Goal: Task Accomplishment & Management: Manage account settings

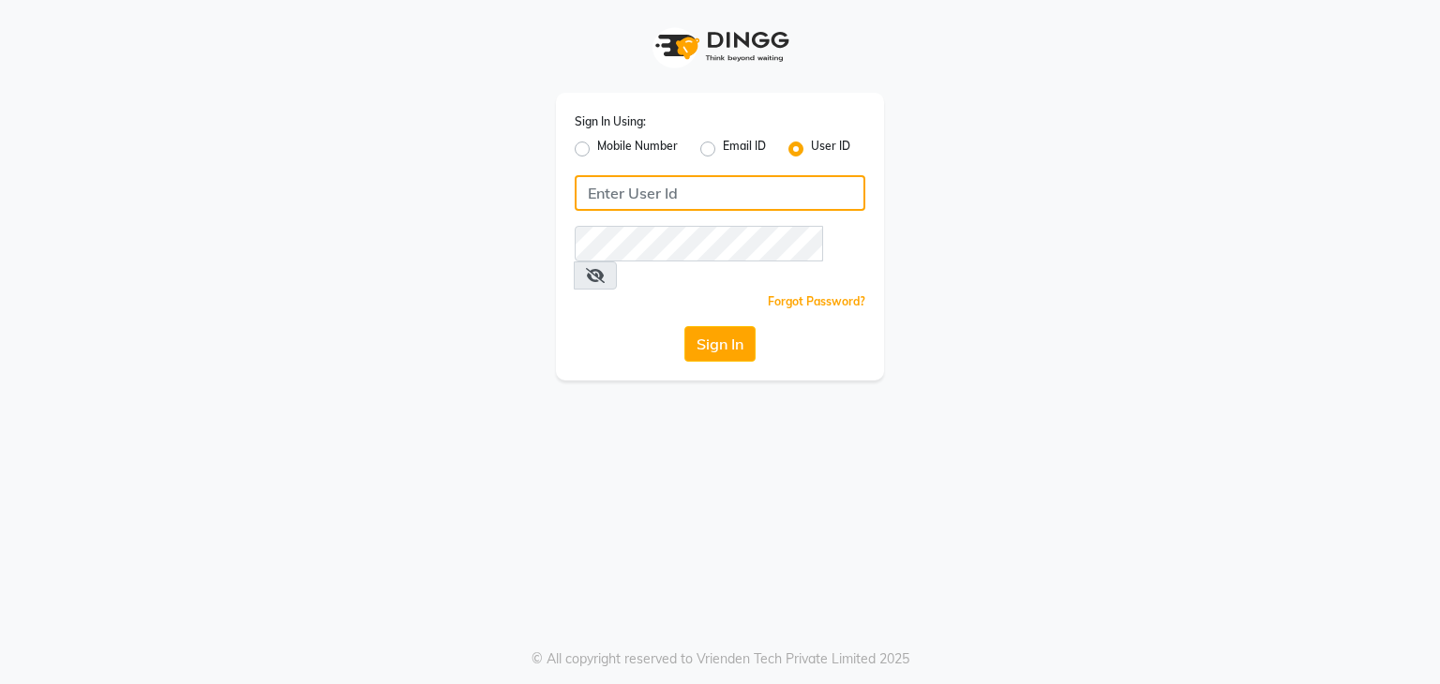
click at [617, 196] on input "Username" at bounding box center [720, 193] width 291 height 36
click at [622, 199] on input "Username" at bounding box center [720, 193] width 291 height 36
type input "uma@123"
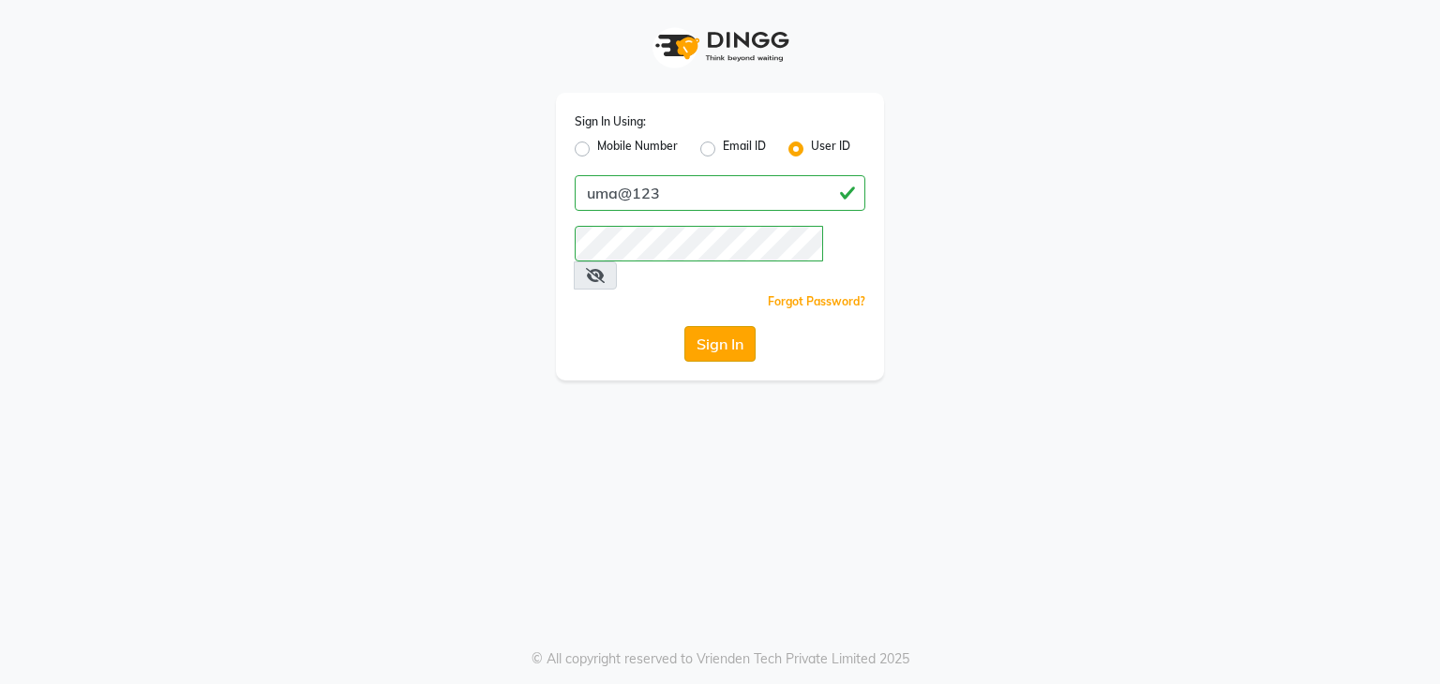
click at [697, 326] on button "Sign In" at bounding box center [719, 344] width 71 height 36
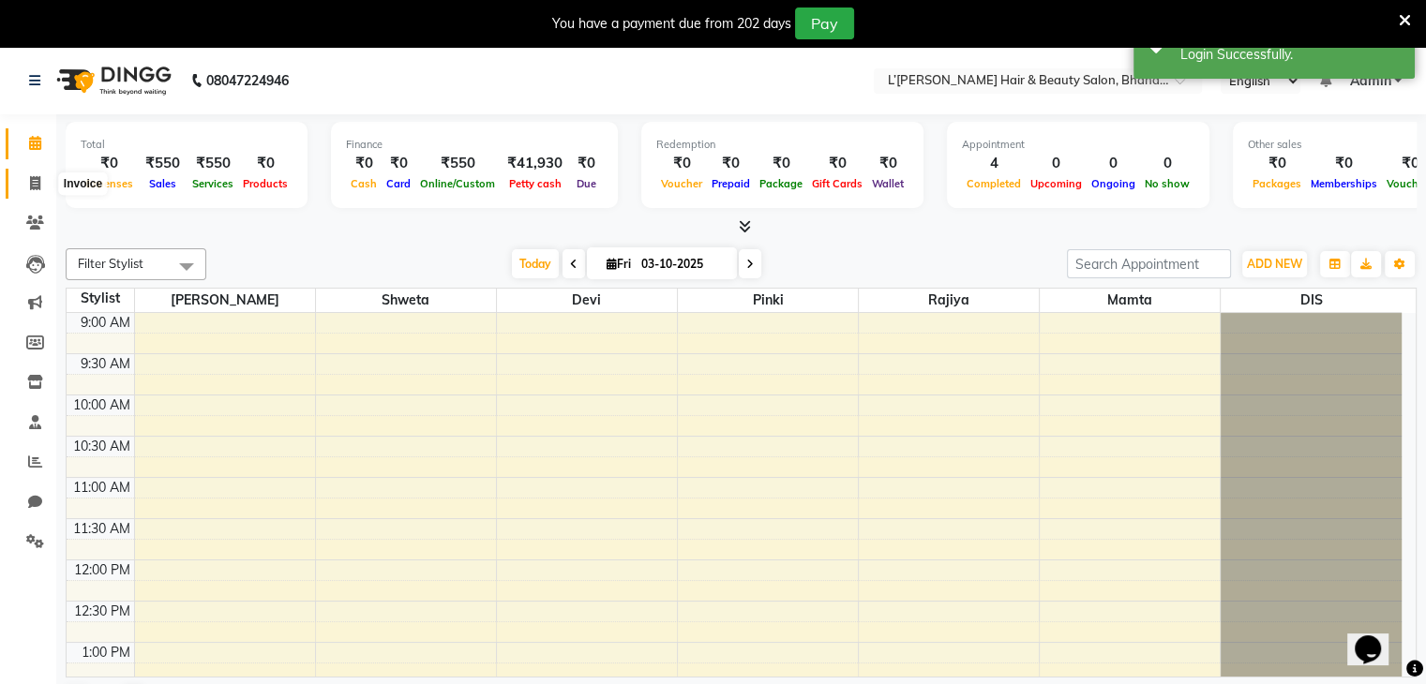
click at [37, 187] on icon at bounding box center [35, 183] width 10 height 14
select select "7828"
select select "service"
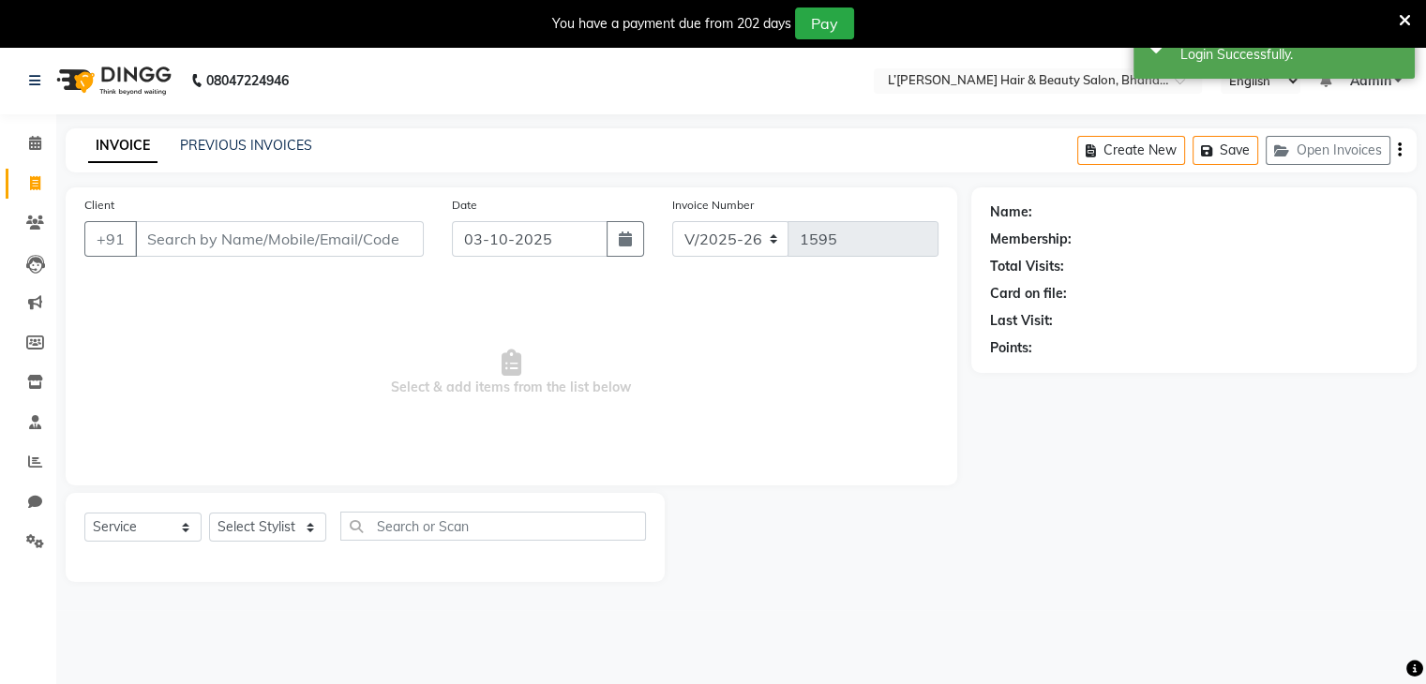
click at [156, 235] on input "Client" at bounding box center [279, 239] width 289 height 36
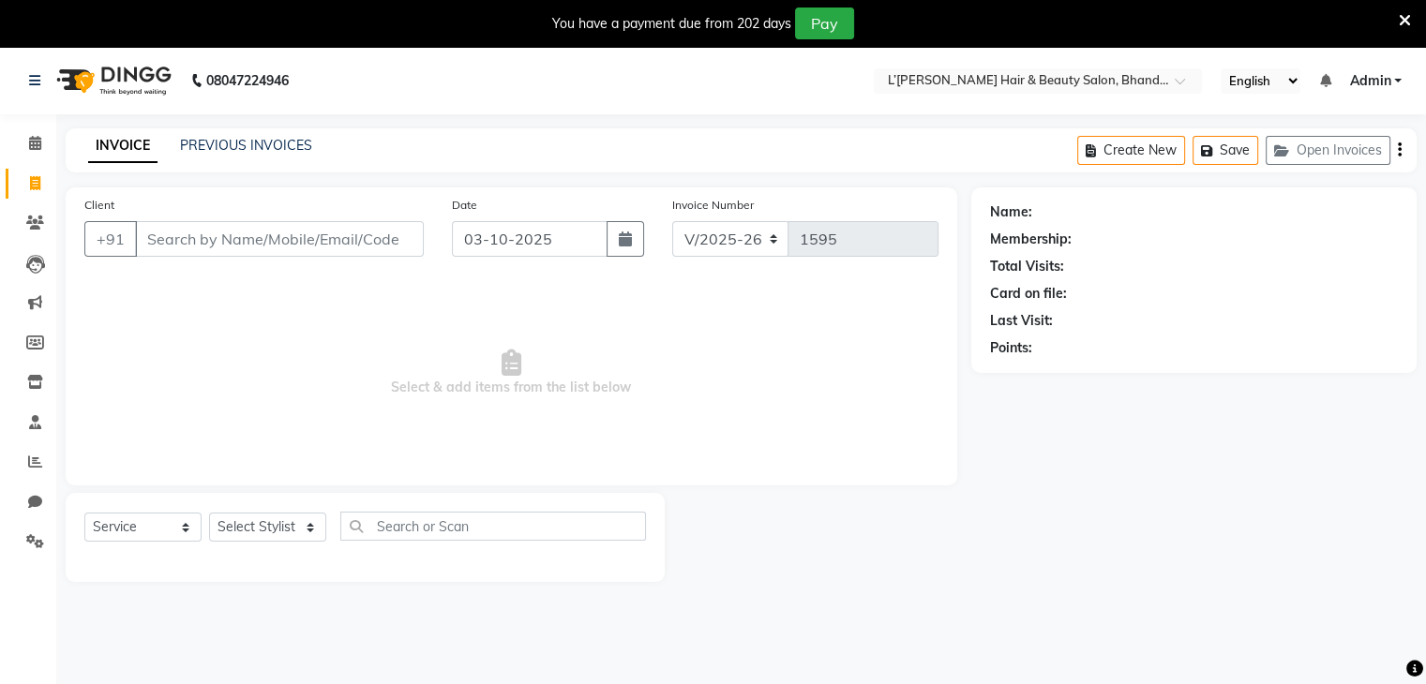
click at [161, 245] on input "Client" at bounding box center [279, 239] width 289 height 36
type input "9819752799"
click at [360, 253] on button "Add Client" at bounding box center [375, 239] width 97 height 36
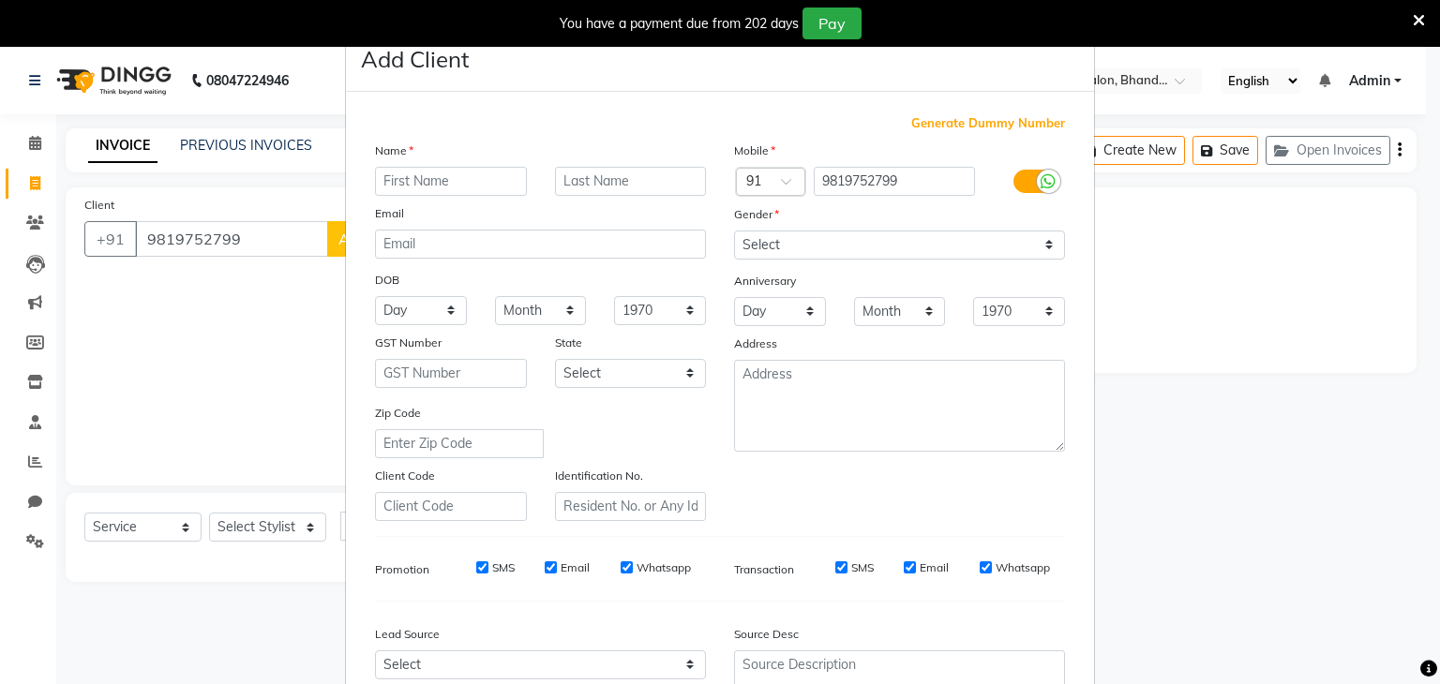
click at [387, 185] on input "text" at bounding box center [451, 181] width 152 height 29
type input "p"
type input "PUJA"
click at [780, 246] on select "Select Male Female Other Prefer Not To Say" at bounding box center [899, 245] width 331 height 29
select select "female"
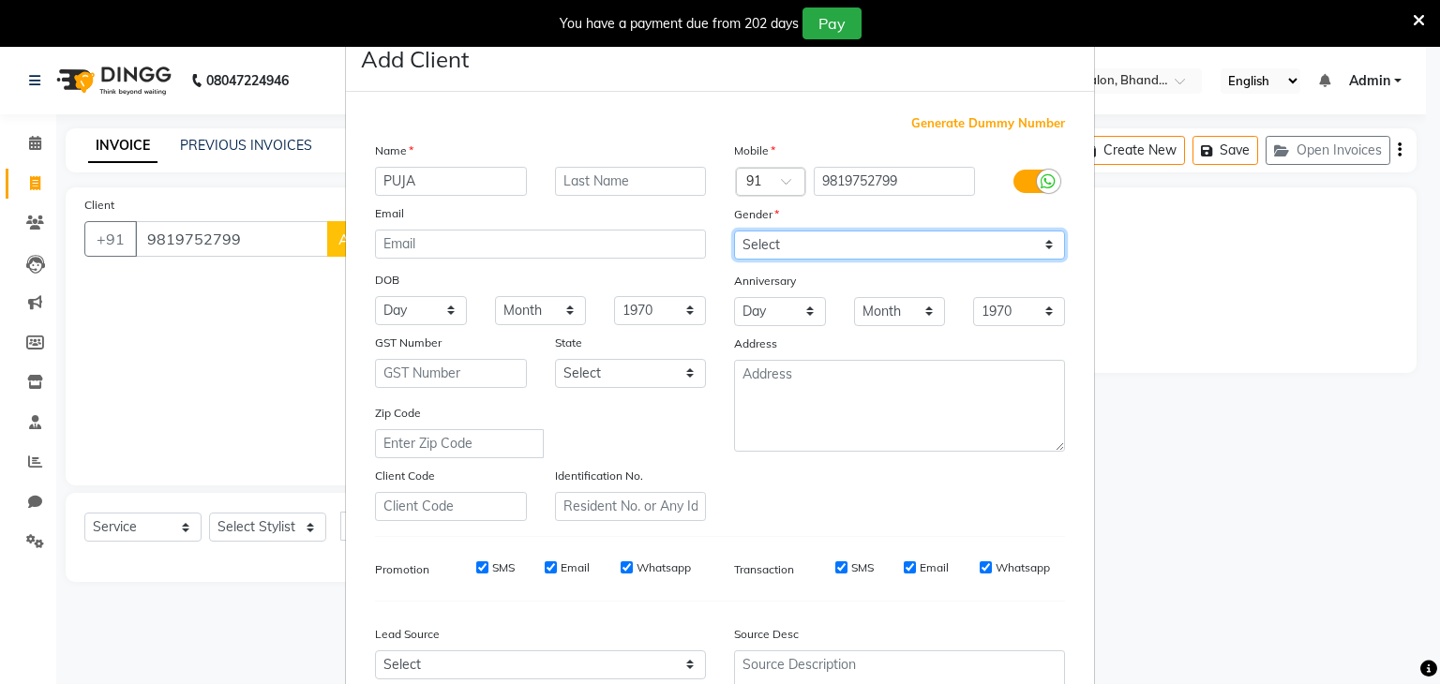
click at [734, 232] on select "Select Male Female Other Prefer Not To Say" at bounding box center [899, 245] width 331 height 29
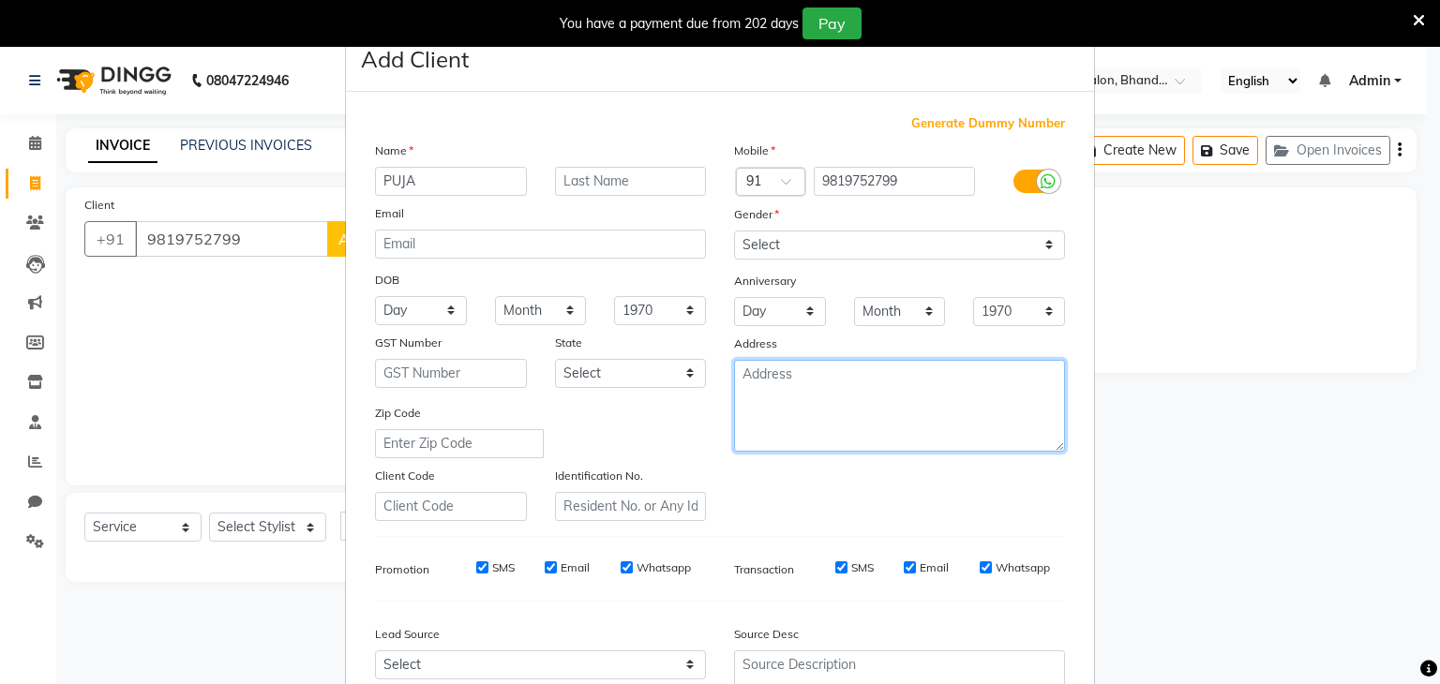
click at [757, 413] on textarea at bounding box center [899, 406] width 331 height 92
type textarea "KANJUR MARGE"
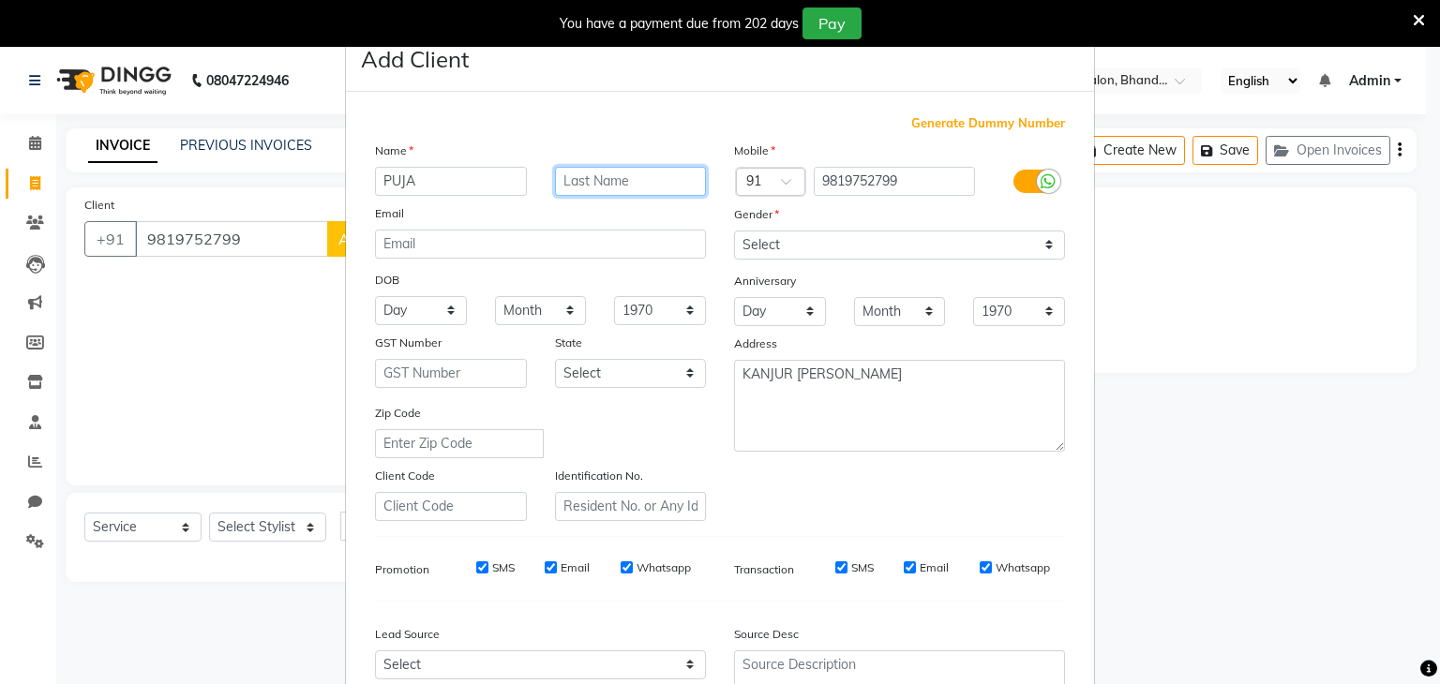
click at [622, 184] on input "text" at bounding box center [631, 181] width 152 height 29
type input "PARMANAND"
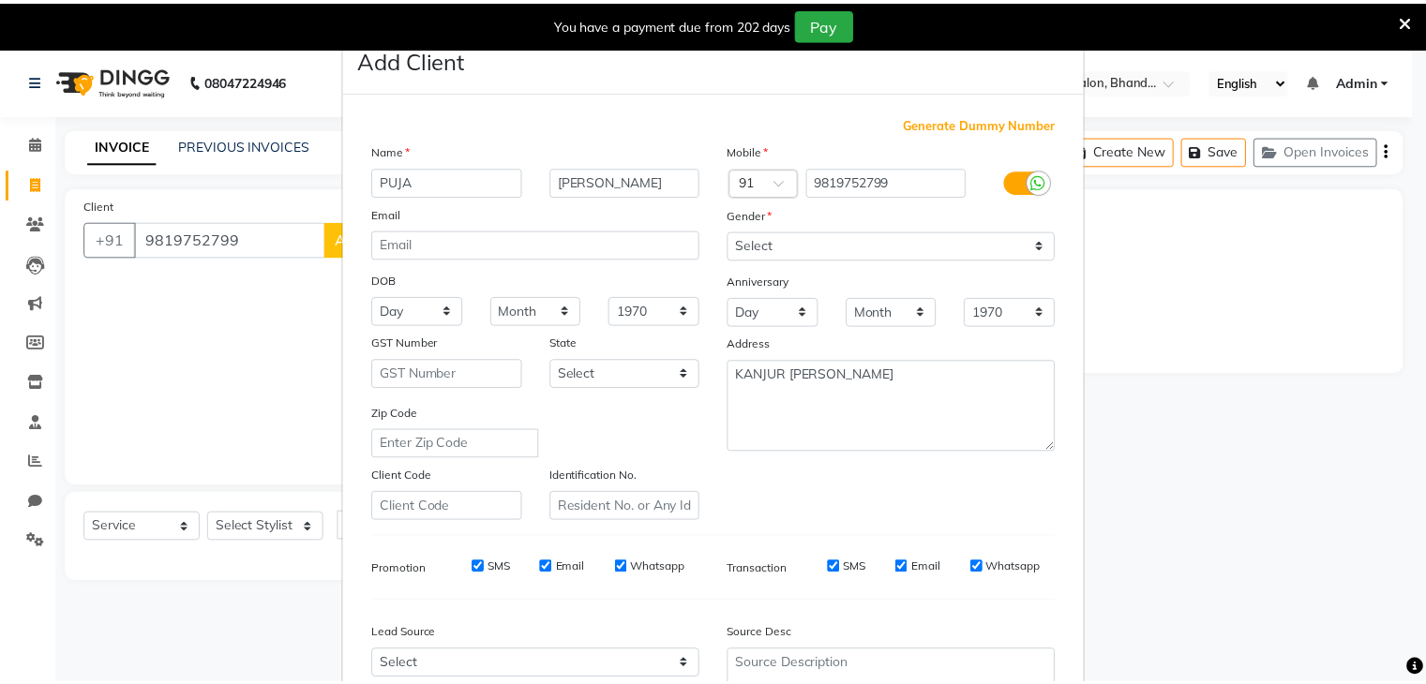
scroll to position [190, 0]
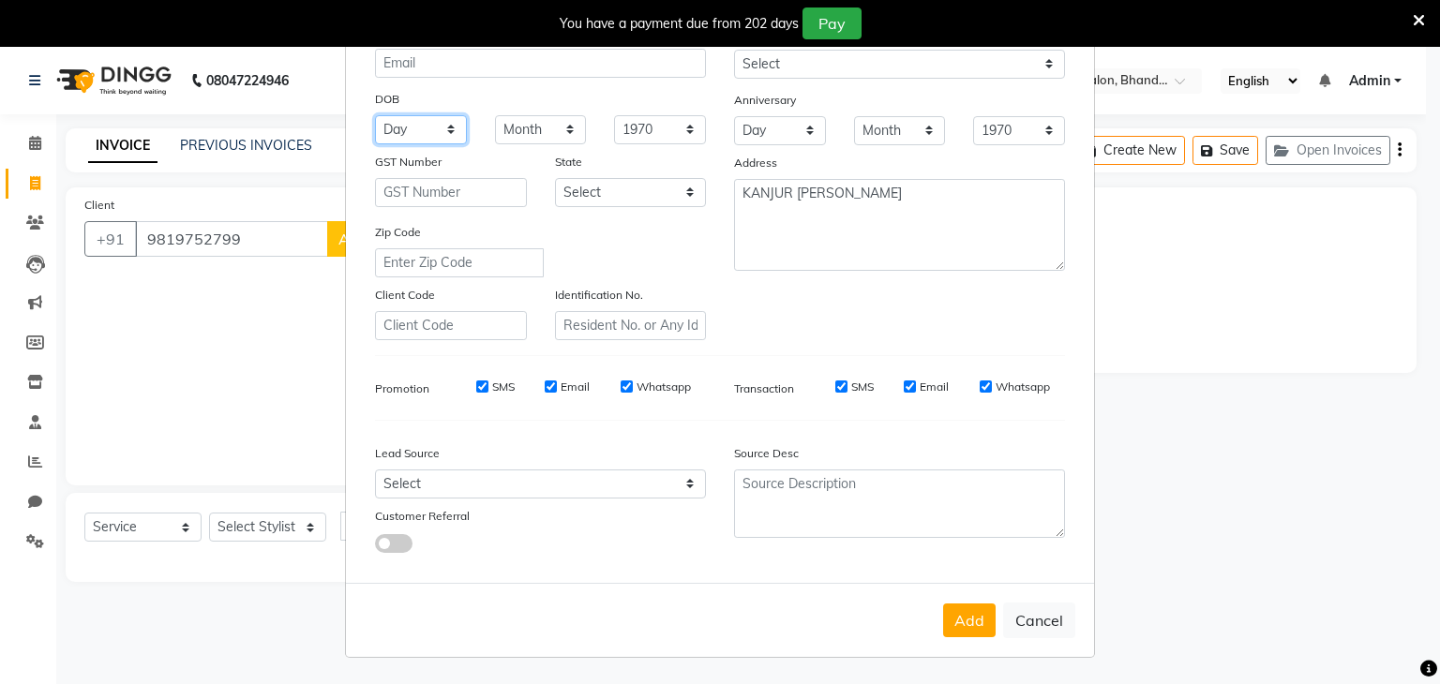
click at [438, 120] on select "Day 01 02 03 04 05 06 07 08 09 10 11 12 13 14 15 16 17 18 19 20 21 22 23 24 25 …" at bounding box center [421, 129] width 92 height 29
select select "06"
click at [375, 115] on select "Day 01 02 03 04 05 06 07 08 09 10 11 12 13 14 15 16 17 18 19 20 21 22 23 24 25 …" at bounding box center [421, 129] width 92 height 29
click at [519, 117] on select "Month January February March April May June July August September October Novem…" at bounding box center [541, 129] width 92 height 29
select select "10"
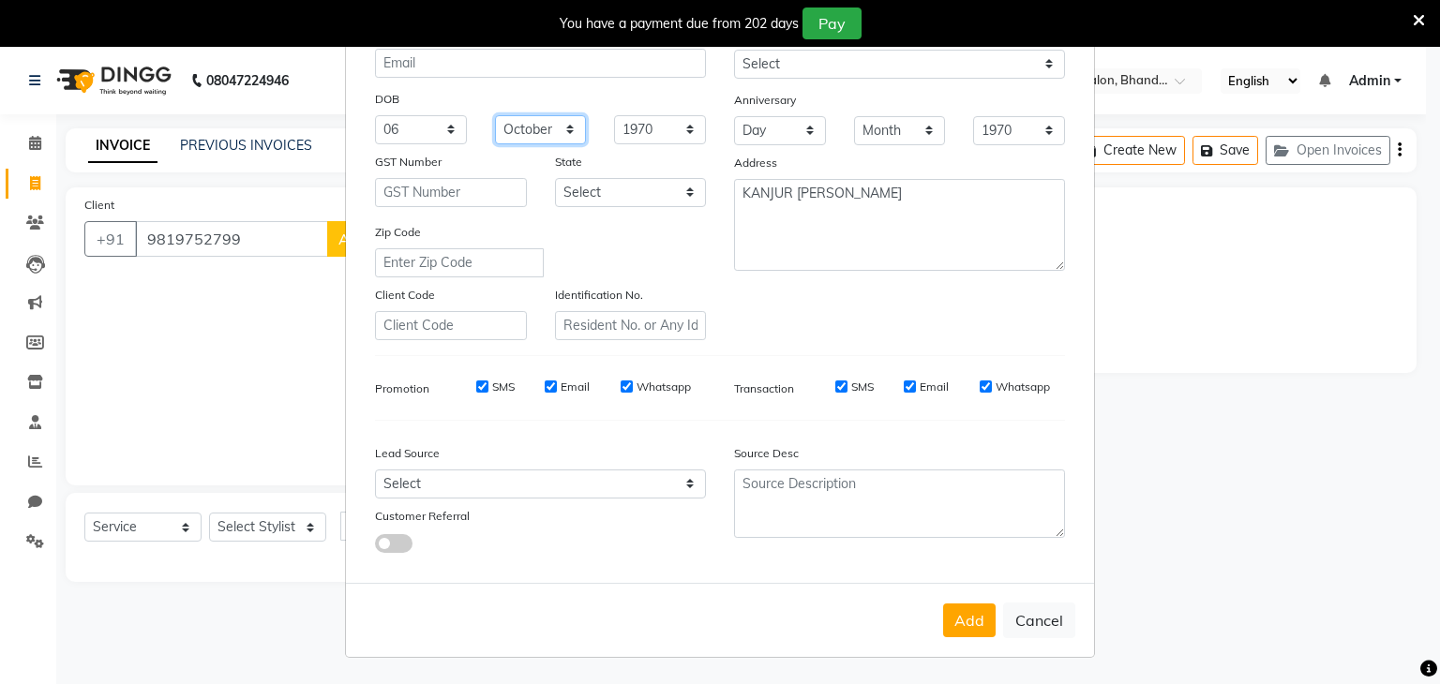
click at [495, 115] on select "Month January February March April May June July August September October Novem…" at bounding box center [541, 129] width 92 height 29
click at [760, 128] on select "Day 01 02 03 04 05 06 07 08 09 10 11 12 13 14 15 16 17 18 19 20 21 22 23 24 25 …" at bounding box center [780, 130] width 92 height 29
select select "20"
click at [734, 116] on select "Day 01 02 03 04 05 06 07 08 09 10 11 12 13 14 15 16 17 18 19 20 21 22 23 24 25 …" at bounding box center [780, 130] width 92 height 29
click at [895, 128] on select "Month January February March April May June July August September October Novem…" at bounding box center [900, 130] width 92 height 29
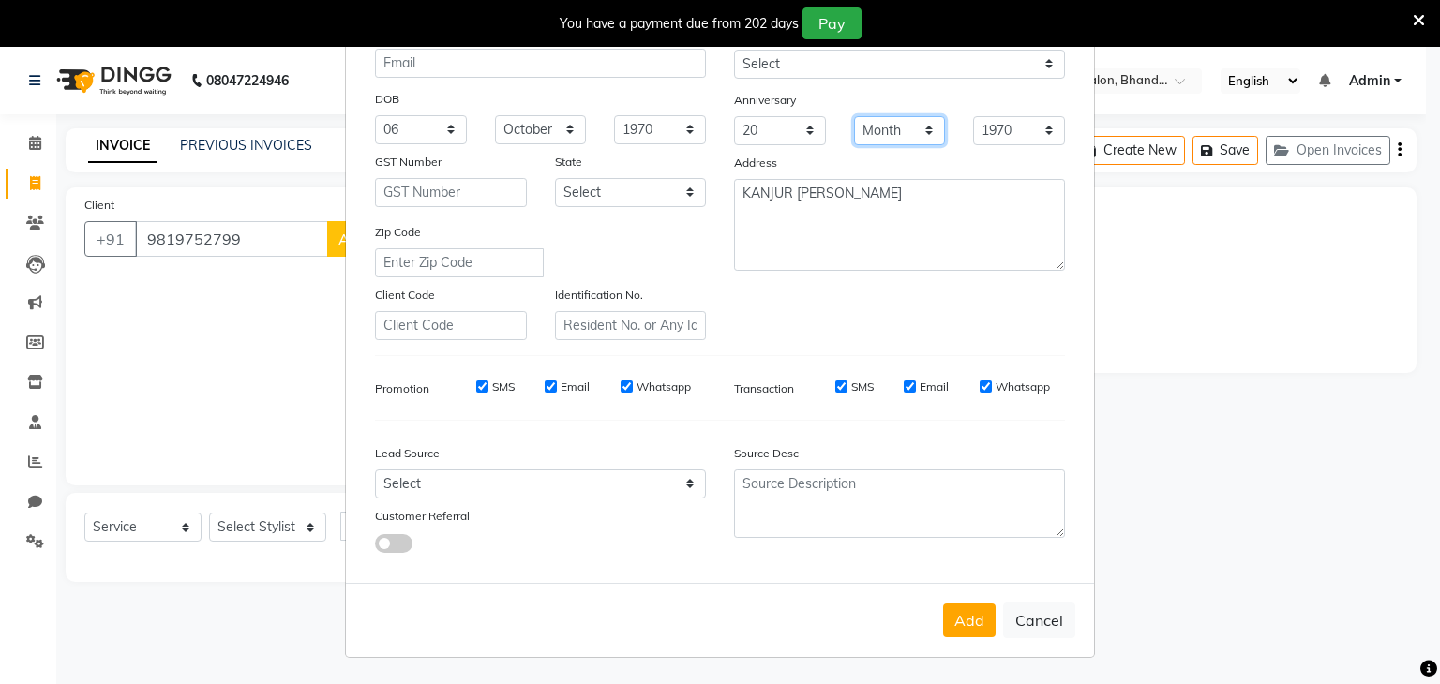
select select "06"
click at [854, 116] on select "Month January February March April May June July August September October Novem…" at bounding box center [900, 130] width 92 height 29
click at [960, 617] on button "Add" at bounding box center [969, 621] width 52 height 34
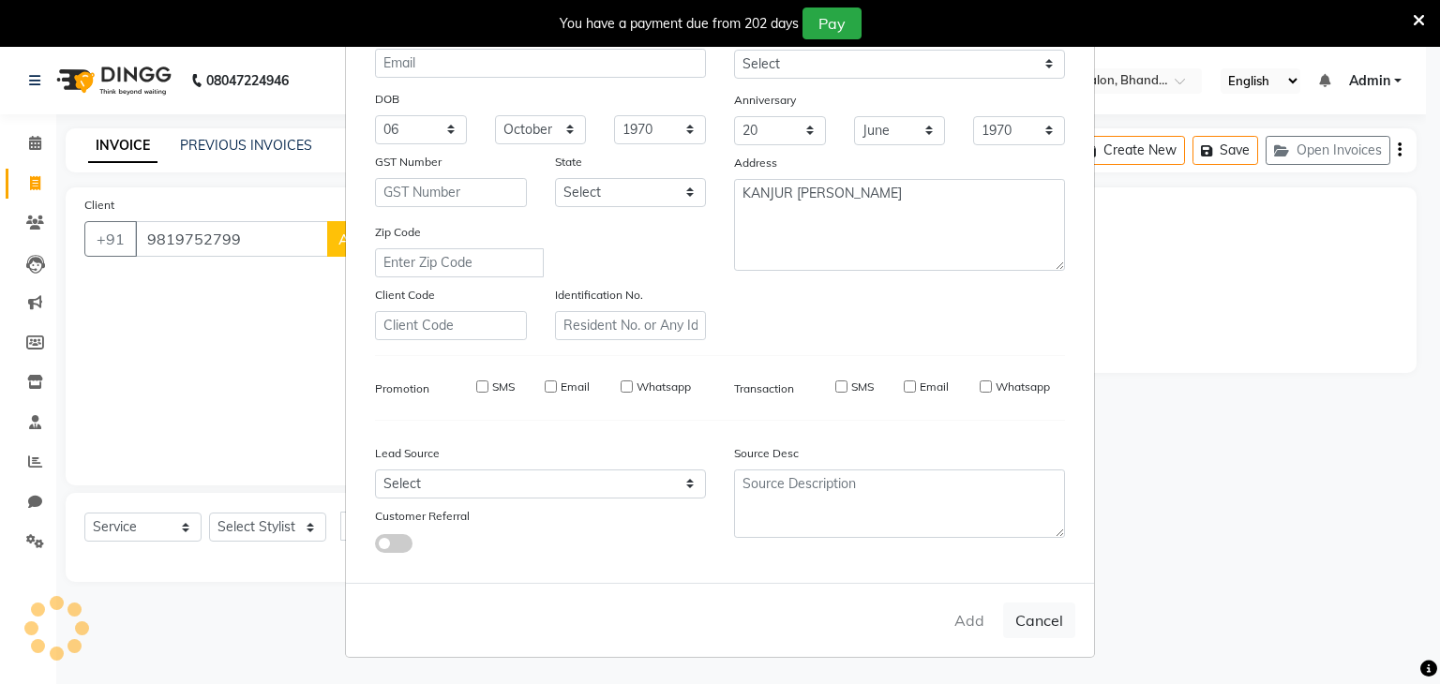
select select
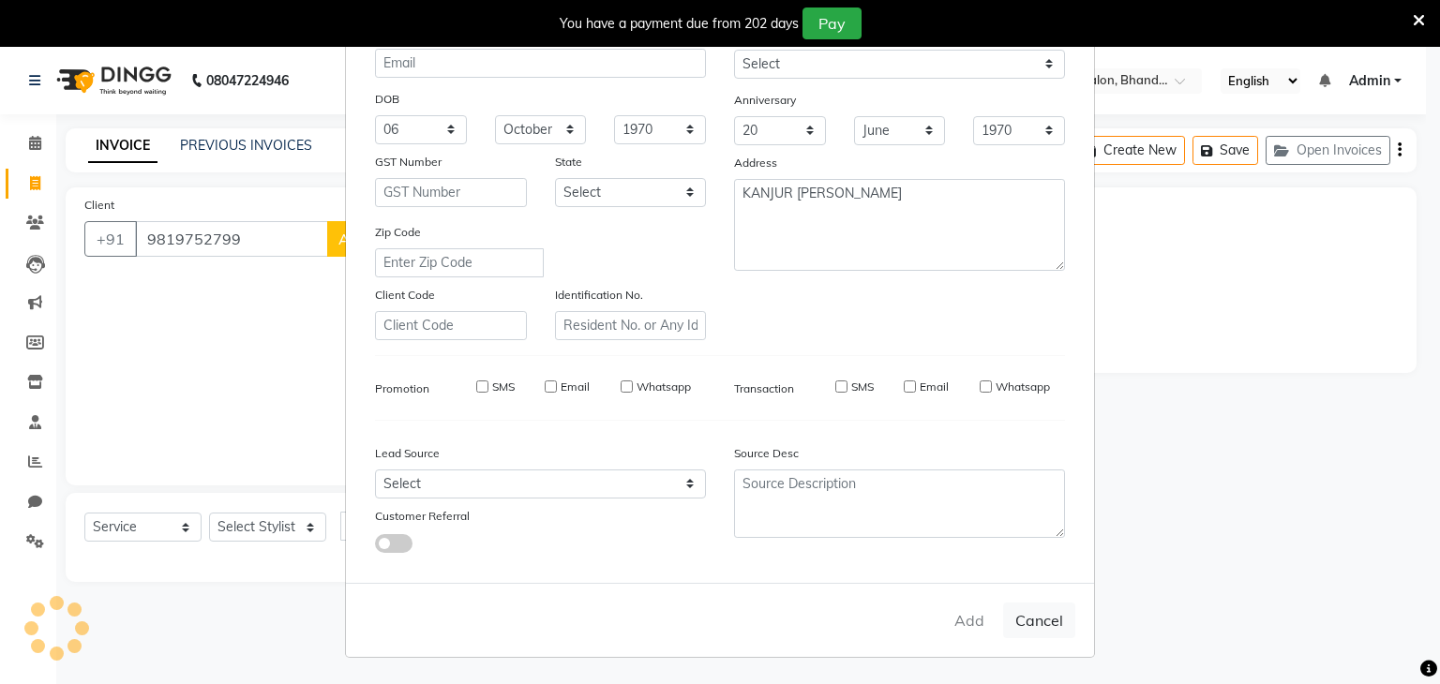
select select
checkbox input "false"
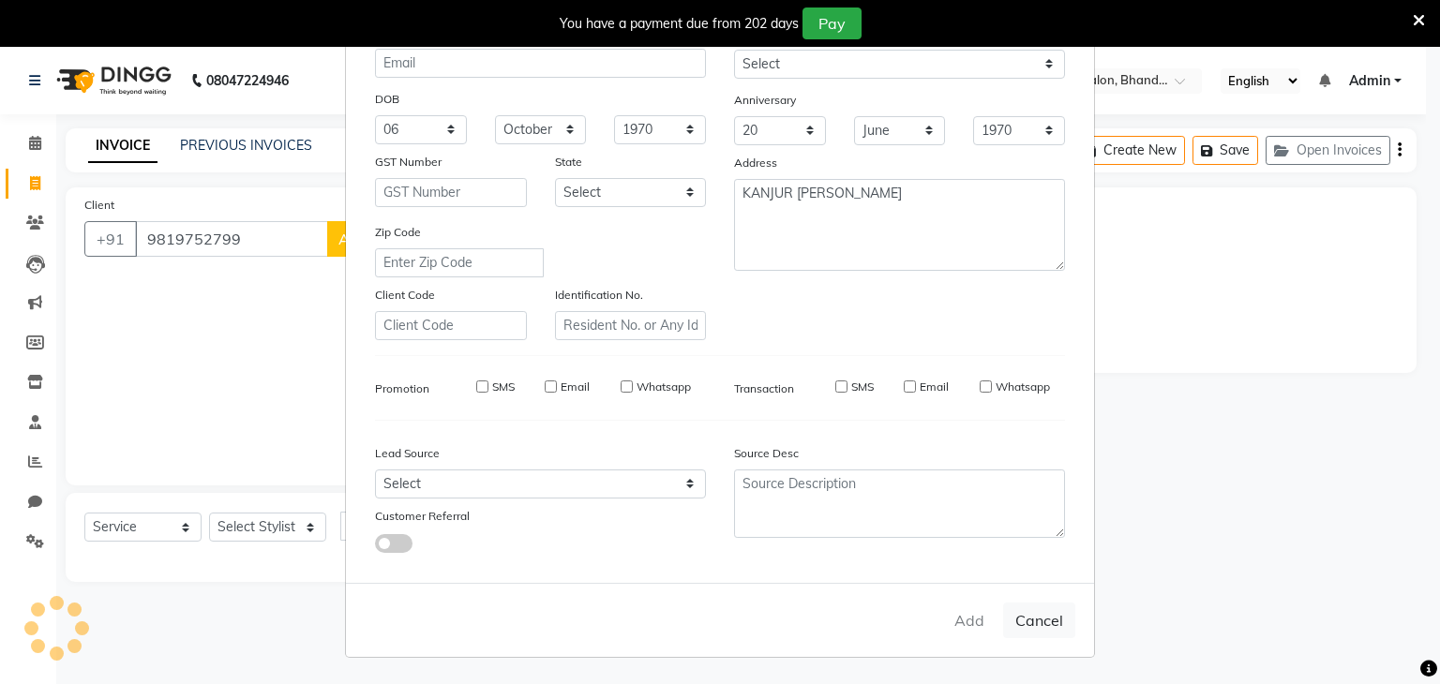
checkbox input "false"
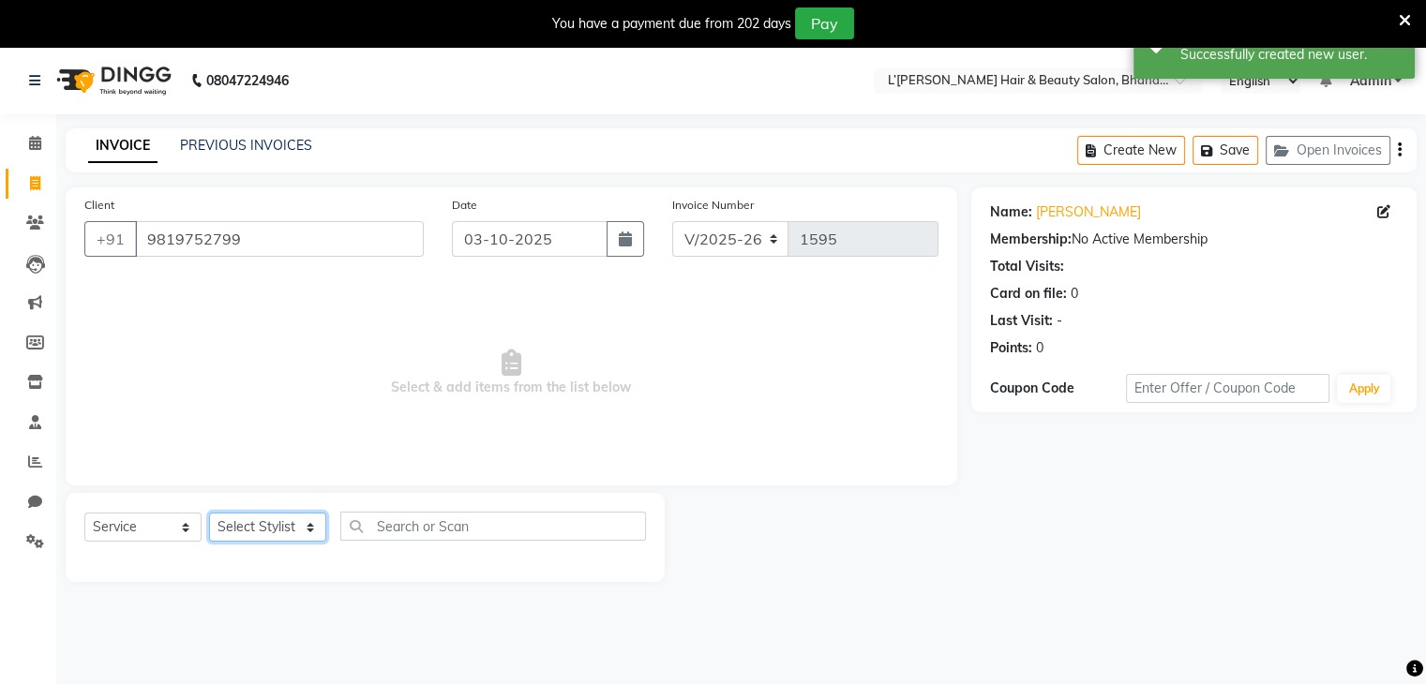
click at [310, 526] on select "Select Stylist Devi DIS Mamta Pinki [PERSON_NAME] Shweta Uma UNKNOWN [PERSON_NA…" at bounding box center [267, 527] width 117 height 29
select select "69887"
click at [209, 514] on select "Select Stylist Devi DIS Mamta Pinki [PERSON_NAME] Shweta Uma UNKNOWN [PERSON_NA…" at bounding box center [267, 527] width 117 height 29
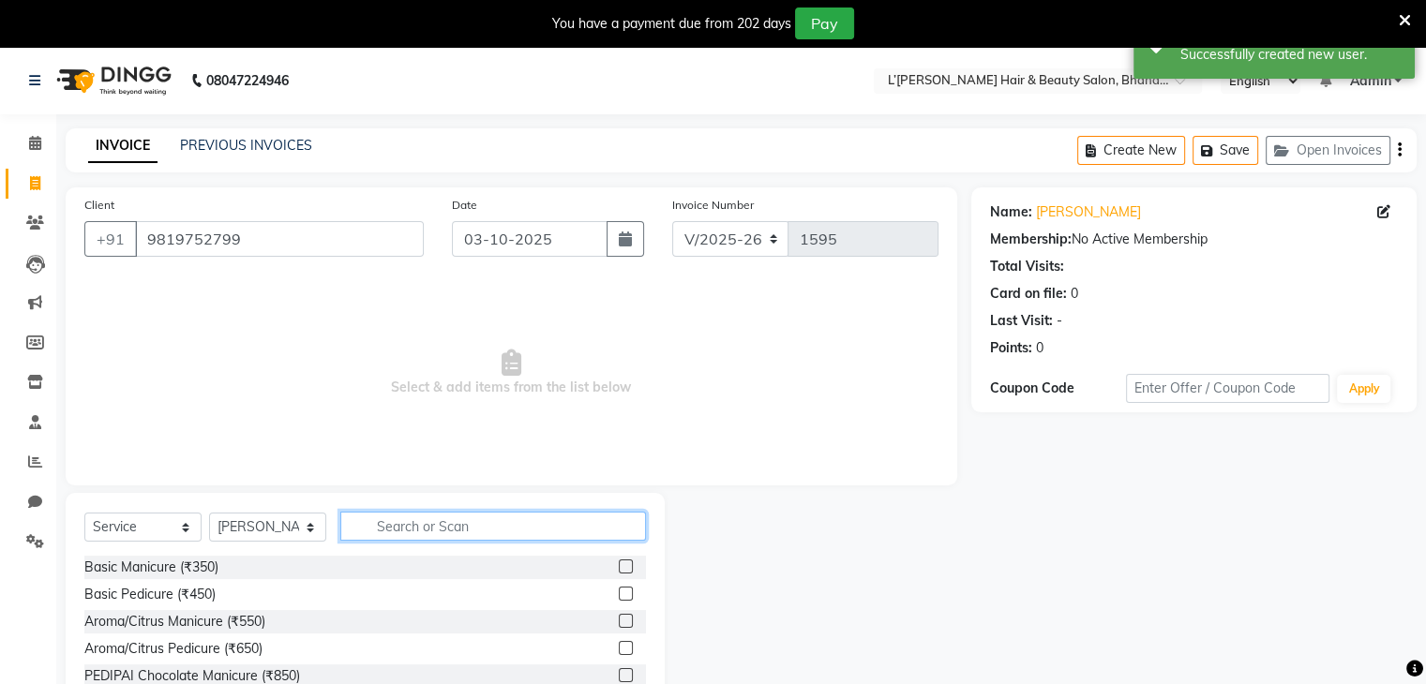
click at [378, 526] on input "text" at bounding box center [493, 526] width 306 height 29
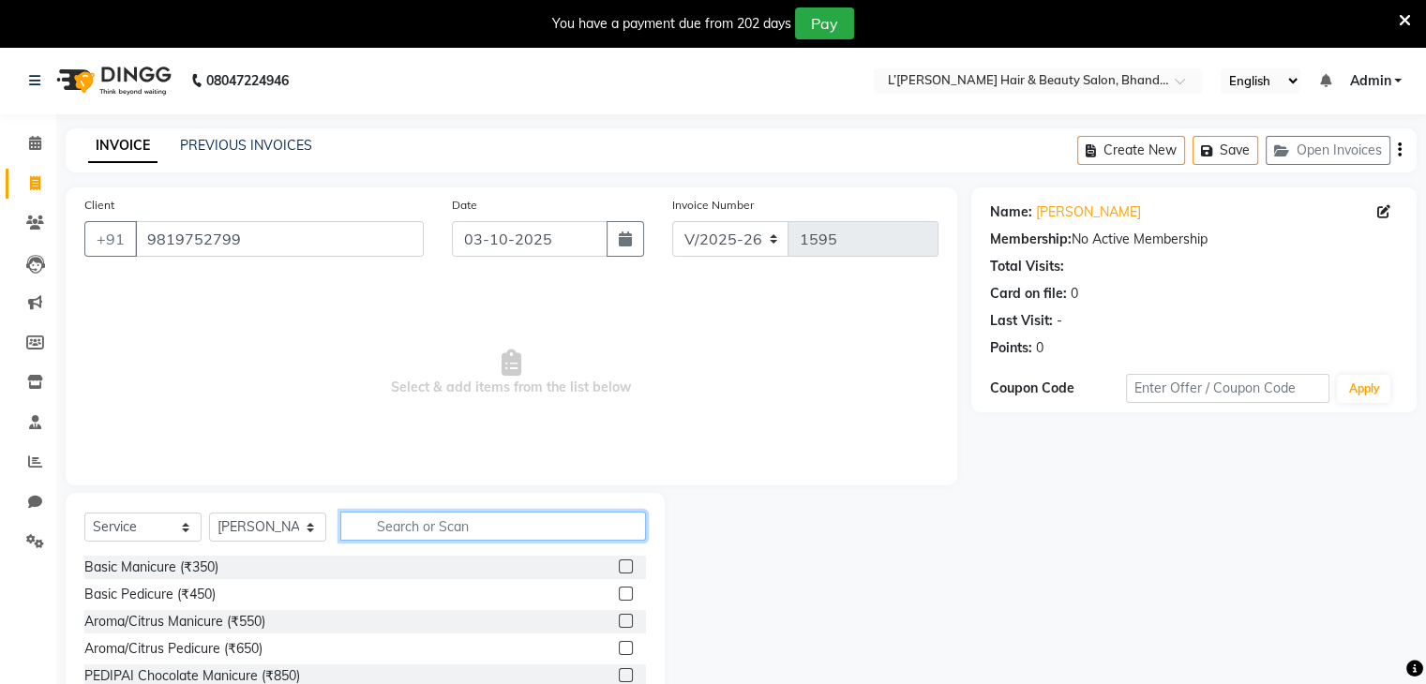
click at [361, 532] on input "text" at bounding box center [493, 526] width 306 height 29
click at [386, 529] on input "text" at bounding box center [493, 526] width 306 height 29
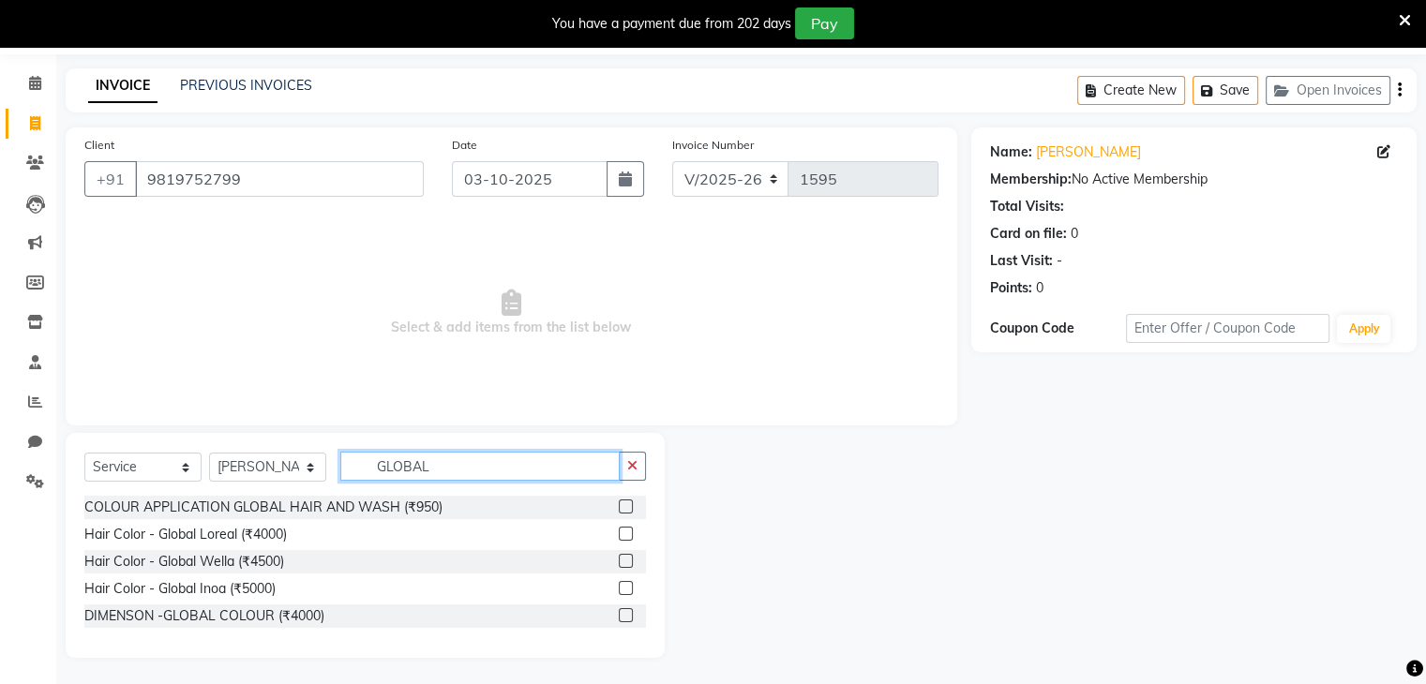
scroll to position [63, 0]
type input "GLOBAL"
click at [626, 611] on label at bounding box center [626, 614] width 14 height 14
click at [626, 611] on input "checkbox" at bounding box center [625, 614] width 12 height 12
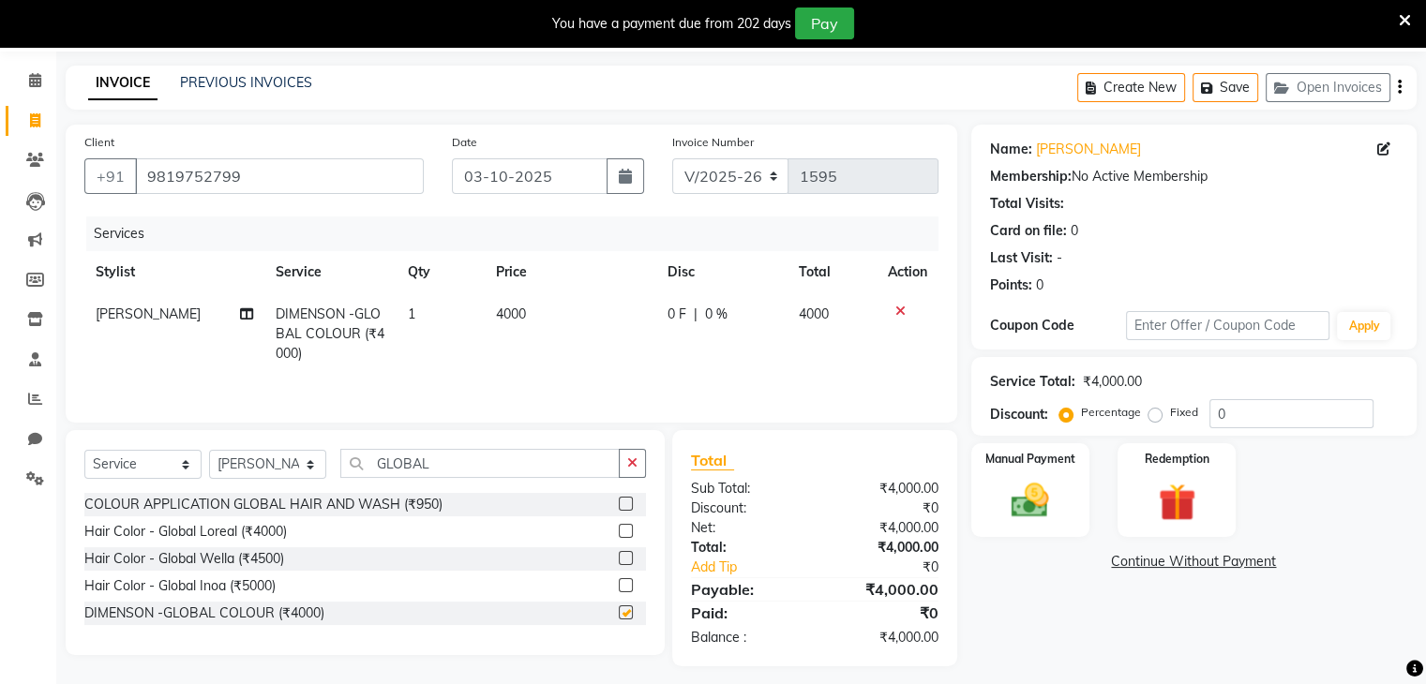
checkbox input "false"
click at [525, 317] on td "4000" at bounding box center [571, 334] width 172 height 82
select select "69887"
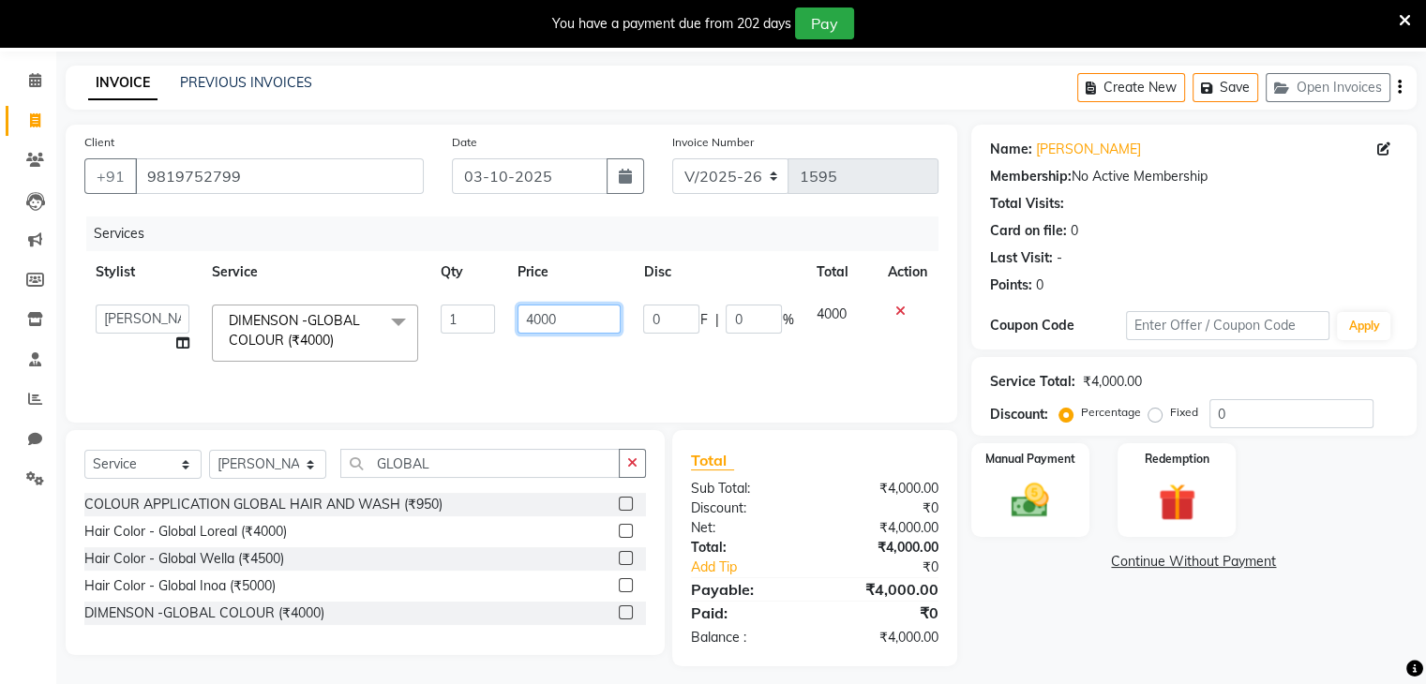
click at [564, 318] on input "4000" at bounding box center [568, 319] width 103 height 29
type input "4"
type input "2000"
click at [453, 470] on input "GLOBAL" at bounding box center [479, 463] width 279 height 29
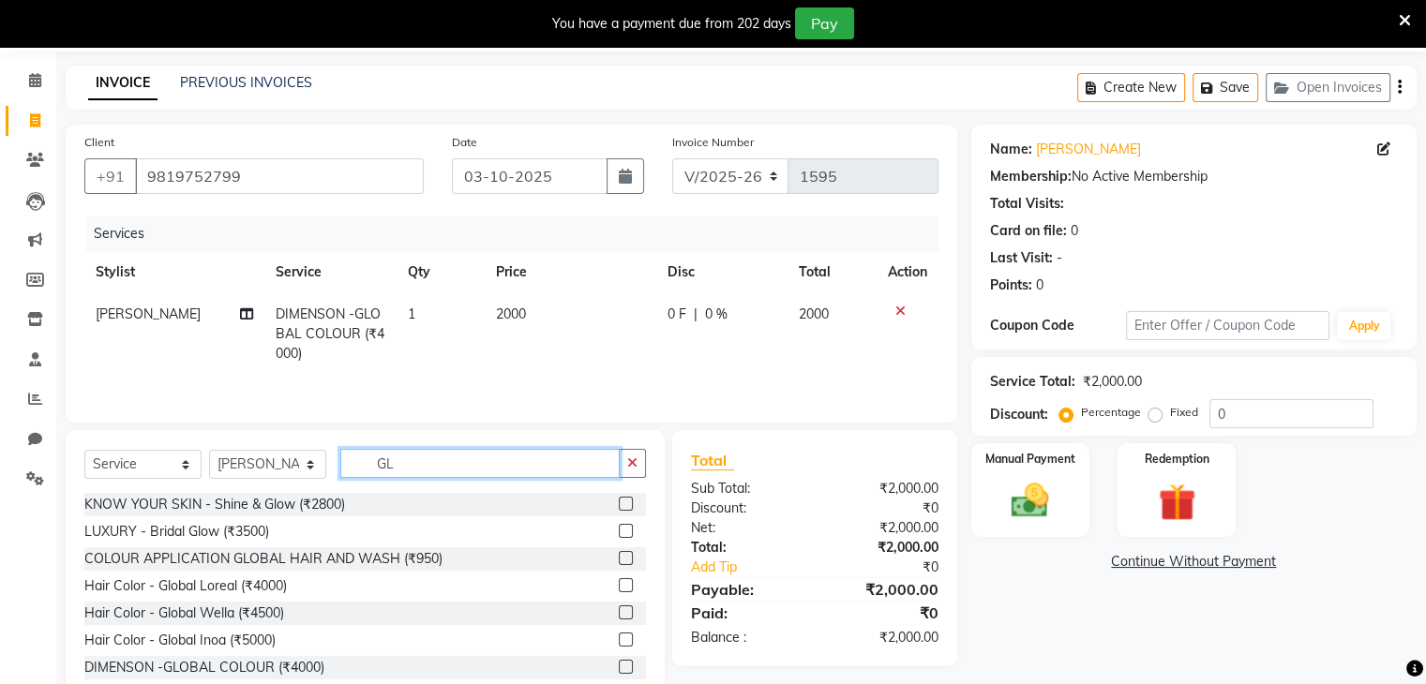
type input "G"
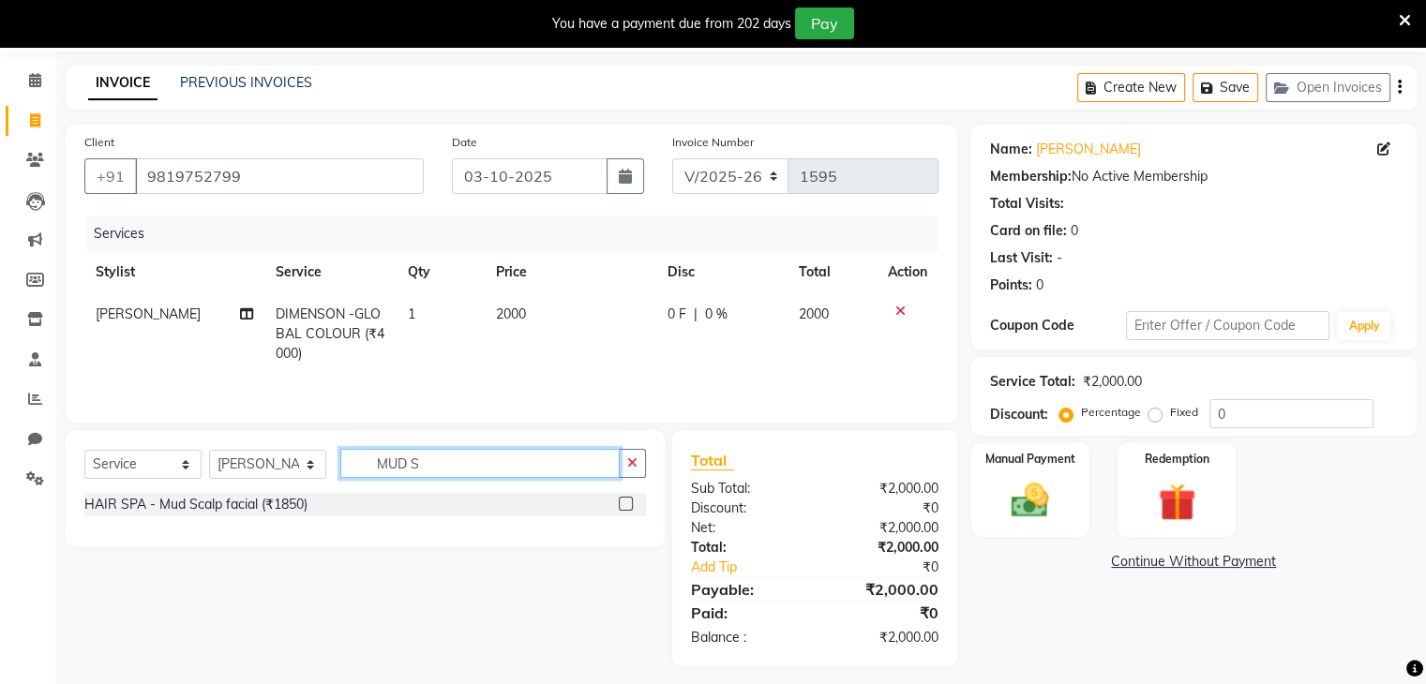
type input "MUD S"
click at [623, 507] on label at bounding box center [626, 504] width 14 height 14
click at [623, 507] on input "checkbox" at bounding box center [625, 505] width 12 height 12
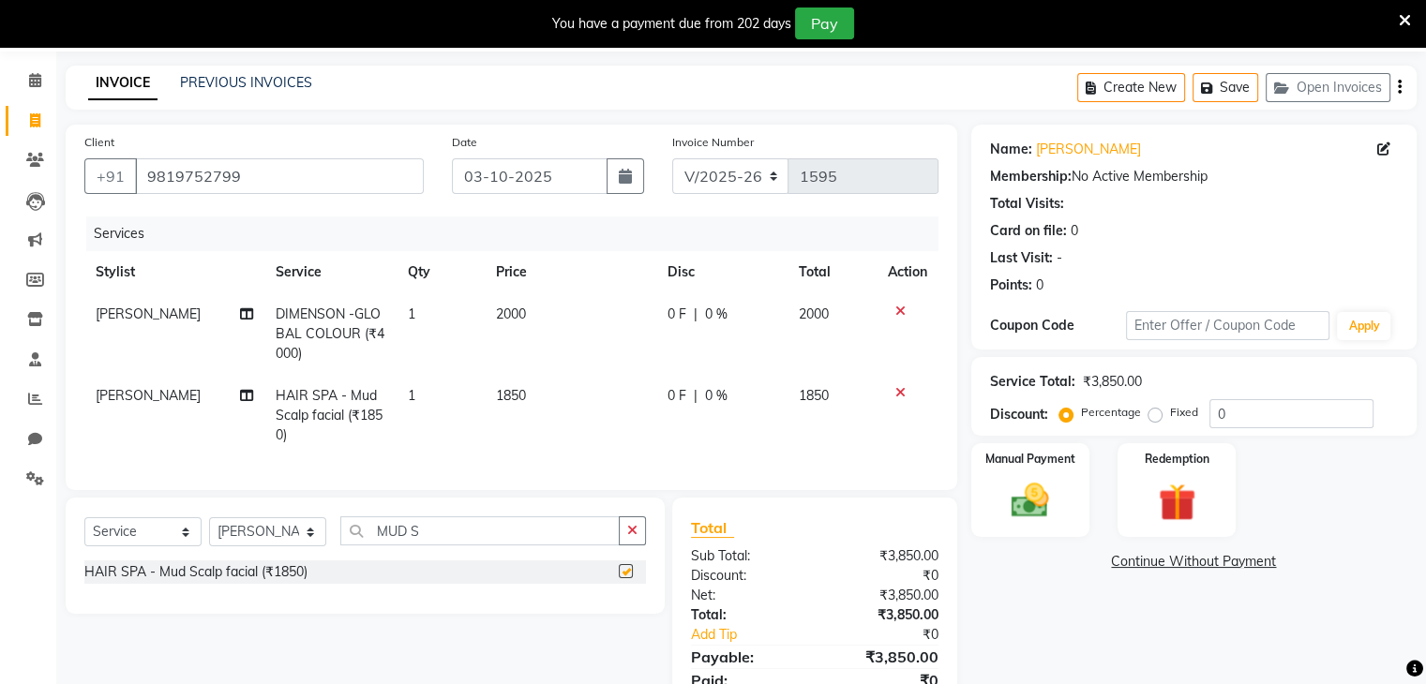
checkbox input "false"
click at [449, 546] on input "MUD S" at bounding box center [479, 531] width 279 height 29
type input "M"
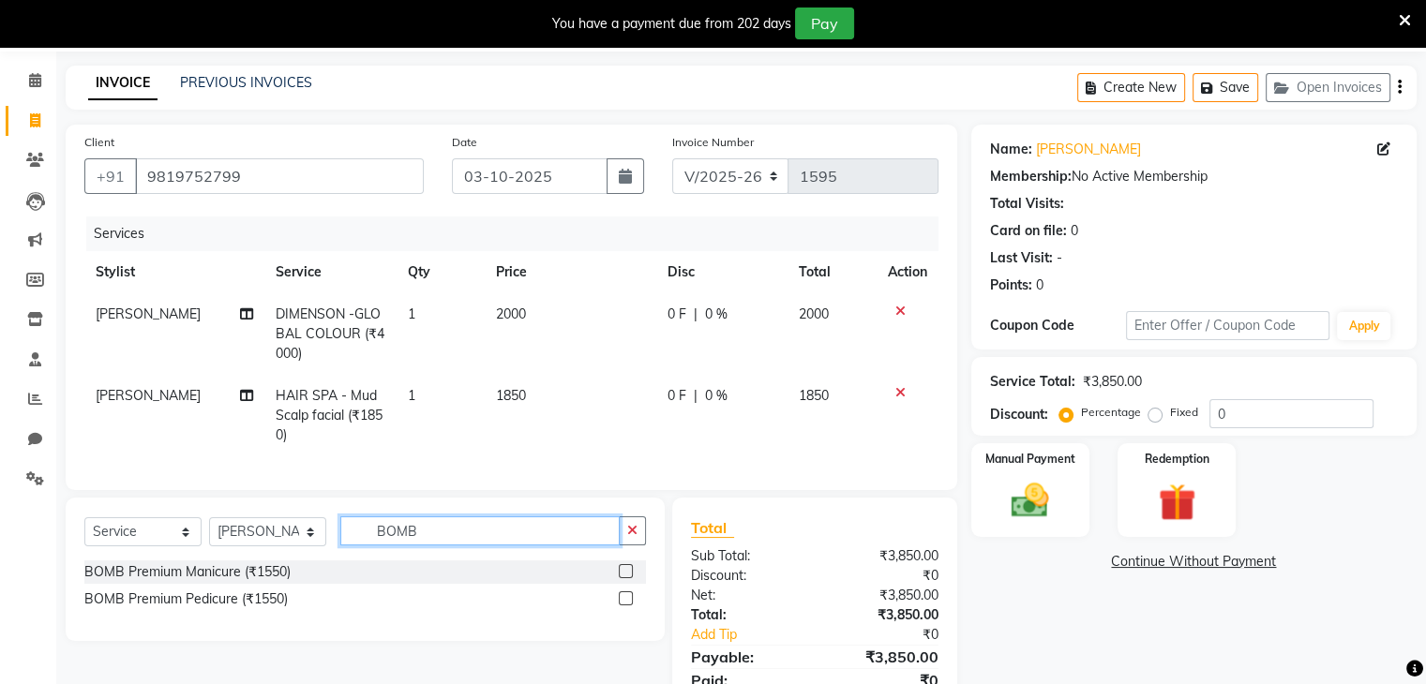
type input "BOMB"
click at [625, 606] on label at bounding box center [626, 599] width 14 height 14
click at [625, 606] on input "checkbox" at bounding box center [625, 599] width 12 height 12
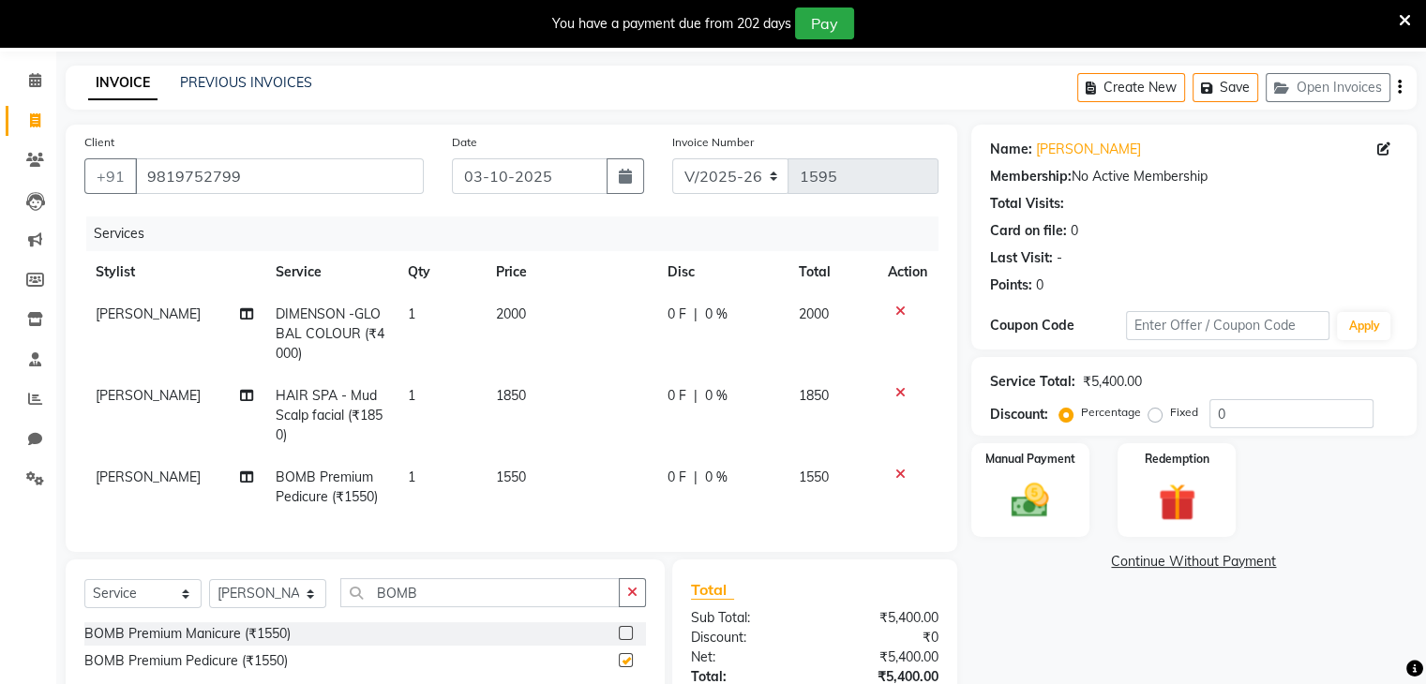
checkbox input "false"
click at [434, 601] on input "BOMB" at bounding box center [479, 592] width 279 height 29
type input "B"
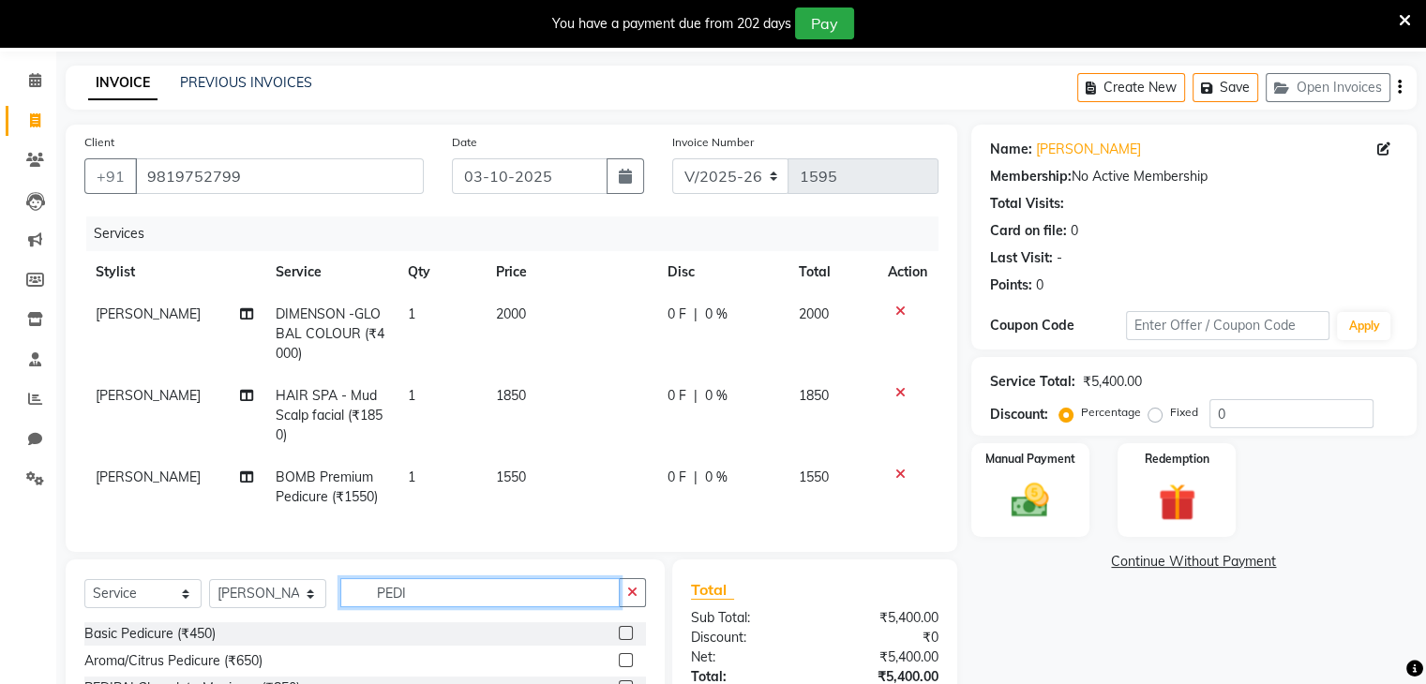
scroll to position [258, 0]
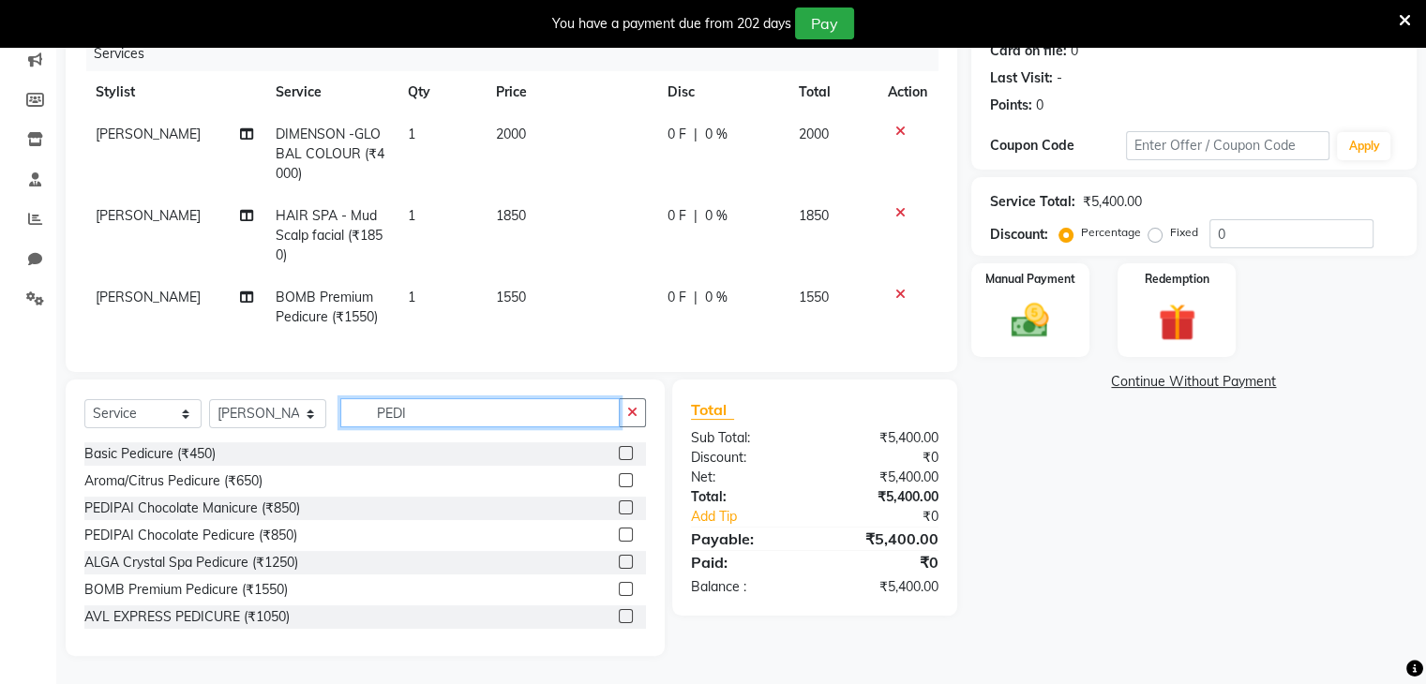
type input "PEDI"
click at [619, 509] on label at bounding box center [626, 508] width 14 height 14
click at [619, 509] on input "checkbox" at bounding box center [625, 508] width 12 height 12
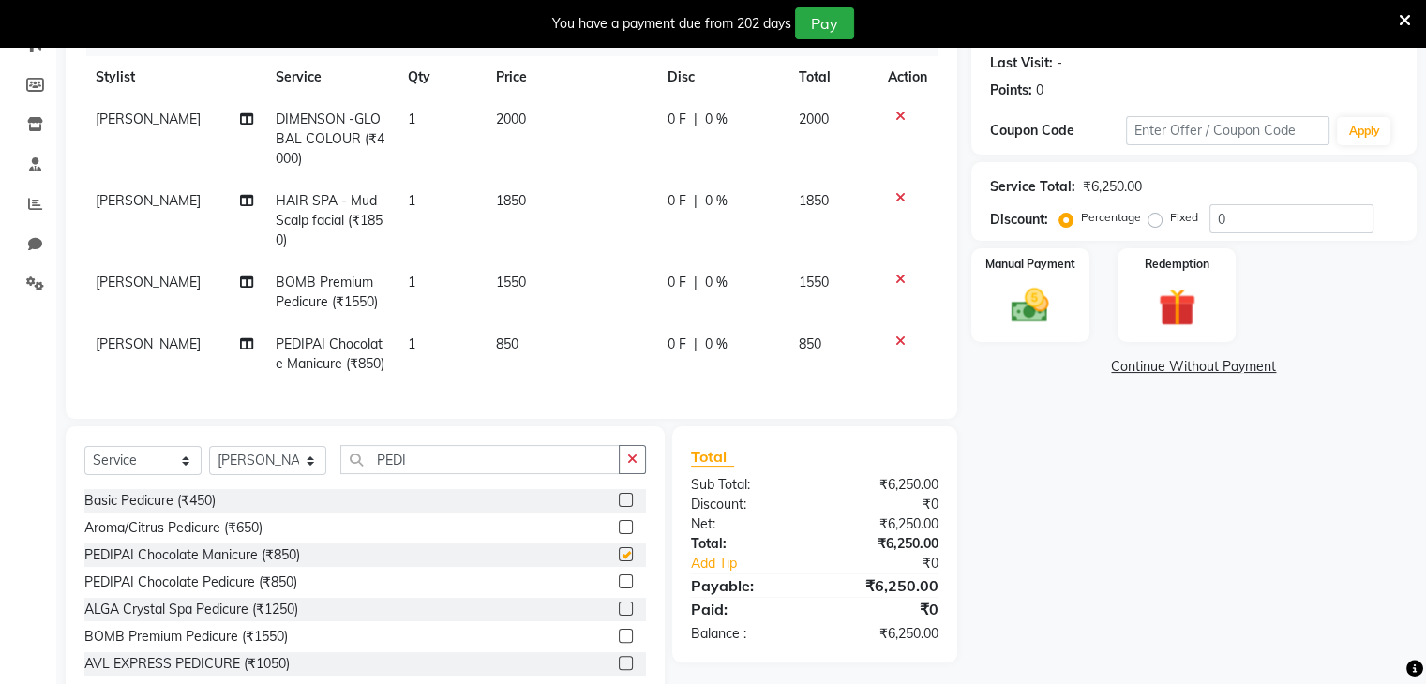
checkbox input "false"
click at [431, 474] on input "PEDI" at bounding box center [479, 459] width 279 height 29
type input "P"
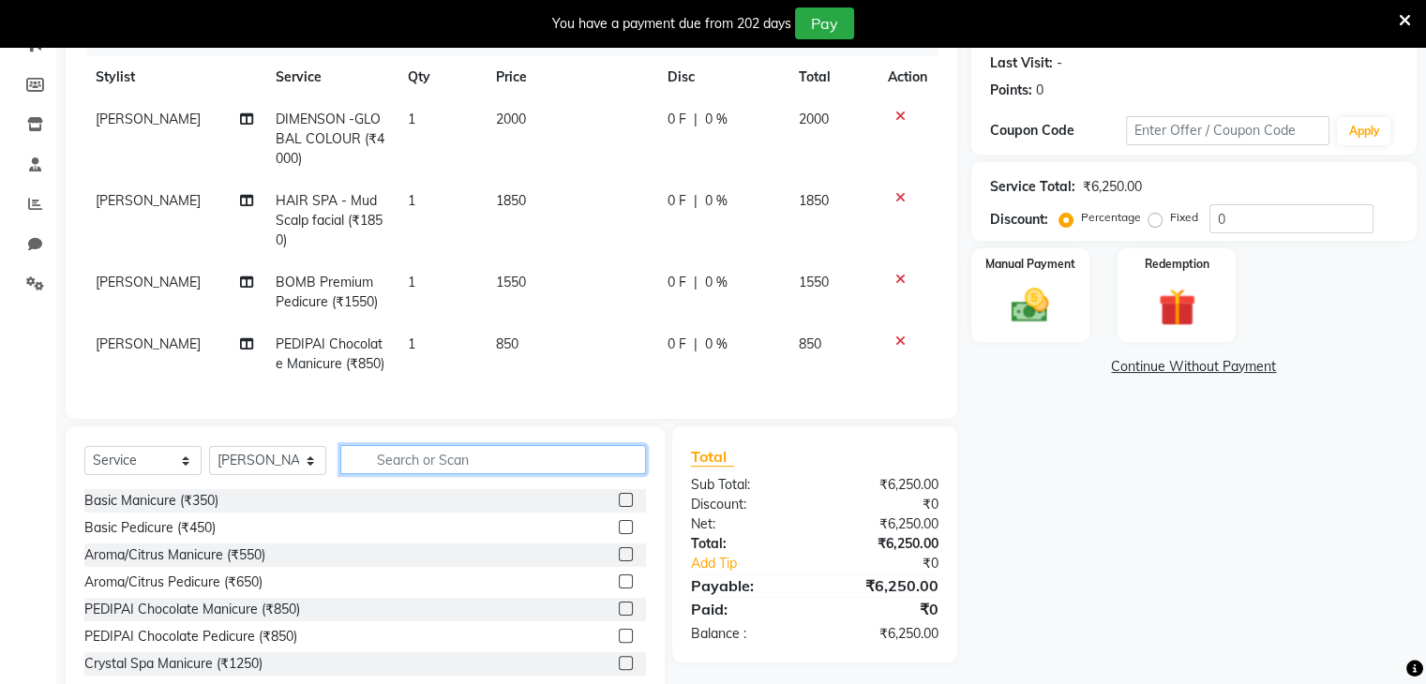
click at [350, 474] on input "text" at bounding box center [493, 459] width 306 height 29
type input "RICA"
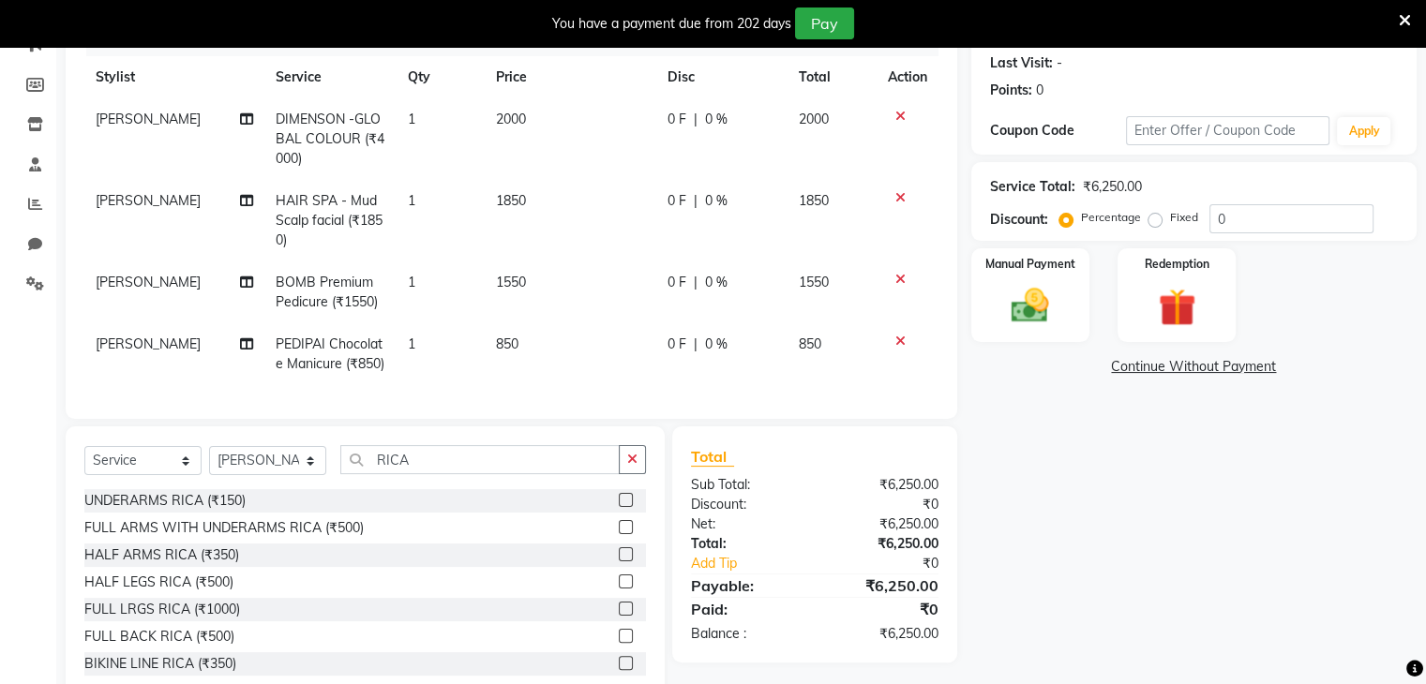
click at [619, 534] on label at bounding box center [626, 527] width 14 height 14
click at [619, 534] on input "checkbox" at bounding box center [625, 528] width 12 height 12
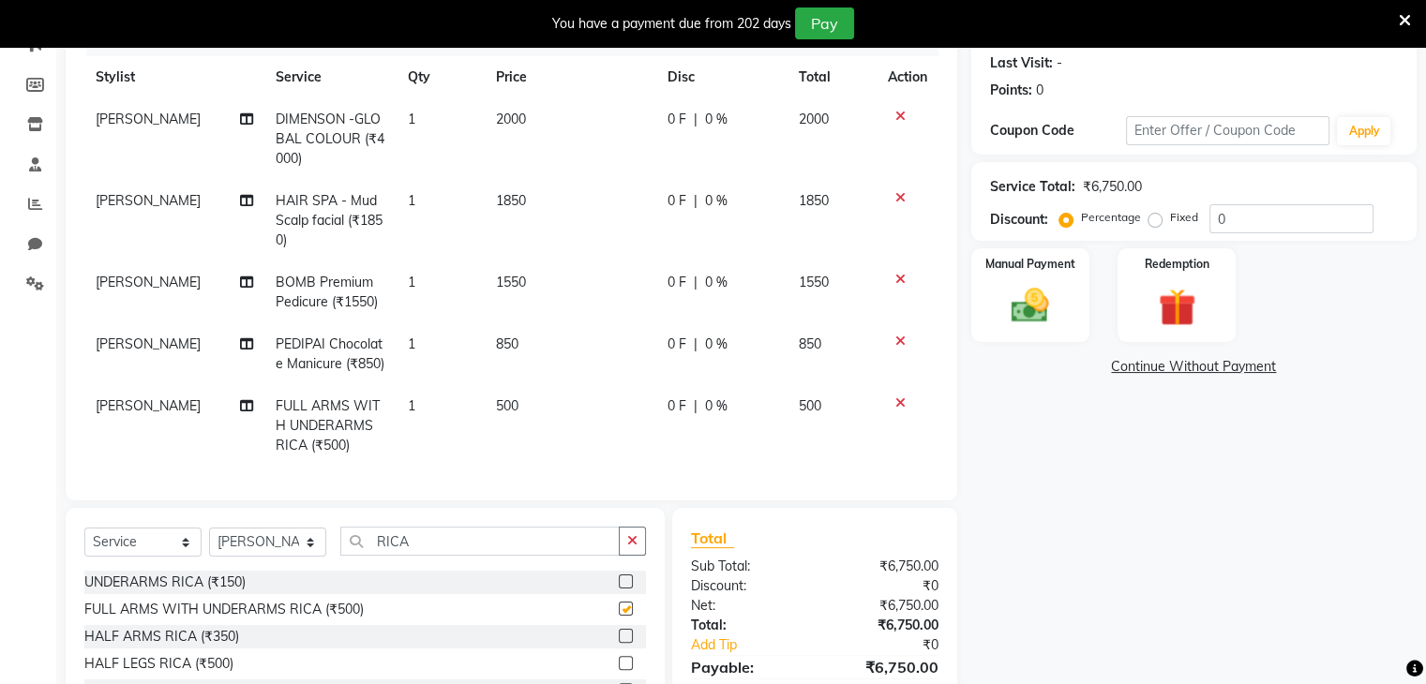
checkbox input "false"
click at [300, 550] on select "Select Stylist Devi DIS Mamta Pinki [PERSON_NAME] Shweta Uma UNKNOWN [PERSON_NA…" at bounding box center [267, 542] width 117 height 29
select select "84247"
click at [209, 537] on select "Select Stylist Devi DIS Mamta Pinki [PERSON_NAME] Shweta Uma UNKNOWN [PERSON_NA…" at bounding box center [267, 542] width 117 height 29
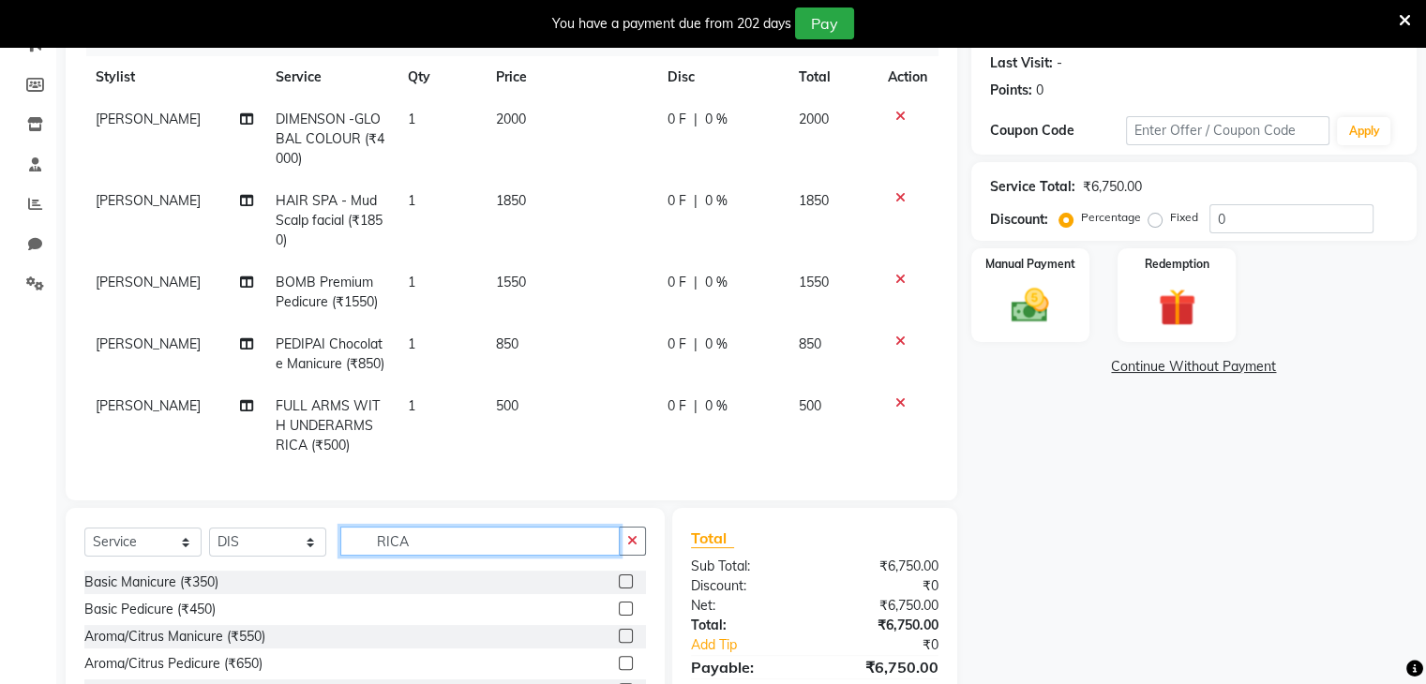
click at [446, 556] on input "RICA" at bounding box center [479, 541] width 279 height 29
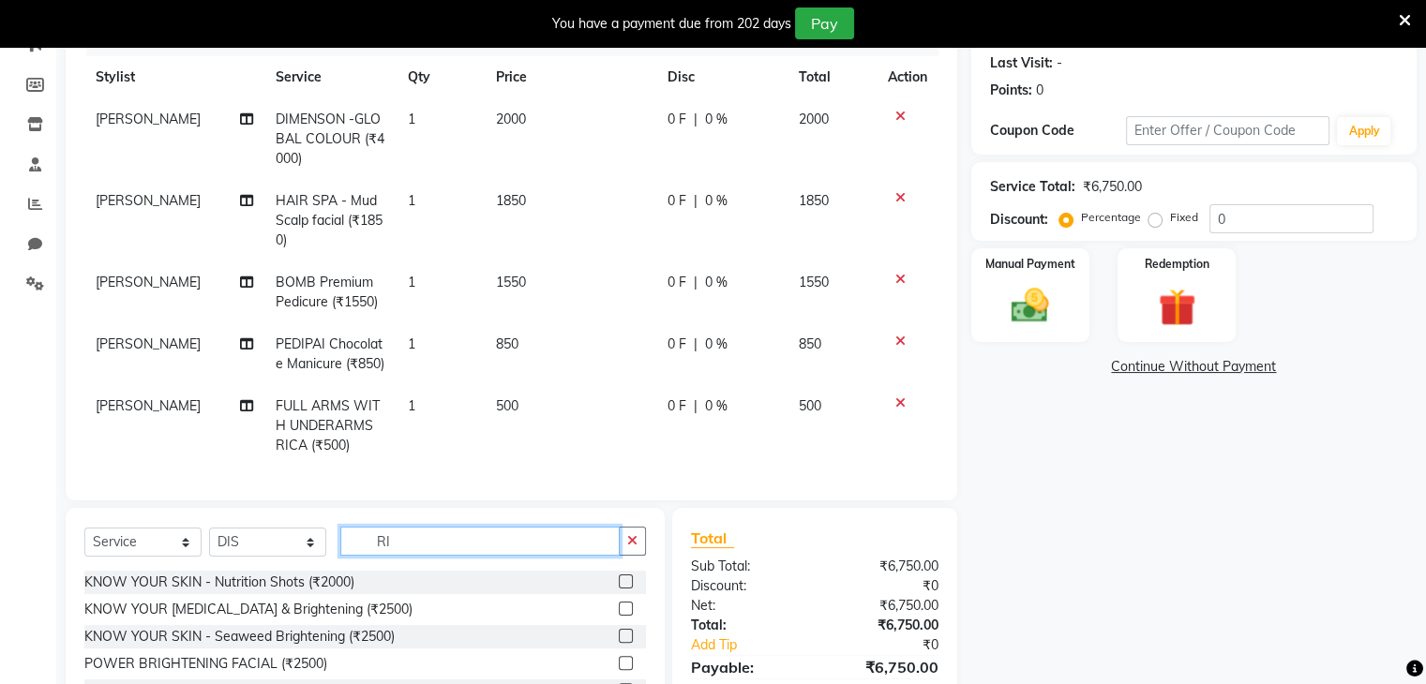
type input "R"
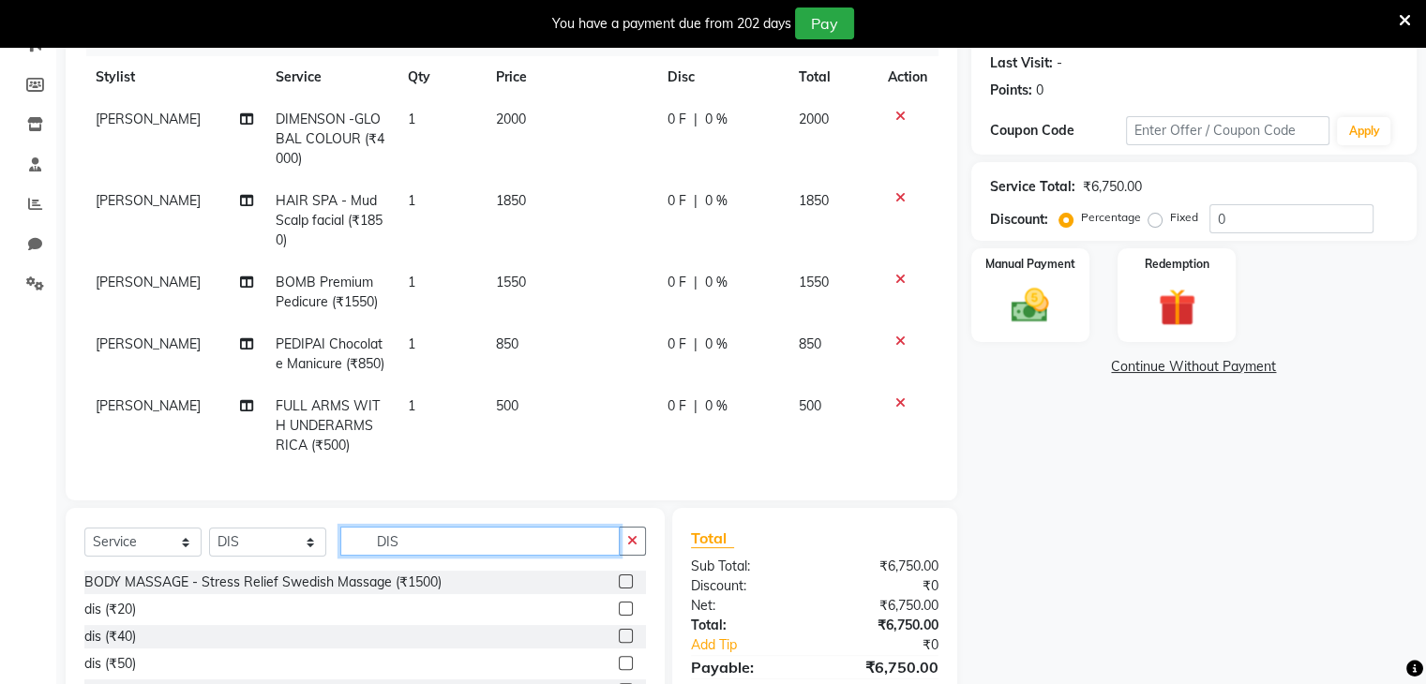
type input "DIS"
click at [625, 643] on label at bounding box center [626, 636] width 14 height 14
click at [625, 643] on input "checkbox" at bounding box center [625, 637] width 12 height 12
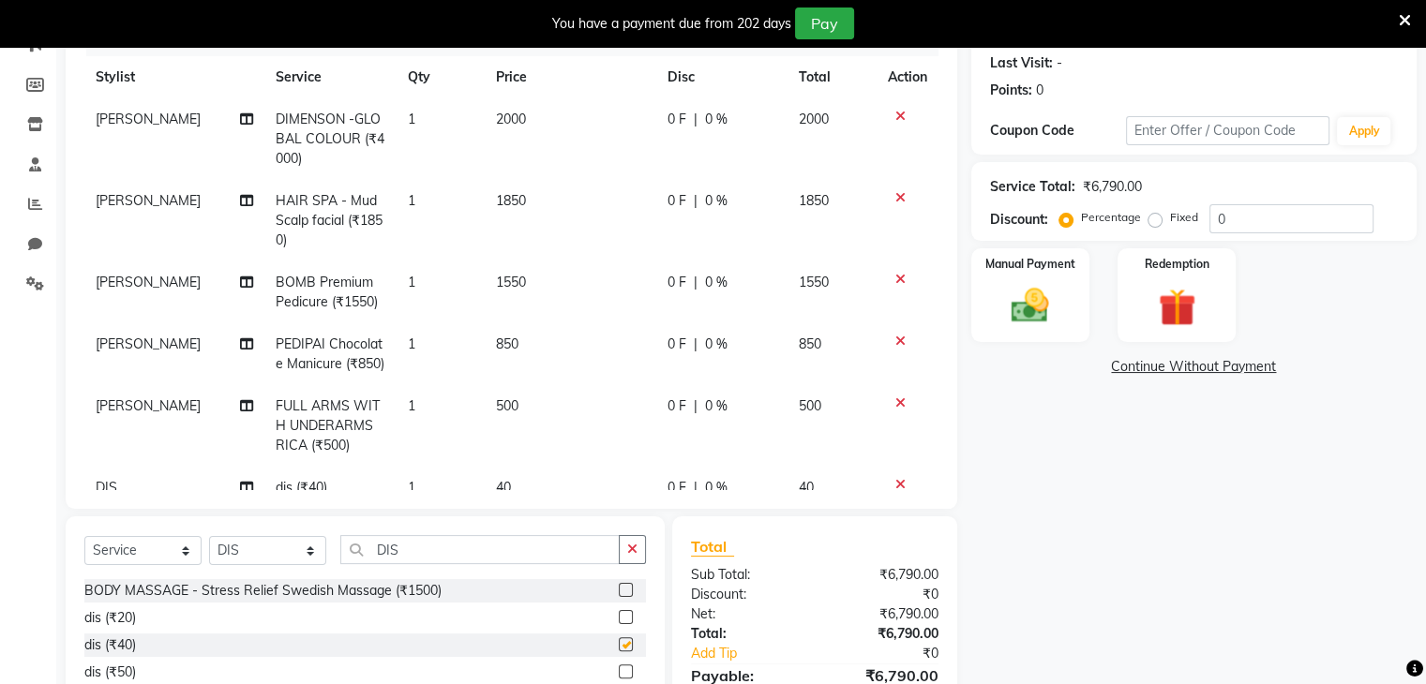
checkbox input "false"
click at [1035, 295] on img at bounding box center [1029, 306] width 63 height 45
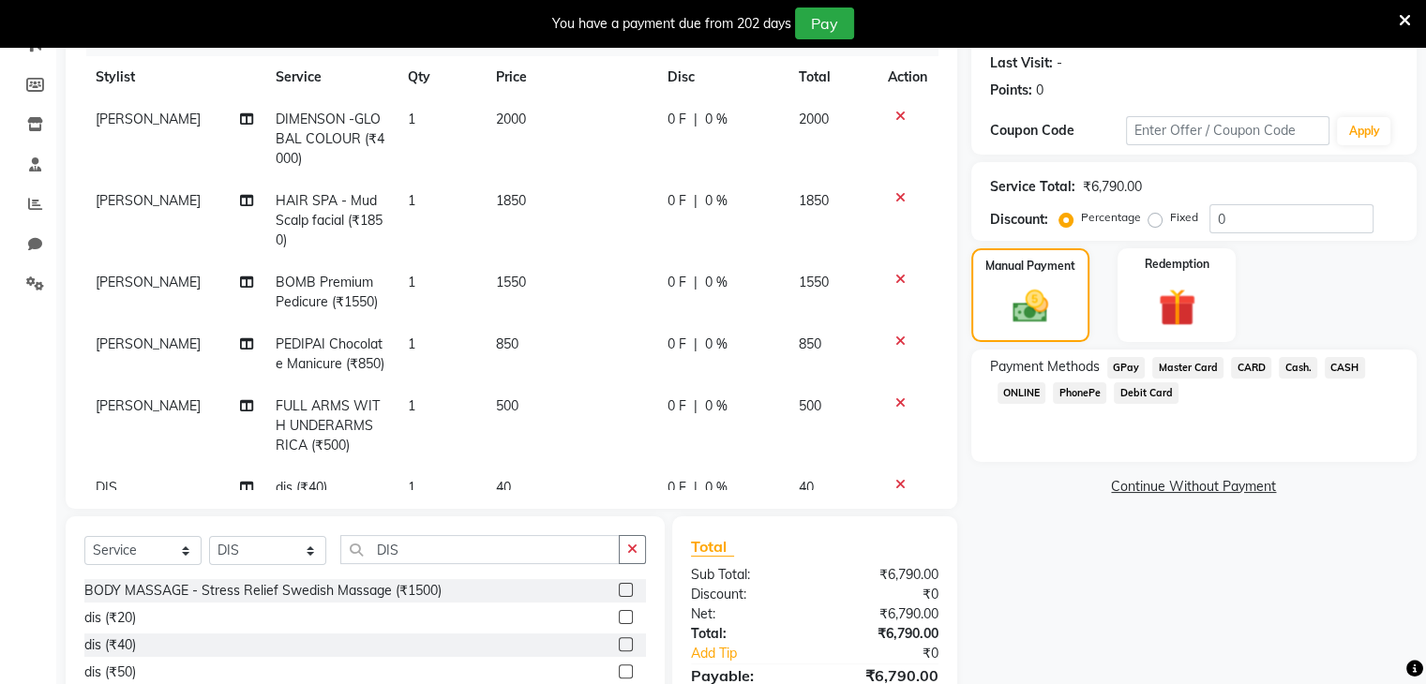
click at [1087, 395] on span "PhonePe" at bounding box center [1079, 393] width 53 height 22
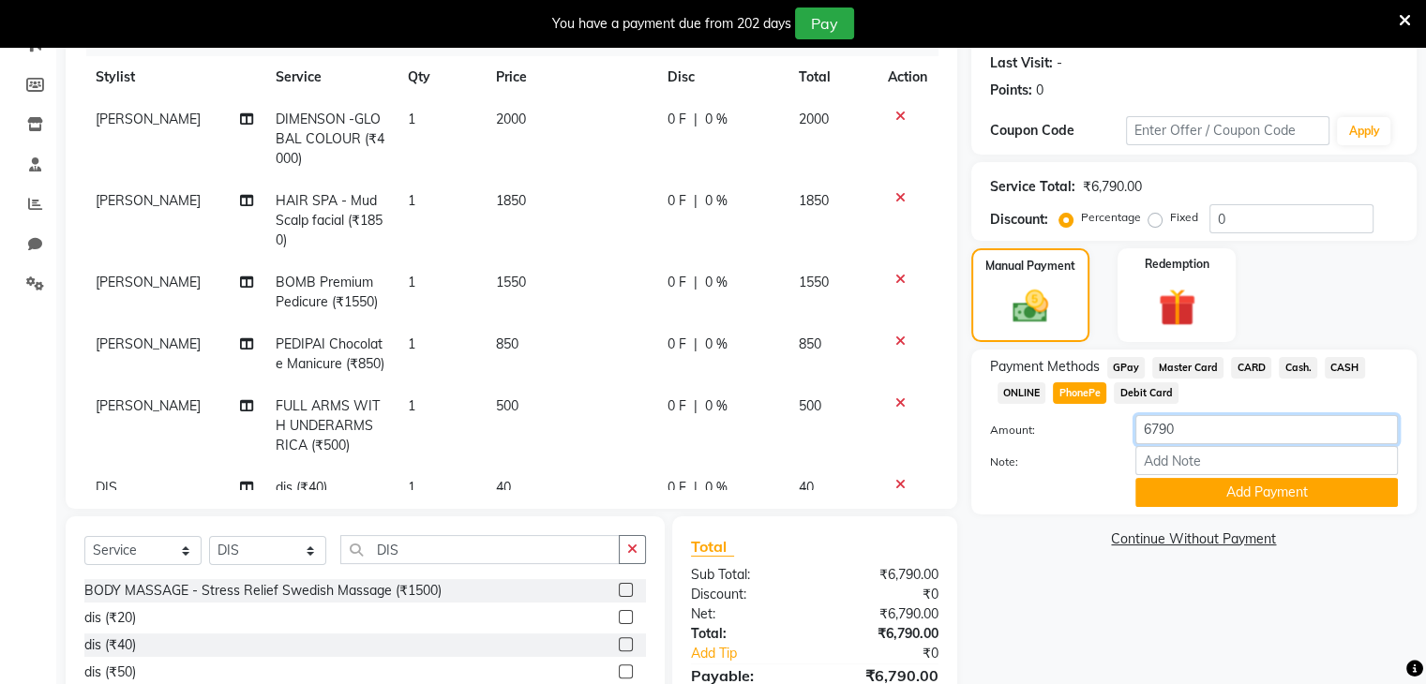
click at [1198, 434] on input "6790" at bounding box center [1266, 429] width 262 height 29
type input "6"
type input "4000"
click at [1221, 499] on button "Add Payment" at bounding box center [1266, 492] width 262 height 29
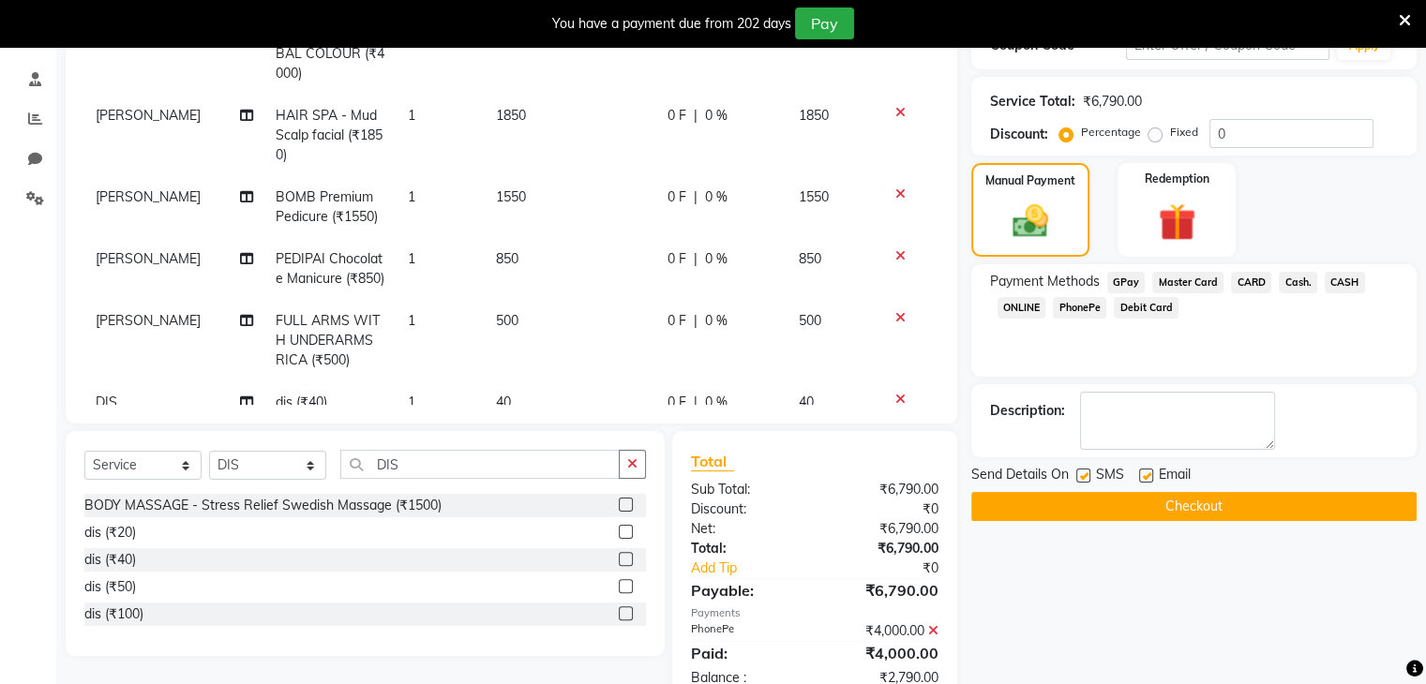
scroll to position [394, 0]
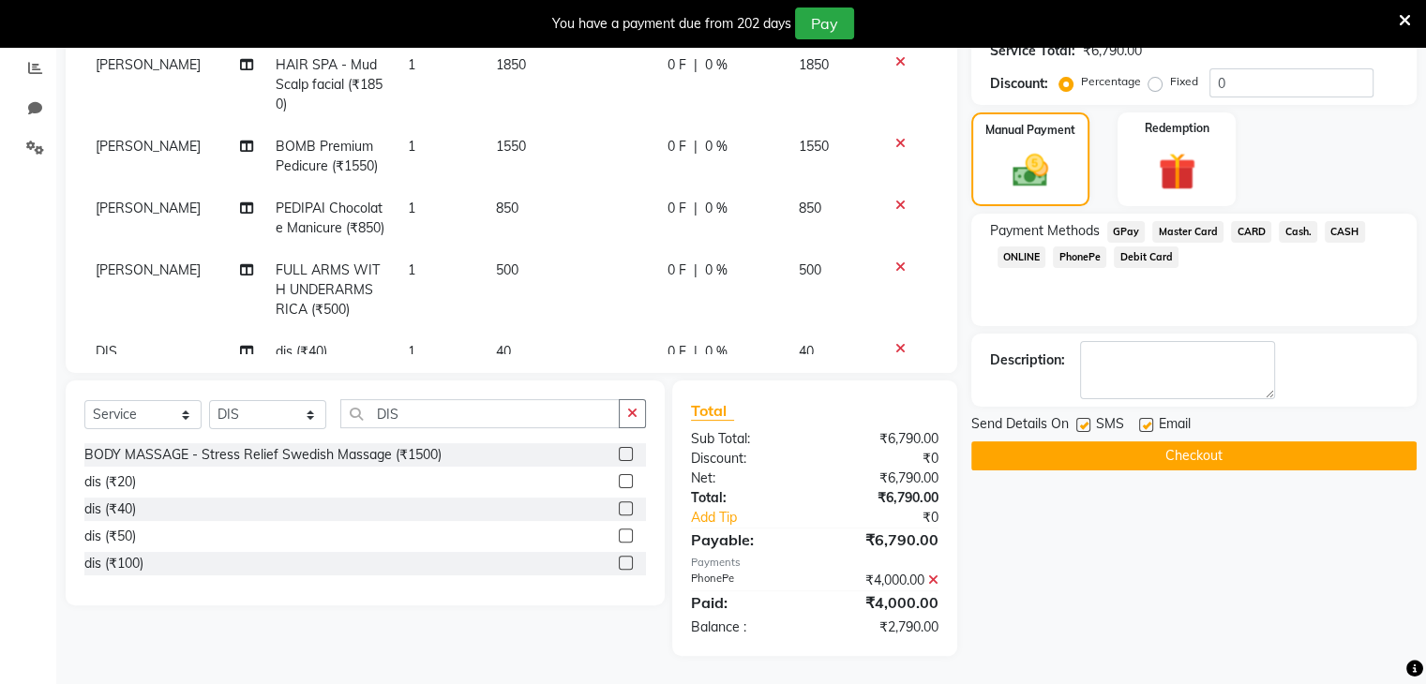
click at [1241, 227] on span "CARD" at bounding box center [1251, 232] width 40 height 22
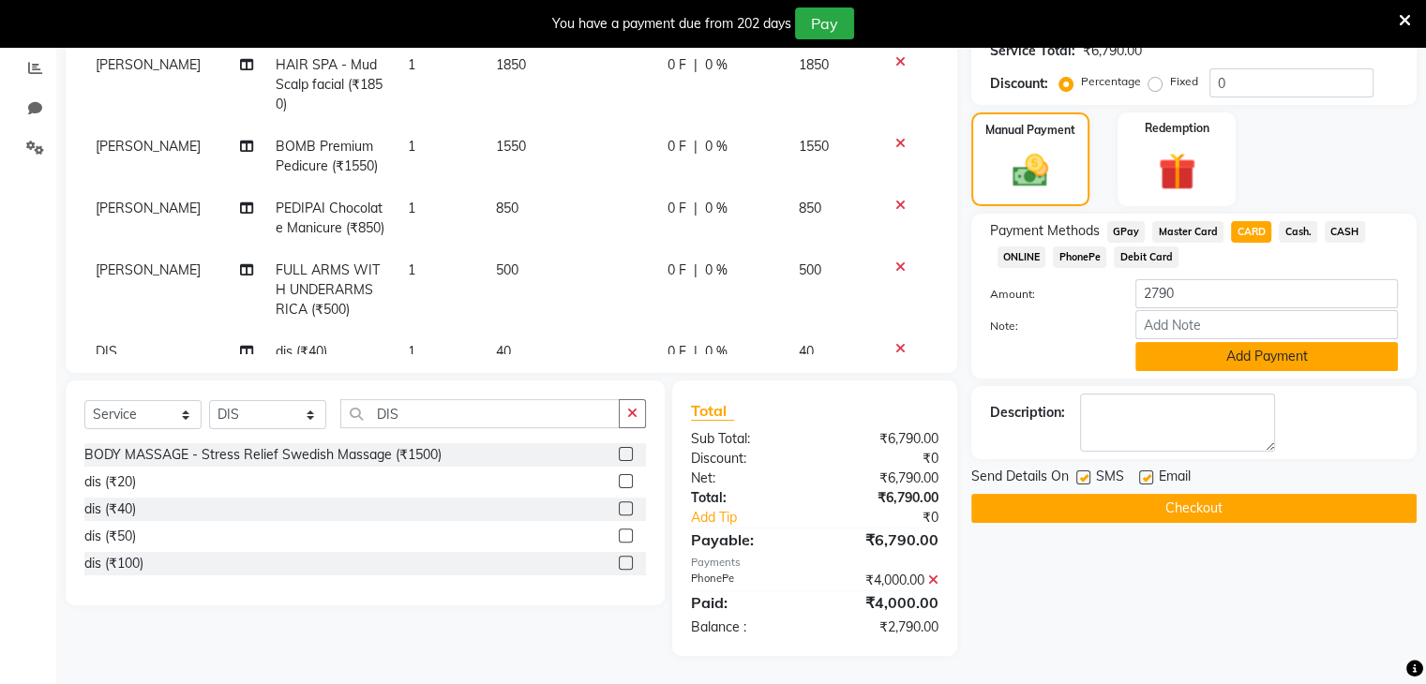
click at [1204, 365] on button "Add Payment" at bounding box center [1266, 356] width 262 height 29
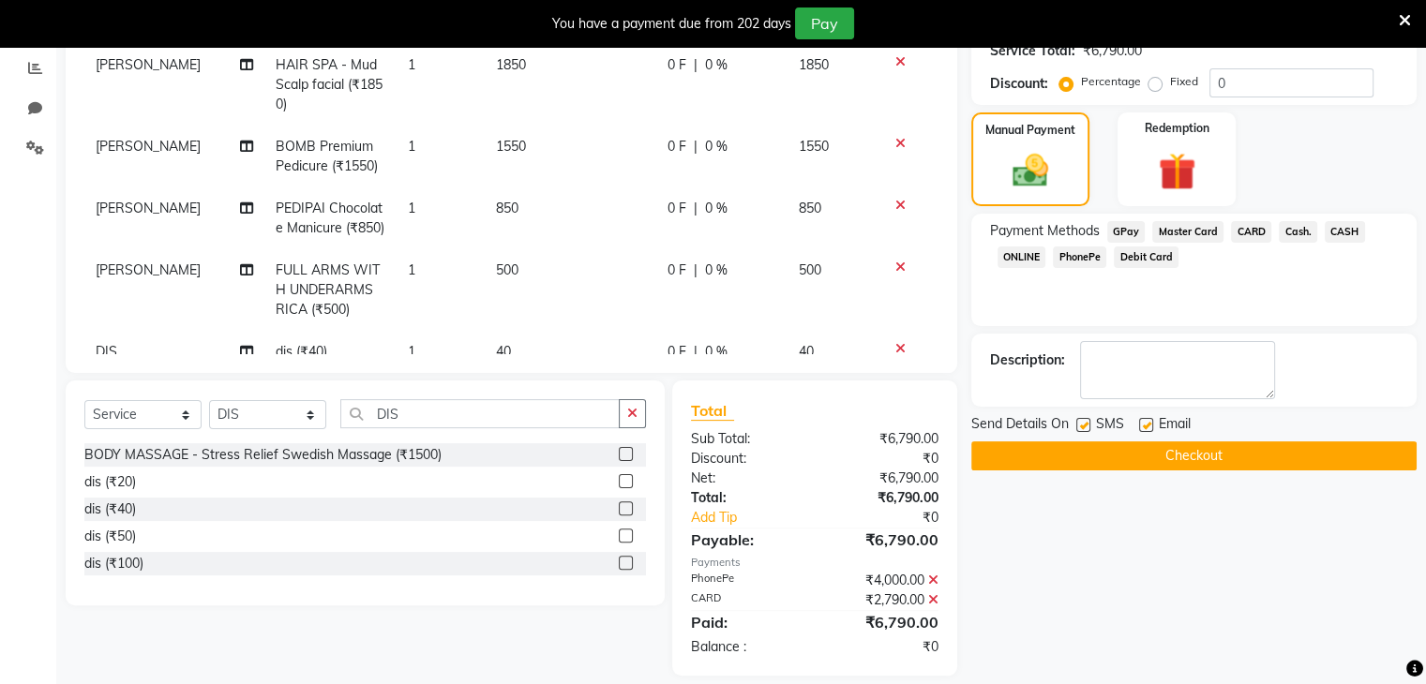
click at [1079, 452] on button "Checkout" at bounding box center [1193, 456] width 445 height 29
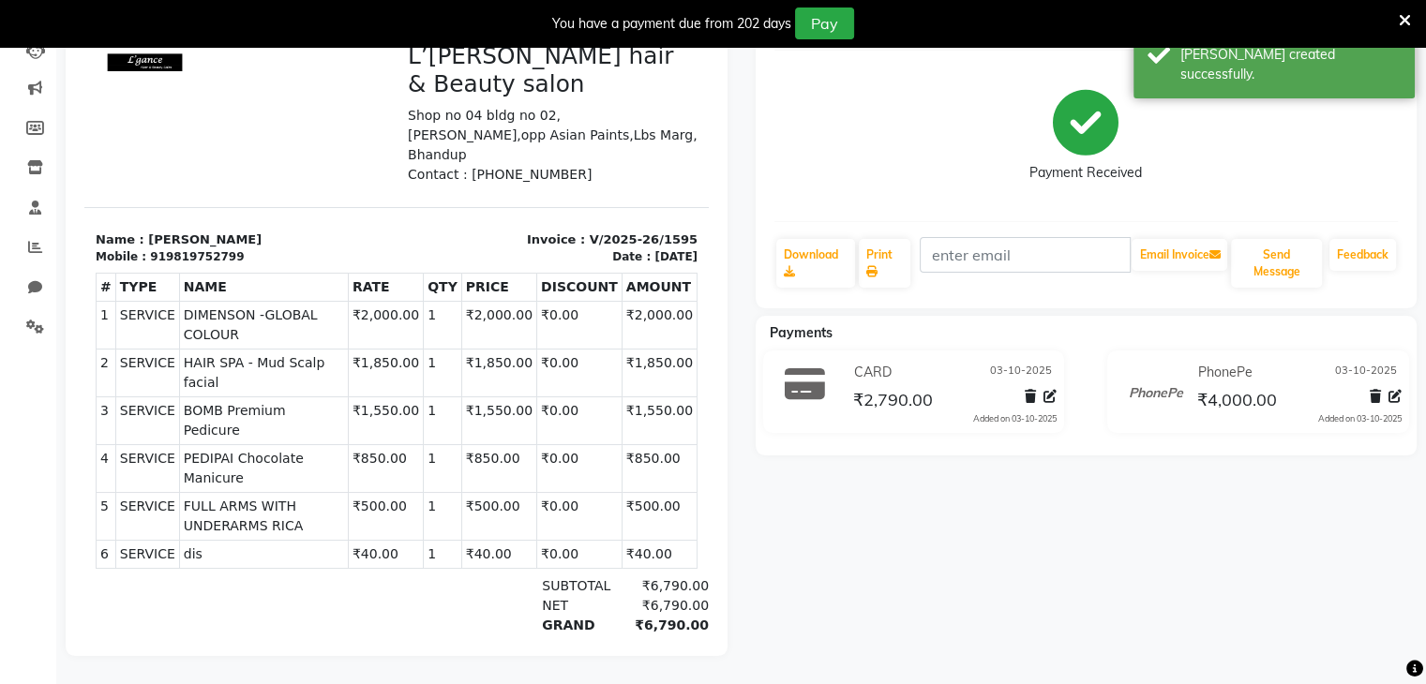
click at [1400, 15] on icon at bounding box center [1405, 20] width 12 height 17
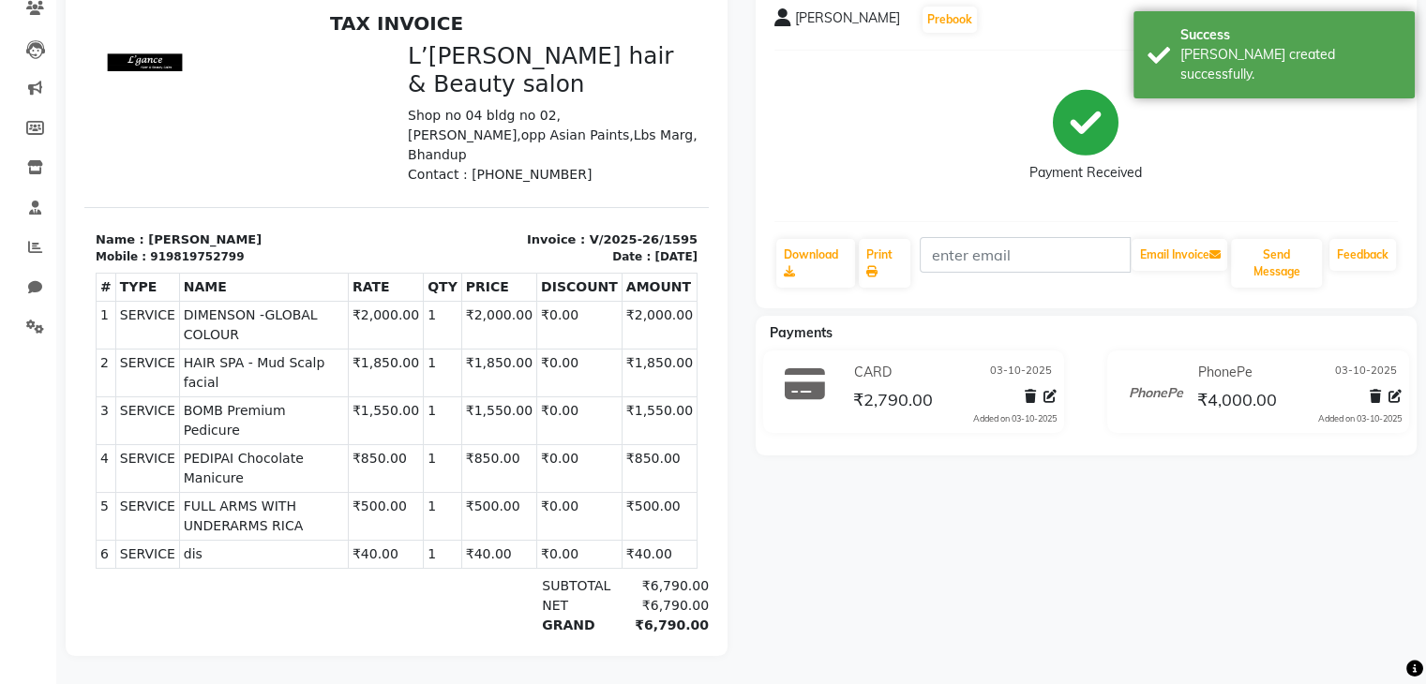
scroll to position [181, 0]
click at [1372, 117] on div "Payment Received" at bounding box center [1086, 136] width 624 height 141
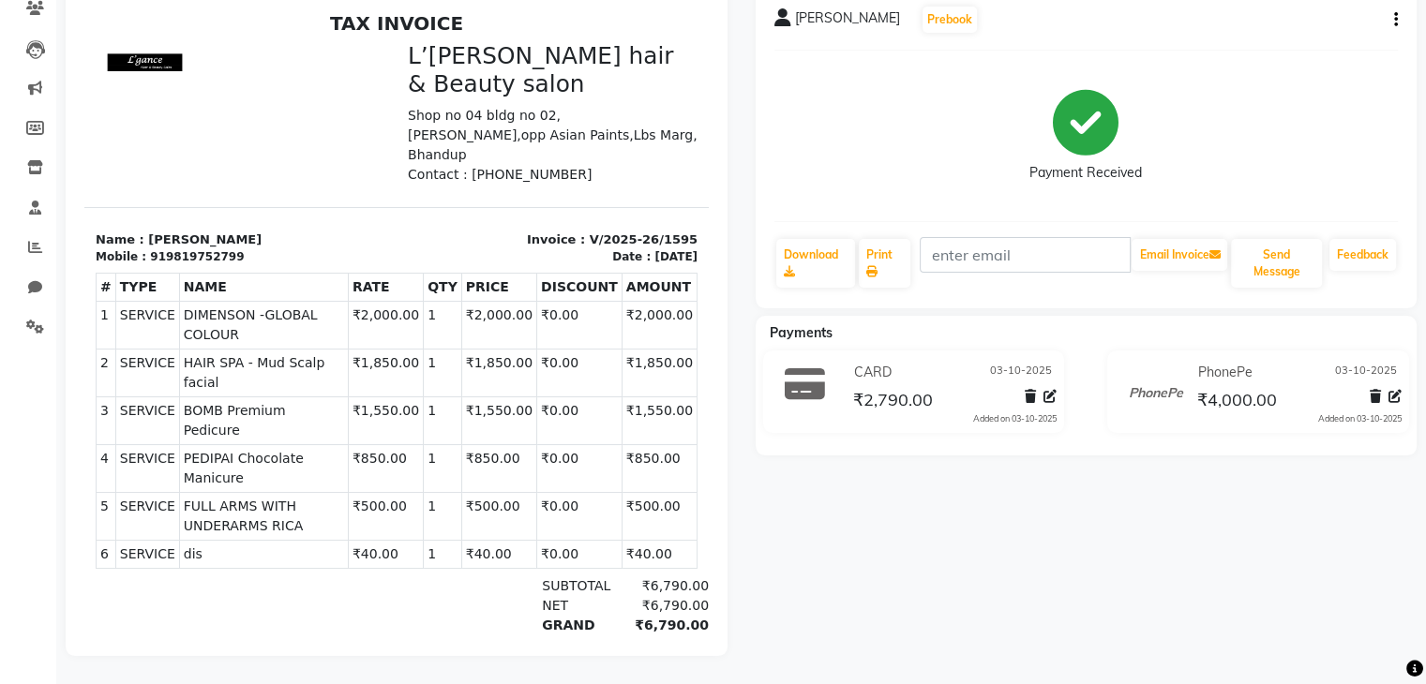
click at [1398, 8] on div "PUJA PARMANAND Prebook Payment Received Download Print Email Invoice Send Messa…" at bounding box center [1087, 147] width 662 height 322
click at [1394, 20] on icon "button" at bounding box center [1396, 20] width 4 height 1
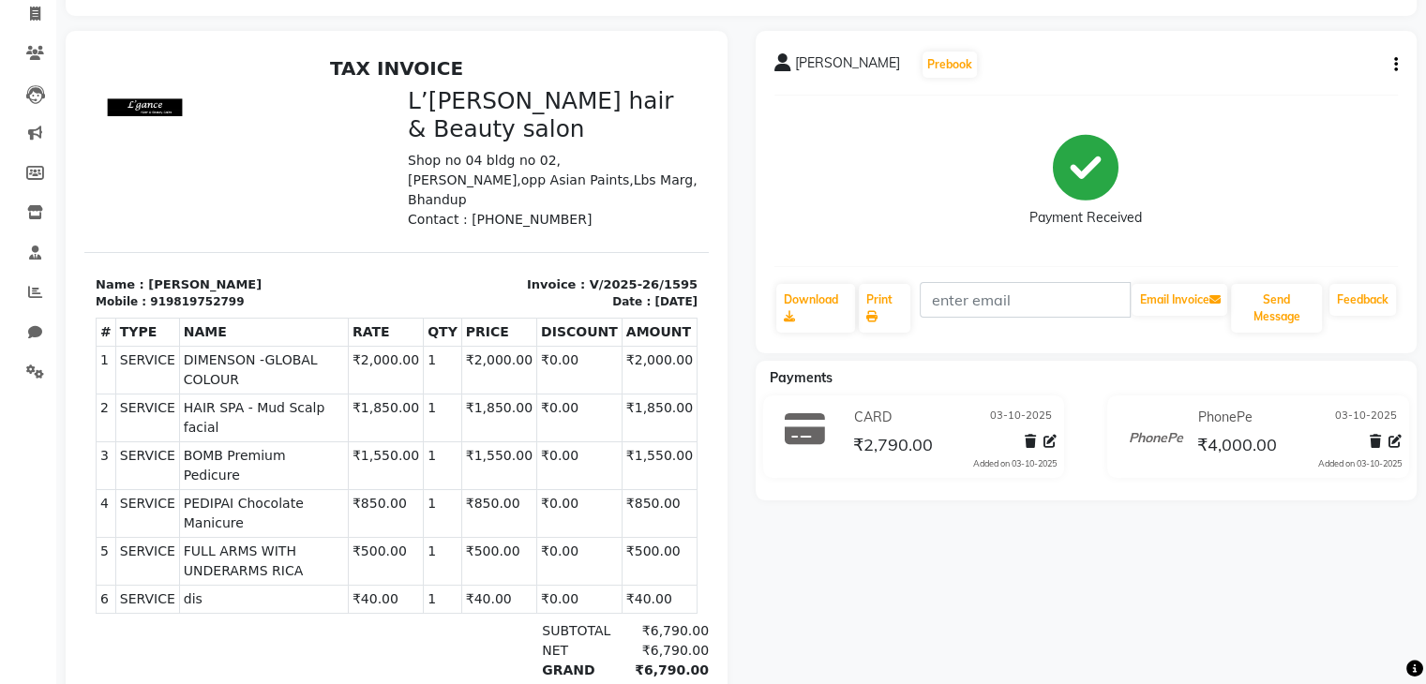
scroll to position [106, 0]
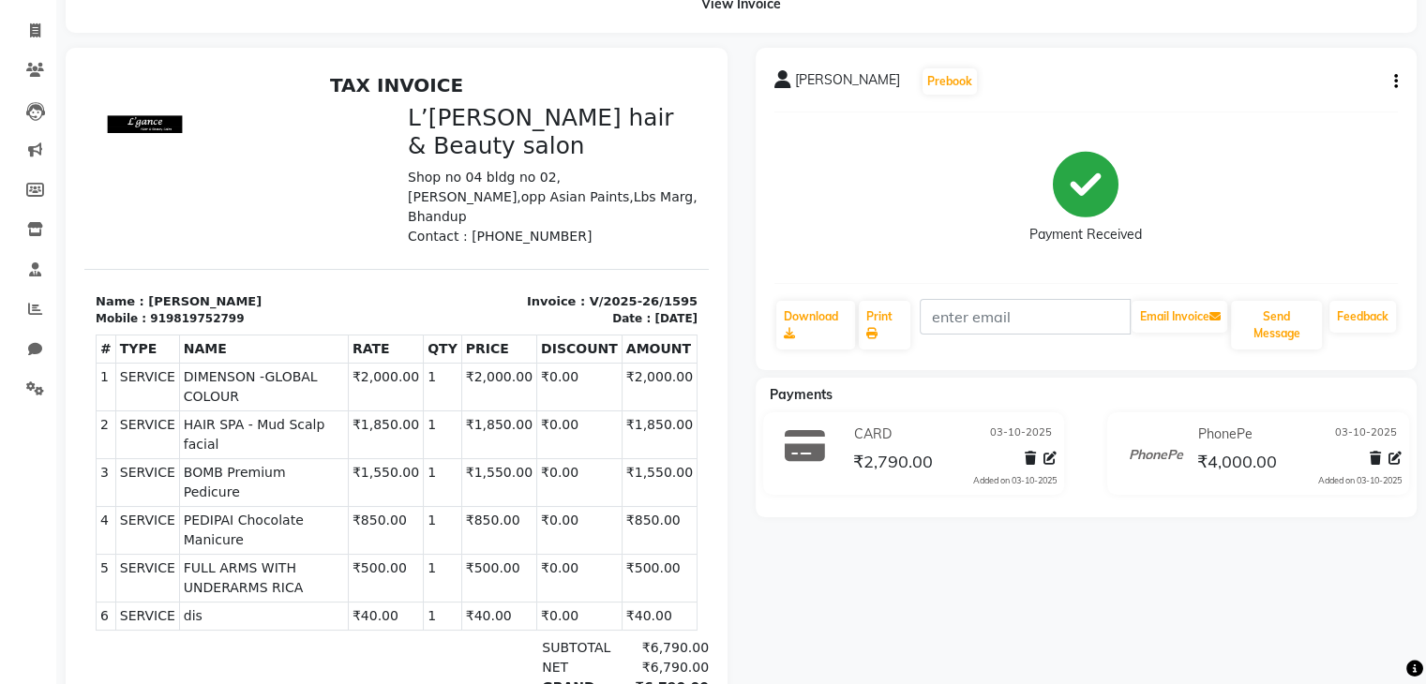
click at [1394, 82] on icon "button" at bounding box center [1396, 82] width 4 height 1
click at [1303, 79] on div "Edit Item Staff" at bounding box center [1301, 81] width 128 height 23
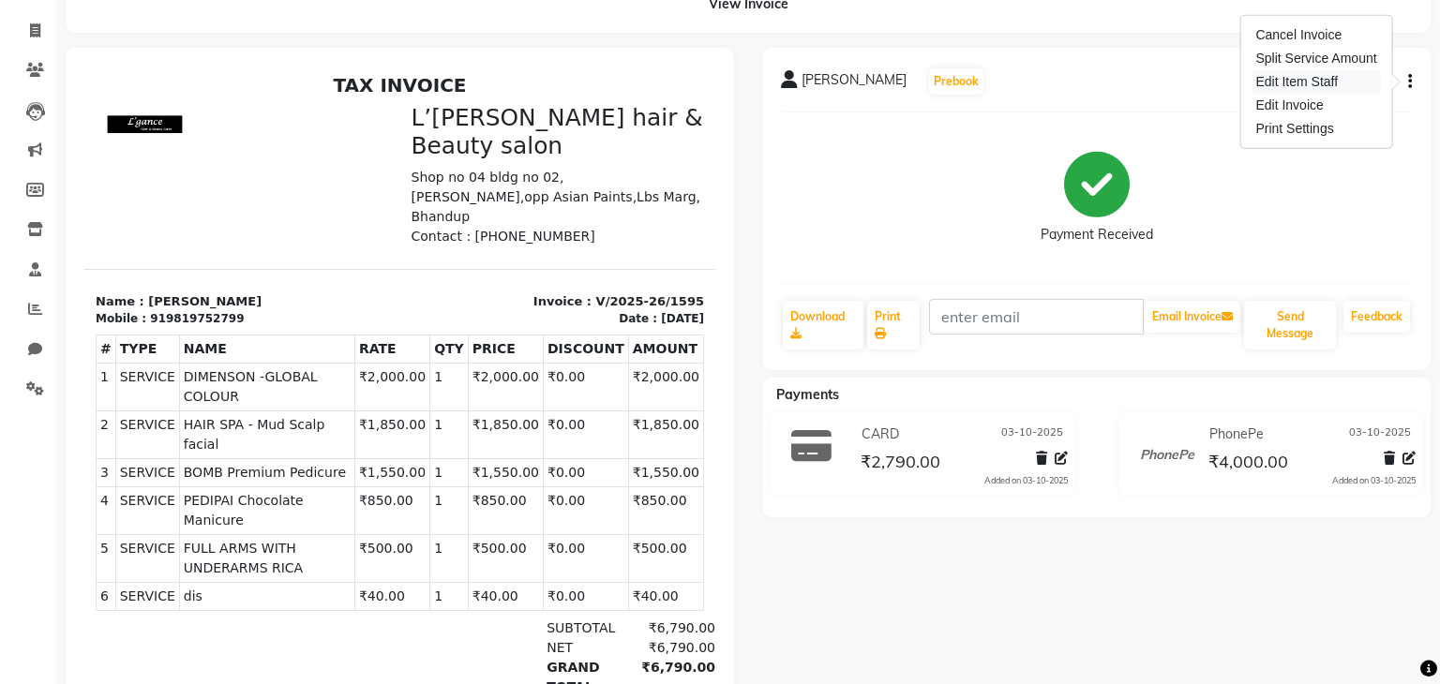
select select
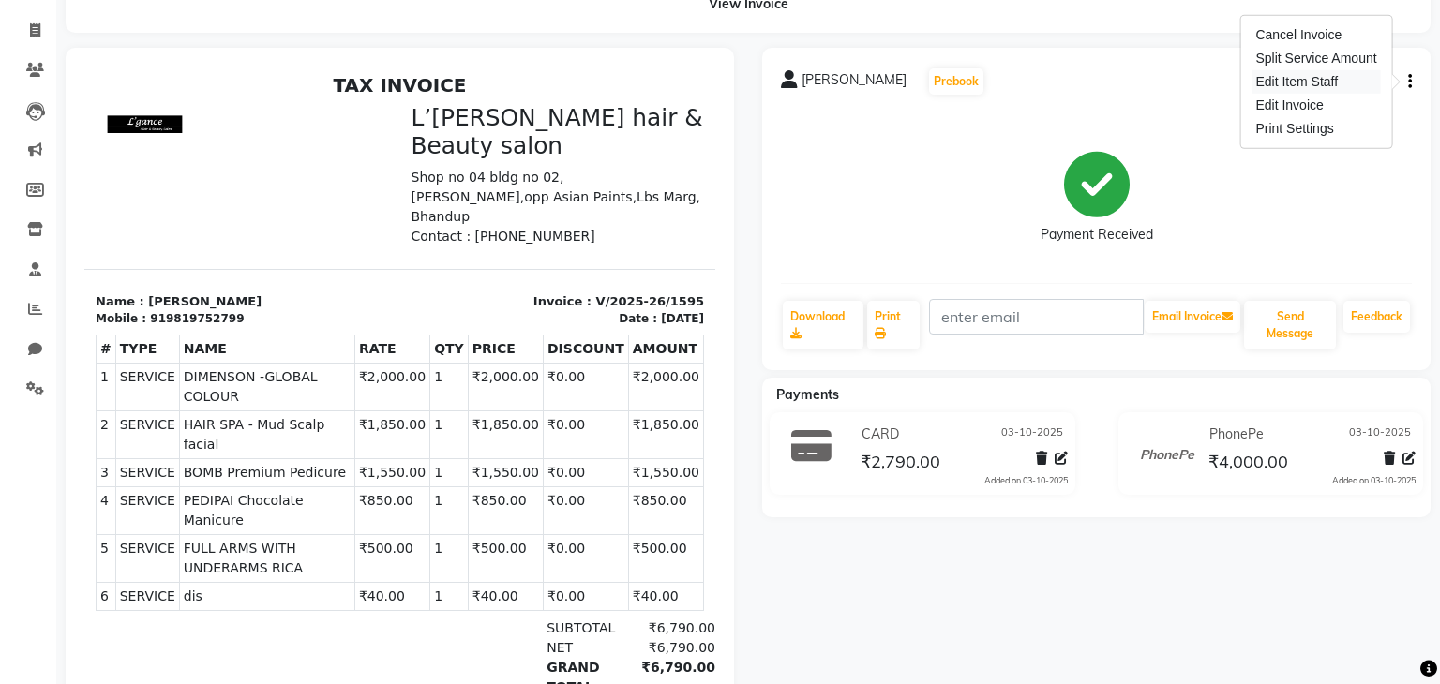
select select
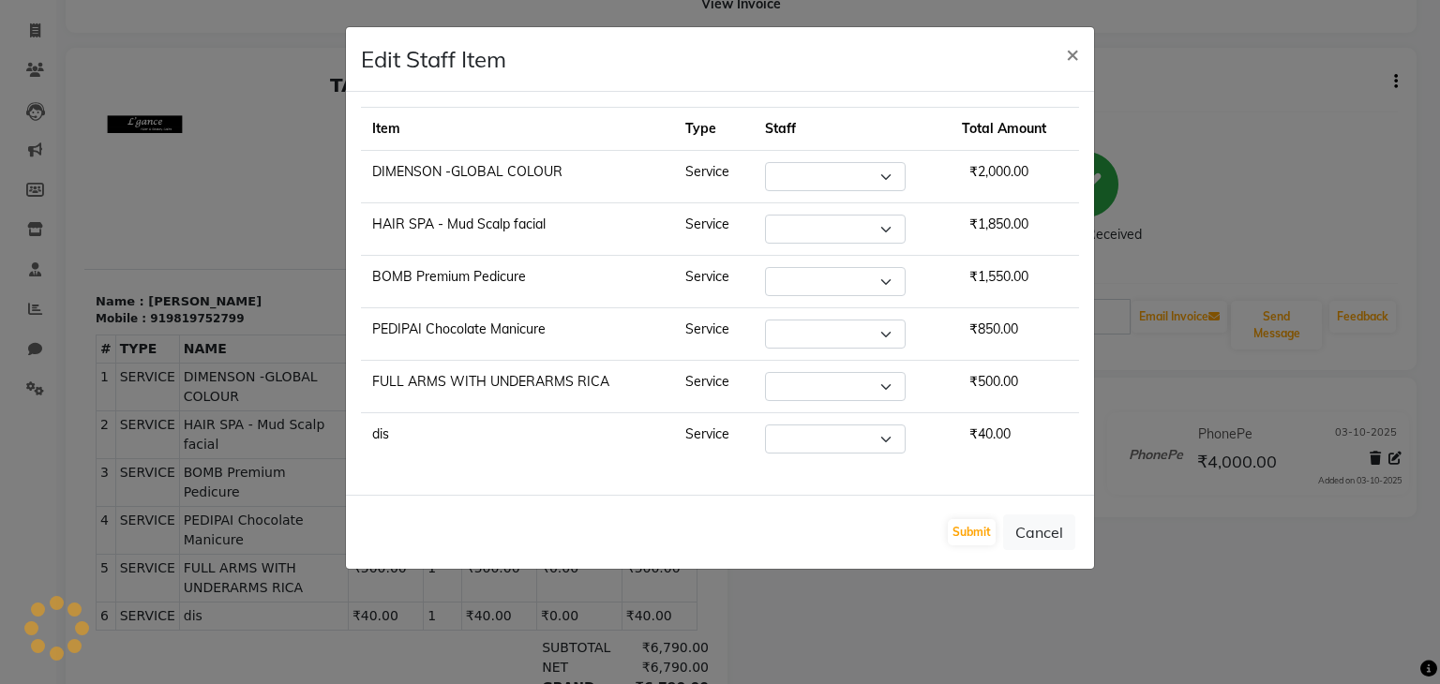
select select "69887"
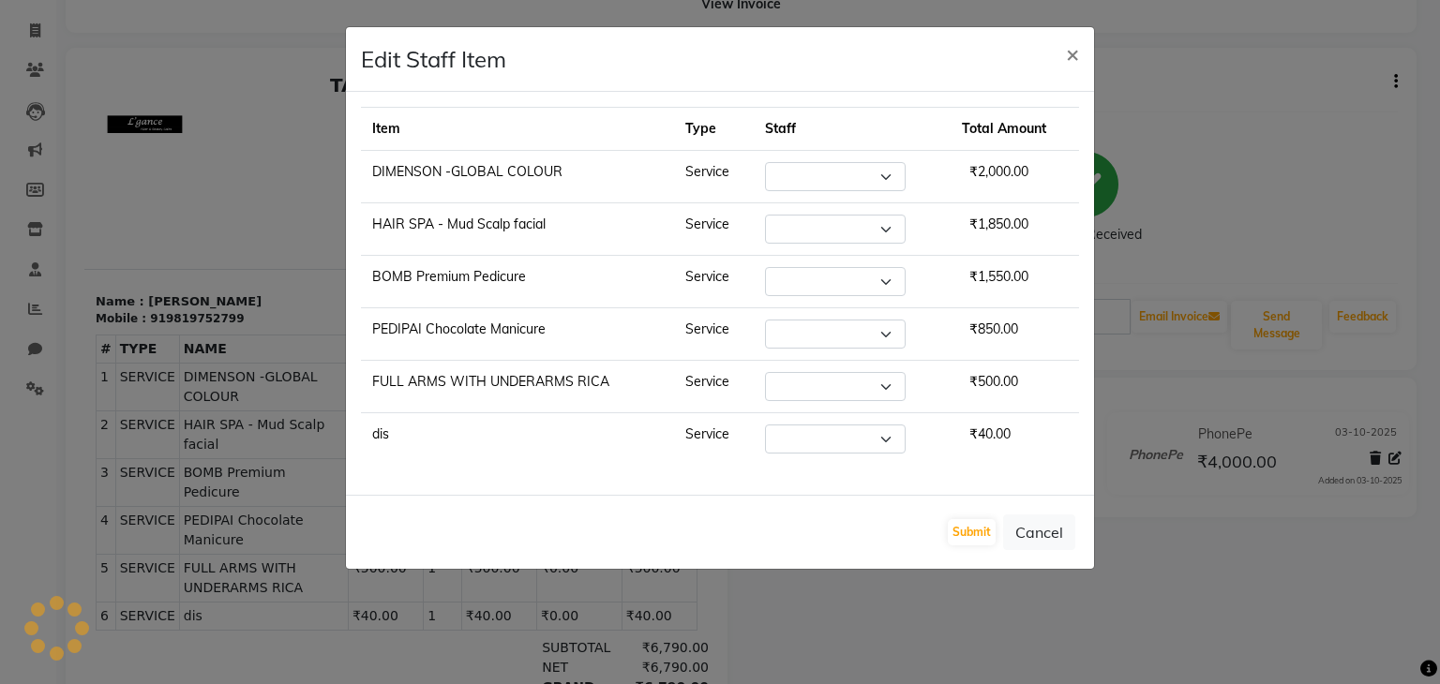
select select "84247"
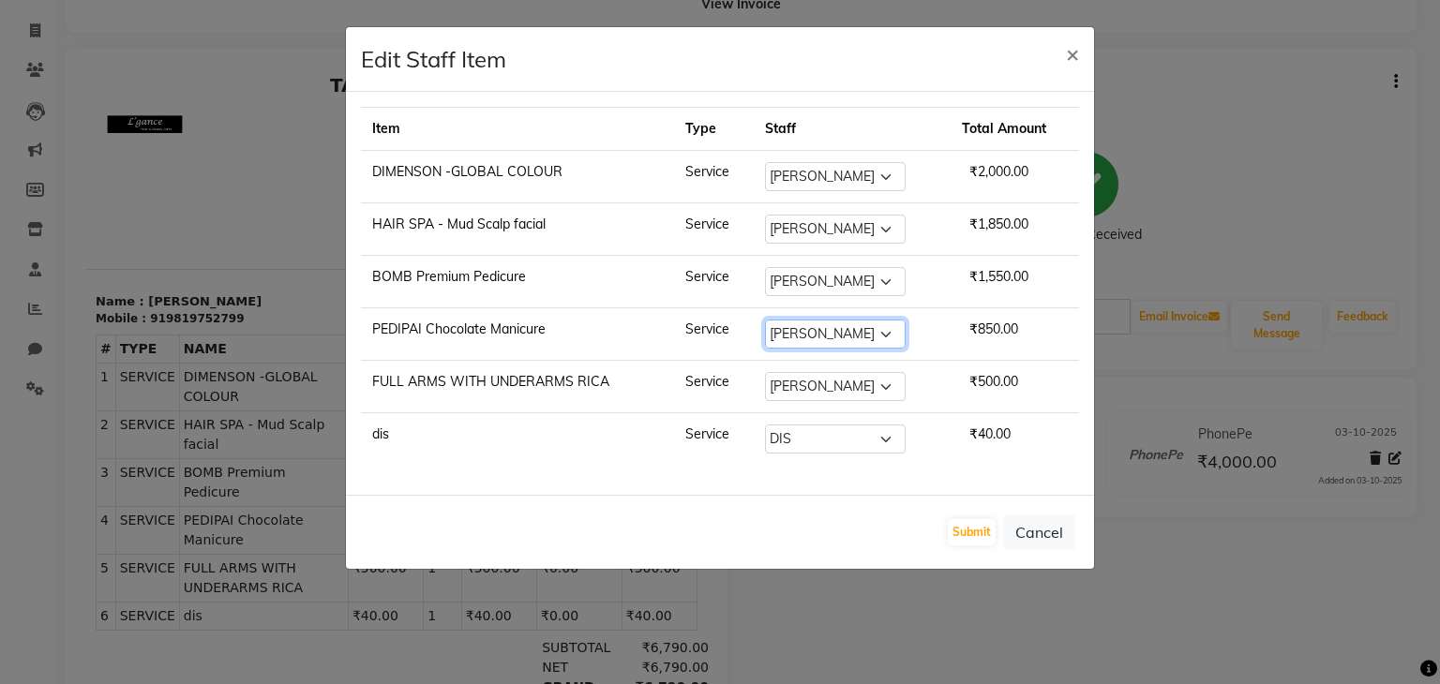
click at [881, 331] on select "Select Devi DIS Mamta Pinki Rajiya Rupal Shweta Uma UNKNOWN VIDHYA" at bounding box center [835, 334] width 141 height 29
select select "70653"
click at [765, 320] on select "Select Devi DIS Mamta Pinki Rajiya Rupal Shweta Uma UNKNOWN VIDHYA" at bounding box center [835, 334] width 141 height 29
click at [969, 535] on button "Submit" at bounding box center [972, 532] width 48 height 26
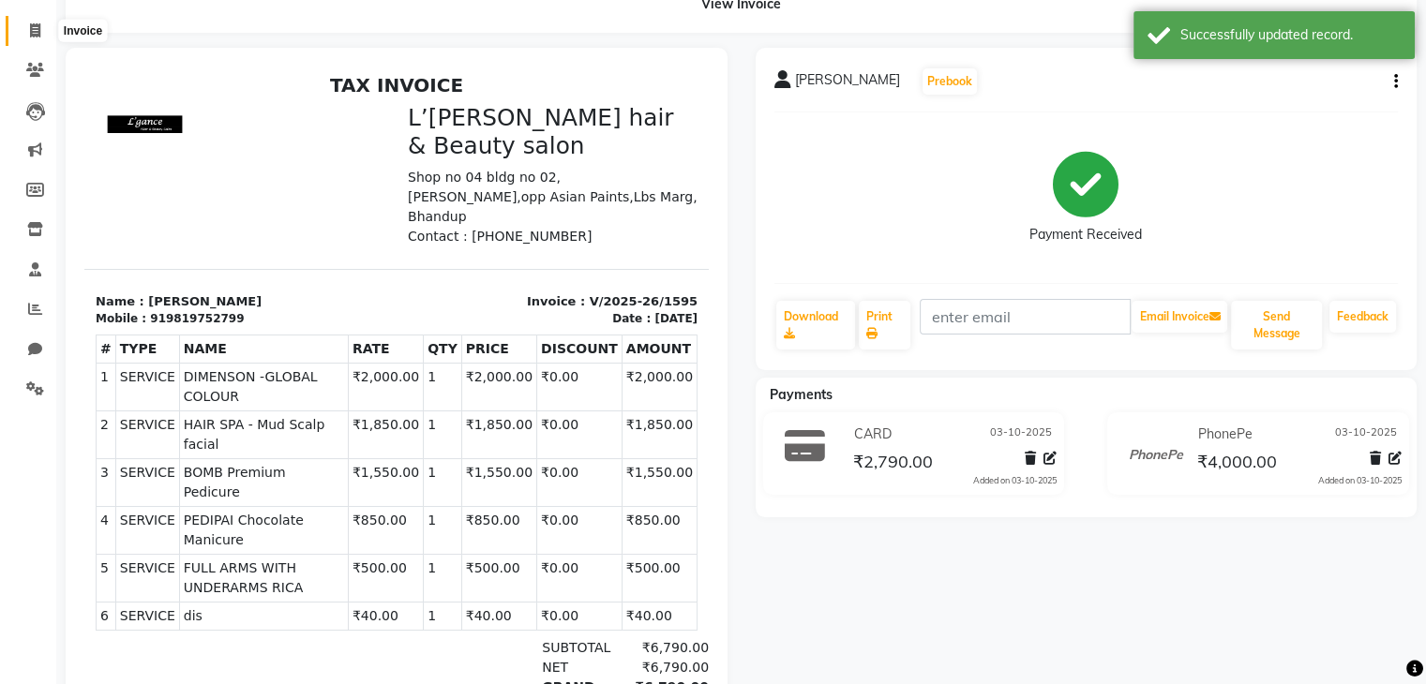
click at [32, 34] on icon at bounding box center [35, 30] width 10 height 14
select select "service"
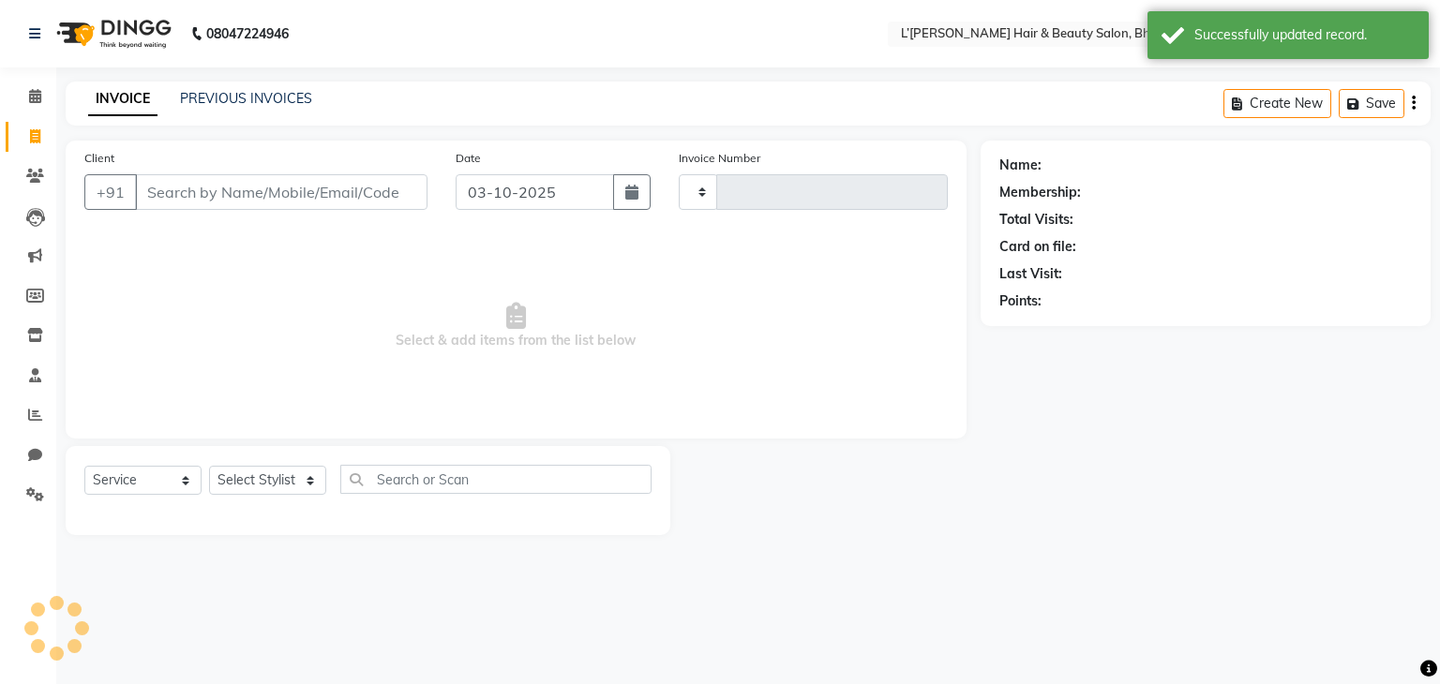
type input "1596"
select select "7828"
click at [145, 196] on input "Client" at bounding box center [281, 192] width 292 height 36
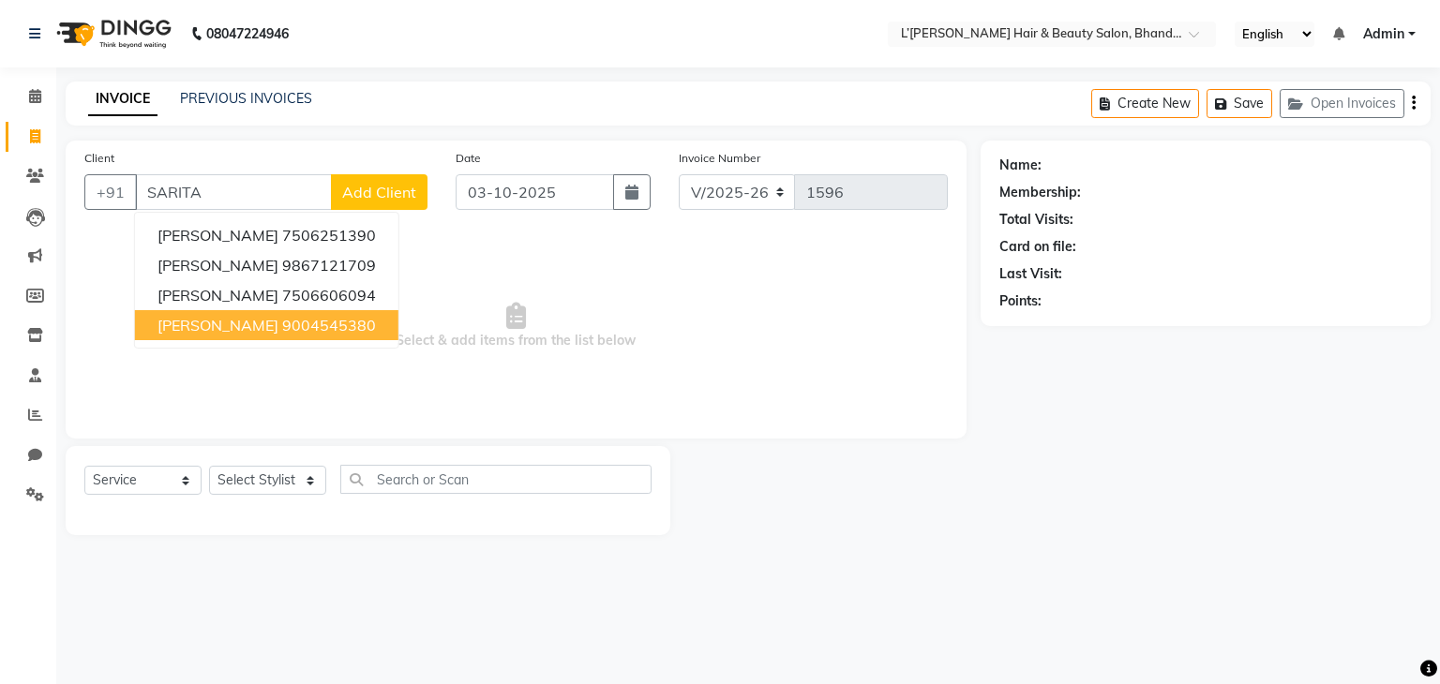
click at [202, 312] on button "SARITA SHETTY 9004545380" at bounding box center [266, 325] width 263 height 30
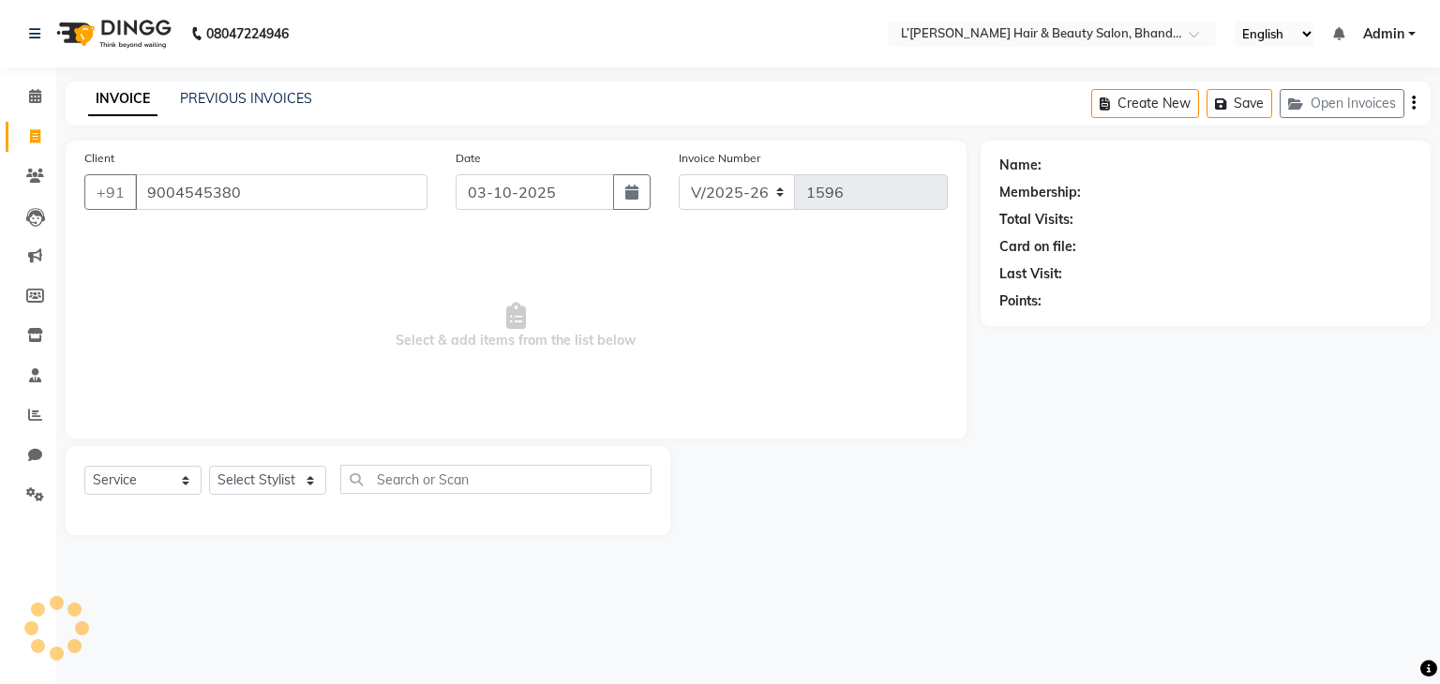
type input "9004545380"
click at [289, 470] on select "Select Stylist Devi DIS Mamta Pinki [PERSON_NAME] Shweta Uma UNKNOWN [PERSON_NA…" at bounding box center [267, 480] width 117 height 29
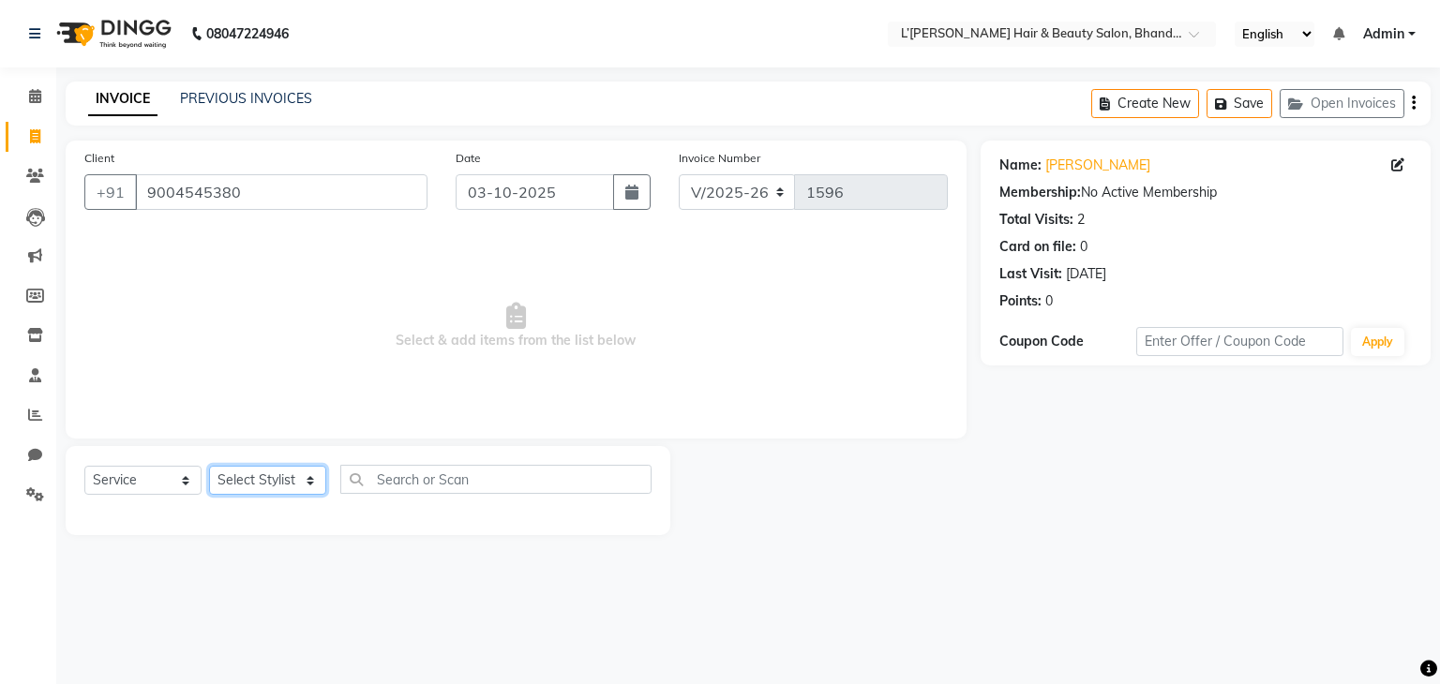
select select "69887"
click at [209, 467] on select "Select Stylist Devi DIS Mamta Pinki [PERSON_NAME] Shweta Uma UNKNOWN [PERSON_NA…" at bounding box center [267, 480] width 117 height 29
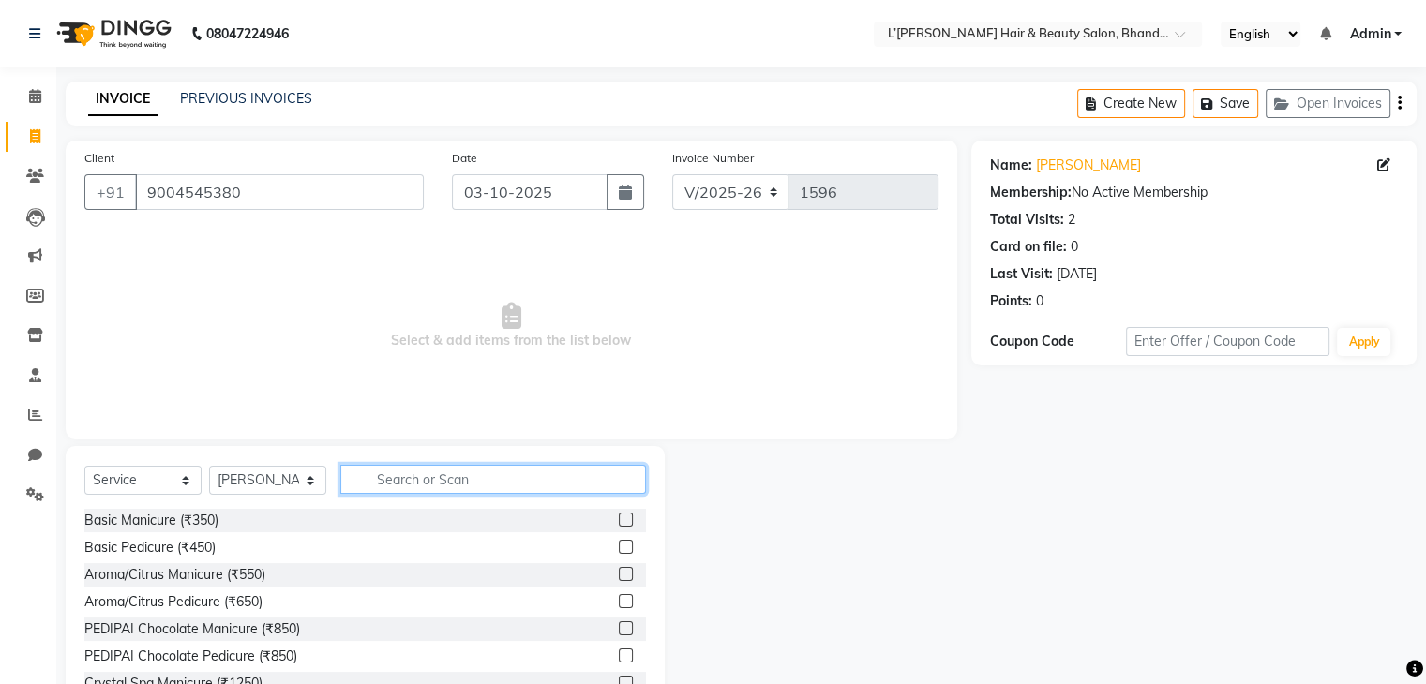
click at [382, 481] on input "text" at bounding box center [493, 479] width 306 height 29
type input "THREAD"
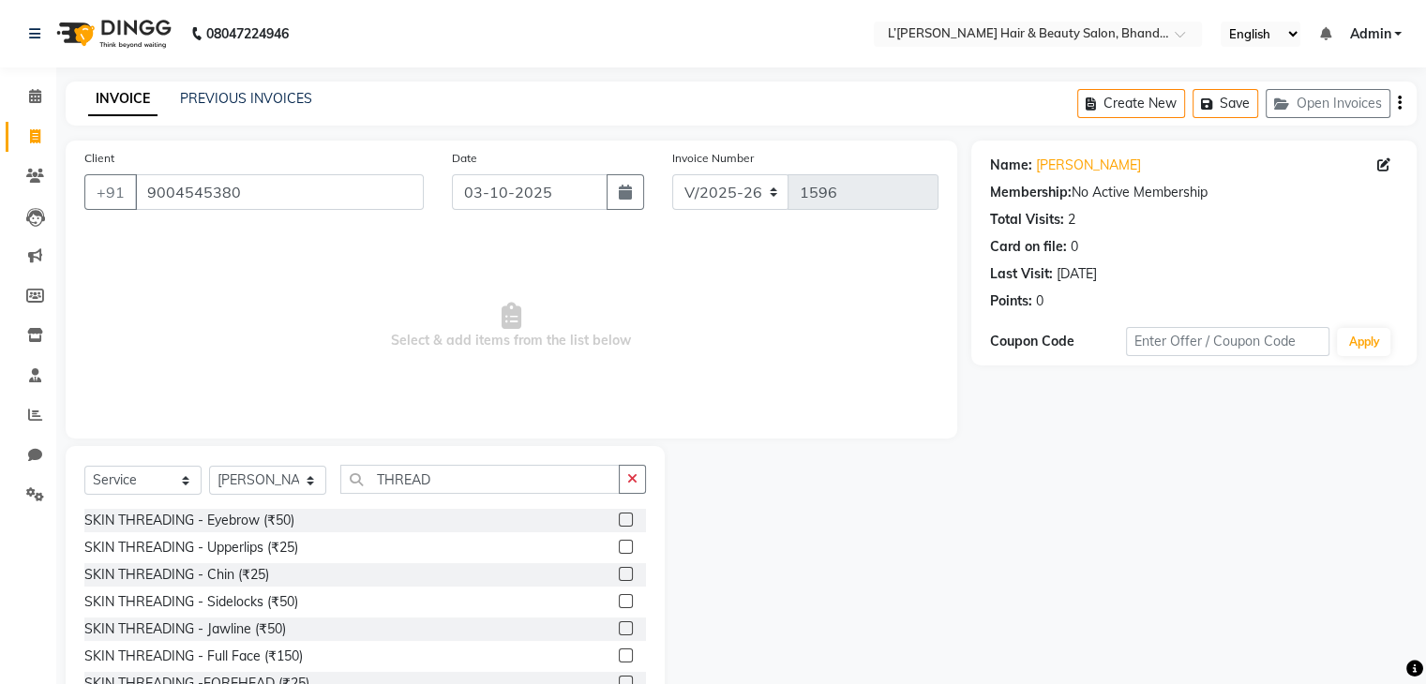
click at [619, 550] on label at bounding box center [626, 547] width 14 height 14
click at [619, 550] on input "checkbox" at bounding box center [625, 548] width 12 height 12
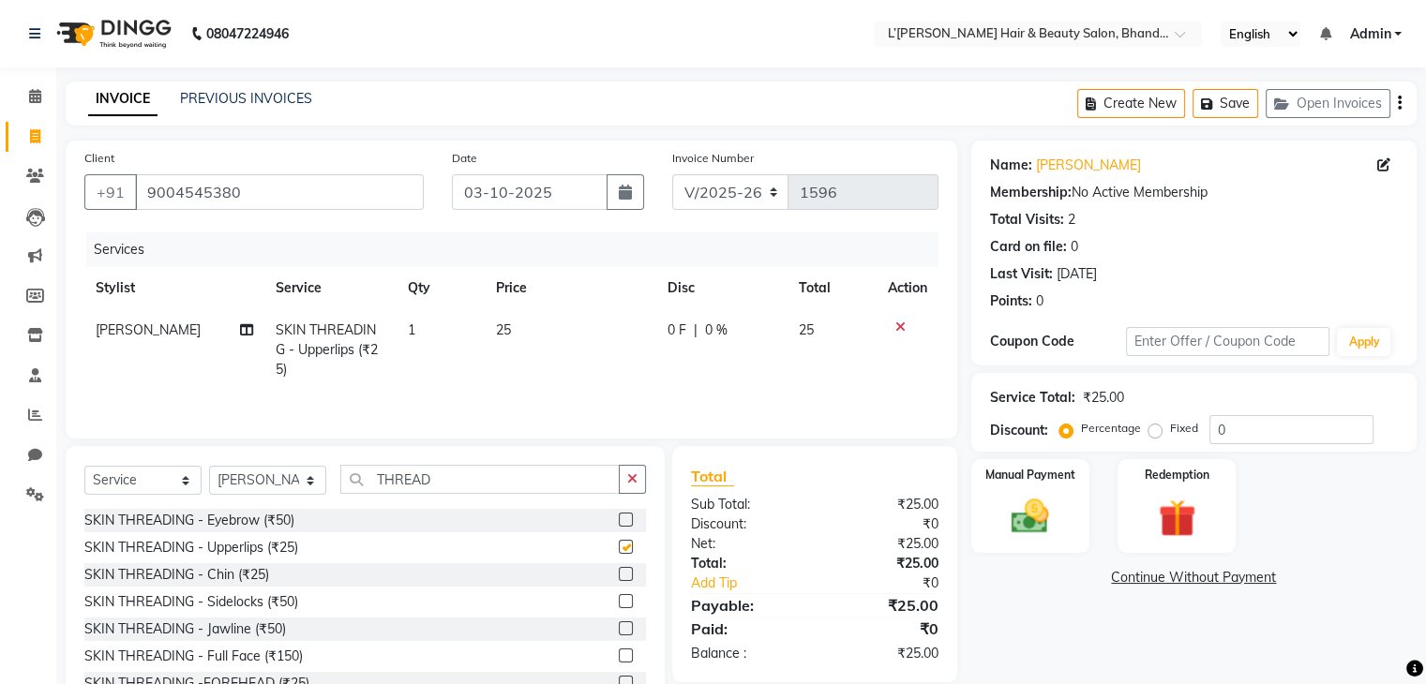
checkbox input "false"
click at [619, 522] on label at bounding box center [626, 520] width 14 height 14
click at [619, 522] on input "checkbox" at bounding box center [625, 521] width 12 height 12
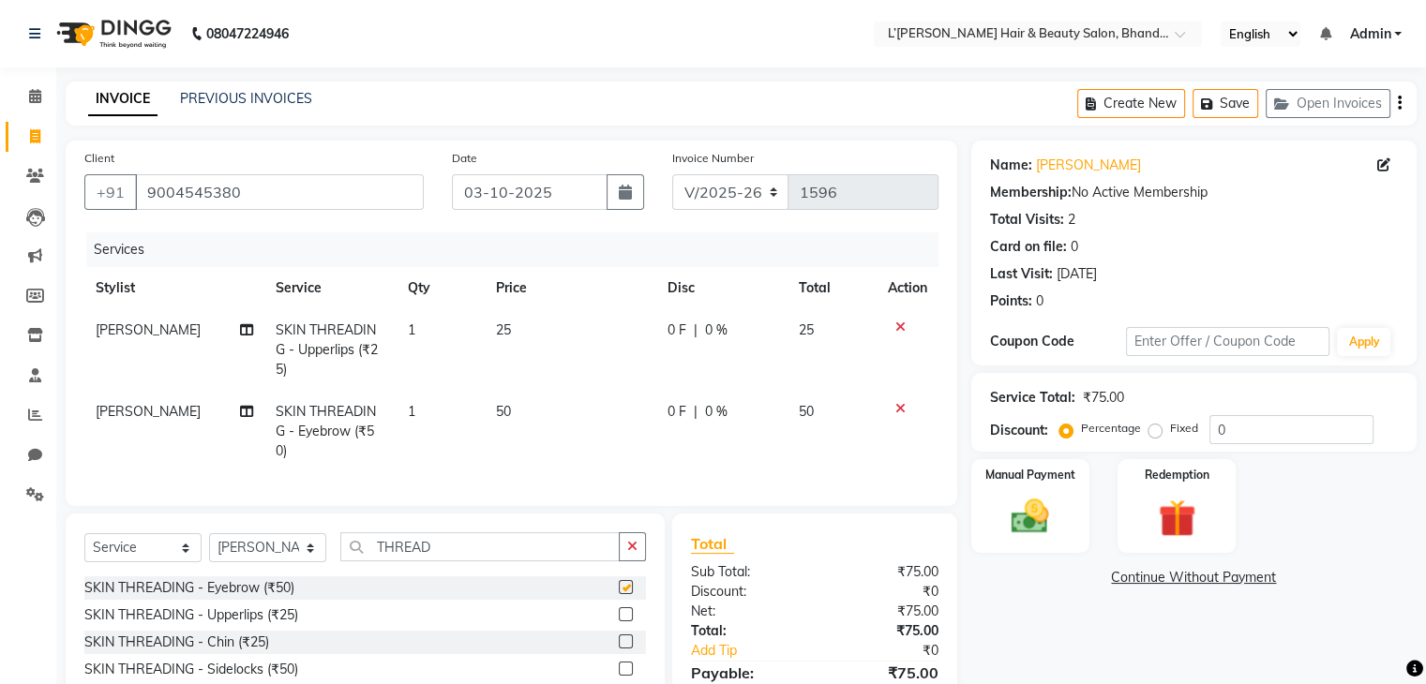
checkbox input "false"
click at [475, 532] on input "THREAD" at bounding box center [479, 546] width 279 height 29
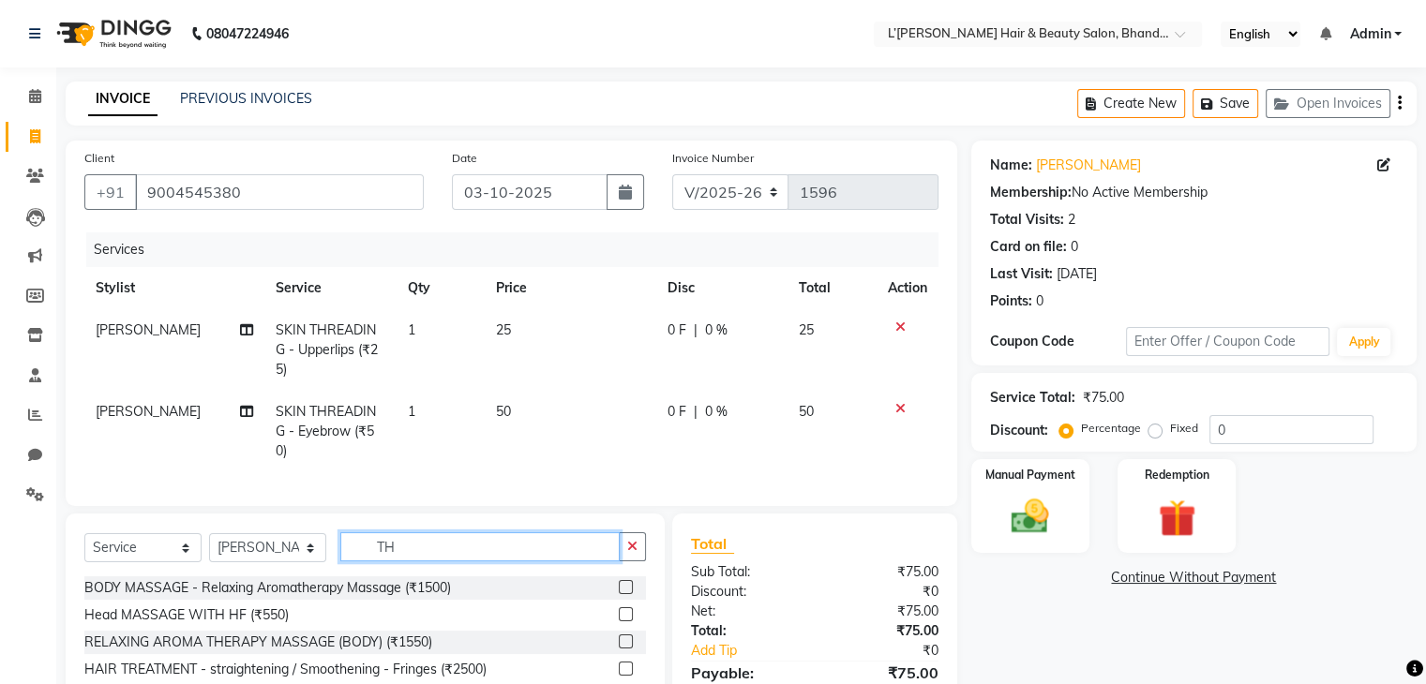
type input "T"
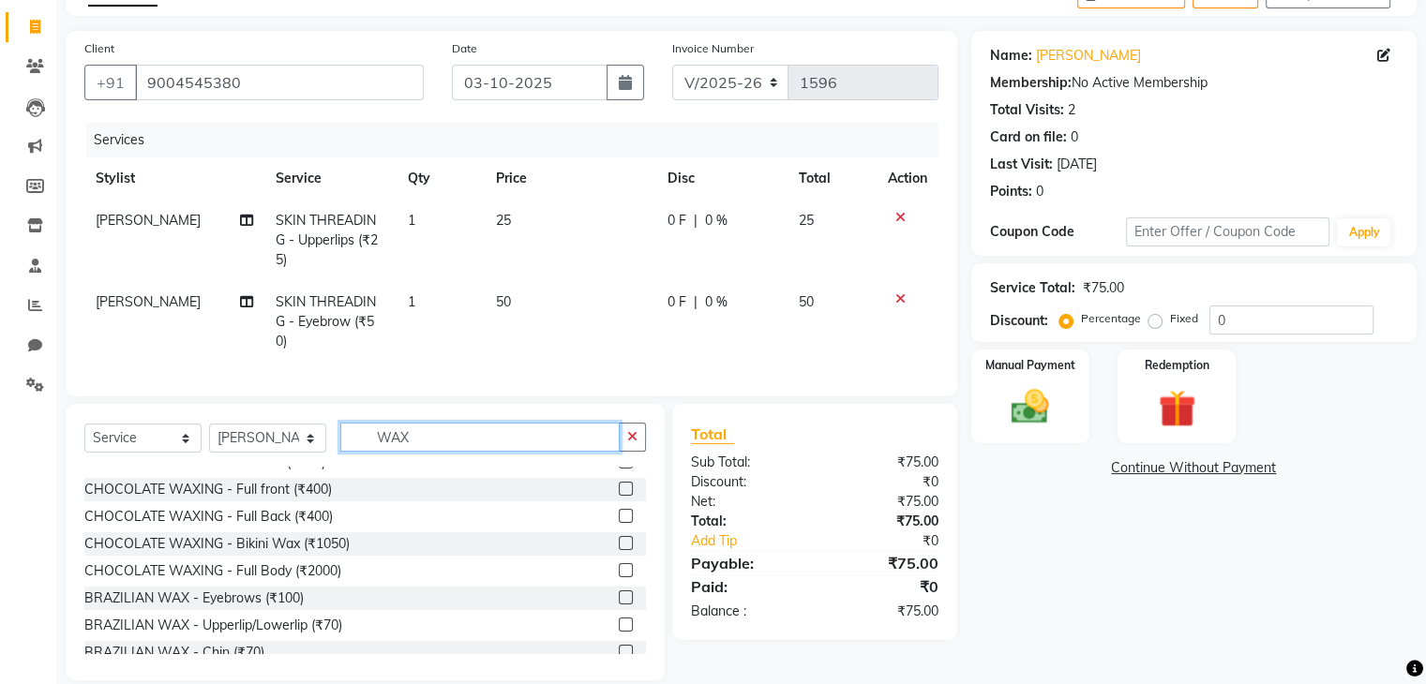
scroll to position [187, 0]
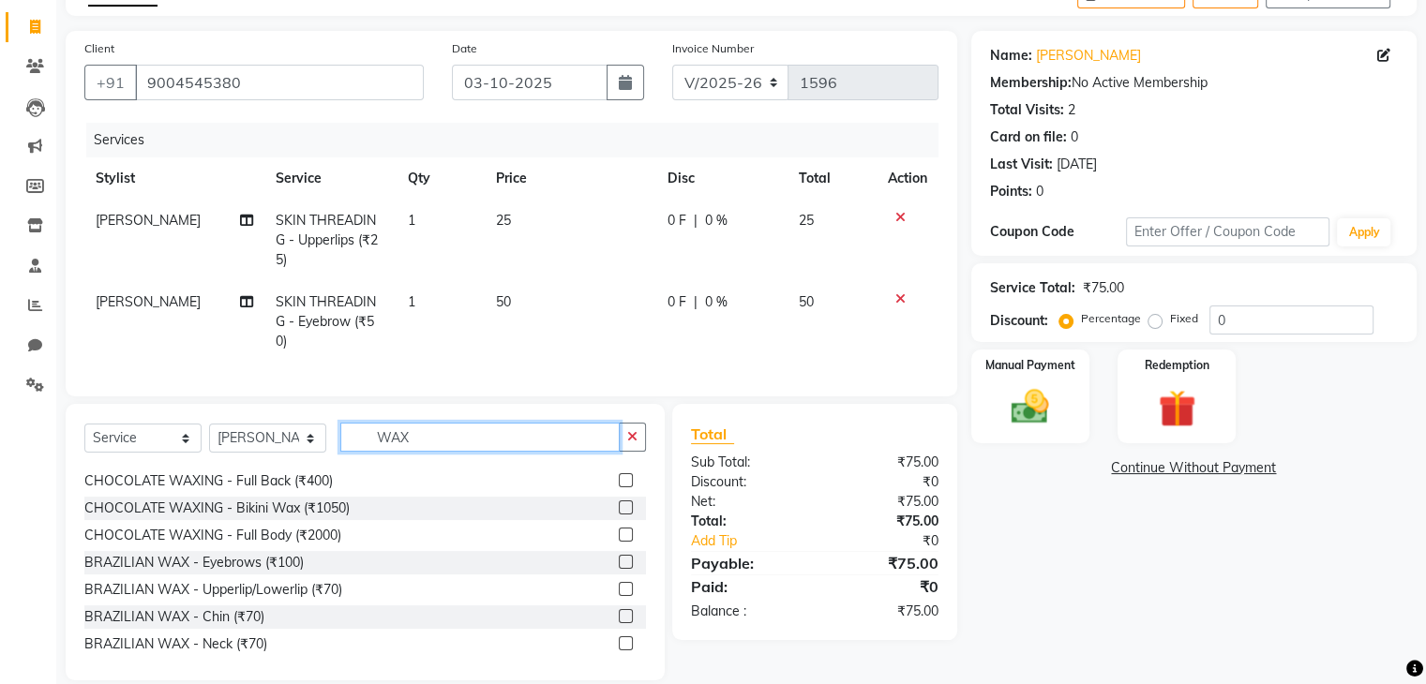
type input "WAX"
click at [619, 609] on label at bounding box center [626, 616] width 14 height 14
click at [619, 611] on input "checkbox" at bounding box center [625, 617] width 12 height 12
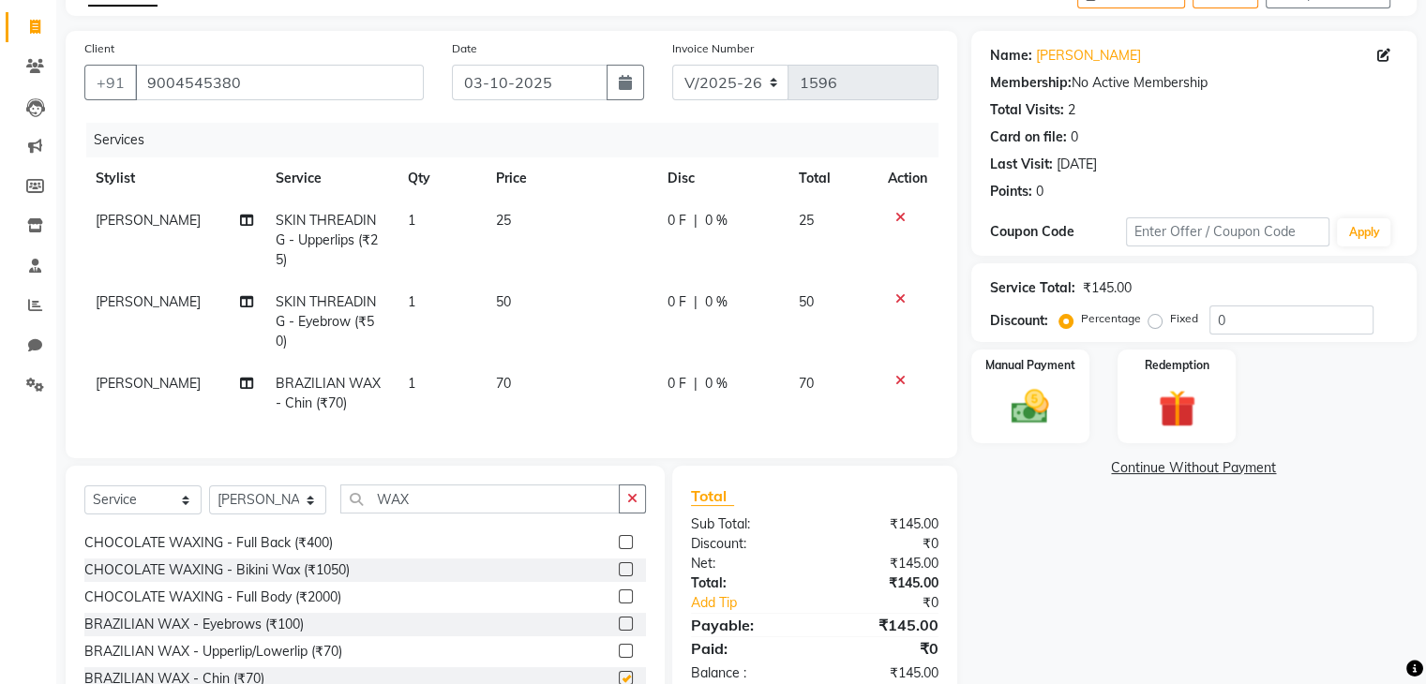
checkbox input "false"
click at [1029, 398] on img at bounding box center [1029, 407] width 63 height 45
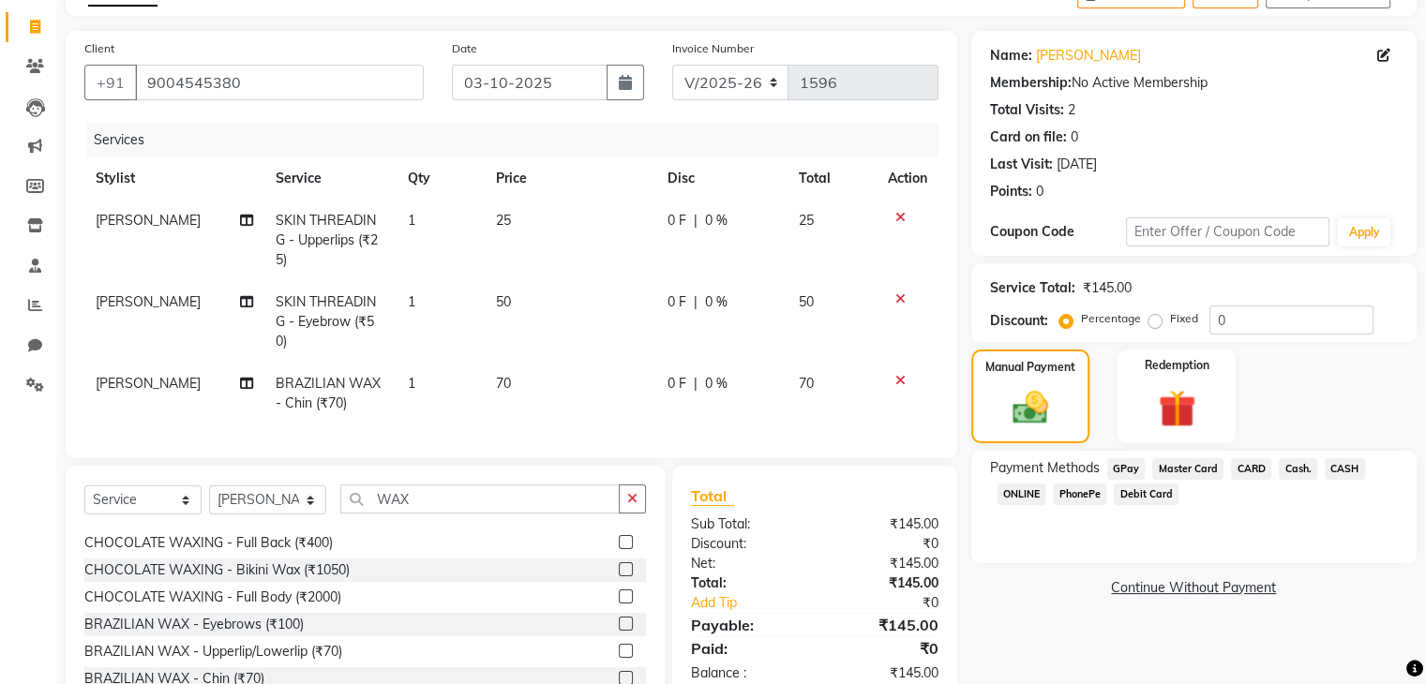
click at [1282, 468] on span "Cash." at bounding box center [1298, 469] width 38 height 22
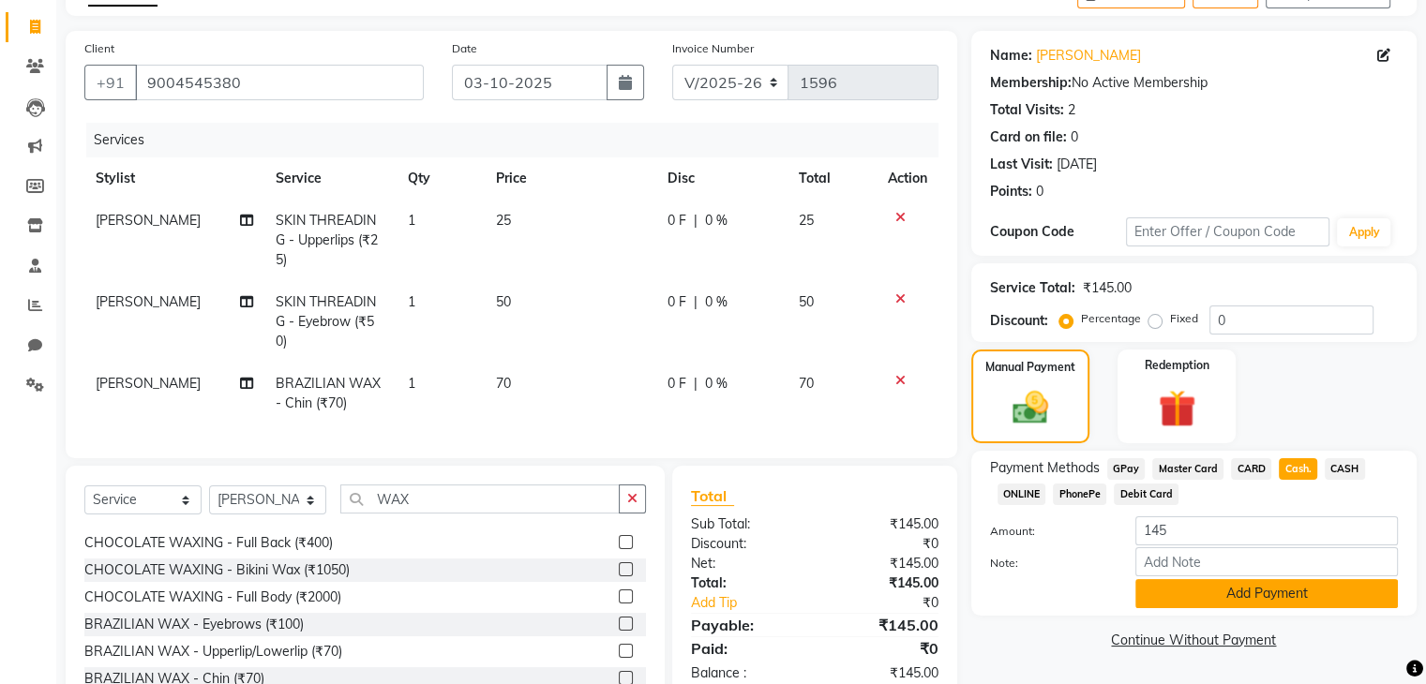
click at [1220, 605] on button "Add Payment" at bounding box center [1266, 593] width 262 height 29
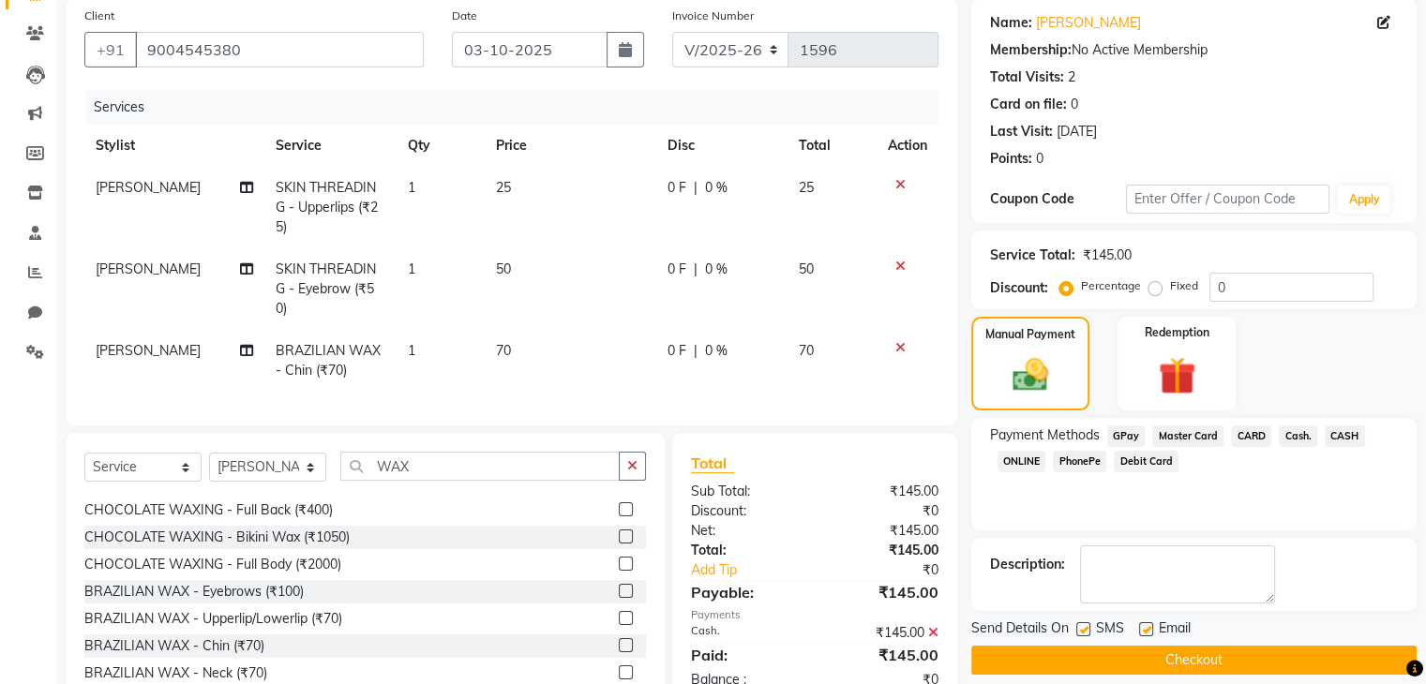
scroll to position [172, 0]
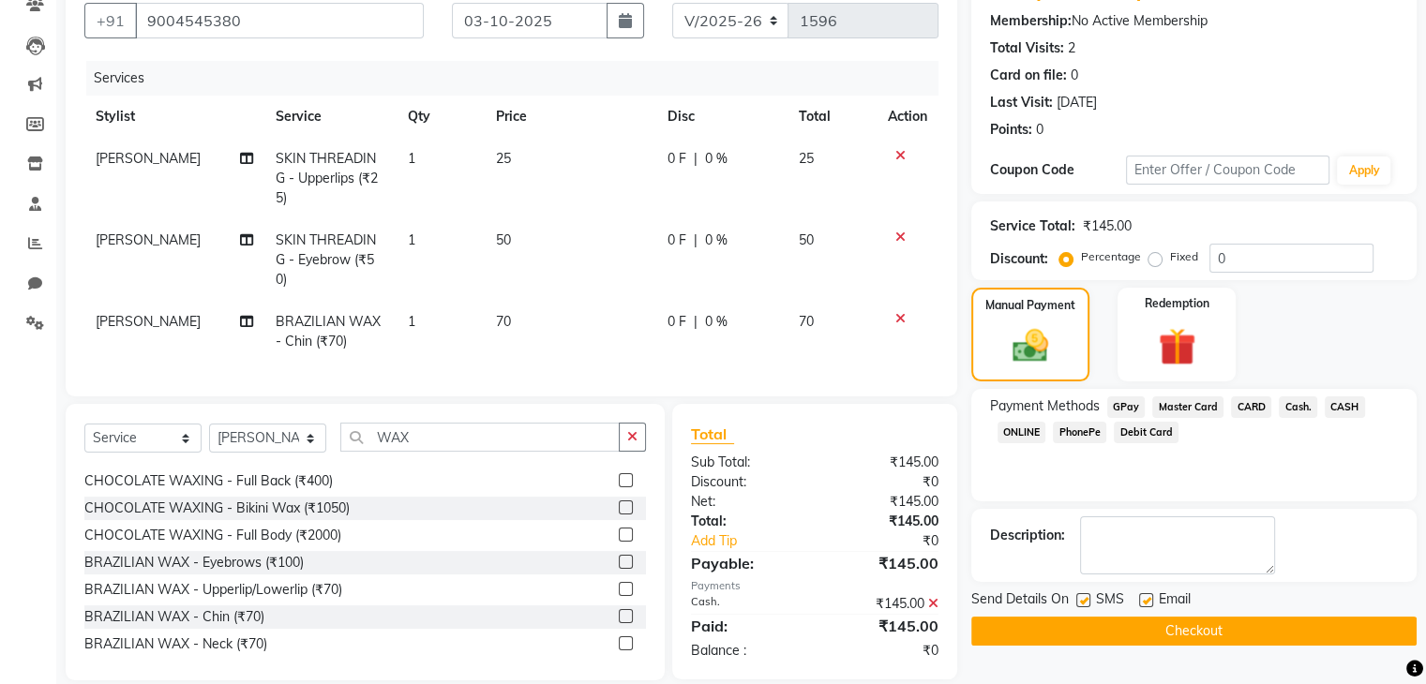
click at [1244, 619] on button "Checkout" at bounding box center [1193, 631] width 445 height 29
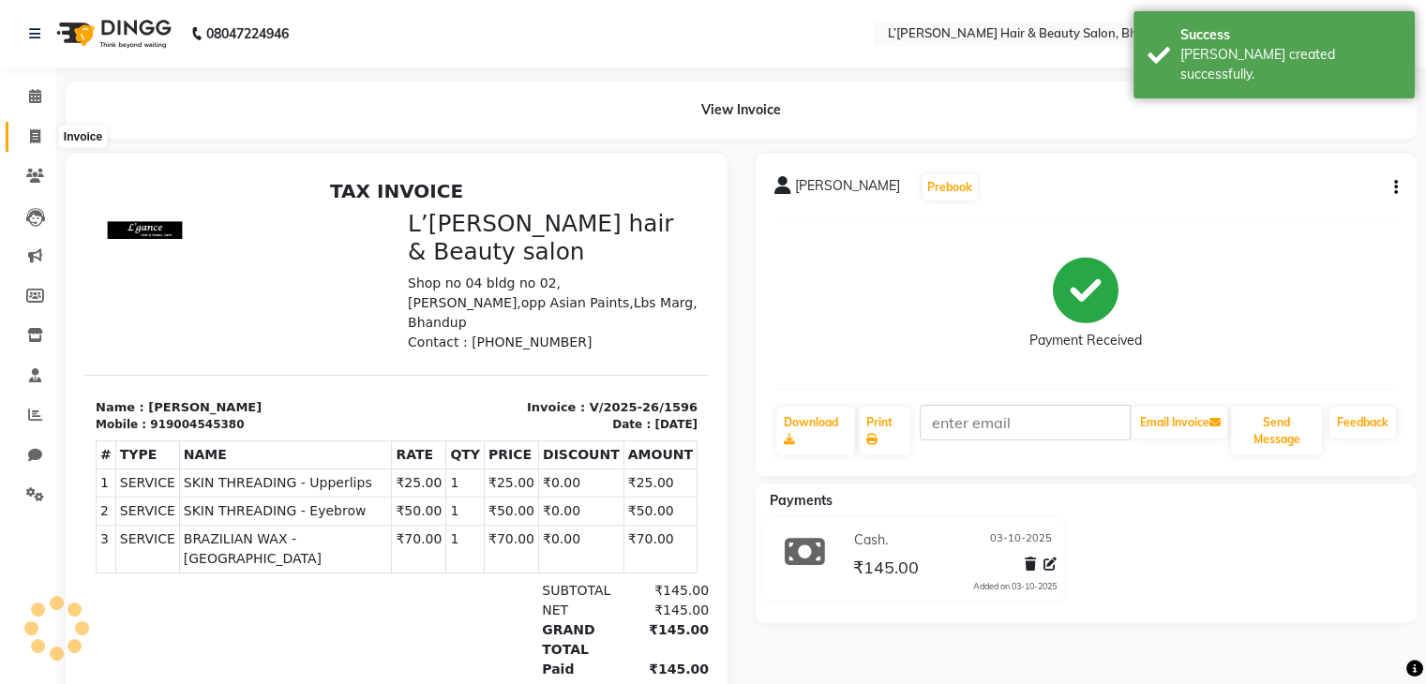
click at [34, 140] on icon at bounding box center [35, 136] width 10 height 14
select select "7828"
select select "service"
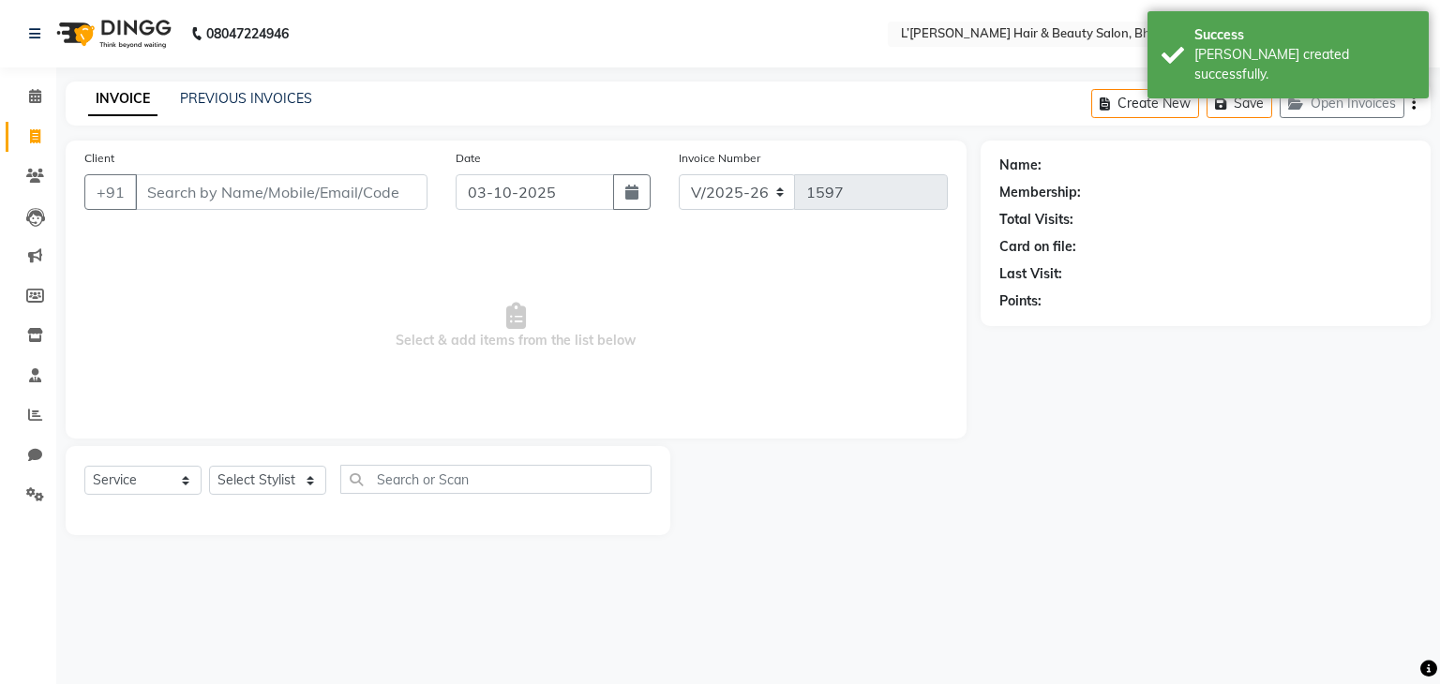
click at [152, 196] on input "Client" at bounding box center [281, 192] width 292 height 36
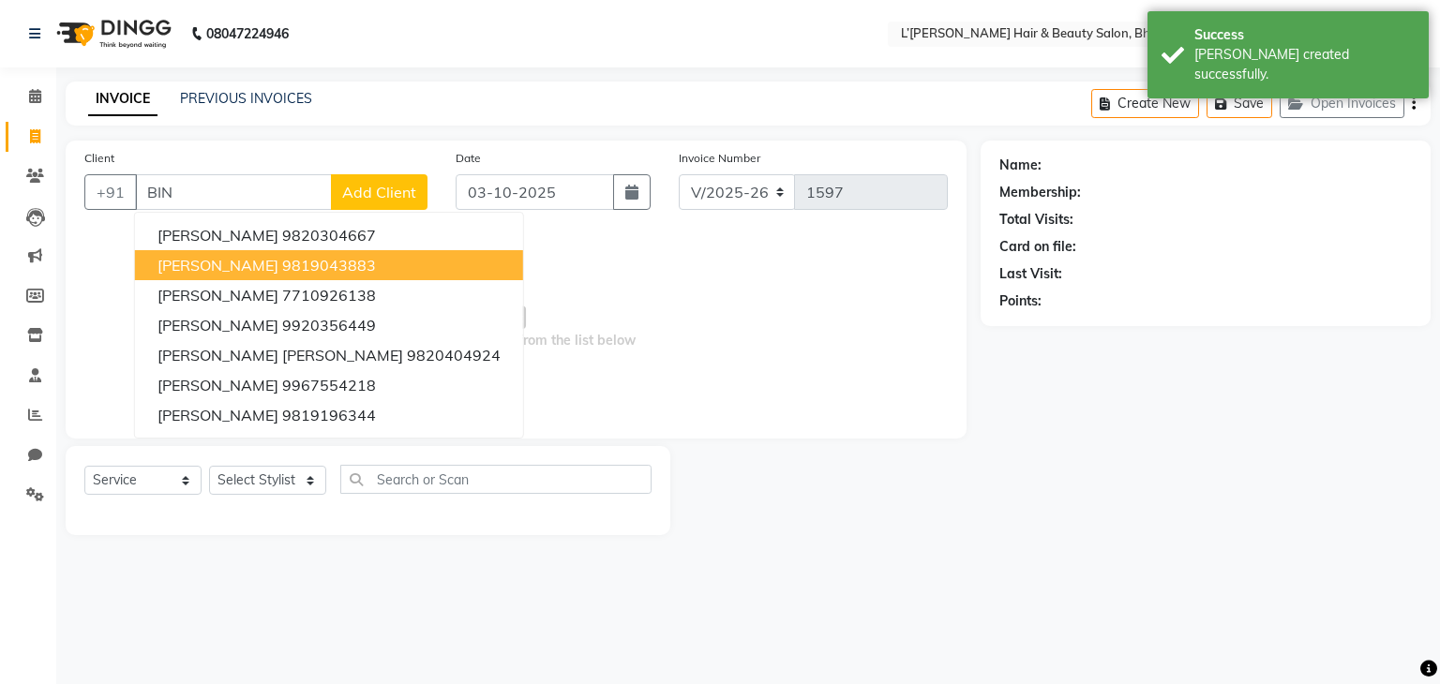
click at [177, 262] on span "BINI VARGHESE" at bounding box center [217, 265] width 121 height 19
type input "9819043883"
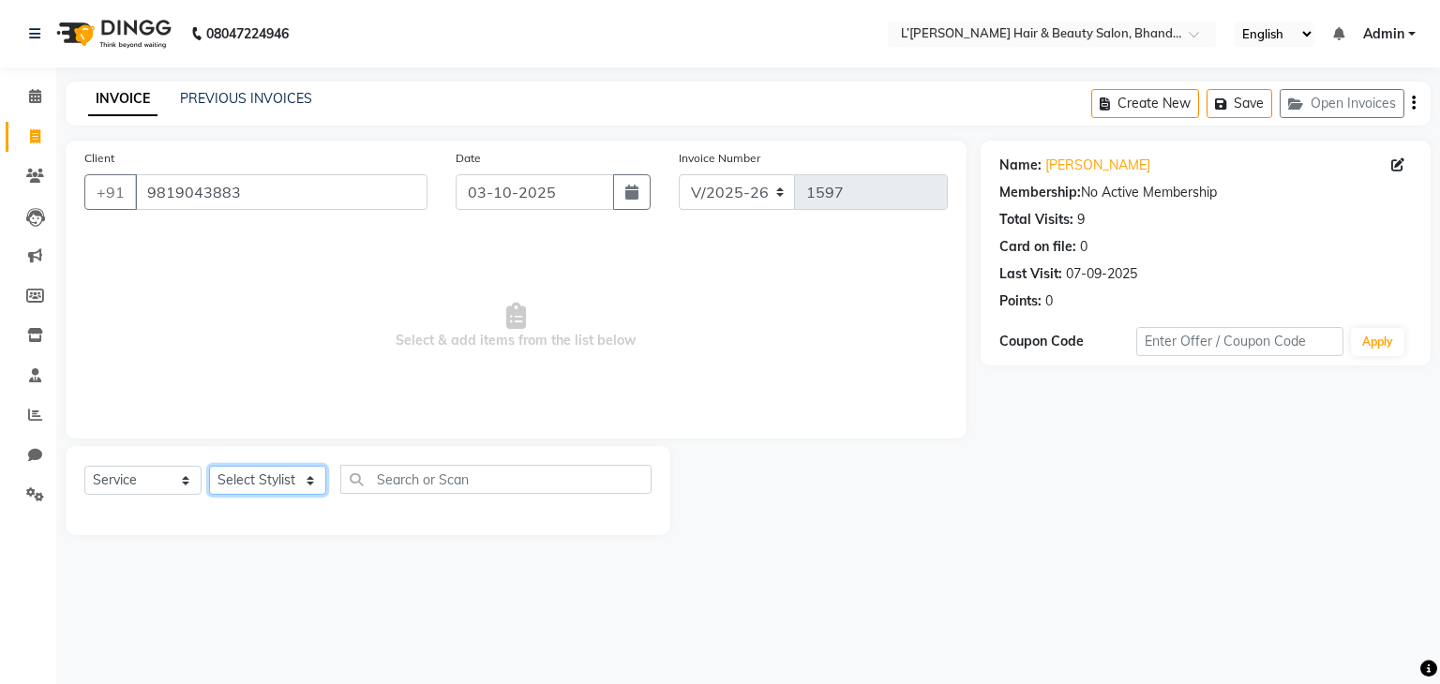
click at [273, 475] on select "Select Stylist Devi DIS Mamta Pinki [PERSON_NAME] Shweta Uma UNKNOWN [PERSON_NA…" at bounding box center [267, 480] width 117 height 29
select select "69888"
click at [209, 467] on select "Select Stylist Devi DIS Mamta Pinki [PERSON_NAME] Shweta Uma UNKNOWN [PERSON_NA…" at bounding box center [267, 480] width 117 height 29
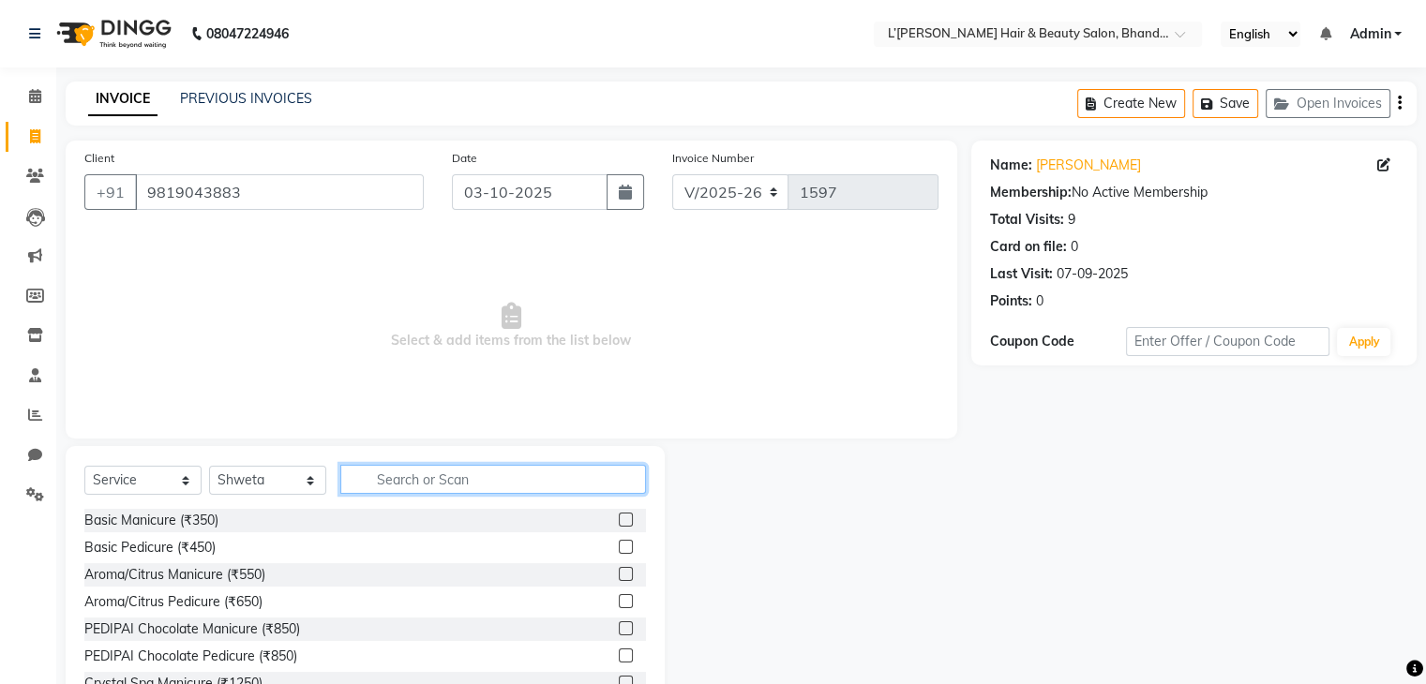
click at [382, 483] on input "text" at bounding box center [493, 479] width 306 height 29
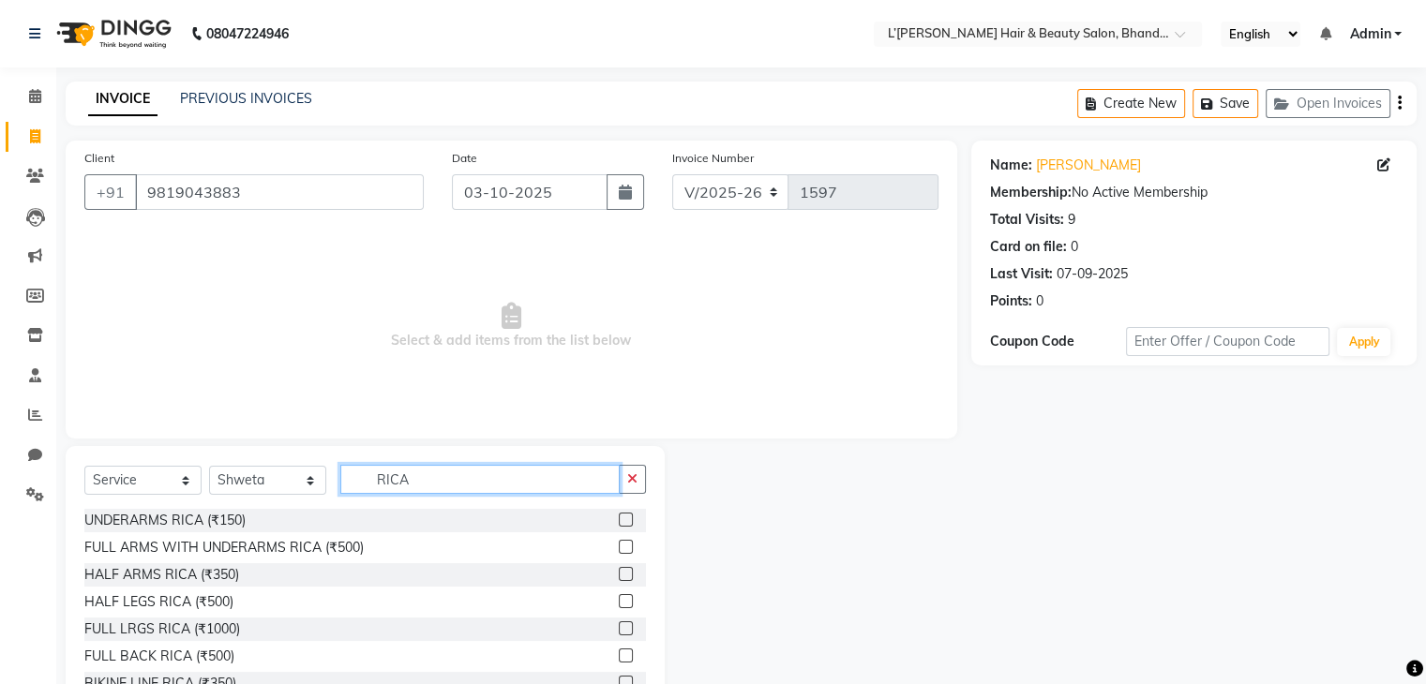
type input "RICA"
click at [619, 633] on label at bounding box center [626, 629] width 14 height 14
click at [619, 633] on input "checkbox" at bounding box center [625, 629] width 12 height 12
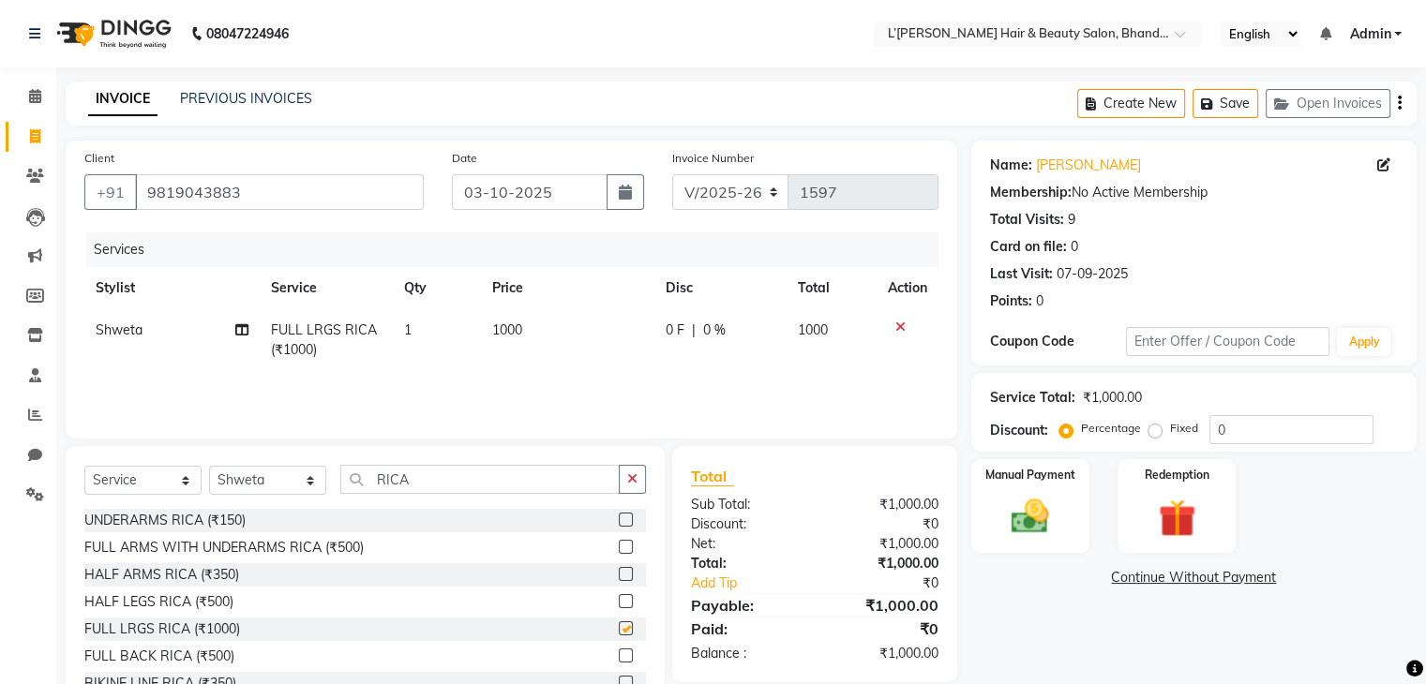
checkbox input "false"
click at [619, 549] on label at bounding box center [626, 547] width 14 height 14
click at [619, 549] on input "checkbox" at bounding box center [625, 548] width 12 height 12
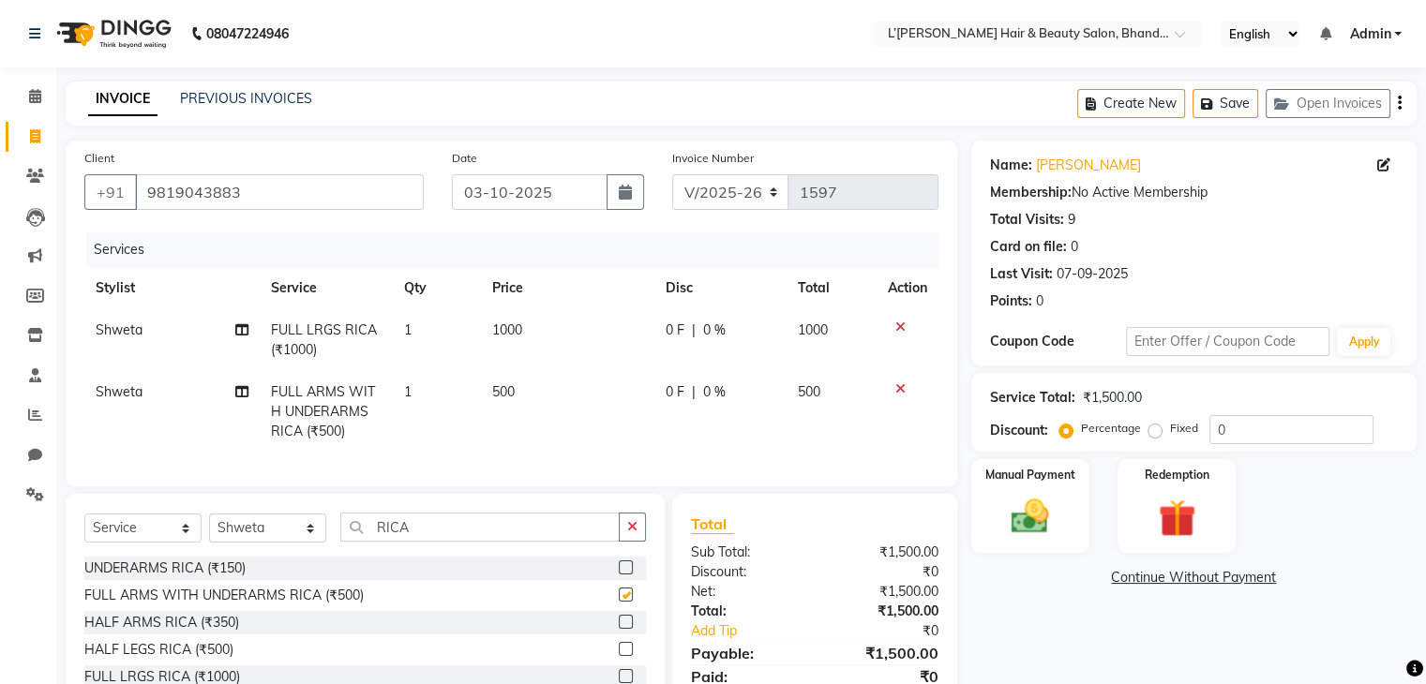
checkbox input "false"
drag, startPoint x: 299, startPoint y: 547, endPoint x: 266, endPoint y: 316, distance: 233.9
click at [266, 316] on div "Client +91 9819043883 Date 03-10-2025 Invoice Number V/2025 V/2025-26 1597 Serv…" at bounding box center [512, 456] width 920 height 630
select select "84247"
click at [209, 530] on select "Select Stylist Devi DIS Mamta Pinki [PERSON_NAME] Shweta Uma UNKNOWN [PERSON_NA…" at bounding box center [267, 528] width 117 height 29
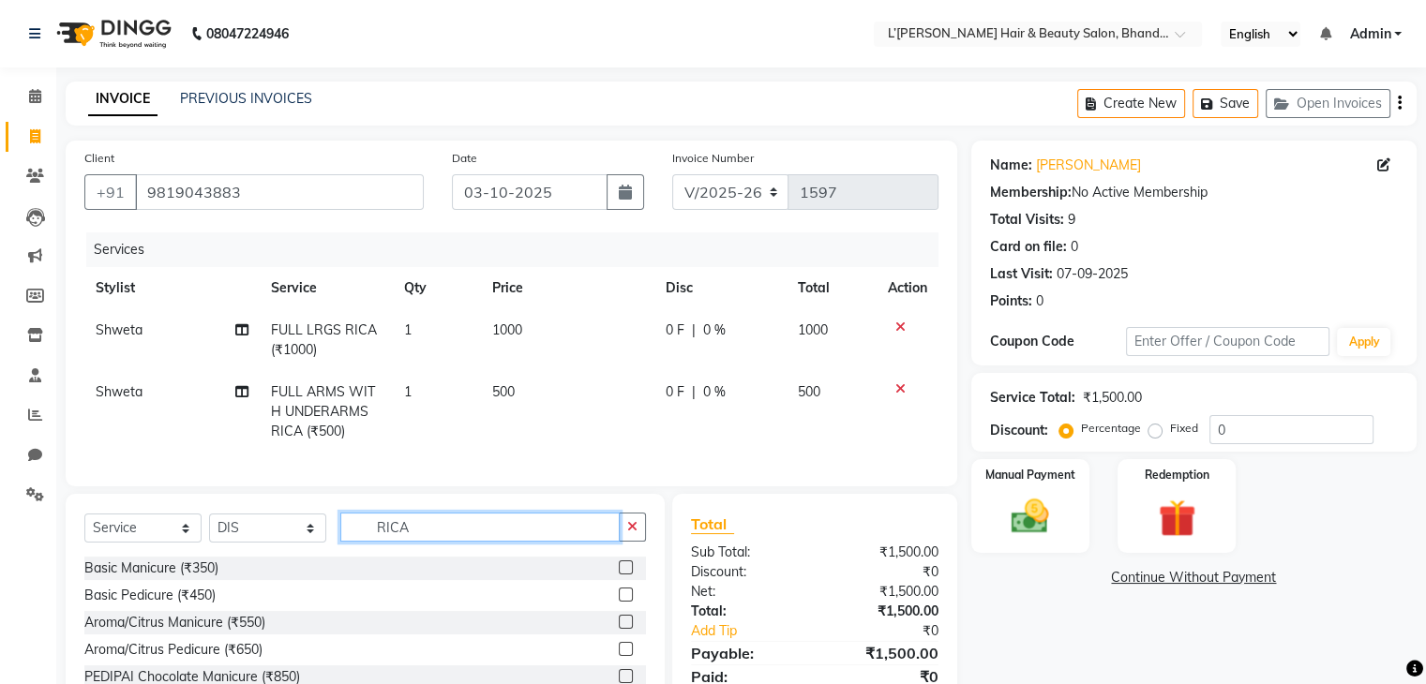
click at [431, 541] on input "RICA" at bounding box center [479, 527] width 279 height 29
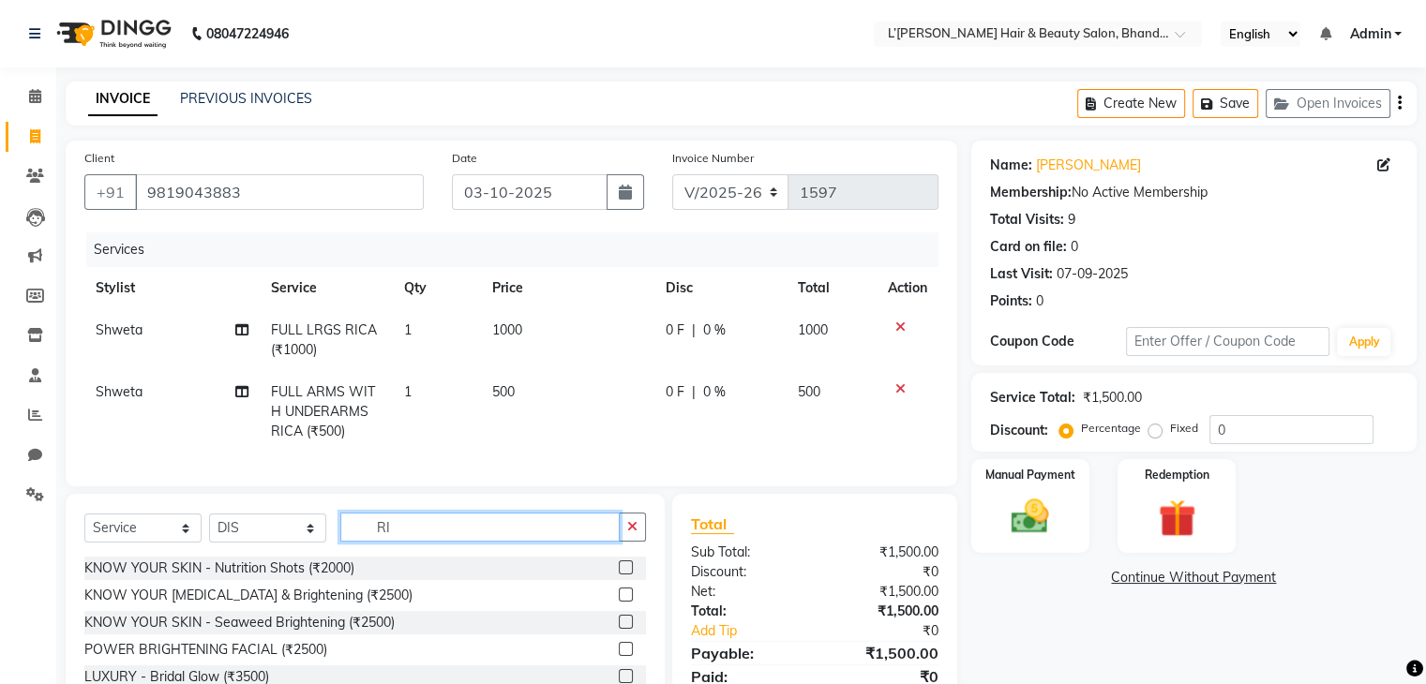
type input "R"
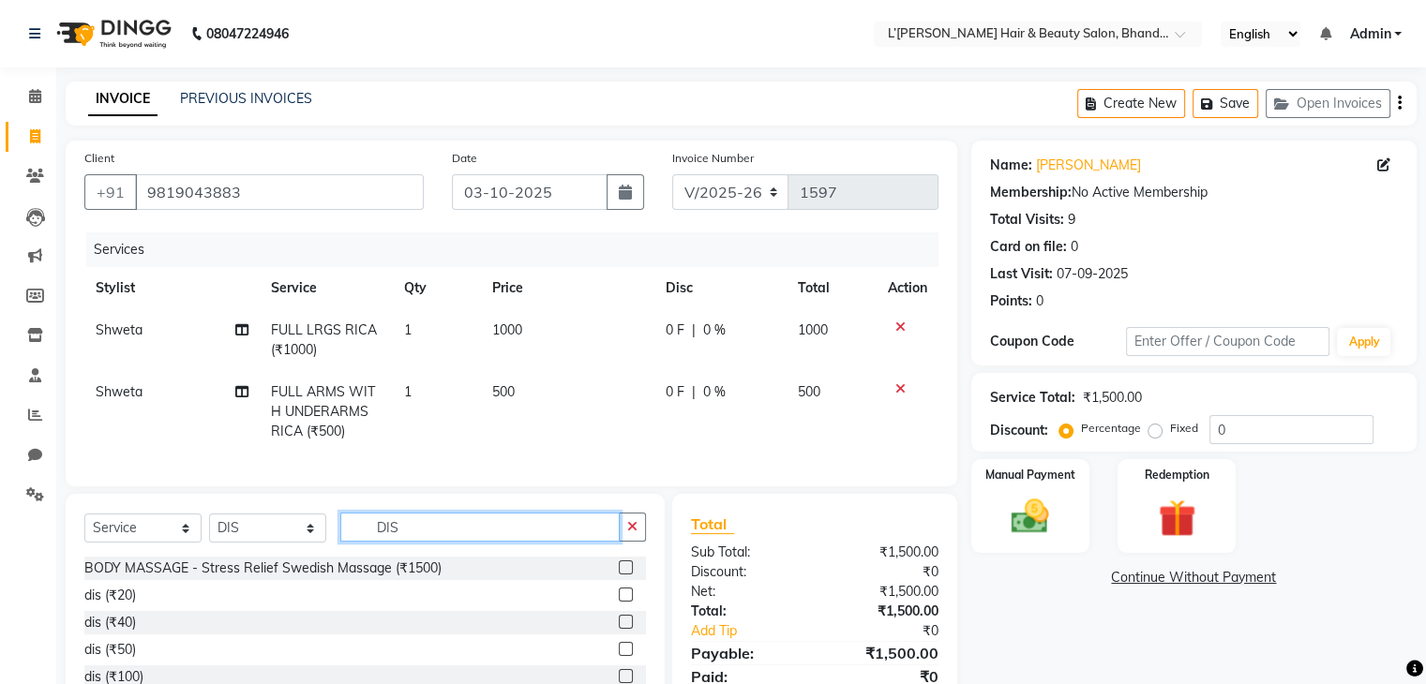
type input "DIS"
click at [626, 602] on label at bounding box center [626, 595] width 14 height 14
click at [626, 602] on input "checkbox" at bounding box center [625, 596] width 12 height 12
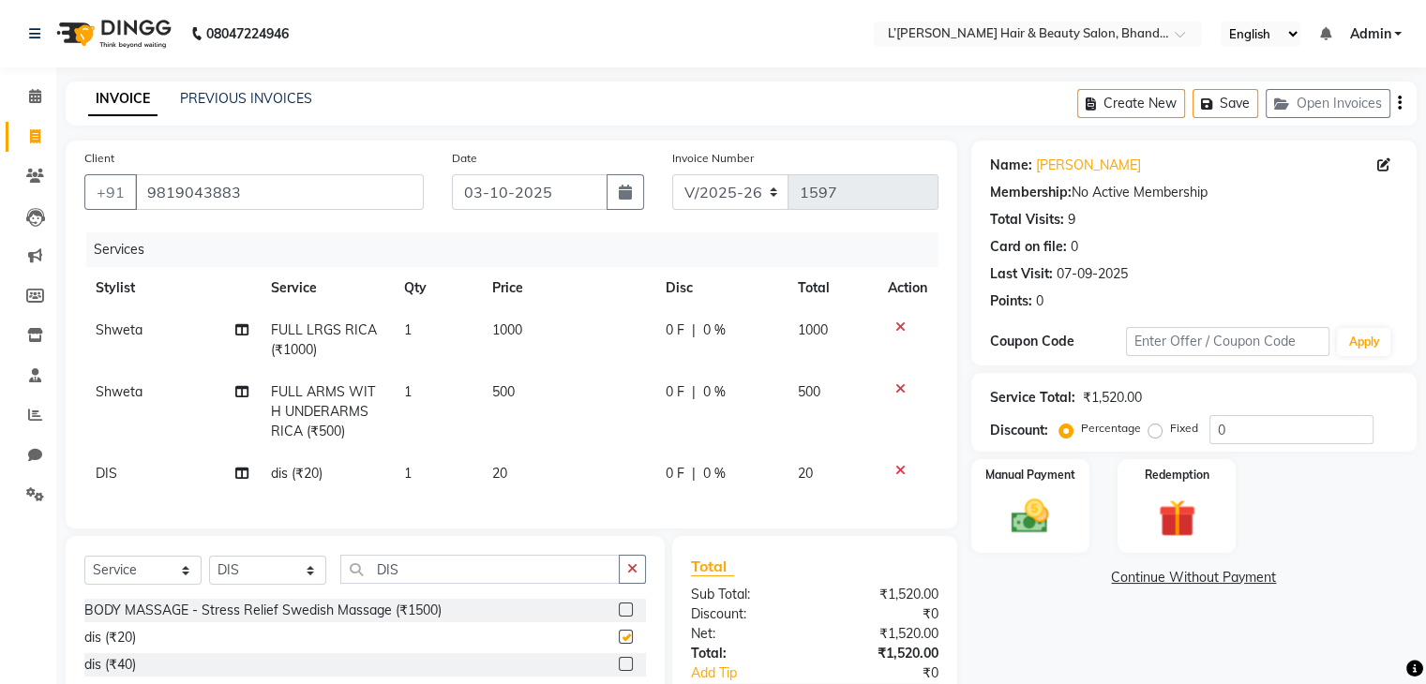
checkbox input "false"
click at [1041, 522] on img at bounding box center [1029, 517] width 63 height 45
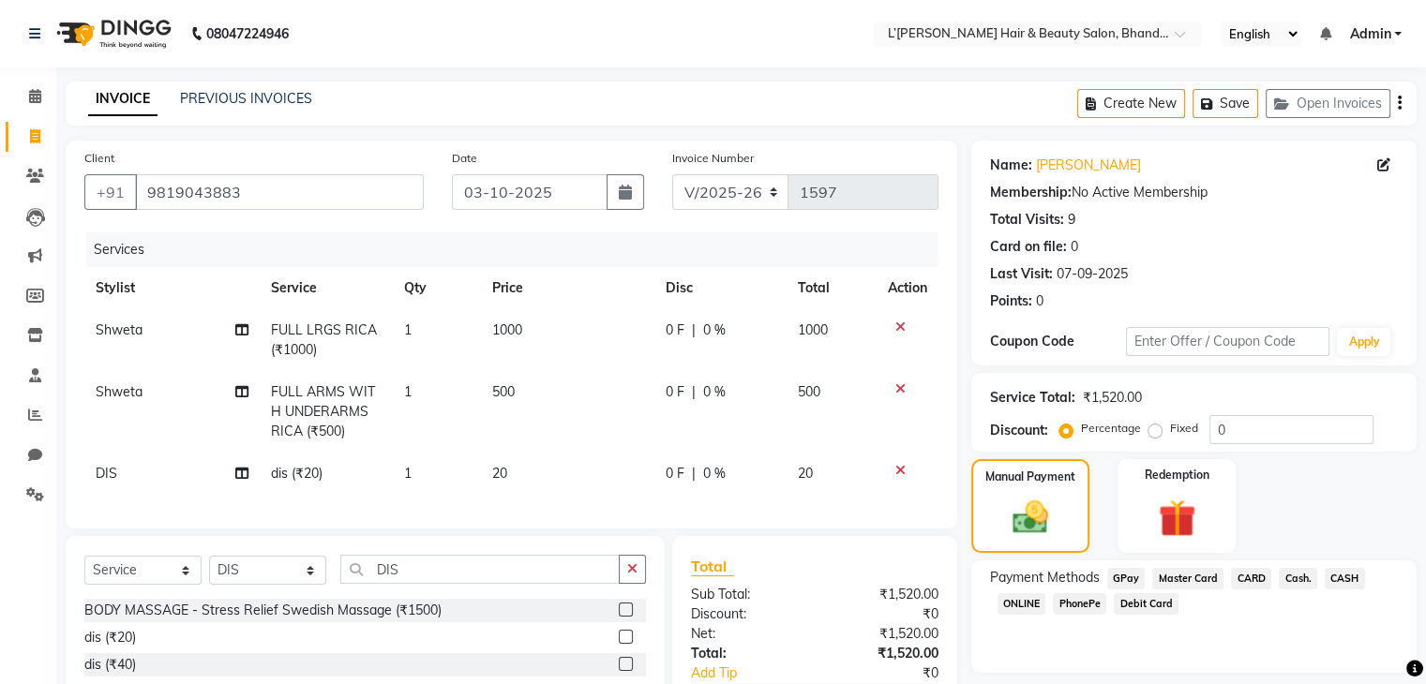
click at [1077, 608] on span "PhonePe" at bounding box center [1079, 604] width 53 height 22
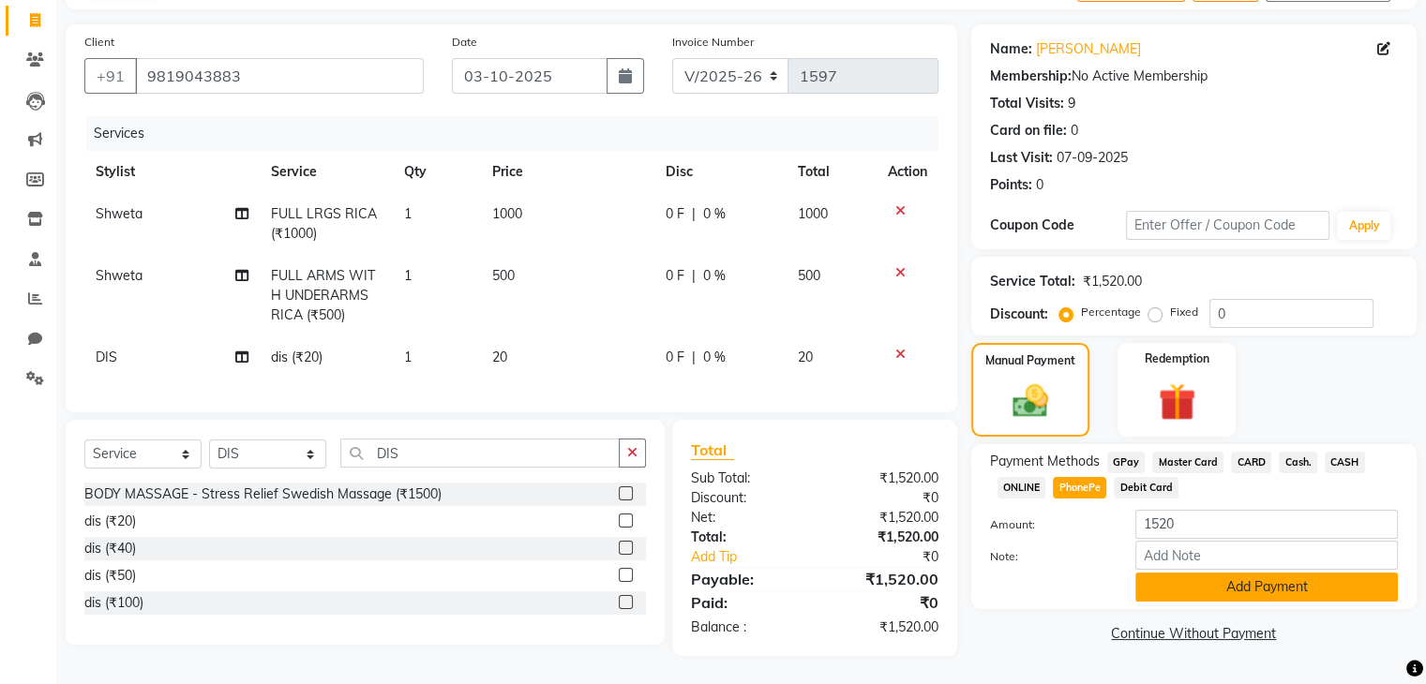
click at [1261, 586] on button "Add Payment" at bounding box center [1266, 587] width 262 height 29
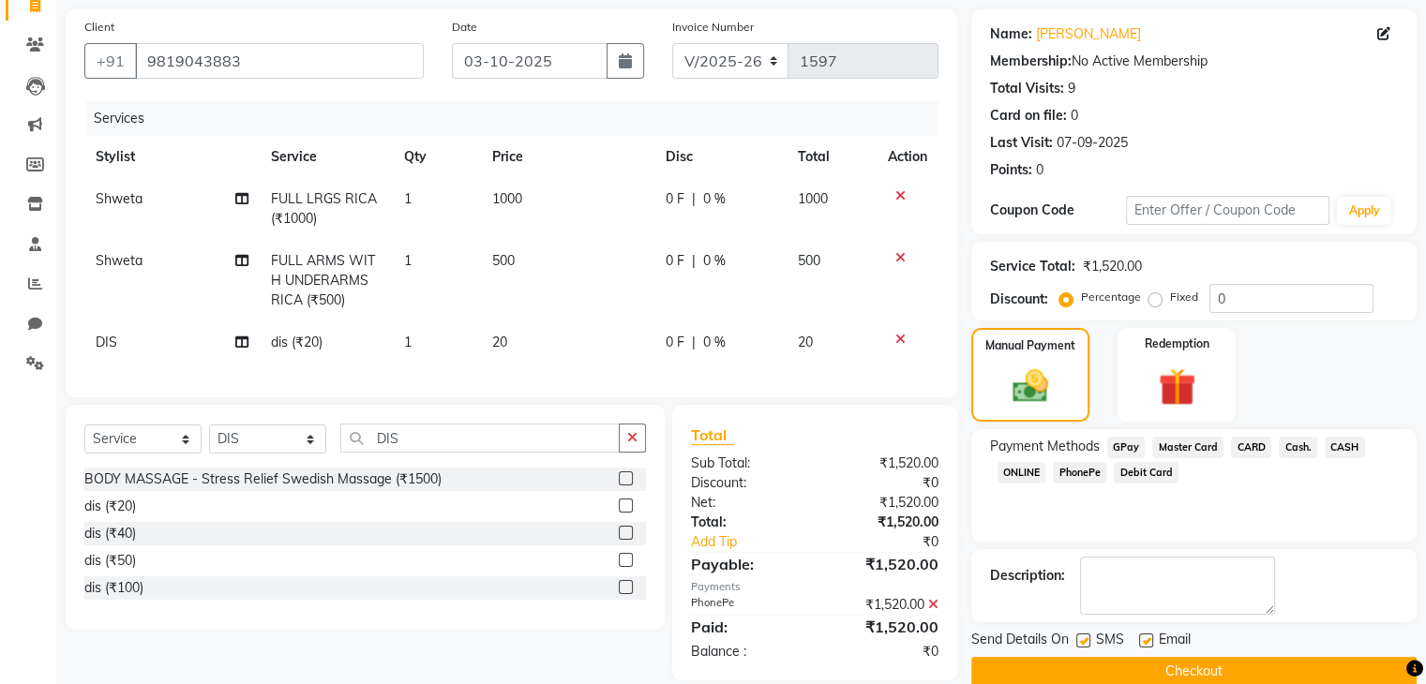
click at [1218, 676] on button "Checkout" at bounding box center [1193, 671] width 445 height 29
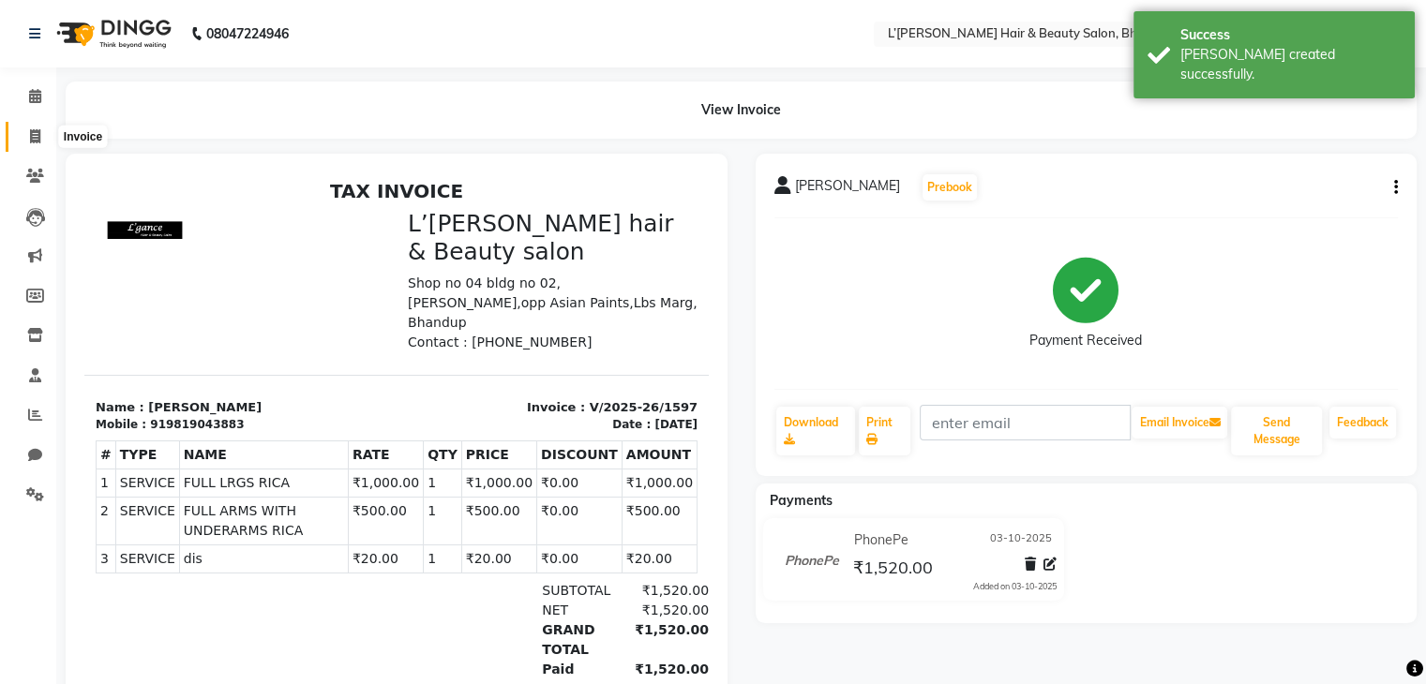
click at [37, 141] on icon at bounding box center [35, 136] width 10 height 14
select select "7828"
select select "service"
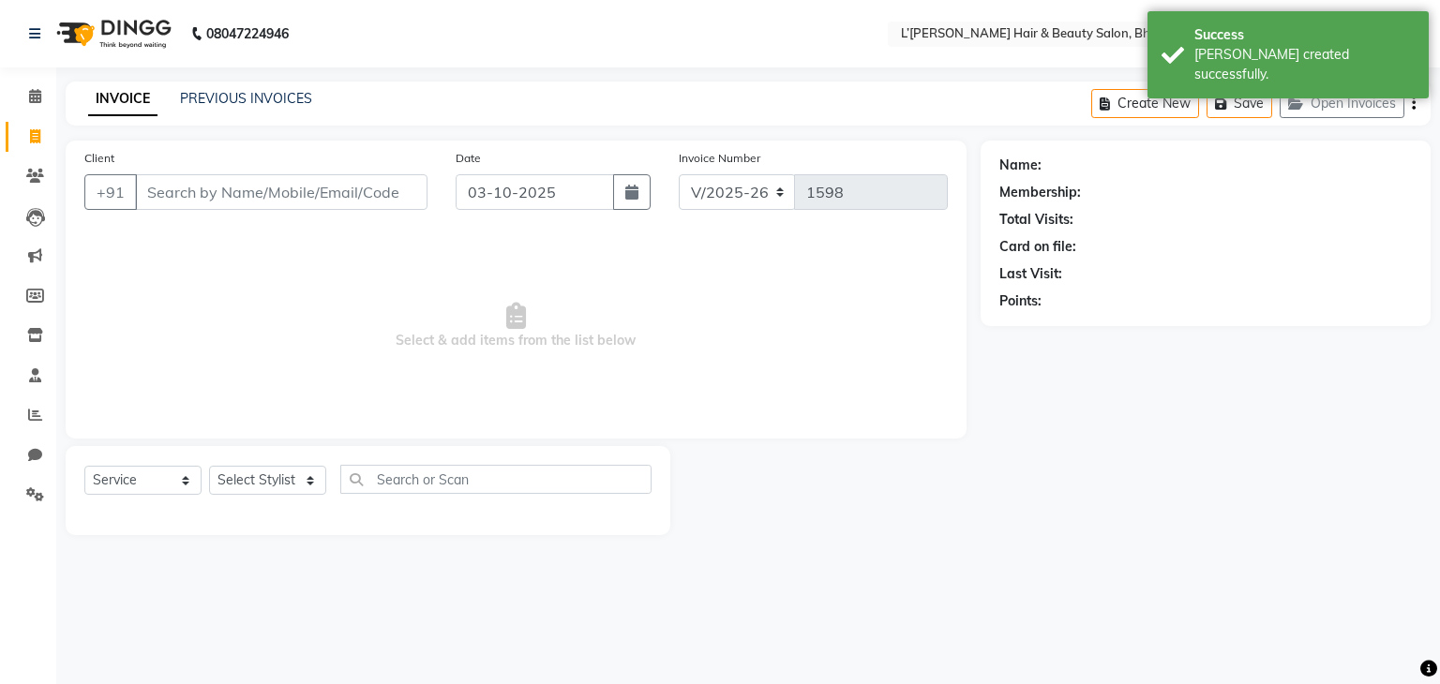
click at [161, 195] on input "Client" at bounding box center [281, 192] width 292 height 36
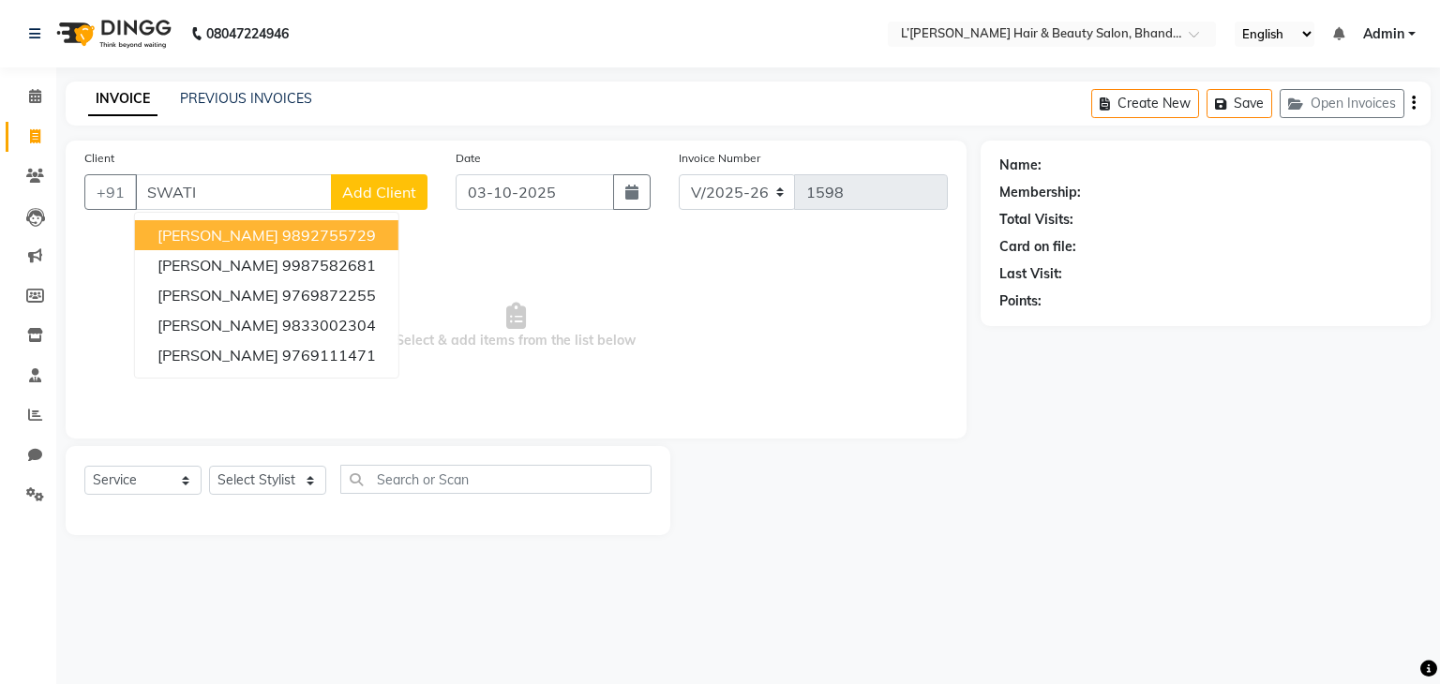
click at [172, 229] on span "SWATI PHATAK" at bounding box center [217, 235] width 121 height 19
type input "9892755729"
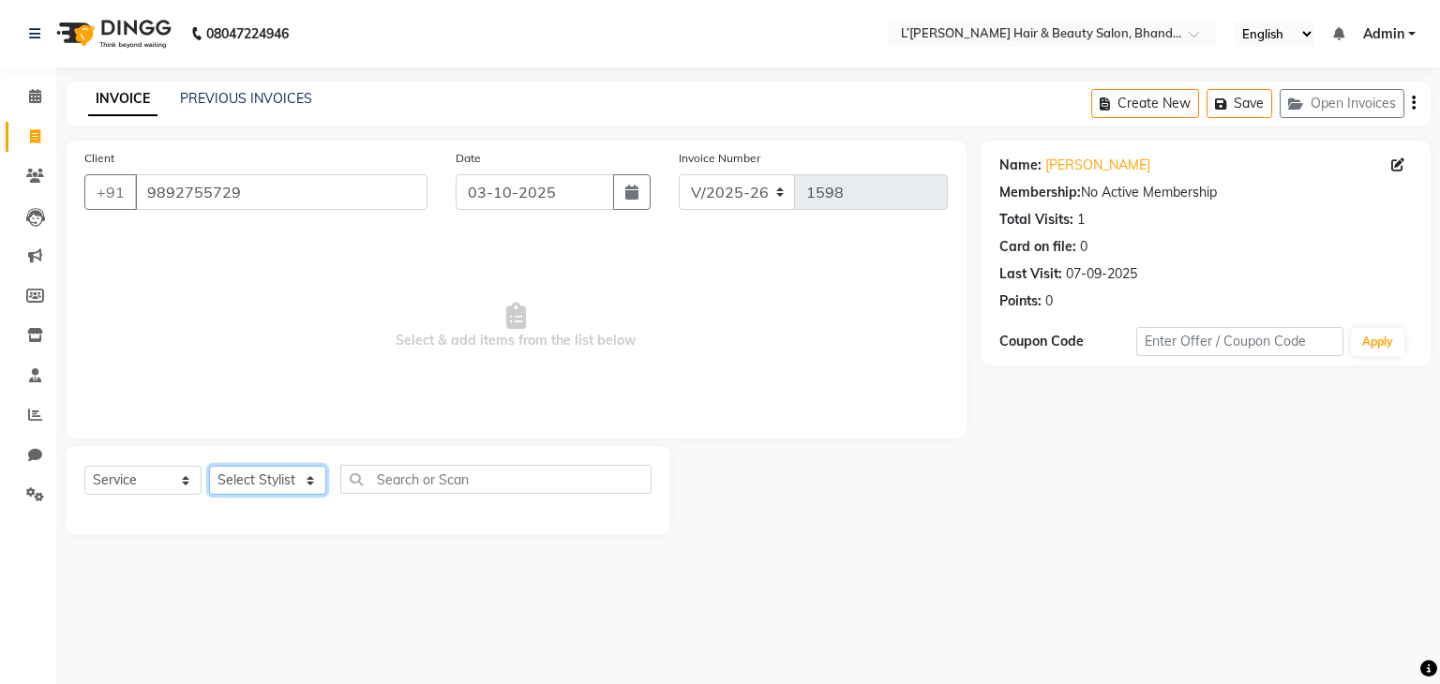
click at [249, 475] on select "Select Stylist Devi DIS Mamta Pinki [PERSON_NAME] Shweta Uma UNKNOWN [PERSON_NA…" at bounding box center [267, 480] width 117 height 29
select select "70653"
click at [209, 467] on select "Select Stylist Devi DIS Mamta Pinki [PERSON_NAME] Shweta Uma UNKNOWN [PERSON_NA…" at bounding box center [267, 480] width 117 height 29
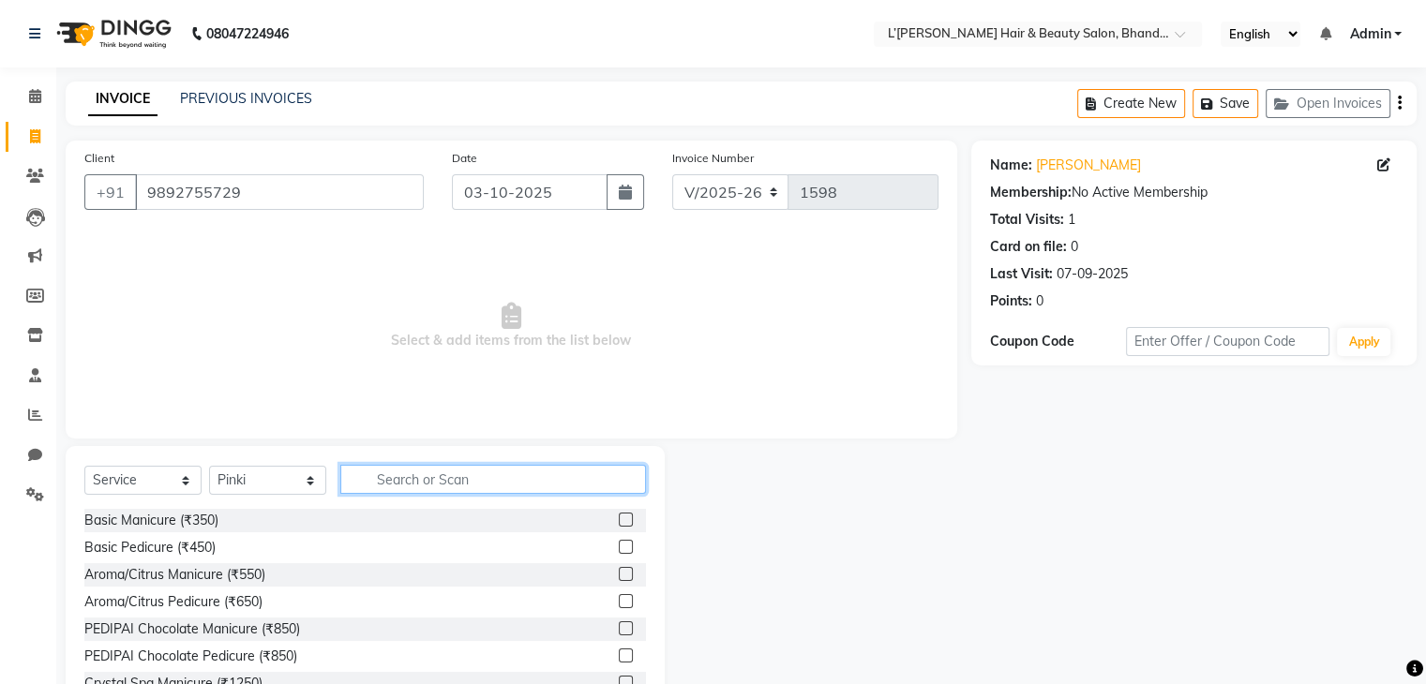
click at [381, 482] on input "text" at bounding box center [493, 479] width 306 height 29
type input "THREAD"
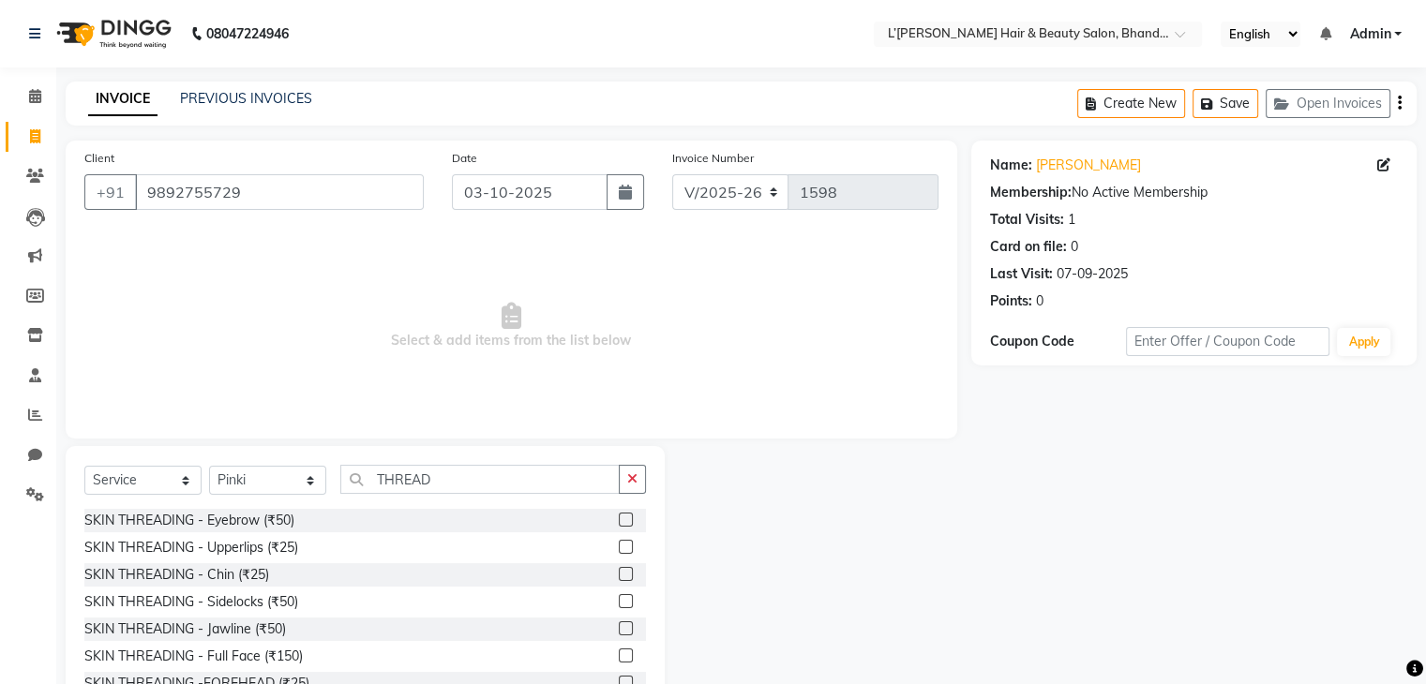
click at [619, 518] on label at bounding box center [626, 520] width 14 height 14
click at [619, 518] on input "checkbox" at bounding box center [625, 521] width 12 height 12
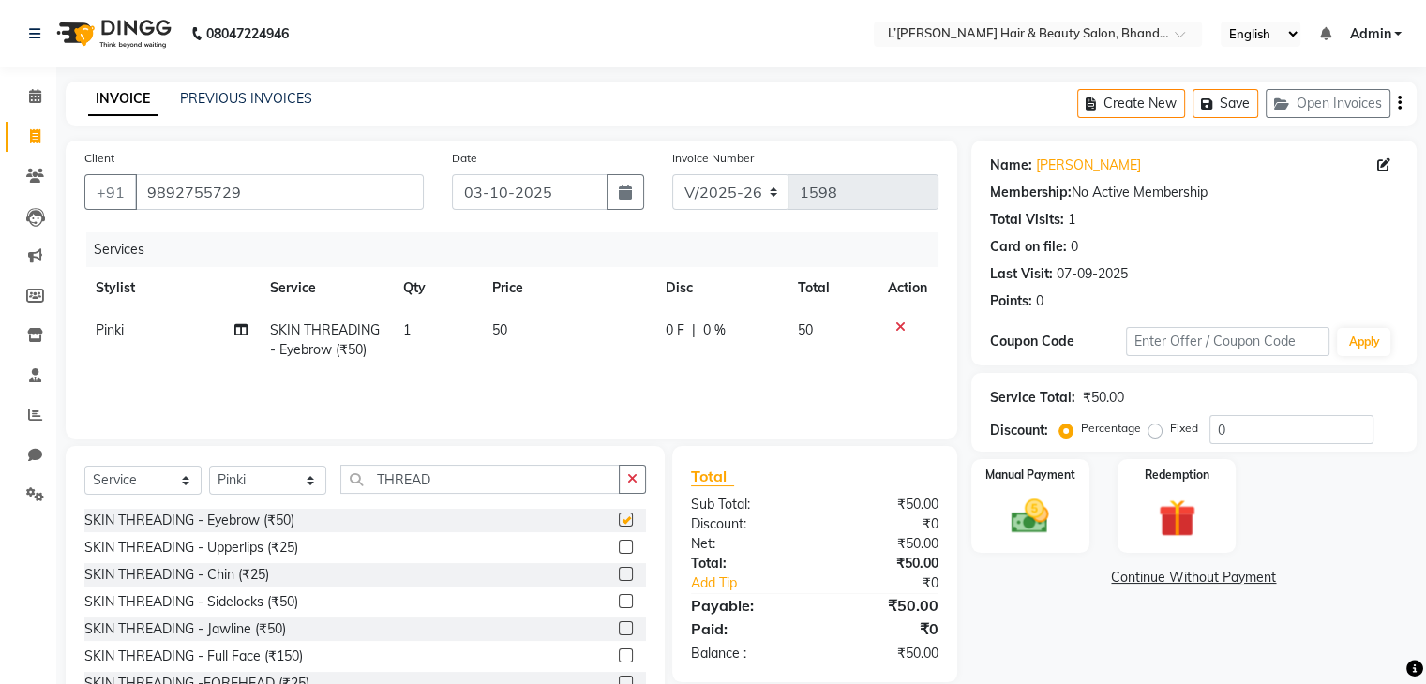
checkbox input "false"
click at [1001, 515] on img at bounding box center [1029, 517] width 63 height 45
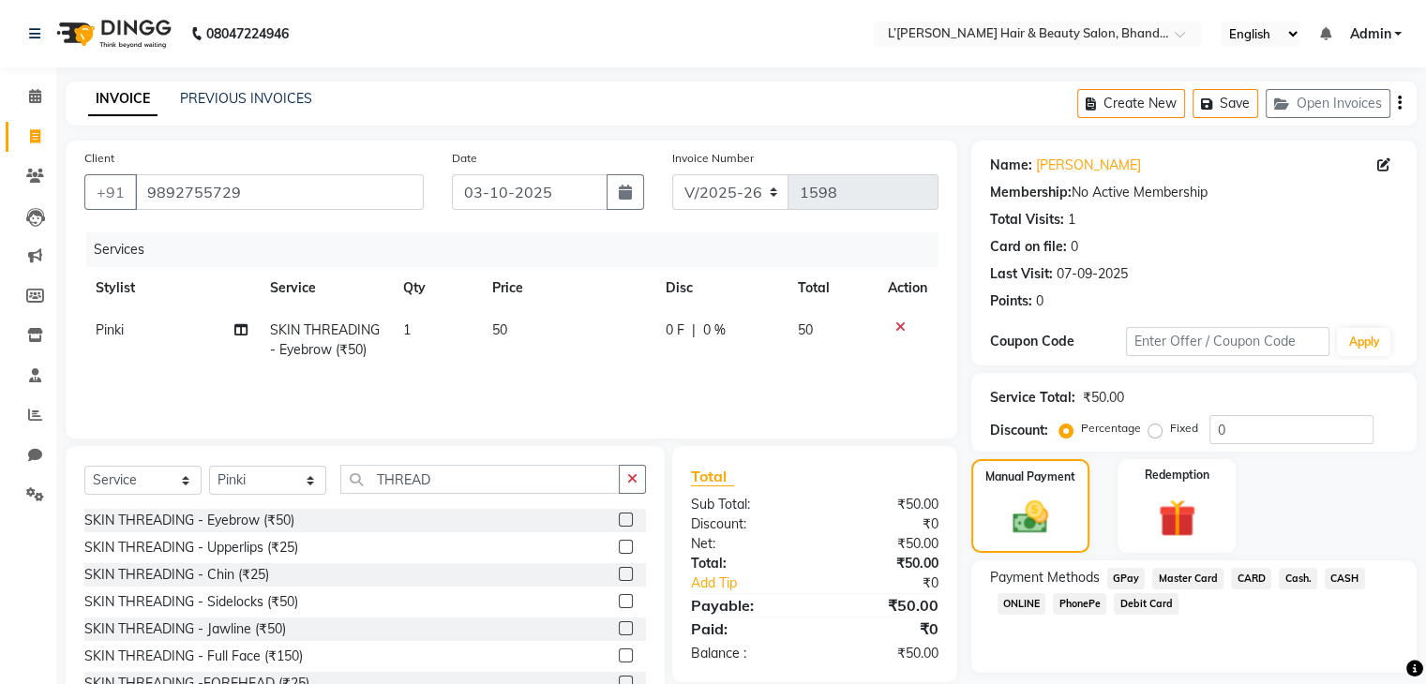
click at [1080, 607] on span "PhonePe" at bounding box center [1079, 604] width 53 height 22
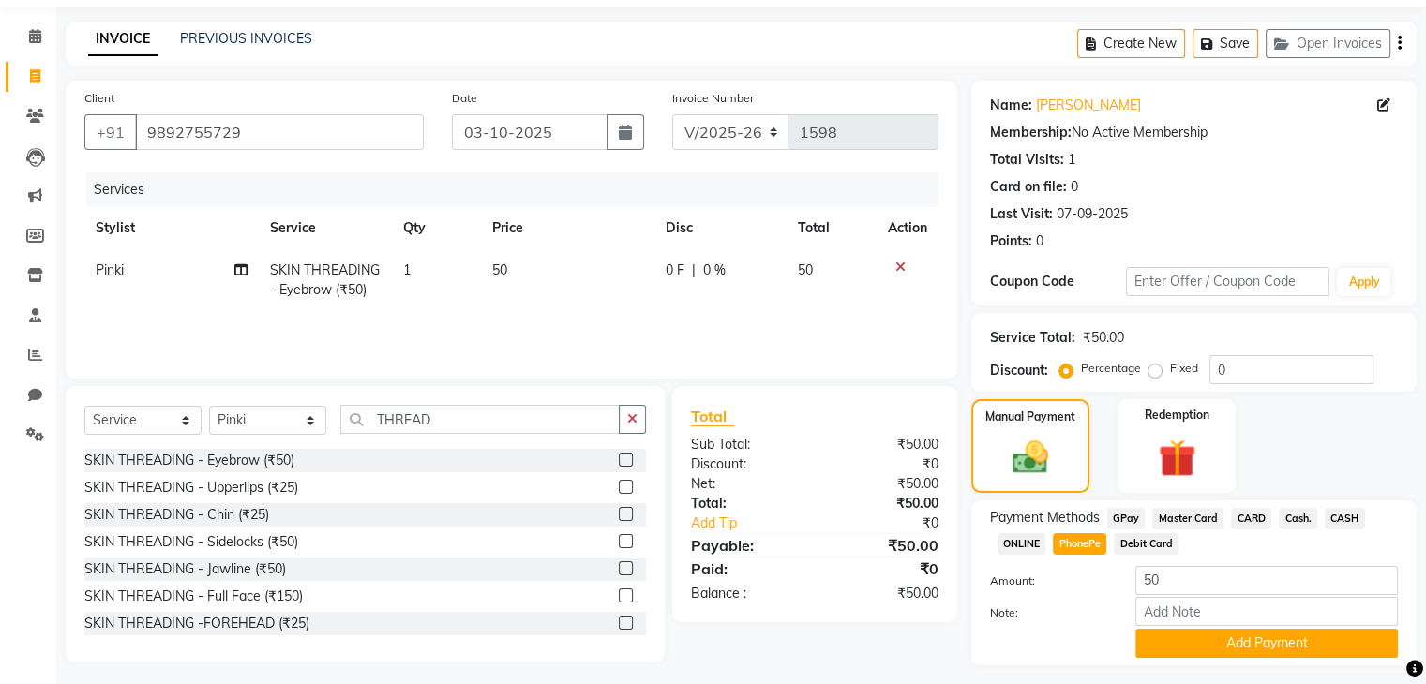
scroll to position [110, 0]
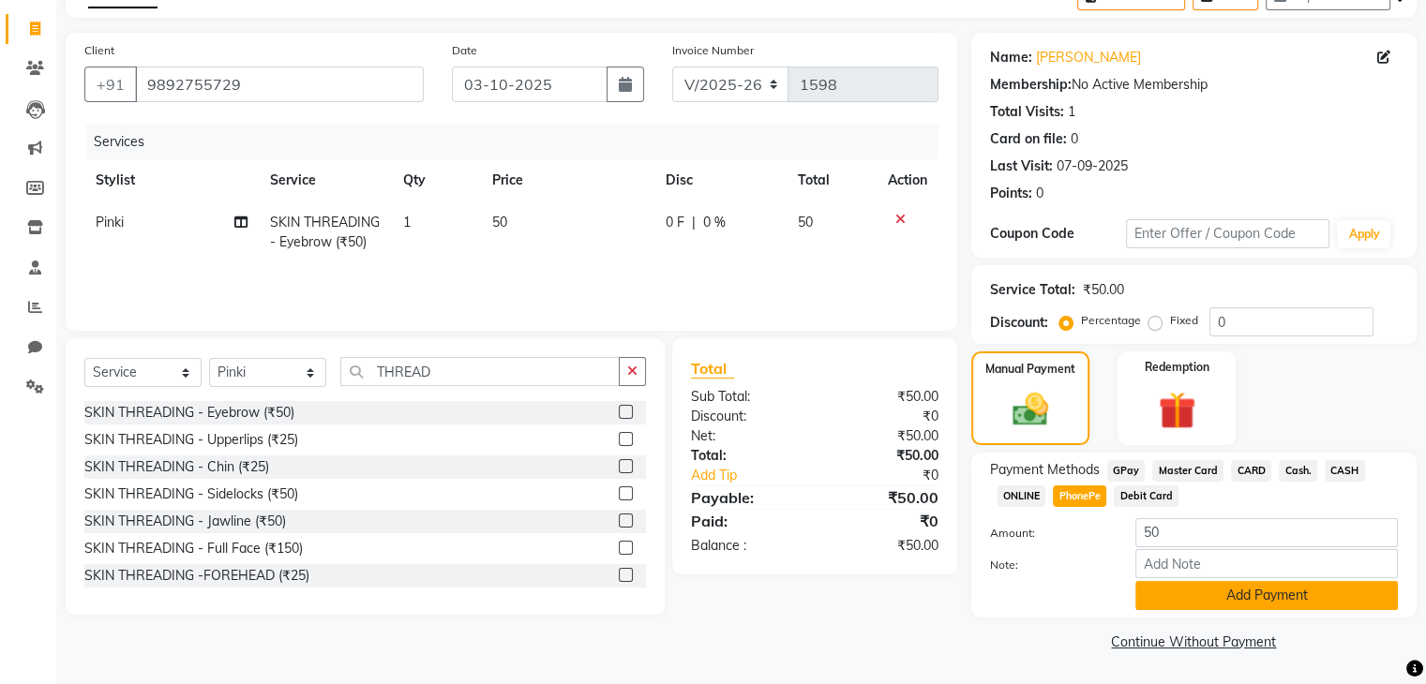
click at [1250, 601] on button "Add Payment" at bounding box center [1266, 595] width 262 height 29
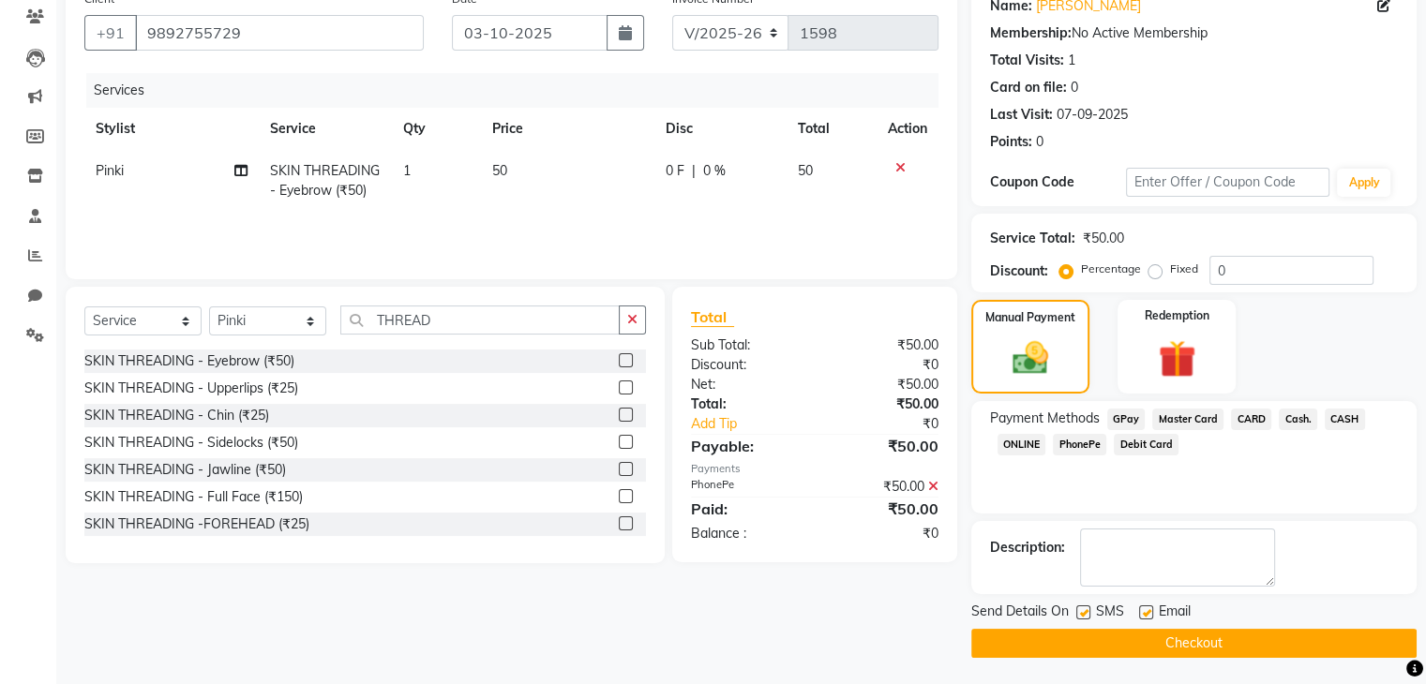
scroll to position [160, 0]
click at [1254, 638] on button "Checkout" at bounding box center [1193, 642] width 445 height 29
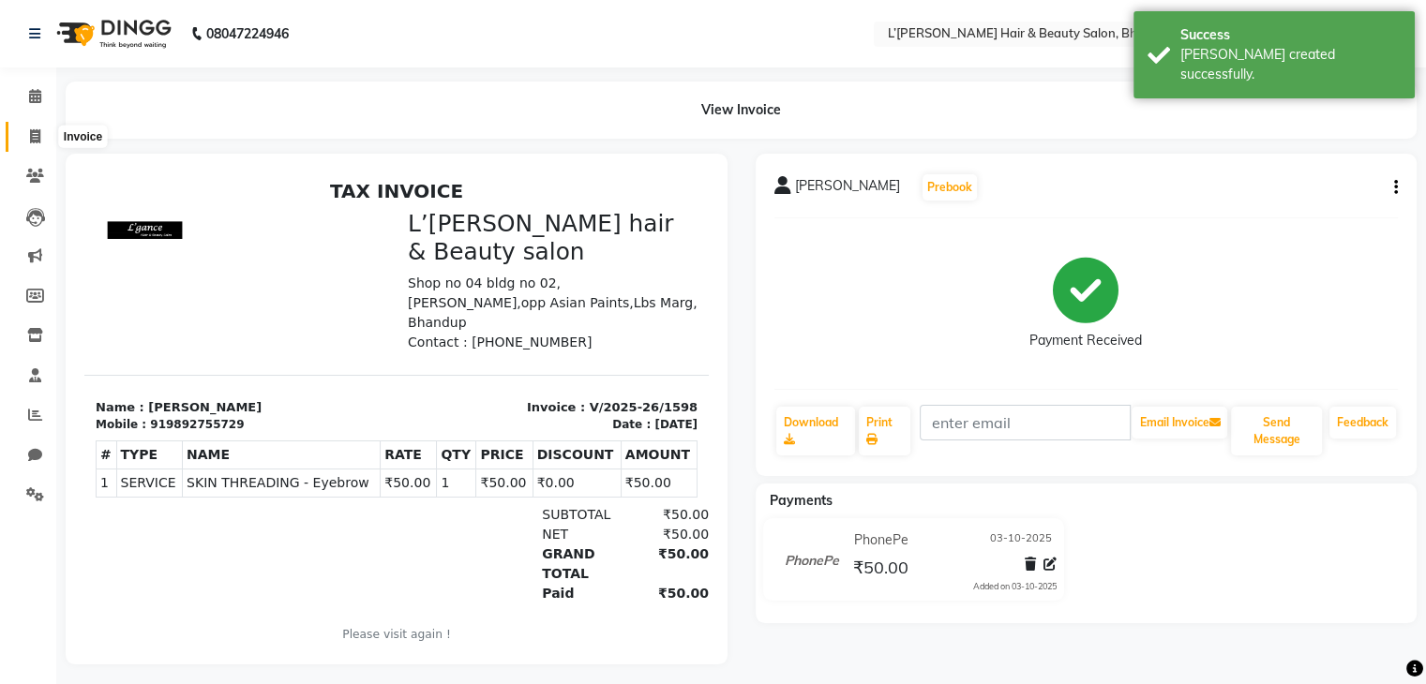
click at [35, 136] on icon at bounding box center [35, 136] width 10 height 14
select select "7828"
select select "service"
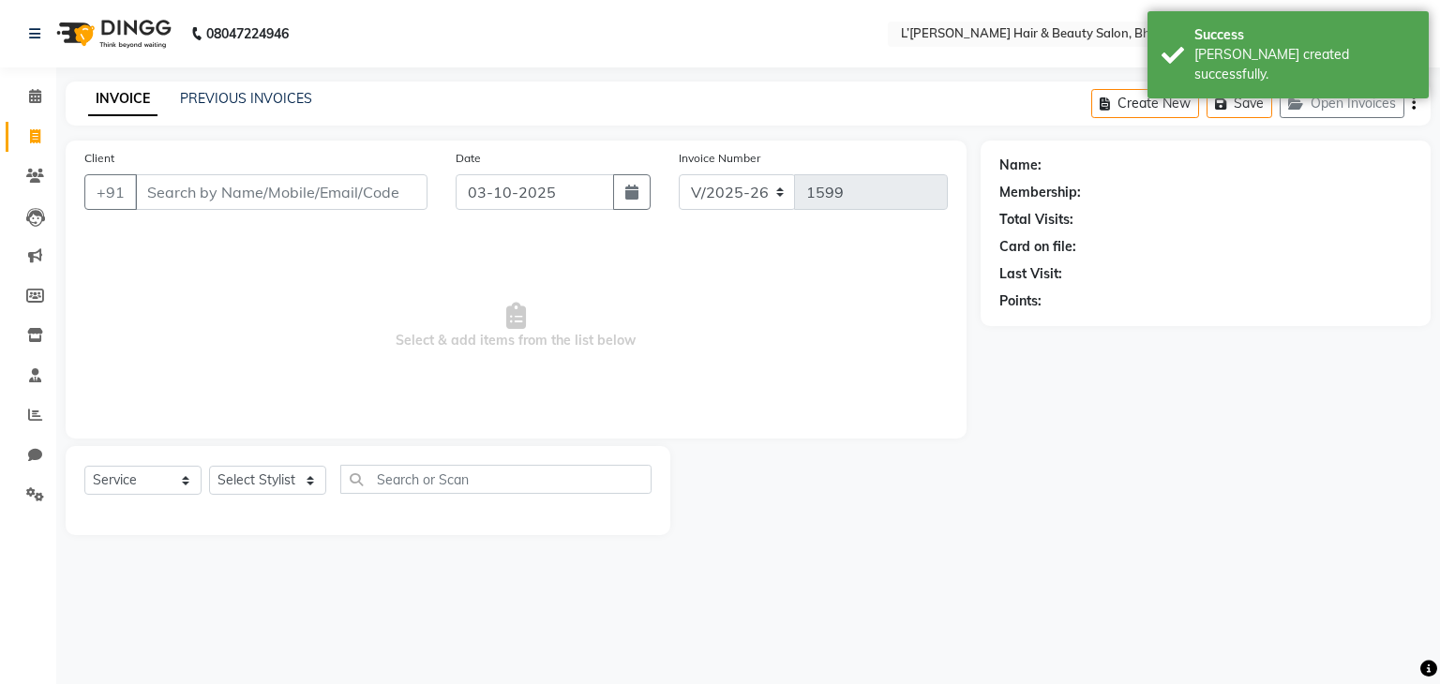
click at [158, 194] on input "Client" at bounding box center [281, 192] width 292 height 36
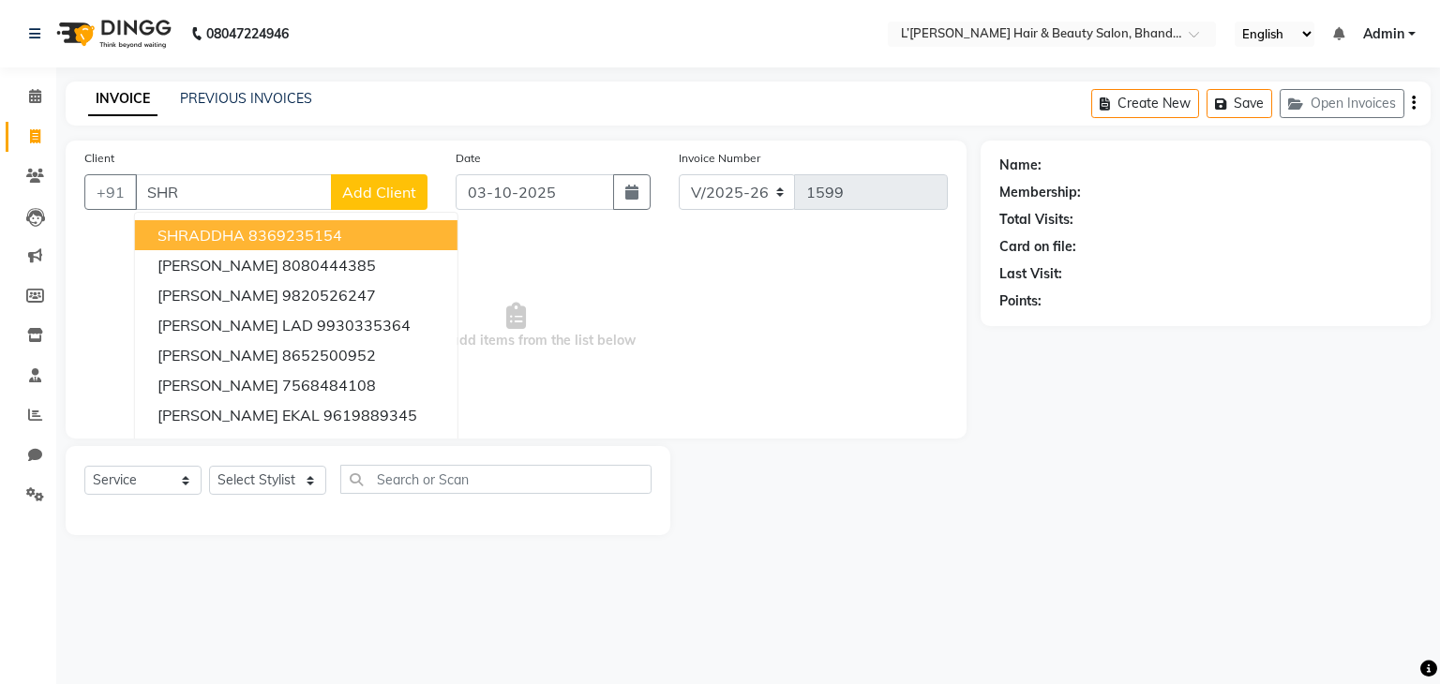
click at [190, 193] on input "SHR" at bounding box center [233, 192] width 197 height 36
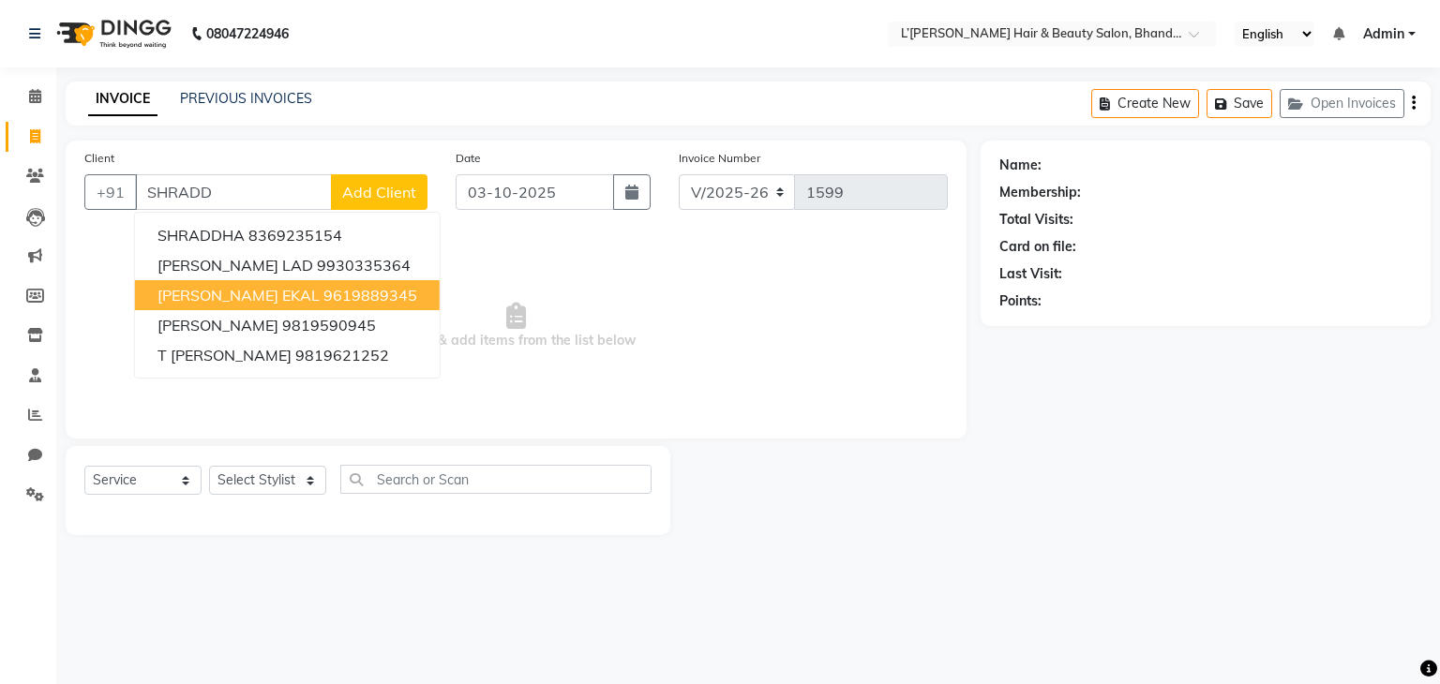
click at [224, 288] on span "SHRADDHA EKAL" at bounding box center [238, 295] width 162 height 19
type input "9619889345"
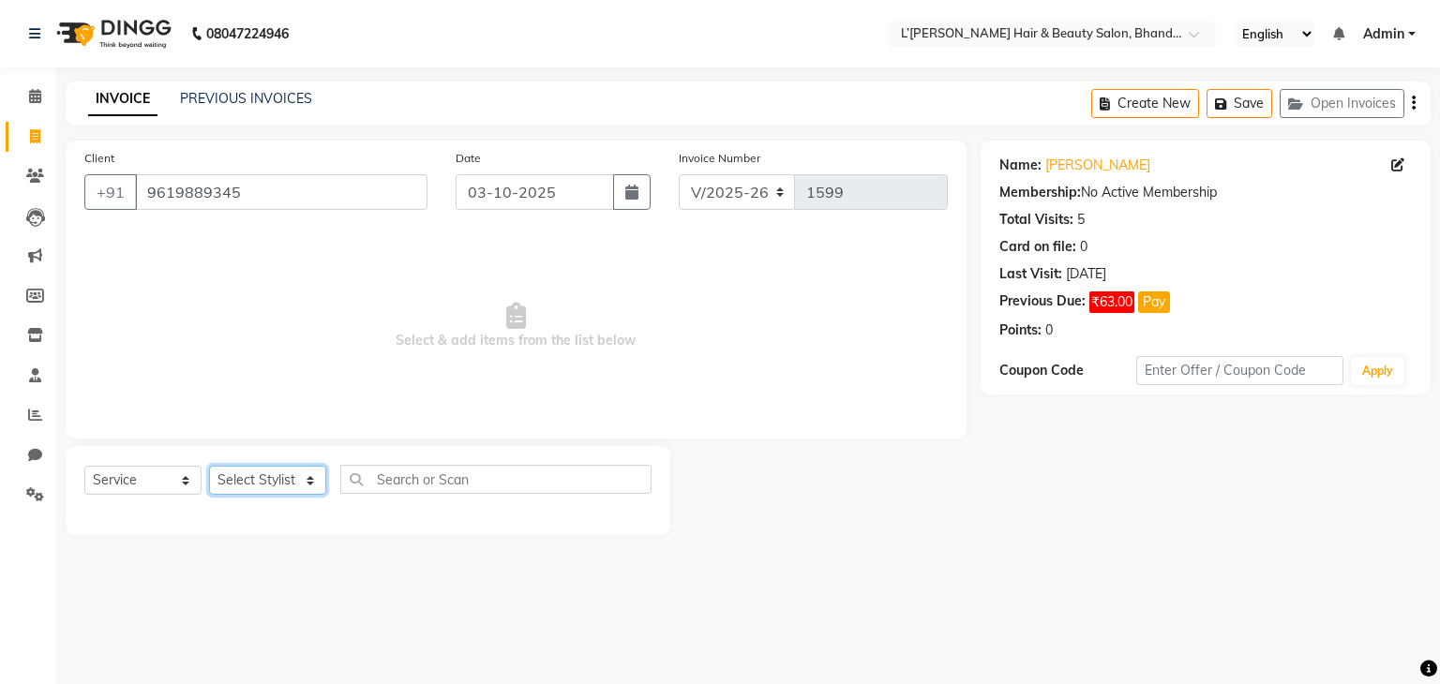
click at [231, 475] on select "Select Stylist Devi DIS Mamta Pinki [PERSON_NAME] Shweta Uma UNKNOWN [PERSON_NA…" at bounding box center [267, 480] width 117 height 29
select select "89767"
click at [209, 467] on select "Select Stylist Devi DIS Mamta Pinki [PERSON_NAME] Shweta Uma UNKNOWN [PERSON_NA…" at bounding box center [267, 480] width 117 height 29
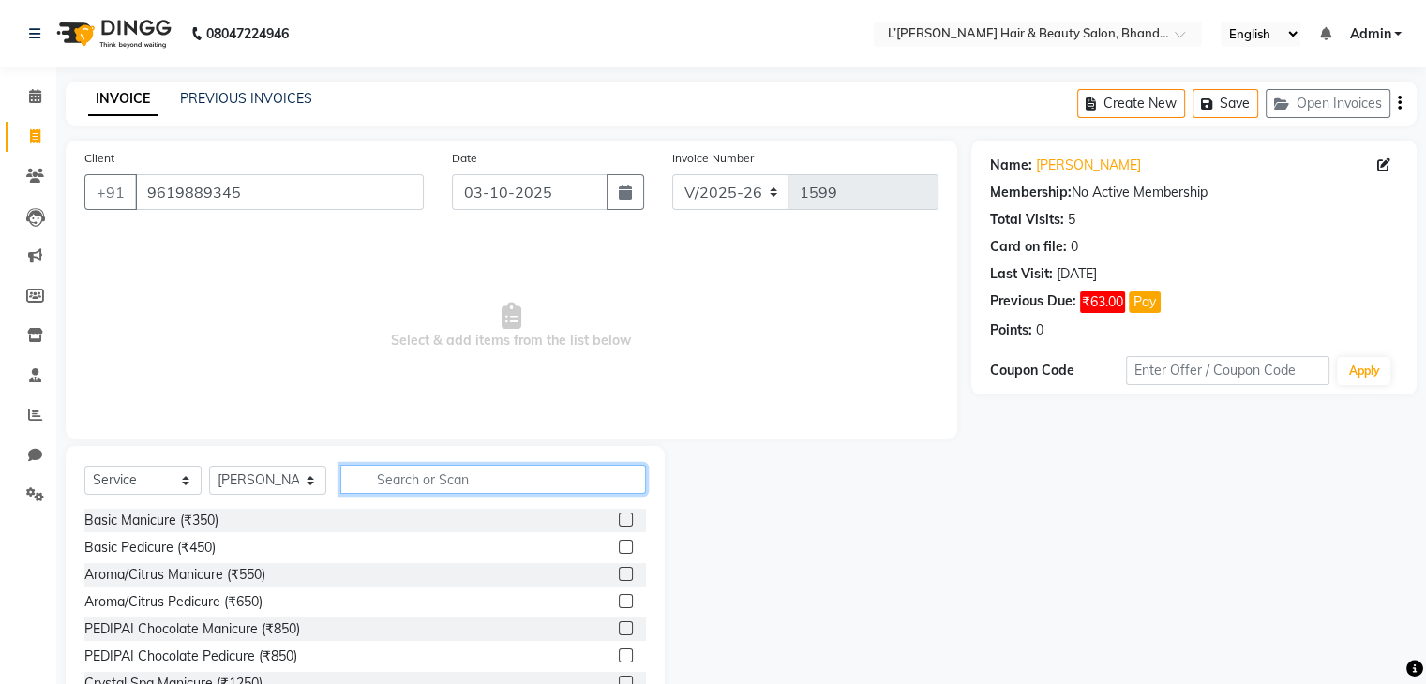
click at [384, 484] on input "text" at bounding box center [493, 479] width 306 height 29
type input "THREAD"
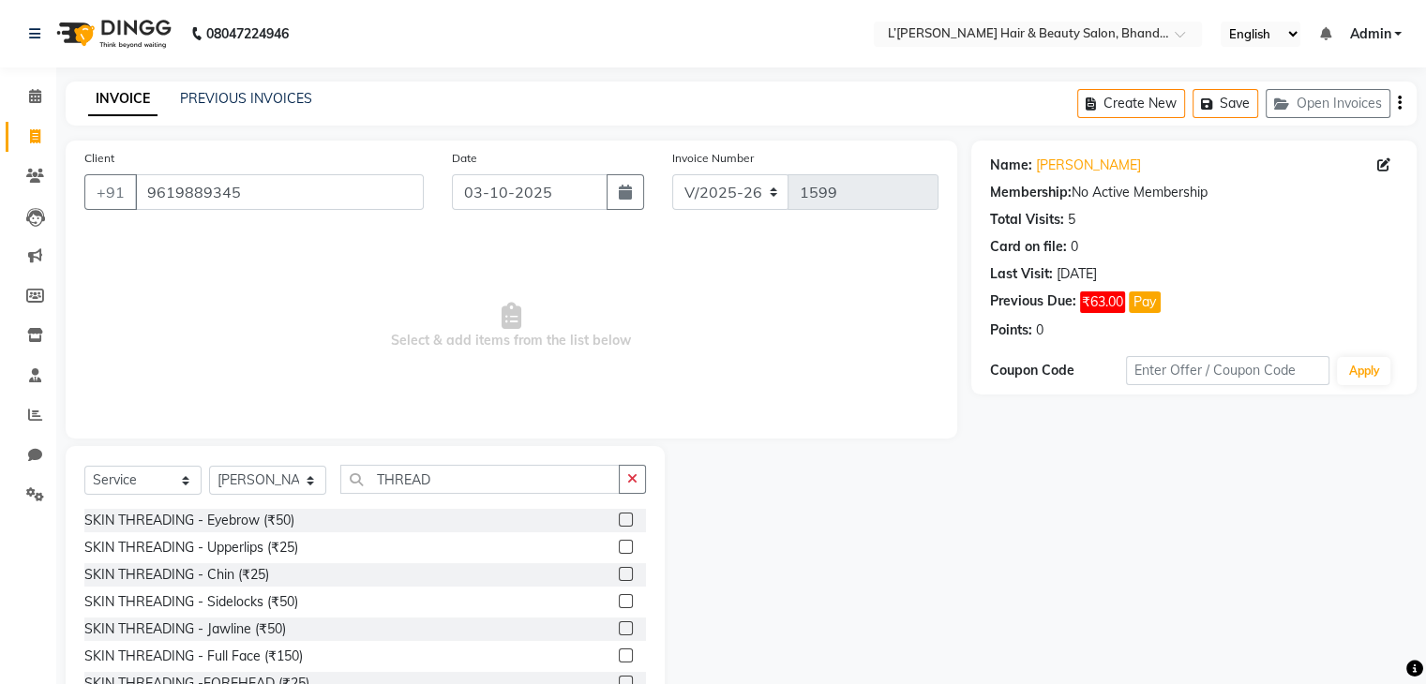
click at [619, 526] on label at bounding box center [626, 520] width 14 height 14
click at [619, 526] on input "checkbox" at bounding box center [625, 521] width 12 height 12
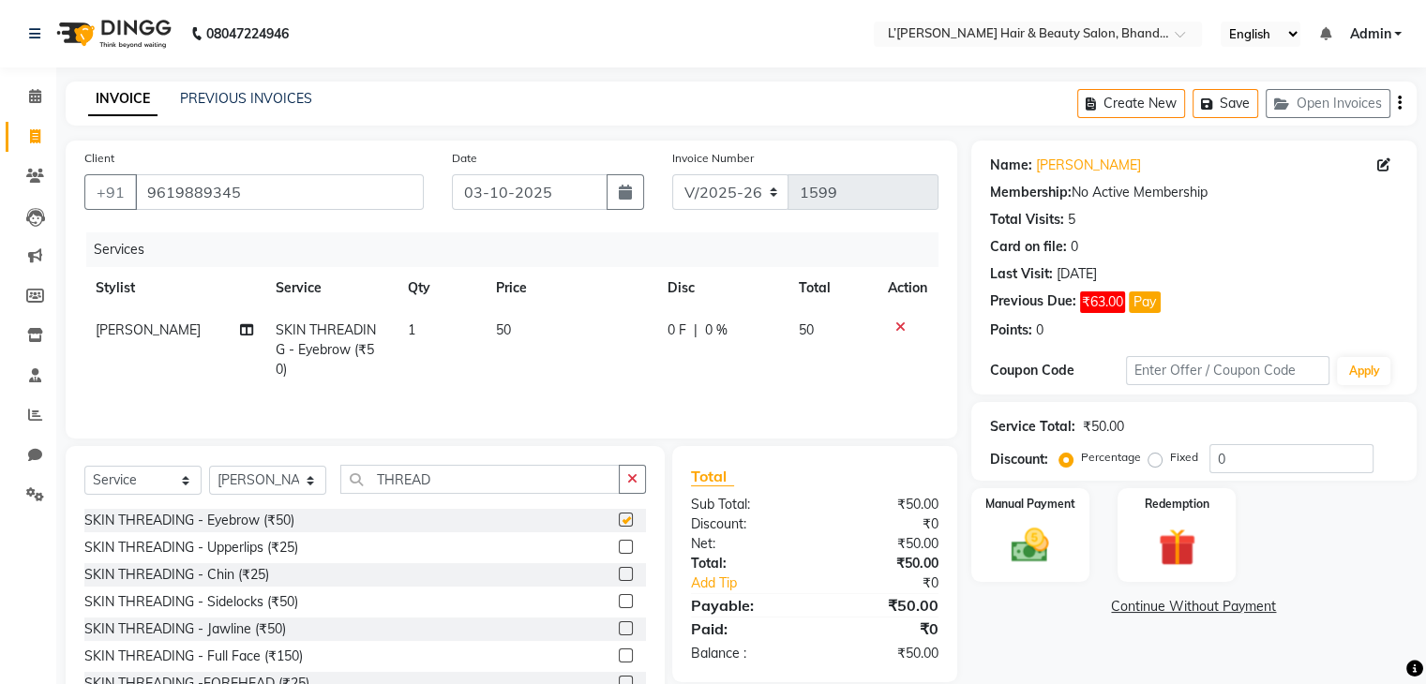
checkbox input "false"
click at [619, 548] on label at bounding box center [626, 547] width 14 height 14
click at [619, 548] on input "checkbox" at bounding box center [625, 548] width 12 height 12
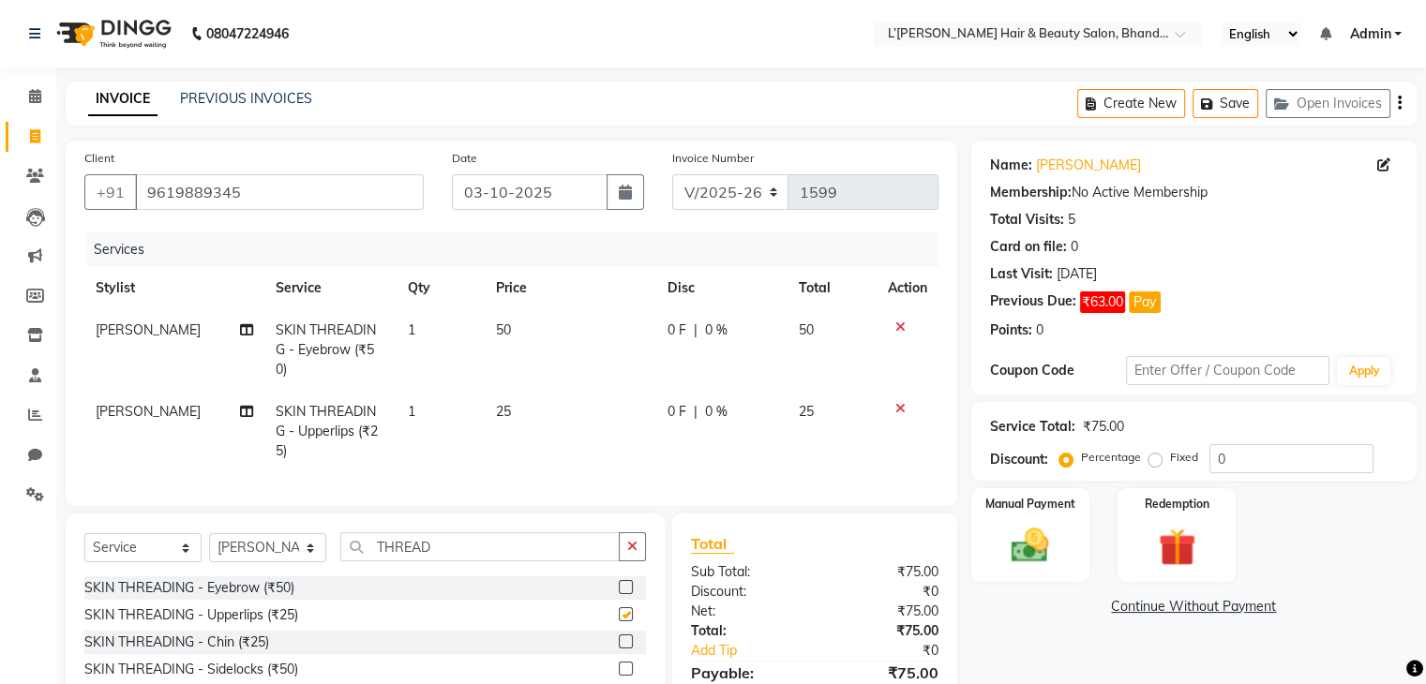
checkbox input "false"
click at [619, 635] on label at bounding box center [626, 642] width 14 height 14
click at [619, 637] on input "checkbox" at bounding box center [625, 643] width 12 height 12
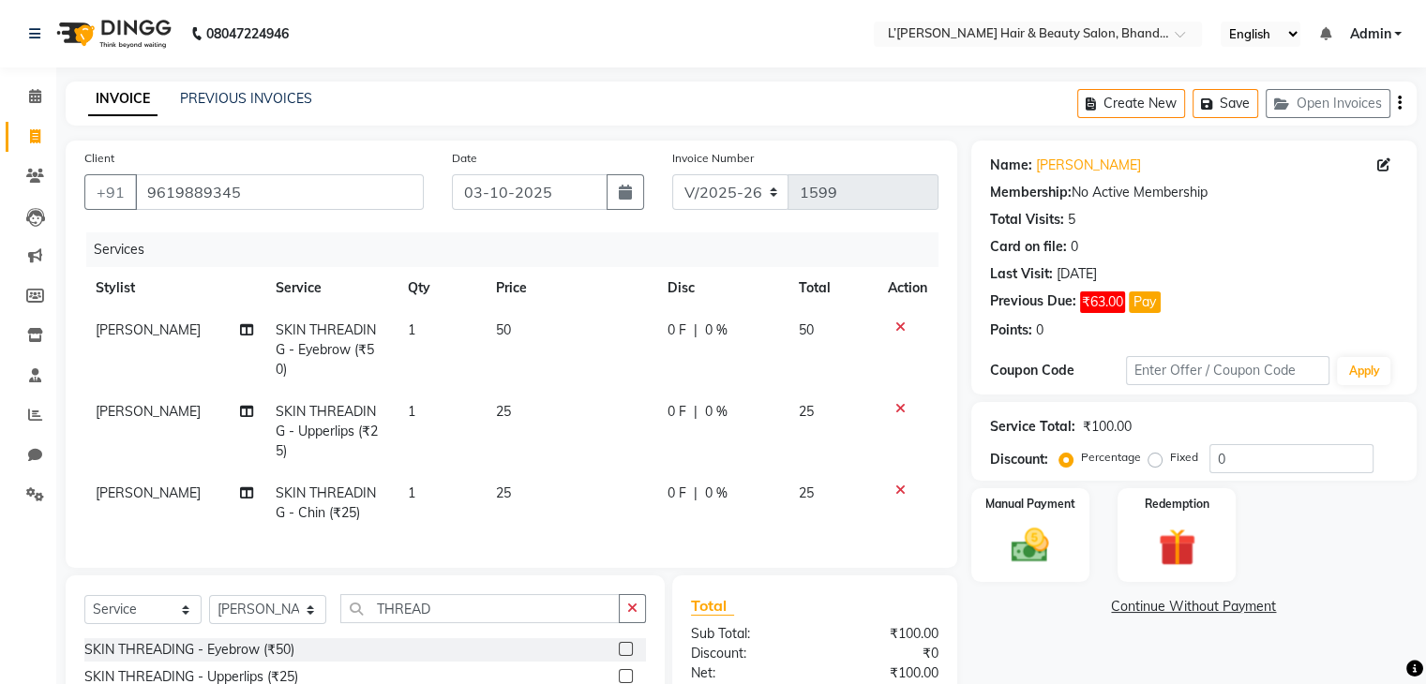
checkbox input "false"
click at [1035, 541] on img at bounding box center [1029, 546] width 63 height 45
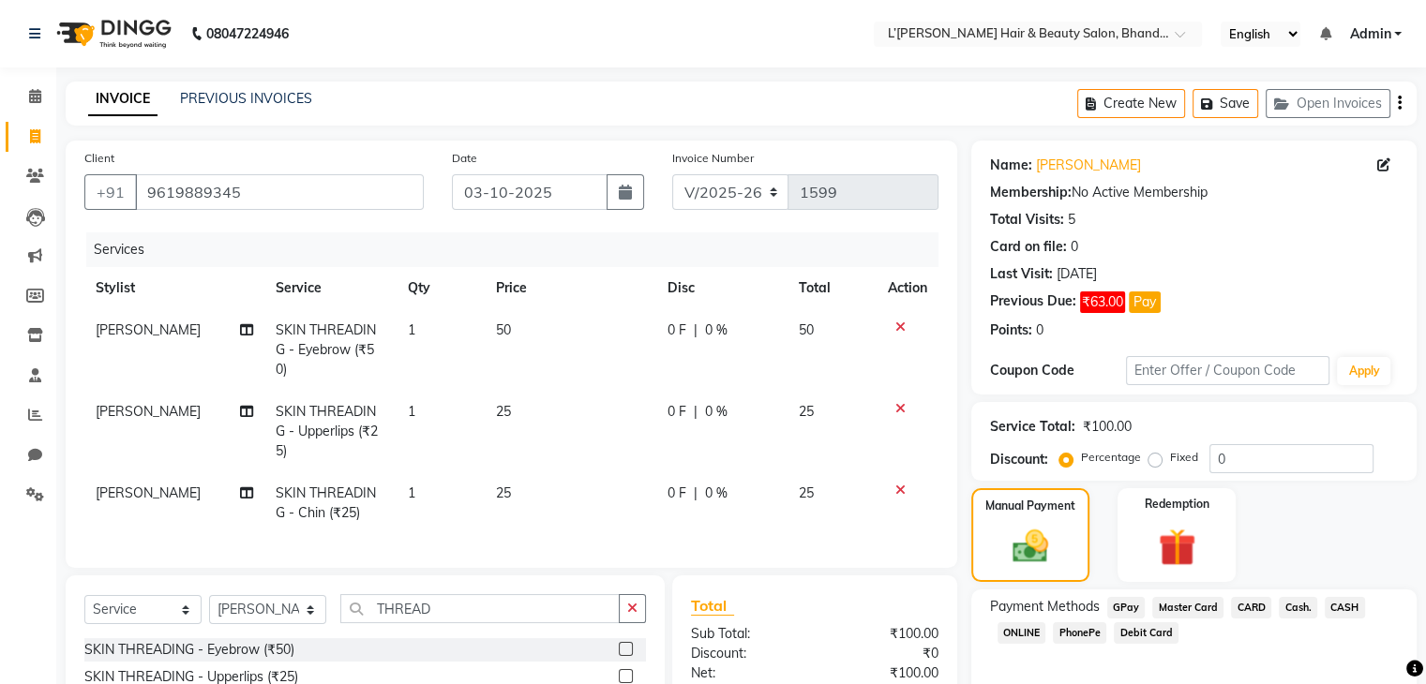
click at [1075, 636] on span "PhonePe" at bounding box center [1079, 633] width 53 height 22
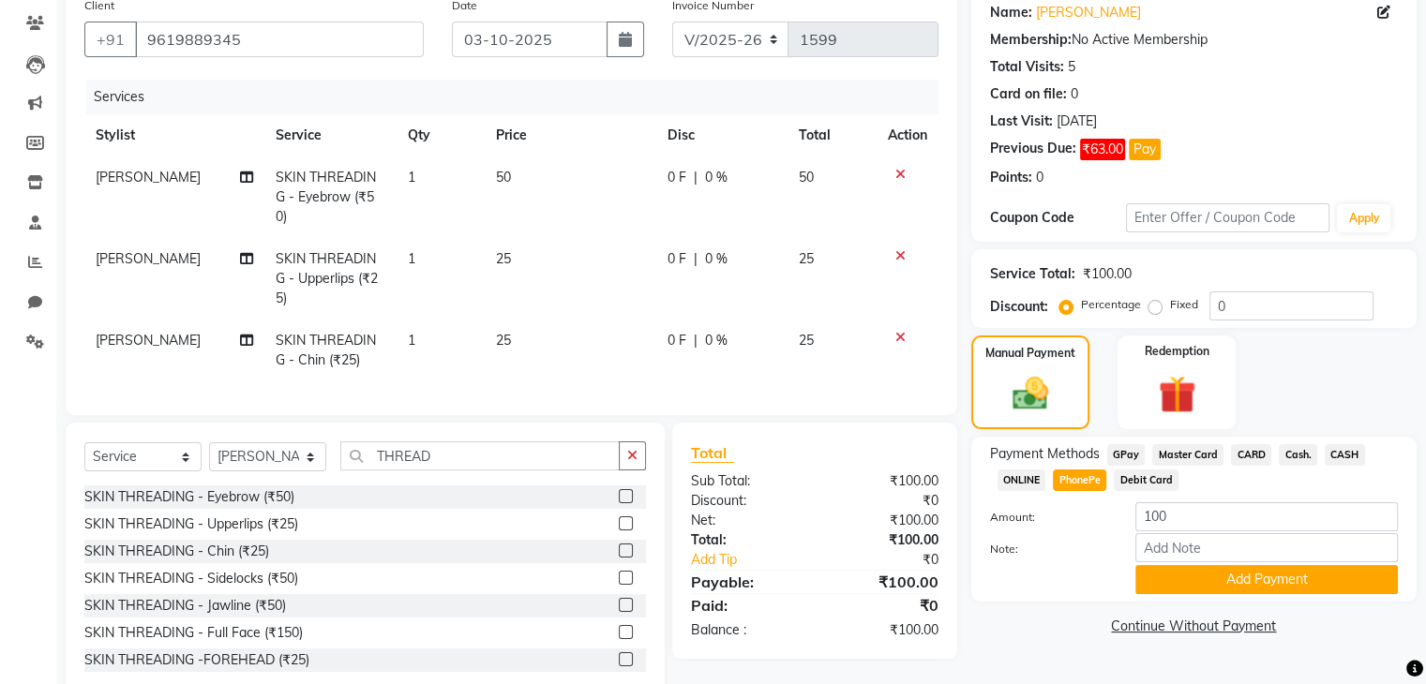
scroll to position [172, 0]
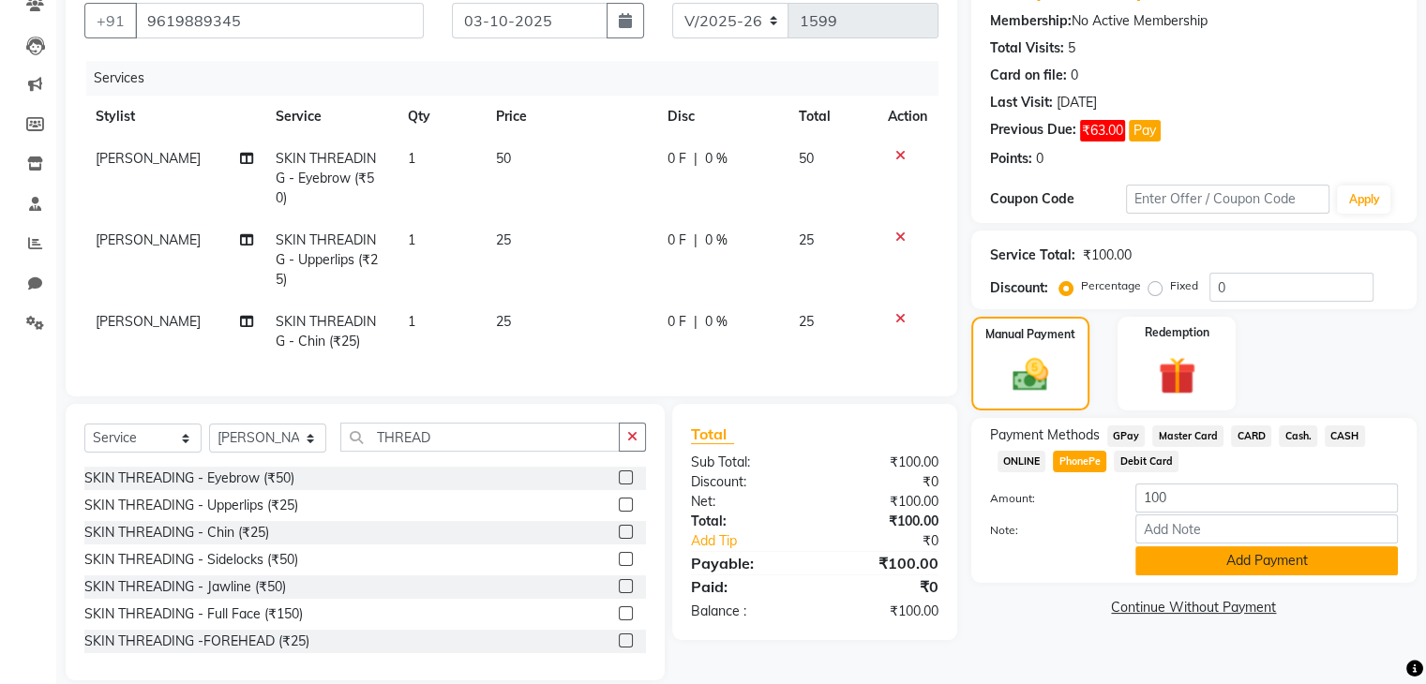
click at [1187, 566] on button "Add Payment" at bounding box center [1266, 561] width 262 height 29
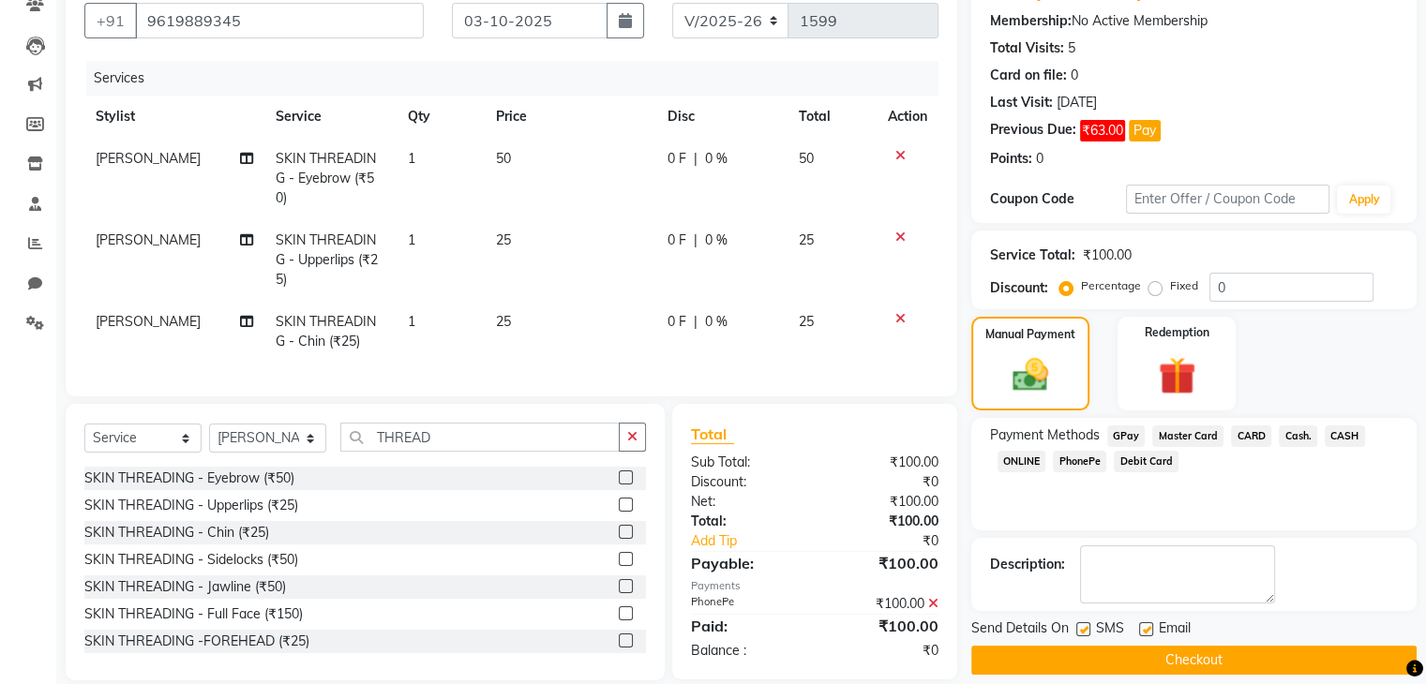
click at [1163, 661] on button "Checkout" at bounding box center [1193, 660] width 445 height 29
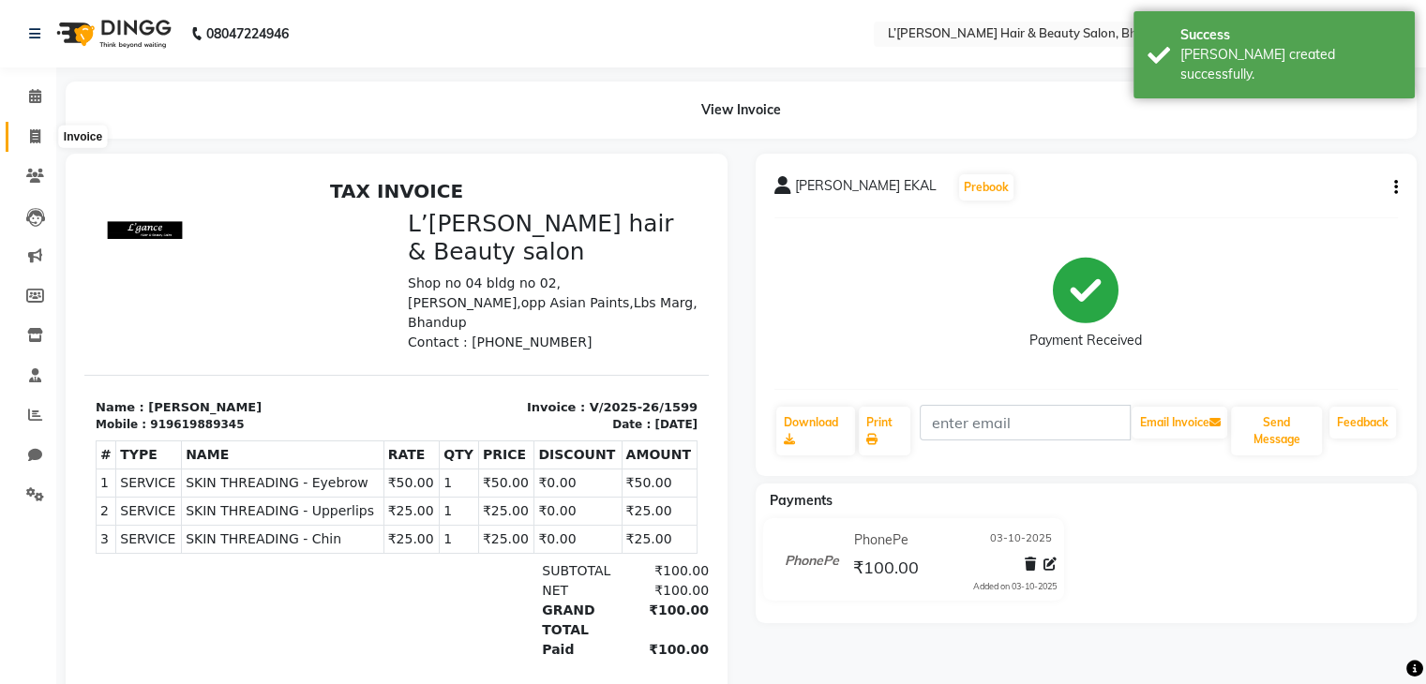
click at [37, 135] on icon at bounding box center [35, 136] width 10 height 14
select select "service"
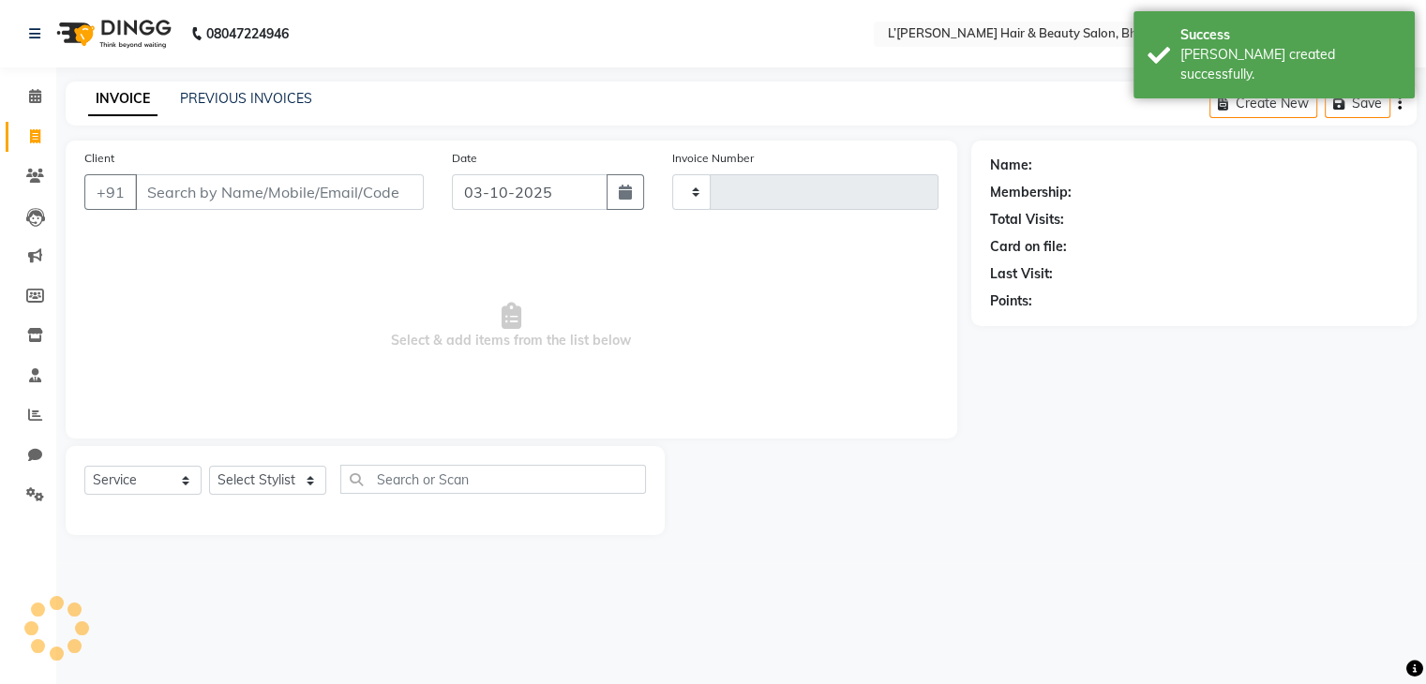
type input "1600"
select select "7828"
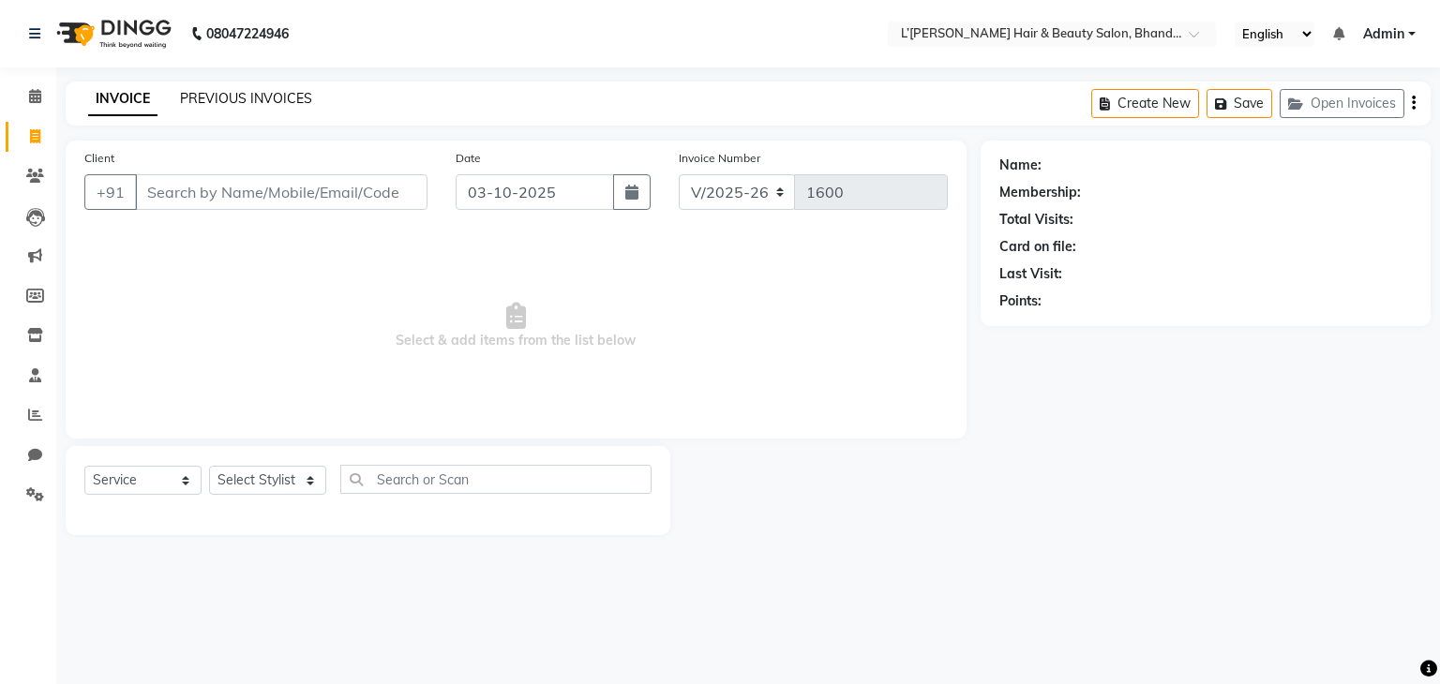
click at [248, 98] on link "PREVIOUS INVOICES" at bounding box center [246, 98] width 132 height 17
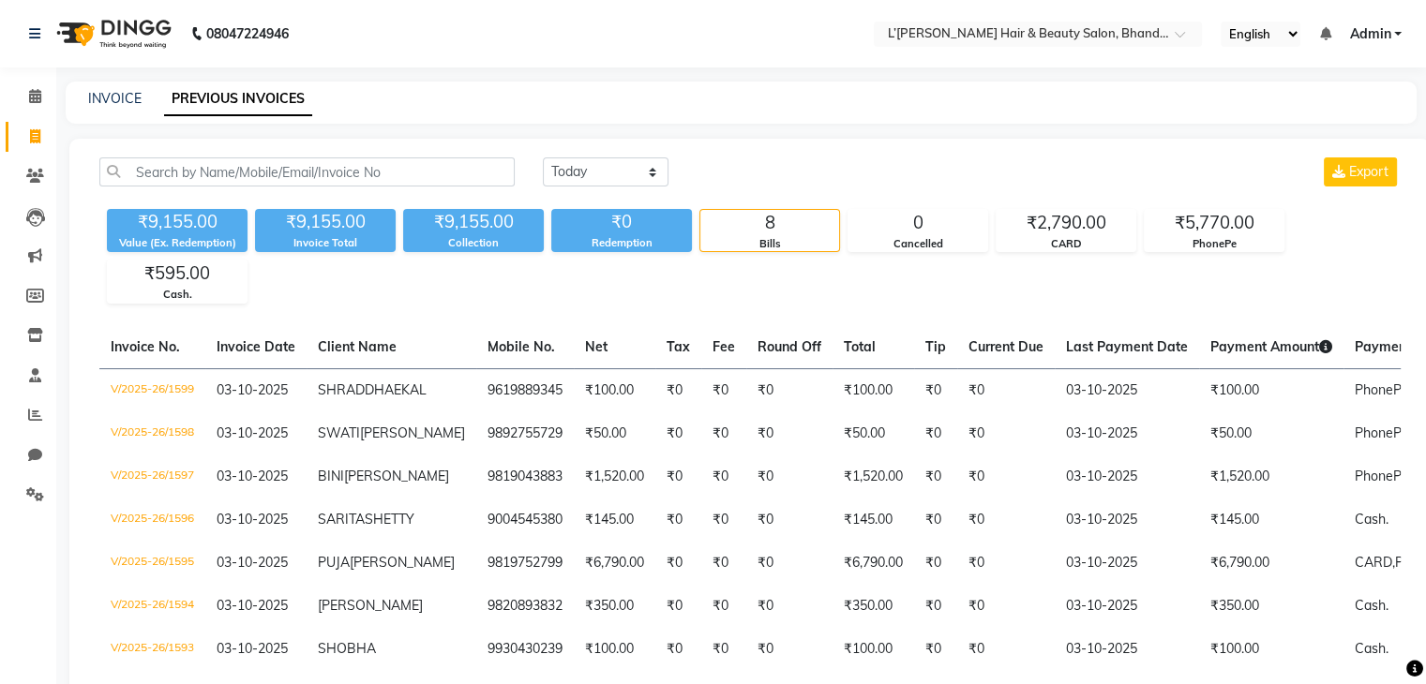
scroll to position [240, 0]
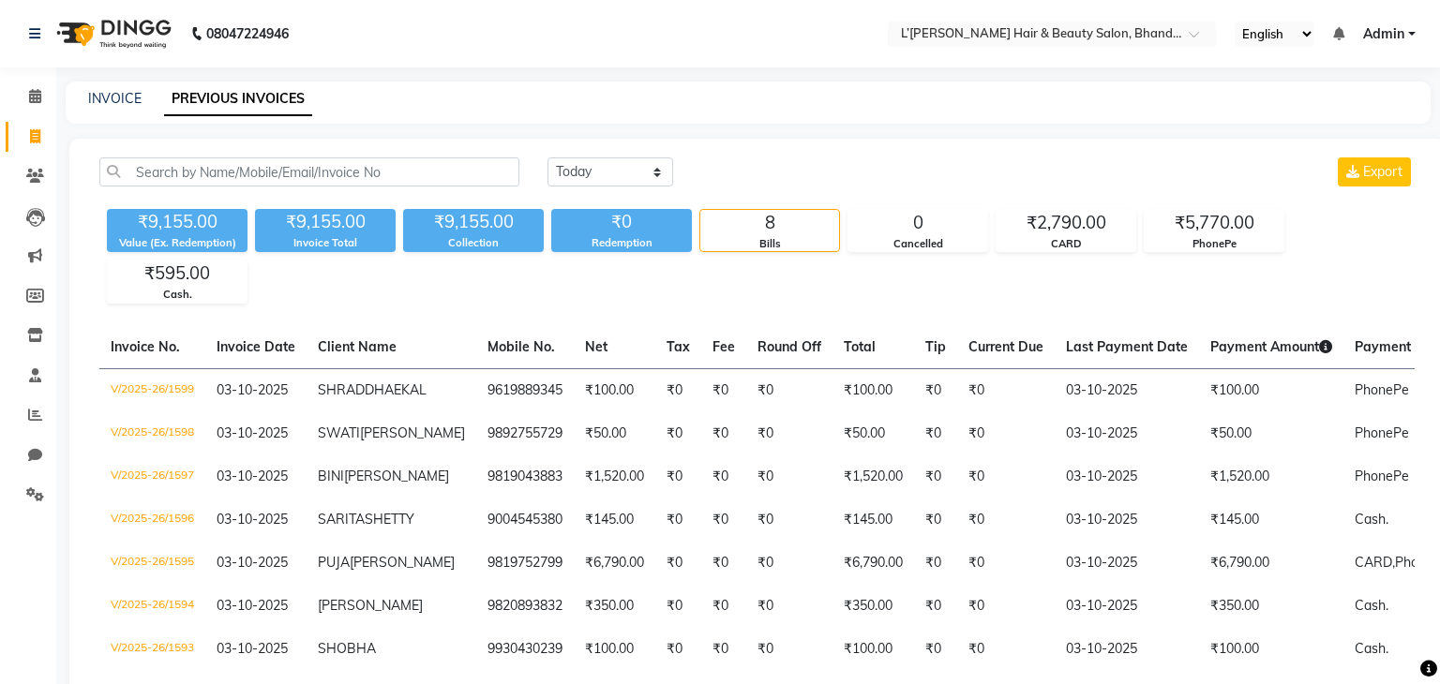
select select "7828"
select select "service"
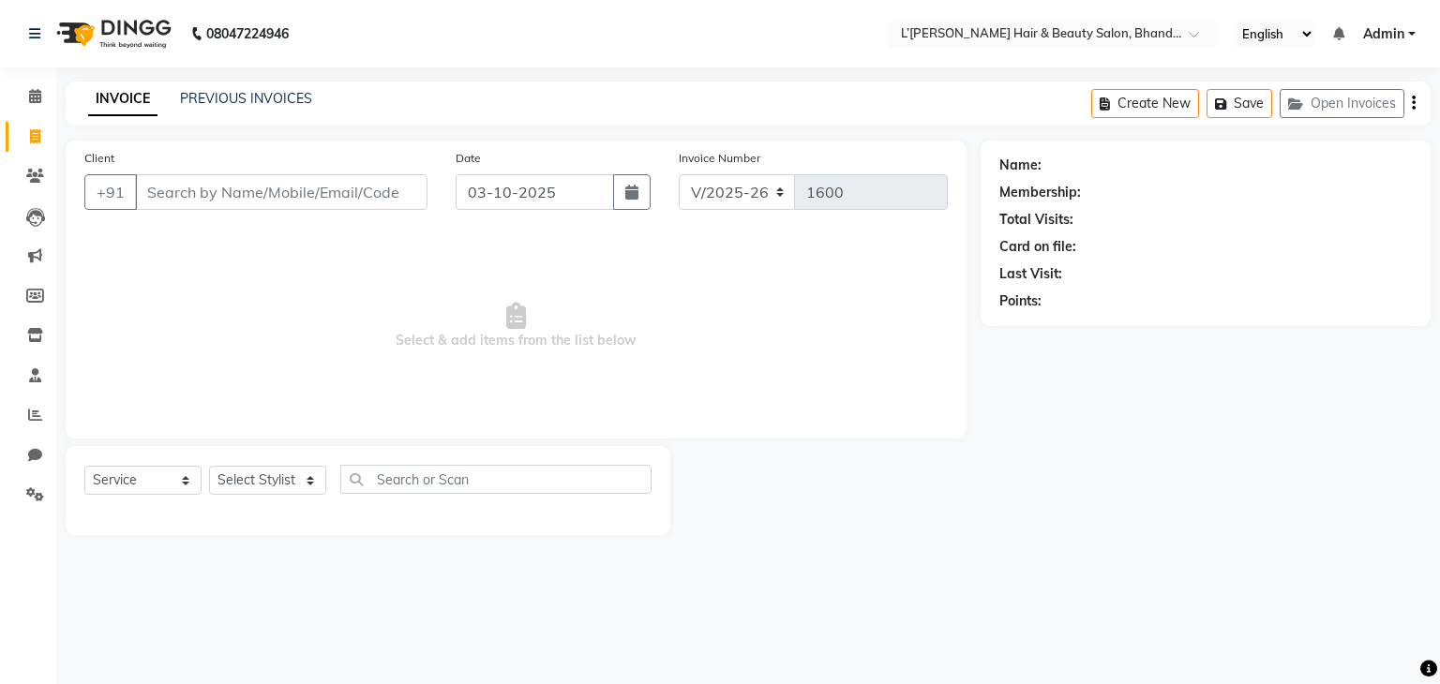
click at [168, 196] on input "Client" at bounding box center [281, 192] width 292 height 36
click at [154, 203] on input "Client" at bounding box center [281, 192] width 292 height 36
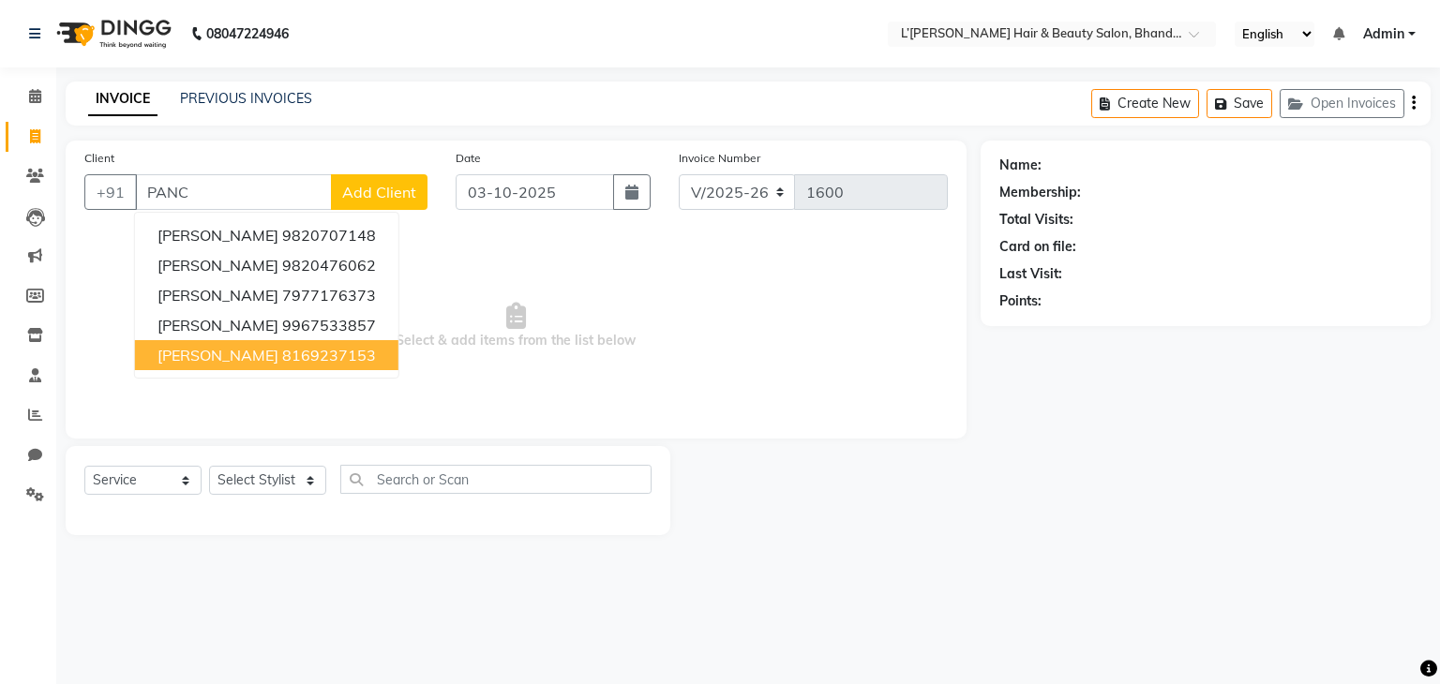
click at [219, 360] on span "PRATIBHA PANCHAL" at bounding box center [217, 355] width 121 height 19
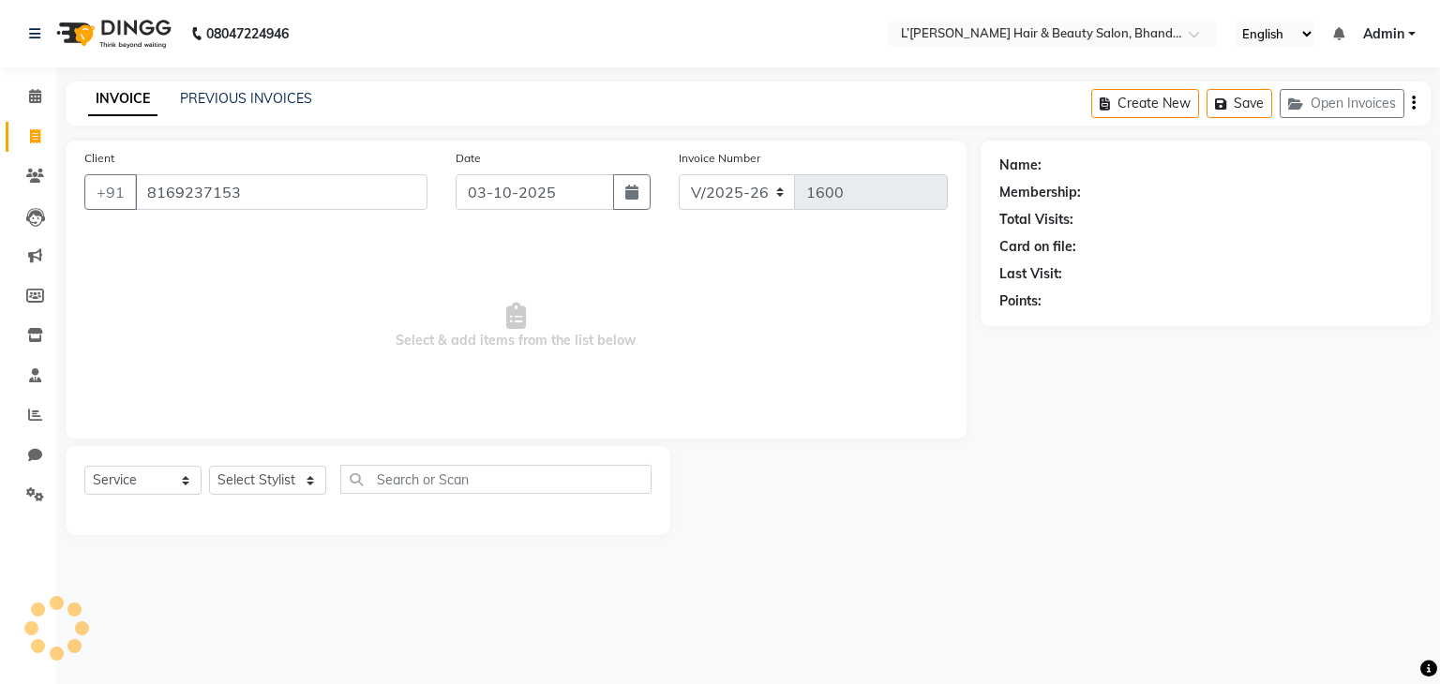
type input "8169237153"
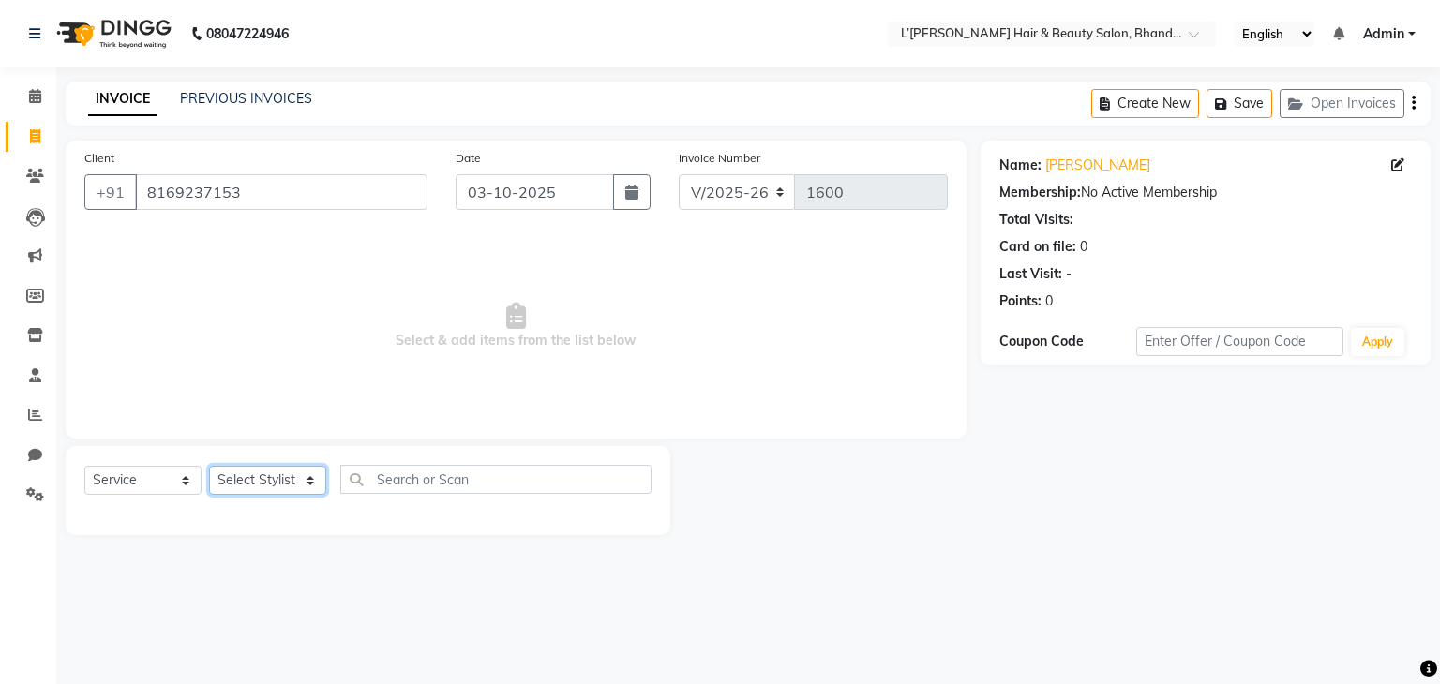
click at [251, 488] on select "Select Stylist Devi DIS Mamta Pinki [PERSON_NAME] Shweta Uma UNKNOWN [PERSON_NA…" at bounding box center [267, 480] width 117 height 29
select select "89767"
click at [209, 467] on select "Select Stylist Devi DIS Mamta Pinki [PERSON_NAME] Shweta Uma UNKNOWN [PERSON_NA…" at bounding box center [267, 480] width 117 height 29
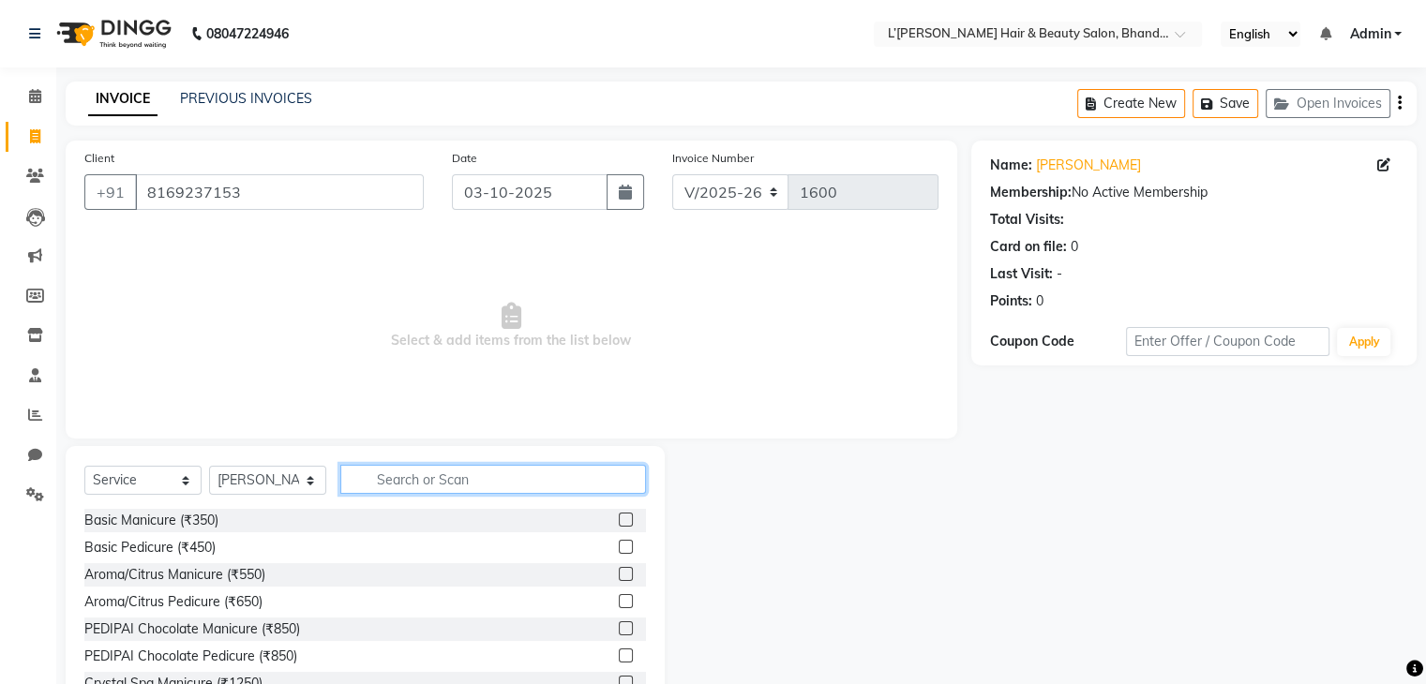
click at [383, 480] on input "text" at bounding box center [493, 479] width 306 height 29
type input "R"
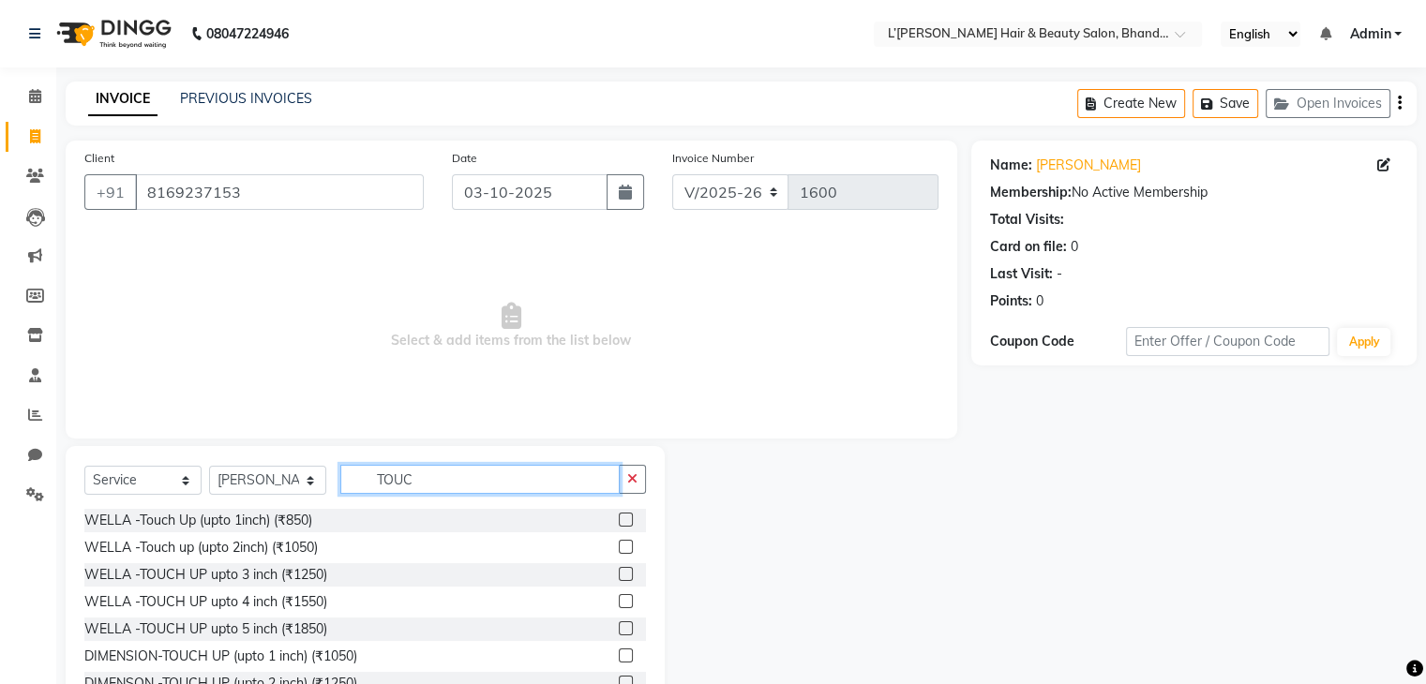
type input "TOUC"
click at [619, 522] on label at bounding box center [626, 520] width 14 height 14
click at [619, 522] on input "checkbox" at bounding box center [625, 521] width 12 height 12
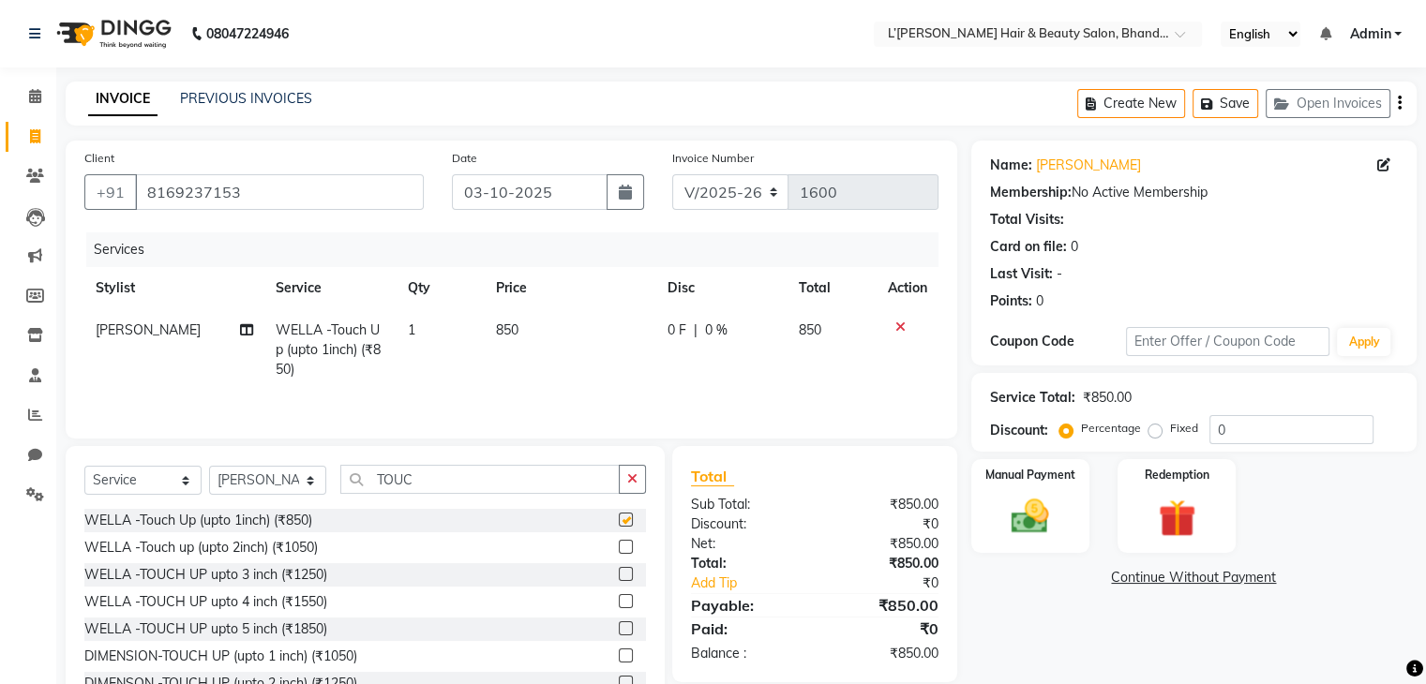
checkbox input "false"
click at [521, 328] on td "850" at bounding box center [571, 350] width 172 height 82
select select "89767"
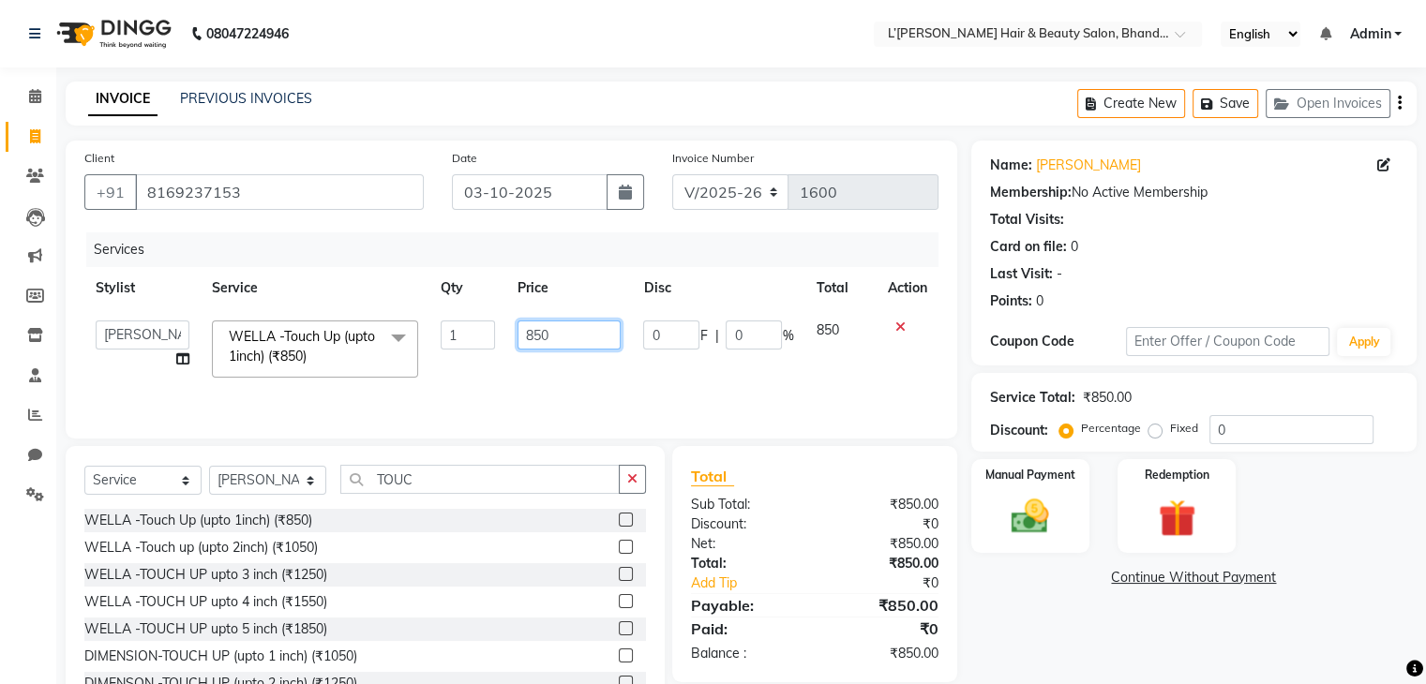
click at [555, 337] on input "850" at bounding box center [568, 335] width 103 height 29
type input "8"
type input "900"
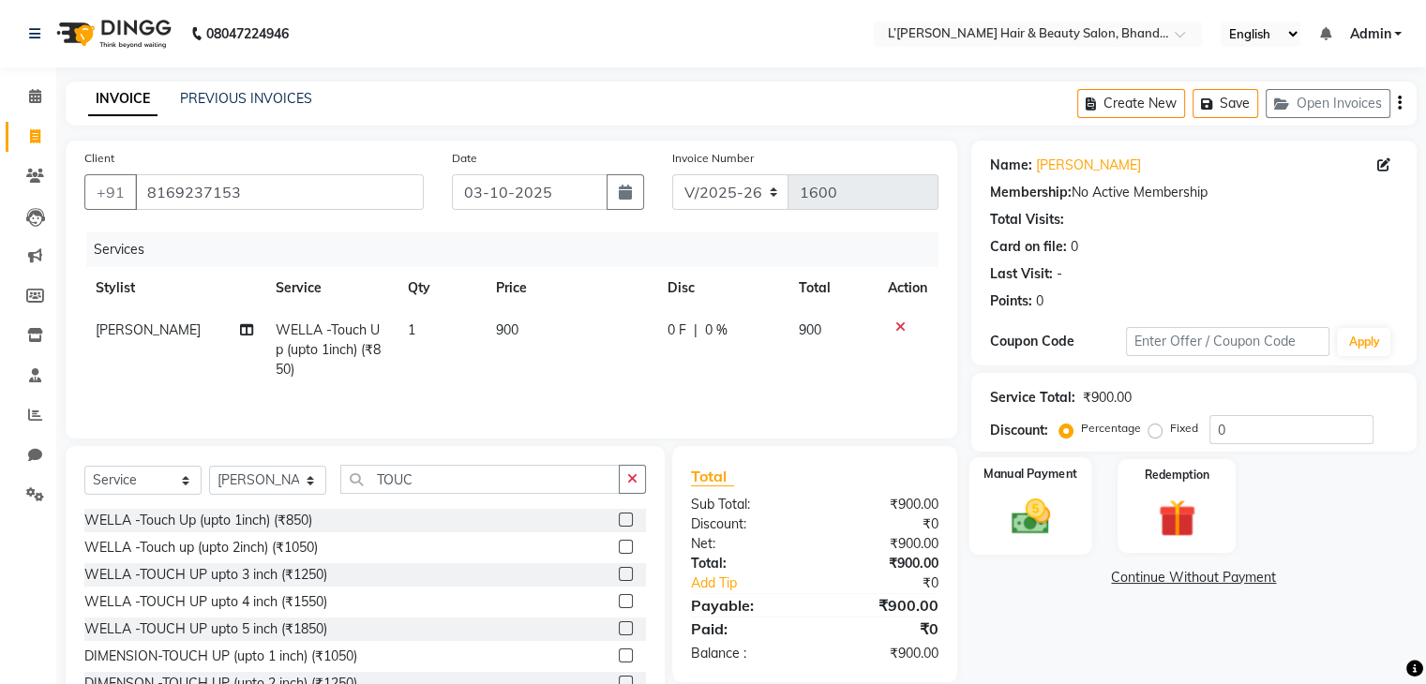
click at [998, 506] on img at bounding box center [1029, 517] width 63 height 45
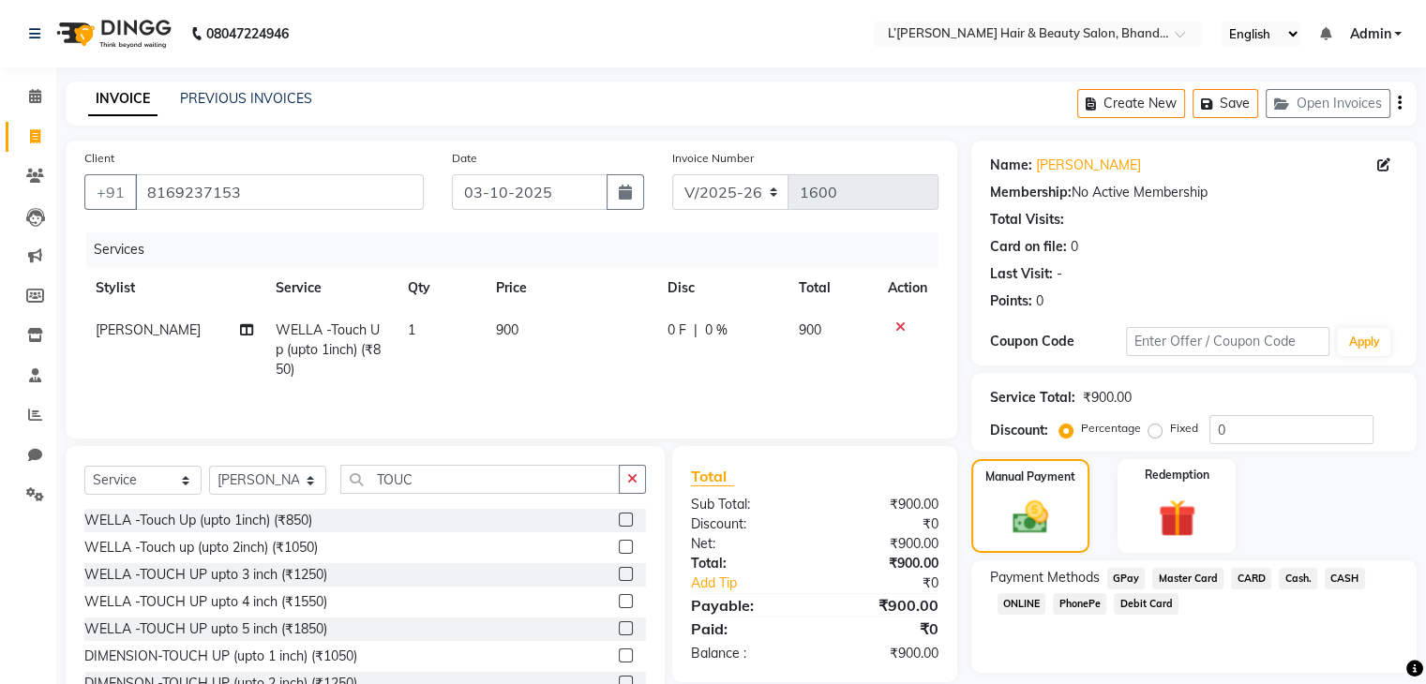
click at [1076, 607] on span "PhonePe" at bounding box center [1079, 604] width 53 height 22
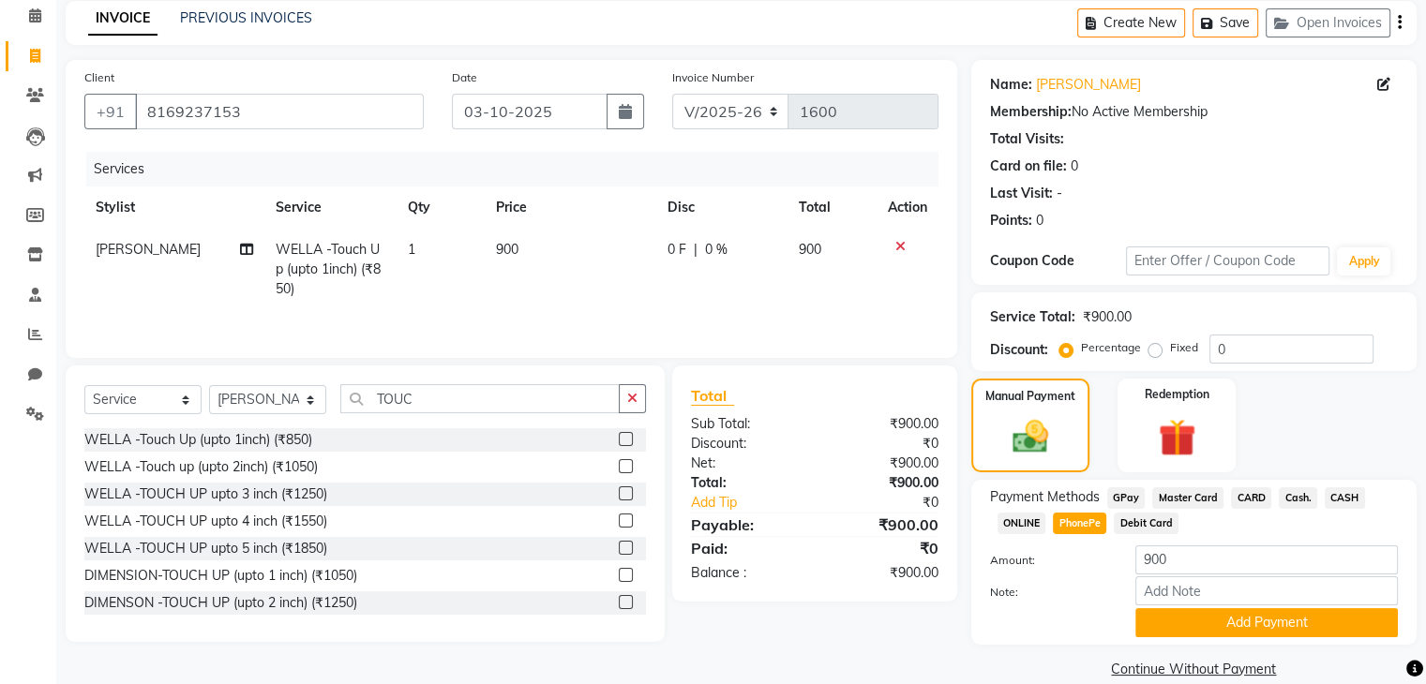
scroll to position [110, 0]
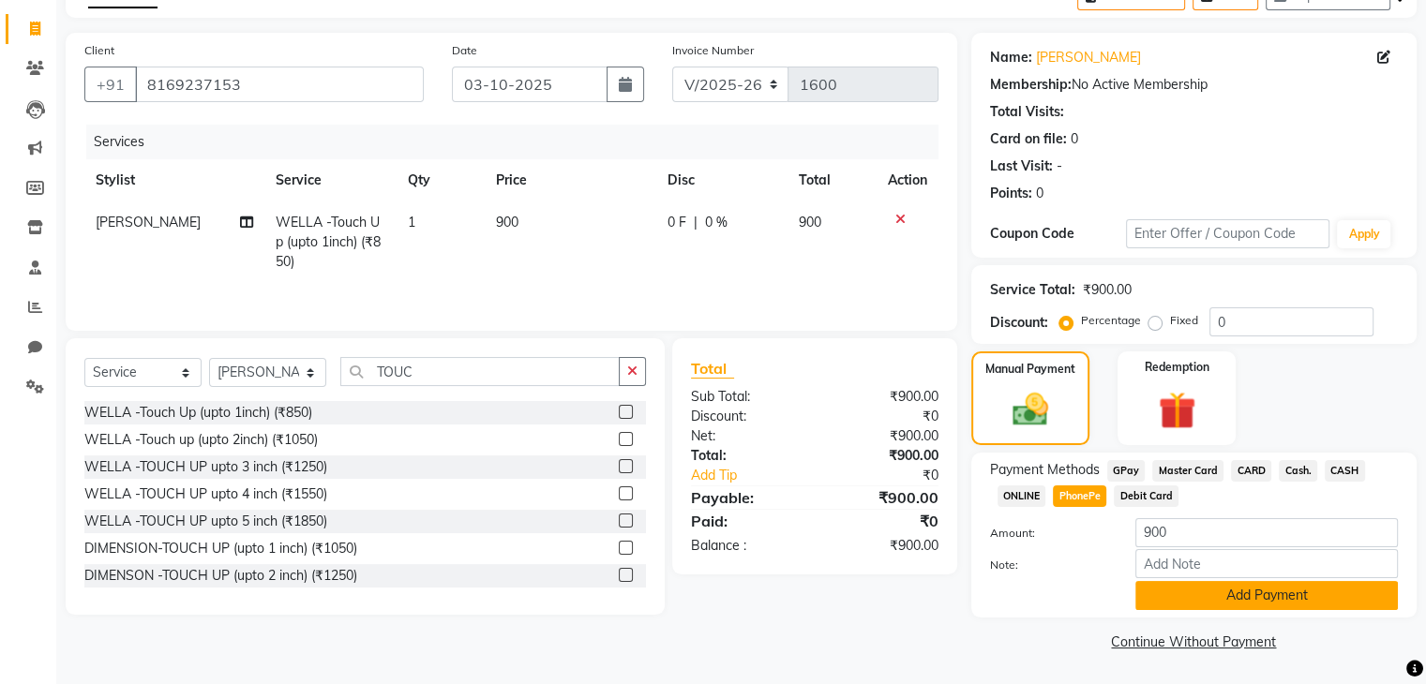
click at [1252, 597] on button "Add Payment" at bounding box center [1266, 595] width 262 height 29
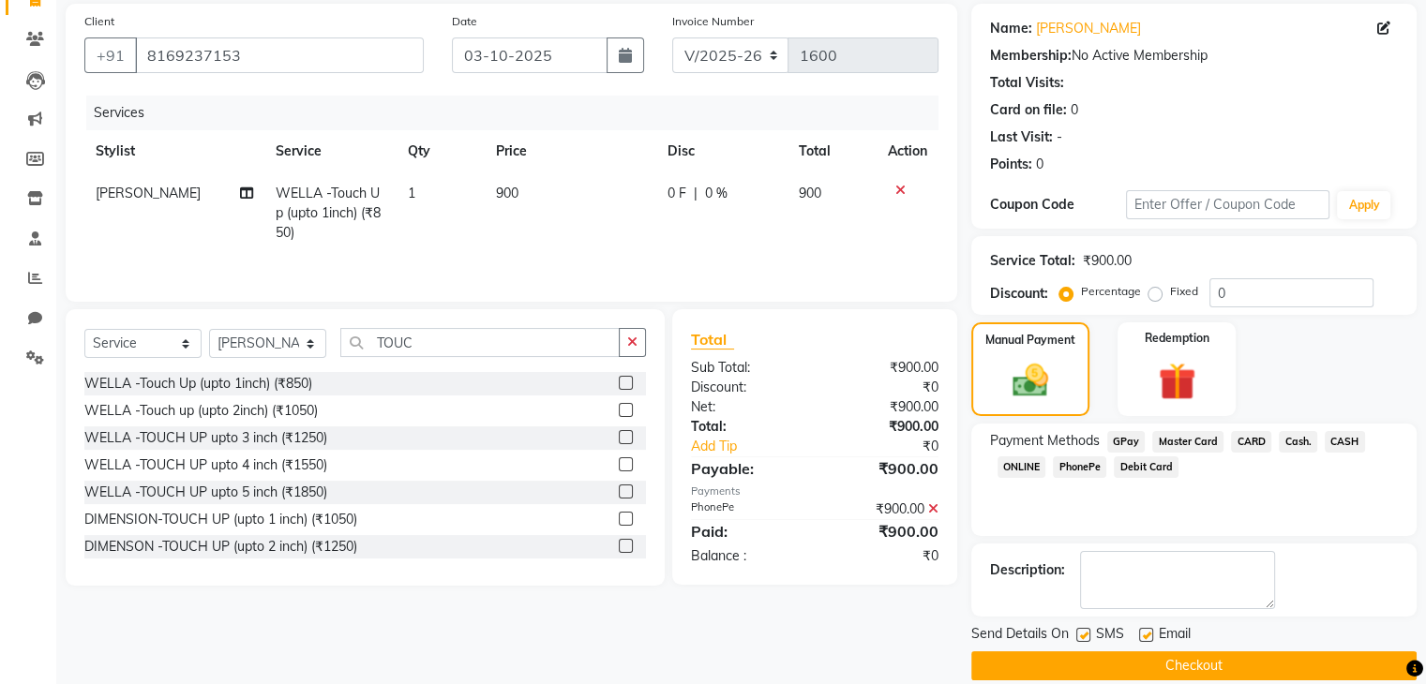
scroll to position [160, 0]
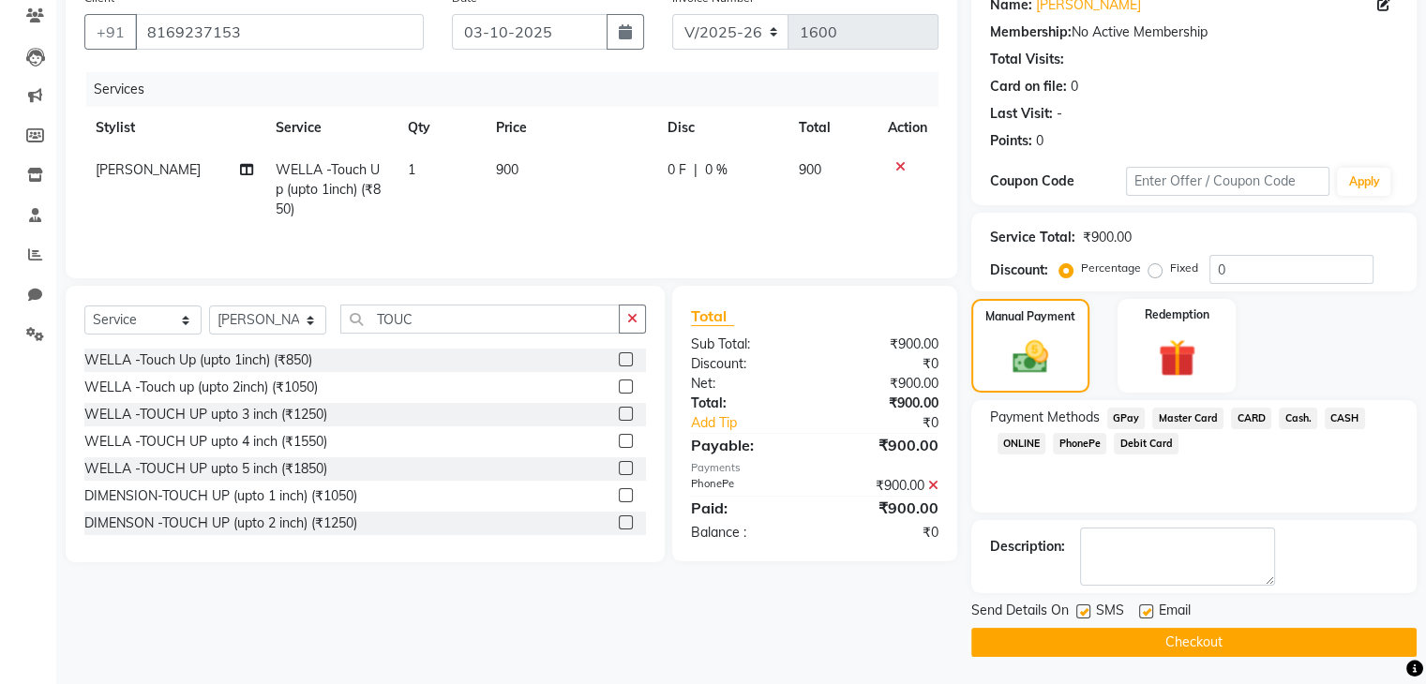
click at [1262, 640] on button "Checkout" at bounding box center [1193, 642] width 445 height 29
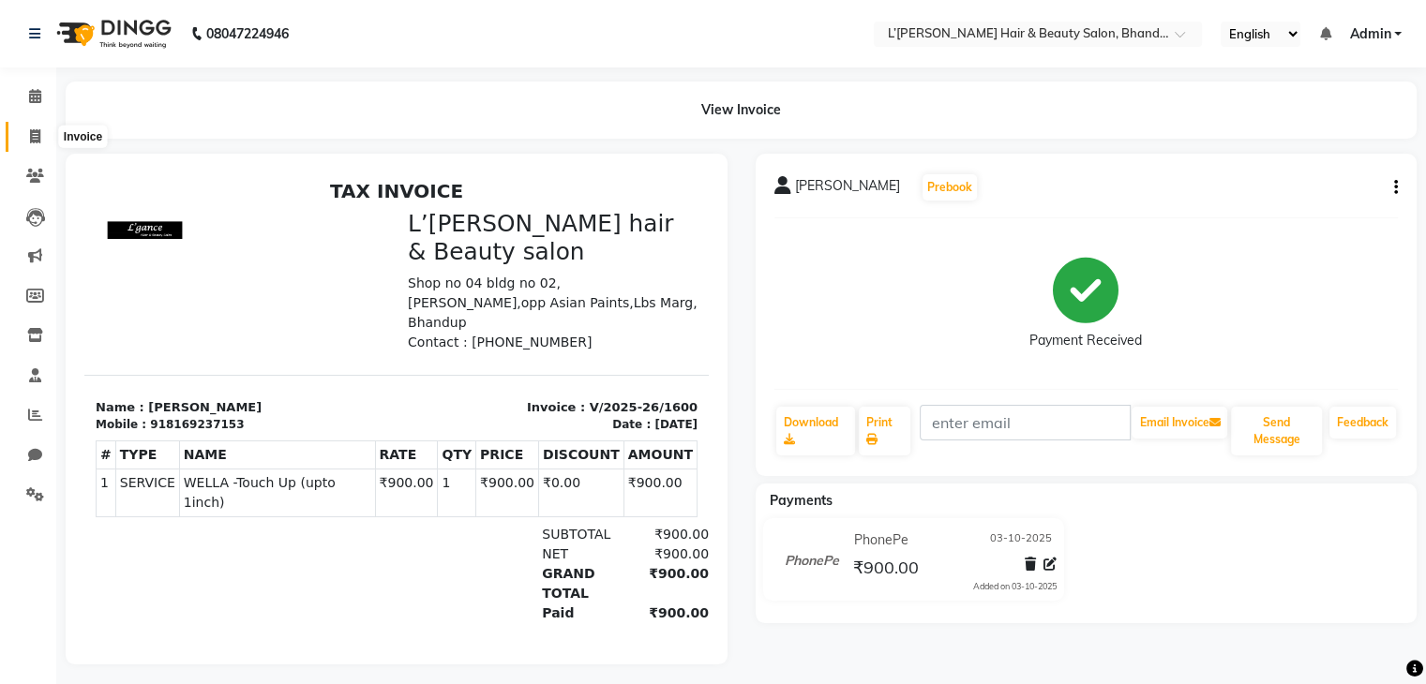
click at [34, 142] on icon at bounding box center [35, 136] width 10 height 14
select select "service"
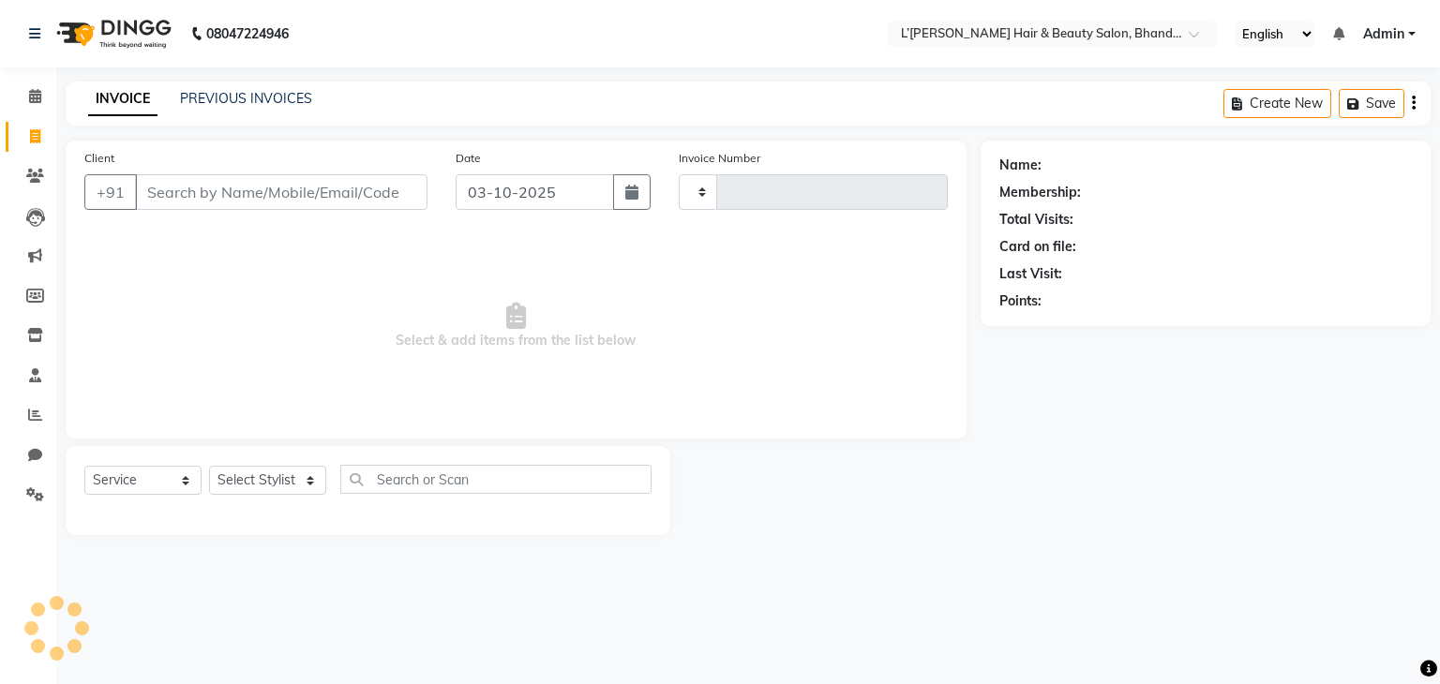
type input "1601"
select select "7828"
click at [162, 194] on input "Client" at bounding box center [281, 192] width 292 height 36
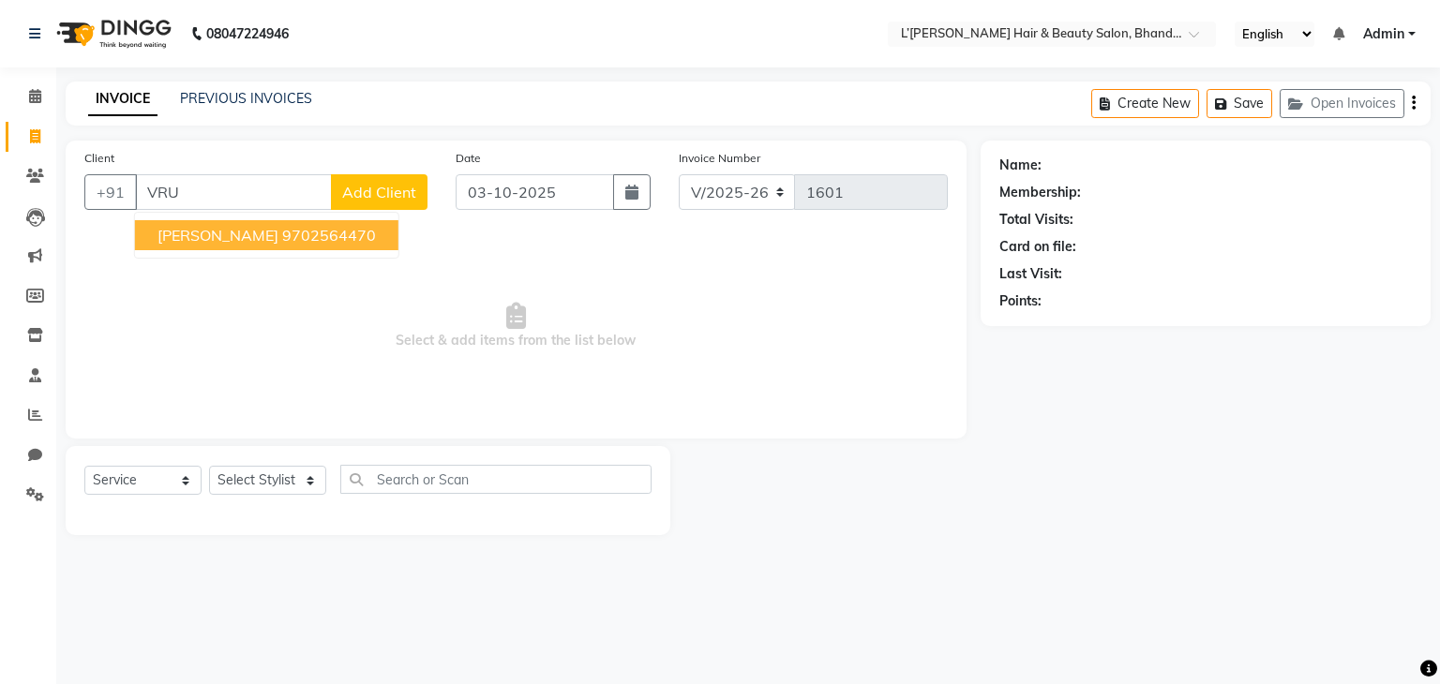
click at [221, 247] on button "VRUSHALI GHARGE 9702564470" at bounding box center [266, 235] width 263 height 30
type input "9702564470"
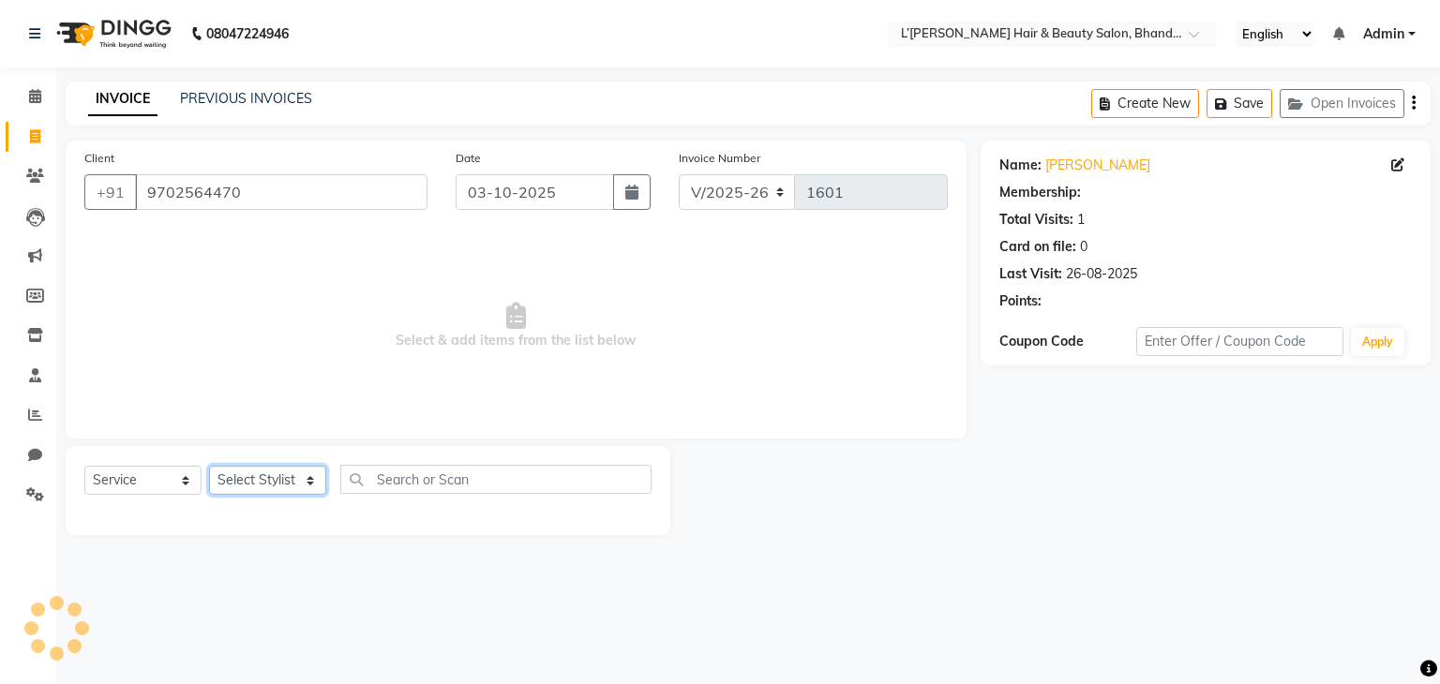
click at [257, 485] on select "Select Stylist Devi DIS Mamta Pinki [PERSON_NAME] Shweta Uma UNKNOWN [PERSON_NA…" at bounding box center [267, 480] width 117 height 29
select select "69888"
click at [209, 467] on select "Select Stylist Devi DIS Mamta Pinki [PERSON_NAME] Shweta Uma UNKNOWN [PERSON_NA…" at bounding box center [267, 480] width 117 height 29
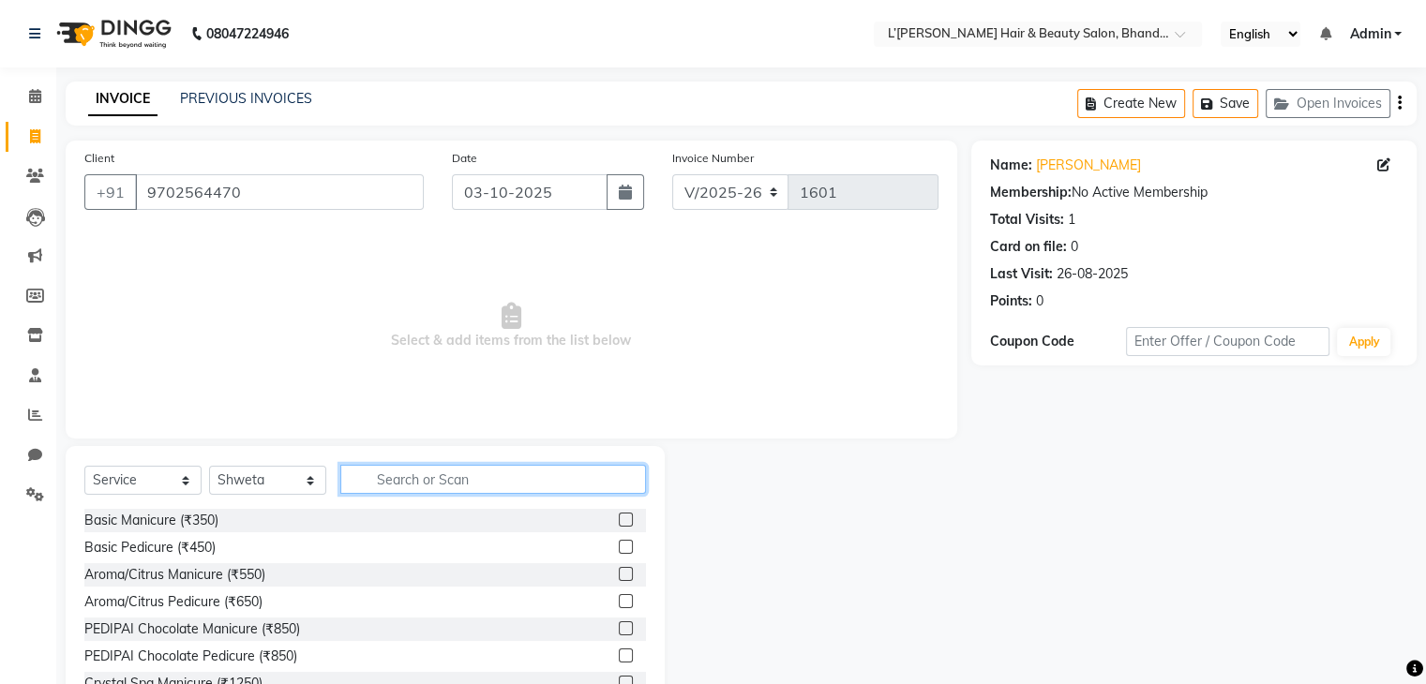
click at [389, 480] on input "text" at bounding box center [493, 479] width 306 height 29
type input "THREAD"
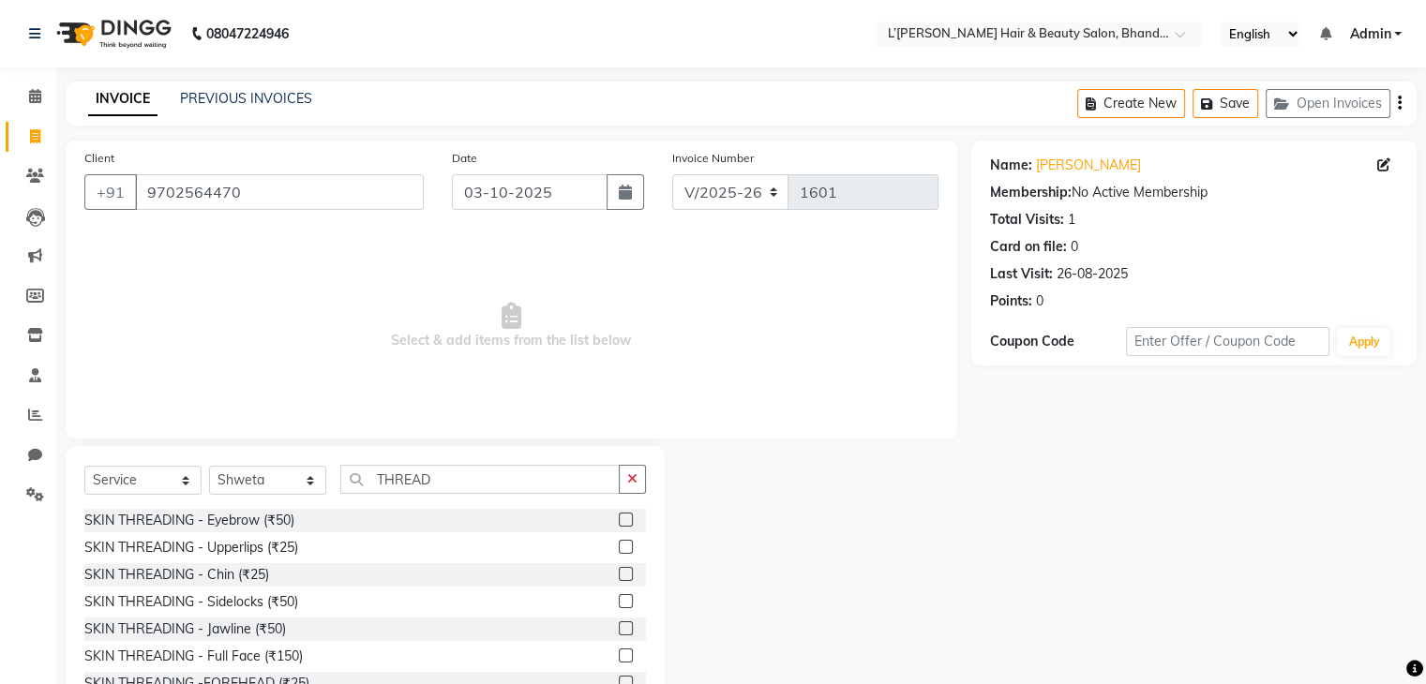
click at [619, 525] on label at bounding box center [626, 520] width 14 height 14
click at [619, 525] on input "checkbox" at bounding box center [625, 521] width 12 height 12
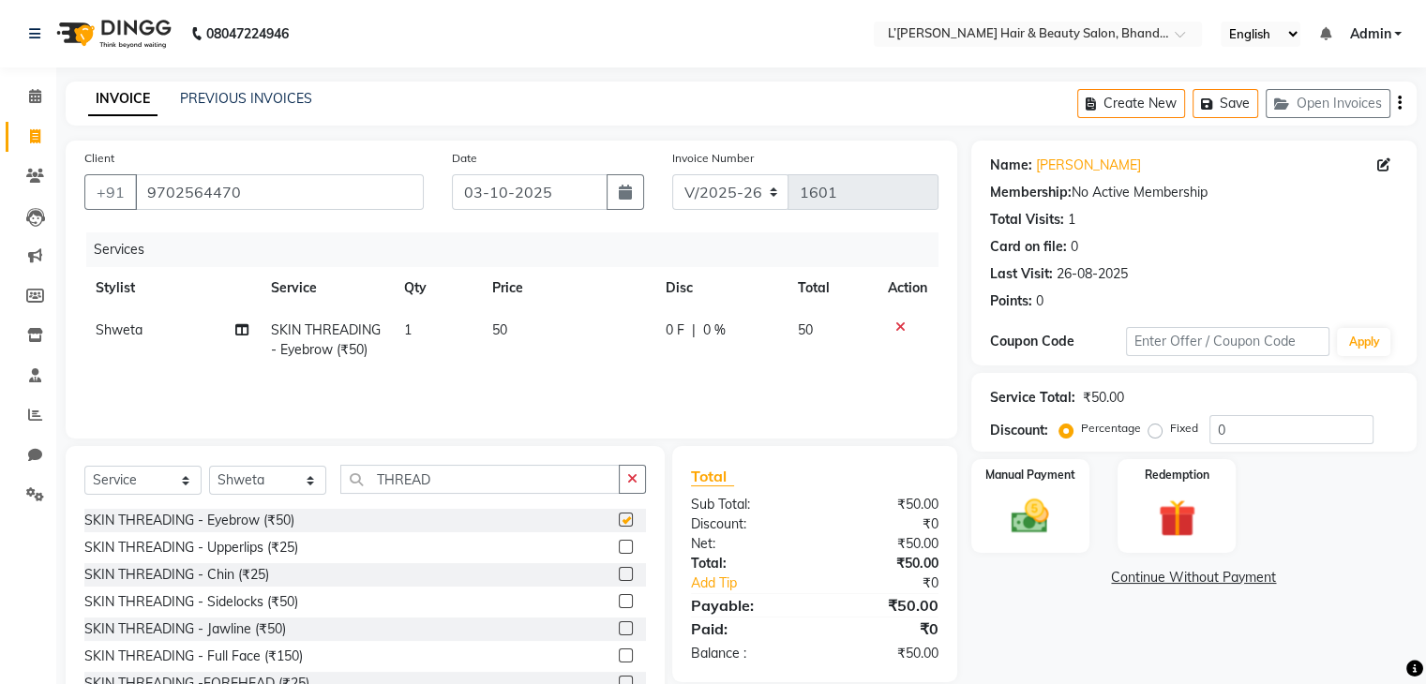
checkbox input "false"
click at [992, 495] on div "Manual Payment" at bounding box center [1029, 505] width 123 height 97
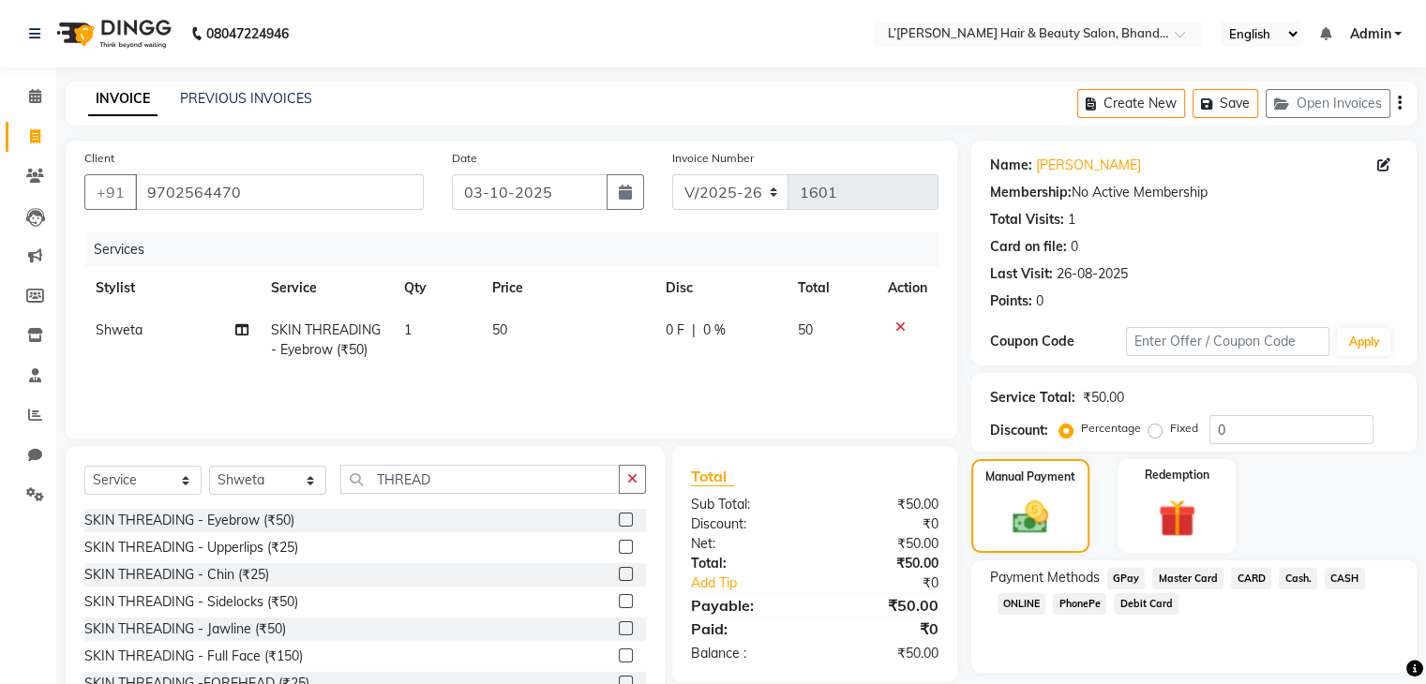
click at [1087, 605] on span "PhonePe" at bounding box center [1079, 604] width 53 height 22
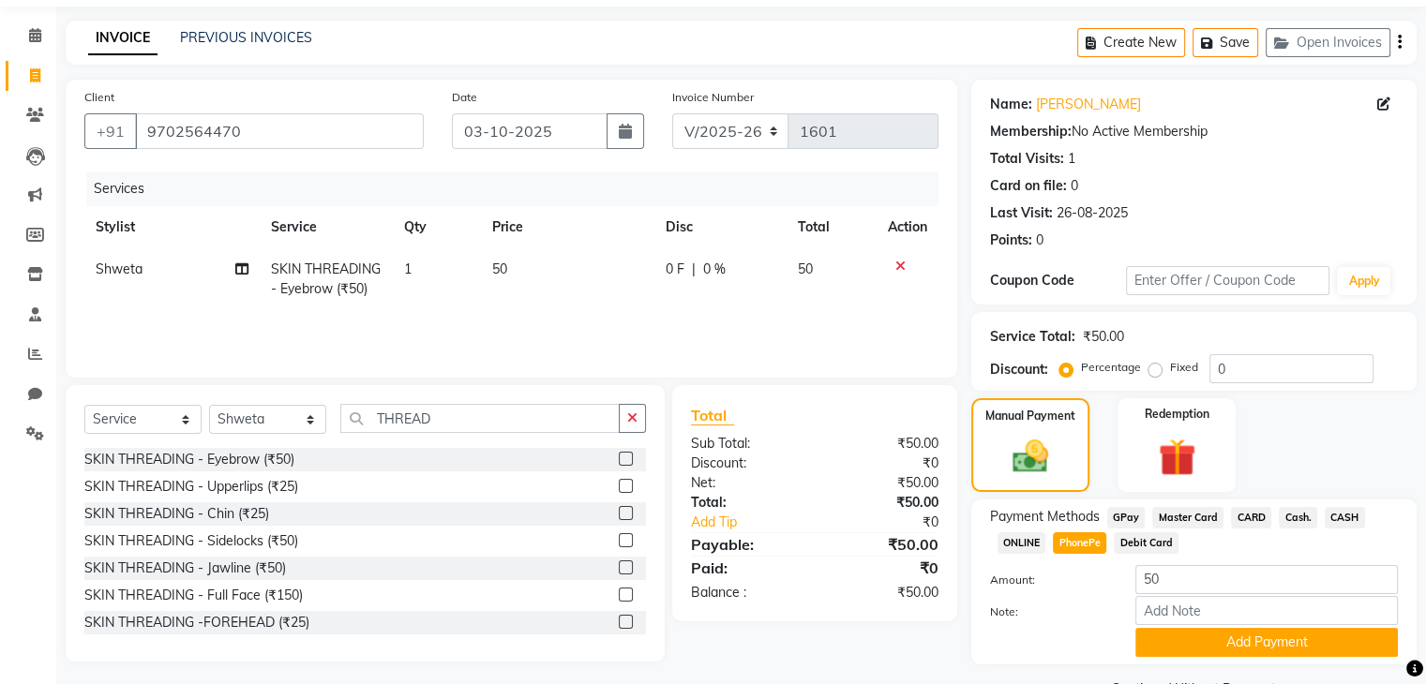
scroll to position [110, 0]
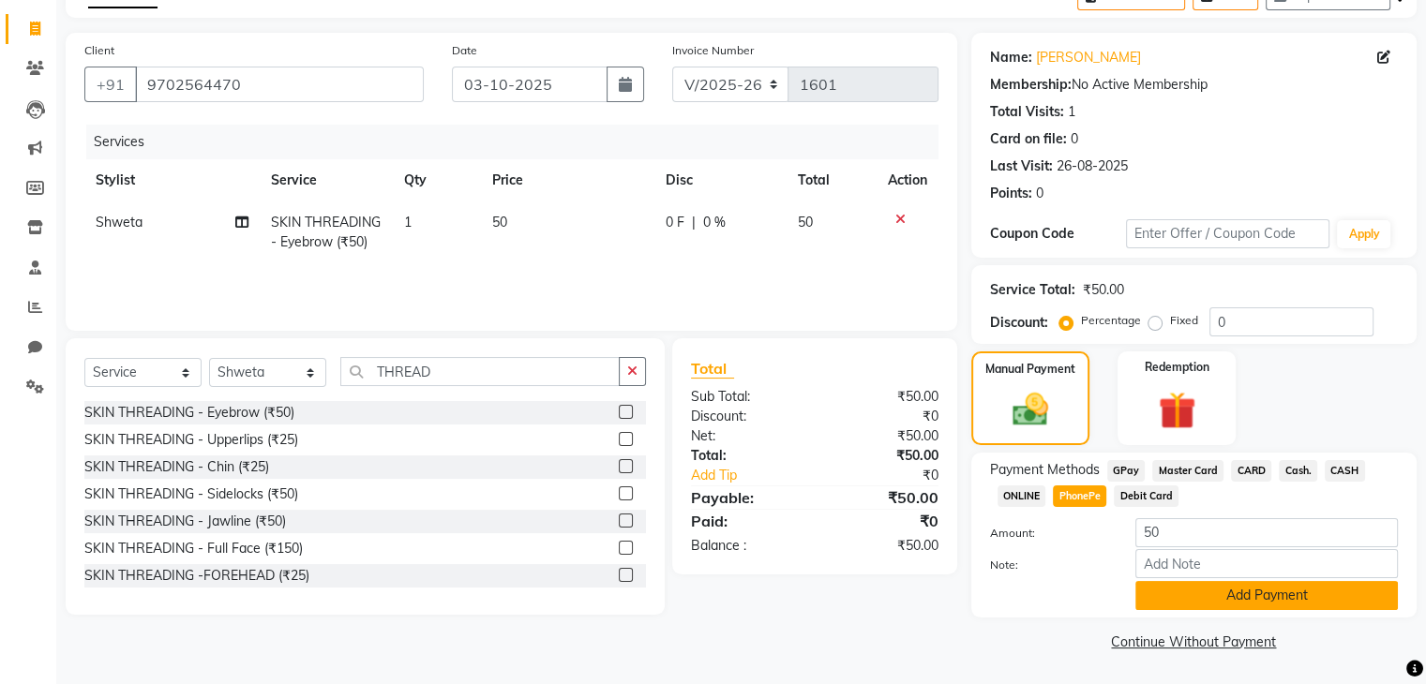
click at [1265, 592] on button "Add Payment" at bounding box center [1266, 595] width 262 height 29
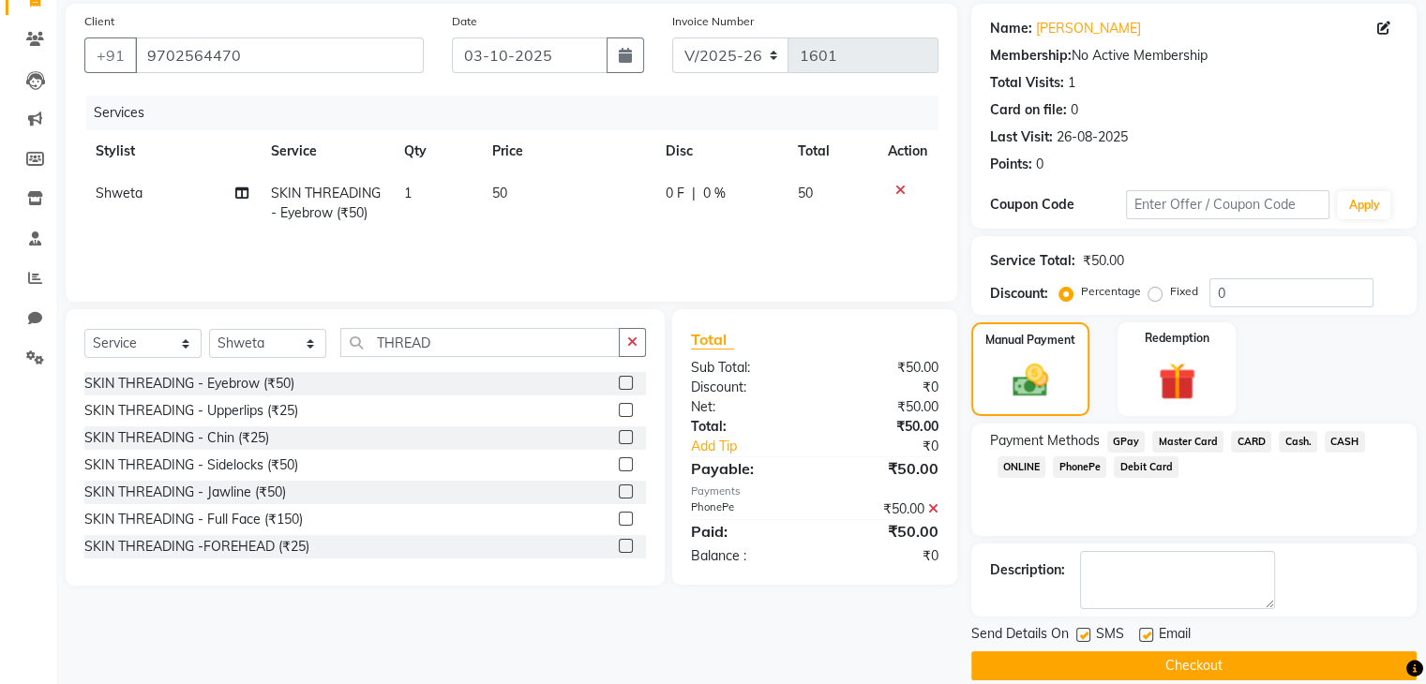
scroll to position [160, 0]
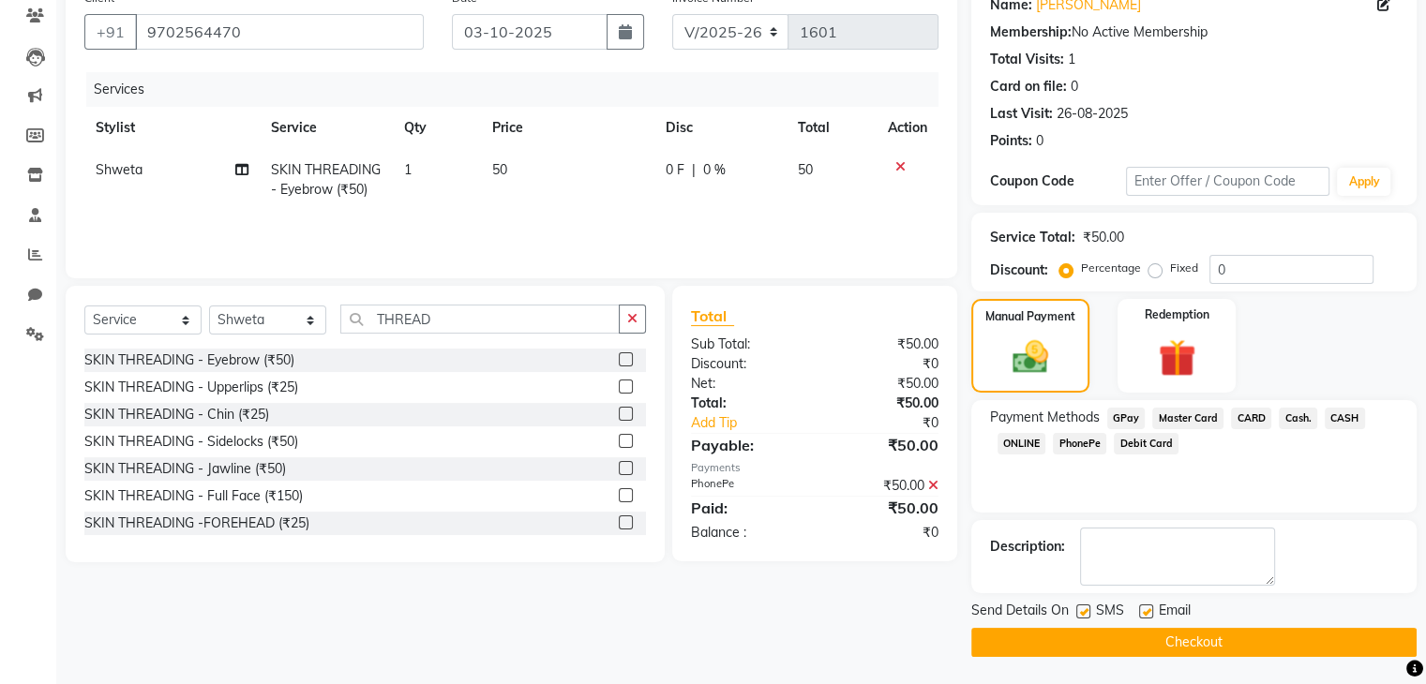
click at [1316, 640] on button "Checkout" at bounding box center [1193, 642] width 445 height 29
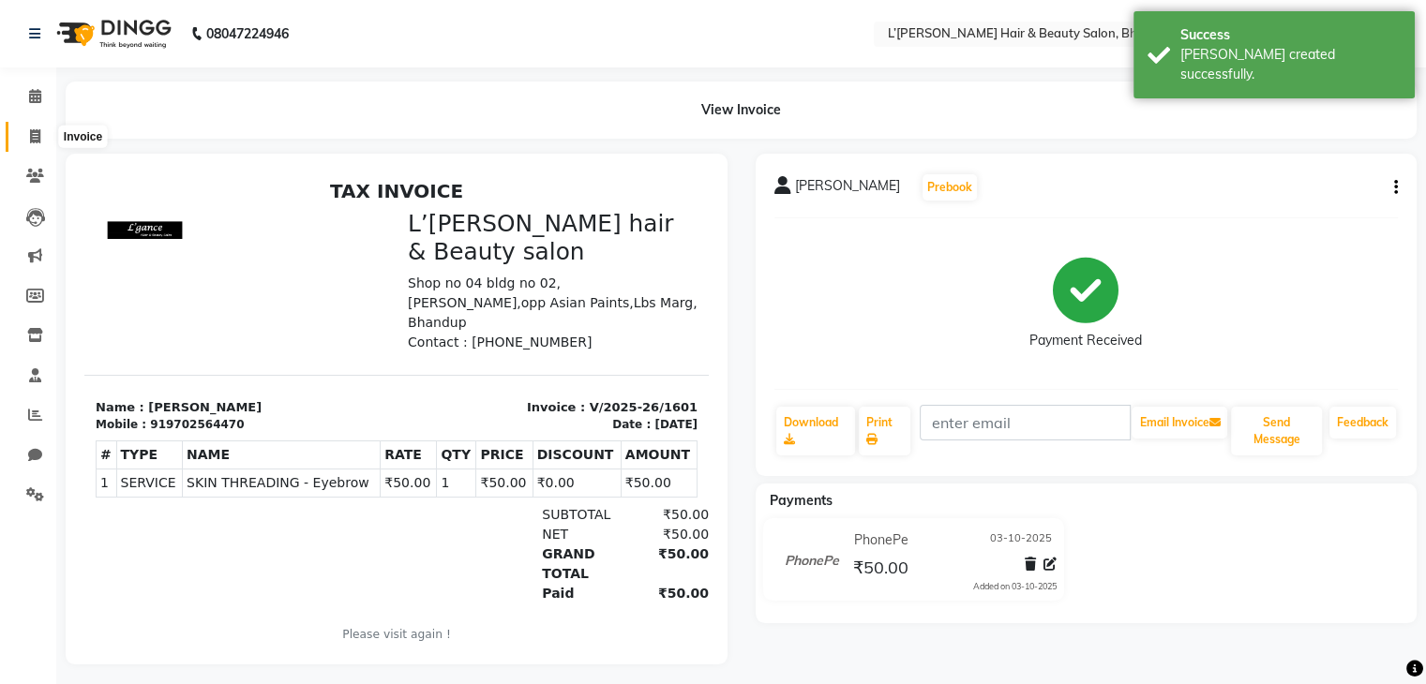
click at [31, 134] on icon at bounding box center [35, 136] width 10 height 14
select select "7828"
select select "service"
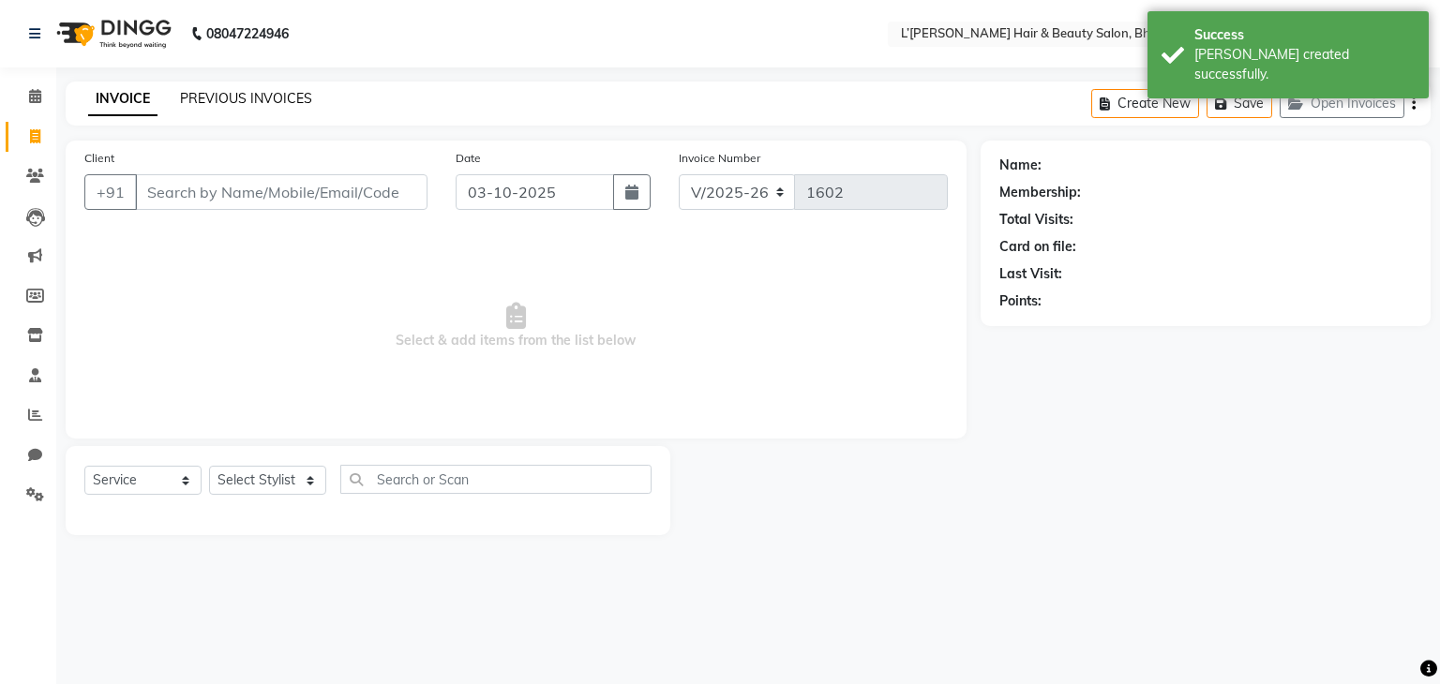
click at [255, 105] on link "PREVIOUS INVOICES" at bounding box center [246, 98] width 132 height 17
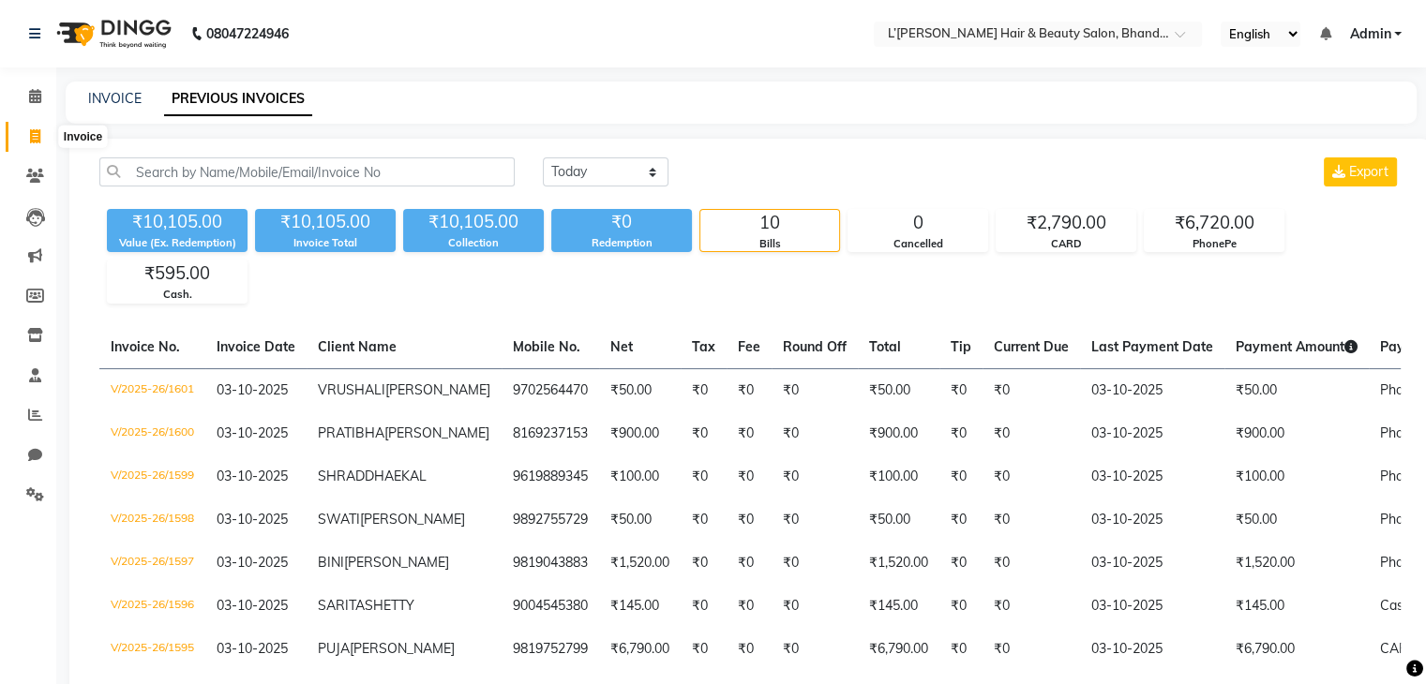
click at [34, 141] on icon at bounding box center [35, 136] width 10 height 14
select select "service"
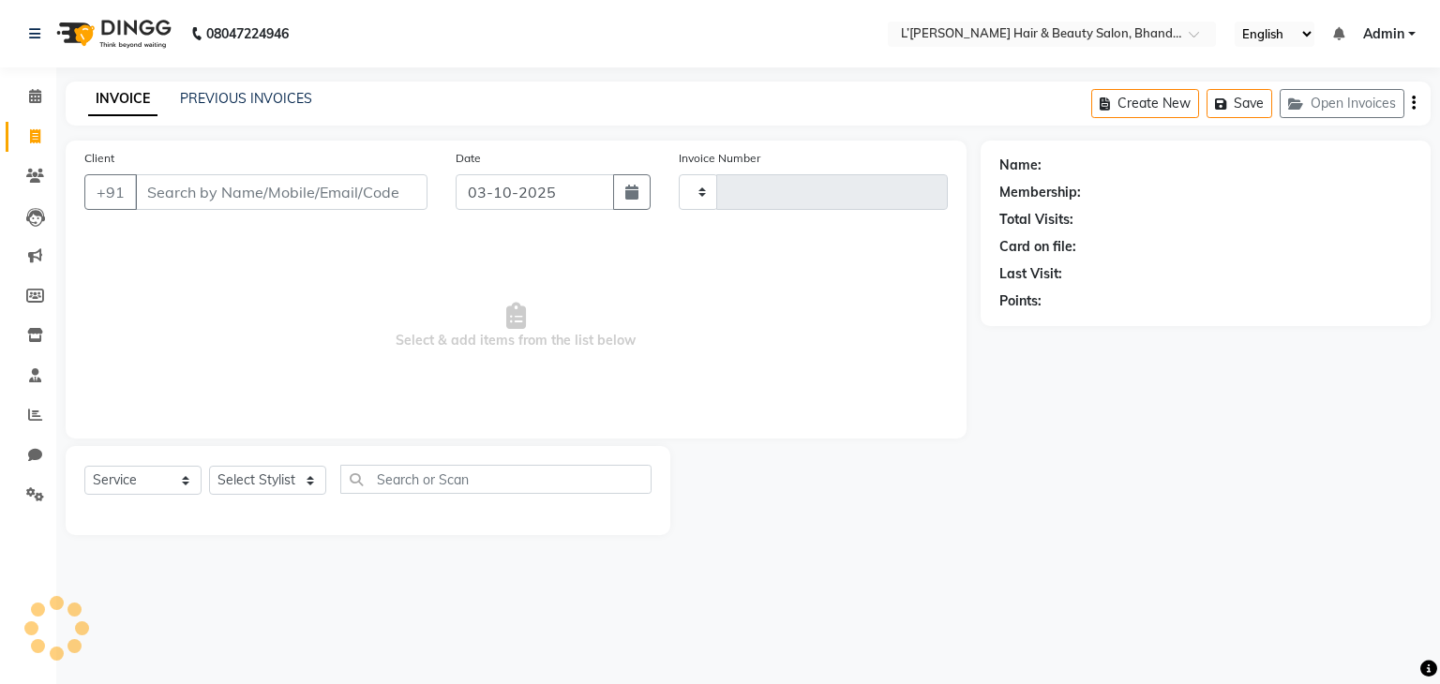
type input "1602"
select select "7828"
click at [156, 194] on input "Client" at bounding box center [281, 192] width 292 height 36
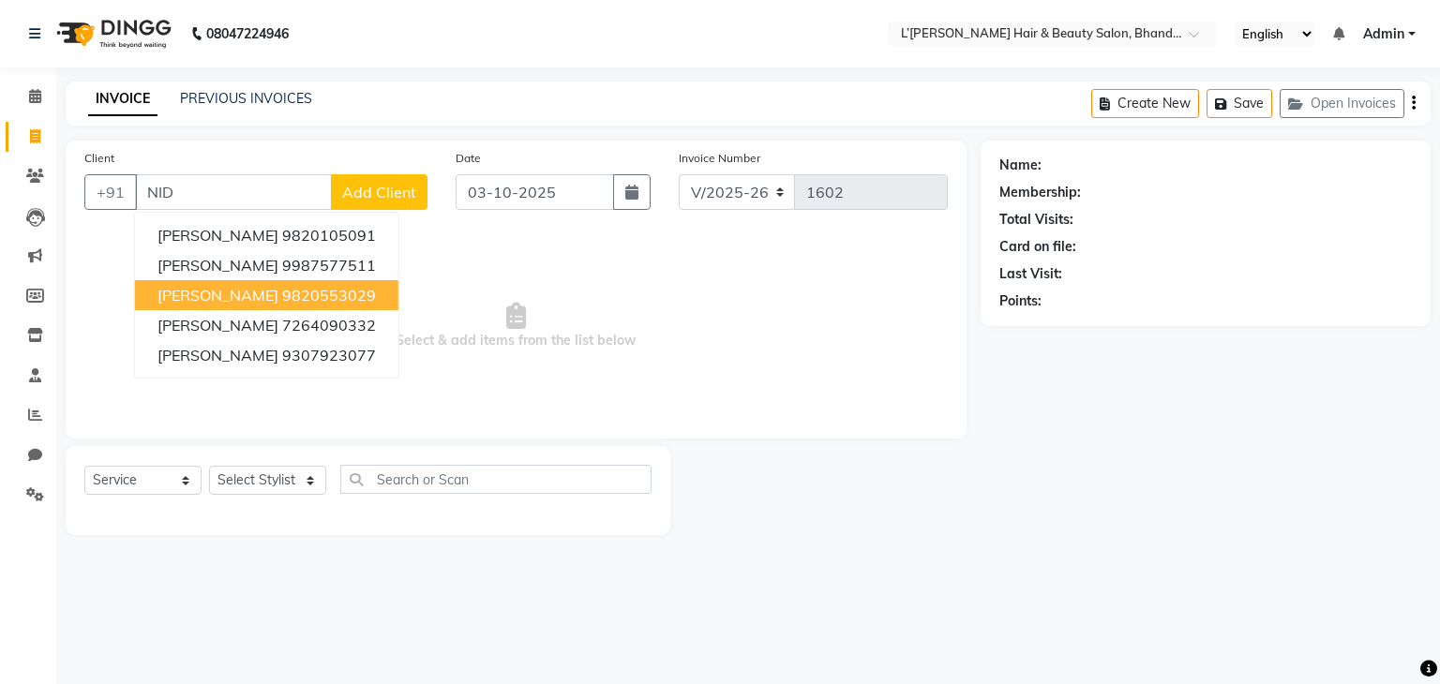
click at [187, 292] on span "NIDHI UPARKAR" at bounding box center [217, 295] width 121 height 19
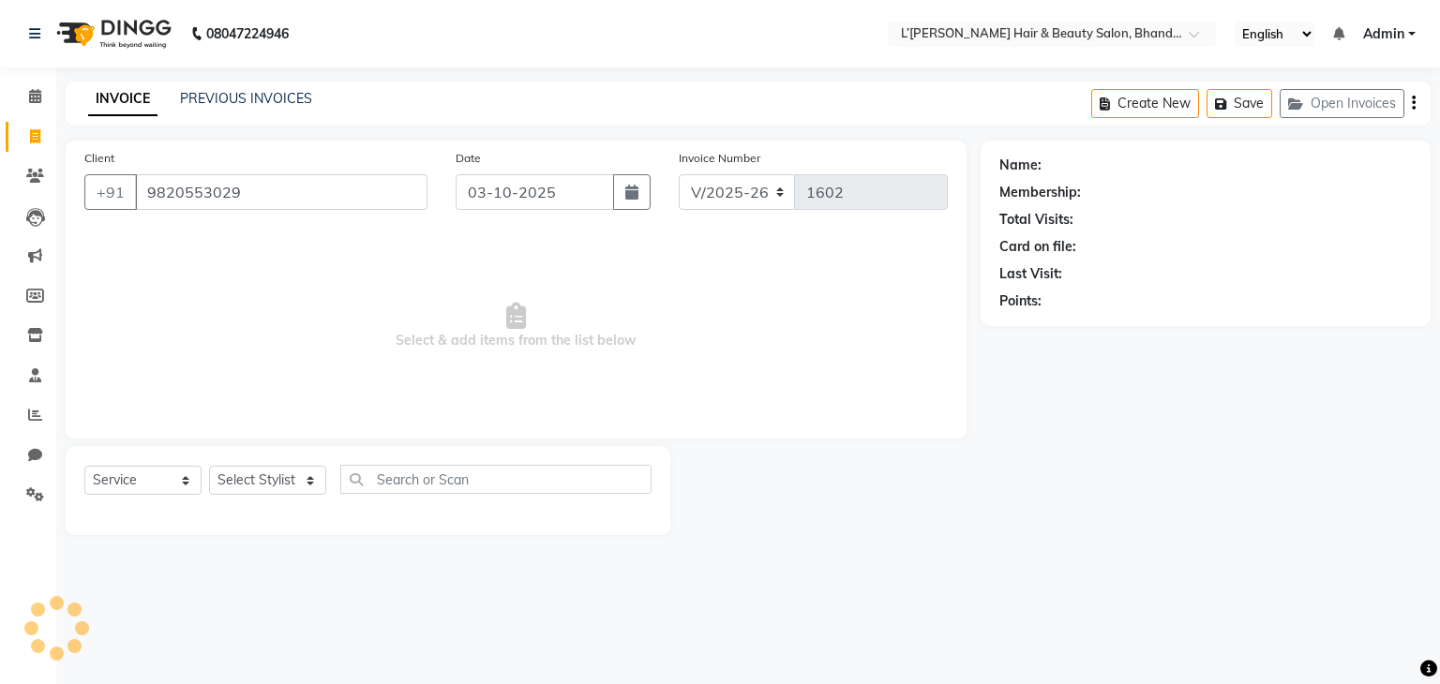
type input "9820553029"
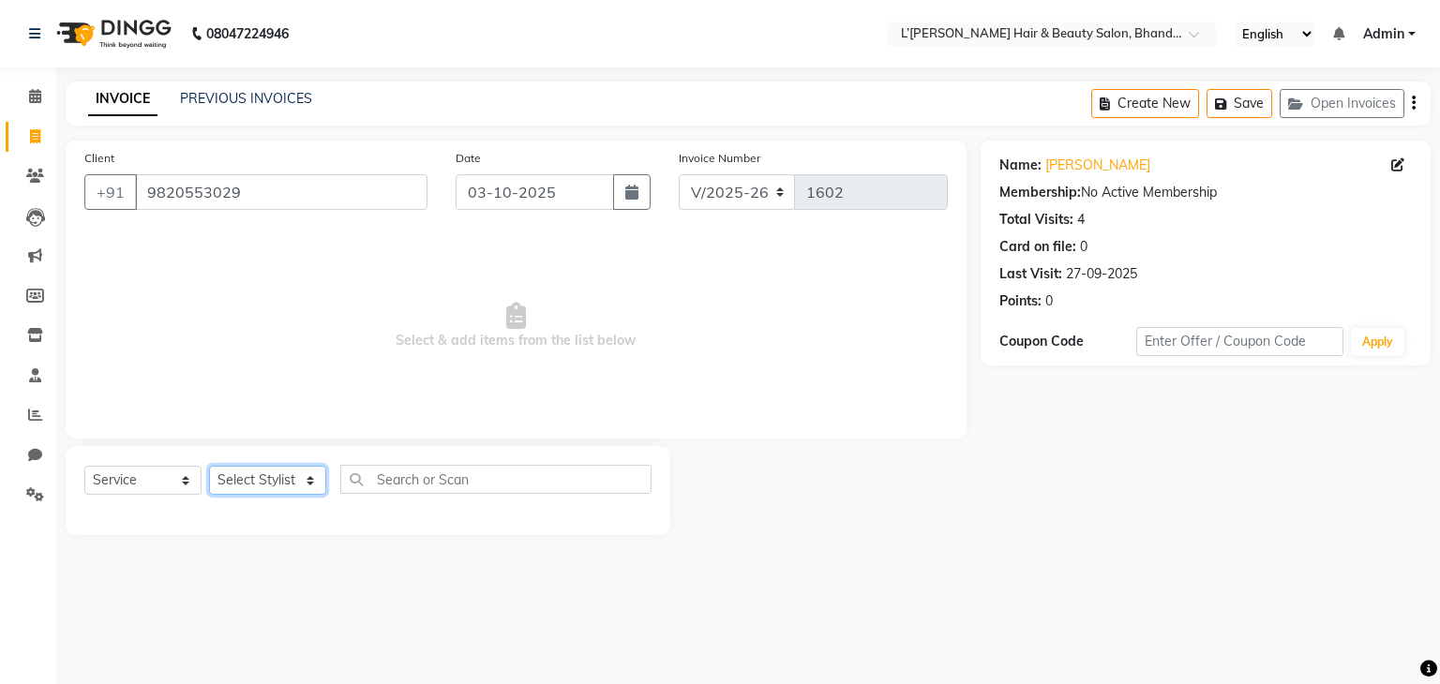
click at [242, 487] on select "Select Stylist Devi DIS Mamta Pinki [PERSON_NAME] Shweta Uma UNKNOWN [PERSON_NA…" at bounding box center [267, 480] width 117 height 29
select select "69889"
click at [209, 467] on select "Select Stylist Devi DIS Mamta Pinki [PERSON_NAME] Shweta Uma UNKNOWN [PERSON_NA…" at bounding box center [267, 480] width 117 height 29
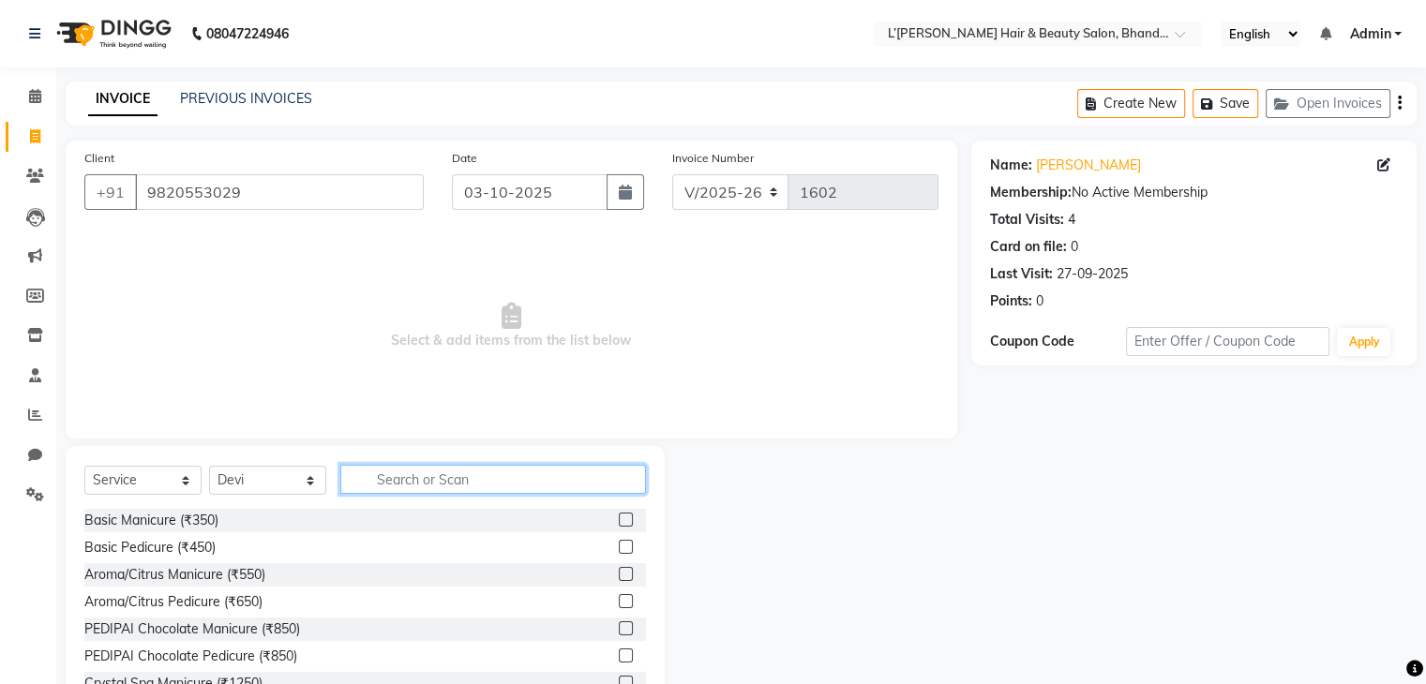
click at [377, 484] on input "text" at bounding box center [493, 479] width 306 height 29
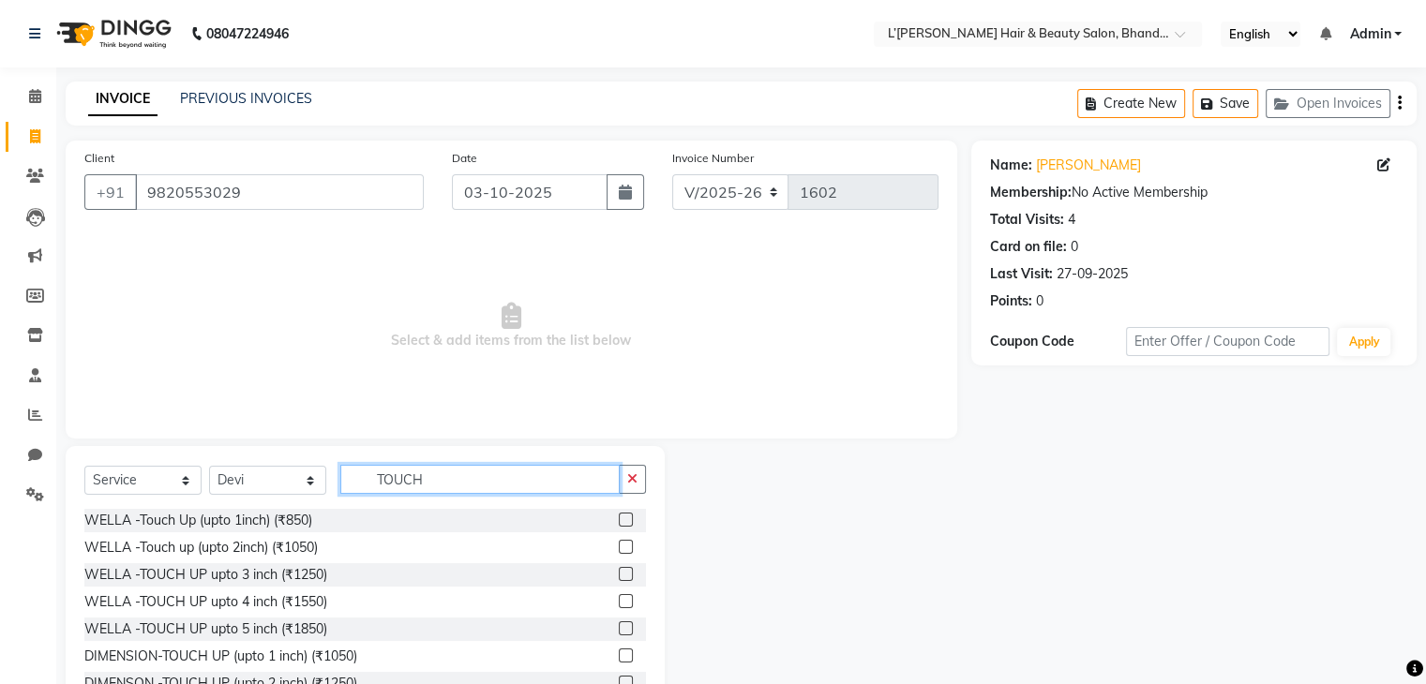
type input "TOUCH"
click at [619, 682] on label at bounding box center [626, 683] width 14 height 14
click at [619, 682] on input "checkbox" at bounding box center [625, 684] width 12 height 12
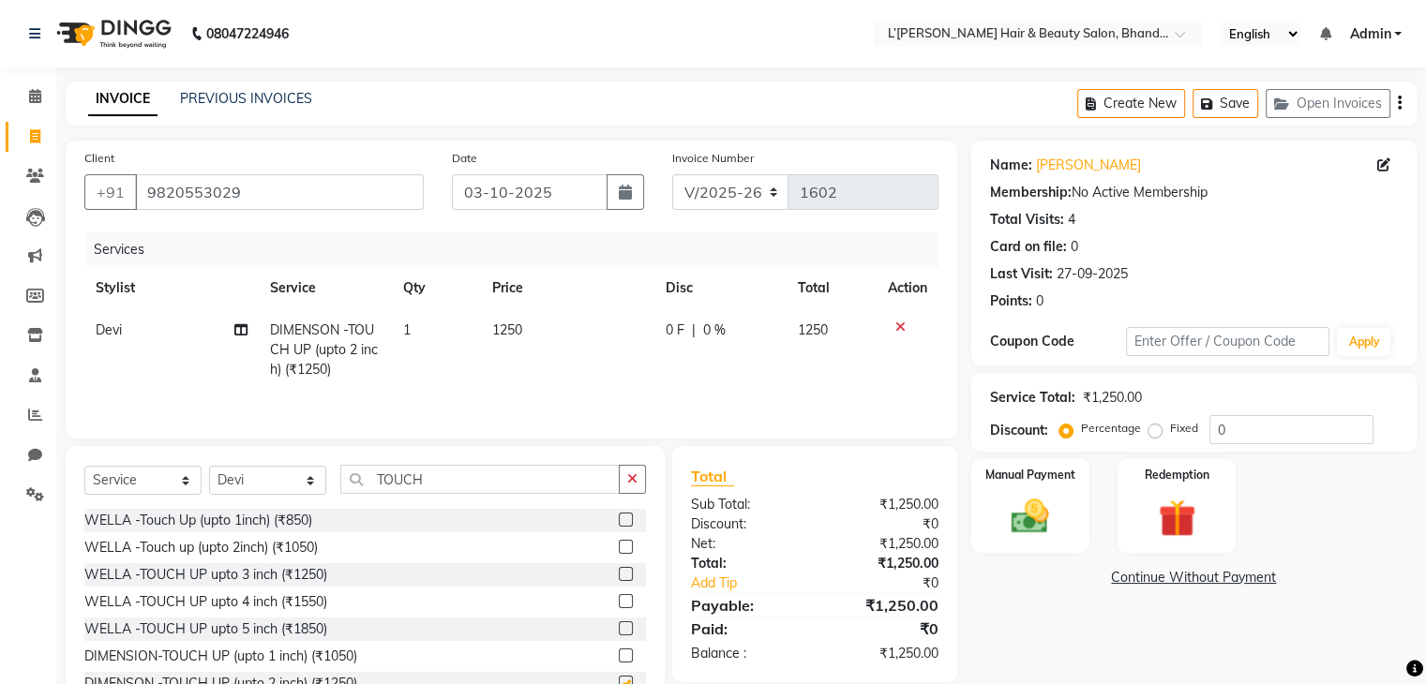
checkbox input "false"
click at [437, 474] on input "TOUCH" at bounding box center [479, 479] width 279 height 29
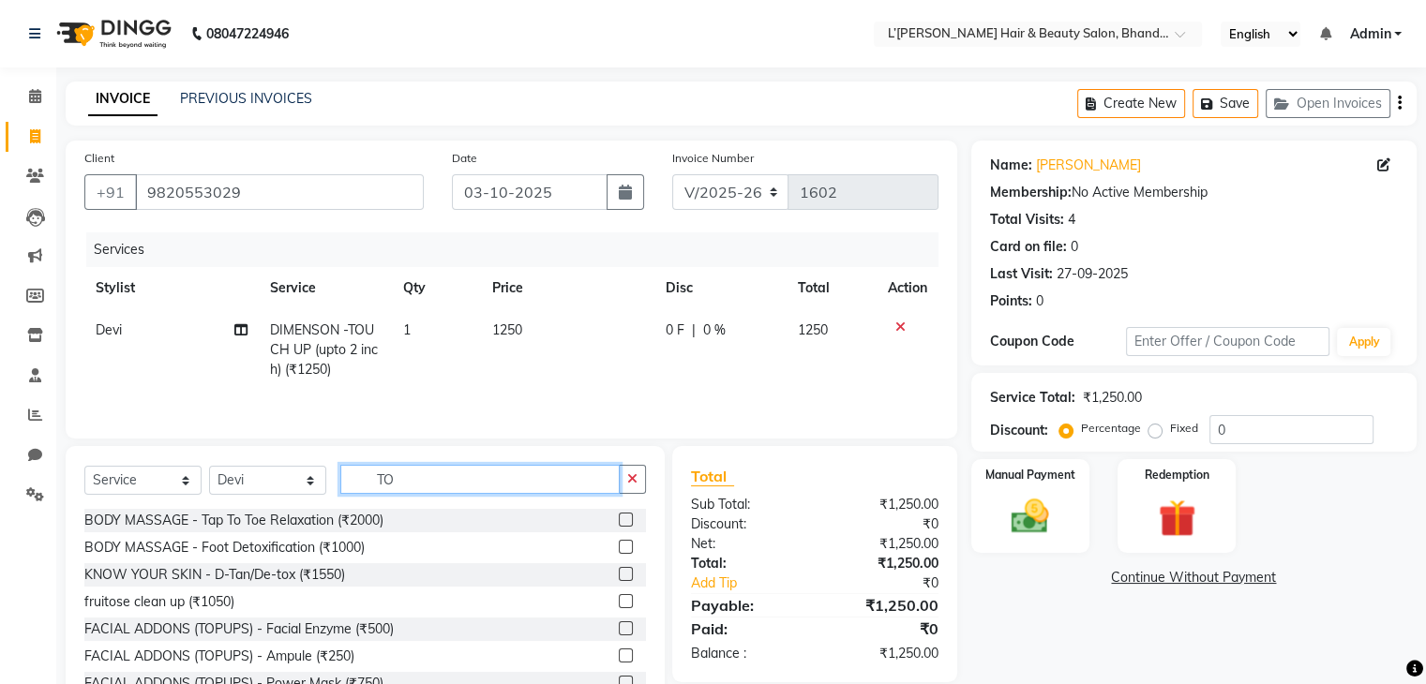
type input "T"
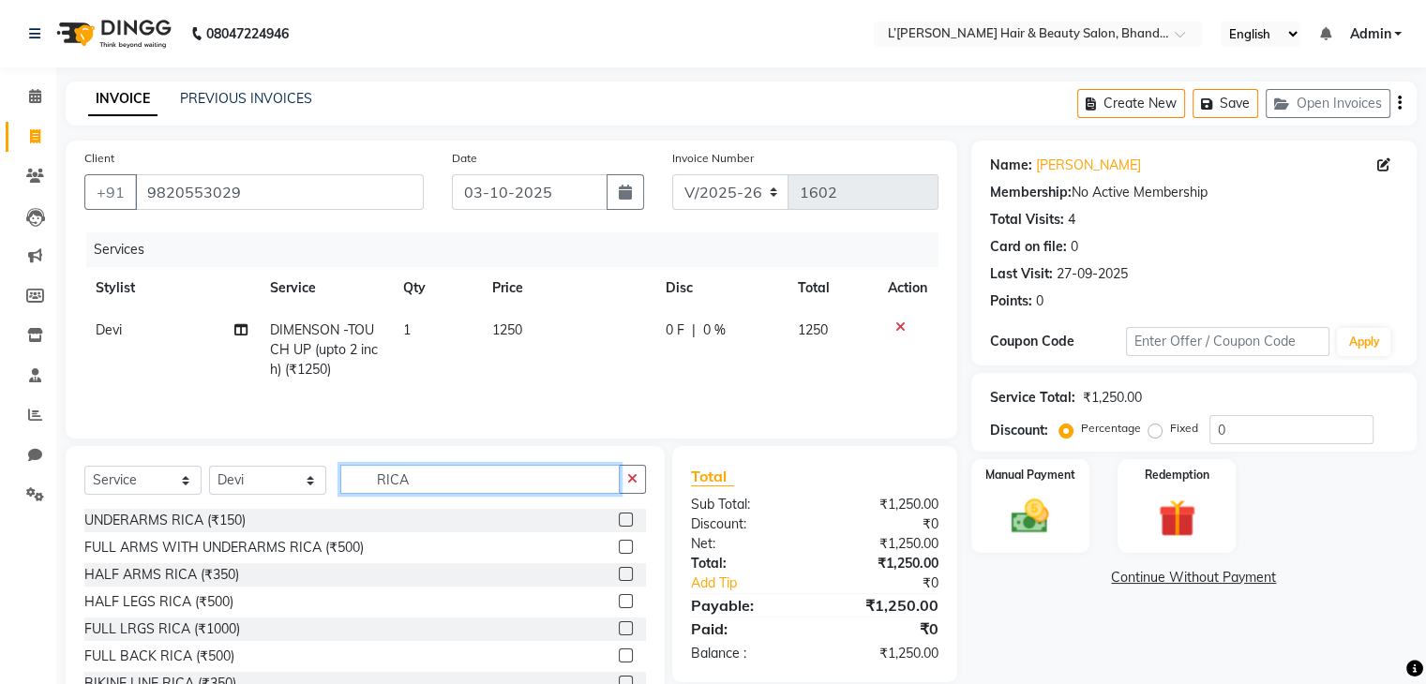
type input "RICA"
click at [619, 576] on label at bounding box center [626, 574] width 14 height 14
click at [619, 576] on input "checkbox" at bounding box center [625, 575] width 12 height 12
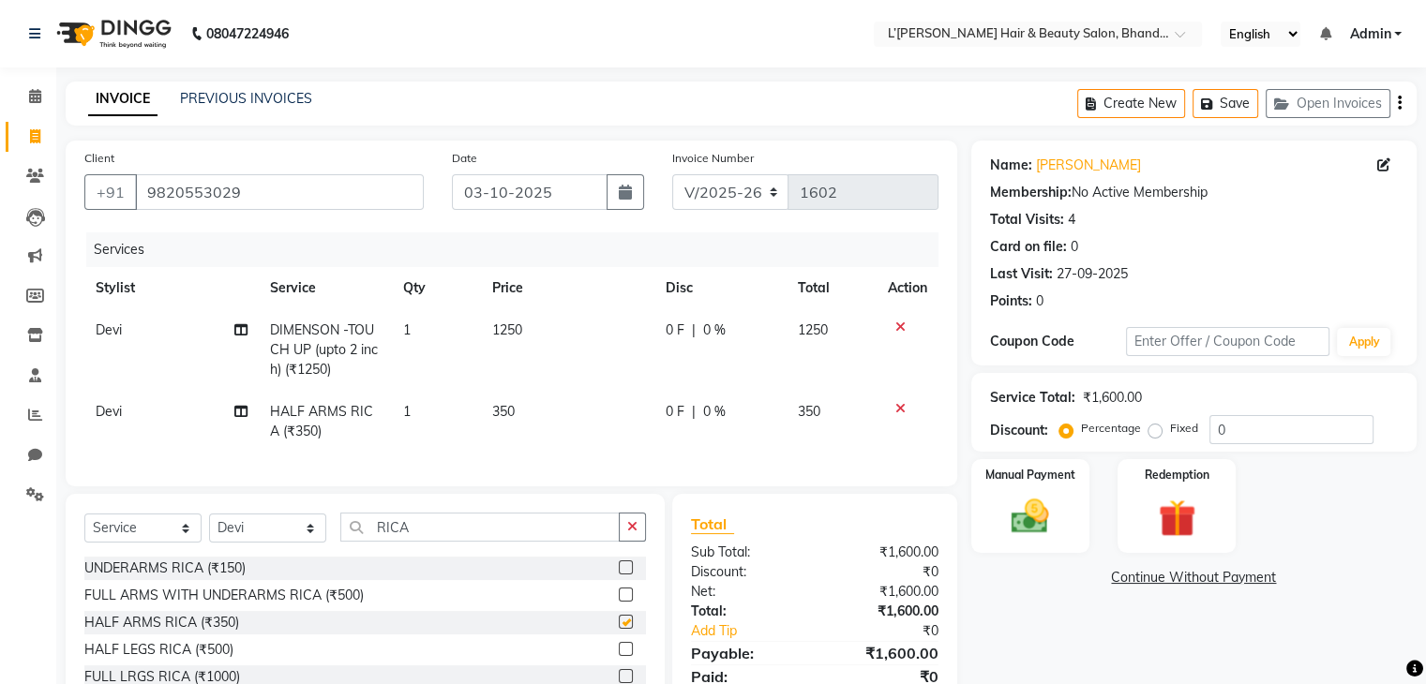
checkbox input "false"
click at [439, 541] on input "RICA" at bounding box center [479, 527] width 279 height 29
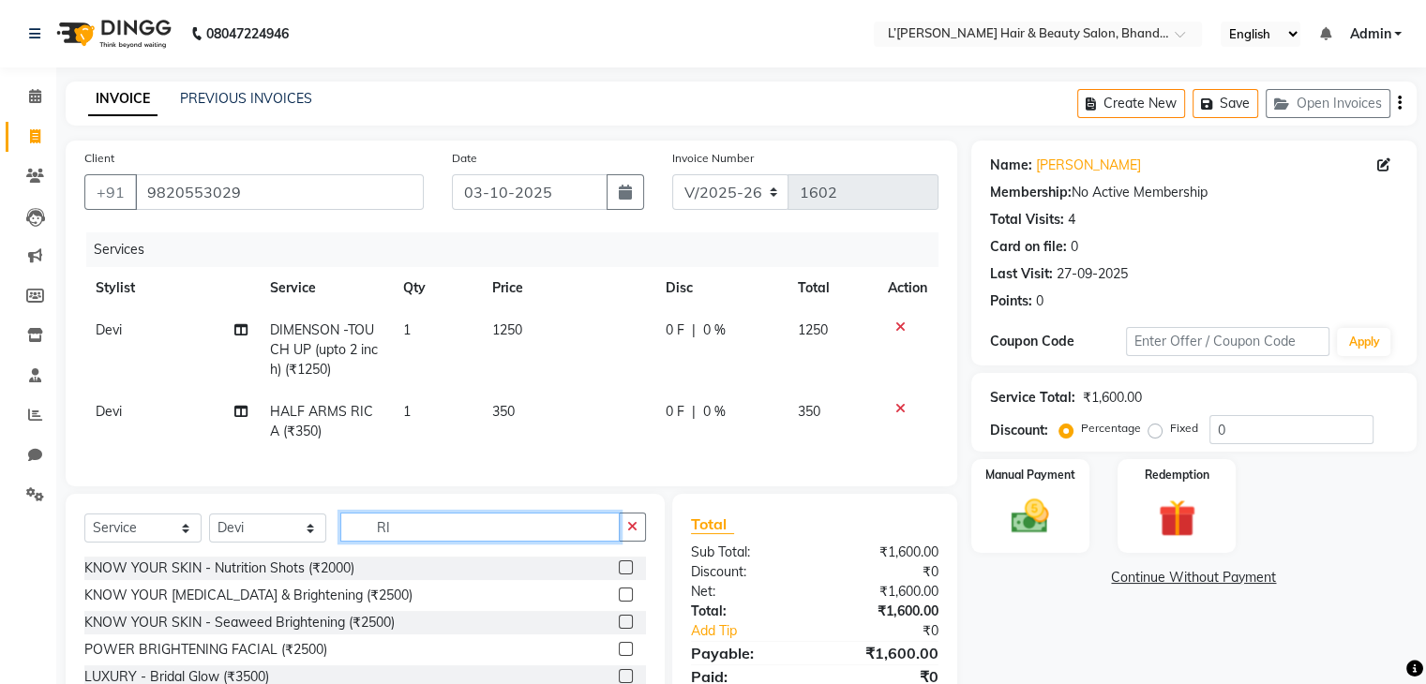
type input "R"
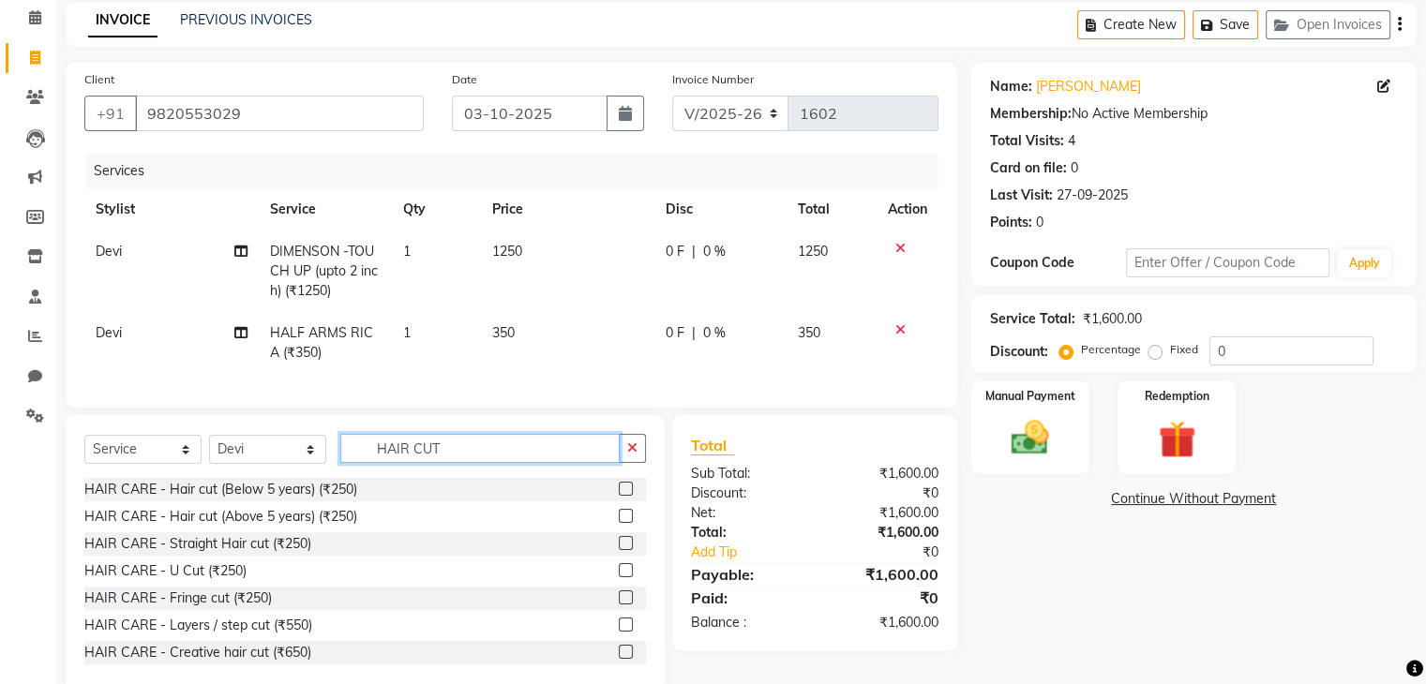
scroll to position [129, 0]
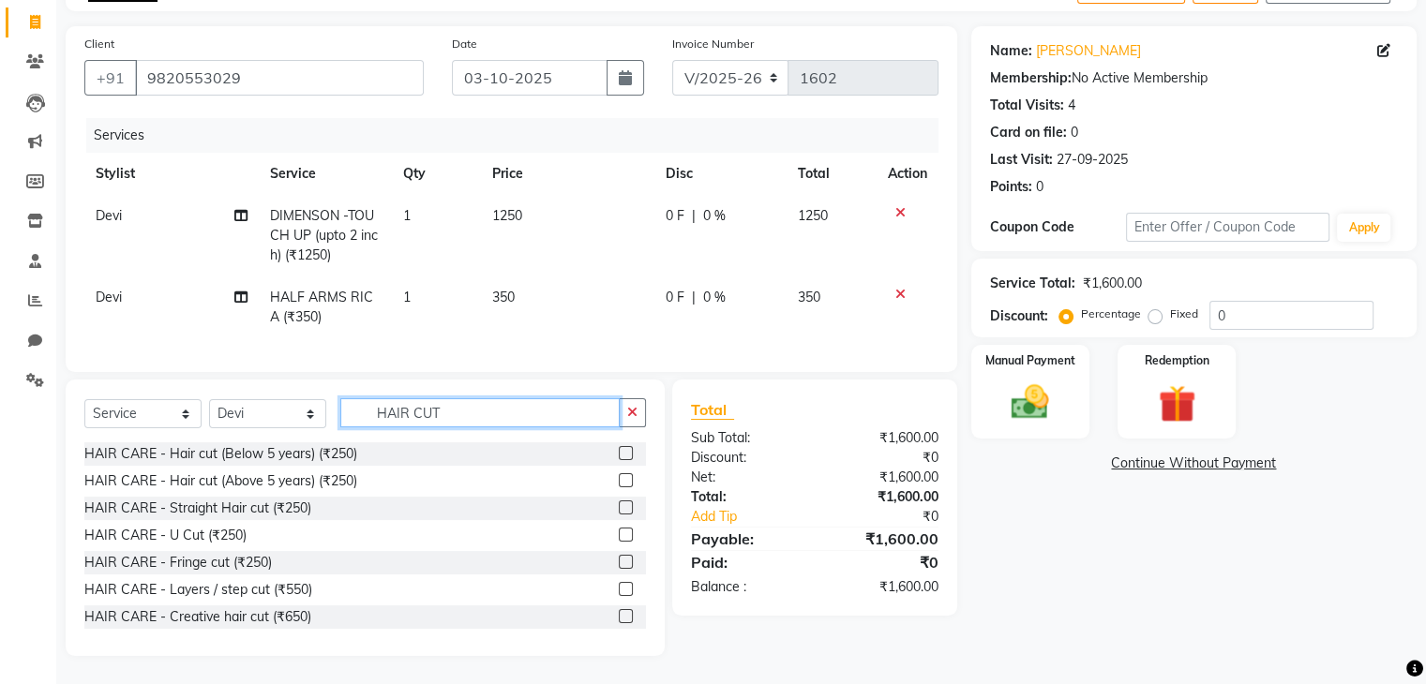
type input "HAIR CUT"
click at [619, 591] on label at bounding box center [626, 589] width 14 height 14
click at [619, 591] on input "checkbox" at bounding box center [625, 590] width 12 height 12
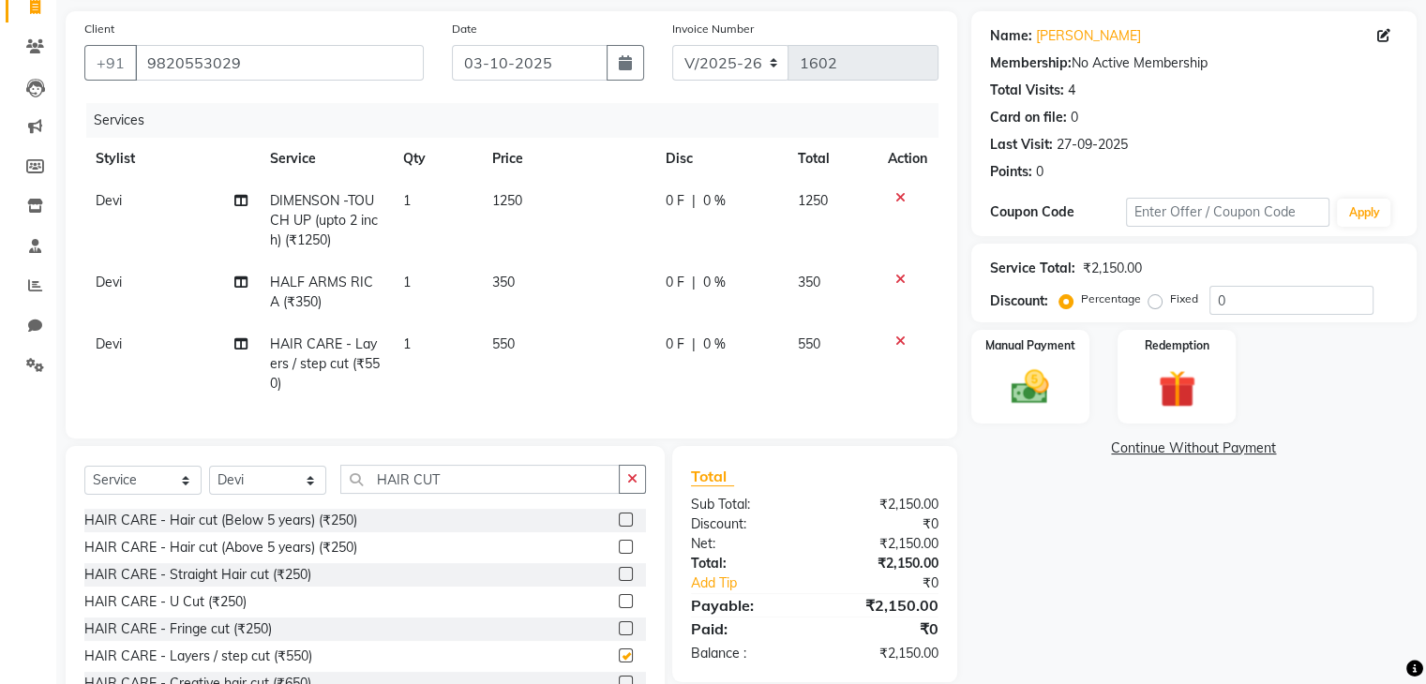
checkbox input "false"
click at [301, 495] on select "Select Stylist Devi DIS Mamta Pinki [PERSON_NAME] Shweta Uma UNKNOWN [PERSON_NA…" at bounding box center [267, 480] width 117 height 29
select select "84247"
click at [209, 481] on select "Select Stylist Devi DIS Mamta Pinki [PERSON_NAME] Shweta Uma UNKNOWN [PERSON_NA…" at bounding box center [267, 480] width 117 height 29
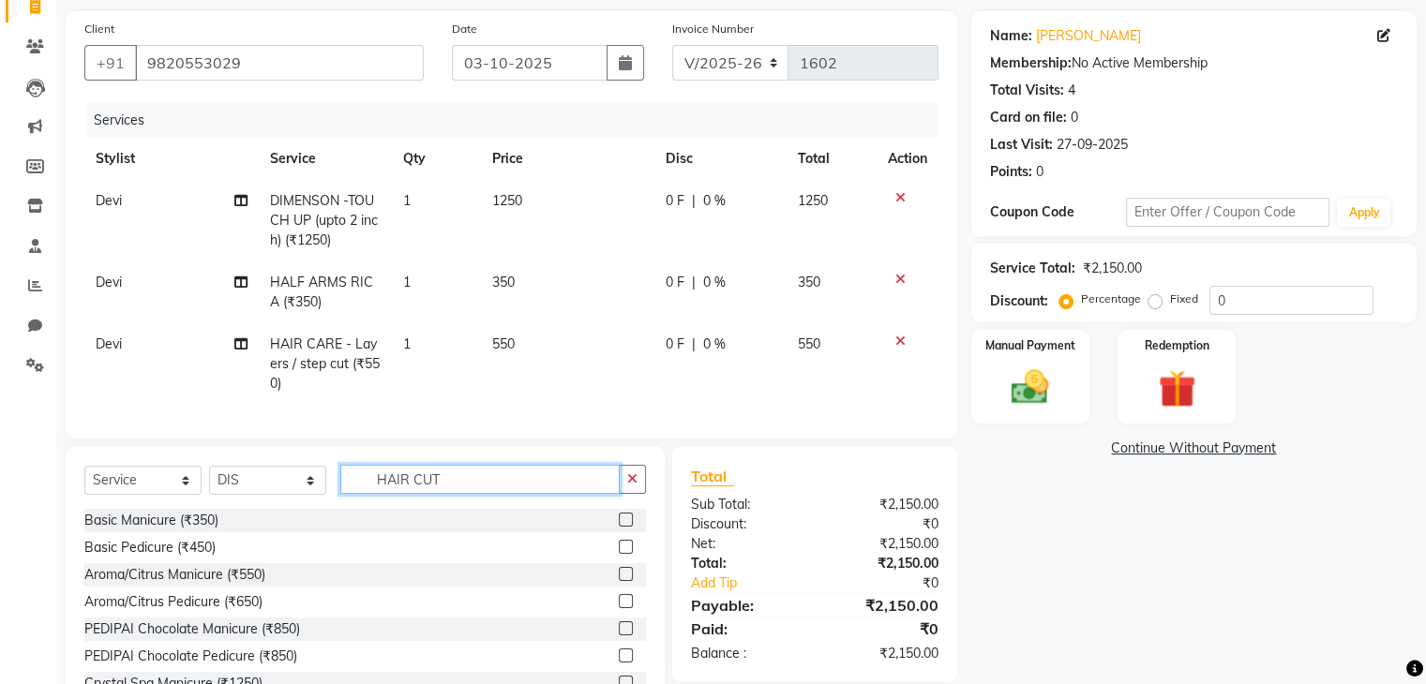
click at [457, 494] on input "HAIR CUT" at bounding box center [479, 479] width 279 height 29
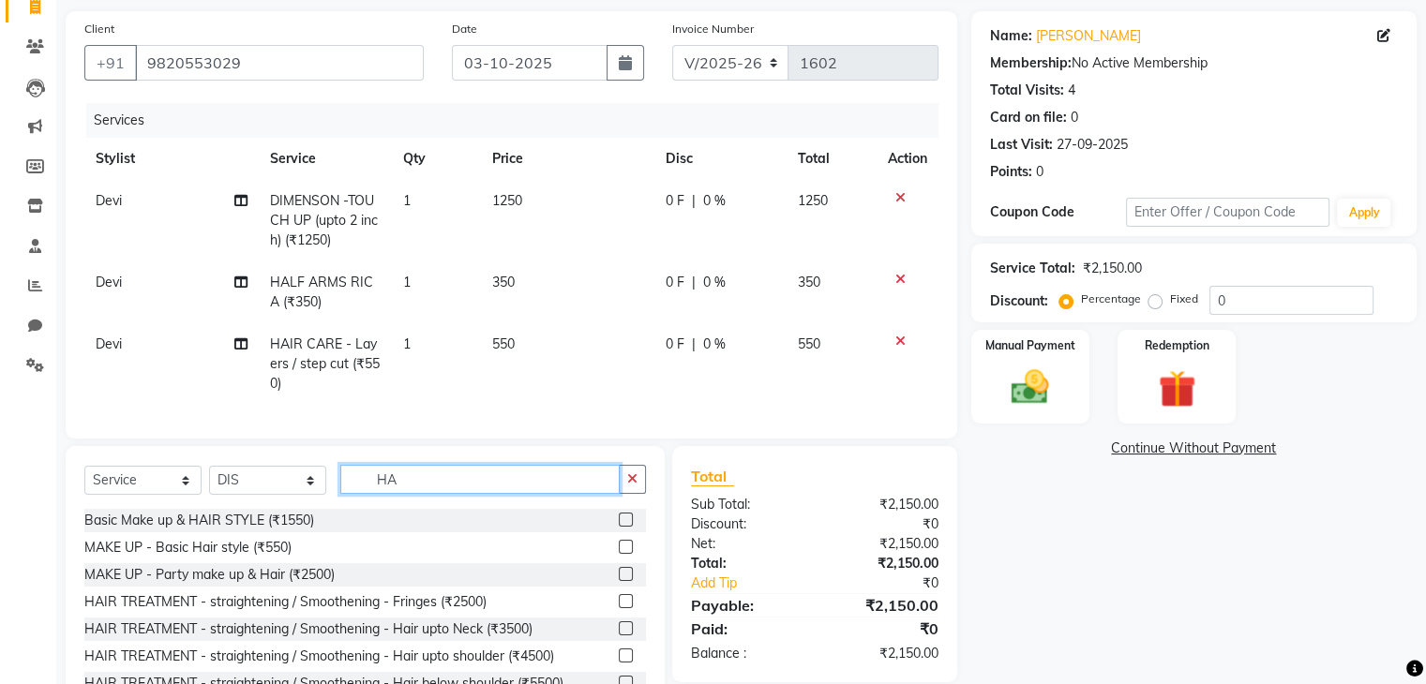
type input "H"
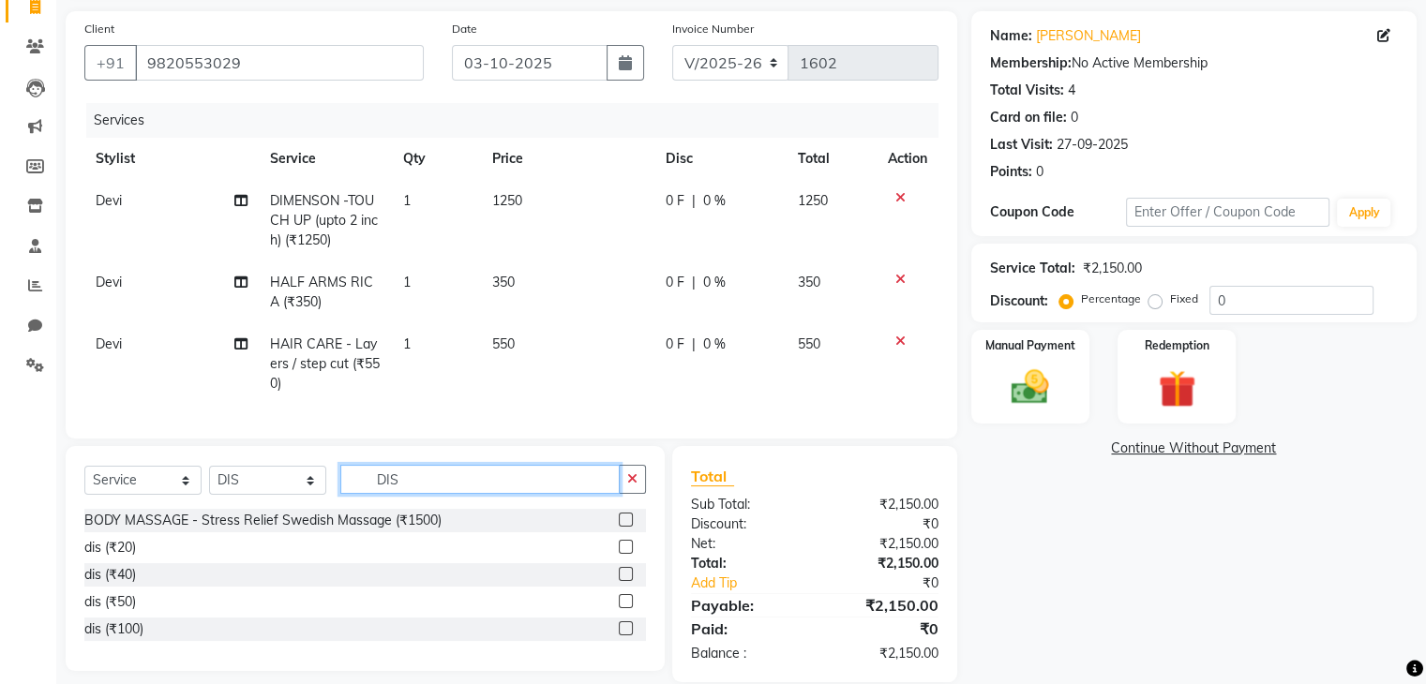
type input "DIS"
click at [628, 554] on label at bounding box center [626, 547] width 14 height 14
click at [628, 554] on input "checkbox" at bounding box center [625, 548] width 12 height 12
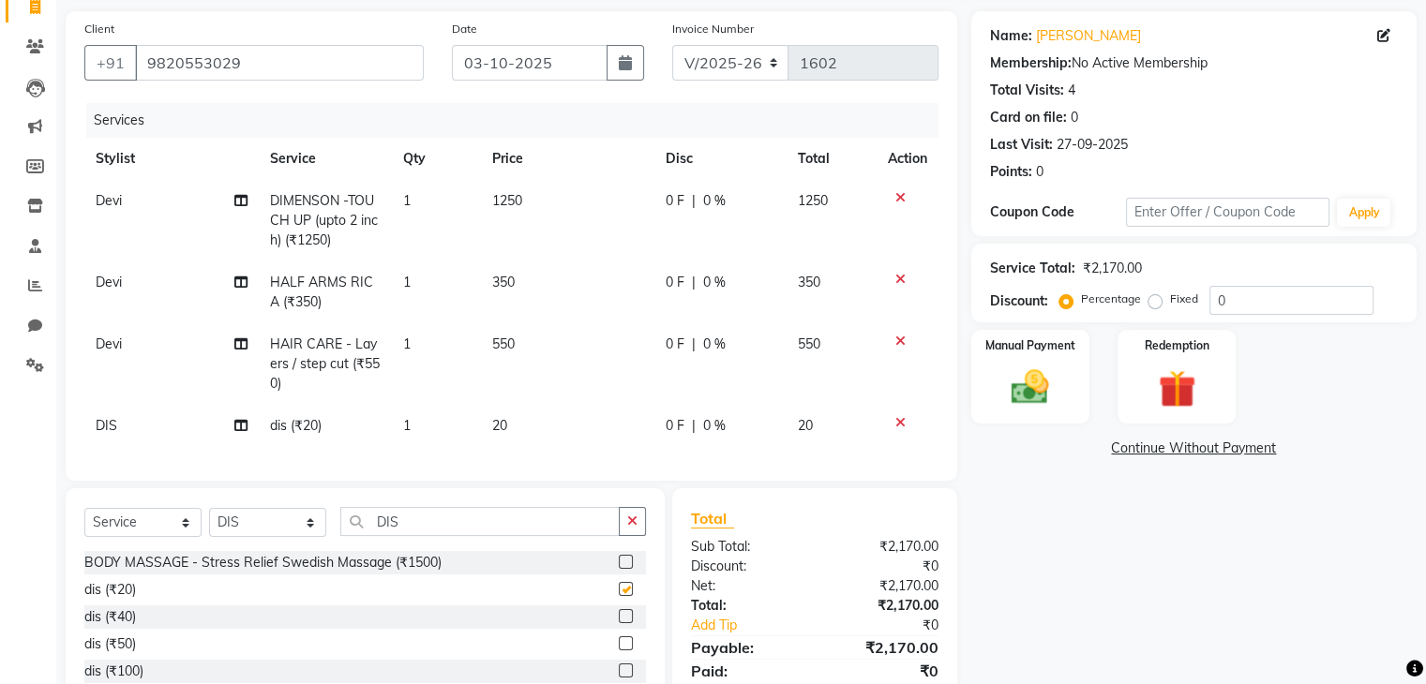
checkbox input "false"
click at [107, 344] on span "Devi" at bounding box center [109, 344] width 26 height 17
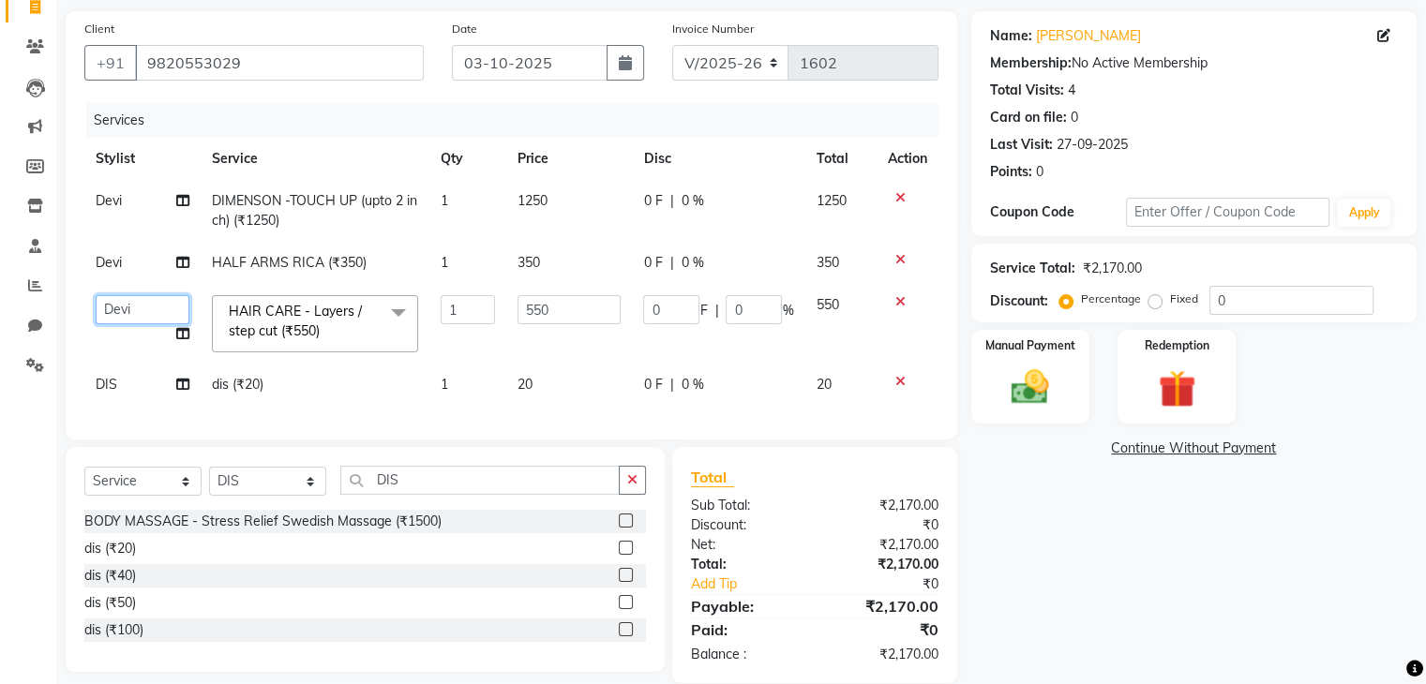
click at [142, 319] on select "Devi DIS Mamta Pinki Rajiya Rupal Shweta Uma UNKNOWN VIDHYA" at bounding box center [143, 309] width 94 height 29
select select "70654"
click at [1031, 385] on img at bounding box center [1029, 388] width 63 height 45
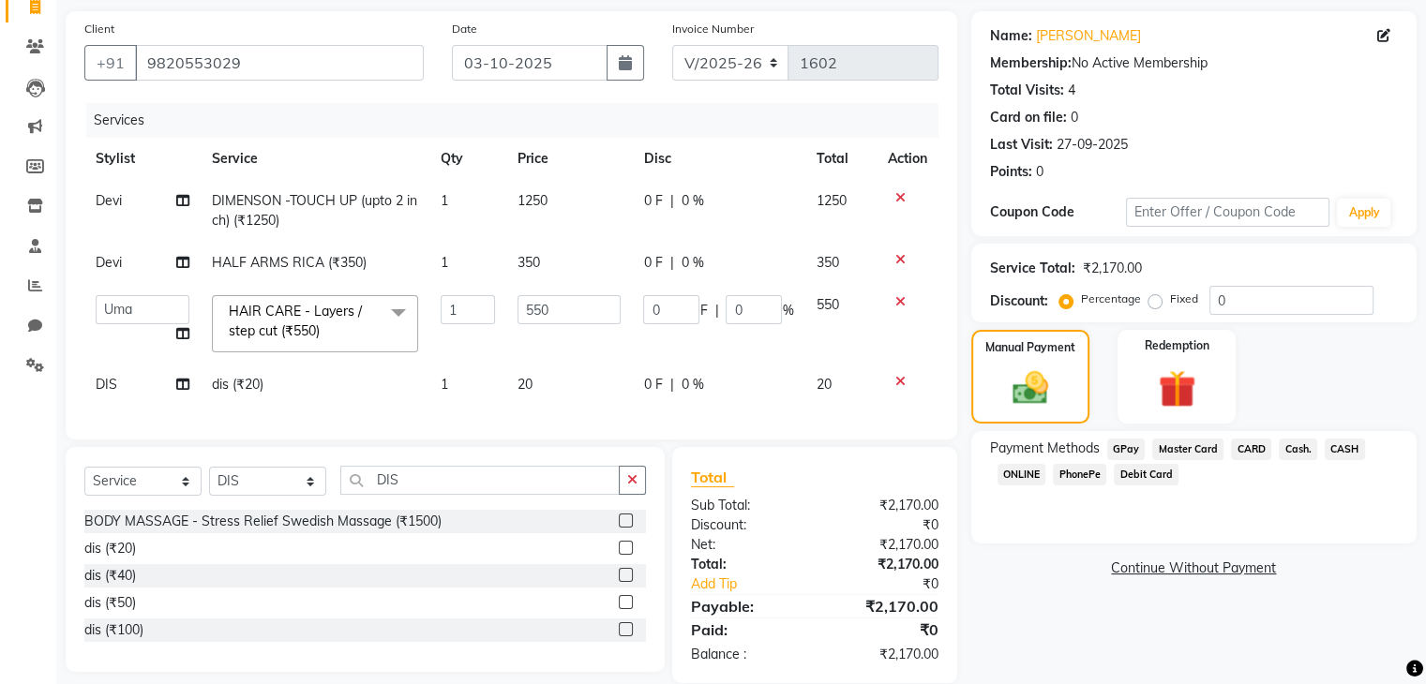
click at [1078, 477] on span "PhonePe" at bounding box center [1079, 475] width 53 height 22
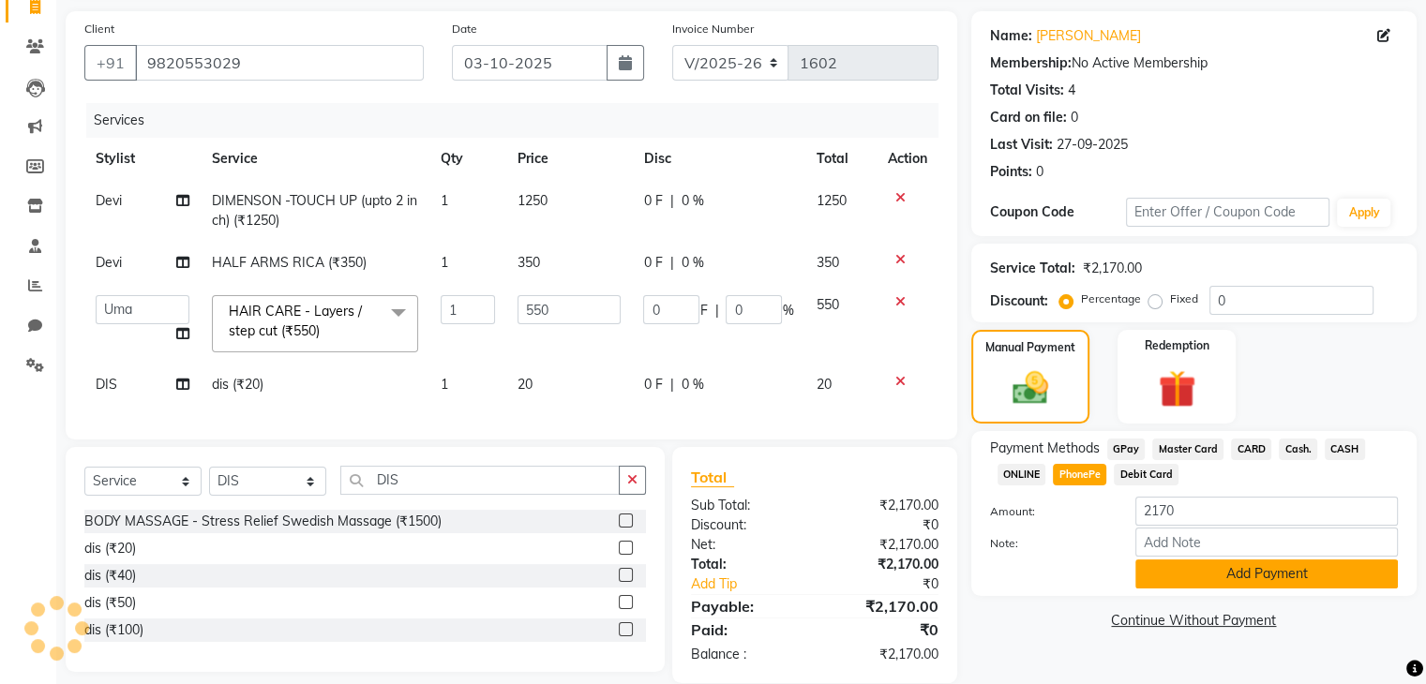
click at [1169, 586] on button "Add Payment" at bounding box center [1266, 574] width 262 height 29
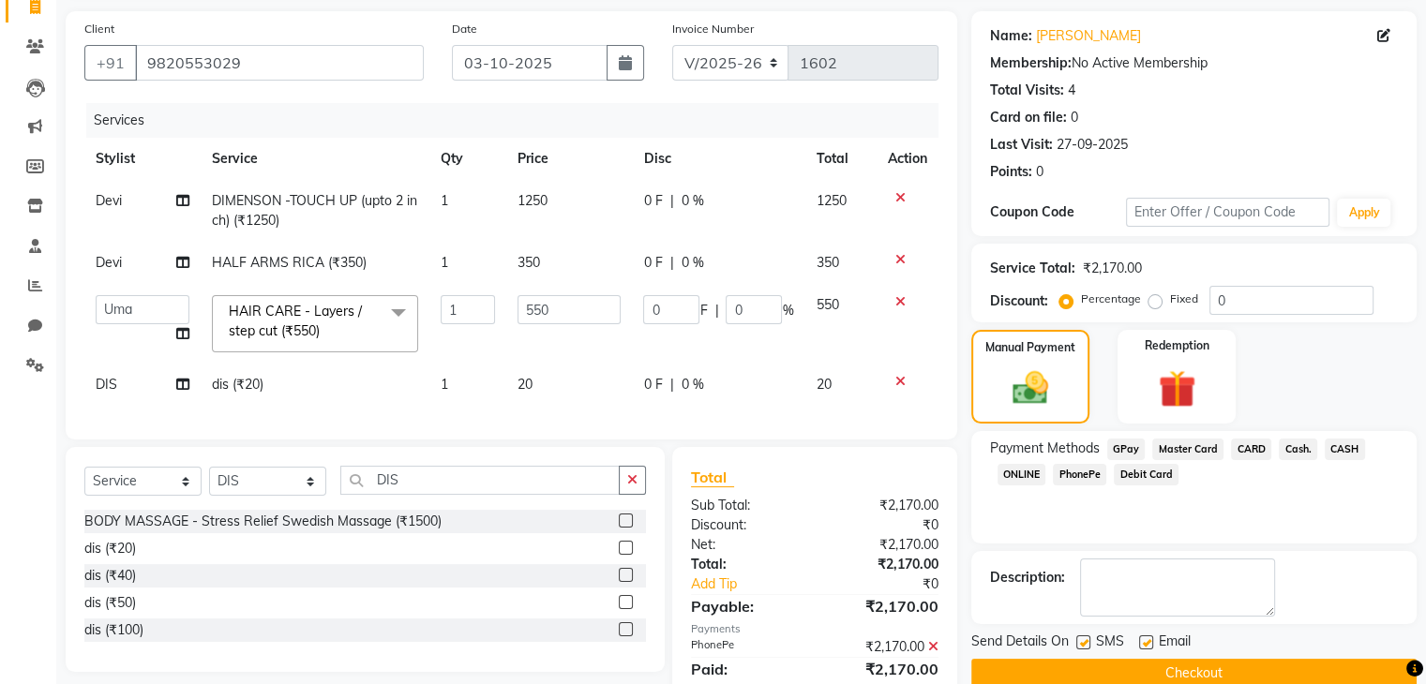
click at [1288, 670] on button "Checkout" at bounding box center [1193, 673] width 445 height 29
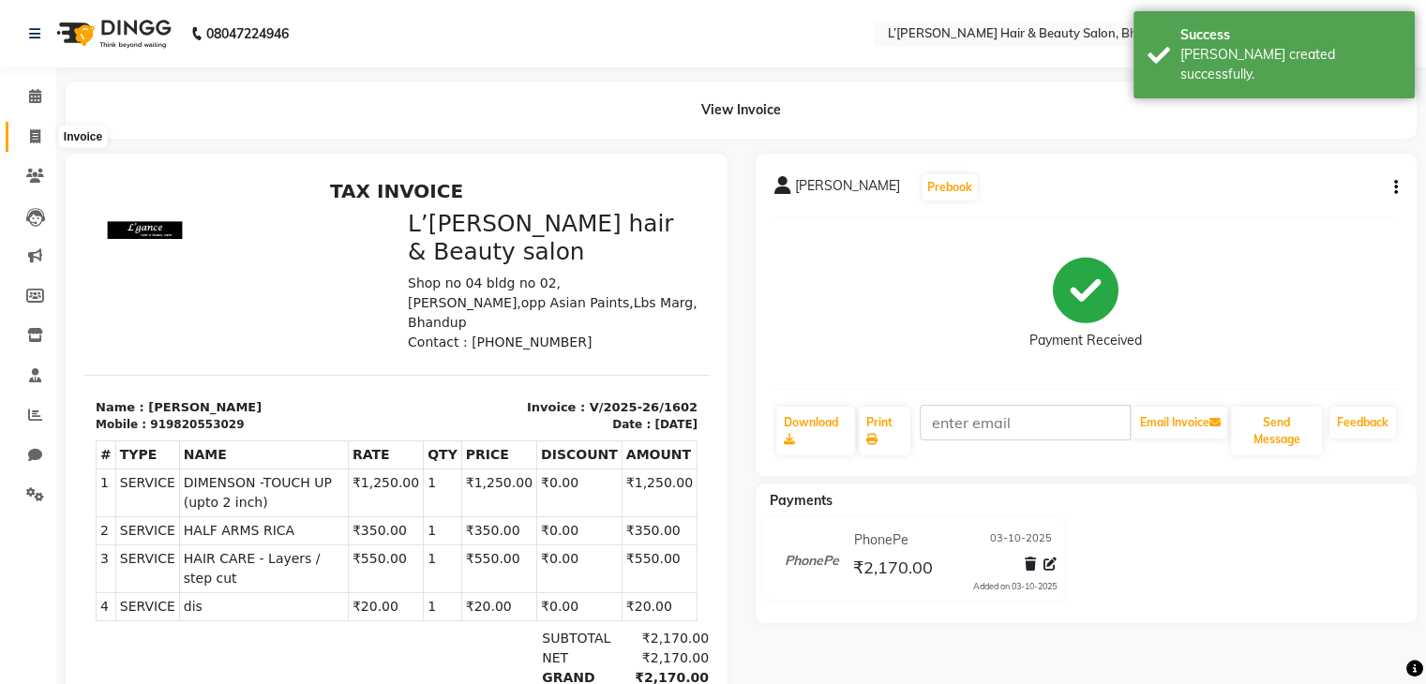
click at [31, 140] on icon at bounding box center [35, 136] width 10 height 14
select select "service"
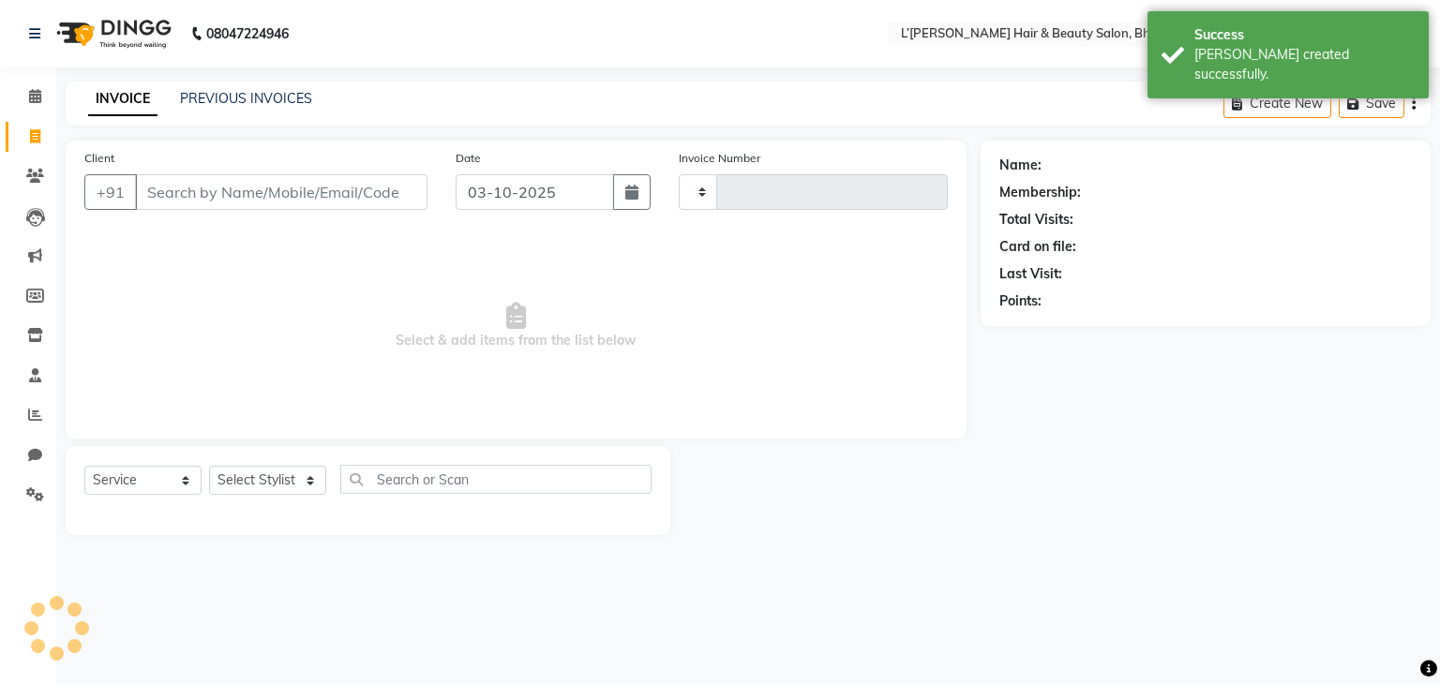
type input "1603"
select select "7828"
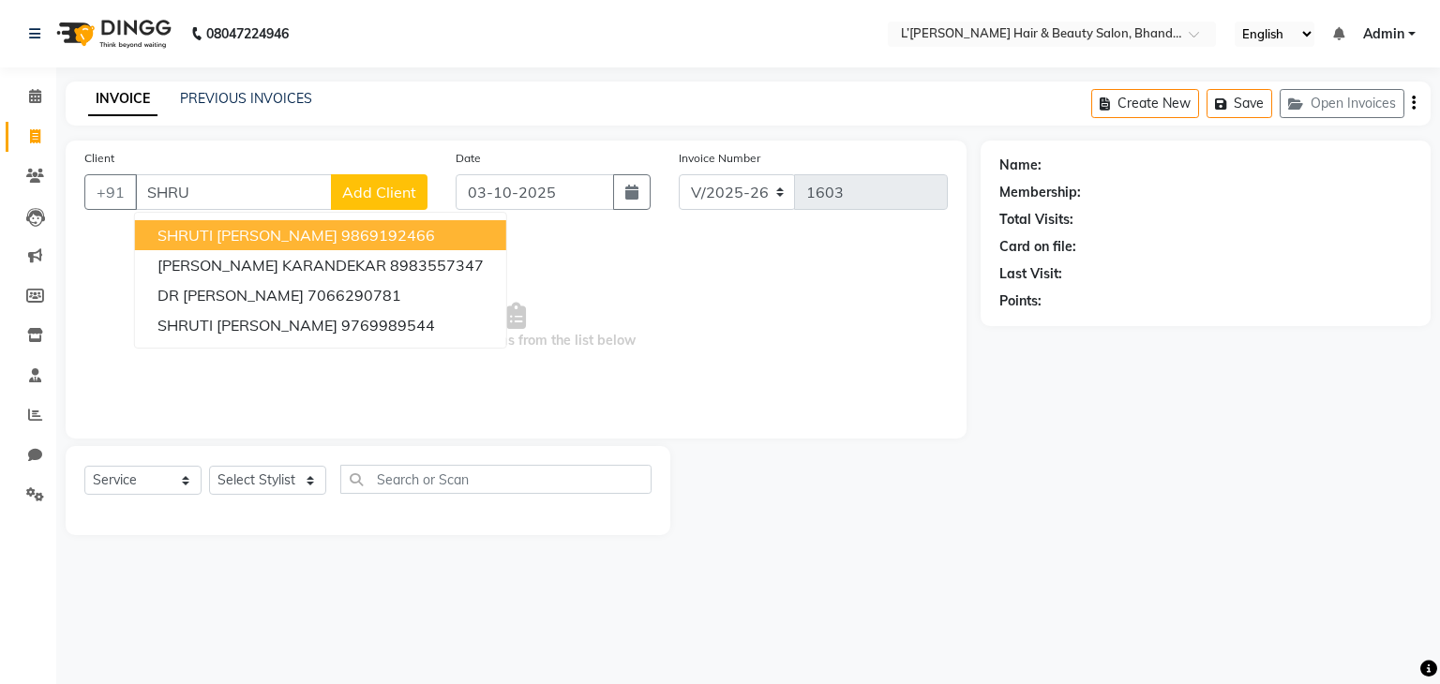
click at [195, 241] on span "SHRUTI MALGAONKAR" at bounding box center [247, 235] width 180 height 19
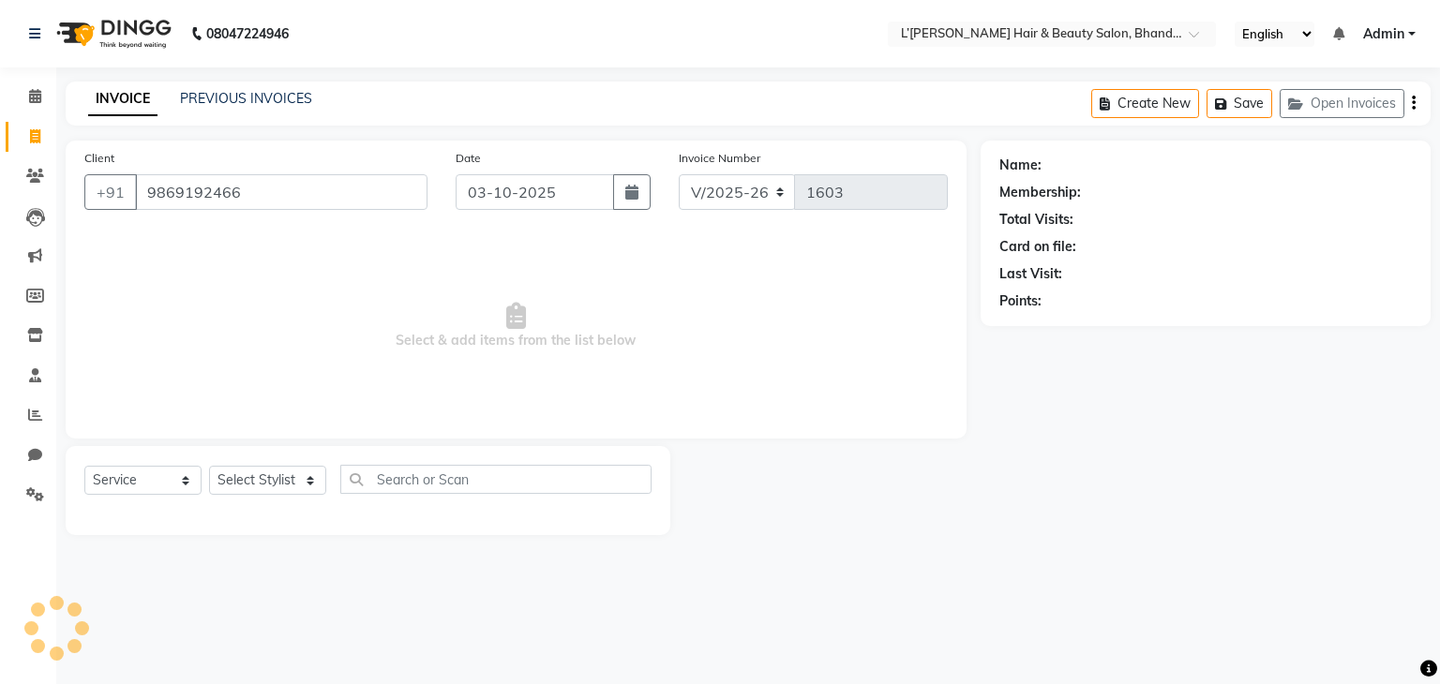
type input "9869192466"
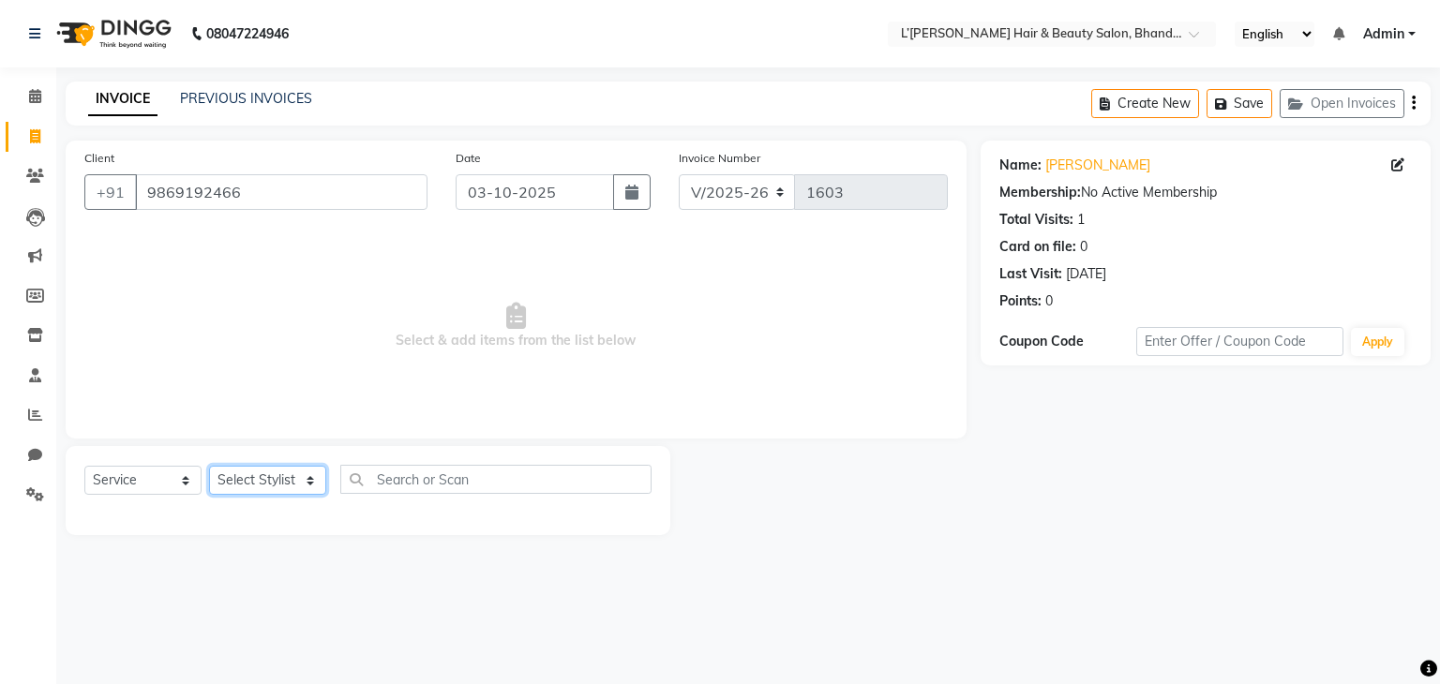
click at [282, 481] on select "Select Stylist Devi DIS Mamta Pinki [PERSON_NAME] Shweta Uma UNKNOWN [PERSON_NA…" at bounding box center [267, 480] width 117 height 29
select select "89767"
click at [209, 467] on select "Select Stylist Devi DIS Mamta Pinki [PERSON_NAME] Shweta Uma UNKNOWN [PERSON_NA…" at bounding box center [267, 480] width 117 height 29
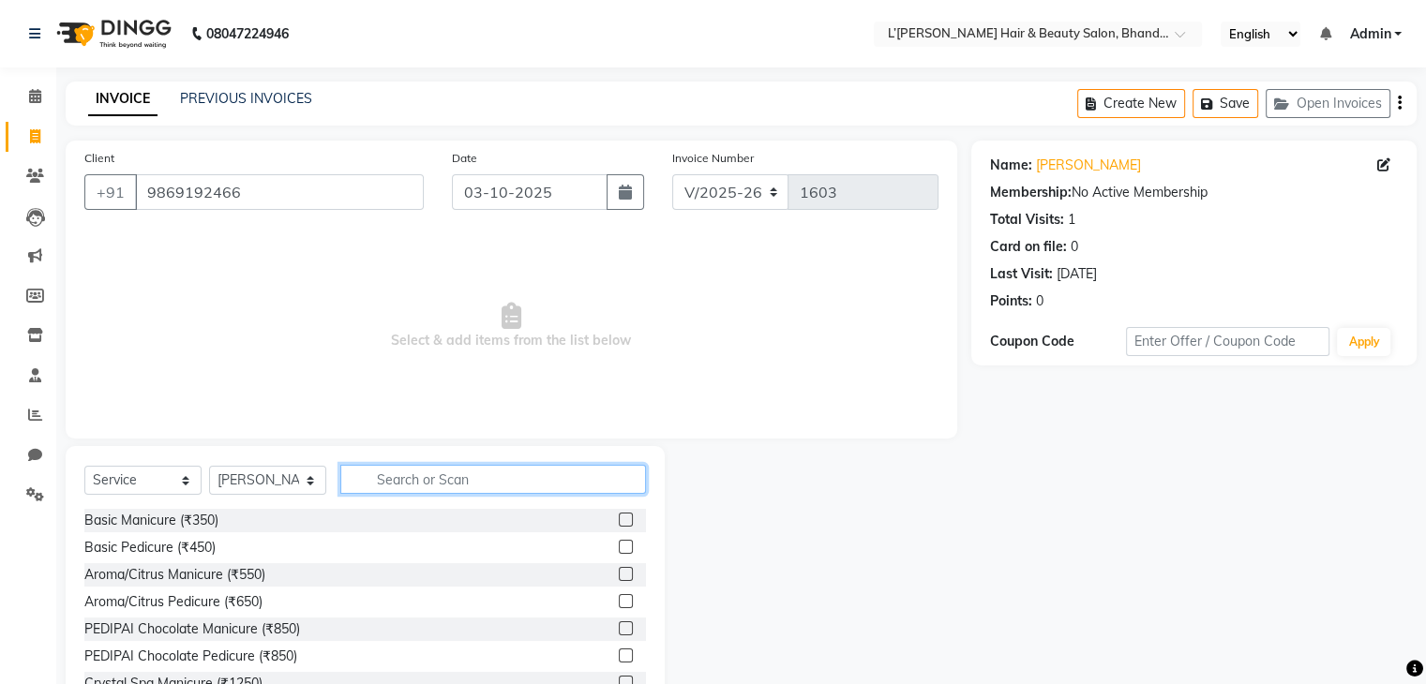
click at [420, 477] on input "text" at bounding box center [493, 479] width 306 height 29
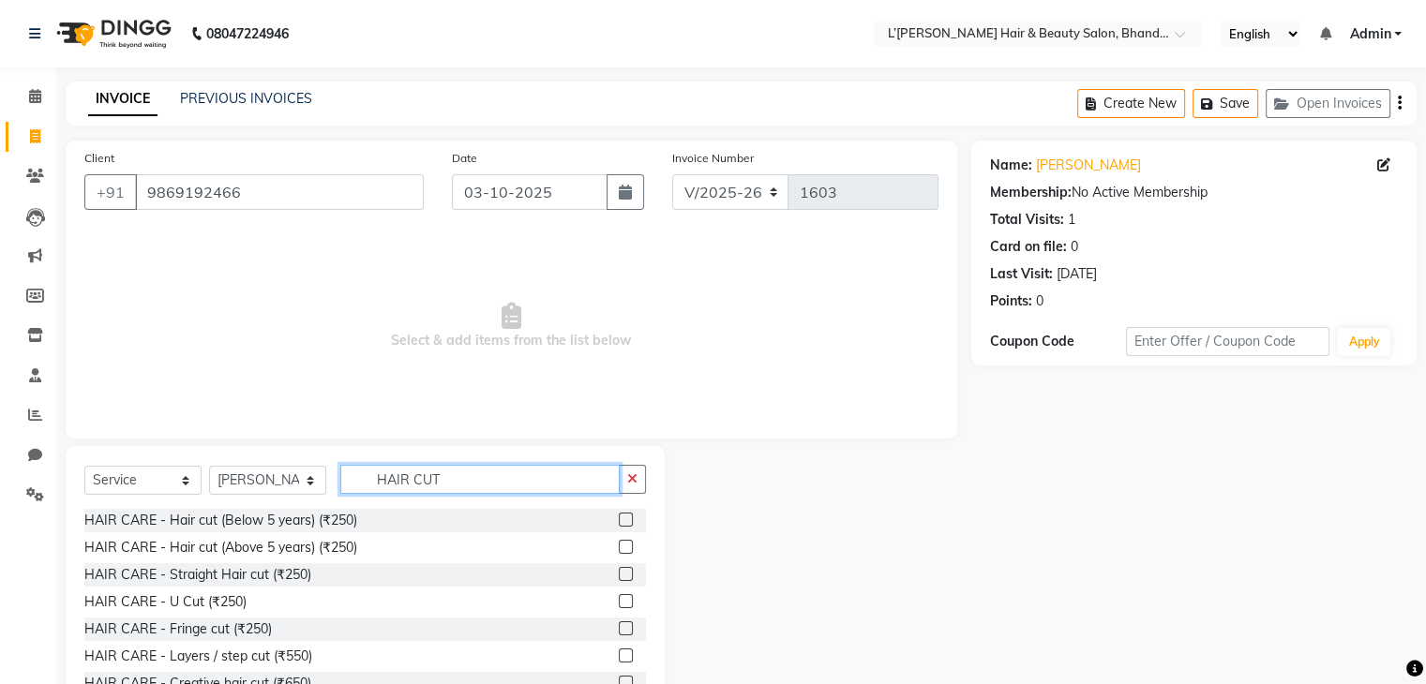
type input "HAIR CUT"
click at [619, 602] on label at bounding box center [626, 601] width 14 height 14
click at [619, 602] on input "checkbox" at bounding box center [625, 602] width 12 height 12
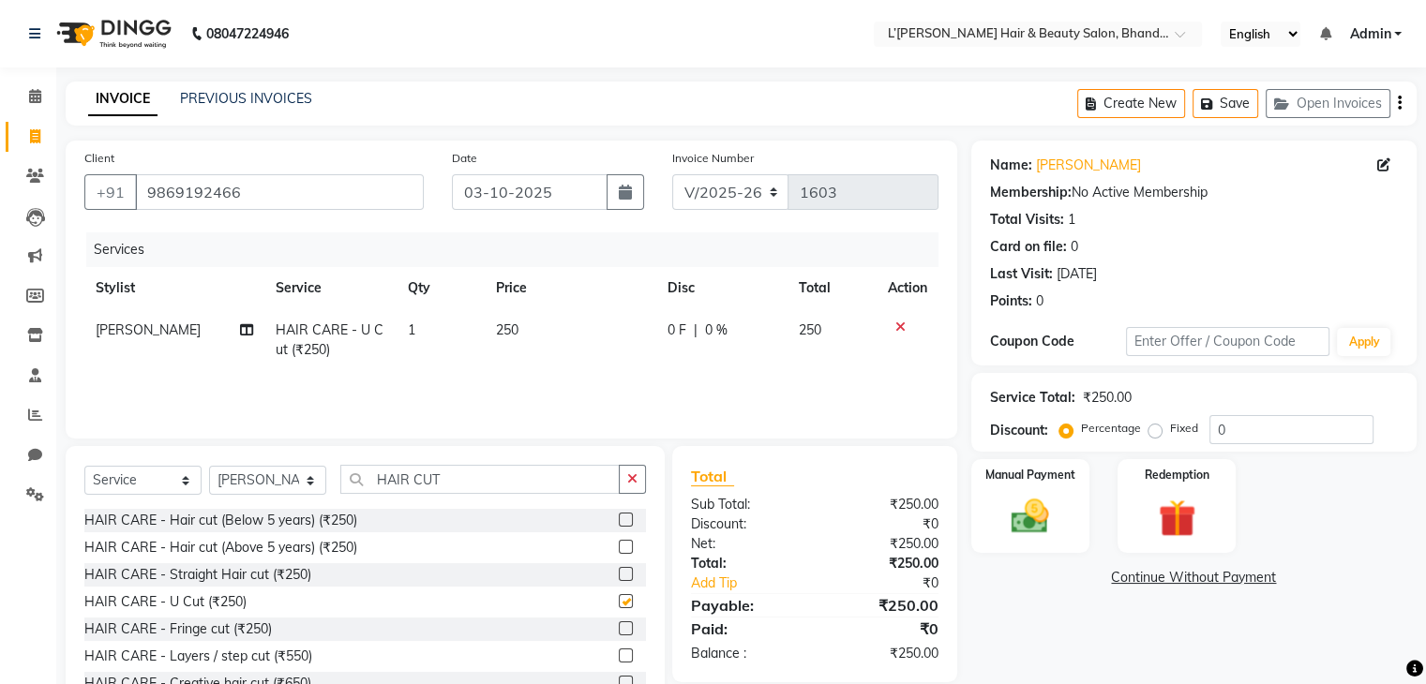
checkbox input "false"
click at [519, 334] on td "250" at bounding box center [571, 340] width 172 height 62
select select "89767"
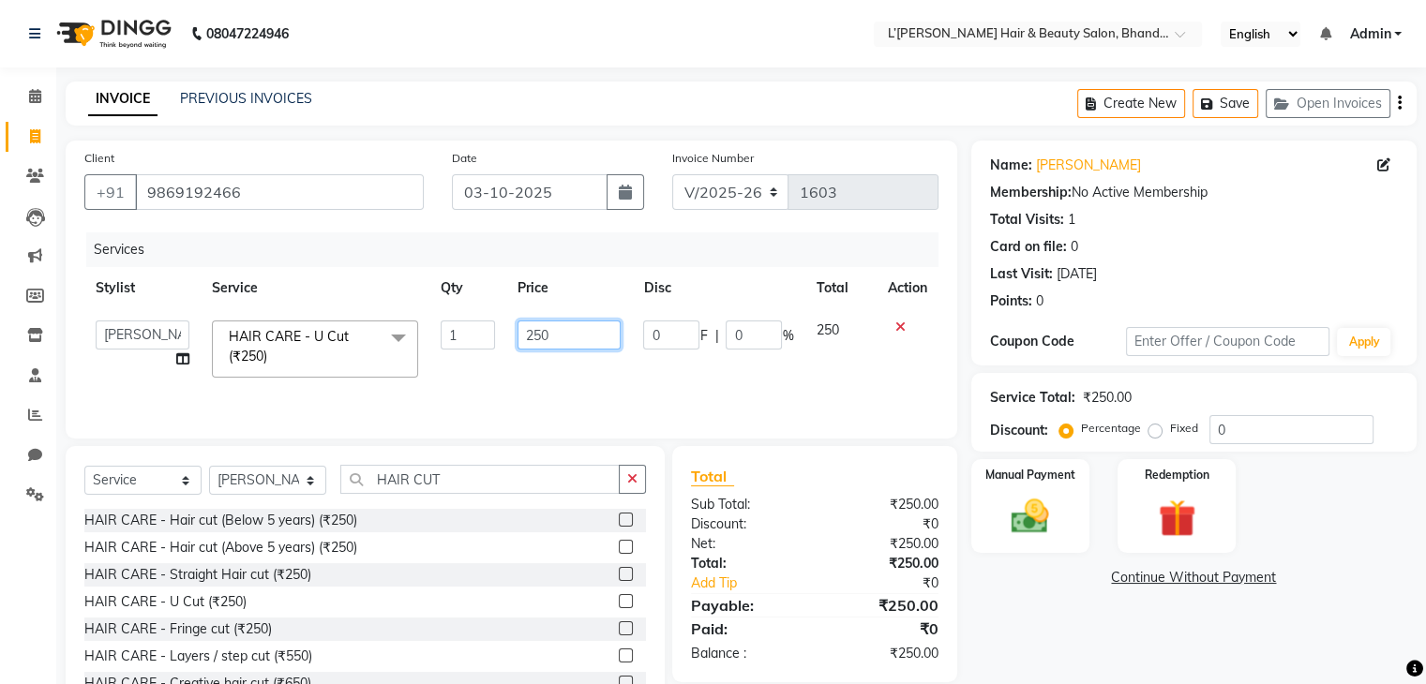
click at [555, 335] on input "250" at bounding box center [568, 335] width 103 height 29
type input "2"
type input "350"
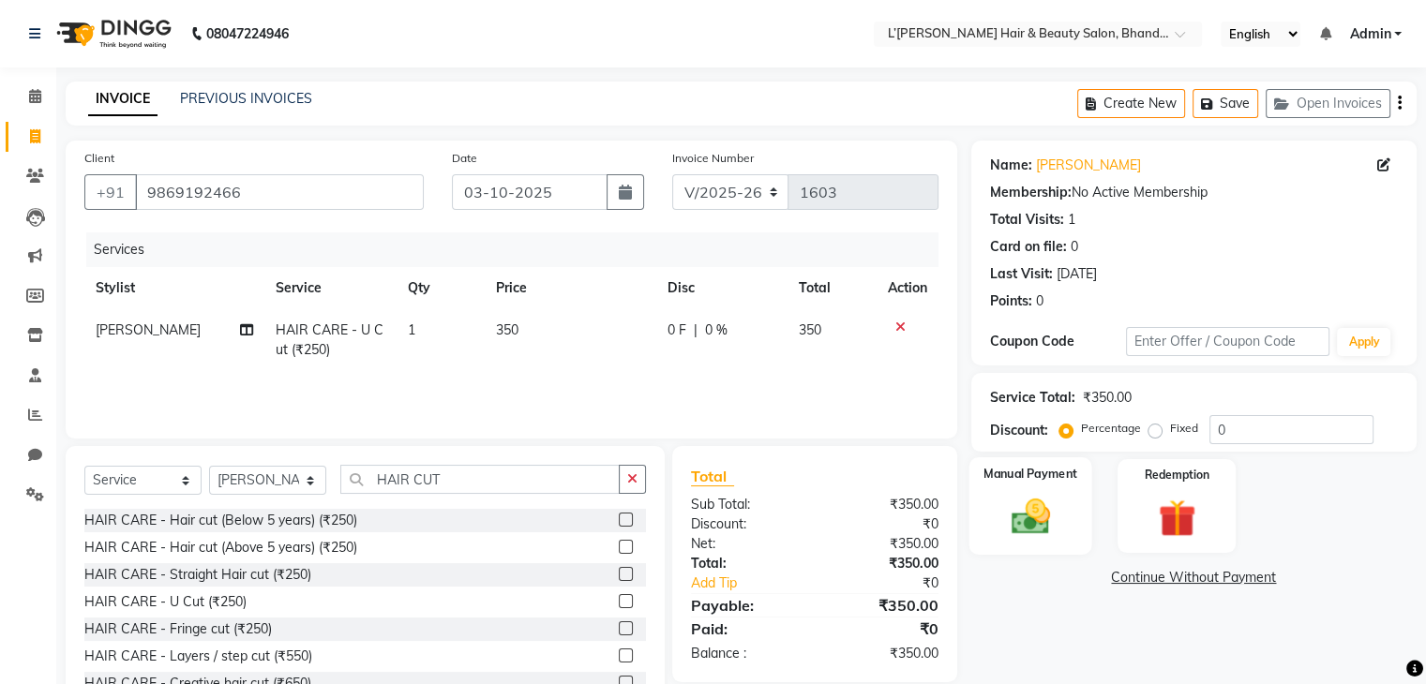
click at [1001, 516] on img at bounding box center [1029, 517] width 63 height 45
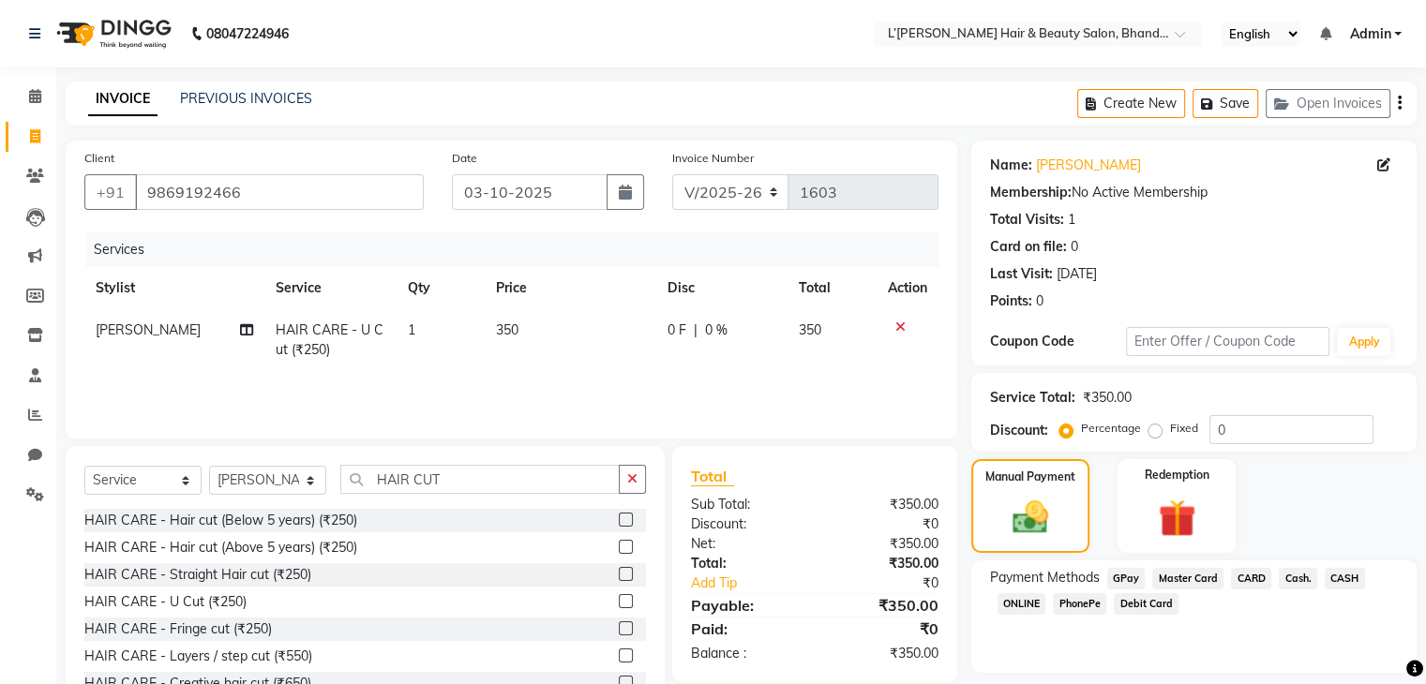
click at [1076, 607] on span "PhonePe" at bounding box center [1079, 604] width 53 height 22
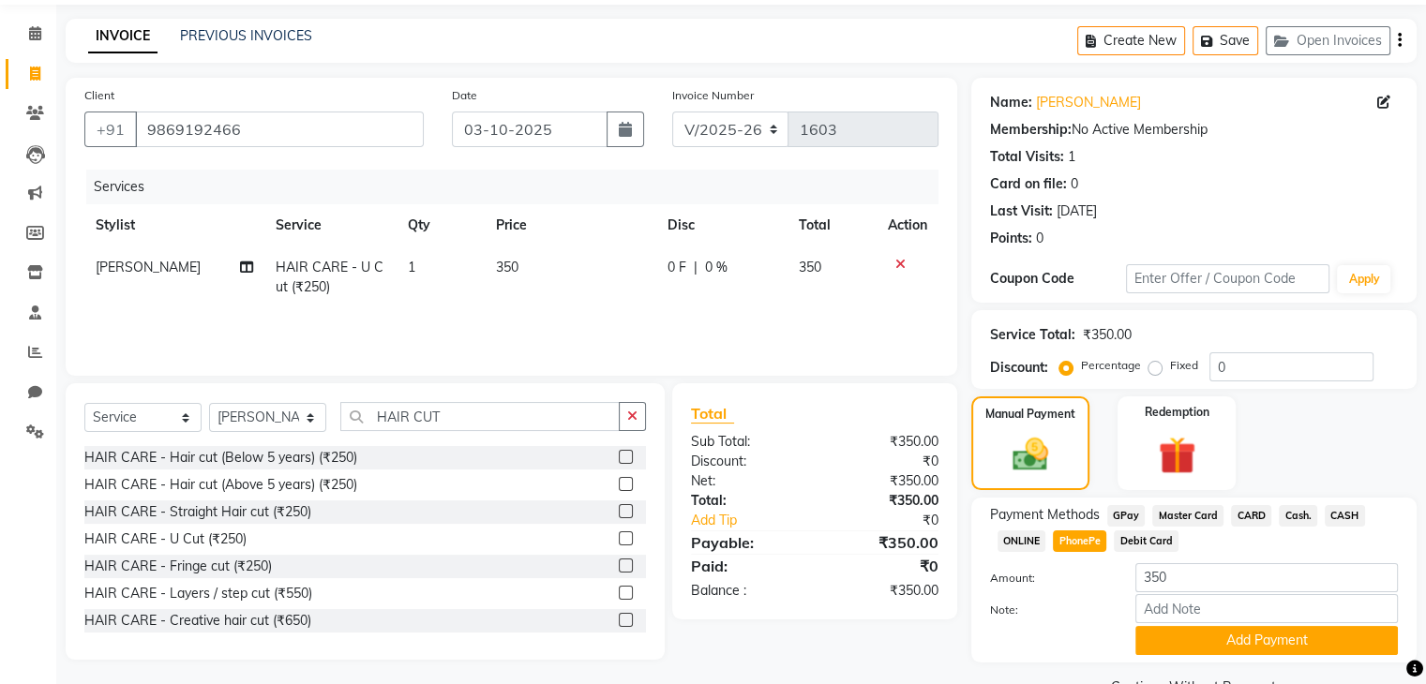
scroll to position [110, 0]
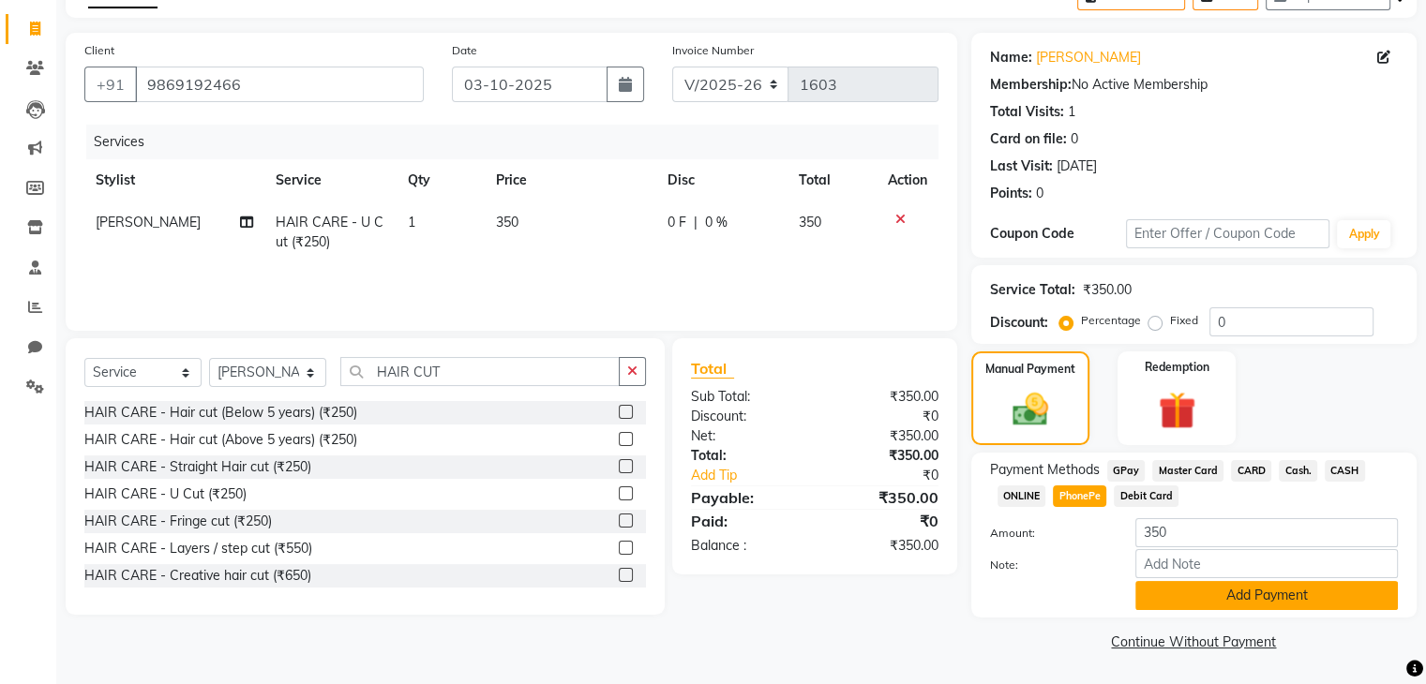
click at [1234, 590] on button "Add Payment" at bounding box center [1266, 595] width 262 height 29
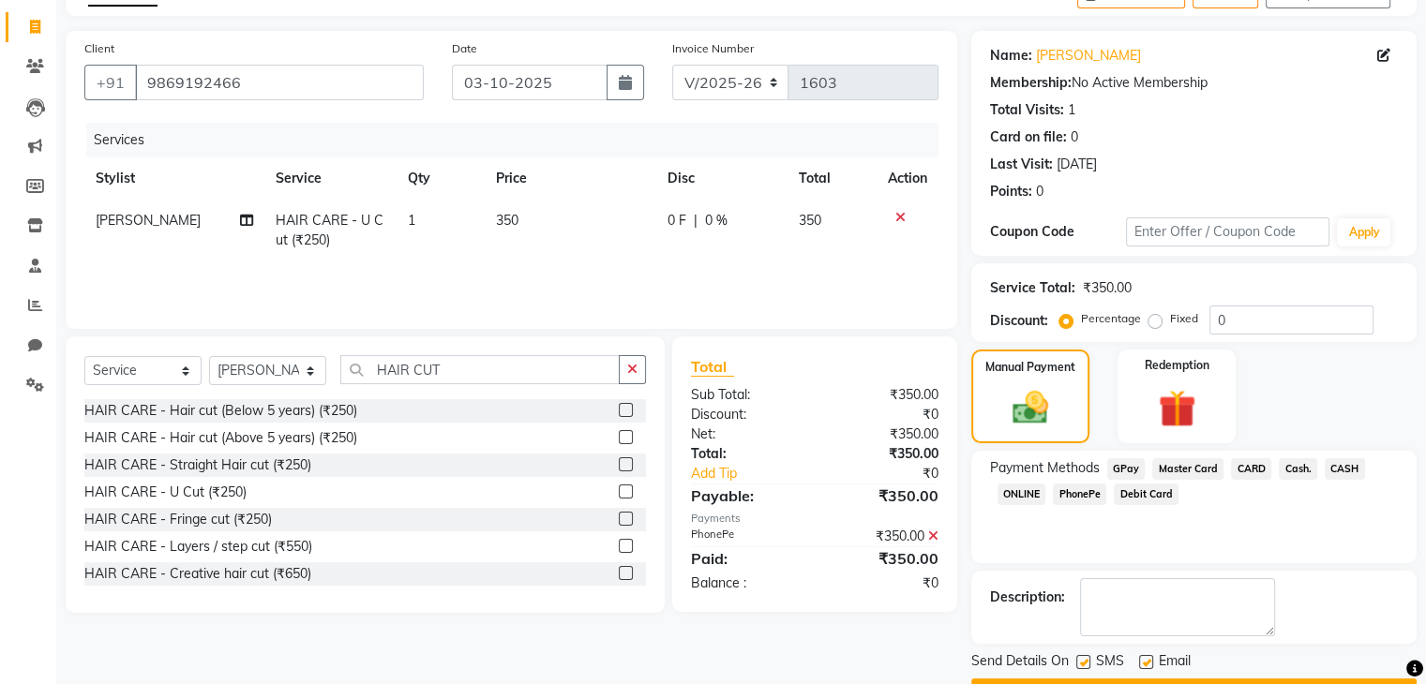
scroll to position [160, 0]
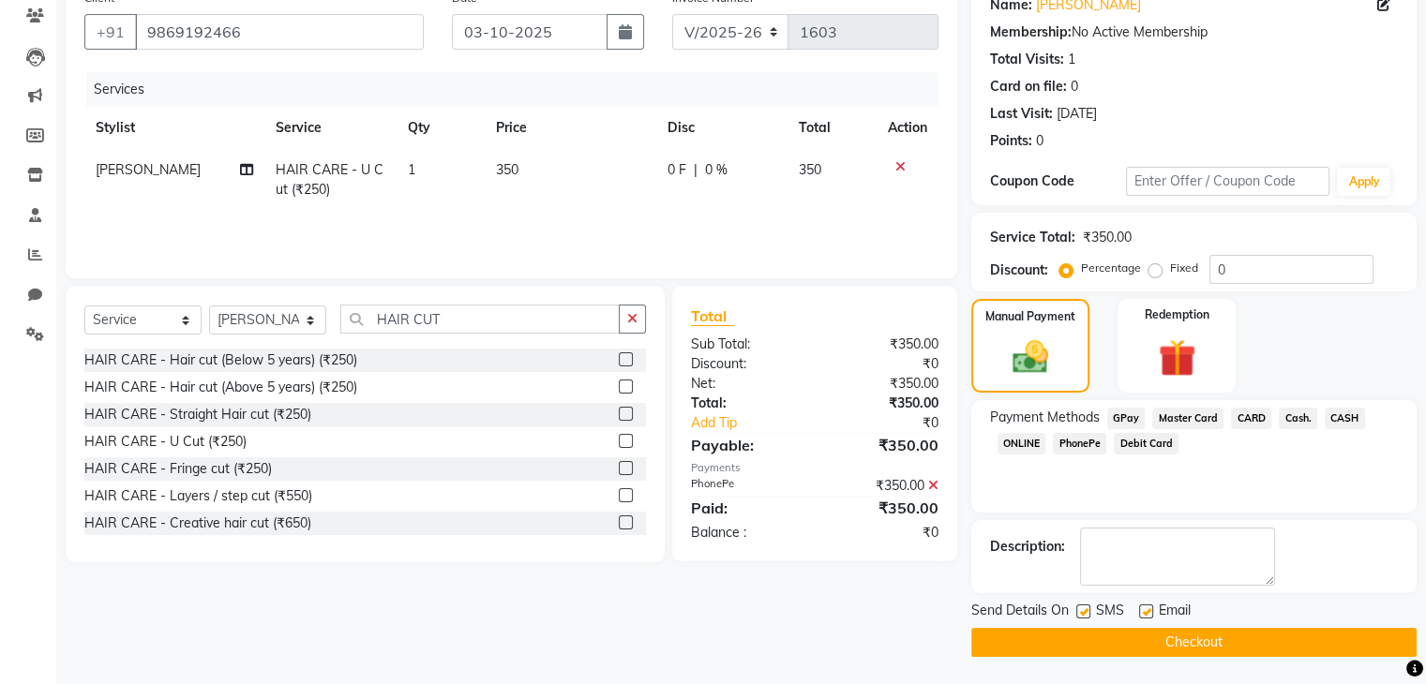
click at [1295, 637] on button "Checkout" at bounding box center [1193, 642] width 445 height 29
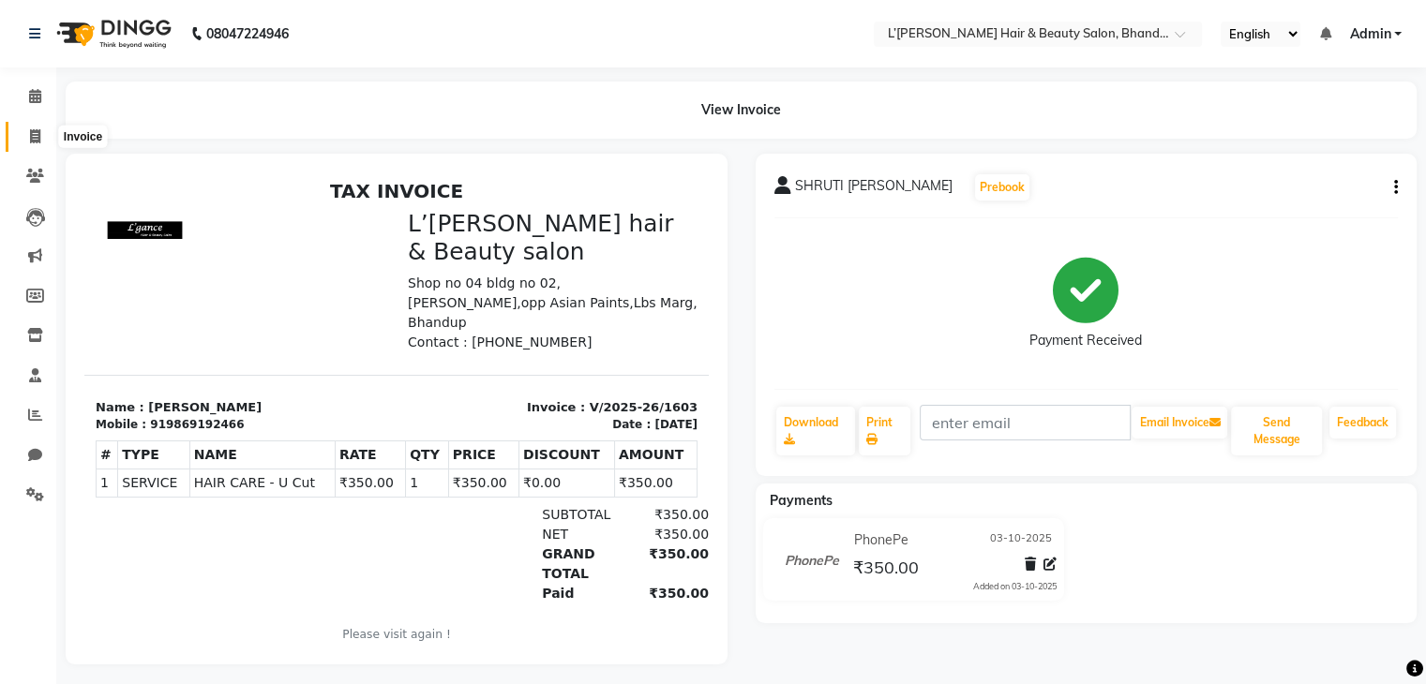
click at [30, 134] on icon at bounding box center [35, 136] width 10 height 14
select select "7828"
select select "service"
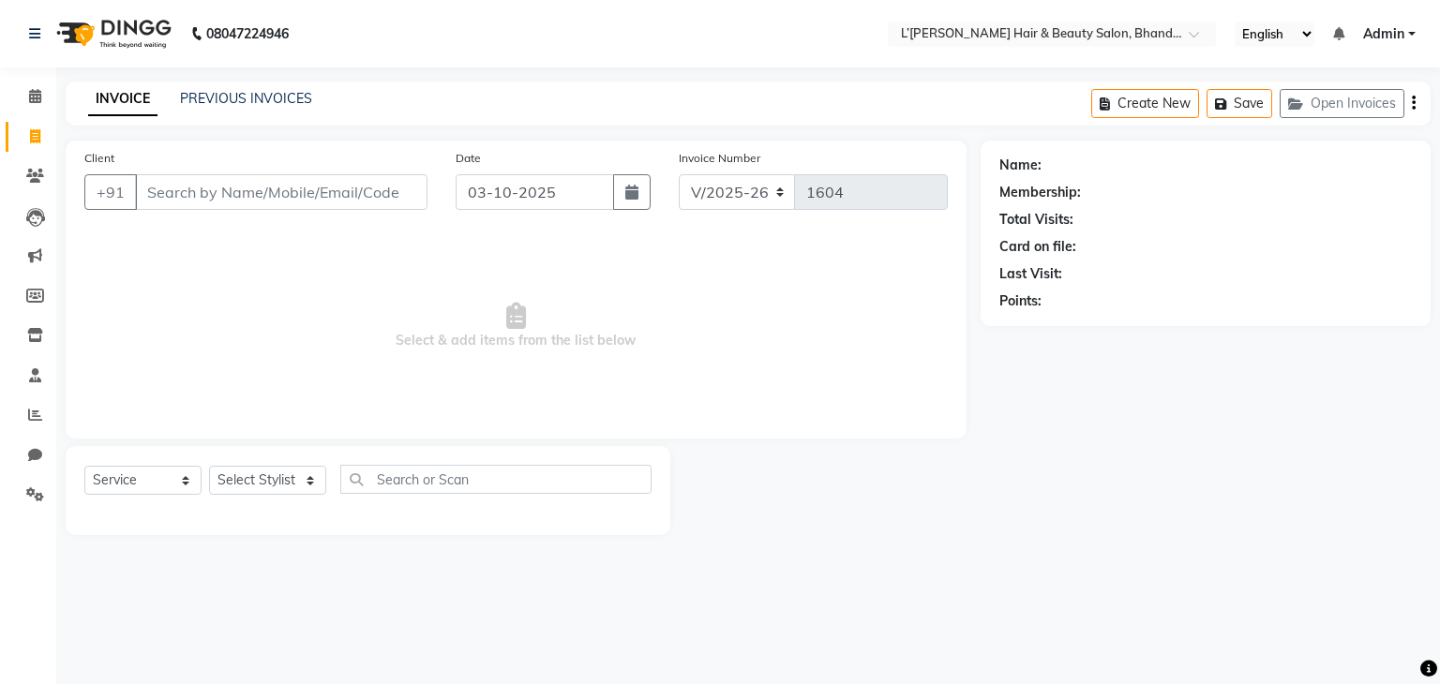
click at [168, 188] on input "Client" at bounding box center [281, 192] width 292 height 36
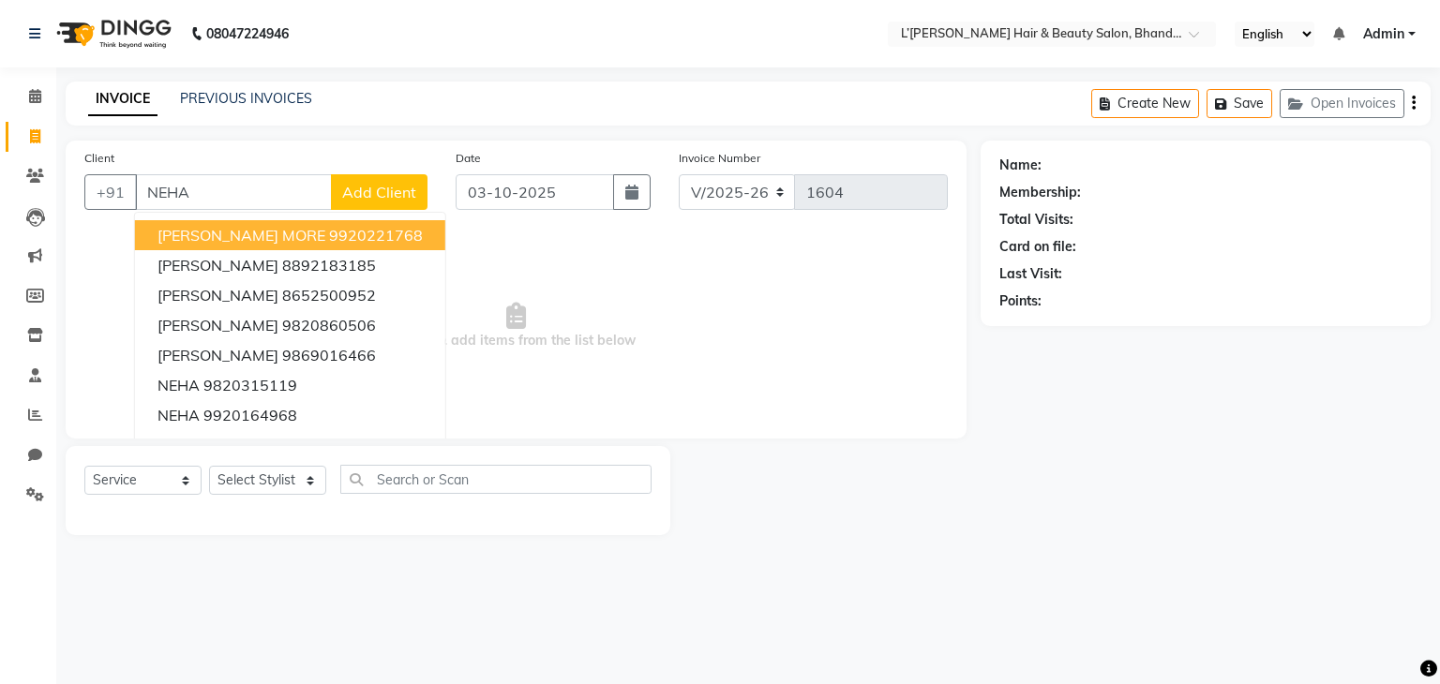
click at [228, 194] on input "NEHA" at bounding box center [233, 192] width 197 height 36
type input "N"
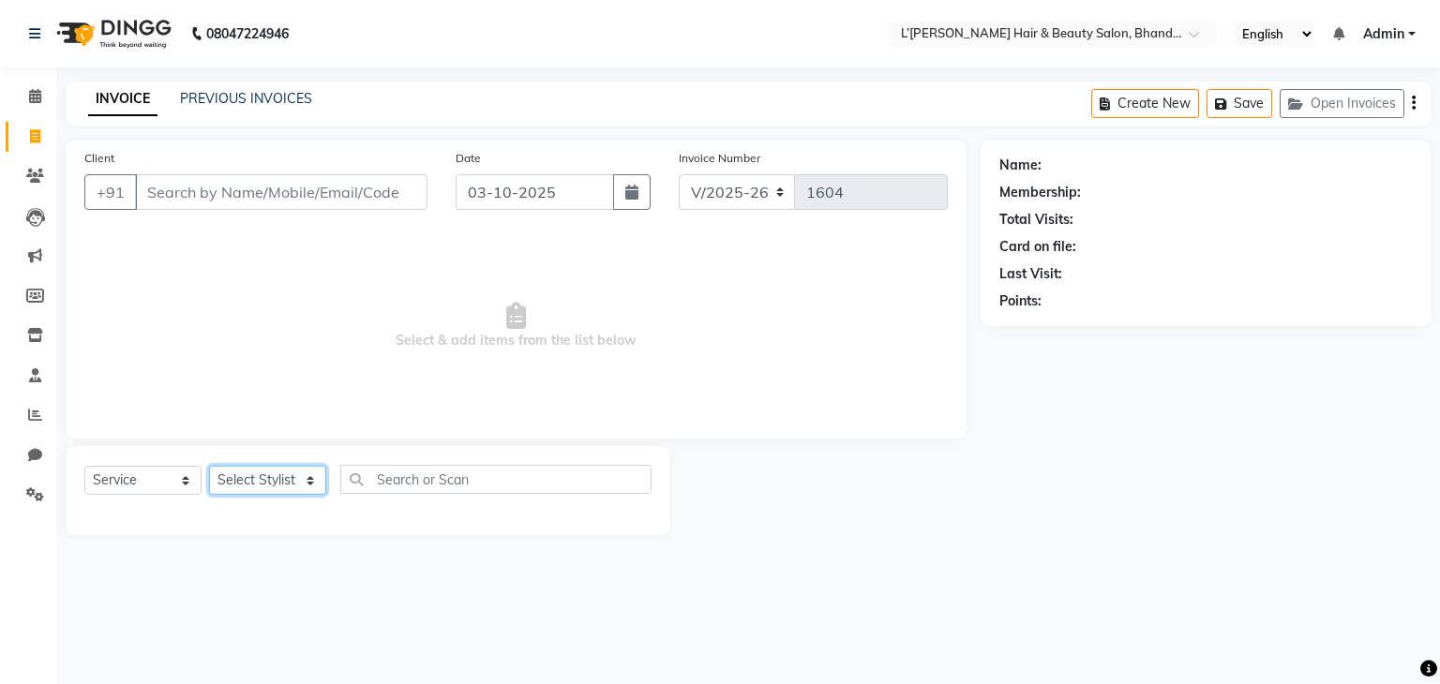
click at [283, 492] on select "Select Stylist Devi DIS Mamta Pinki [PERSON_NAME] Shweta Uma UNKNOWN [PERSON_NA…" at bounding box center [267, 480] width 117 height 29
select select "69887"
click at [209, 467] on select "Select Stylist Devi DIS Mamta Pinki [PERSON_NAME] Shweta Uma UNKNOWN [PERSON_NA…" at bounding box center [267, 480] width 117 height 29
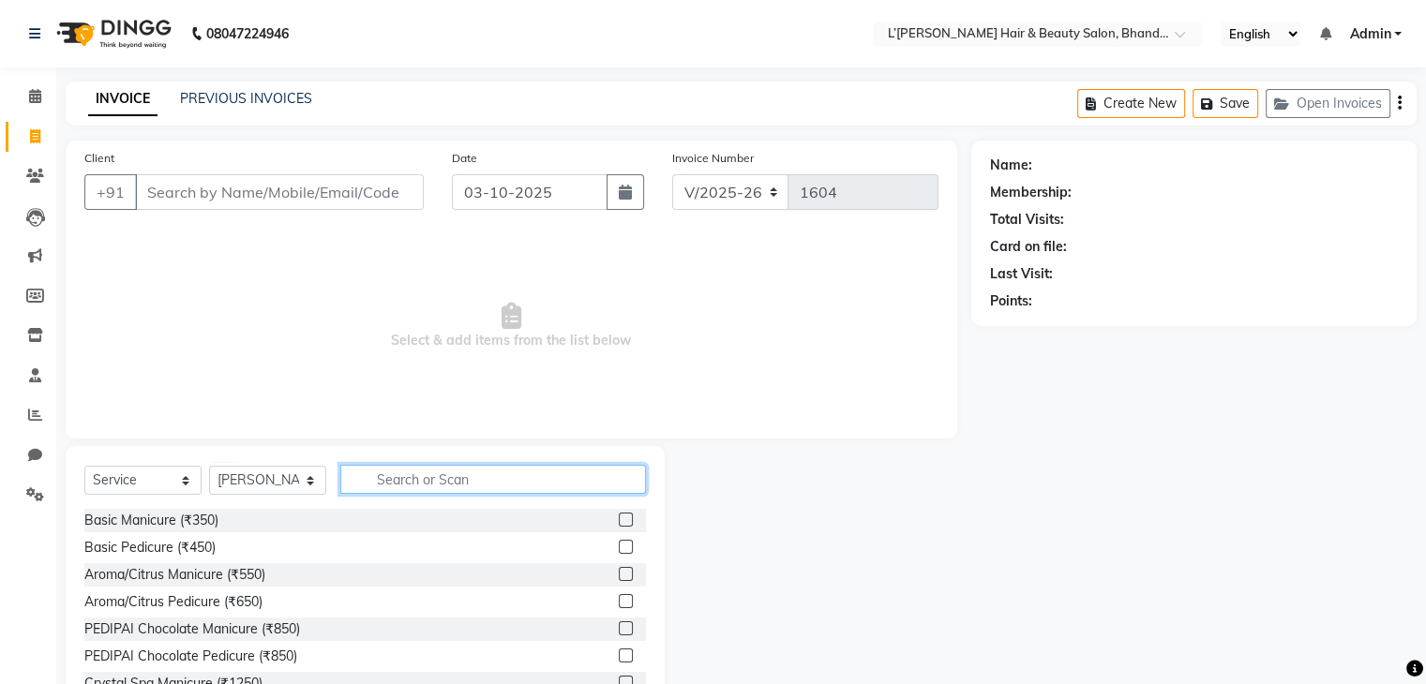
click at [372, 480] on input "text" at bounding box center [493, 479] width 306 height 29
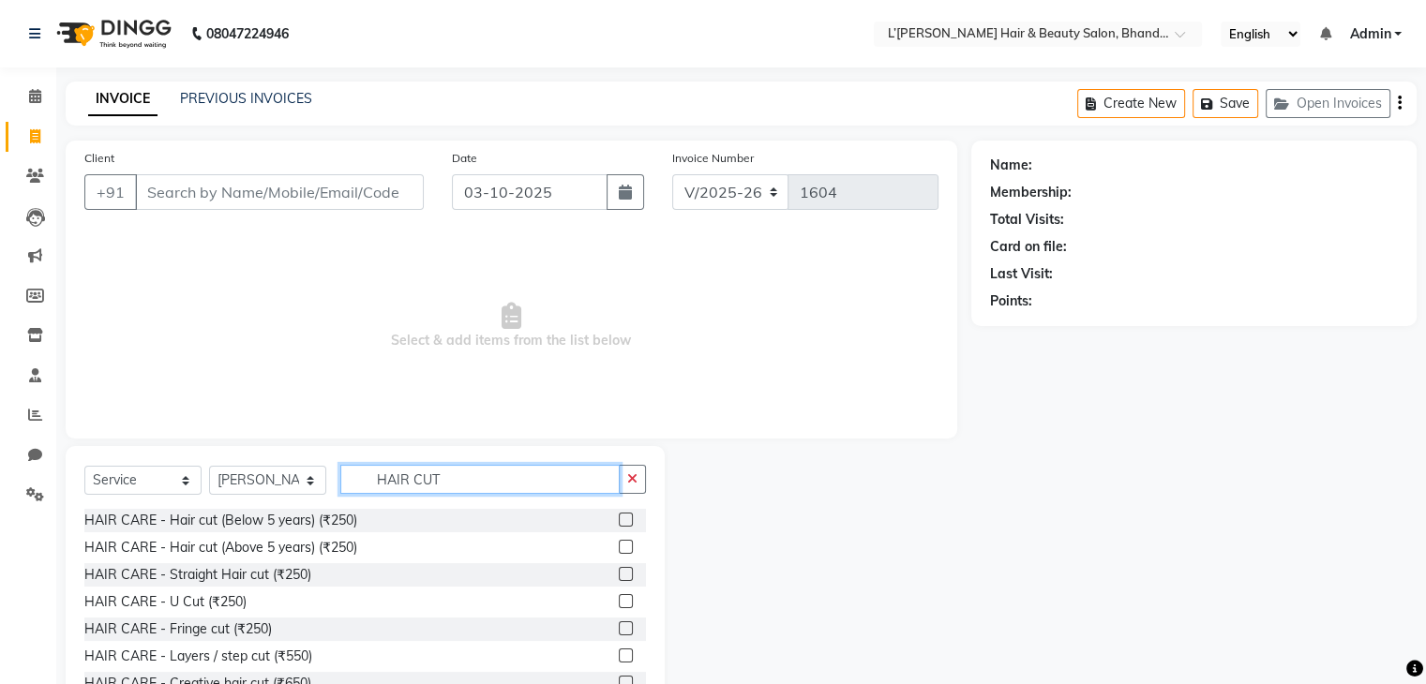
type input "HAIR CUT"
click at [619, 655] on label at bounding box center [626, 656] width 14 height 14
click at [619, 655] on input "checkbox" at bounding box center [625, 657] width 12 height 12
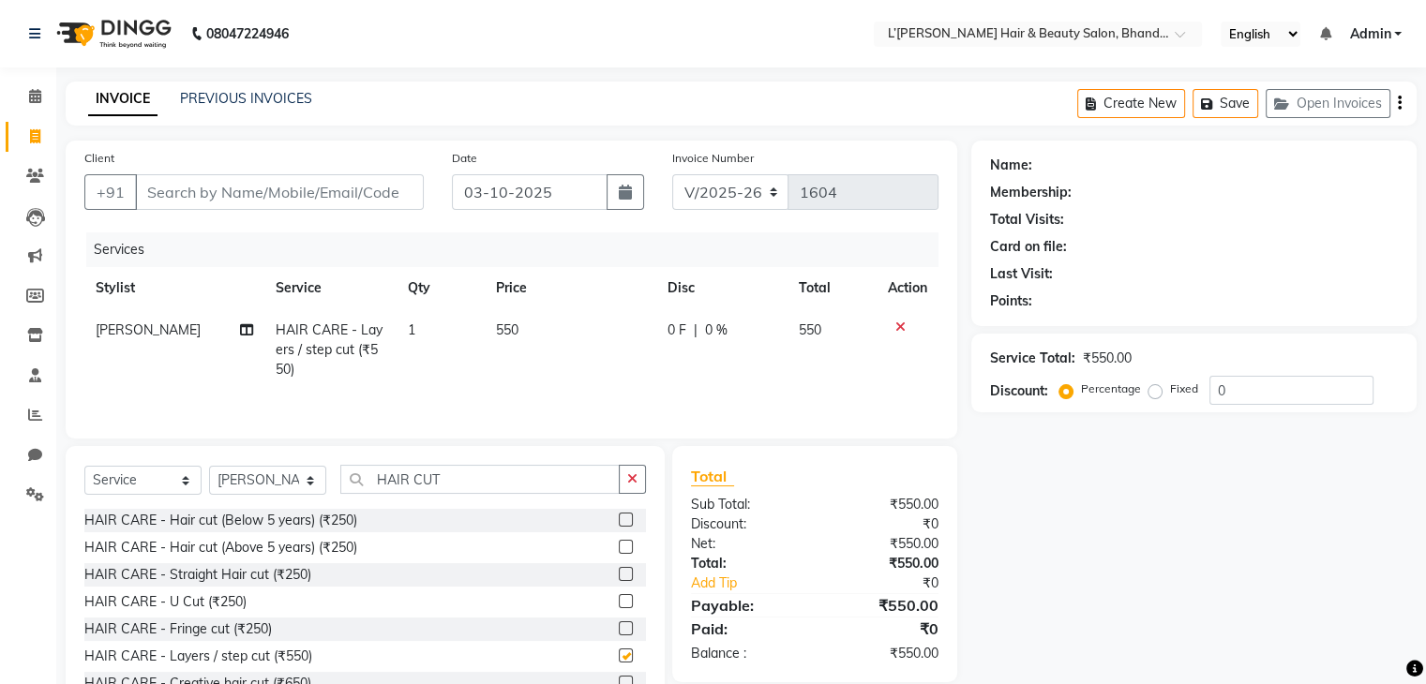
checkbox input "false"
click at [155, 188] on input "Client" at bounding box center [279, 192] width 289 height 36
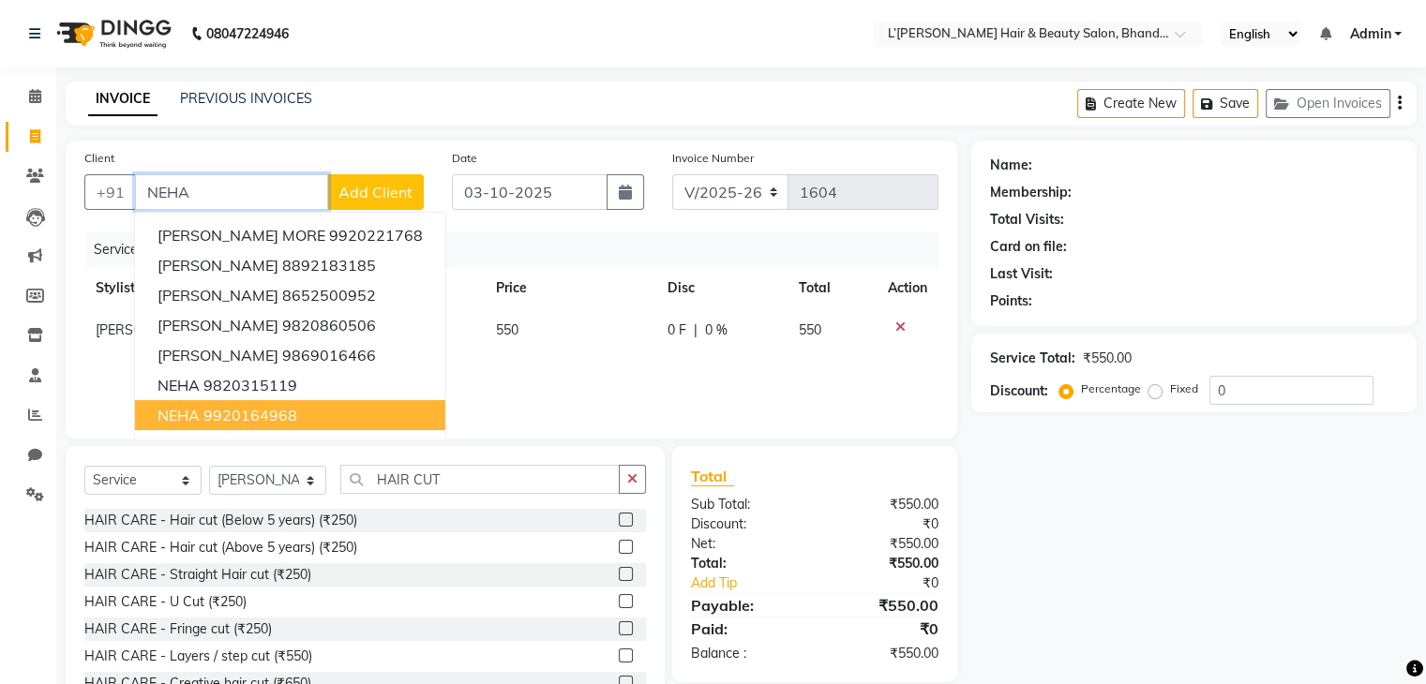
click at [266, 415] on ngb-highlight "9920164968" at bounding box center [250, 415] width 94 height 19
type input "9920164968"
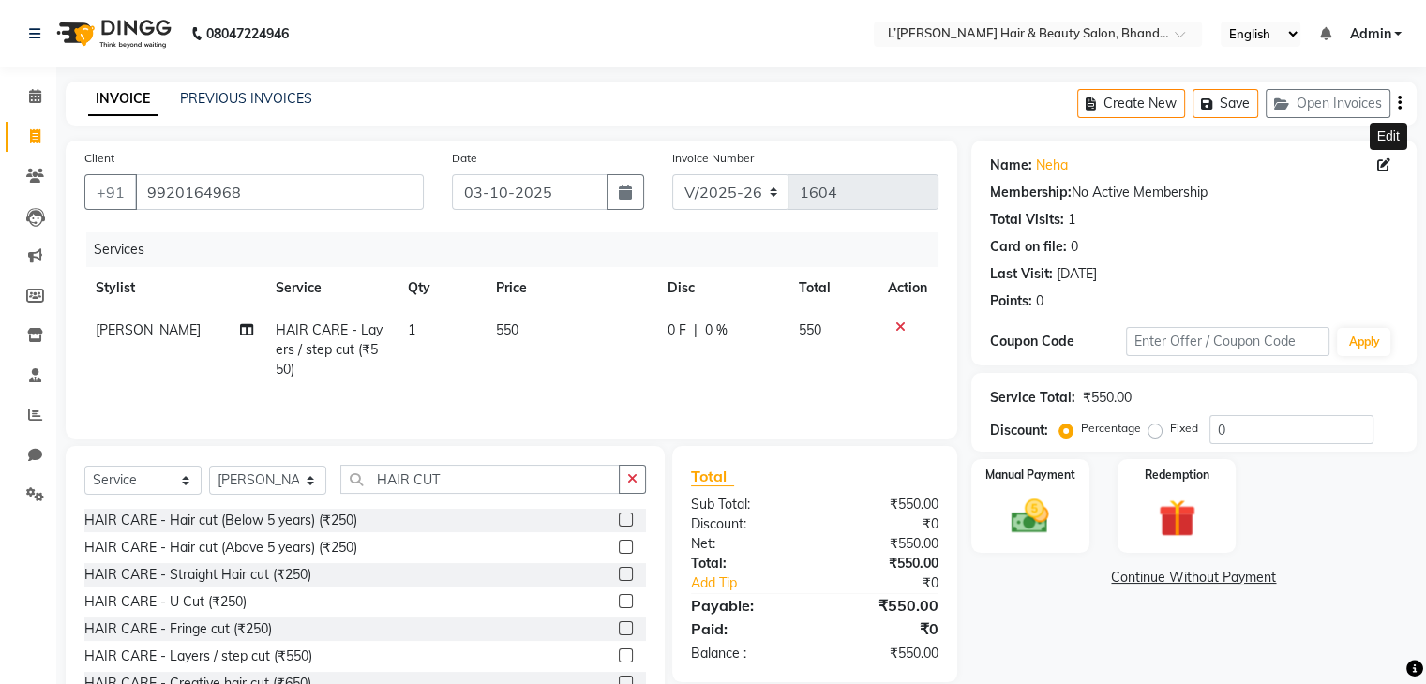
click at [1380, 166] on icon at bounding box center [1383, 164] width 13 height 13
select select "female"
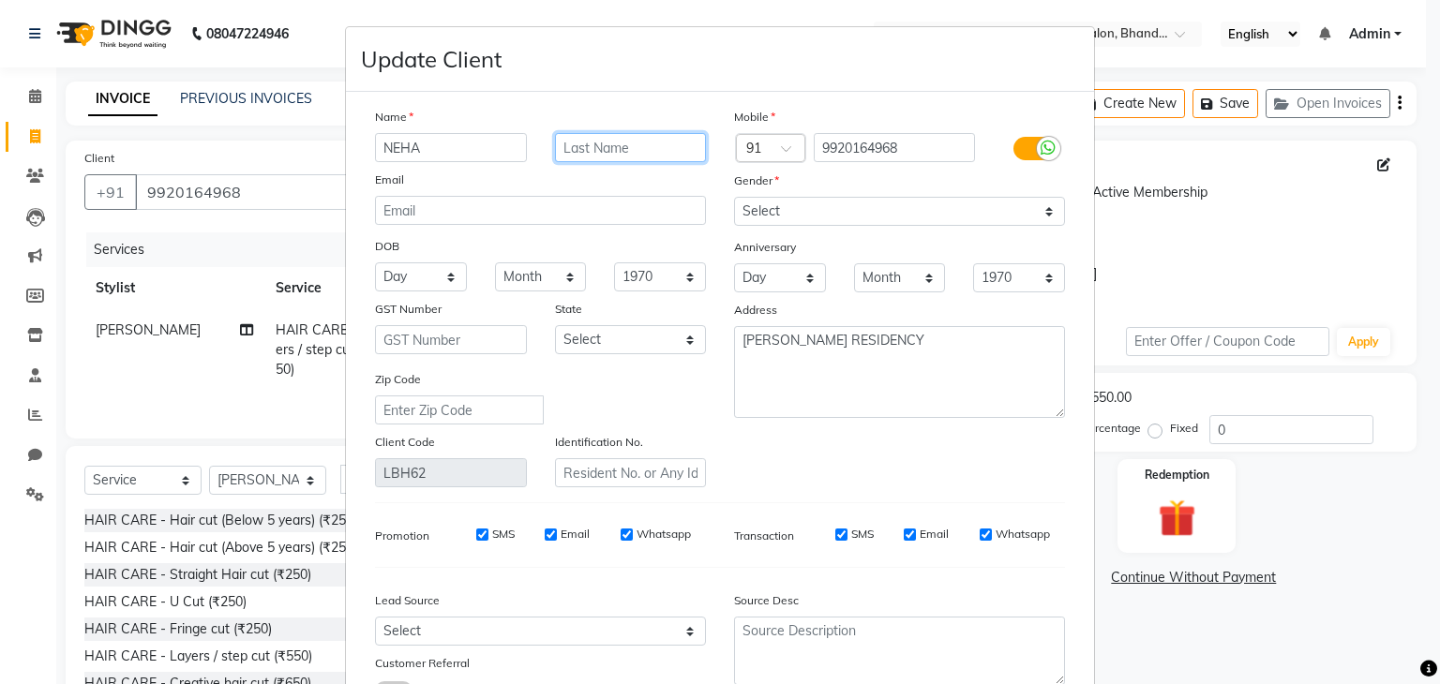
click at [642, 150] on input "text" at bounding box center [631, 147] width 152 height 29
type input "SHAH"
click at [434, 280] on select "Day 01 02 03 04 05 06 07 08 09 10 11 12 13 14 15 16 17 18 19 20 21 22 23 24 25 …" at bounding box center [421, 276] width 92 height 29
select select "01"
click at [375, 265] on select "Day 01 02 03 04 05 06 07 08 09 10 11 12 13 14 15 16 17 18 19 20 21 22 23 24 25 …" at bounding box center [421, 276] width 92 height 29
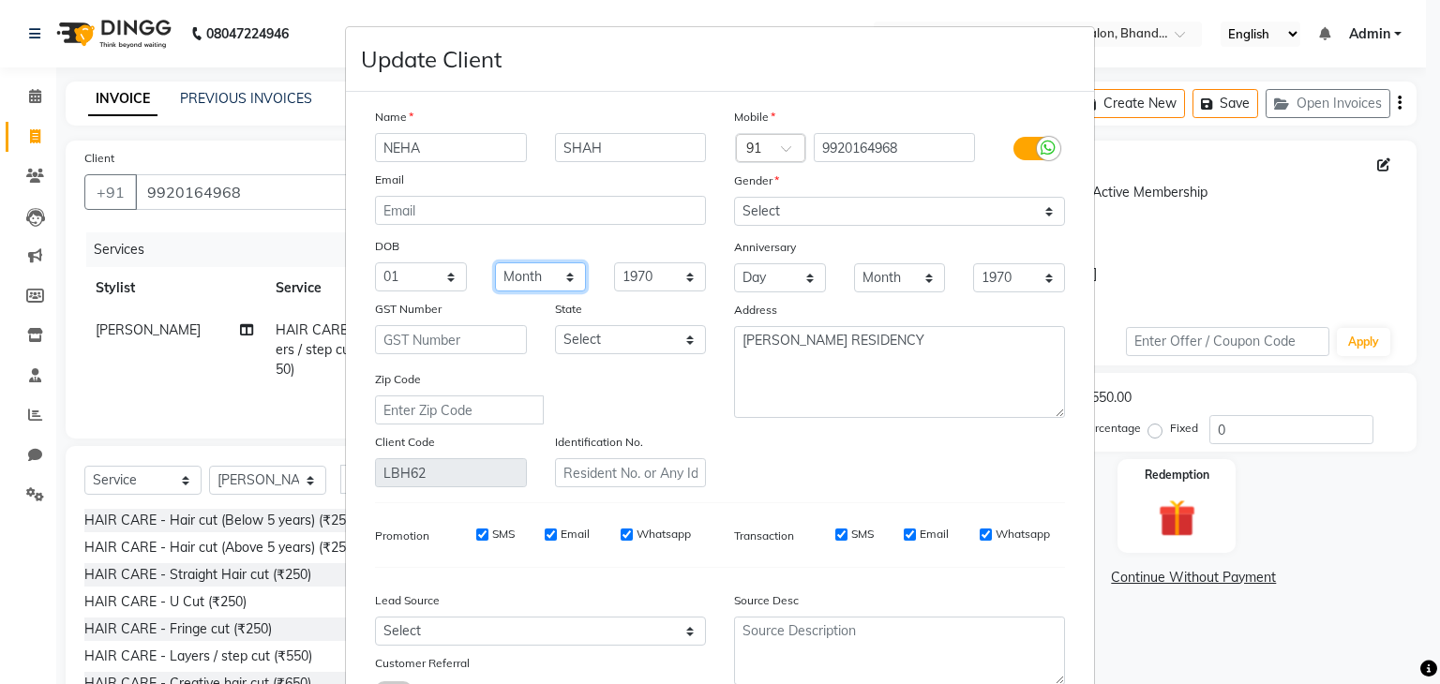
click at [538, 277] on select "Month January February March April May June July August September October Novem…" at bounding box center [541, 276] width 92 height 29
select select "04"
click at [495, 265] on select "Month January February March April May June July August September October Novem…" at bounding box center [541, 276] width 92 height 29
click at [784, 281] on select "Day 01 02 03 04 05 06 07 08 09 10 11 12 13 14 15 16 17 18 19 20 21 22 23 24 25 …" at bounding box center [780, 277] width 92 height 29
select select "28"
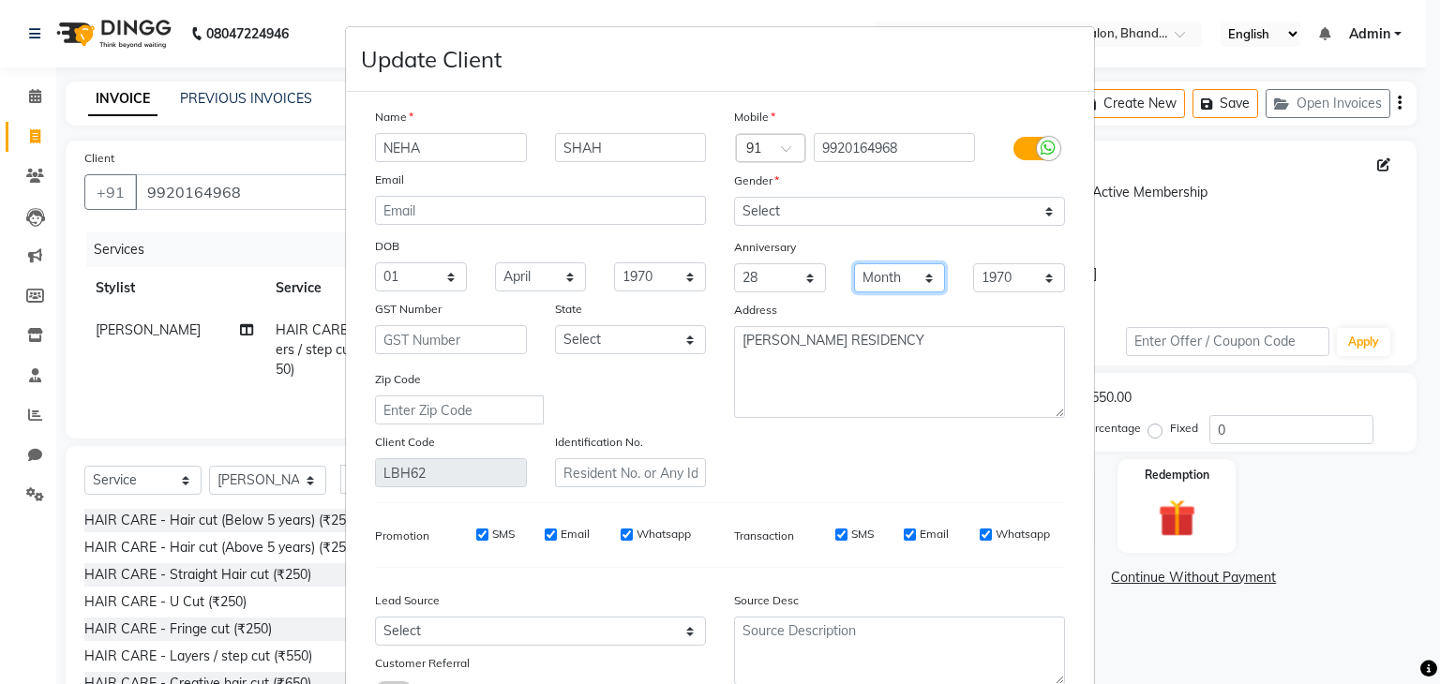
click at [870, 281] on select "Month January February March April May June July August September October Novem…" at bounding box center [900, 277] width 92 height 29
select select "04"
click at [854, 265] on select "Month January February March April May June July August September October Novem…" at bounding box center [900, 277] width 92 height 29
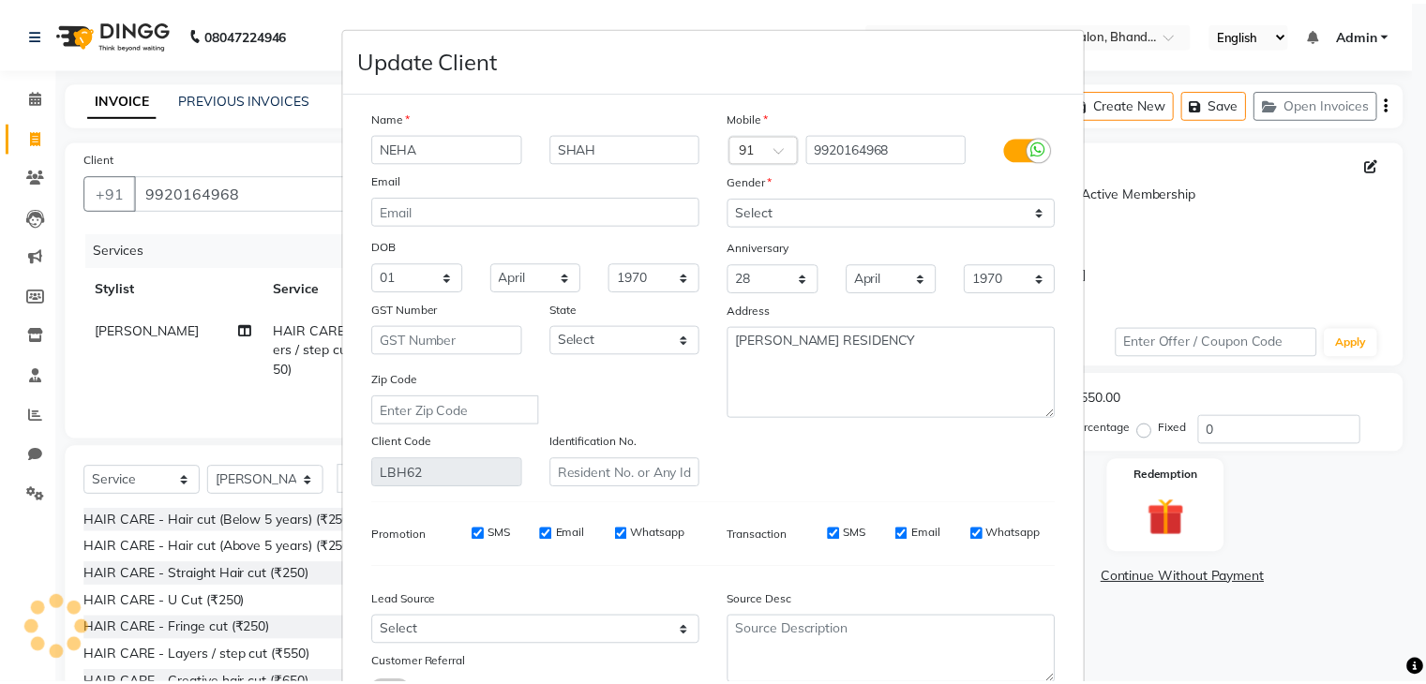
scroll to position [157, 0]
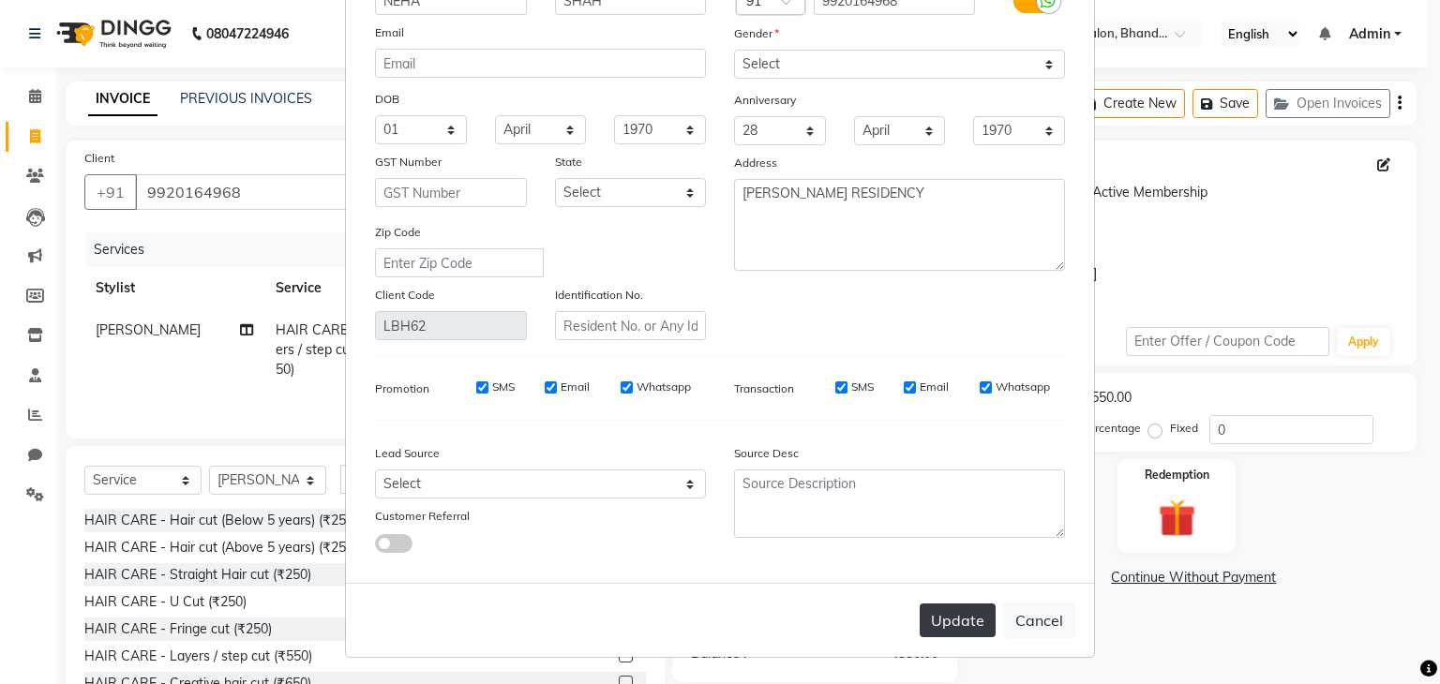
click at [957, 628] on button "Update" at bounding box center [958, 621] width 76 height 34
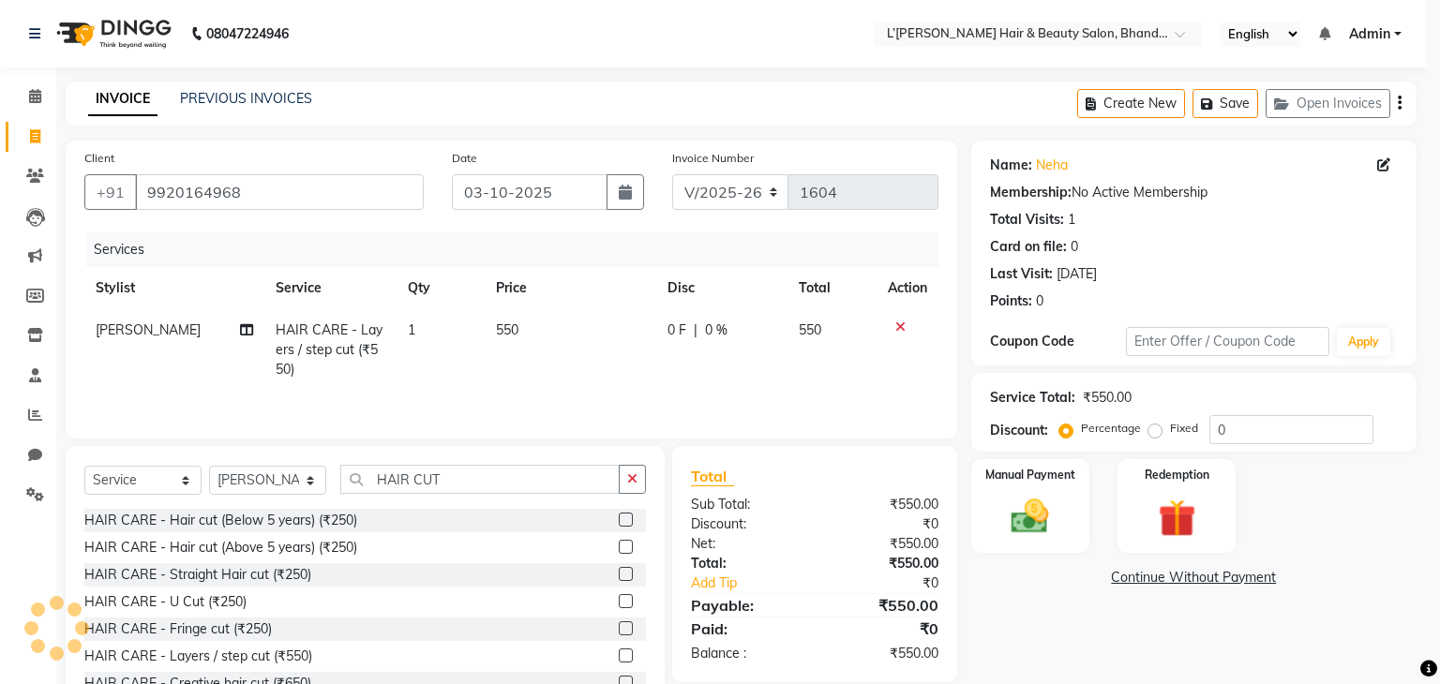
select select
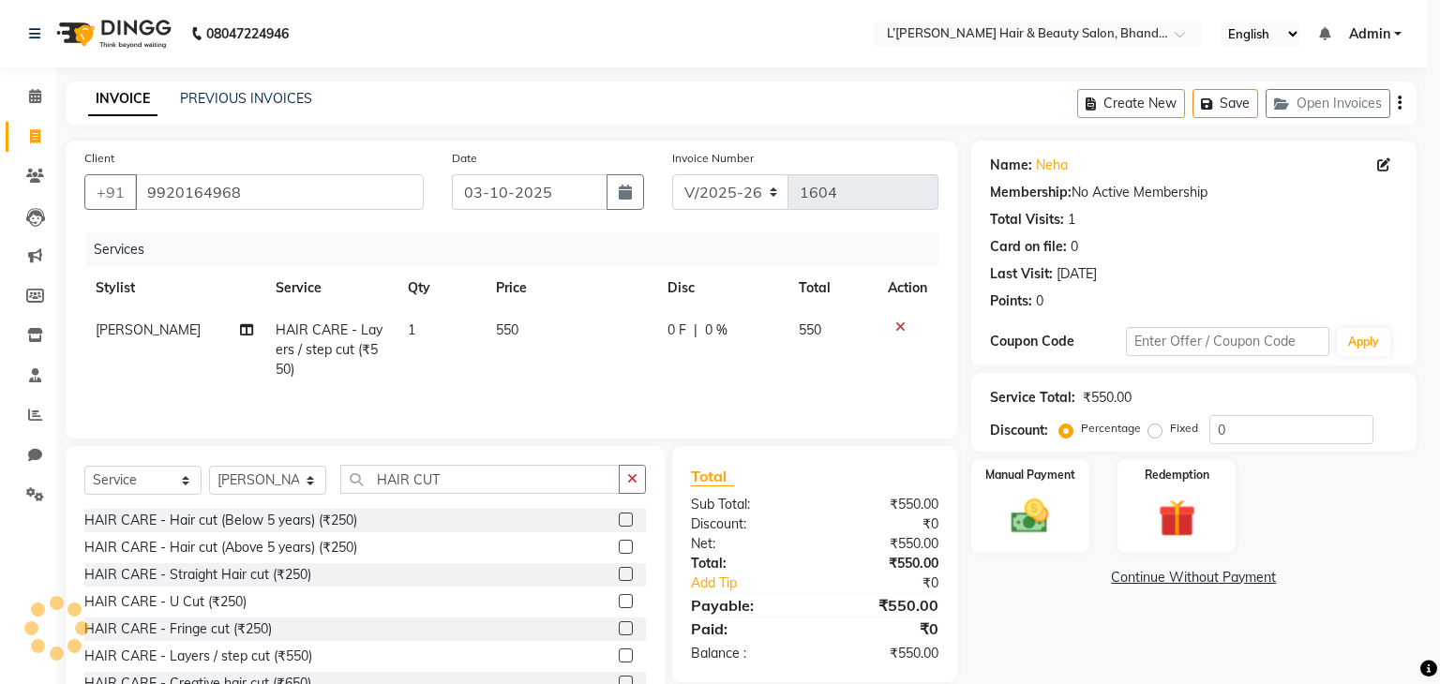
select select
checkbox input "false"
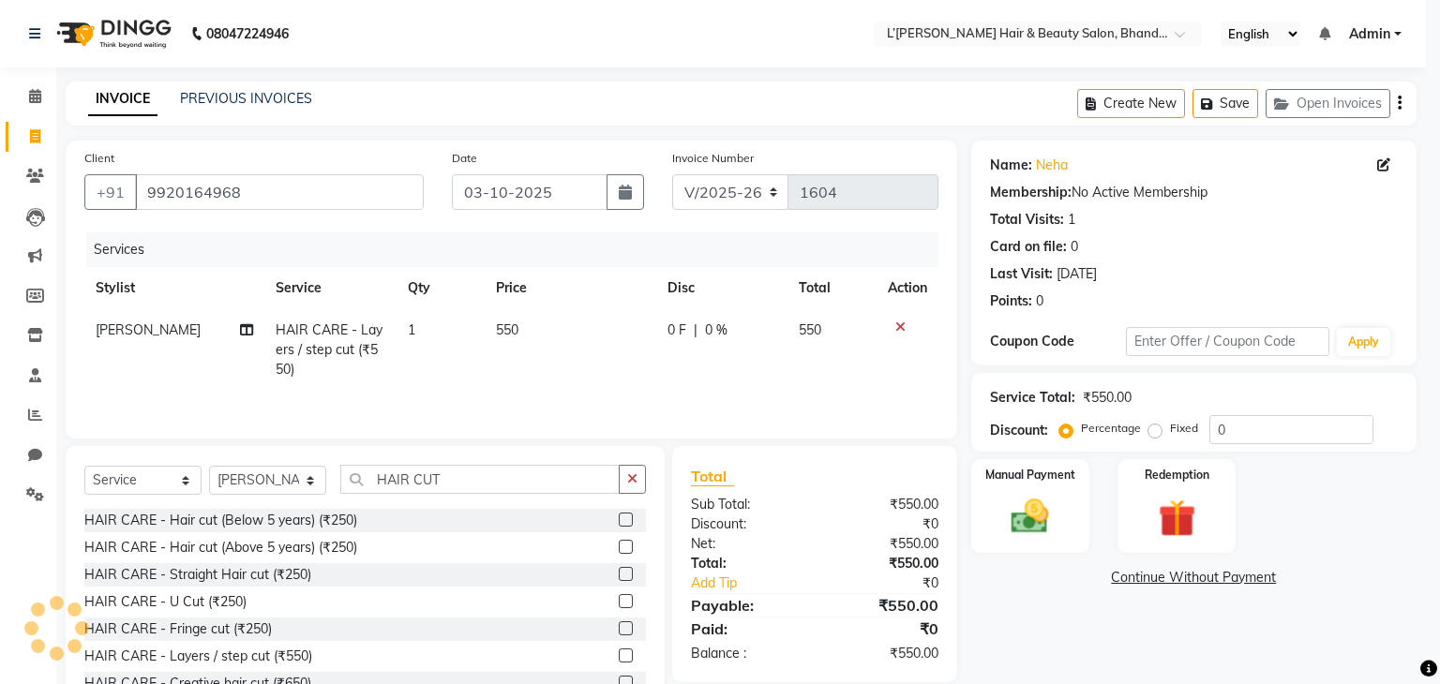
checkbox input "false"
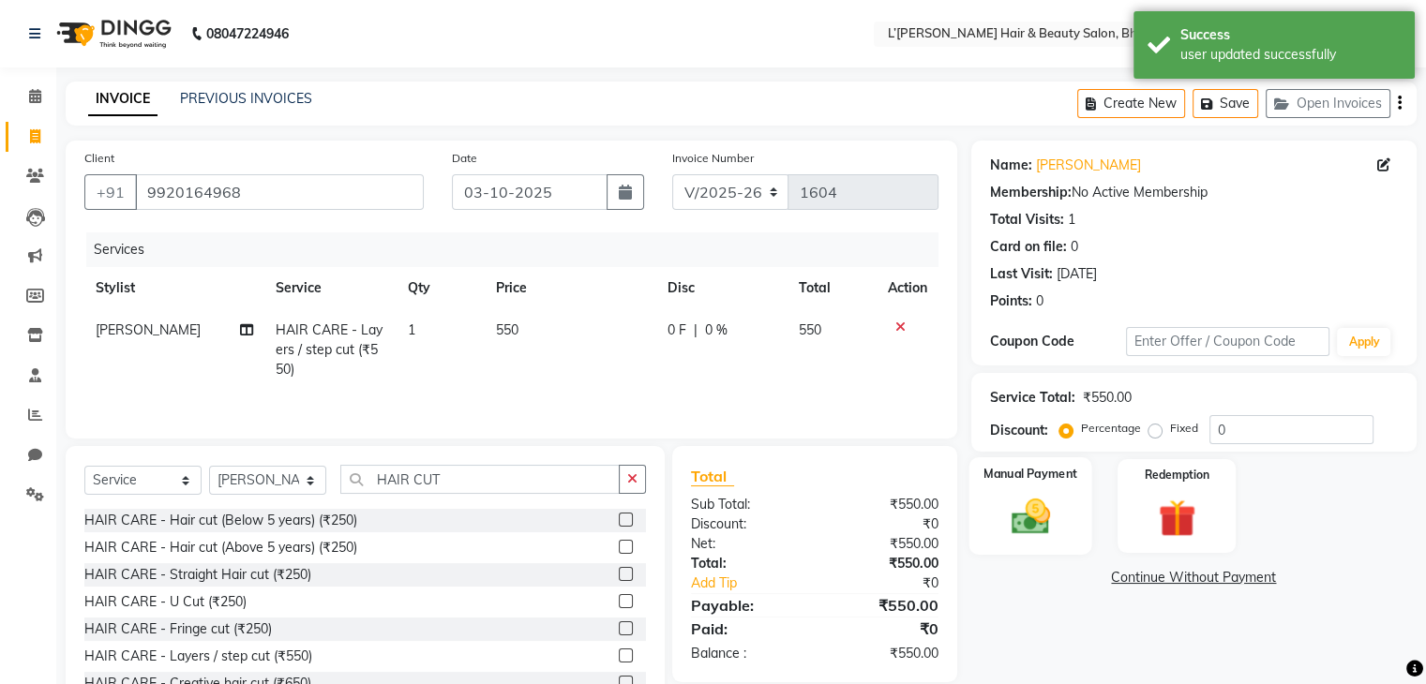
click at [1046, 506] on img at bounding box center [1029, 517] width 63 height 45
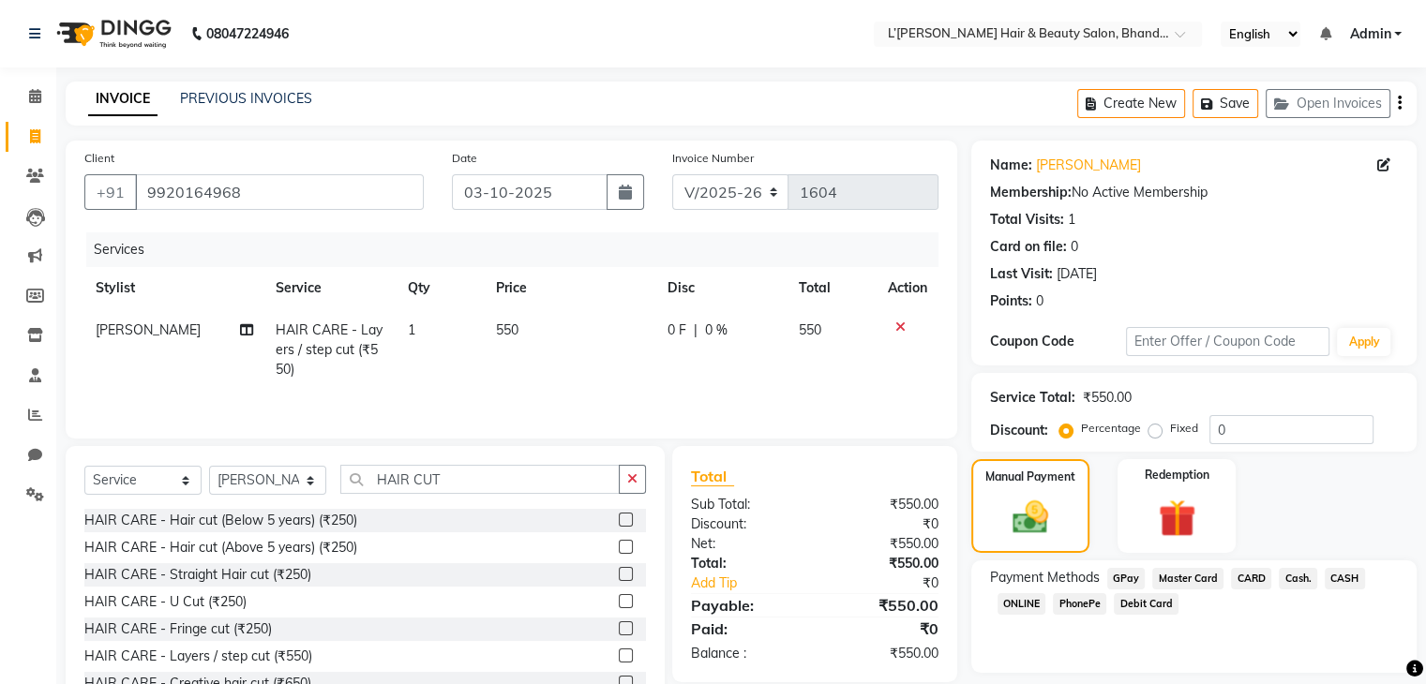
click at [1081, 601] on span "PhonePe" at bounding box center [1079, 604] width 53 height 22
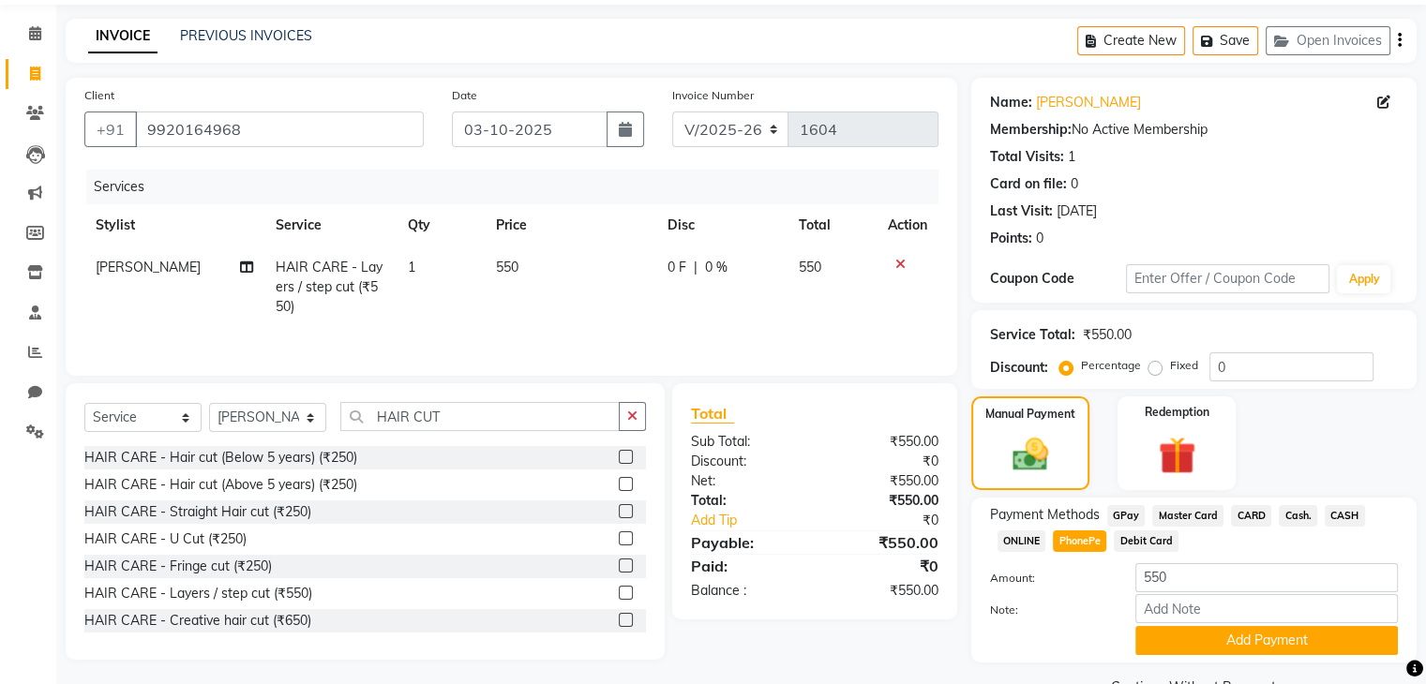
scroll to position [110, 0]
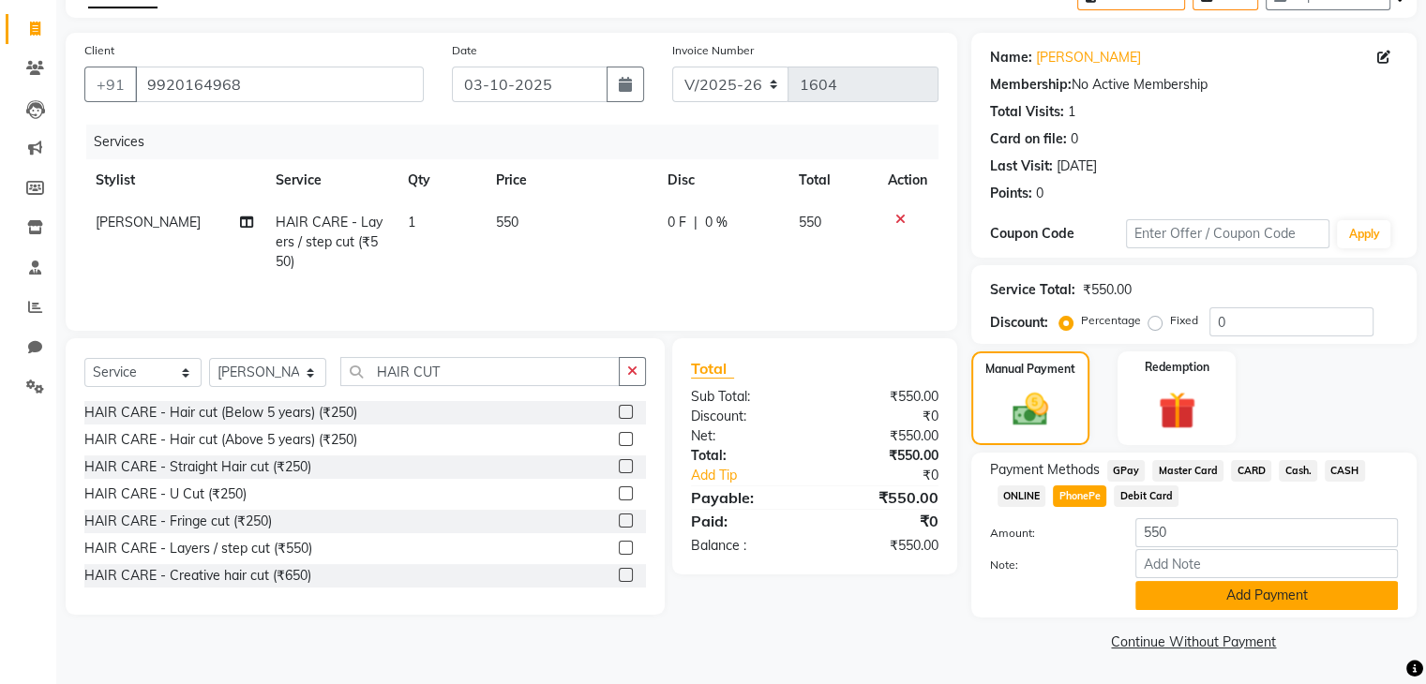
click at [1170, 596] on button "Add Payment" at bounding box center [1266, 595] width 262 height 29
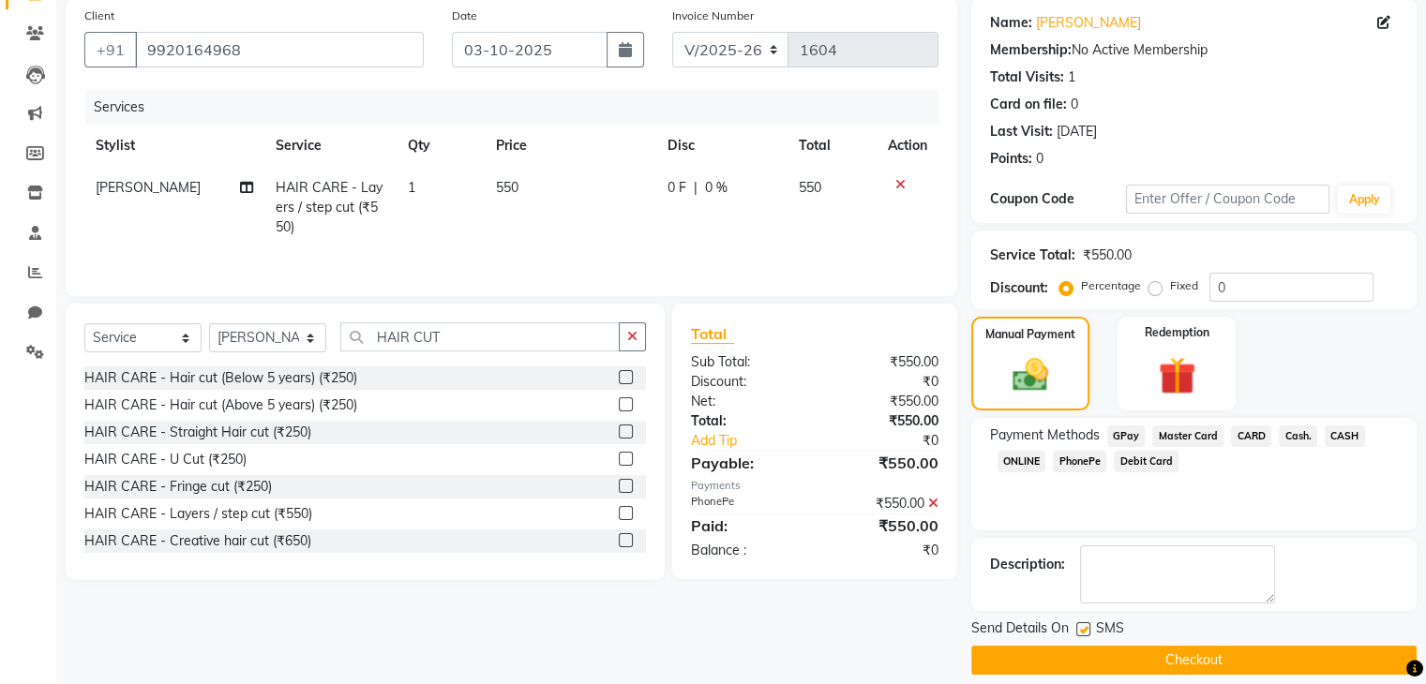
scroll to position [160, 0]
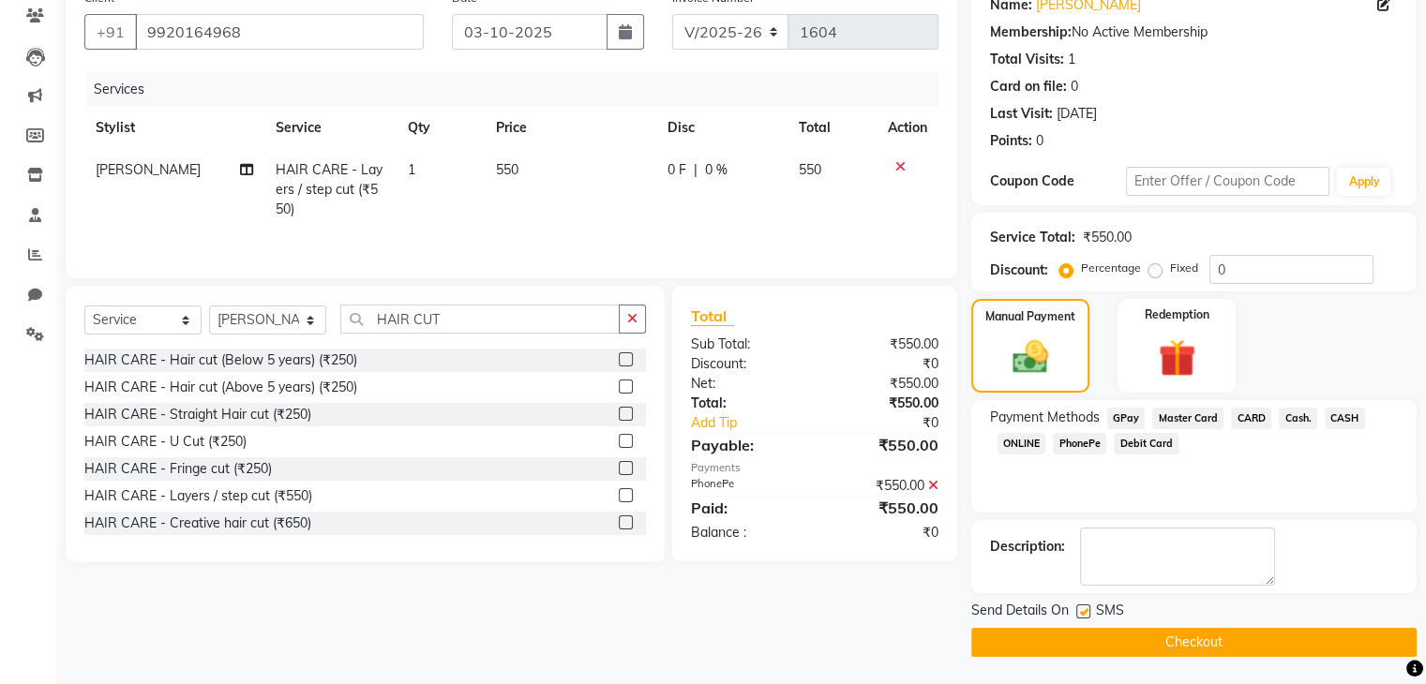
click at [1084, 608] on label at bounding box center [1083, 612] width 14 height 14
click at [1084, 608] on input "checkbox" at bounding box center [1082, 613] width 12 height 12
checkbox input "false"
click at [1088, 639] on button "Checkout" at bounding box center [1193, 642] width 445 height 29
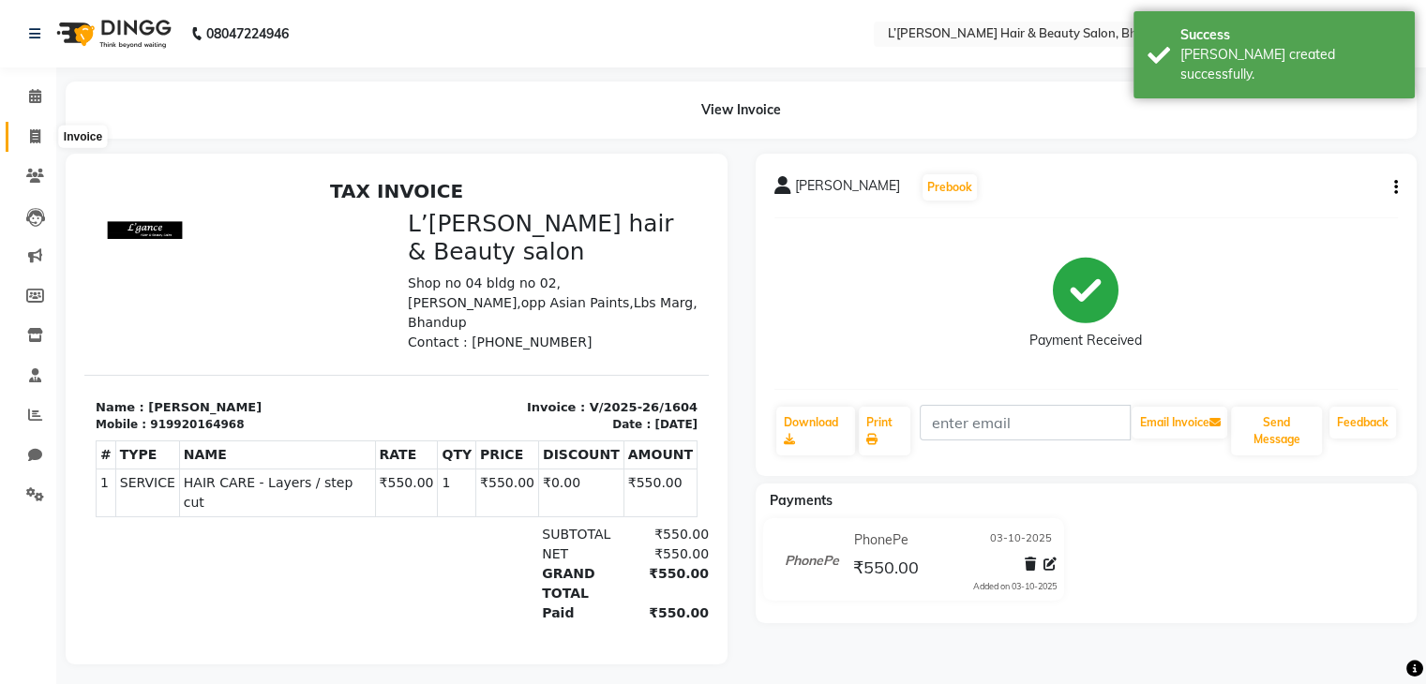
click at [34, 139] on icon at bounding box center [35, 136] width 10 height 14
select select "service"
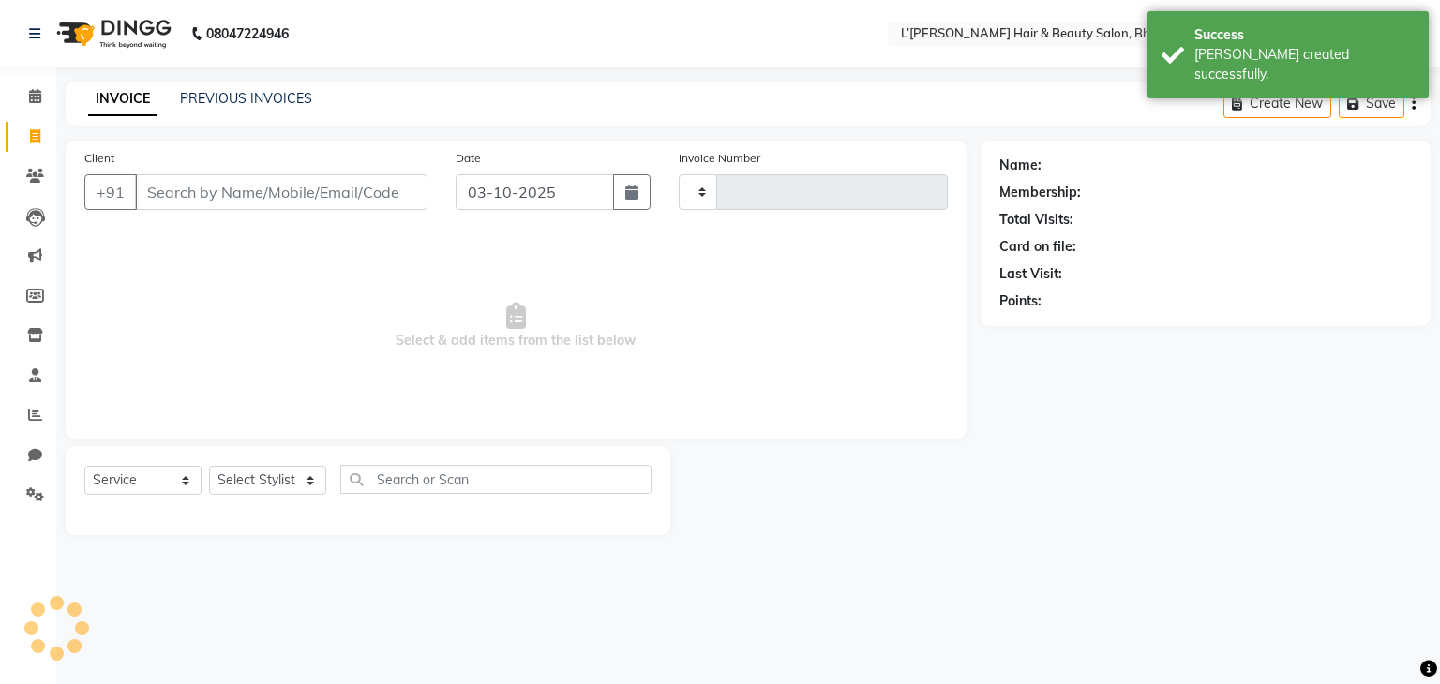
type input "1605"
select select "7828"
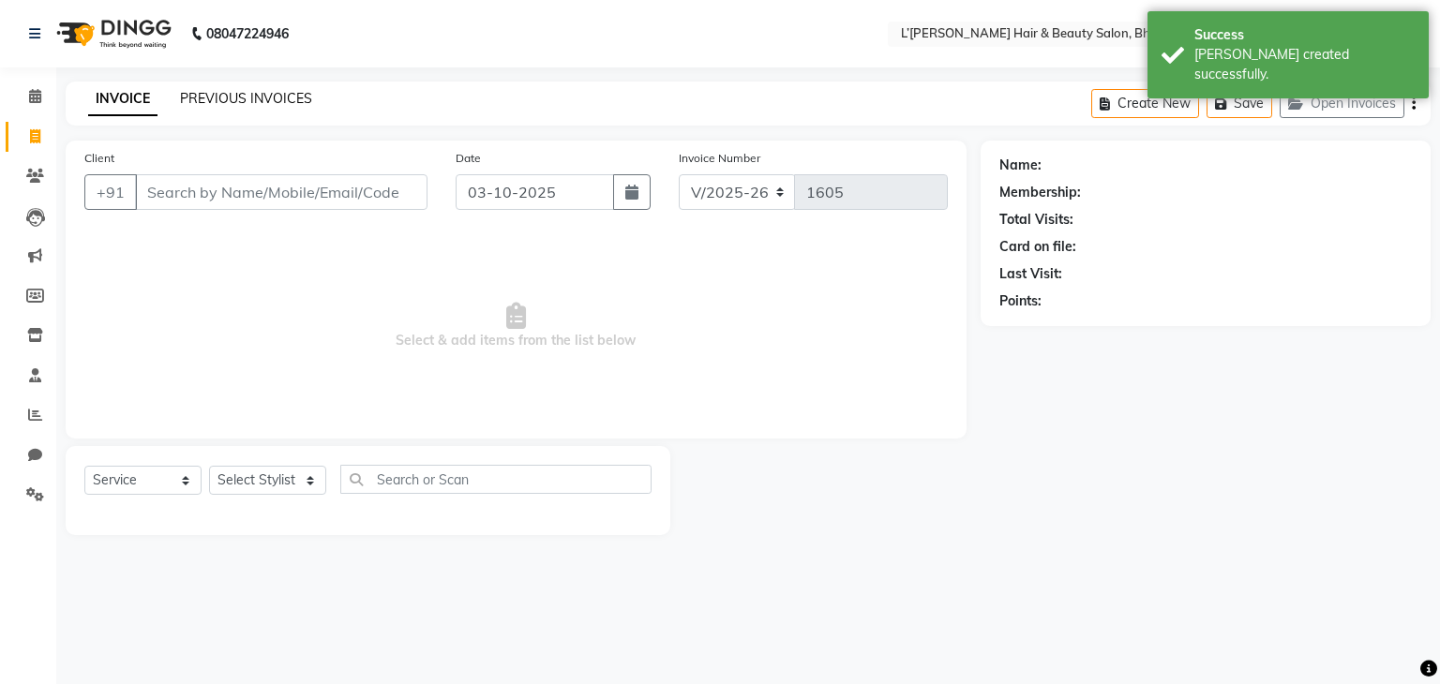
click at [241, 97] on link "PREVIOUS INVOICES" at bounding box center [246, 98] width 132 height 17
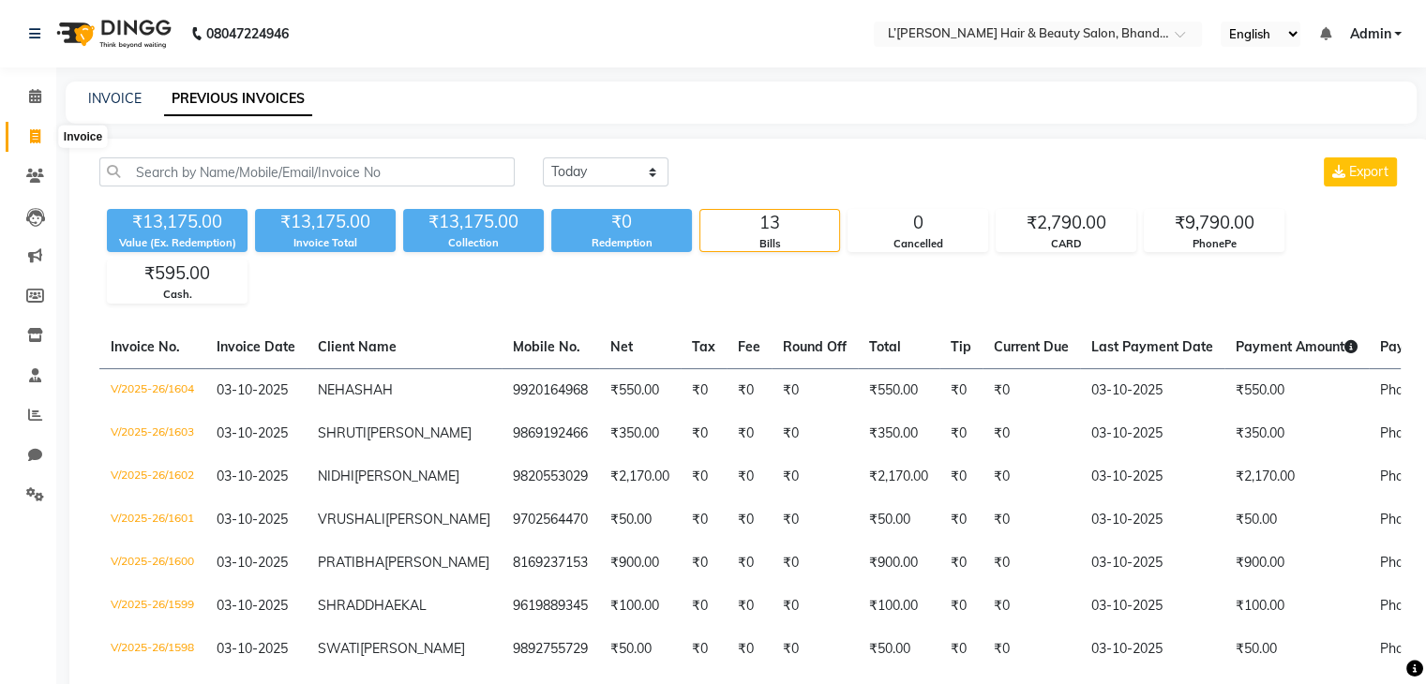
click at [38, 136] on icon at bounding box center [35, 136] width 10 height 14
select select "service"
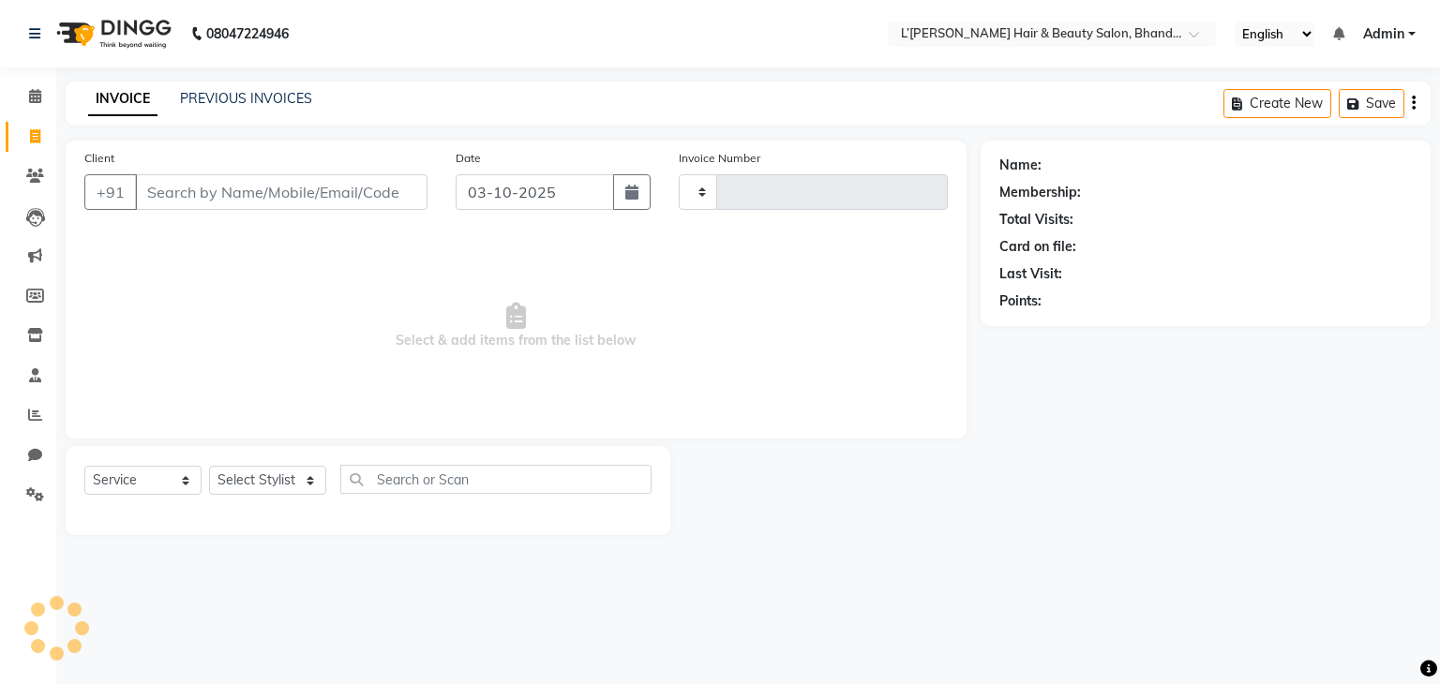
type input "1605"
select select "7828"
click at [157, 196] on input "Client" at bounding box center [281, 192] width 292 height 36
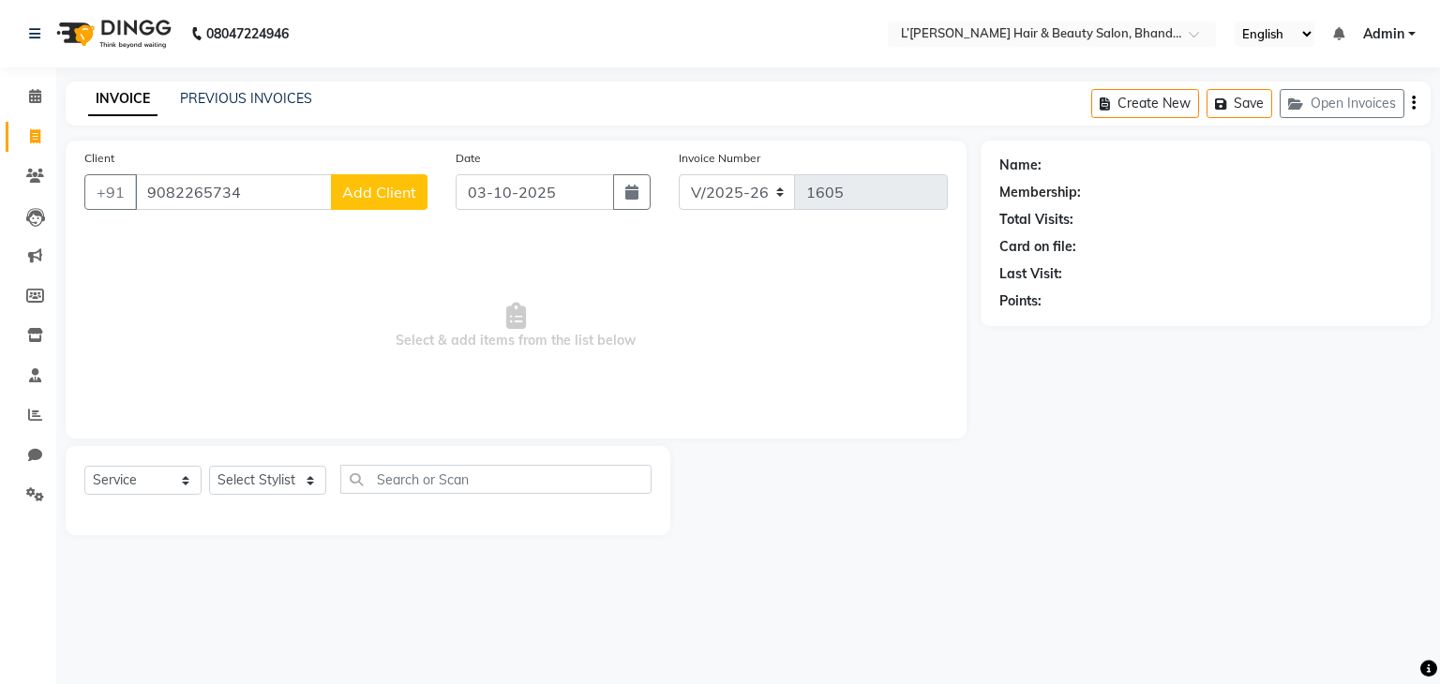
type input "9082265734"
click at [367, 198] on span "Add Client" at bounding box center [379, 192] width 74 height 19
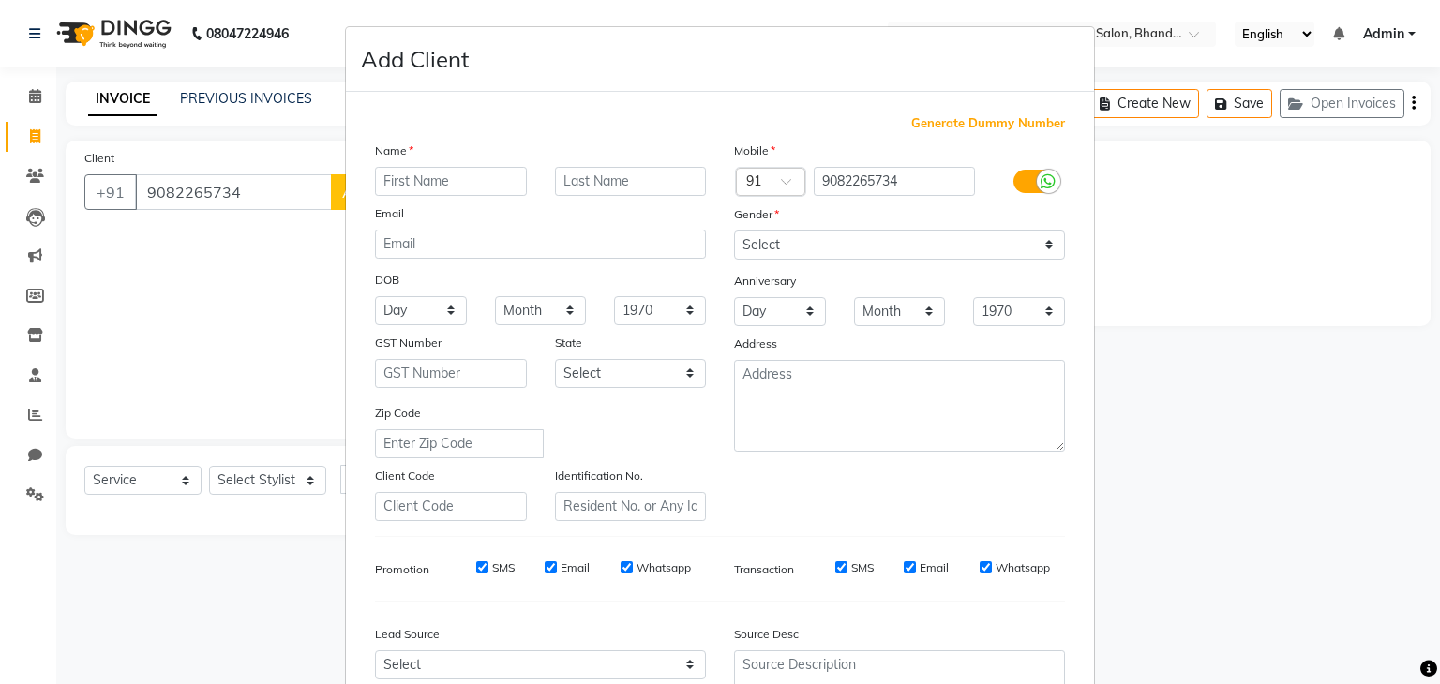
click at [418, 179] on input "text" at bounding box center [451, 181] width 152 height 29
click at [391, 166] on div "Name" at bounding box center [391, 154] width 60 height 26
click at [388, 179] on input "text" at bounding box center [451, 181] width 152 height 29
type input "NEHA"
click at [555, 180] on input "text" at bounding box center [631, 181] width 152 height 29
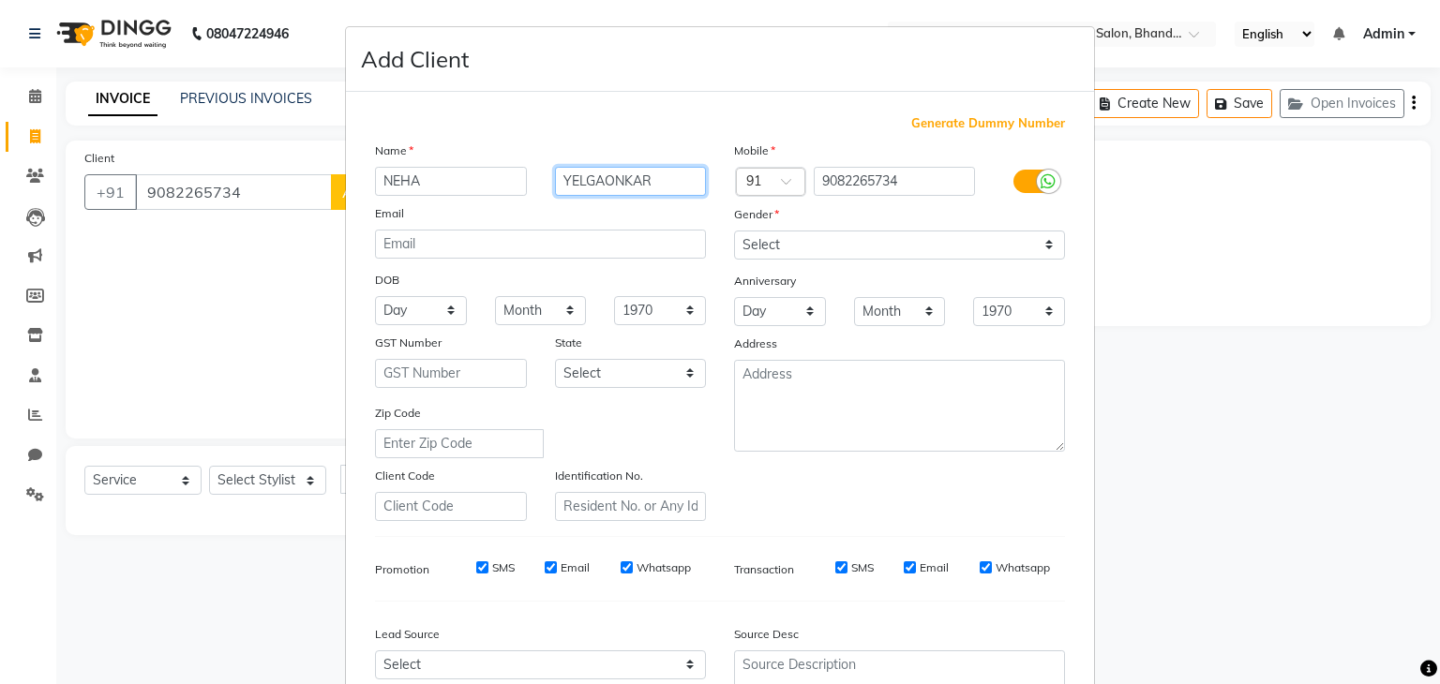
type input "YELGAONKAR"
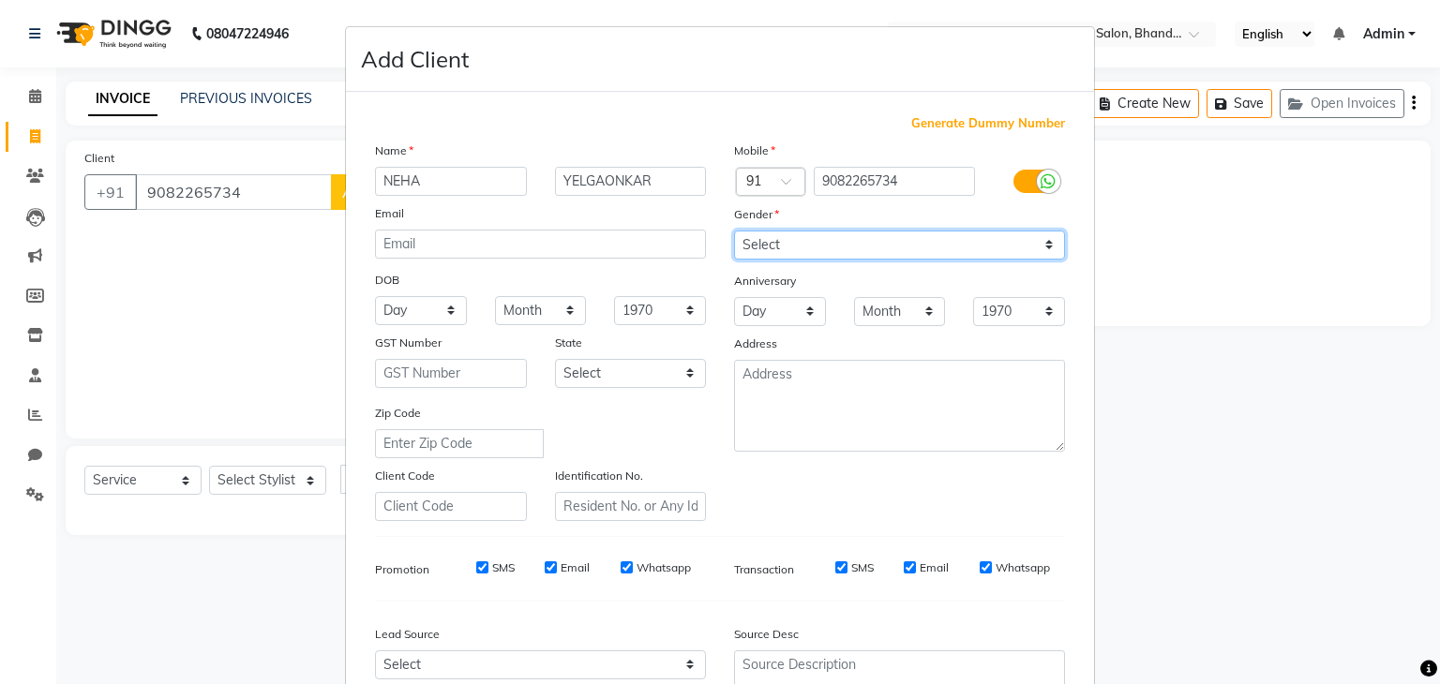
click at [767, 252] on select "Select Male Female Other Prefer Not To Say" at bounding box center [899, 245] width 331 height 29
select select "female"
click at [734, 232] on select "Select Male Female Other Prefer Not To Say" at bounding box center [899, 245] width 331 height 29
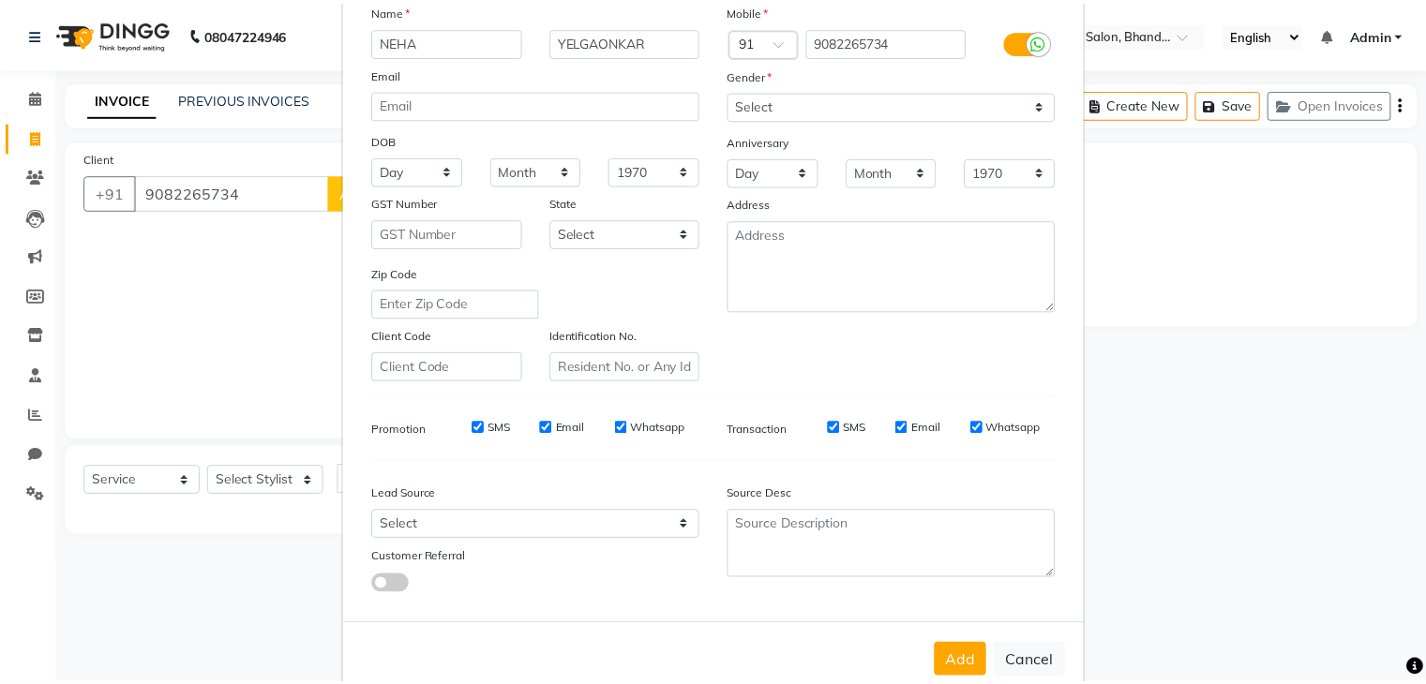
scroll to position [190, 0]
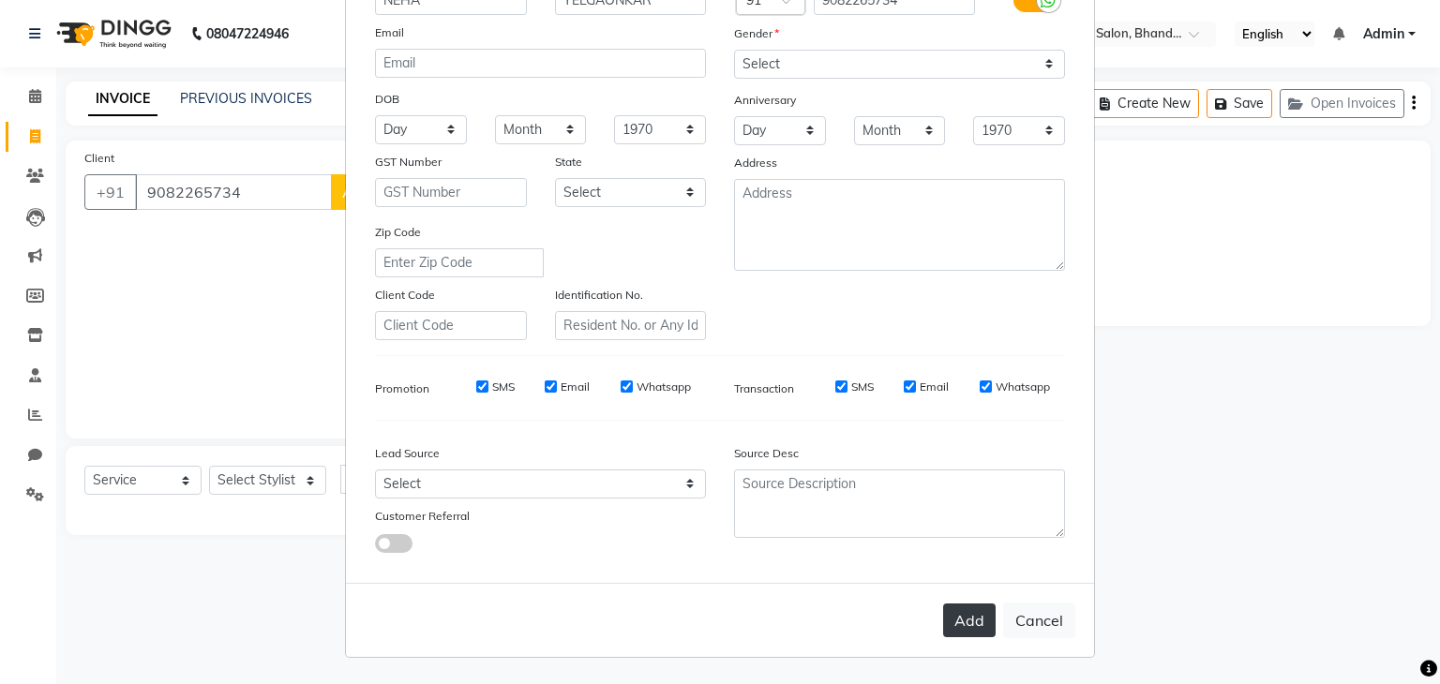
click at [963, 620] on button "Add" at bounding box center [969, 621] width 52 height 34
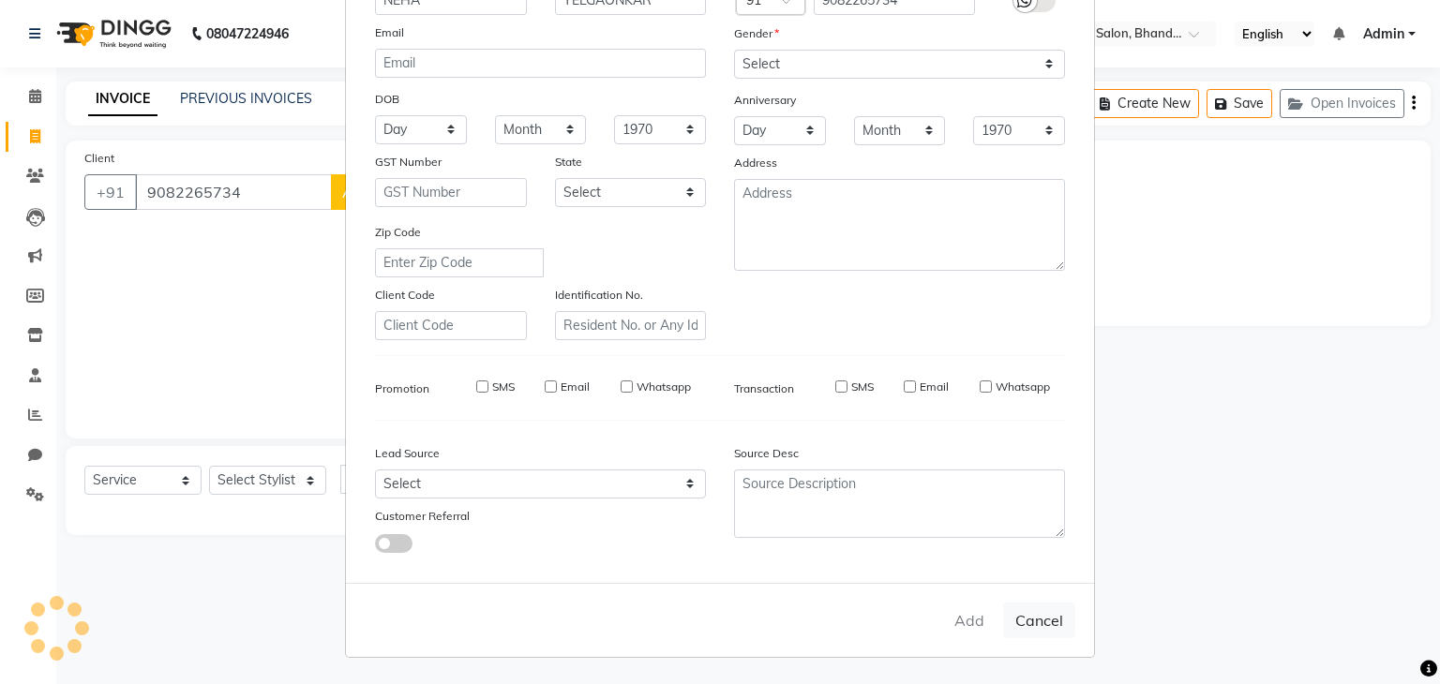
select select
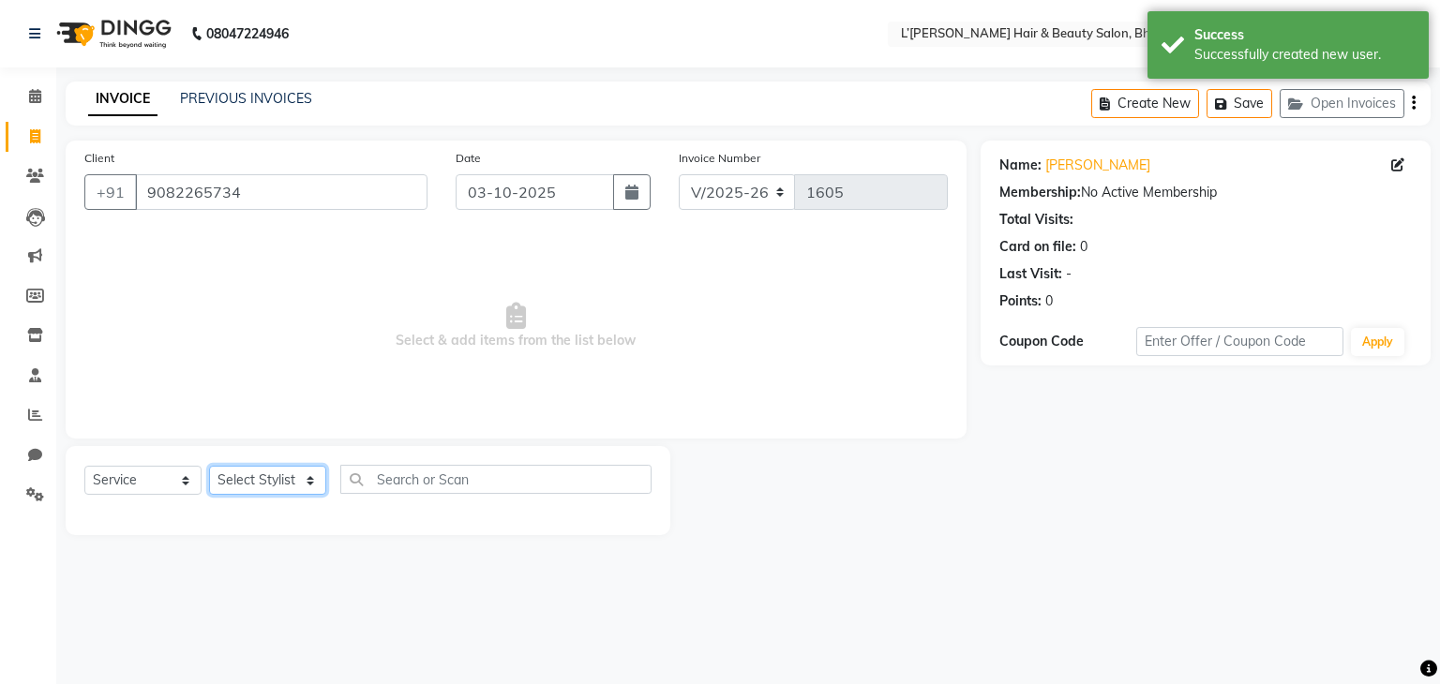
click at [304, 478] on select "Select Stylist Devi DIS Mamta Pinki [PERSON_NAME] Shweta Uma UNKNOWN [PERSON_NA…" at bounding box center [267, 480] width 117 height 29
click at [209, 467] on select "Select Stylist Devi DIS Mamta Pinki [PERSON_NAME] Shweta Uma UNKNOWN [PERSON_NA…" at bounding box center [267, 480] width 117 height 29
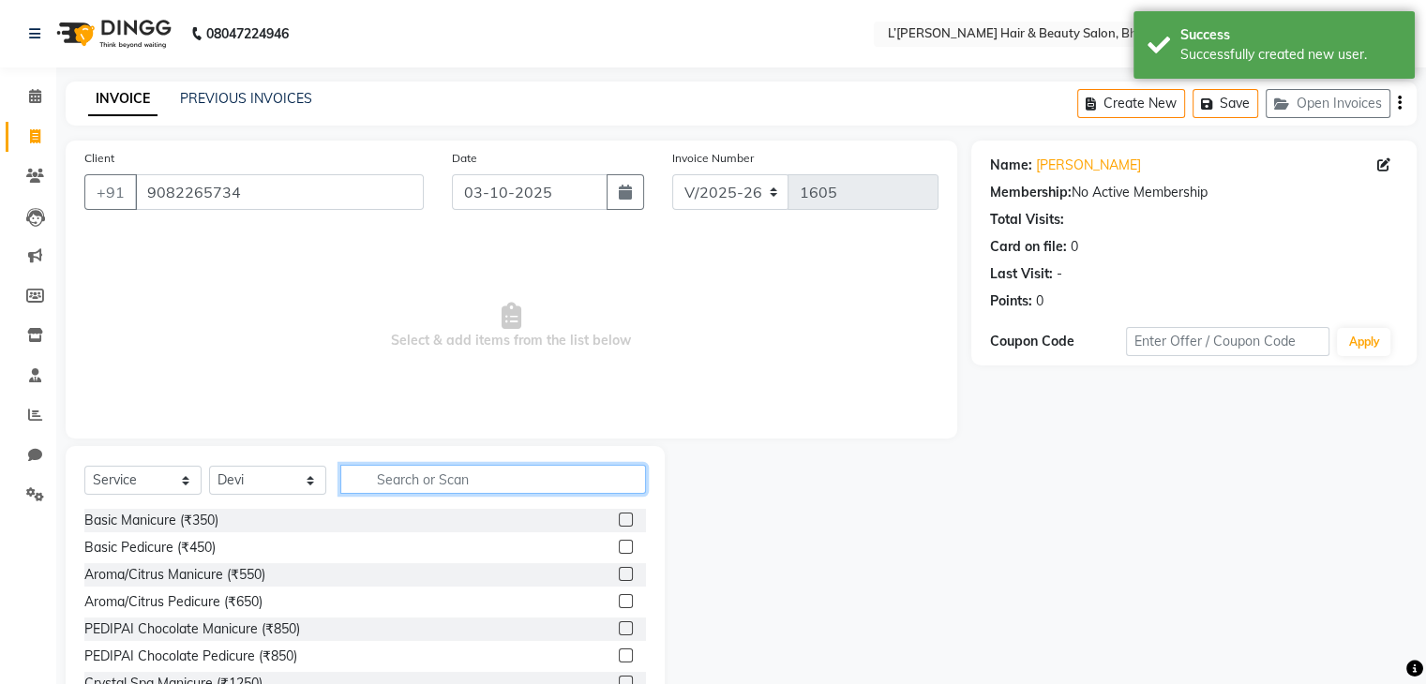
click at [367, 481] on input "text" at bounding box center [493, 479] width 306 height 29
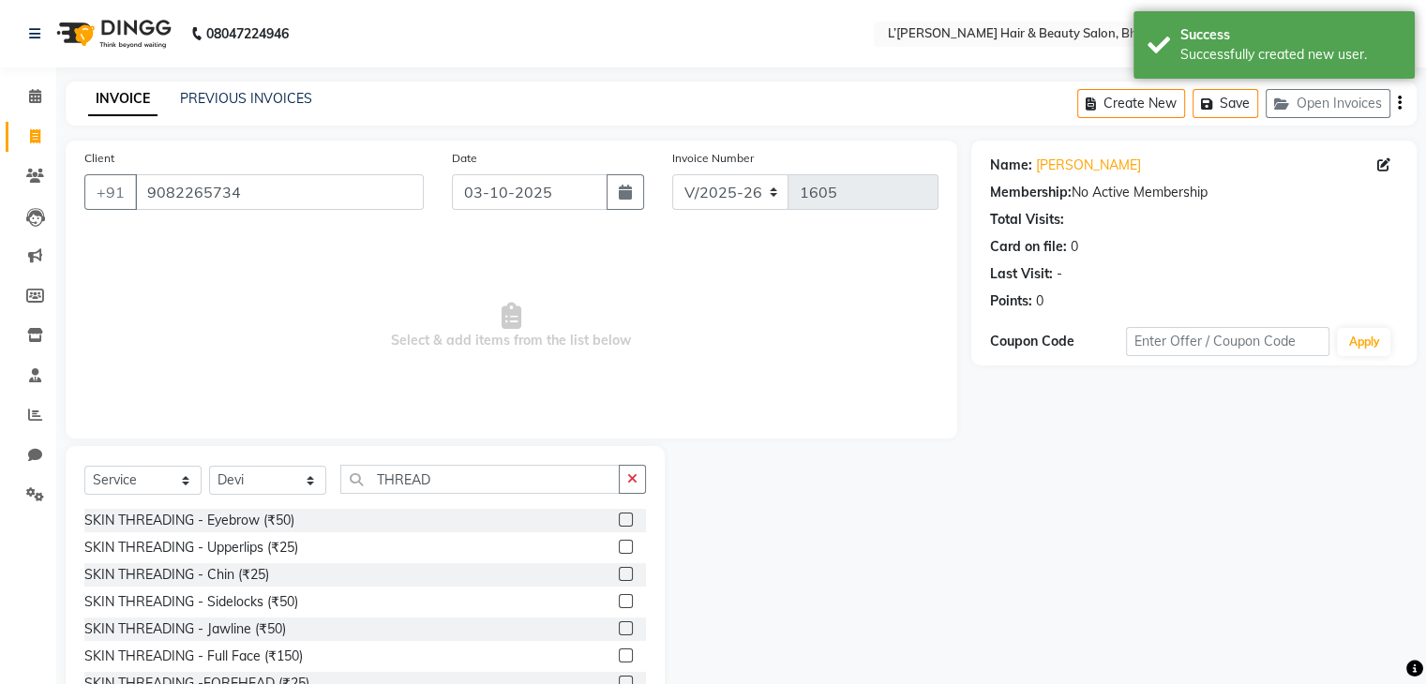
click at [619, 519] on label at bounding box center [626, 520] width 14 height 14
click at [619, 519] on input "checkbox" at bounding box center [625, 521] width 12 height 12
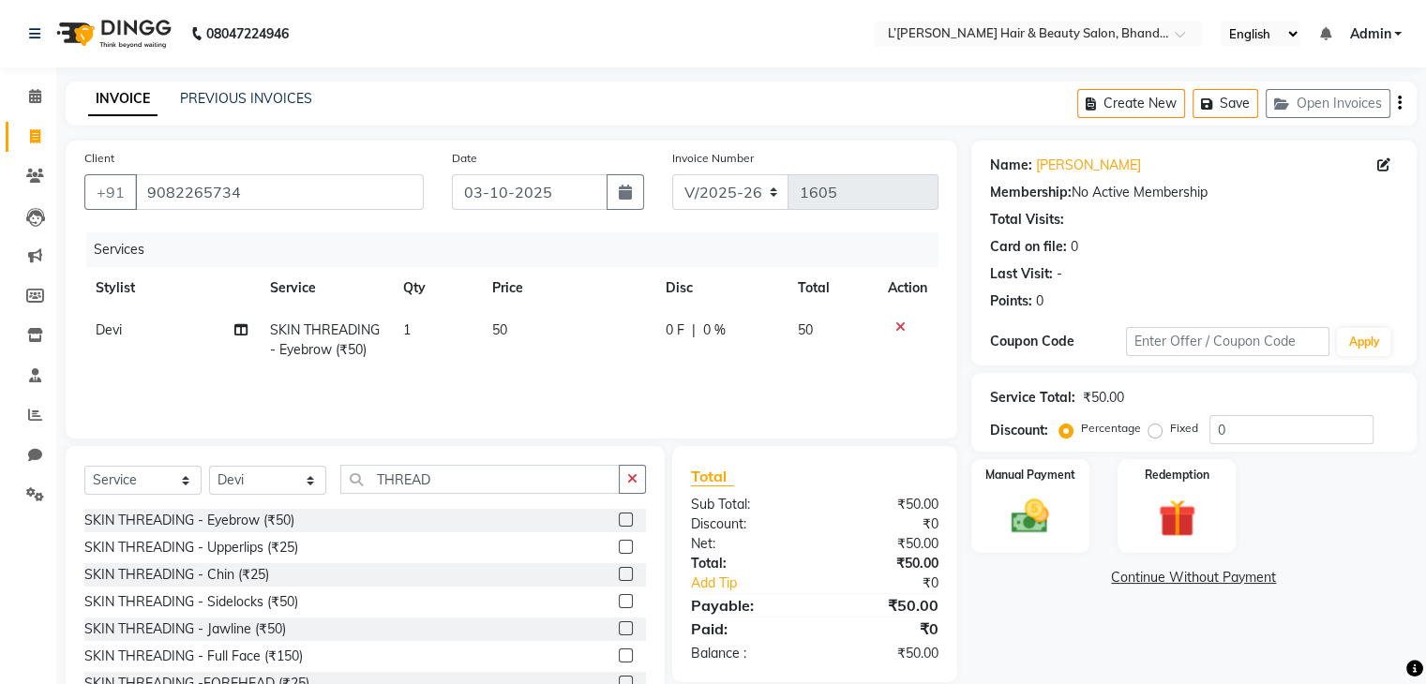
click at [619, 546] on label at bounding box center [626, 547] width 14 height 14
click at [619, 546] on input "checkbox" at bounding box center [625, 548] width 12 height 12
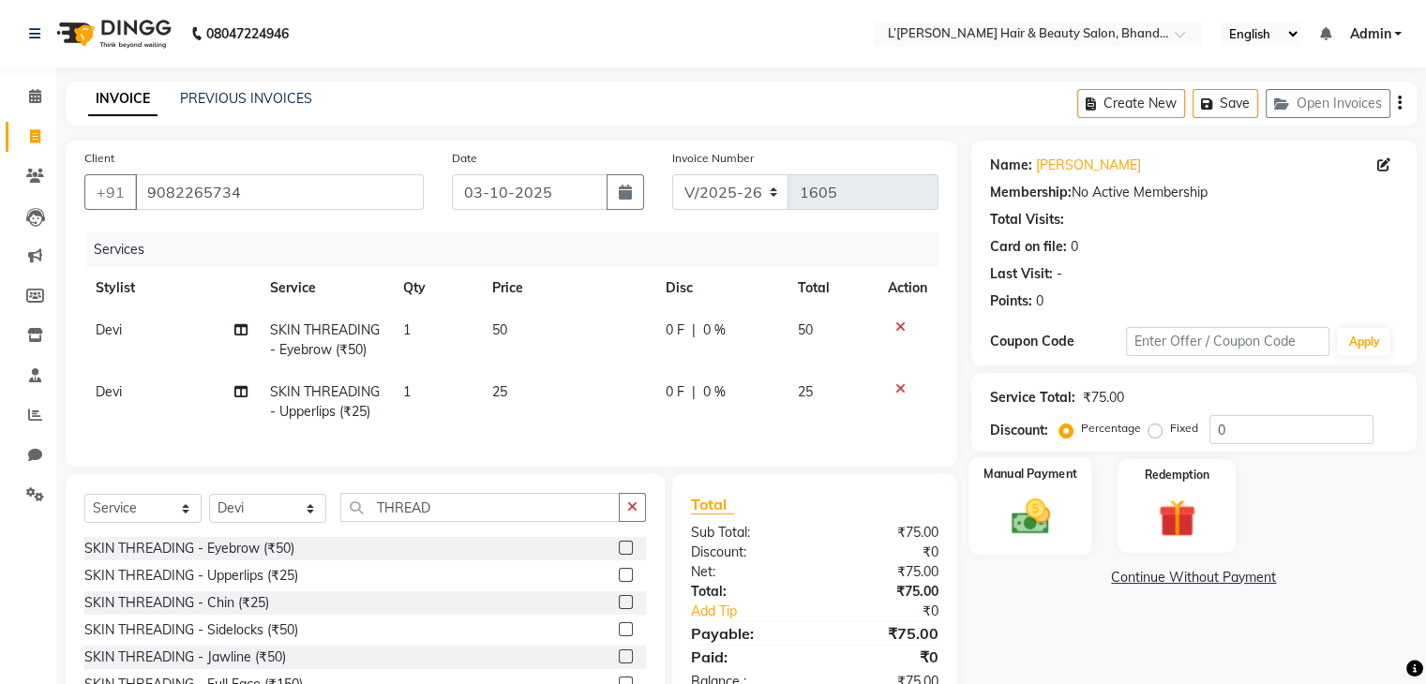
click at [1033, 518] on img at bounding box center [1029, 517] width 63 height 45
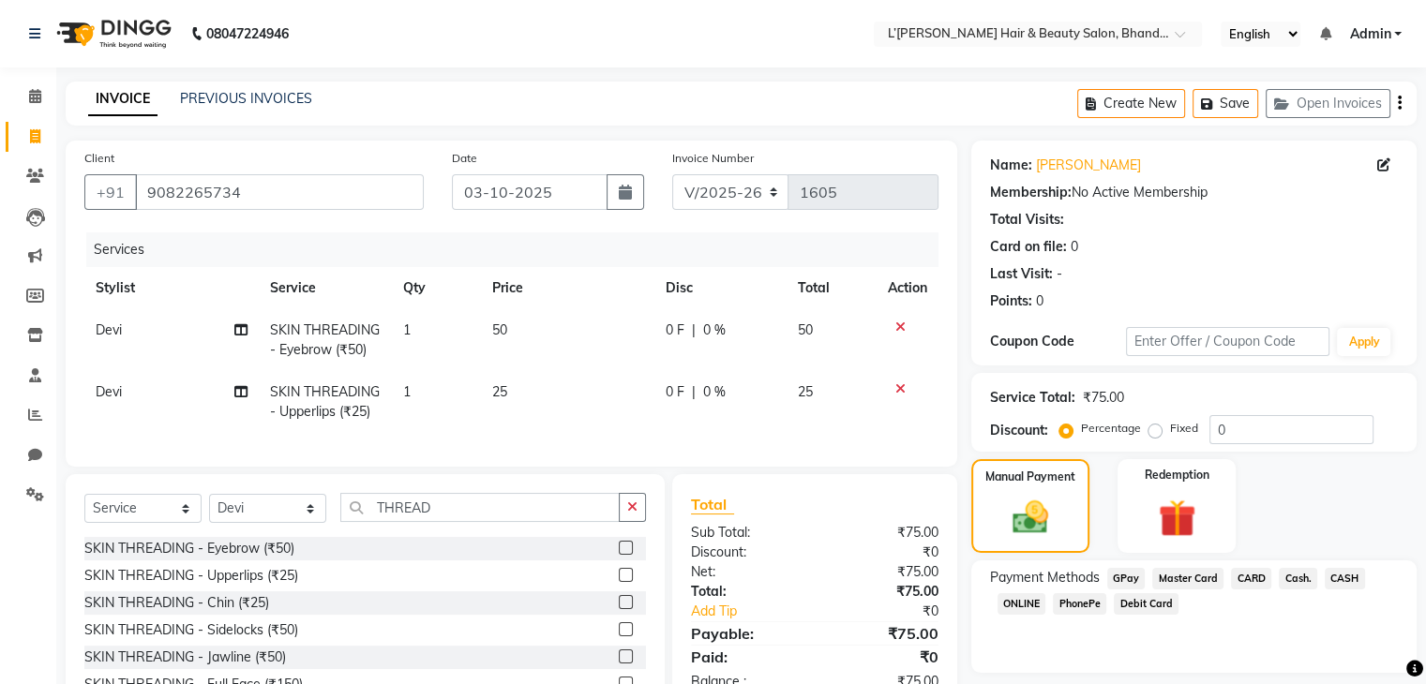
click at [1080, 607] on span "PhonePe" at bounding box center [1079, 604] width 53 height 22
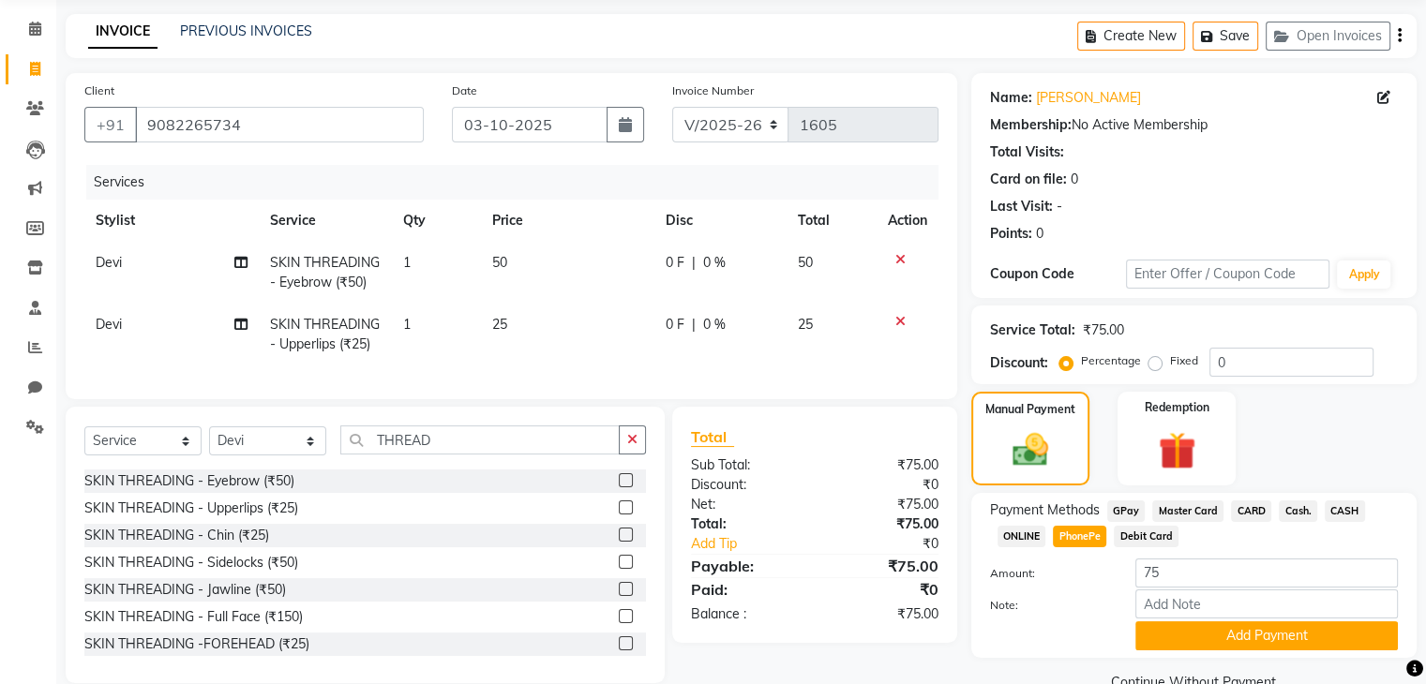
scroll to position [110, 0]
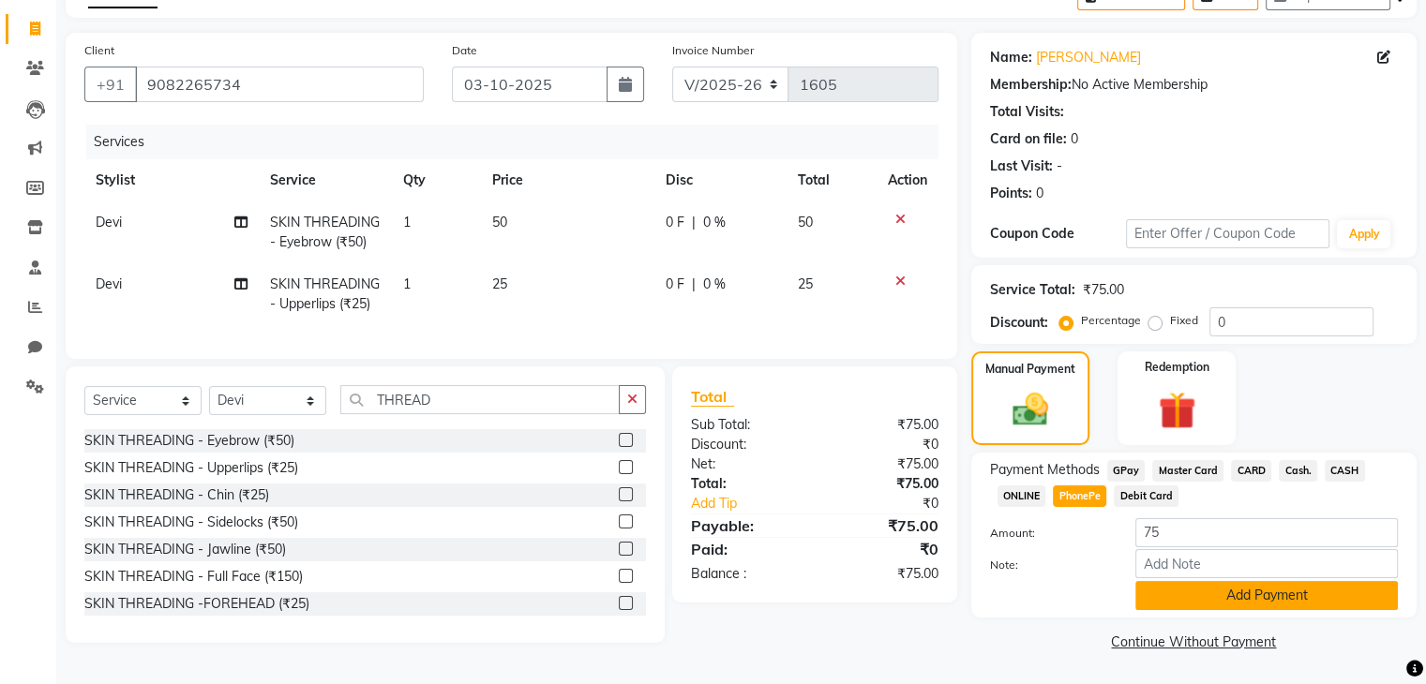
click at [1218, 597] on button "Add Payment" at bounding box center [1266, 595] width 262 height 29
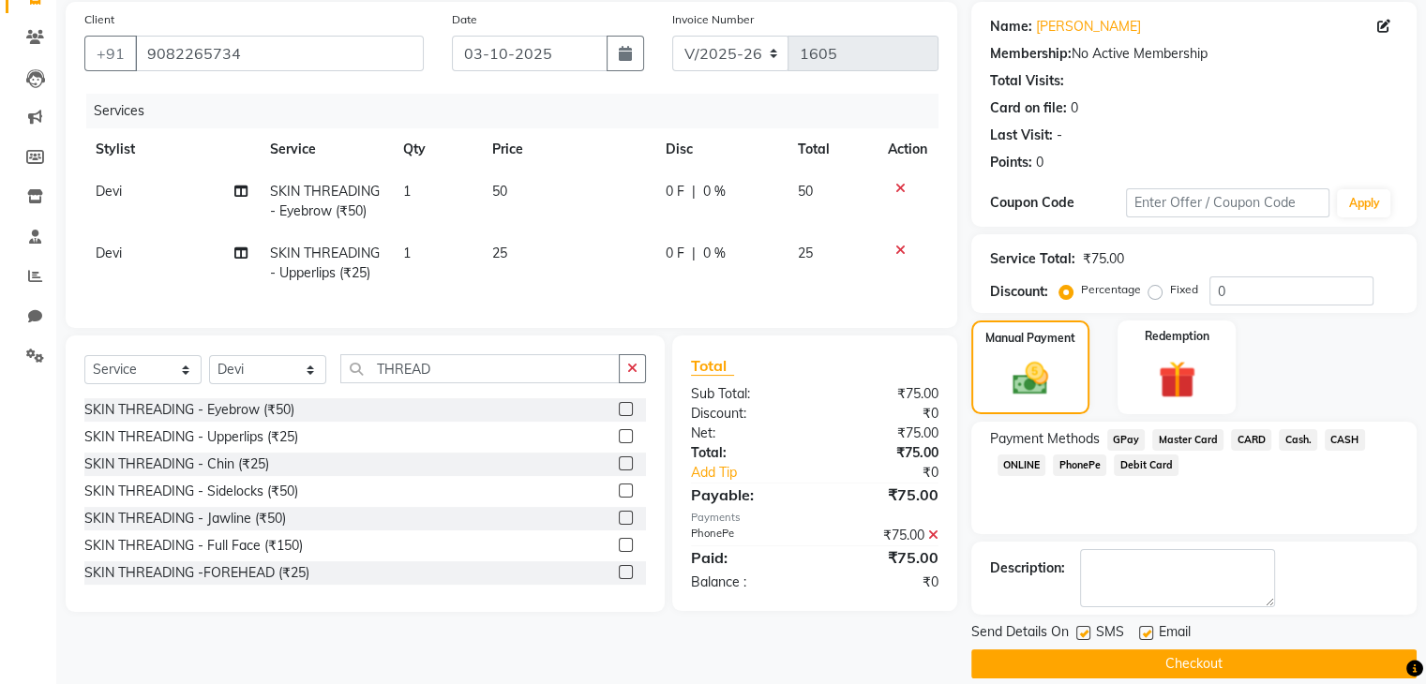
scroll to position [160, 0]
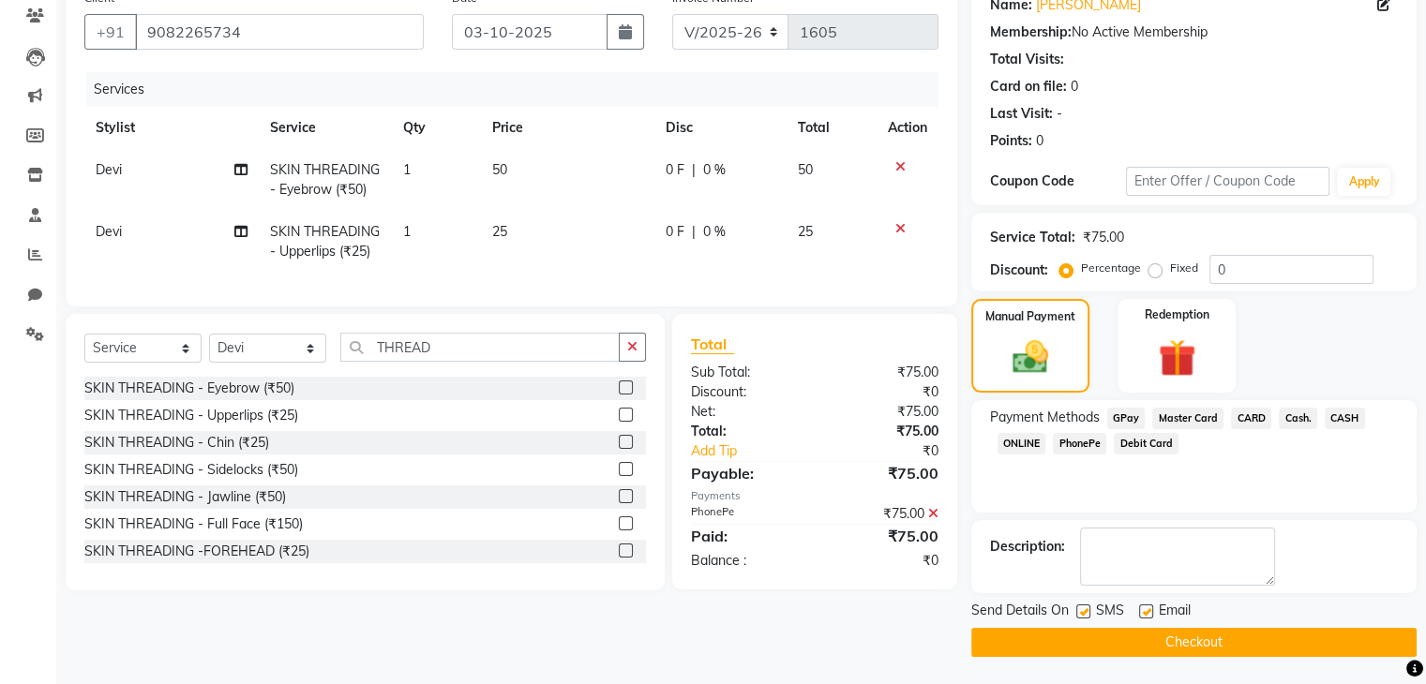
click at [1275, 642] on button "Checkout" at bounding box center [1193, 642] width 445 height 29
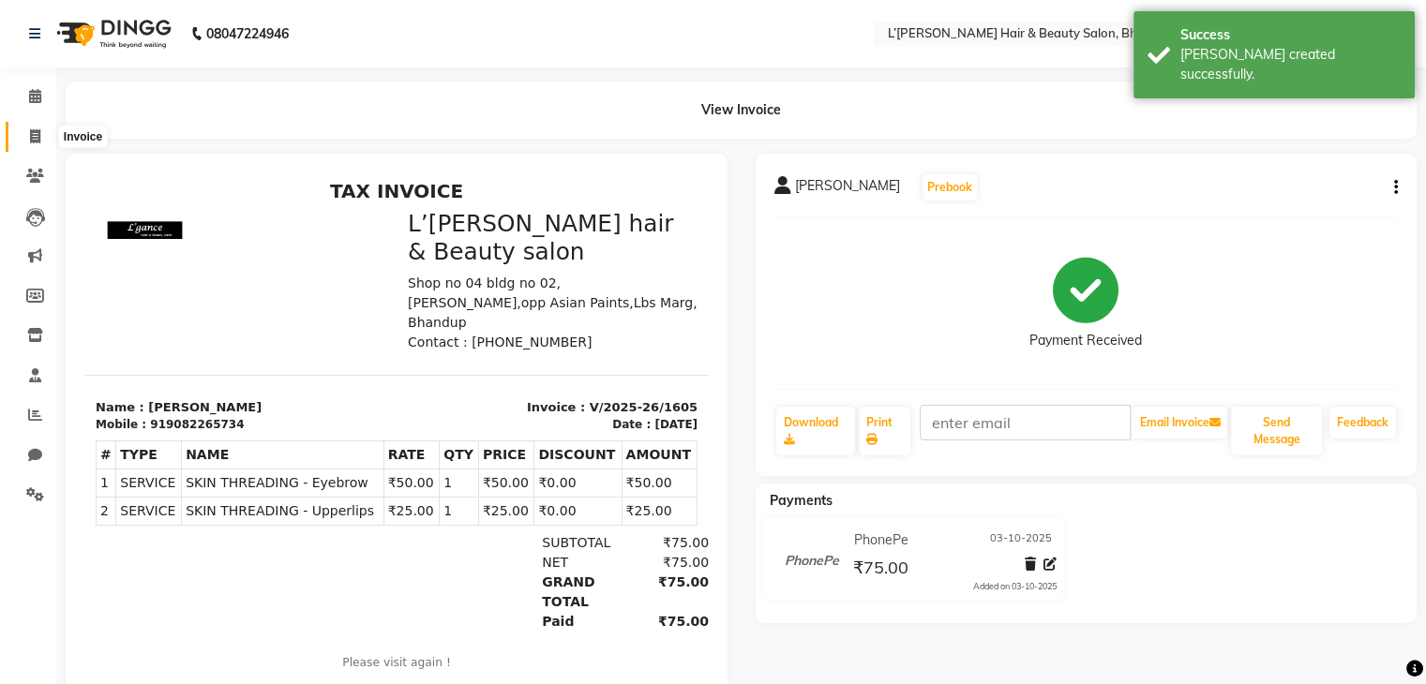
click at [33, 140] on icon at bounding box center [35, 136] width 10 height 14
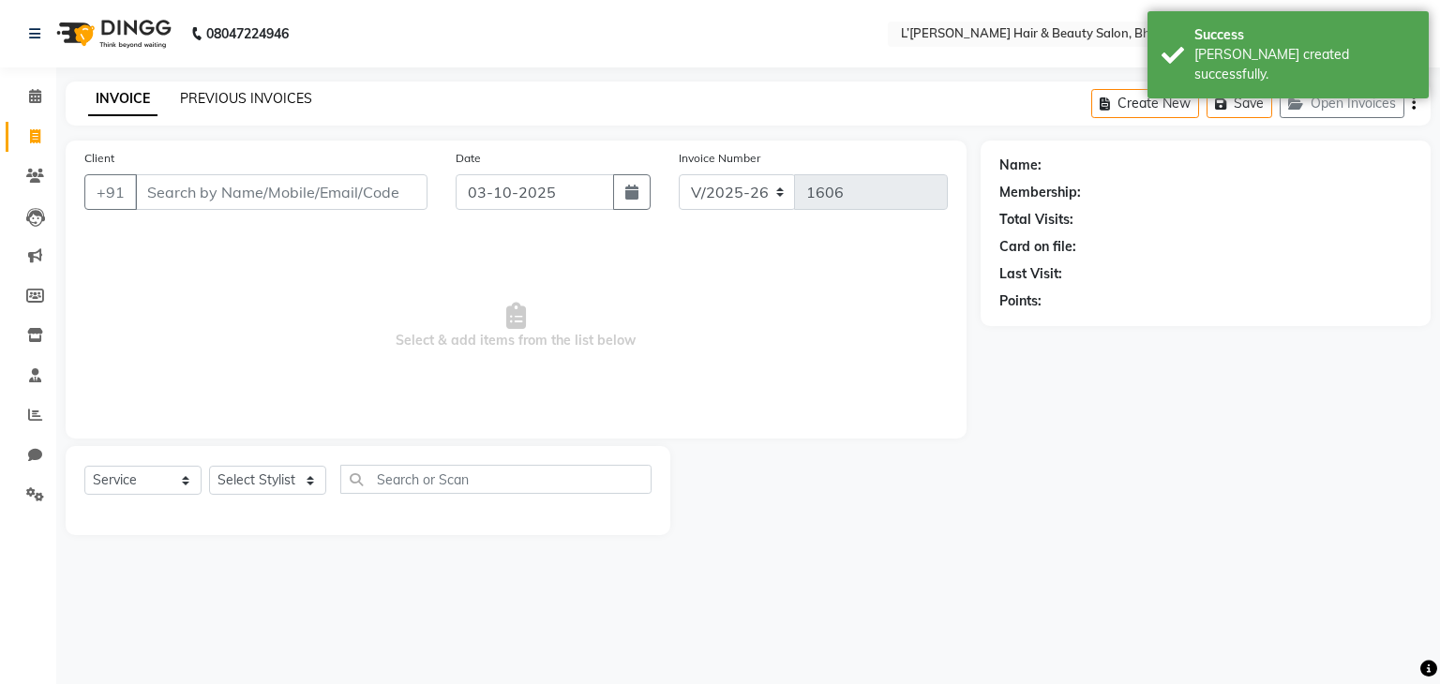
click at [277, 102] on link "PREVIOUS INVOICES" at bounding box center [246, 98] width 132 height 17
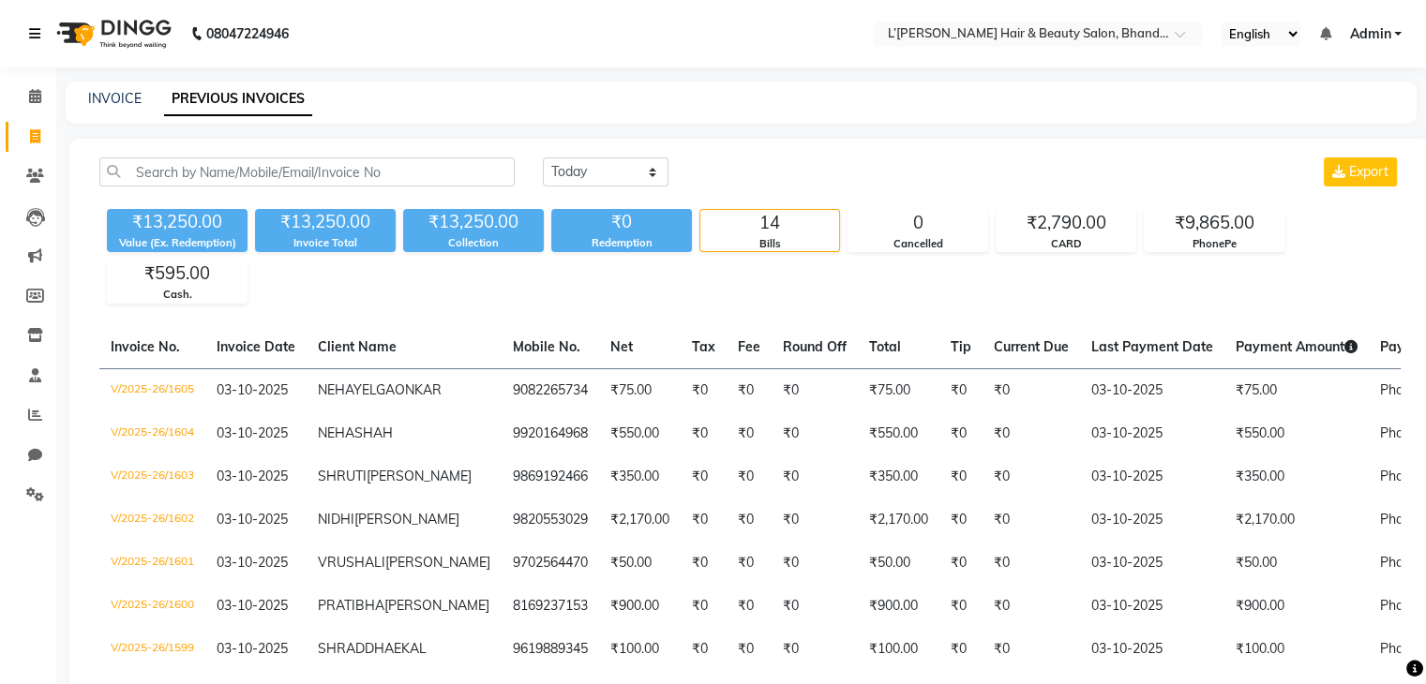
click at [32, 37] on icon at bounding box center [34, 33] width 11 height 13
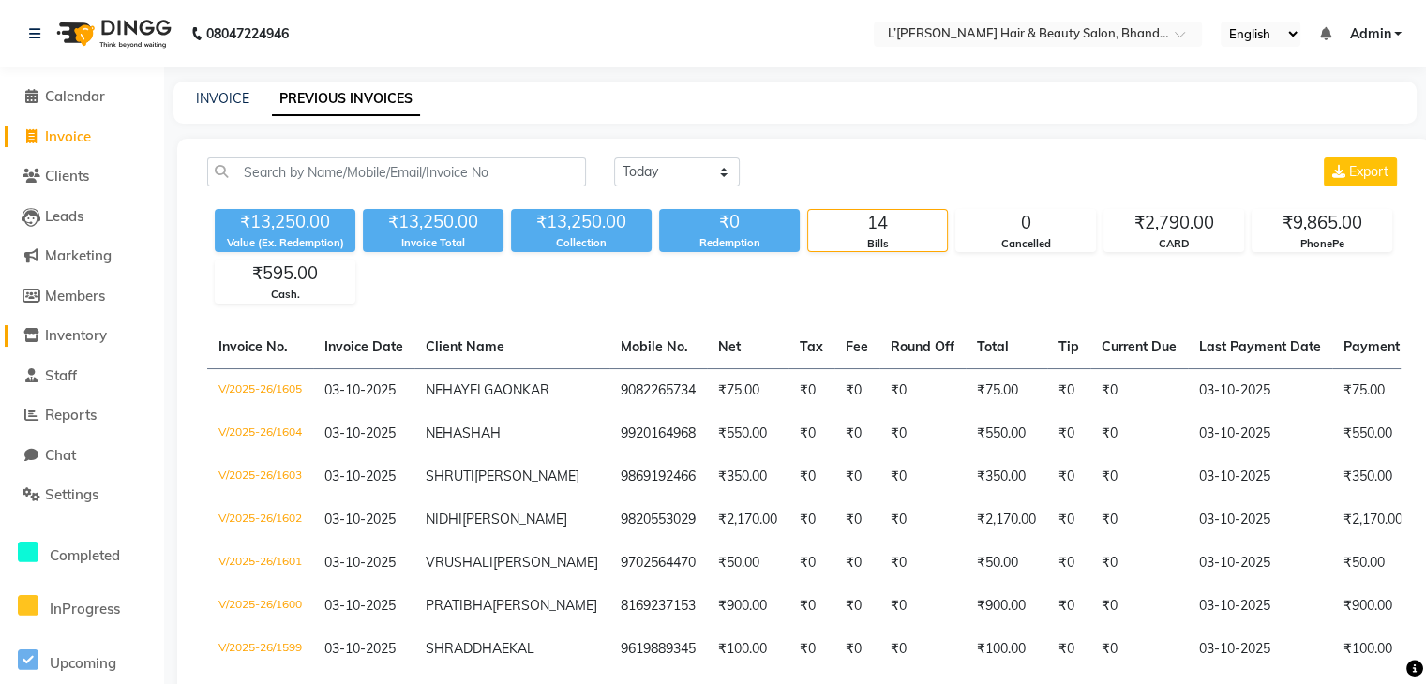
click at [70, 340] on span "Inventory" at bounding box center [76, 335] width 62 height 18
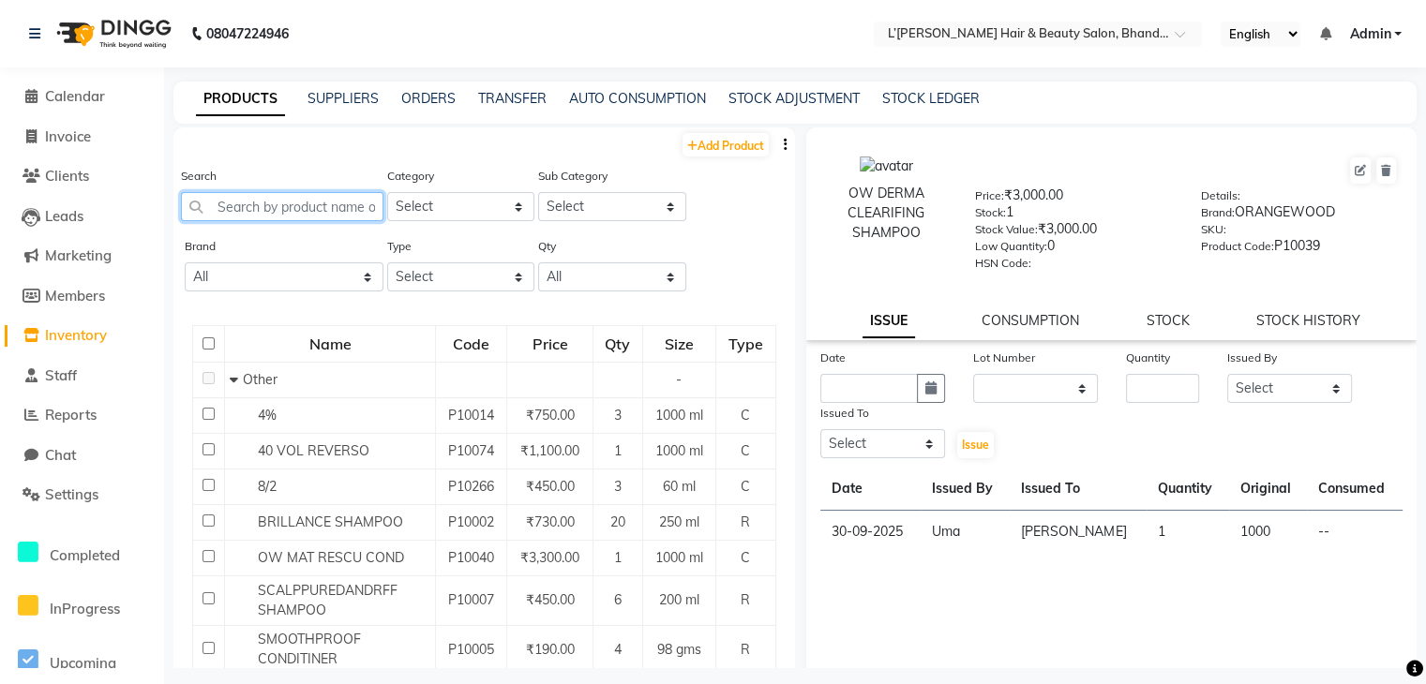
click at [232, 209] on input "text" at bounding box center [282, 206] width 202 height 29
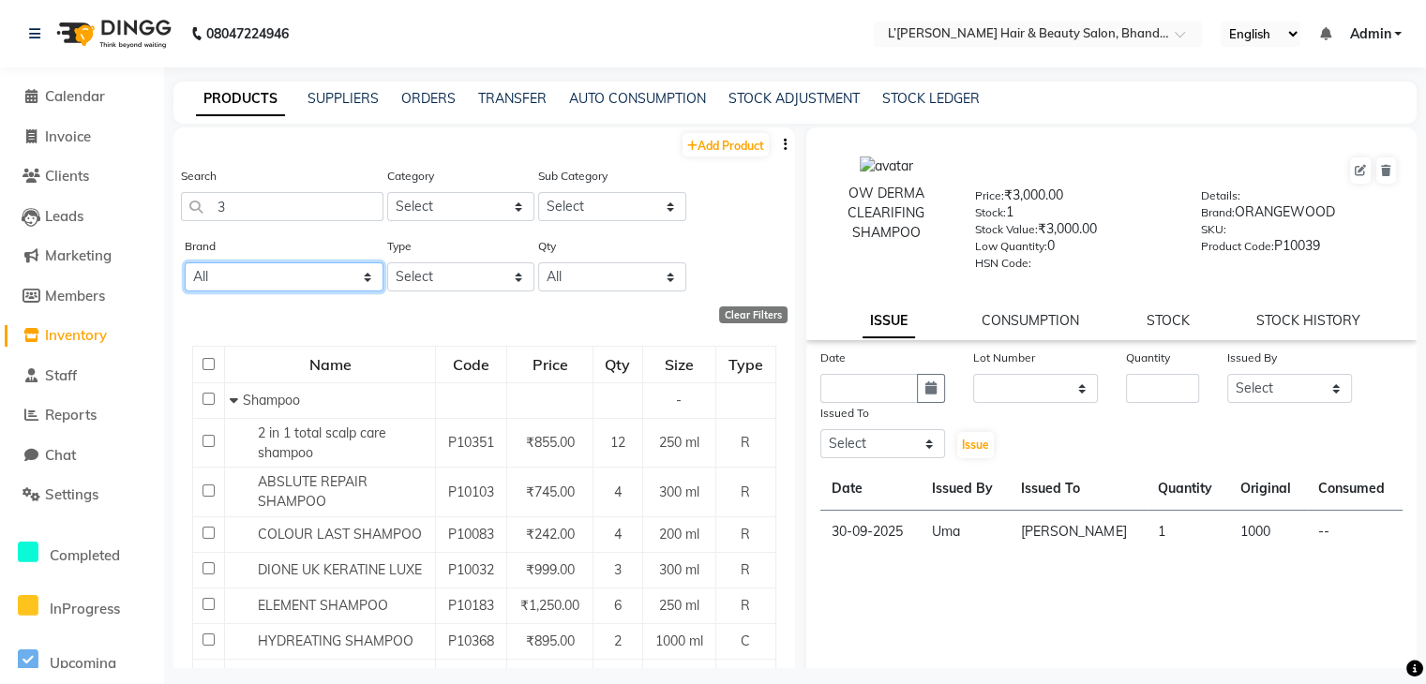
click at [259, 278] on select "All 2 Agelock Alga Beauty Beauty Gang Beauty Garage Blisskin Bodycare Bombine B…" at bounding box center [284, 276] width 199 height 29
click at [185, 264] on select "All 2 Agelock Alga Beauty Beauty Gang Beauty Garage Blisskin Bodycare Bombine B…" at bounding box center [284, 276] width 199 height 29
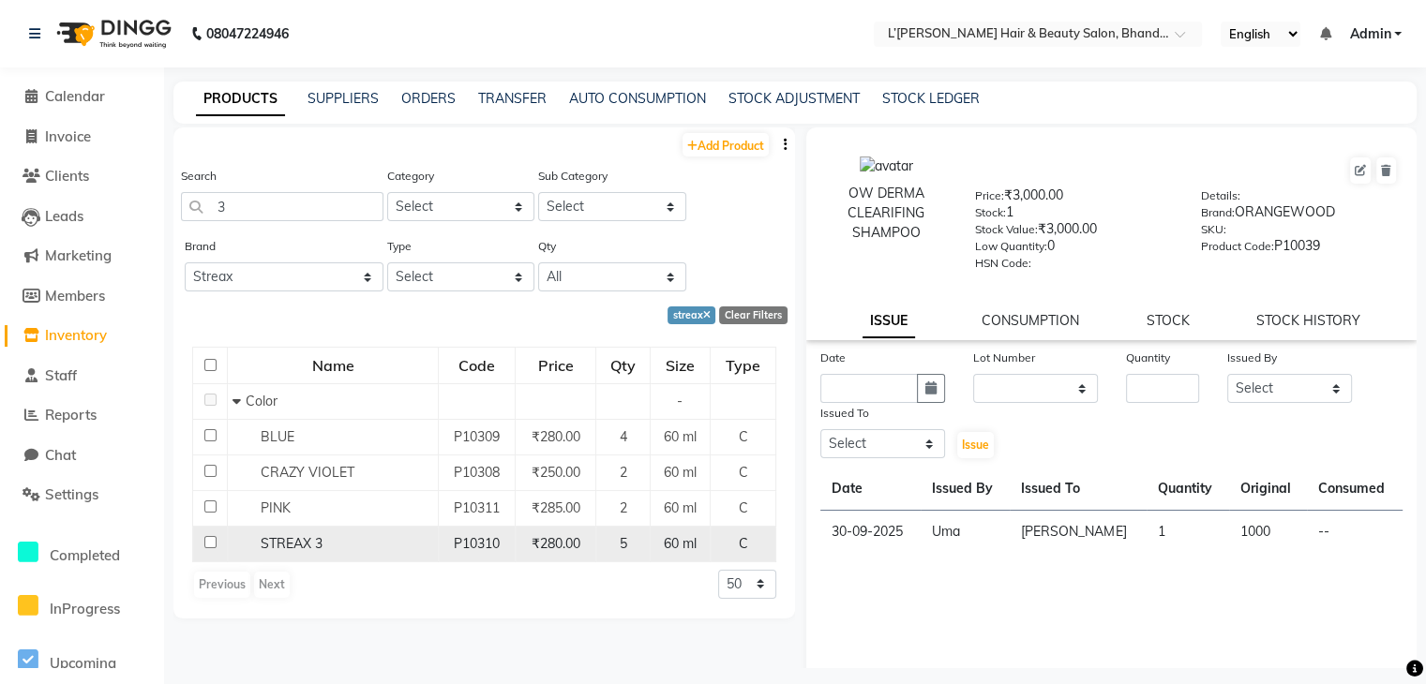
click at [210, 544] on input "checkbox" at bounding box center [210, 542] width 12 height 12
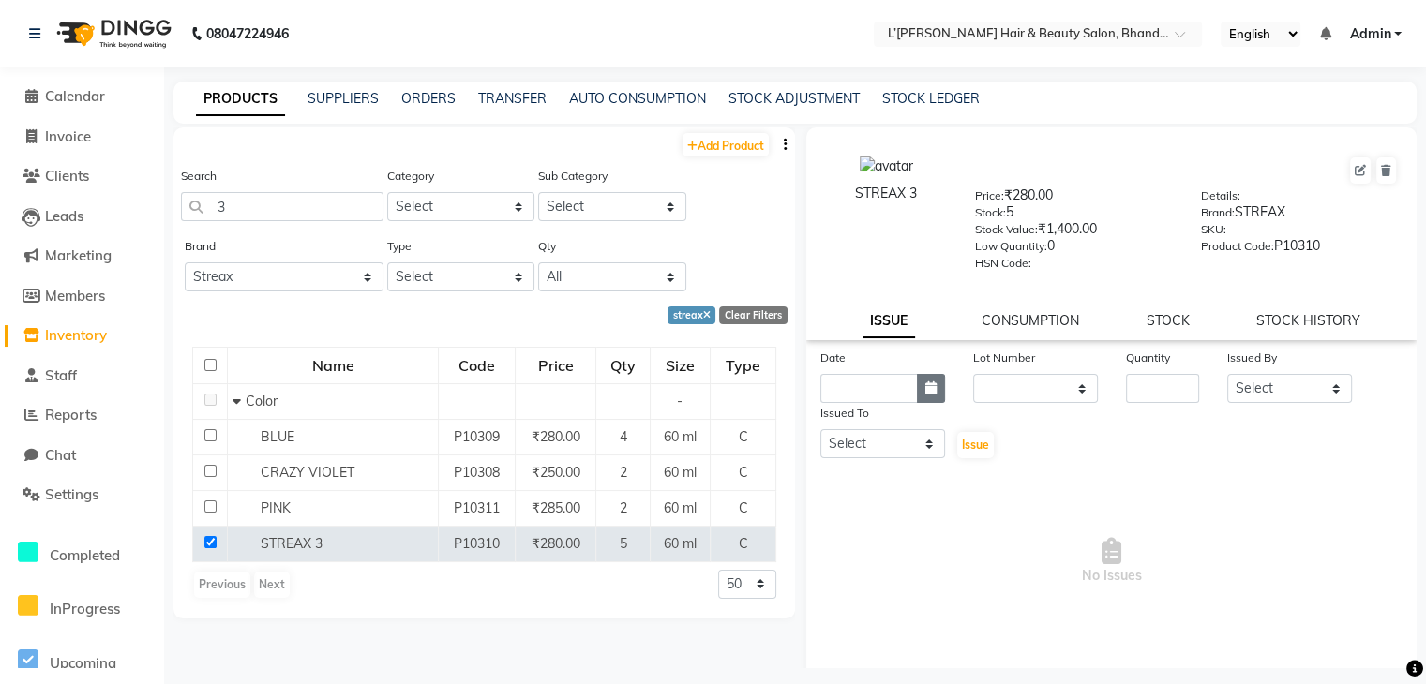
click at [925, 395] on icon "button" at bounding box center [930, 388] width 11 height 13
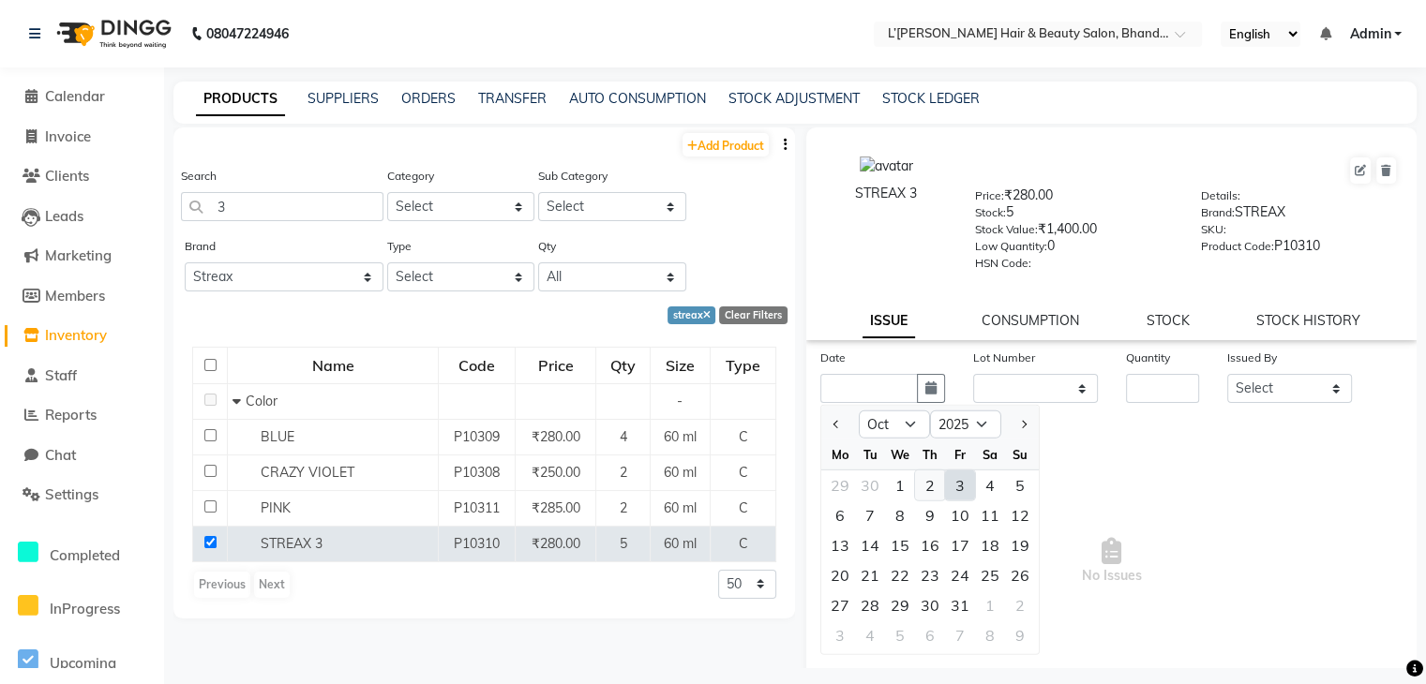
click at [927, 492] on div "2" at bounding box center [930, 486] width 30 height 30
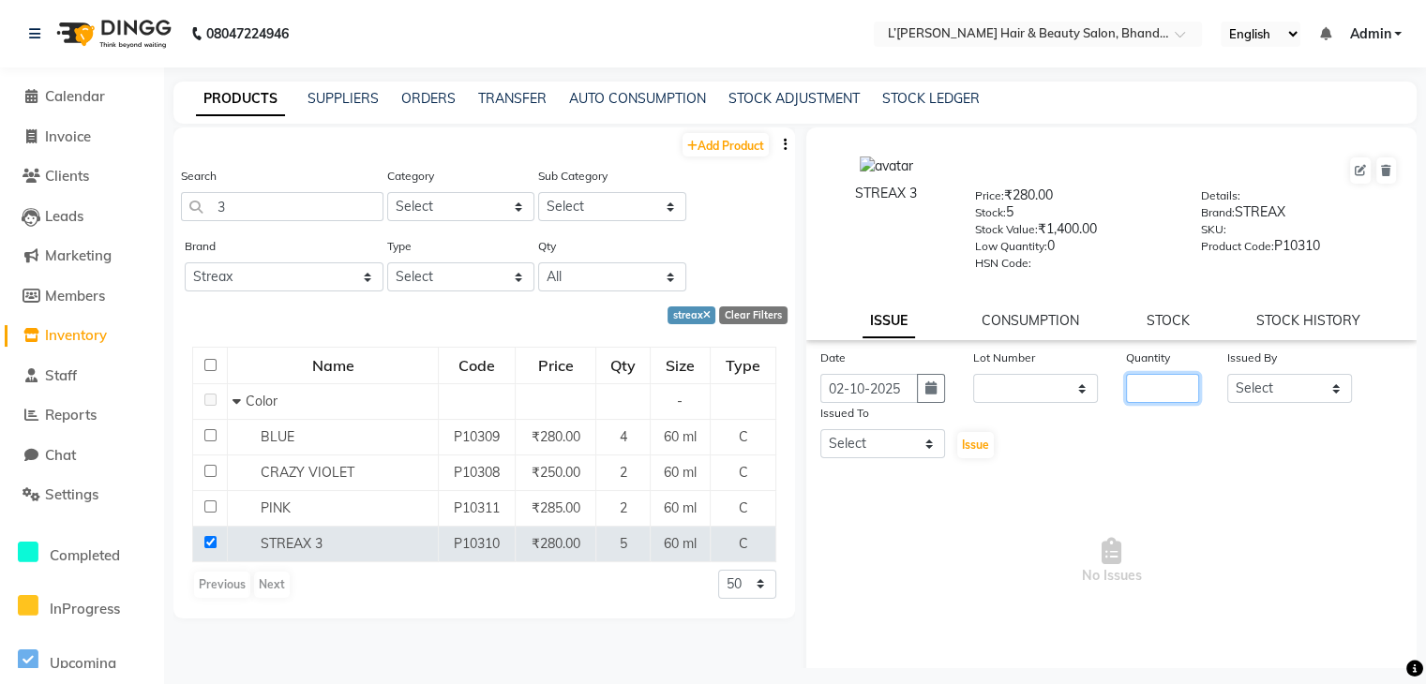
click at [1144, 395] on input "number" at bounding box center [1163, 388] width 74 height 29
click at [1298, 399] on select "Select Devi DIS Mamta Pinki Rajiya Rupal Shweta Uma UNKNOWN VIDHYA" at bounding box center [1289, 388] width 125 height 29
click at [1227, 381] on select "Select Devi DIS Mamta Pinki Rajiya Rupal Shweta Uma UNKNOWN VIDHYA" at bounding box center [1289, 388] width 125 height 29
click at [910, 457] on select "Select Devi DIS Mamta Pinki Rajiya Rupal Shweta Uma UNKNOWN VIDHYA" at bounding box center [882, 443] width 125 height 29
click at [820, 437] on select "Select Devi DIS Mamta Pinki Rajiya Rupal Shweta Uma UNKNOWN VIDHYA" at bounding box center [882, 443] width 125 height 29
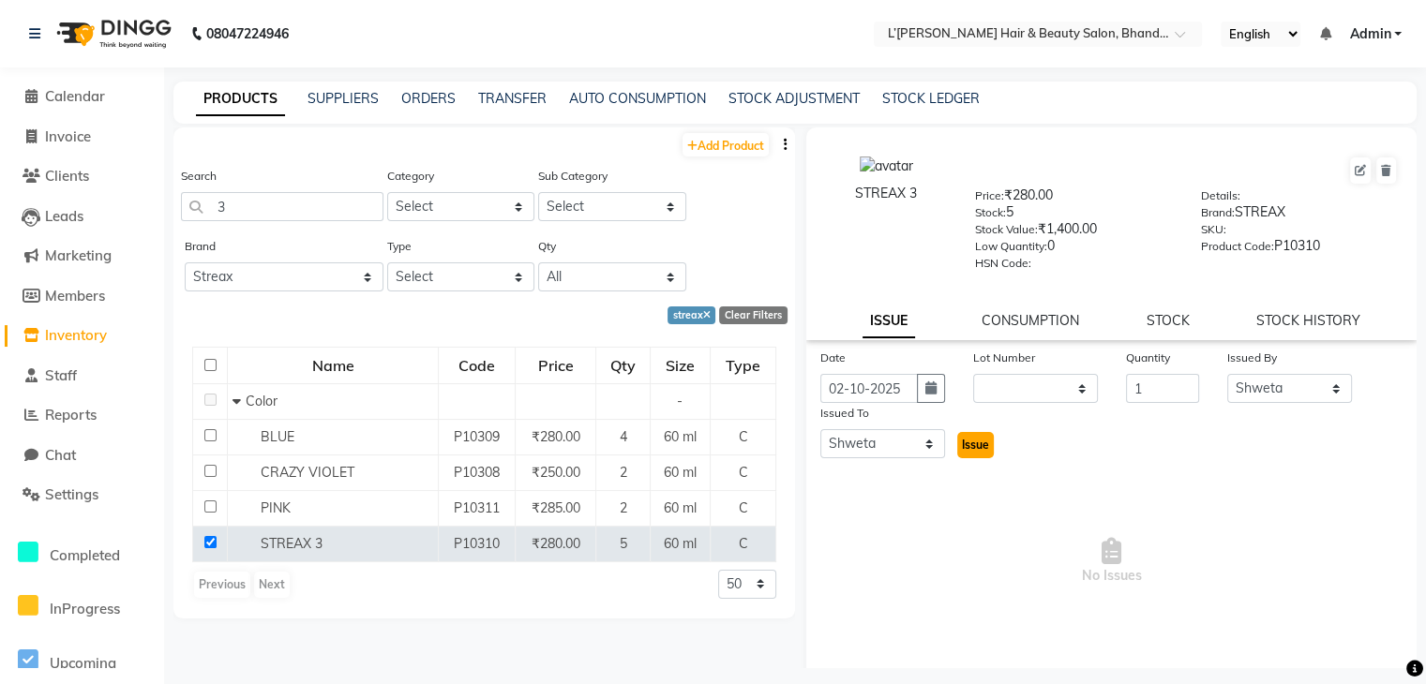
click at [967, 452] on span "Issue" at bounding box center [975, 445] width 27 height 14
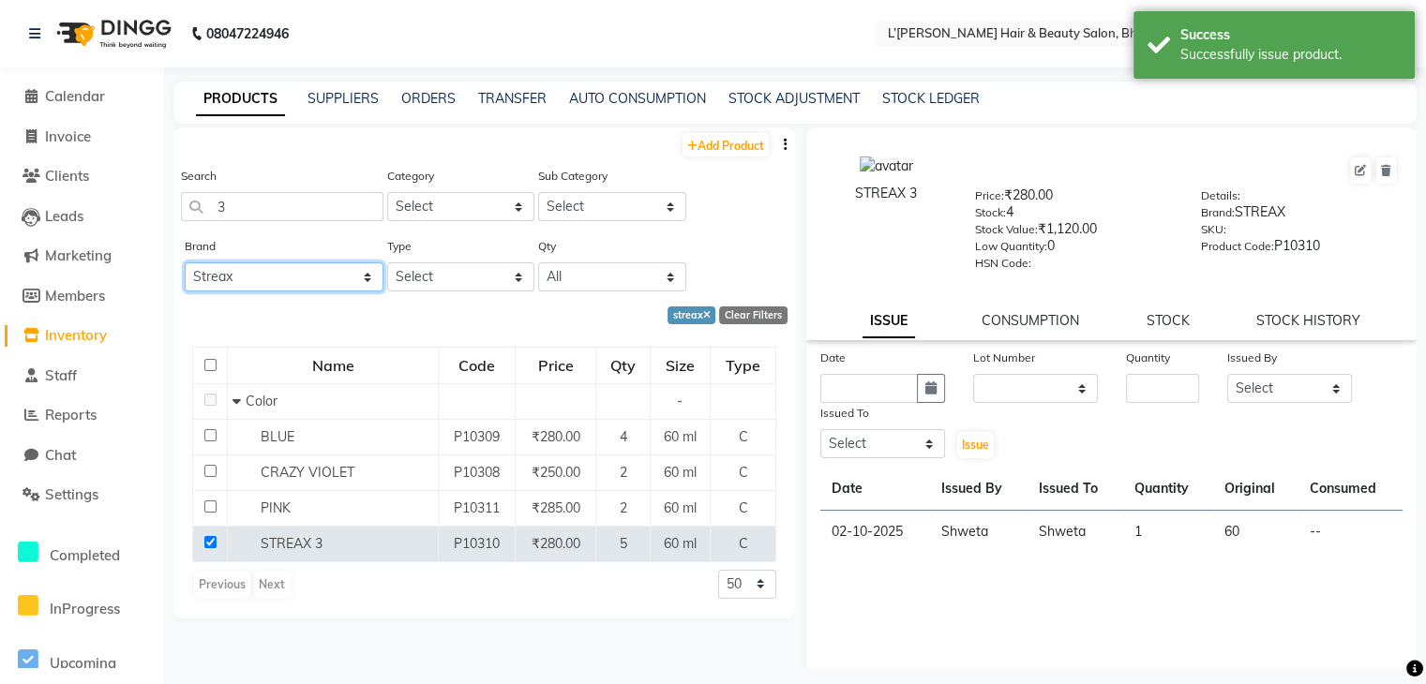
click at [306, 273] on select "All 2 Agelock Alga Beauty Beauty Gang Beauty Garage Blisskin Bodycare Bombine B…" at bounding box center [284, 276] width 199 height 29
click at [185, 264] on select "All 2 Agelock Alga Beauty Beauty Gang Beauty Garage Blisskin Bodycare Bombine B…" at bounding box center [284, 276] width 199 height 29
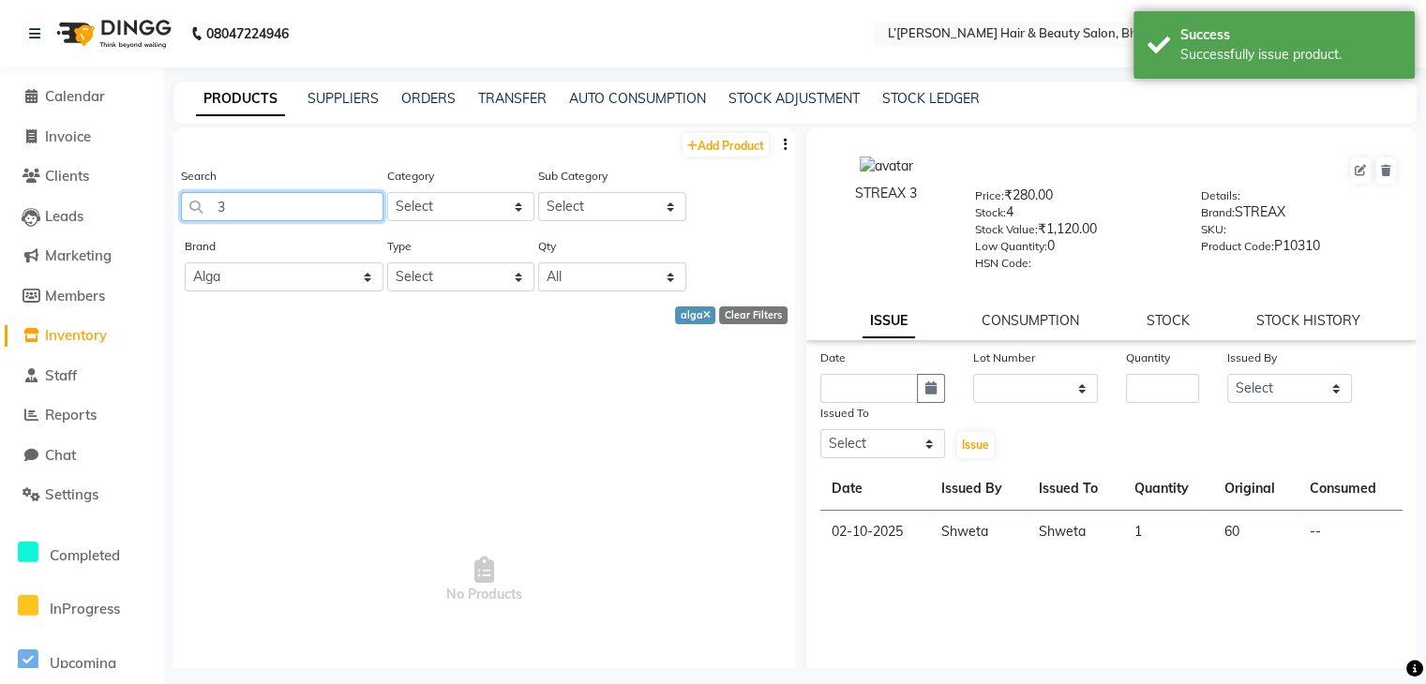
click at [234, 203] on input "3" at bounding box center [282, 206] width 202 height 29
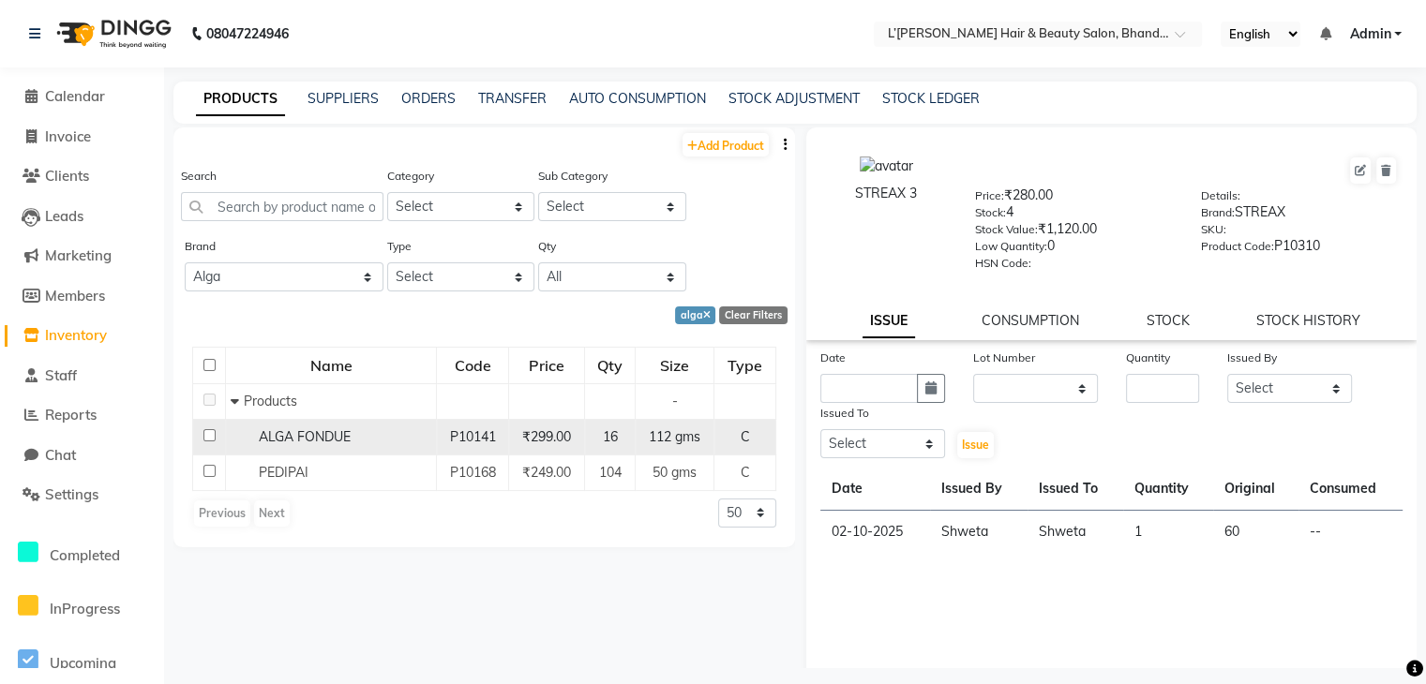
click at [207, 436] on input "checkbox" at bounding box center [209, 435] width 12 height 12
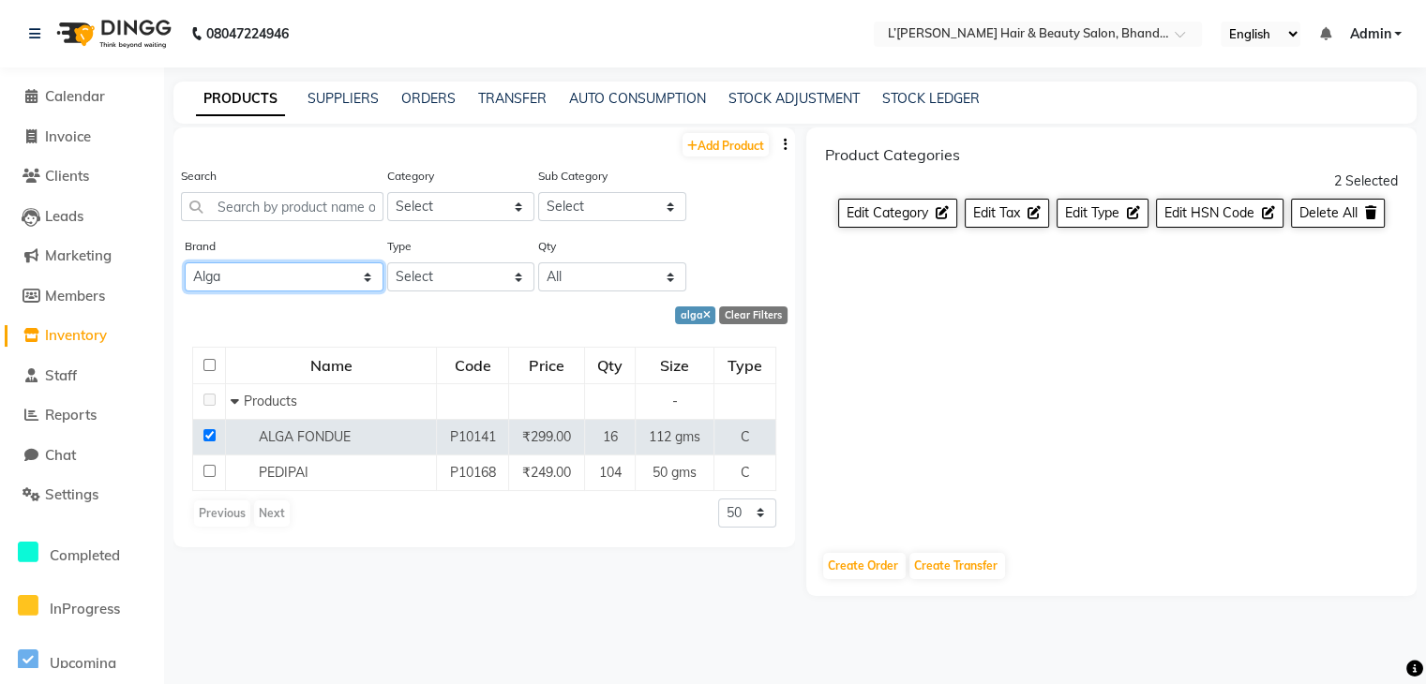
click at [262, 273] on select "All 2 Agelock Alga Beauty Beauty Gang Beauty Garage Blisskin Bodycare Bombine B…" at bounding box center [284, 276] width 199 height 29
click at [185, 264] on select "All 2 Agelock Alga Beauty Beauty Gang Beauty Garage Blisskin Bodycare Bombine B…" at bounding box center [284, 276] width 199 height 29
click at [877, 223] on button "Edit Category" at bounding box center [897, 213] width 119 height 29
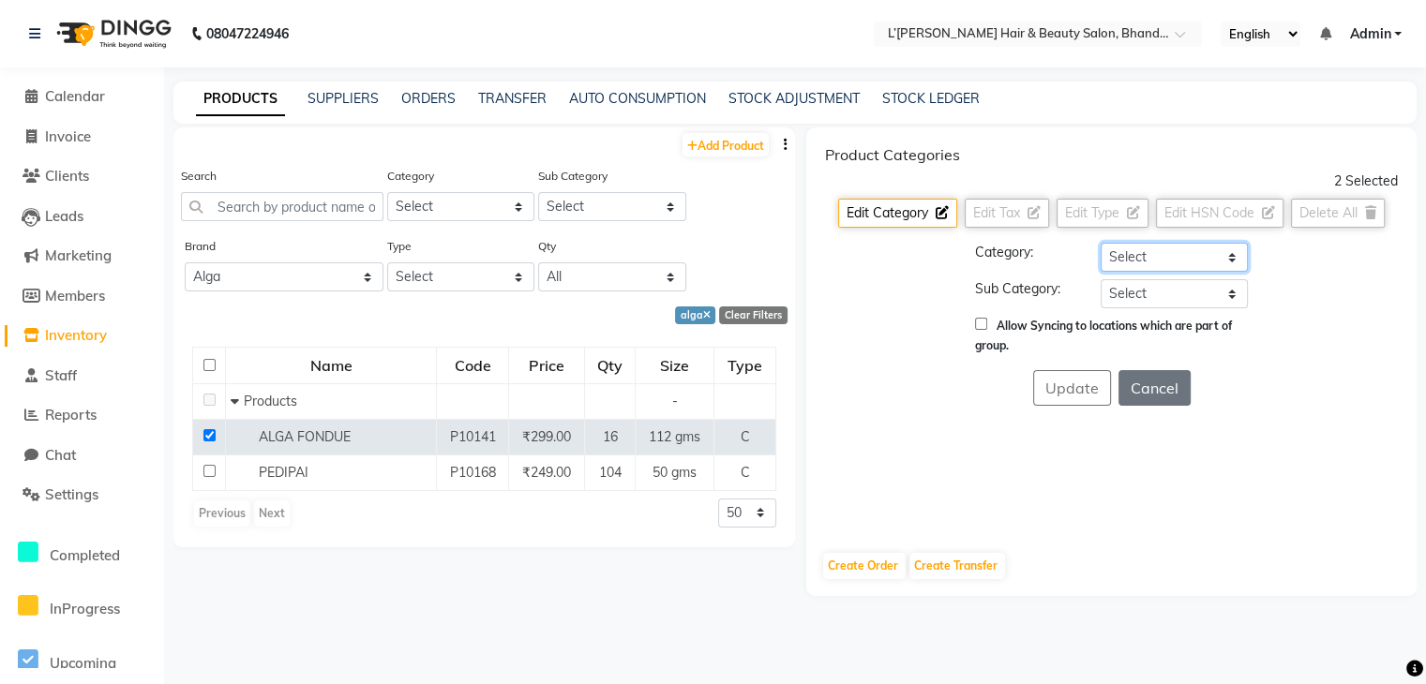
click at [1160, 252] on select "Select Hair Skin Makeup Personal Care Appliances Beard Waxing Disposable Thread…" at bounding box center [1174, 257] width 147 height 29
click at [1101, 243] on select "Select Hair Skin Makeup Personal Care Appliances Beard Waxing Disposable Thread…" at bounding box center [1174, 257] width 147 height 29
click at [1140, 290] on select "Select Products Appliances" at bounding box center [1174, 293] width 147 height 29
click at [1101, 279] on select "Select Products Appliances" at bounding box center [1174, 293] width 147 height 29
click at [1060, 387] on button "Update" at bounding box center [1072, 388] width 78 height 36
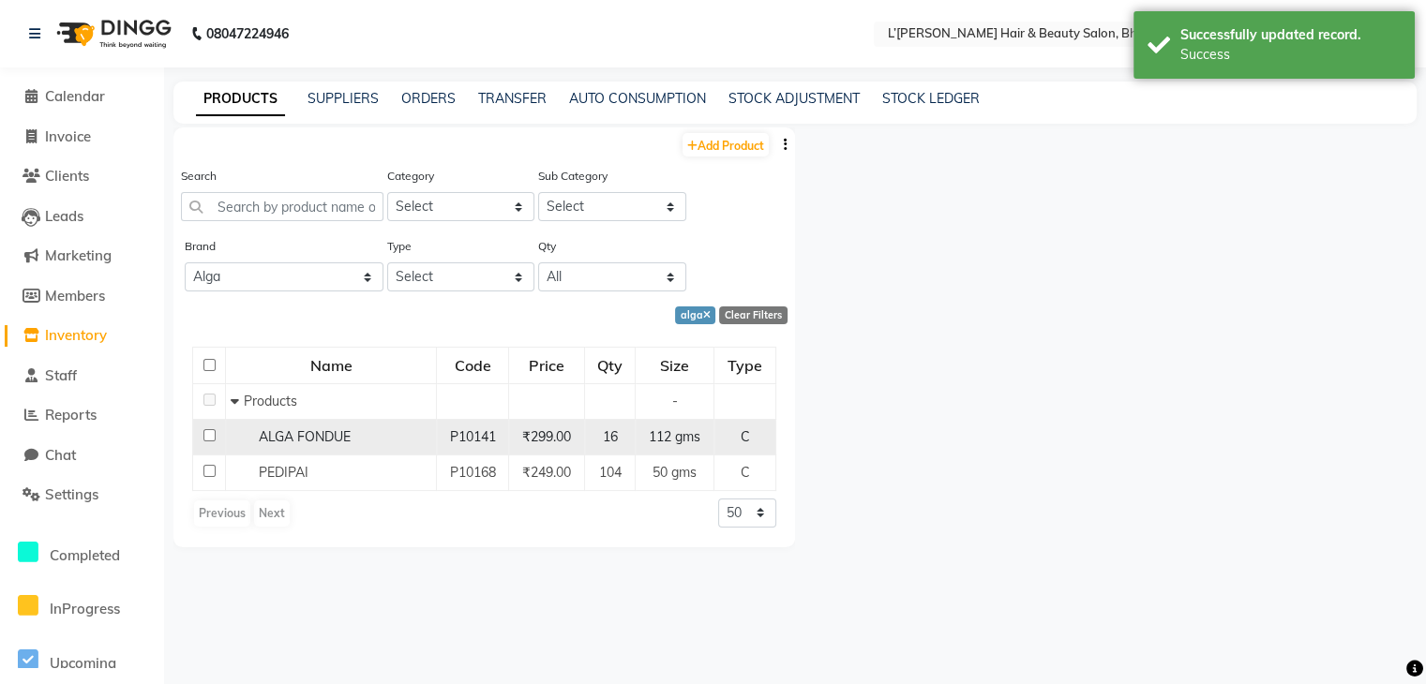
click at [206, 436] on input "checkbox" at bounding box center [209, 435] width 12 height 12
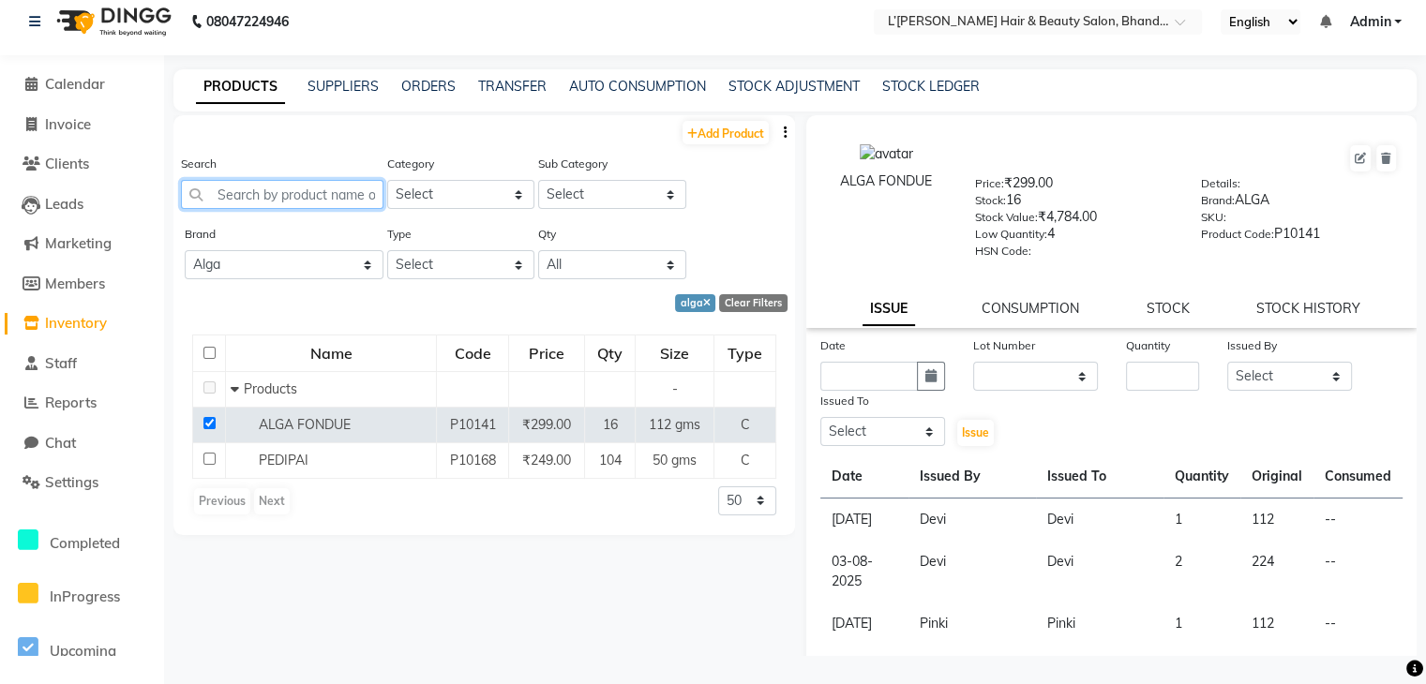
click at [232, 193] on input "text" at bounding box center [282, 194] width 202 height 29
click at [925, 380] on icon "button" at bounding box center [930, 375] width 11 height 13
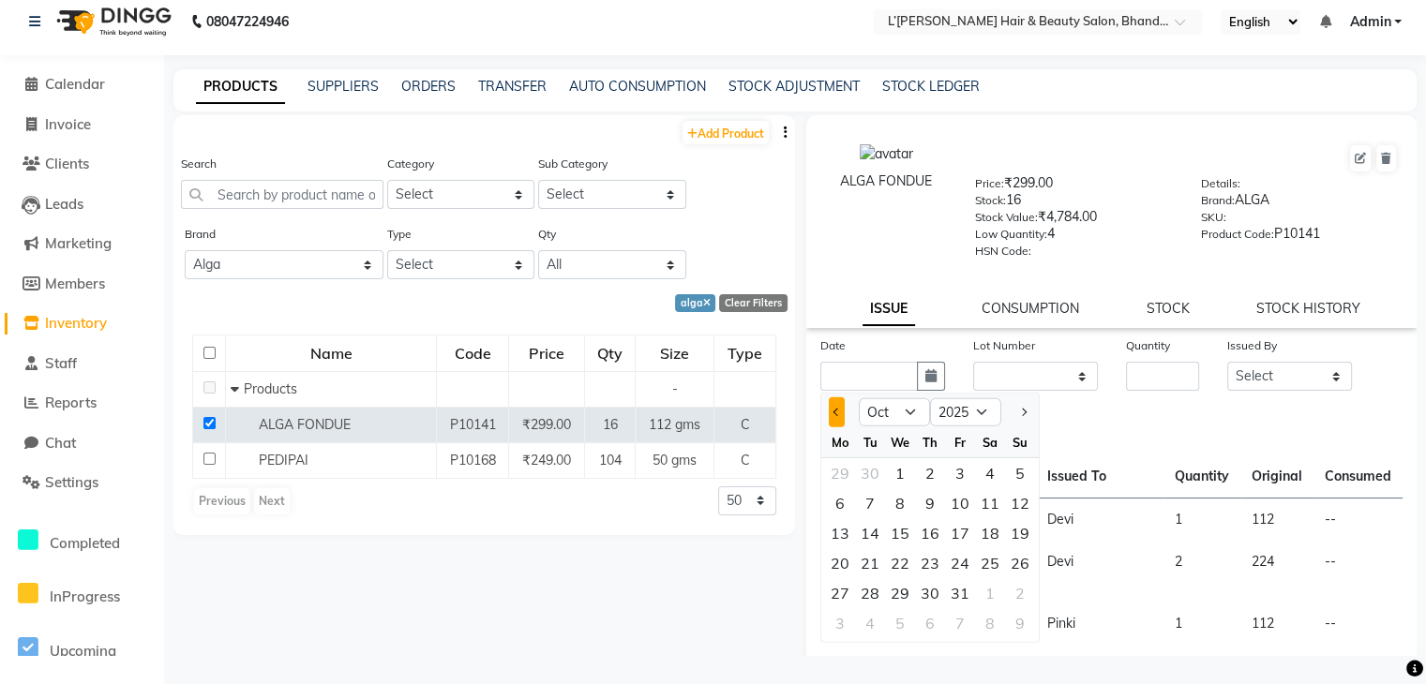
click at [832, 423] on button "Previous month" at bounding box center [837, 412] width 16 height 30
click at [1024, 479] on div "7" at bounding box center [1020, 473] width 30 height 30
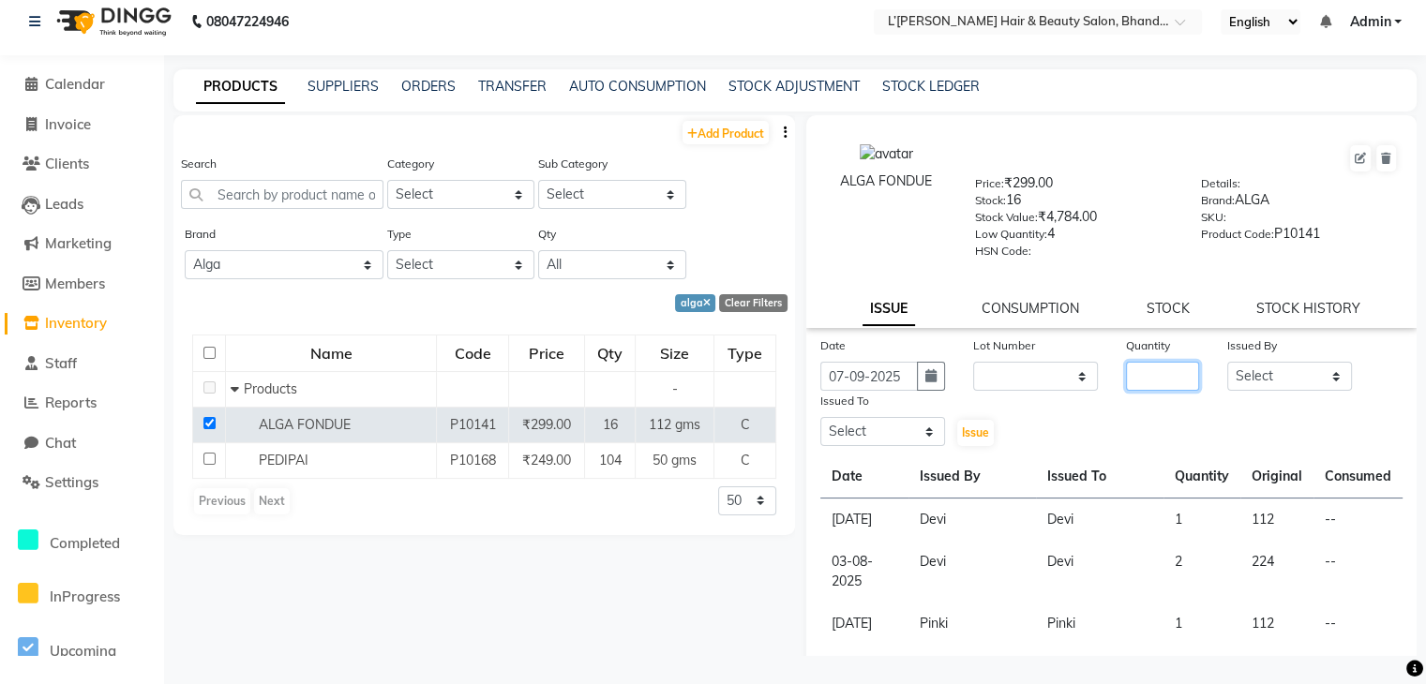
click at [1144, 381] on input "number" at bounding box center [1163, 376] width 74 height 29
click at [1258, 383] on select "Select Devi DIS Mamta Pinki Rajiya Rupal Shweta Uma UNKNOWN VIDHYA" at bounding box center [1289, 376] width 125 height 29
click at [1227, 367] on select "Select Devi DIS Mamta Pinki Rajiya Rupal Shweta Uma UNKNOWN VIDHYA" at bounding box center [1289, 376] width 125 height 29
click at [920, 440] on select "Select Devi DIS Mamta Pinki Rajiya Rupal Shweta Uma UNKNOWN VIDHYA" at bounding box center [882, 431] width 125 height 29
click at [820, 424] on select "Select Devi DIS Mamta Pinki Rajiya Rupal Shweta Uma UNKNOWN VIDHYA" at bounding box center [882, 431] width 125 height 29
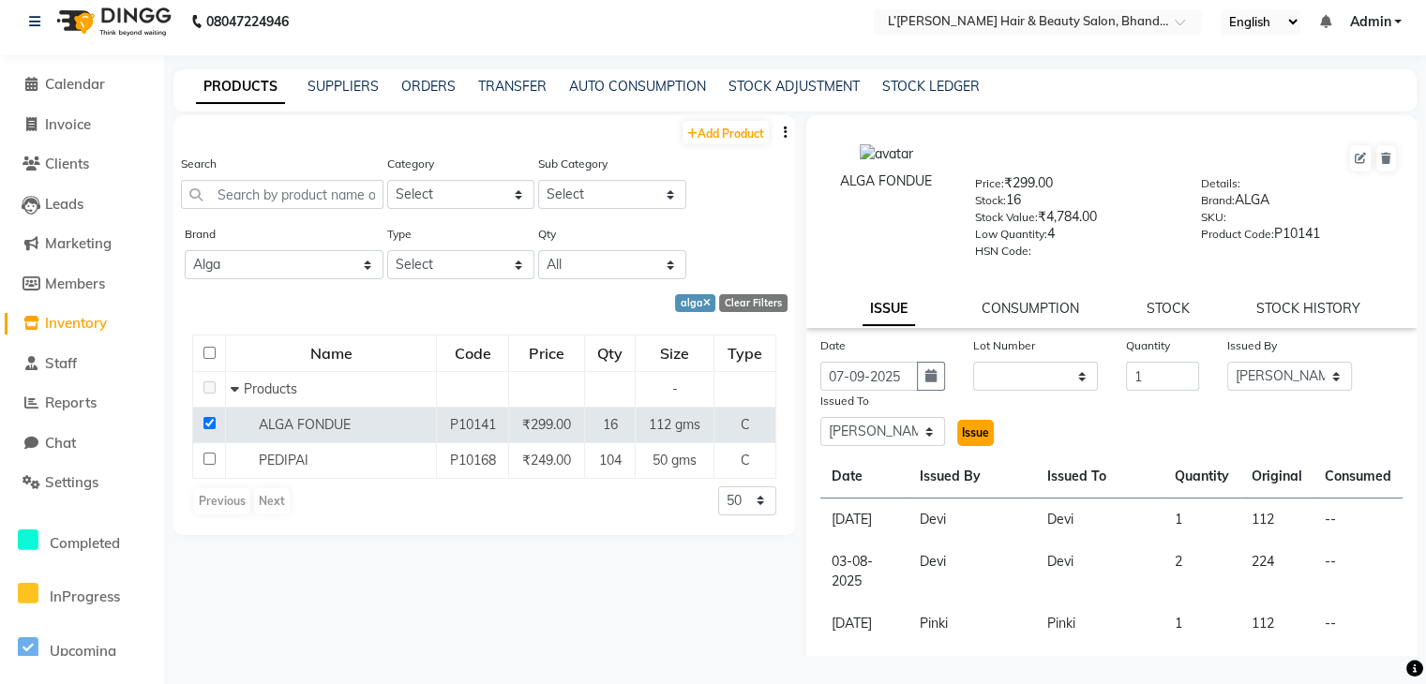
click at [963, 436] on span "Issue" at bounding box center [975, 433] width 27 height 14
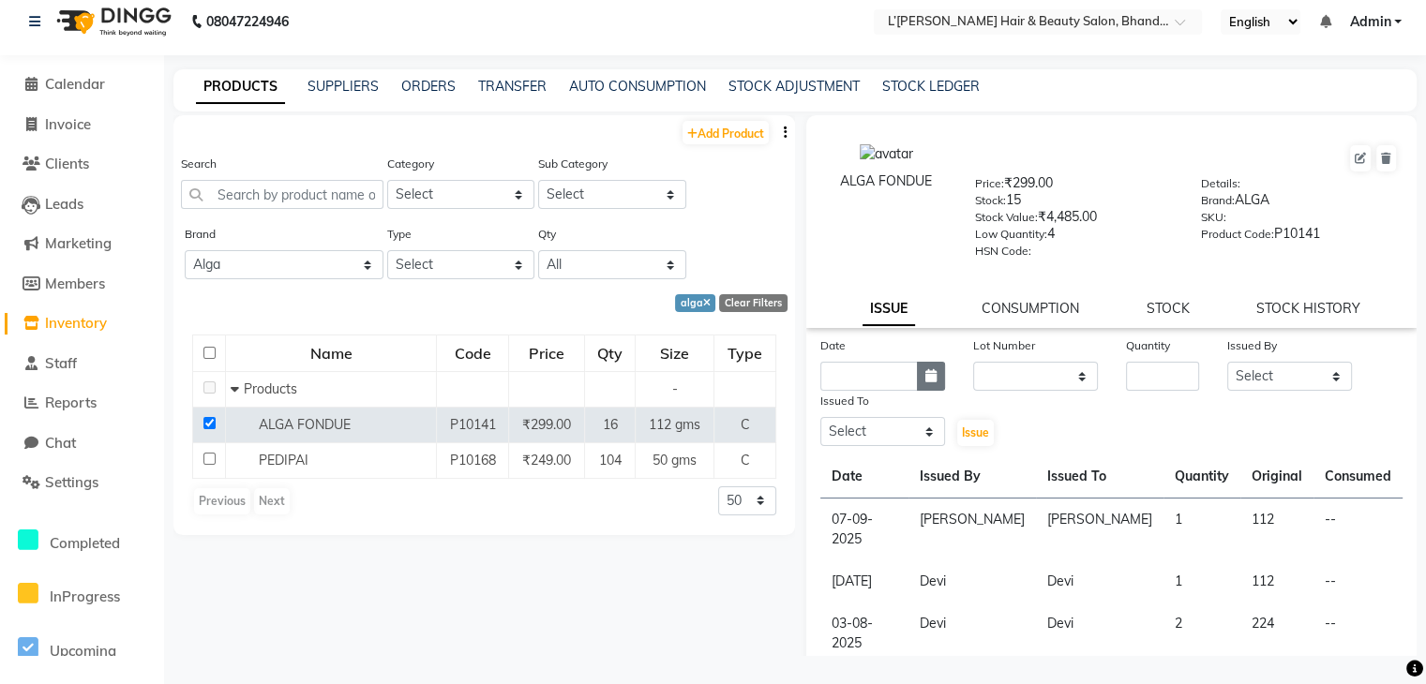
click at [927, 382] on icon "button" at bounding box center [930, 375] width 11 height 13
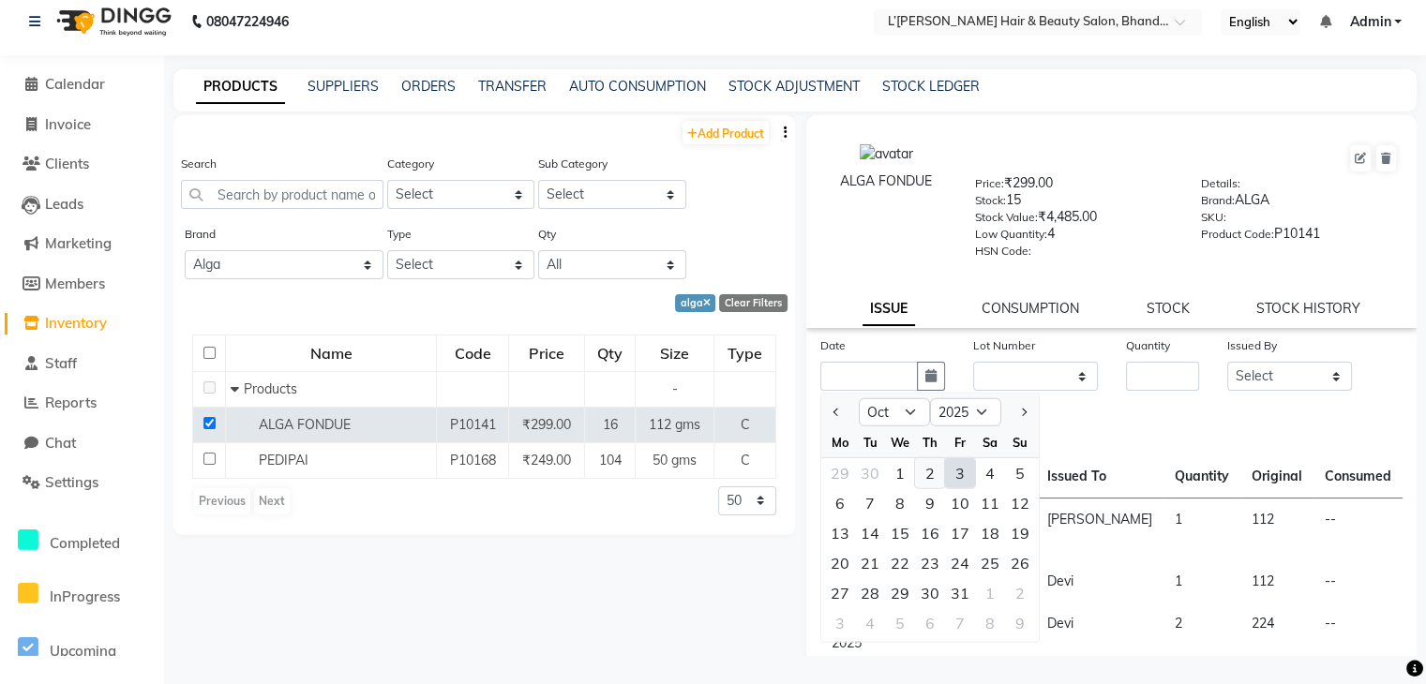
click at [931, 481] on div "2" at bounding box center [930, 473] width 30 height 30
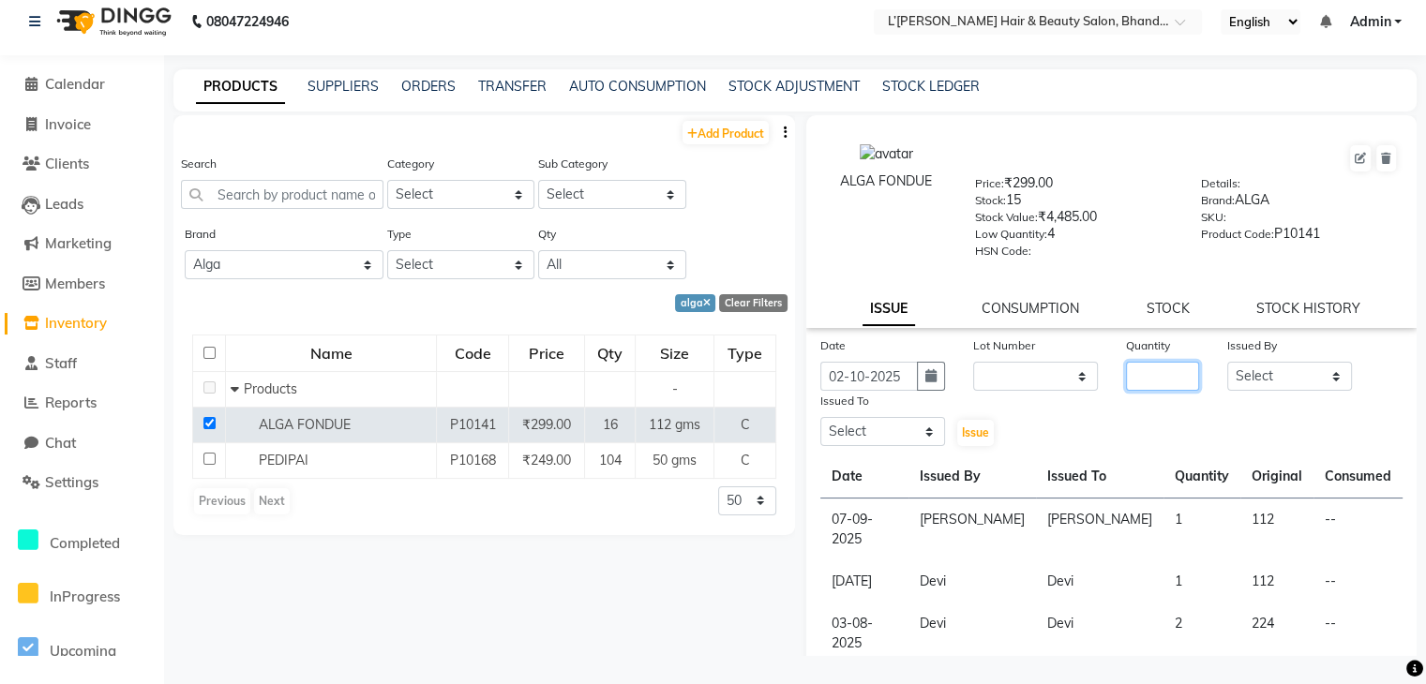
click at [1143, 386] on input "number" at bounding box center [1163, 376] width 74 height 29
click at [1248, 383] on select "Select Devi DIS Mamta Pinki Rajiya Rupal Shweta Uma UNKNOWN VIDHYA" at bounding box center [1289, 376] width 125 height 29
click at [1227, 367] on select "Select Devi DIS Mamta Pinki Rajiya Rupal Shweta Uma UNKNOWN VIDHYA" at bounding box center [1289, 376] width 125 height 29
click at [902, 439] on select "Select Devi DIS Mamta Pinki Rajiya Rupal Shweta Uma UNKNOWN VIDHYA" at bounding box center [882, 431] width 125 height 29
click at [820, 424] on select "Select Devi DIS Mamta Pinki Rajiya Rupal Shweta Uma UNKNOWN VIDHYA" at bounding box center [882, 431] width 125 height 29
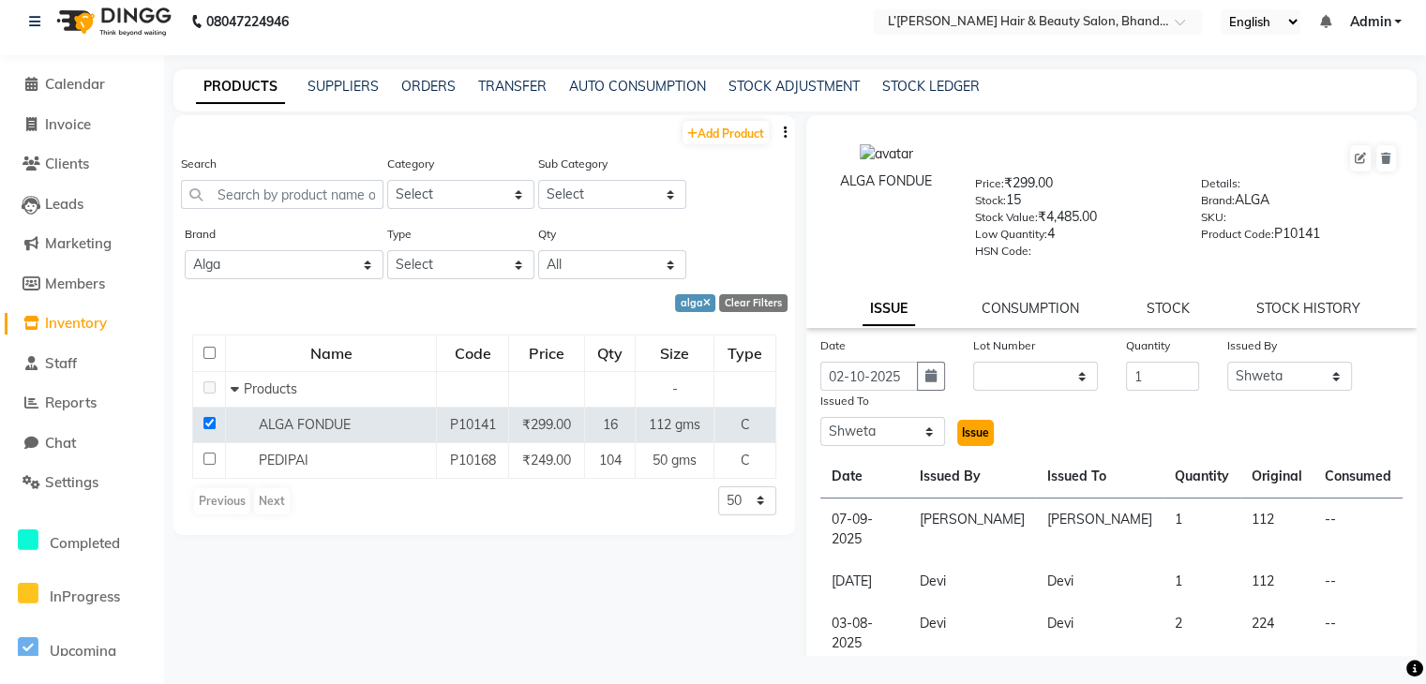
click at [966, 437] on span "Issue" at bounding box center [975, 433] width 27 height 14
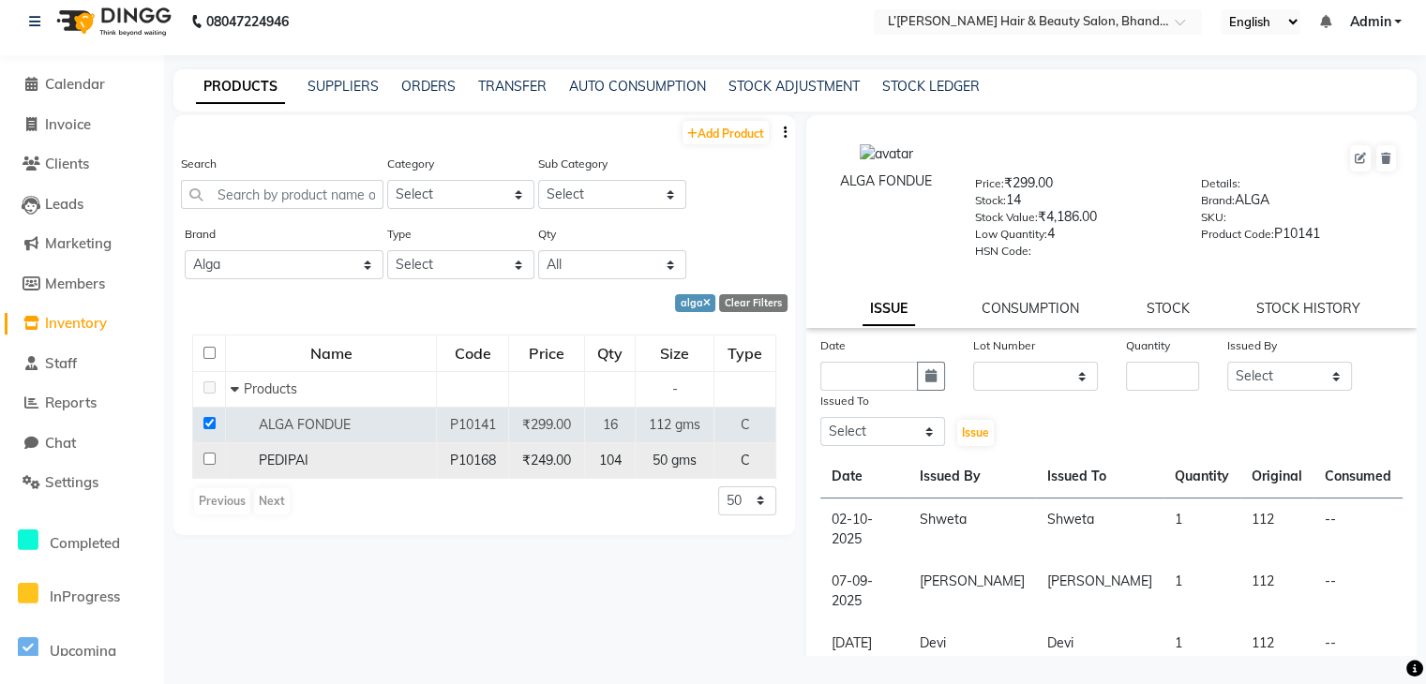
click at [205, 457] on input "checkbox" at bounding box center [209, 459] width 12 height 12
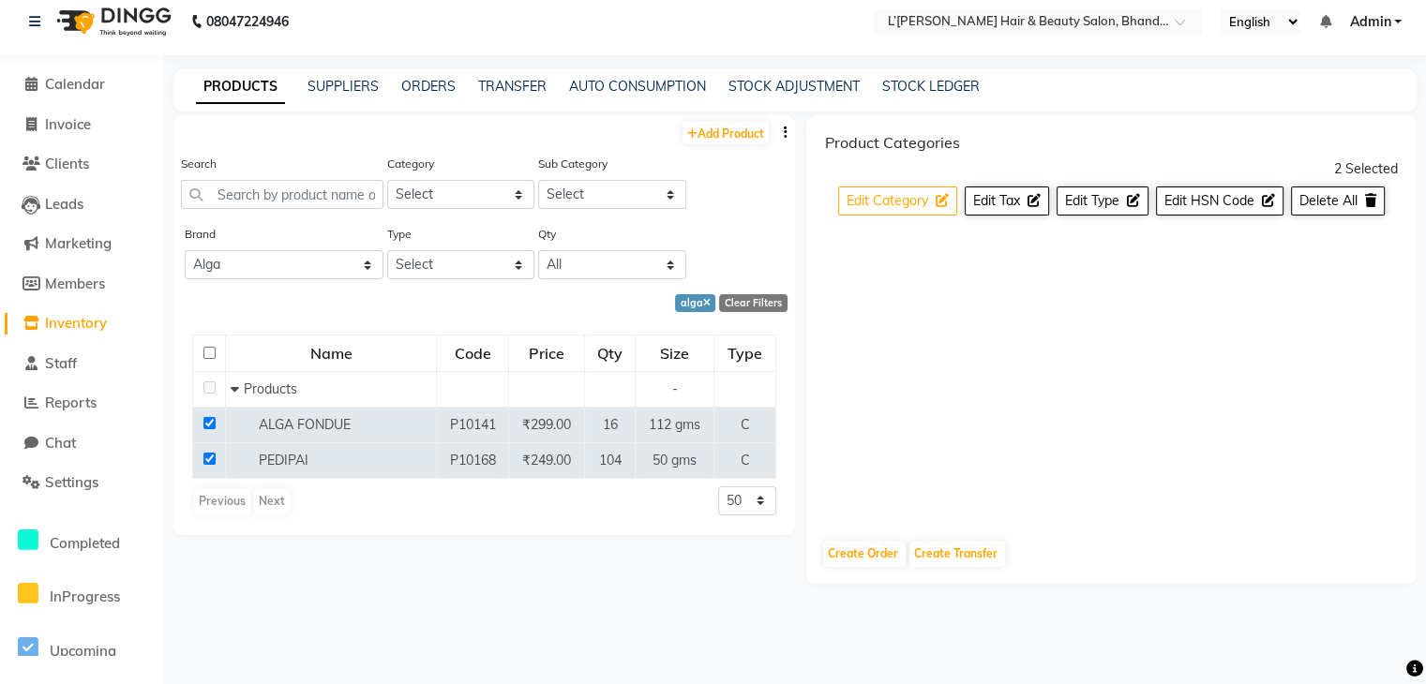
click at [928, 196] on span "Edit Category" at bounding box center [887, 200] width 82 height 17
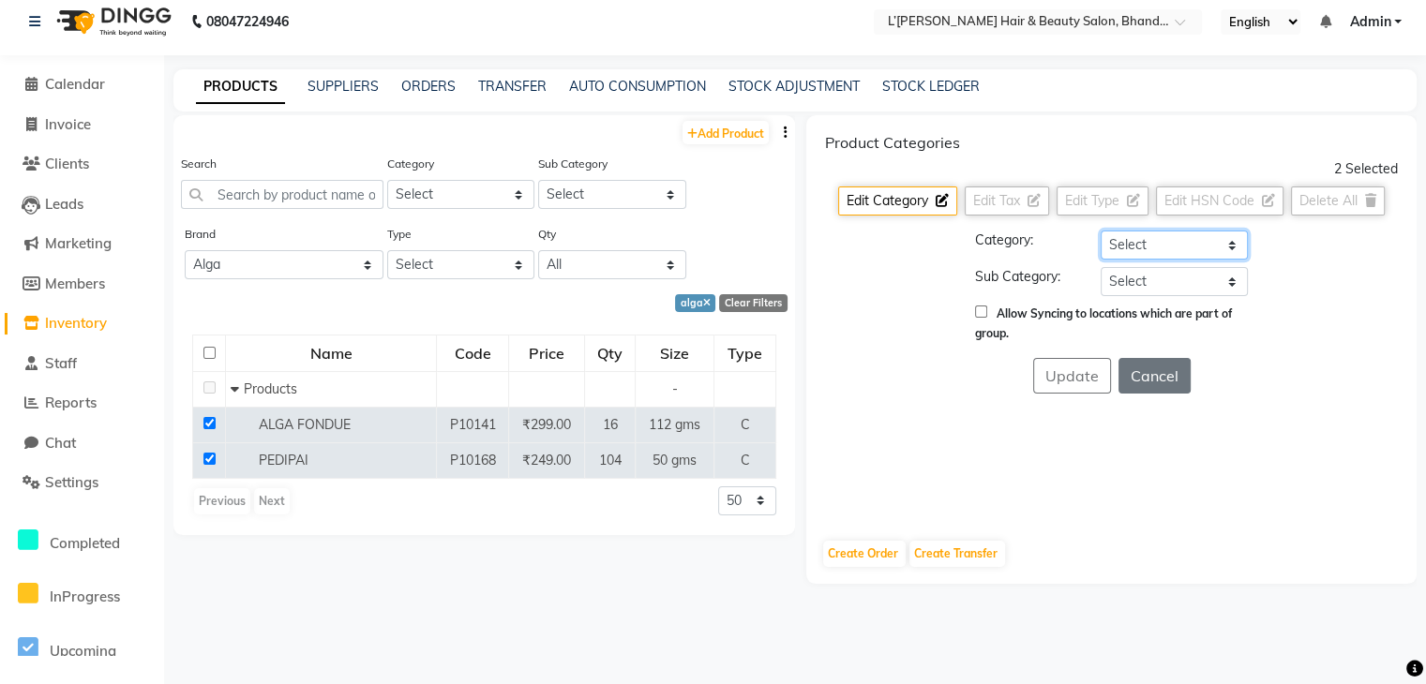
click at [1127, 248] on select "Select Hair Skin Makeup Personal Care Appliances Beard Waxing Disposable Thread…" at bounding box center [1174, 245] width 147 height 29
click at [1101, 231] on select "Select Hair Skin Makeup Personal Care Appliances Beard Waxing Disposable Thread…" at bounding box center [1174, 245] width 147 height 29
click at [1125, 281] on select "Select Products Appliances" at bounding box center [1174, 281] width 147 height 29
click at [1101, 267] on select "Select Products Appliances" at bounding box center [1174, 281] width 147 height 29
click at [1070, 365] on button "Update" at bounding box center [1072, 376] width 78 height 36
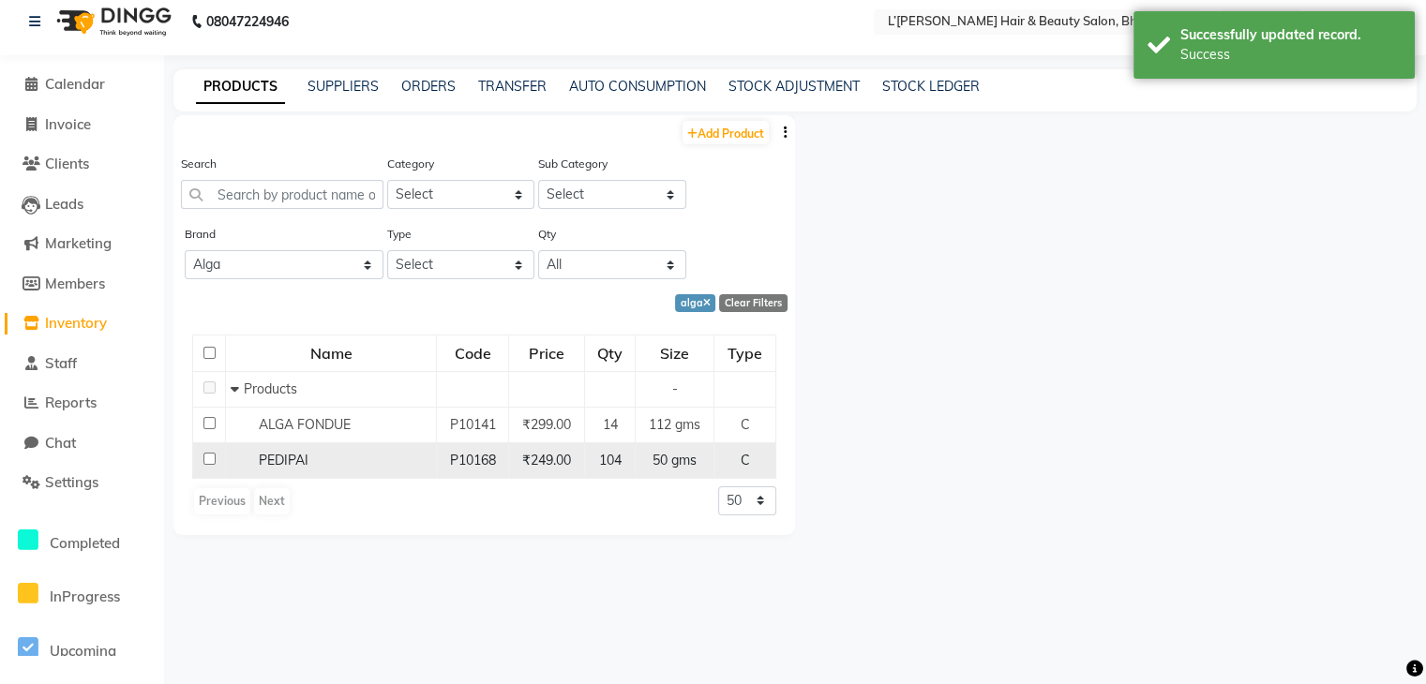
click at [207, 457] on input "checkbox" at bounding box center [209, 459] width 12 height 12
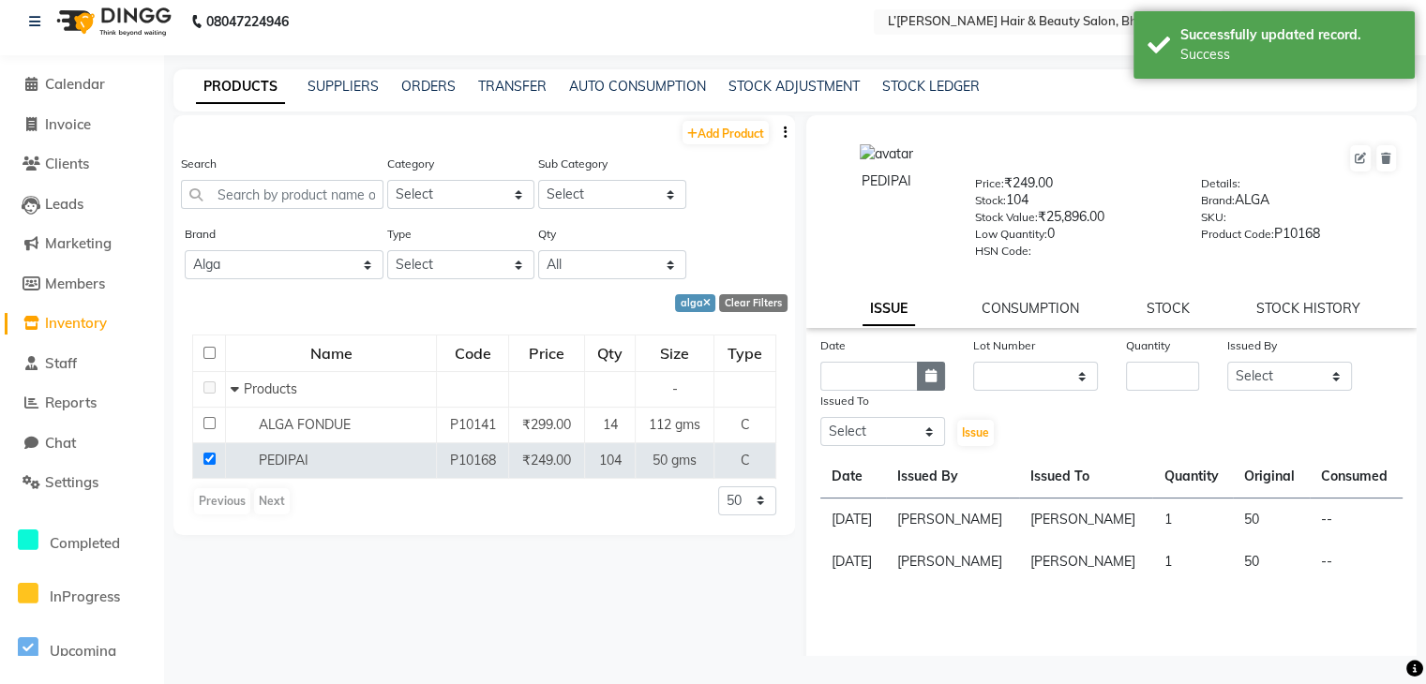
click at [927, 382] on icon "button" at bounding box center [930, 375] width 11 height 13
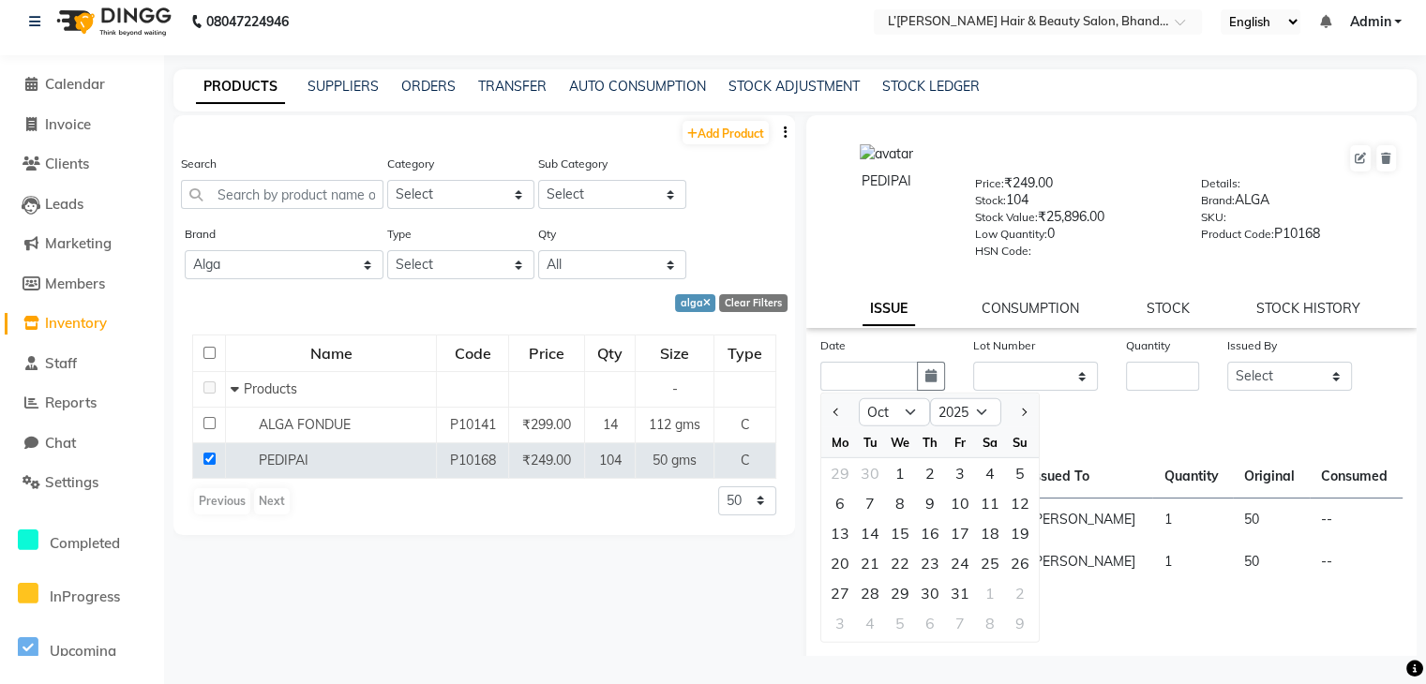
click at [1081, 603] on div "Date Jan Feb Mar Apr May Jun Jul Aug Sep Oct Nov Dec 2015 2016 2017 2018 2019 2…" at bounding box center [1111, 523] width 610 height 375
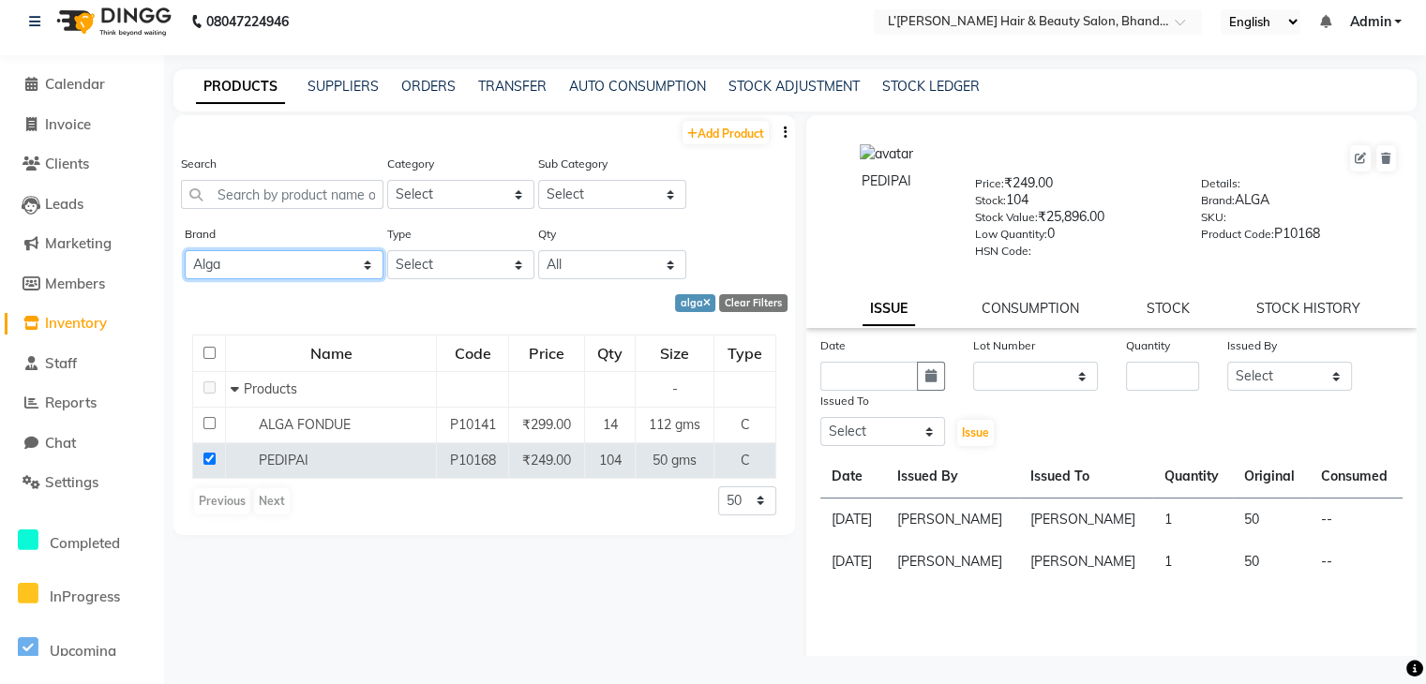
click at [238, 259] on select "All 2 Agelock Alga Beauty Beauty Gang Beauty Garage Blisskin Bodycare Bombine B…" at bounding box center [284, 264] width 199 height 29
click at [185, 251] on select "All 2 Agelock Alga Beauty Beauty Gang Beauty Garage Blisskin Bodycare Bombine B…" at bounding box center [284, 264] width 199 height 29
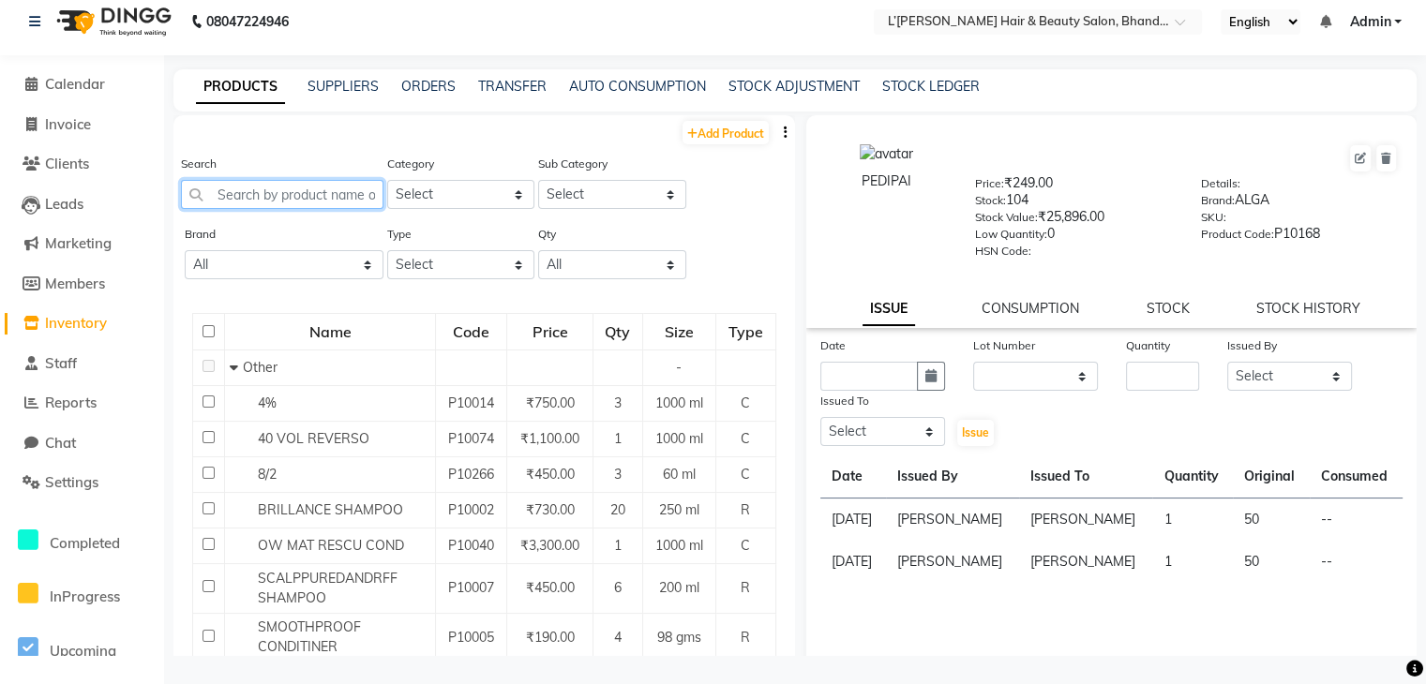
click at [241, 200] on input "text" at bounding box center [282, 194] width 202 height 29
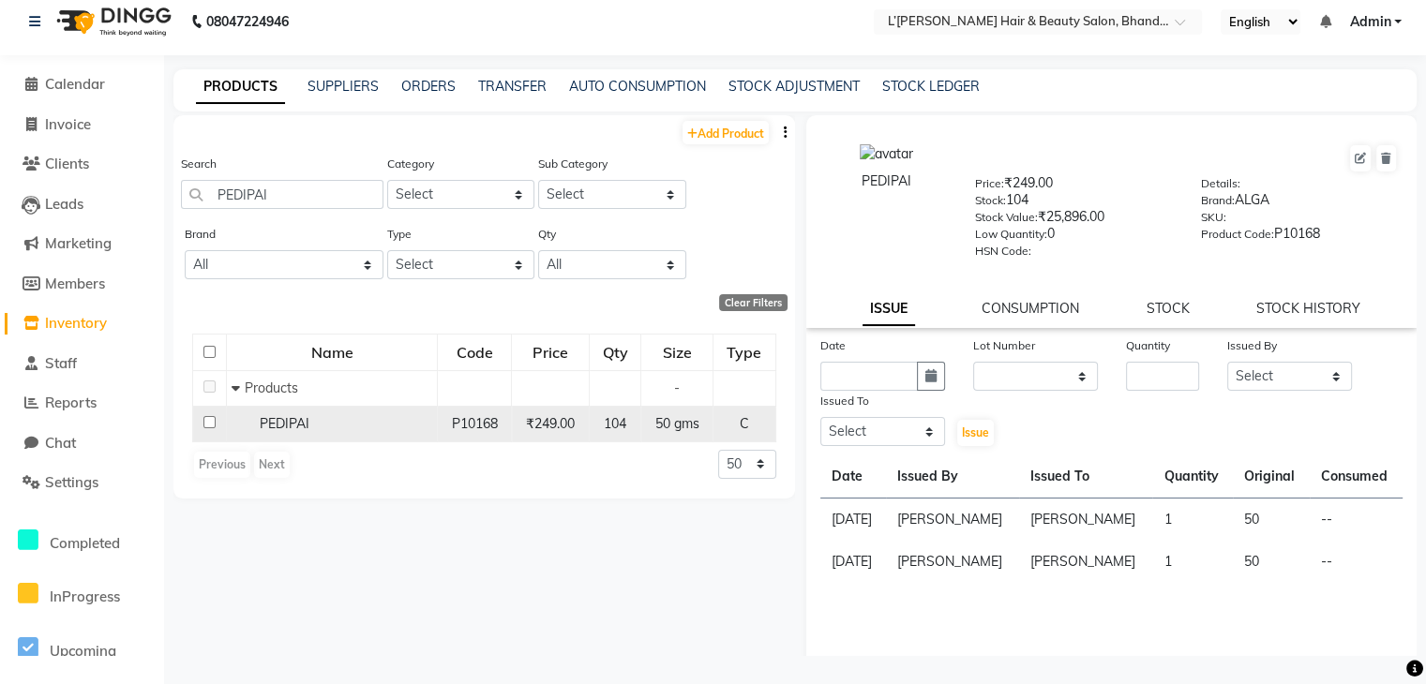
click at [206, 425] on input "checkbox" at bounding box center [209, 422] width 12 height 12
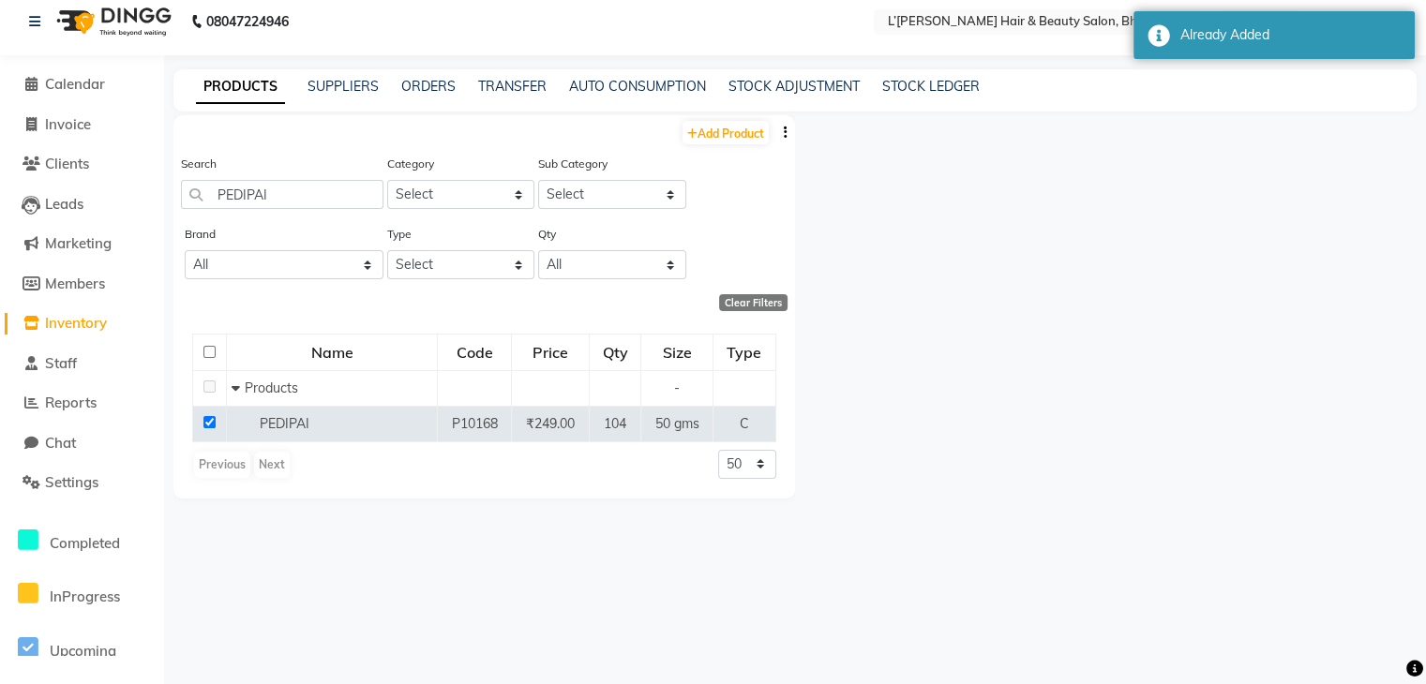
click at [627, 622] on div "Add Product Search PEDIPAI Category Select Hair Skin Makeup Personal Care Appli…" at bounding box center [484, 385] width 622 height 541
click at [274, 264] on select "All 2 Agelock Alga Beauty Beauty Gang Beauty Garage Blisskin Bodycare Bombine B…" at bounding box center [284, 264] width 199 height 29
click at [185, 251] on select "All 2 Agelock Alga Beauty Beauty Gang Beauty Garage Blisskin Bodycare Bombine B…" at bounding box center [284, 264] width 199 height 29
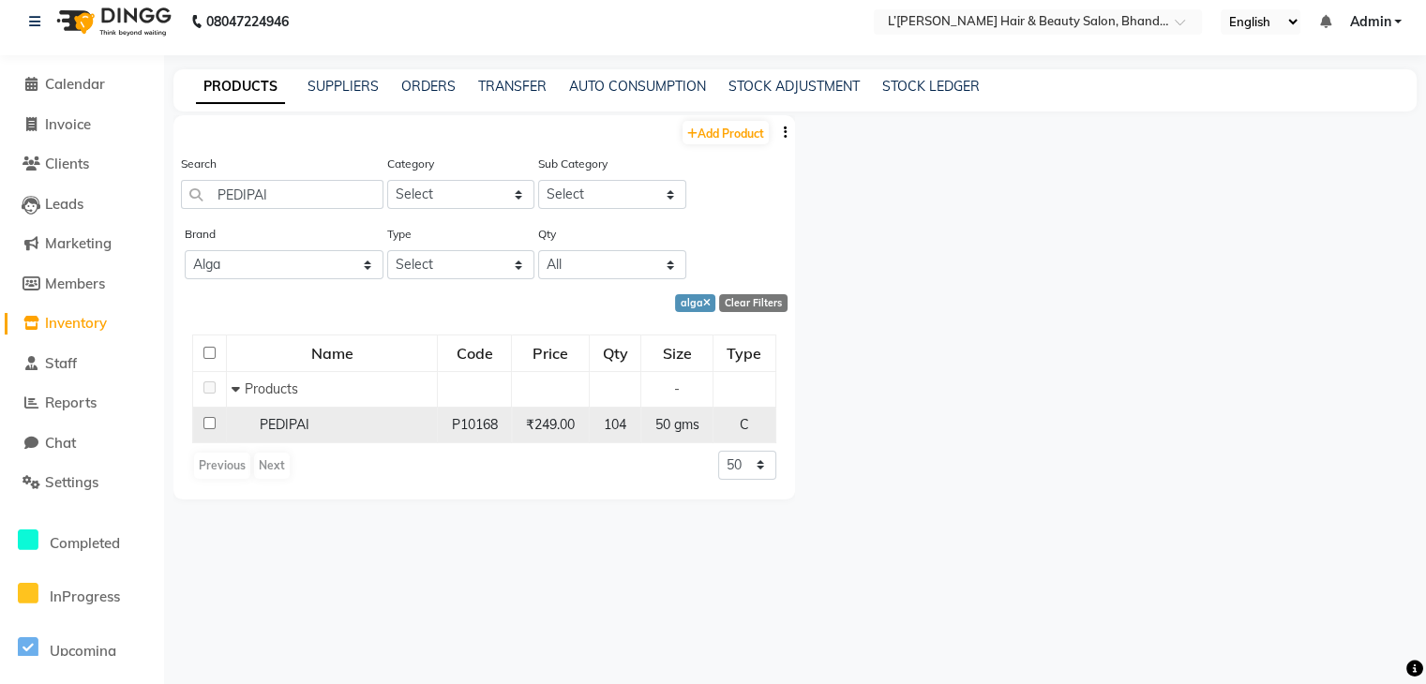
click at [209, 427] on input "checkbox" at bounding box center [209, 423] width 12 height 12
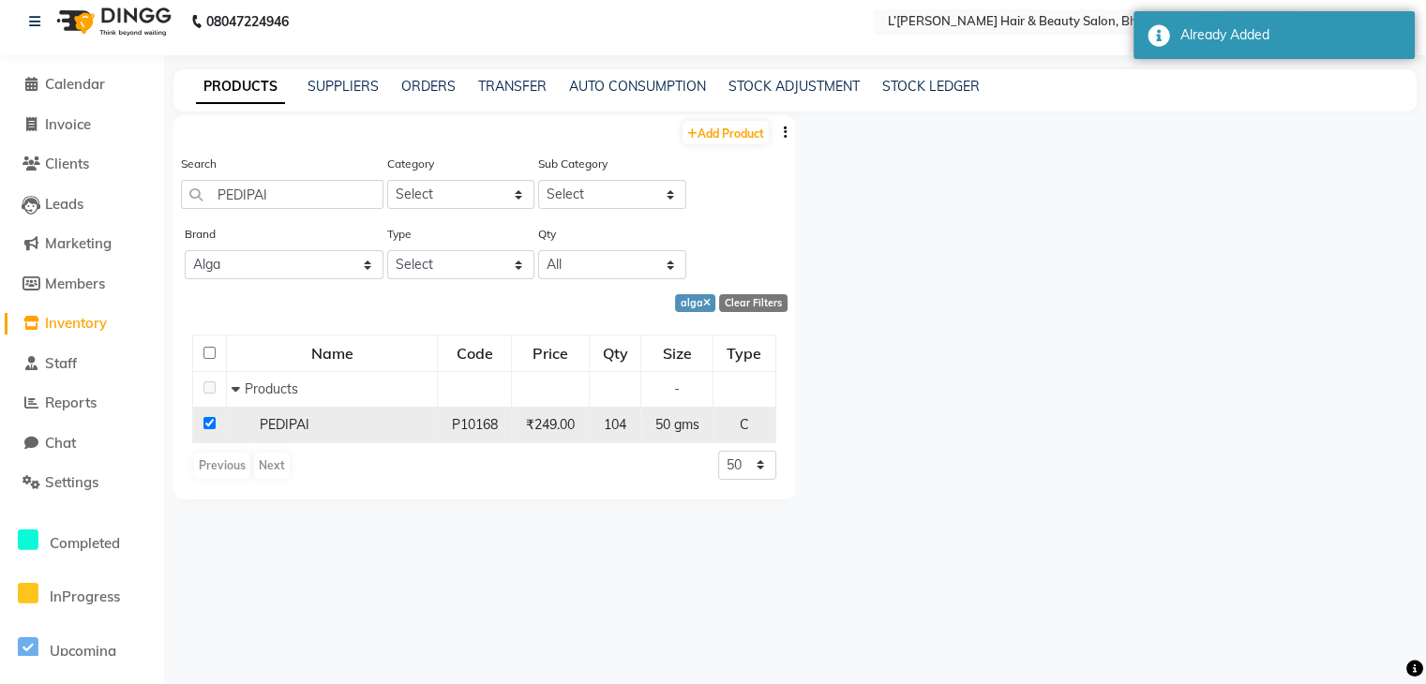
click at [206, 425] on input "checkbox" at bounding box center [209, 423] width 12 height 12
click at [281, 427] on span "PEDIPAI" at bounding box center [285, 424] width 50 height 17
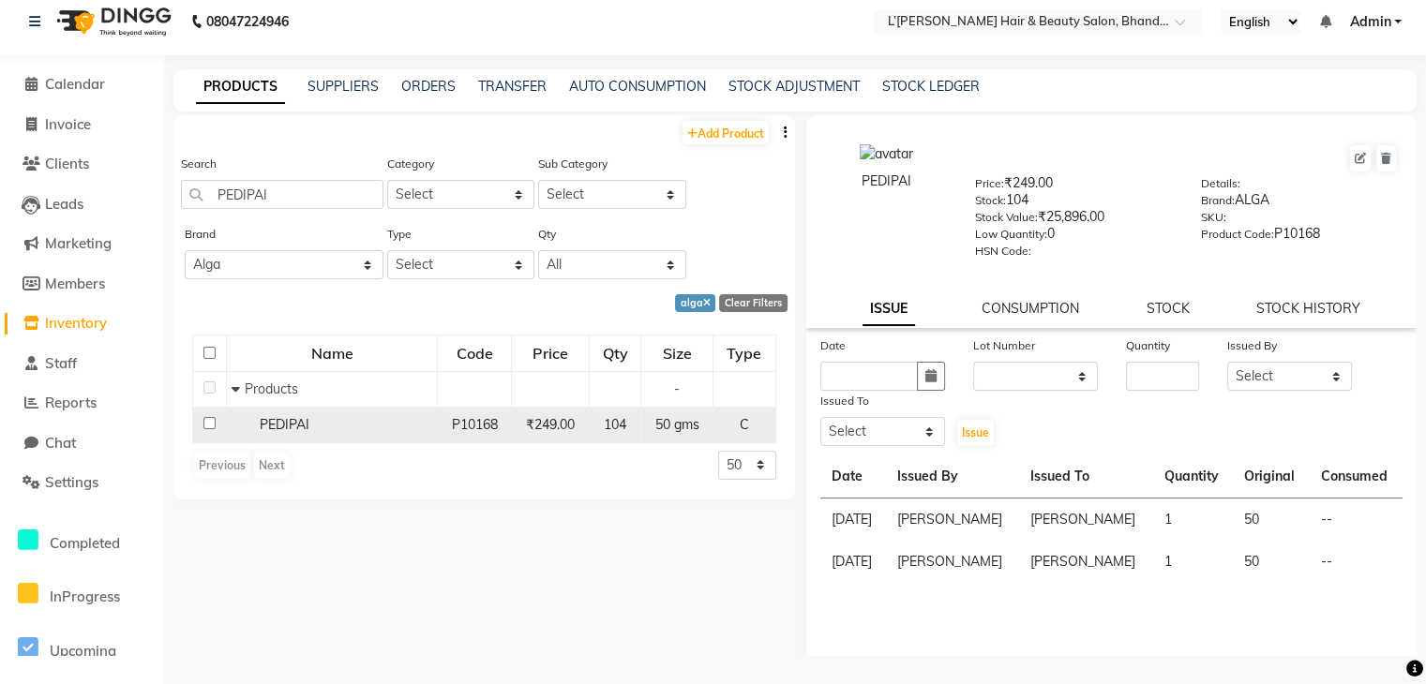
click at [209, 425] on input "checkbox" at bounding box center [209, 423] width 12 height 12
click at [934, 383] on button "button" at bounding box center [931, 376] width 28 height 29
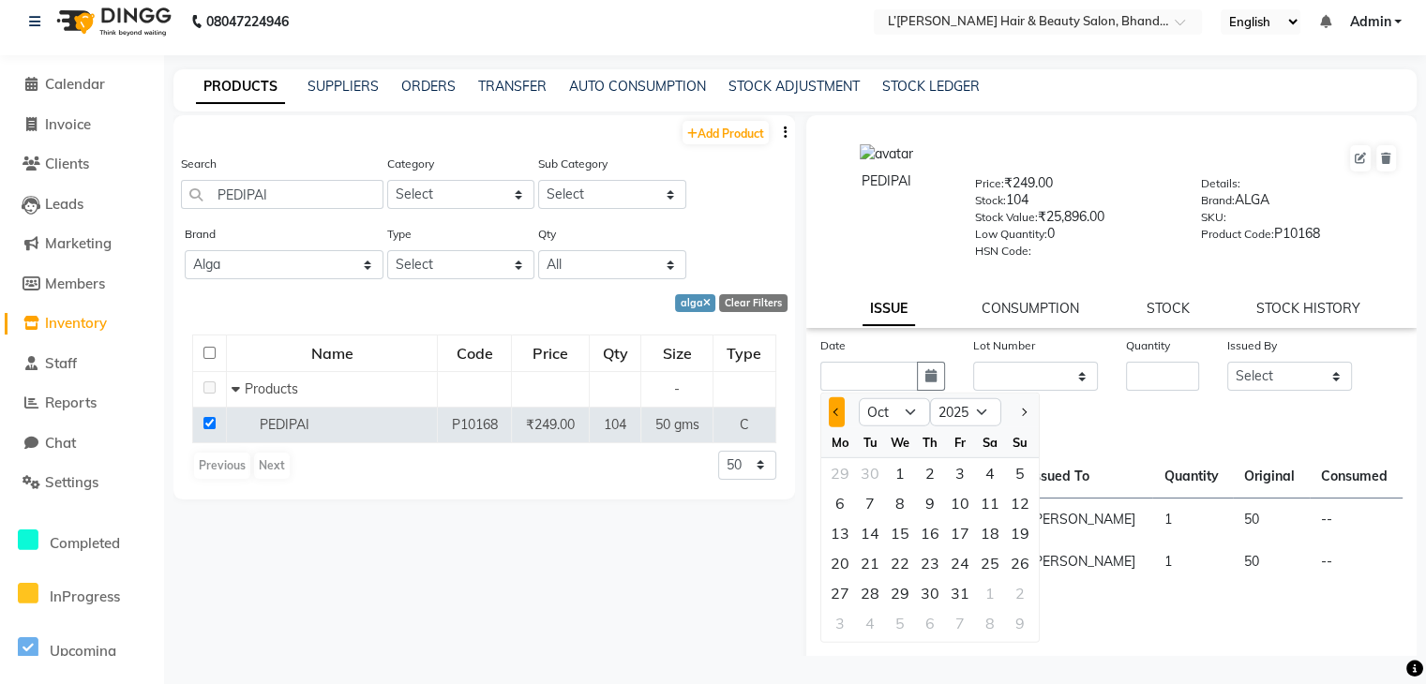
click at [834, 416] on span "Previous month" at bounding box center [836, 412] width 7 height 7
click at [1026, 420] on button "Next month" at bounding box center [1023, 412] width 16 height 30
click at [1012, 566] on div "28" at bounding box center [1020, 563] width 30 height 30
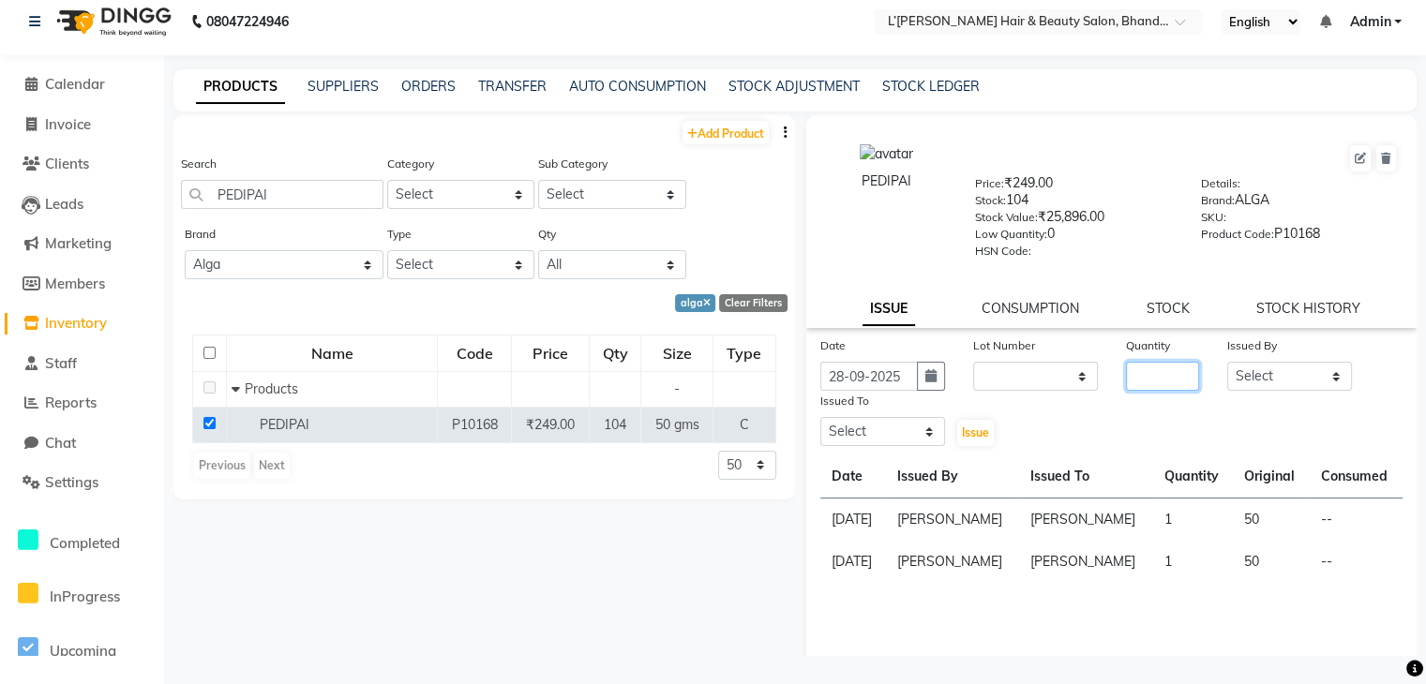
click at [1126, 391] on input "number" at bounding box center [1163, 376] width 74 height 29
click at [1275, 387] on select "Select Devi DIS Mamta Pinki Rajiya Rupal Shweta Uma UNKNOWN VIDHYA" at bounding box center [1289, 376] width 125 height 29
click at [1227, 367] on select "Select Devi DIS Mamta Pinki Rajiya Rupal Shweta Uma UNKNOWN VIDHYA" at bounding box center [1289, 376] width 125 height 29
click at [918, 441] on select "Select Devi DIS Mamta Pinki Rajiya Rupal Shweta Uma UNKNOWN VIDHYA" at bounding box center [882, 431] width 125 height 29
click at [820, 424] on select "Select Devi DIS Mamta Pinki Rajiya Rupal Shweta Uma UNKNOWN VIDHYA" at bounding box center [882, 431] width 125 height 29
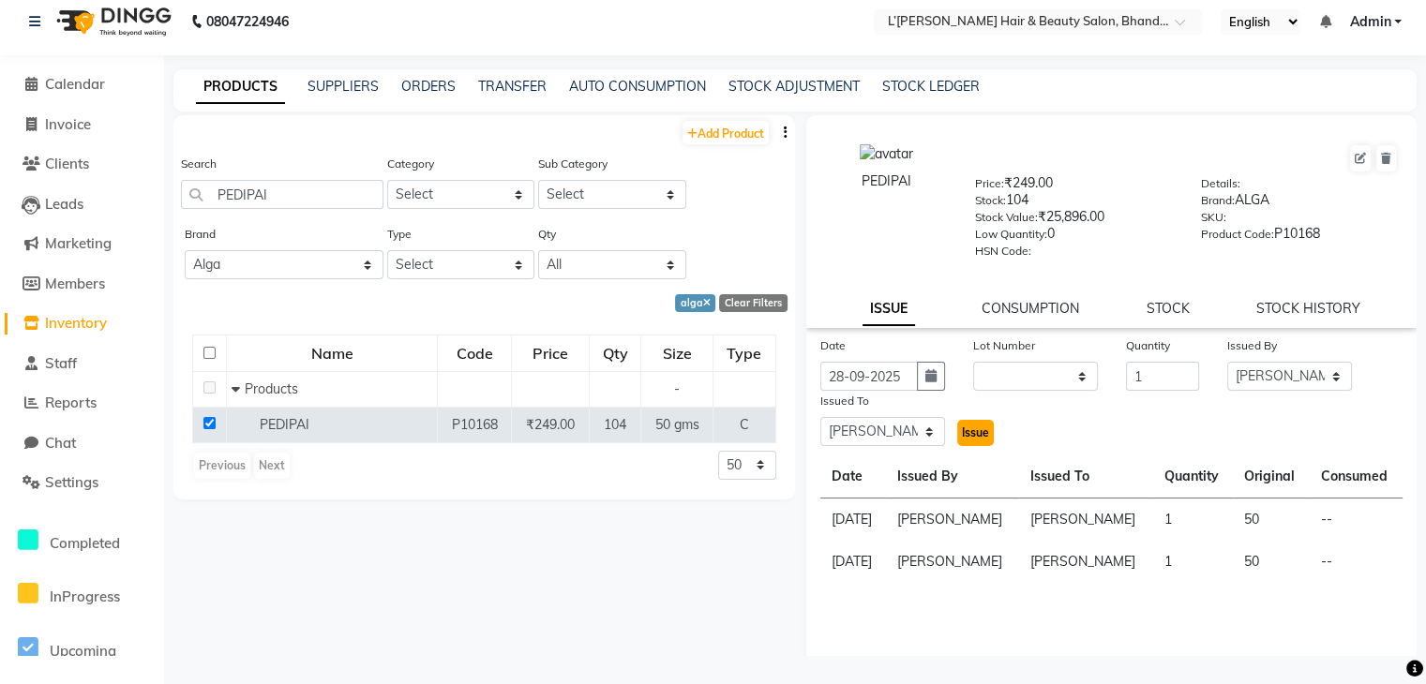
click at [964, 437] on span "Issue" at bounding box center [975, 433] width 27 height 14
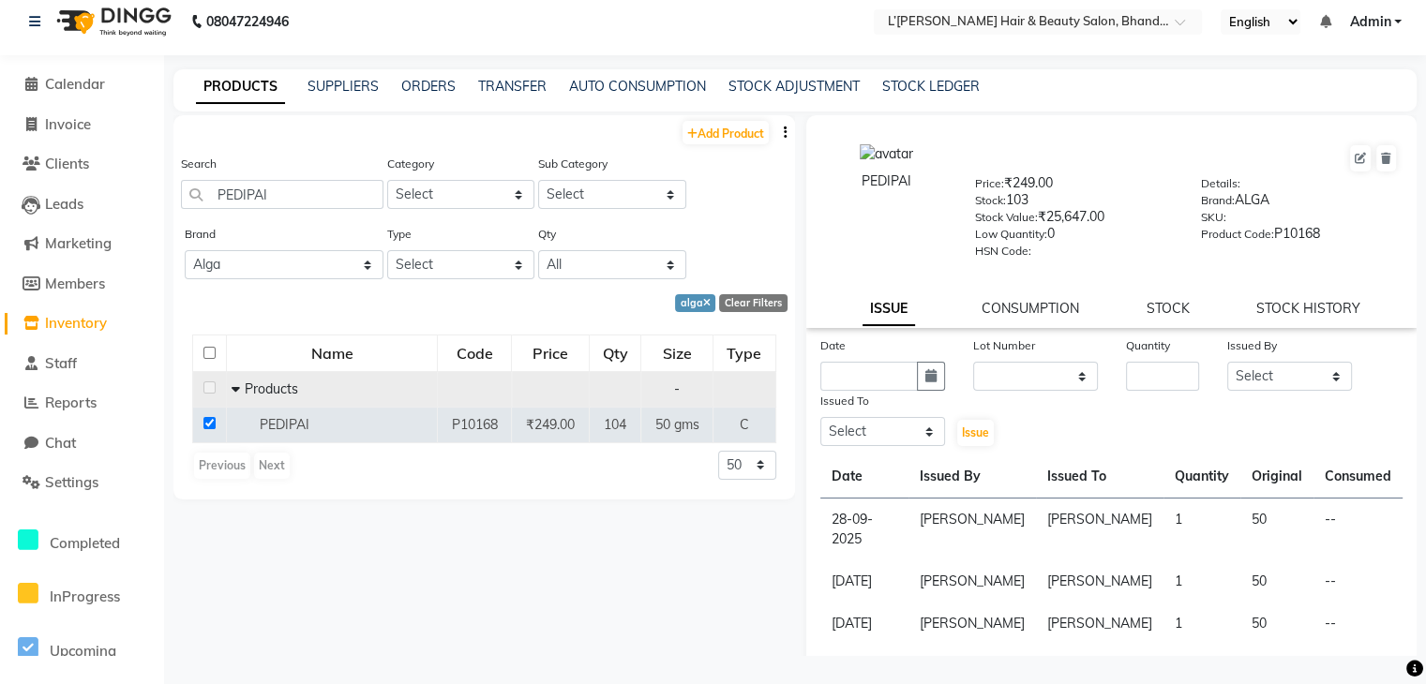
click at [235, 388] on icon at bounding box center [236, 388] width 8 height 13
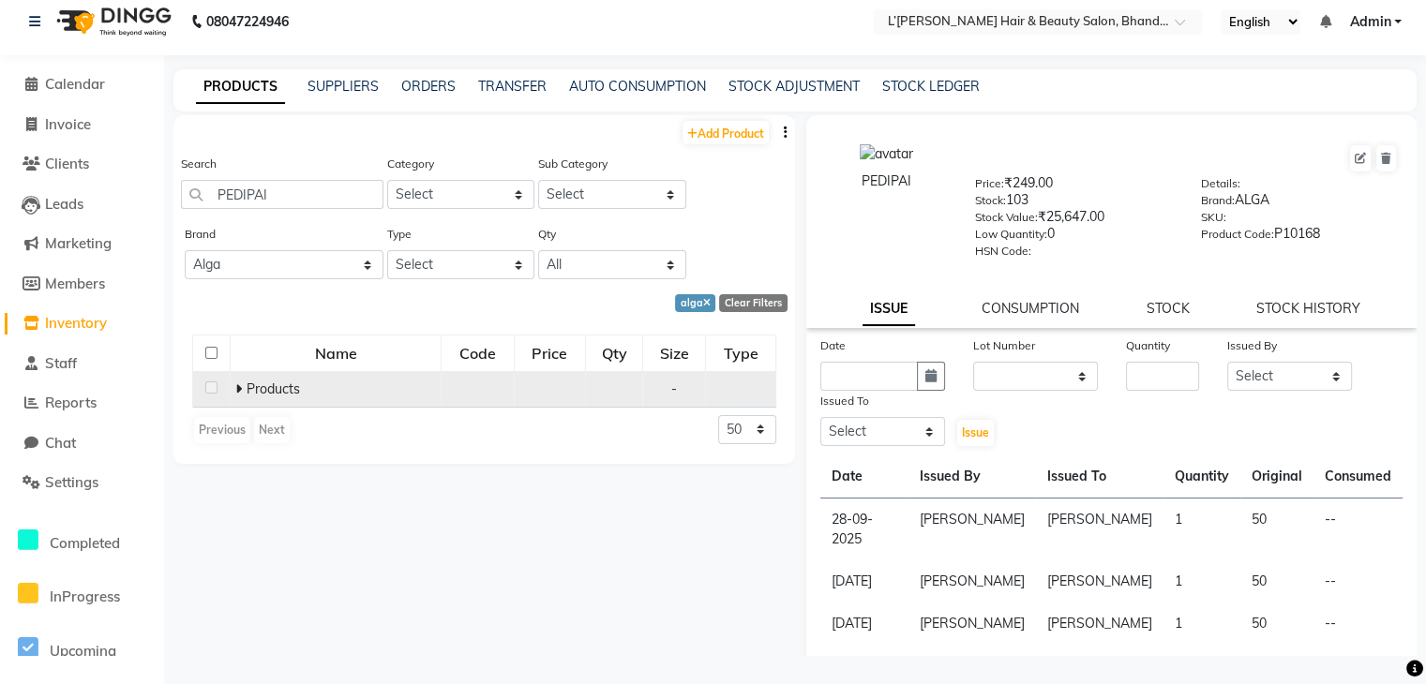
click at [240, 387] on icon at bounding box center [238, 388] width 7 height 13
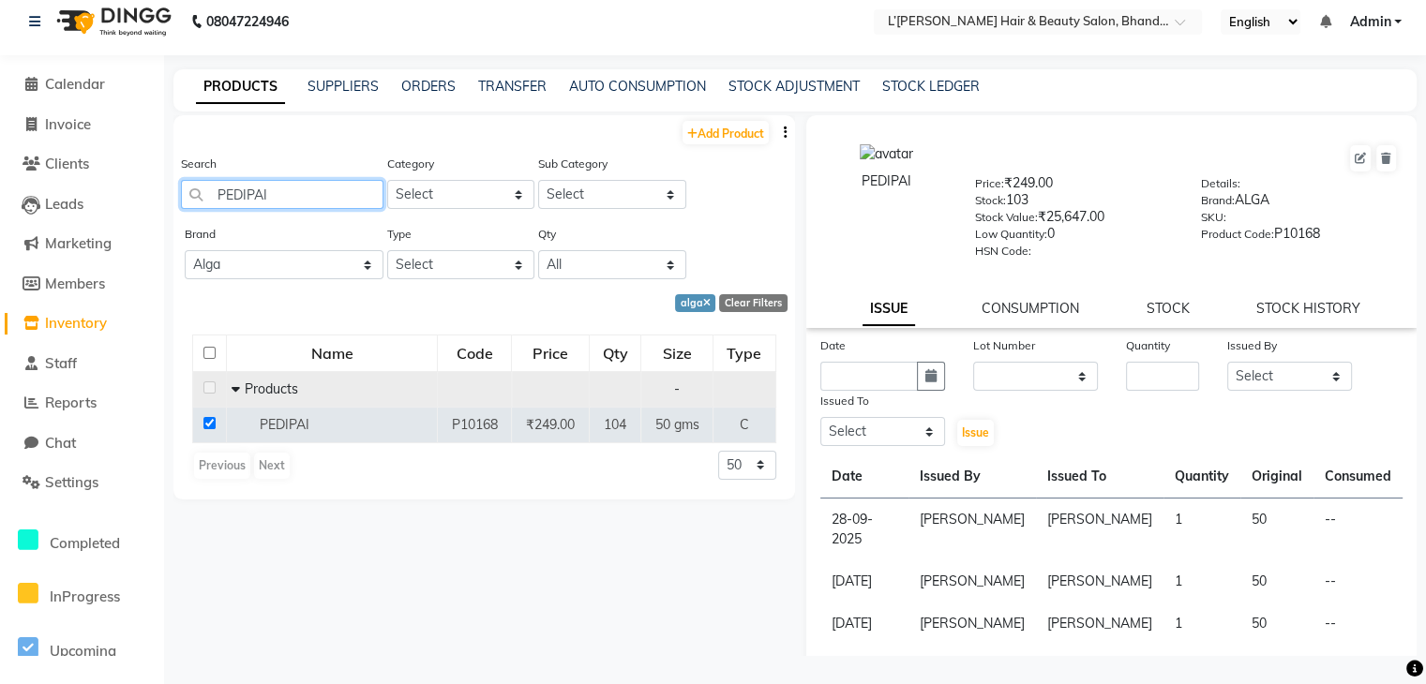
click at [294, 192] on input "PEDIPAI" at bounding box center [282, 194] width 202 height 29
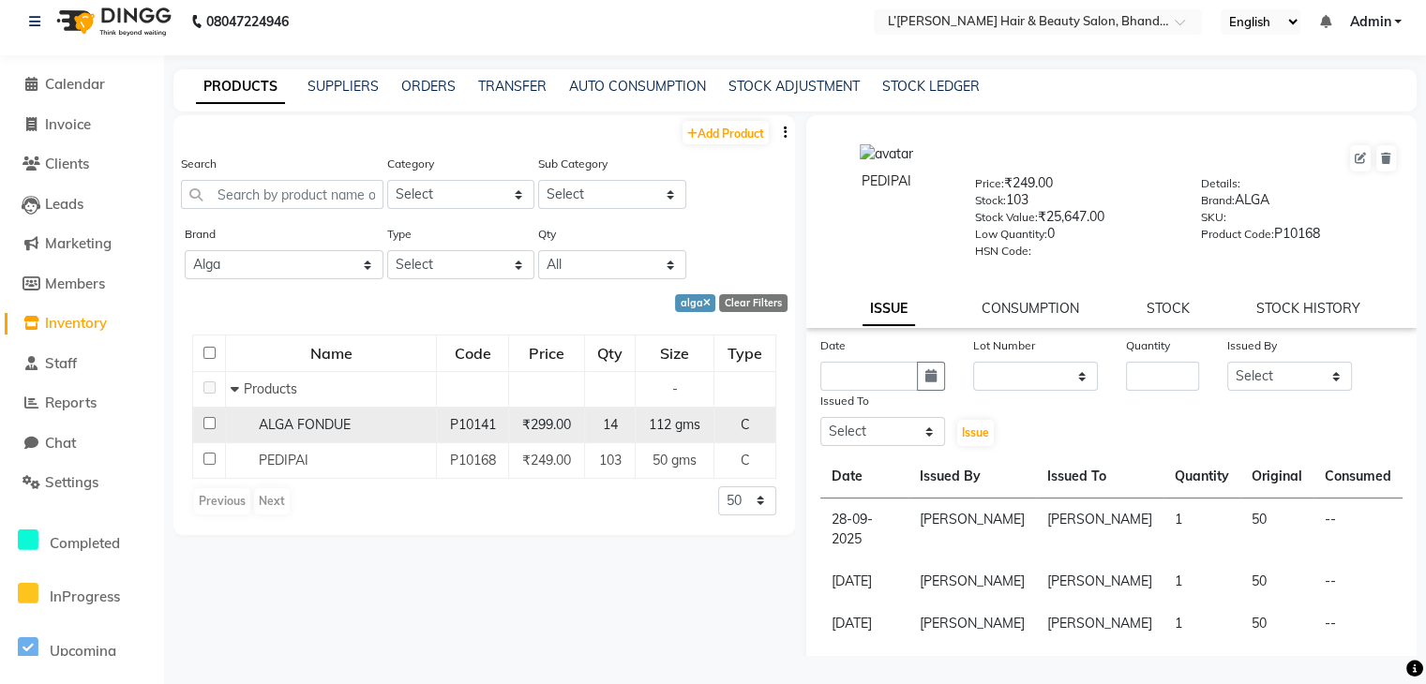
click at [210, 426] on input "checkbox" at bounding box center [209, 423] width 12 height 12
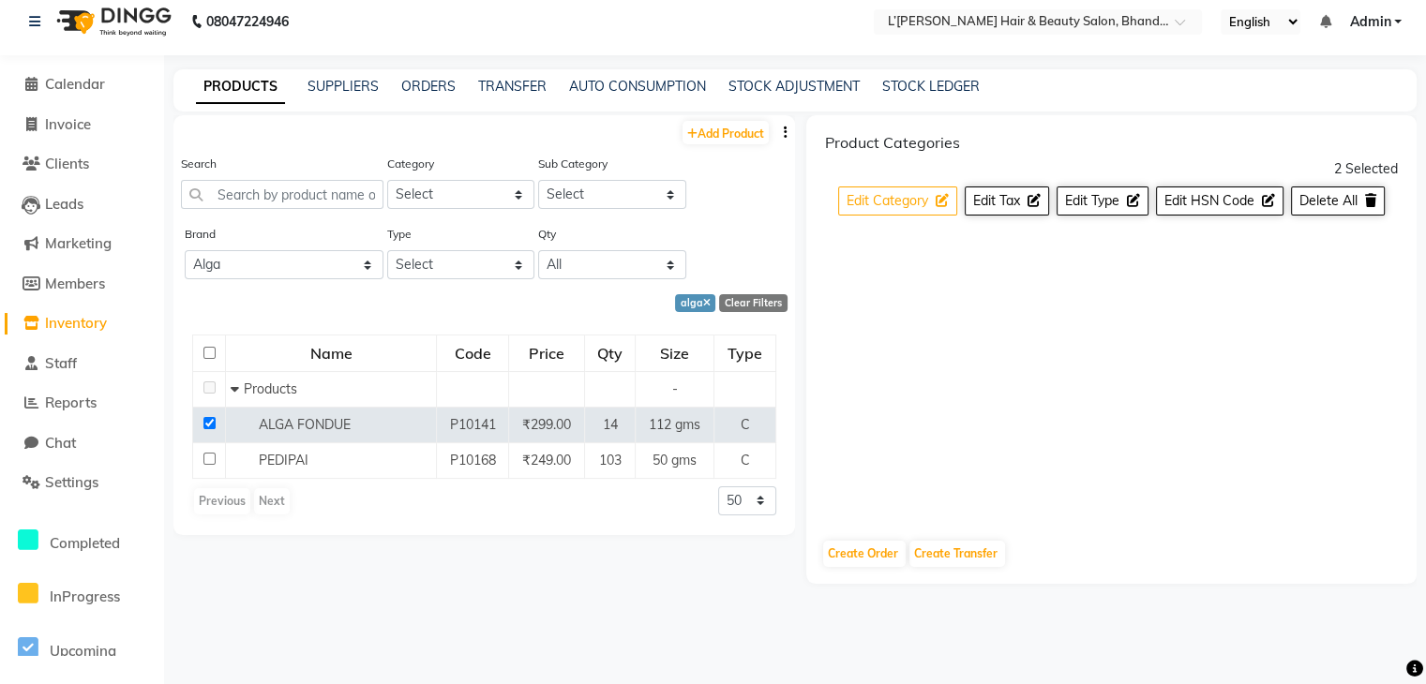
click at [930, 198] on button "Edit Category" at bounding box center [897, 201] width 119 height 29
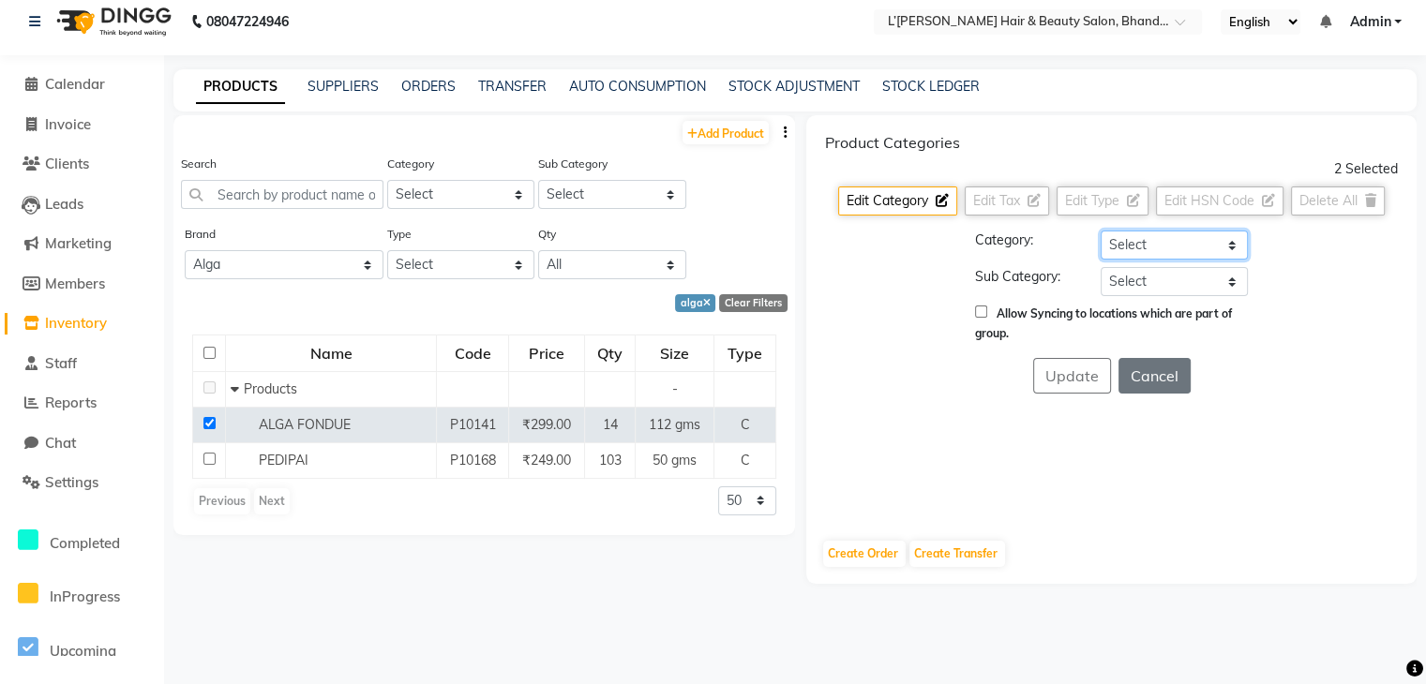
click at [1134, 250] on select "Select Hair Skin Makeup Personal Care Appliances Beard Waxing Disposable Thread…" at bounding box center [1174, 245] width 147 height 29
click at [1101, 231] on select "Select Hair Skin Makeup Personal Care Appliances Beard Waxing Disposable Thread…" at bounding box center [1174, 245] width 147 height 29
click at [1138, 280] on select "Select Products Appliances" at bounding box center [1174, 281] width 147 height 29
click at [1101, 267] on select "Select Products Appliances" at bounding box center [1174, 281] width 147 height 29
click at [987, 312] on label "Allow Syncing to locations which are part of group." at bounding box center [1103, 324] width 257 height 34
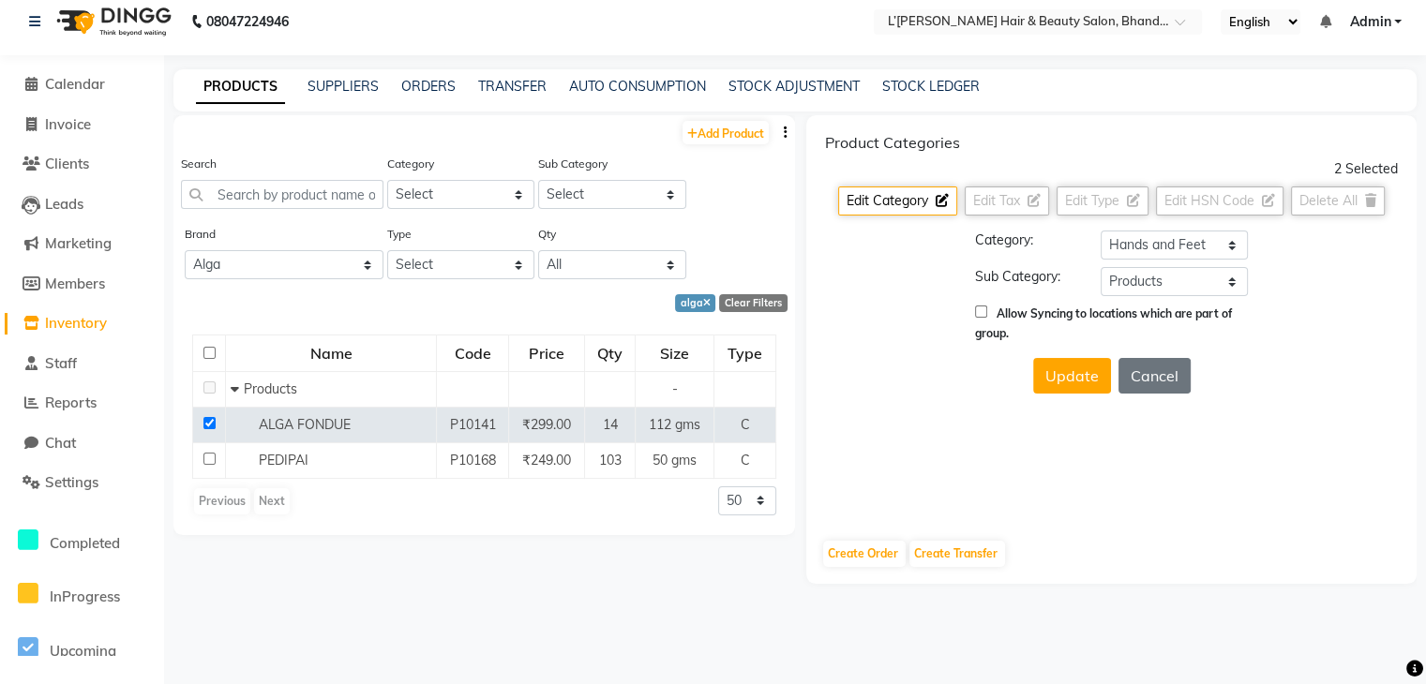
click at [987, 312] on input "Allow Syncing to locations which are part of group." at bounding box center [981, 312] width 12 height 12
click at [1083, 382] on button "Update" at bounding box center [1072, 376] width 78 height 36
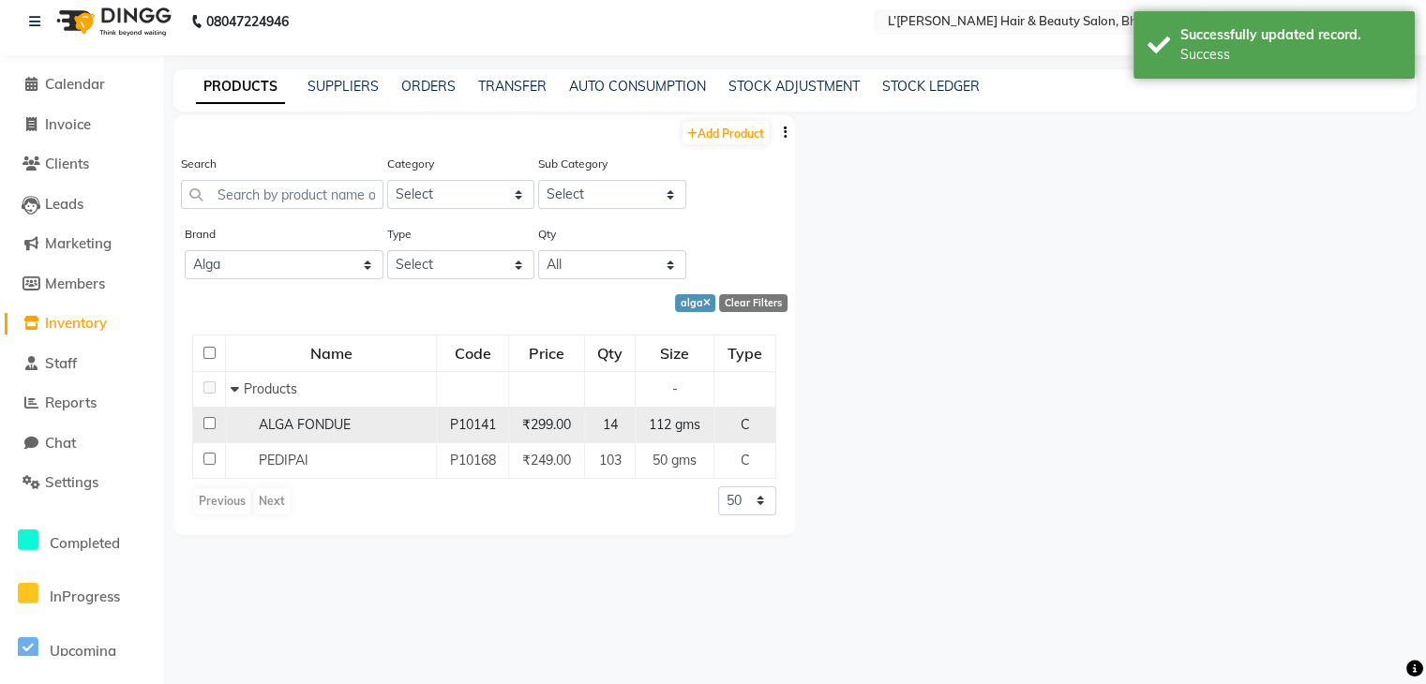
click at [207, 423] on input "checkbox" at bounding box center [209, 423] width 12 height 12
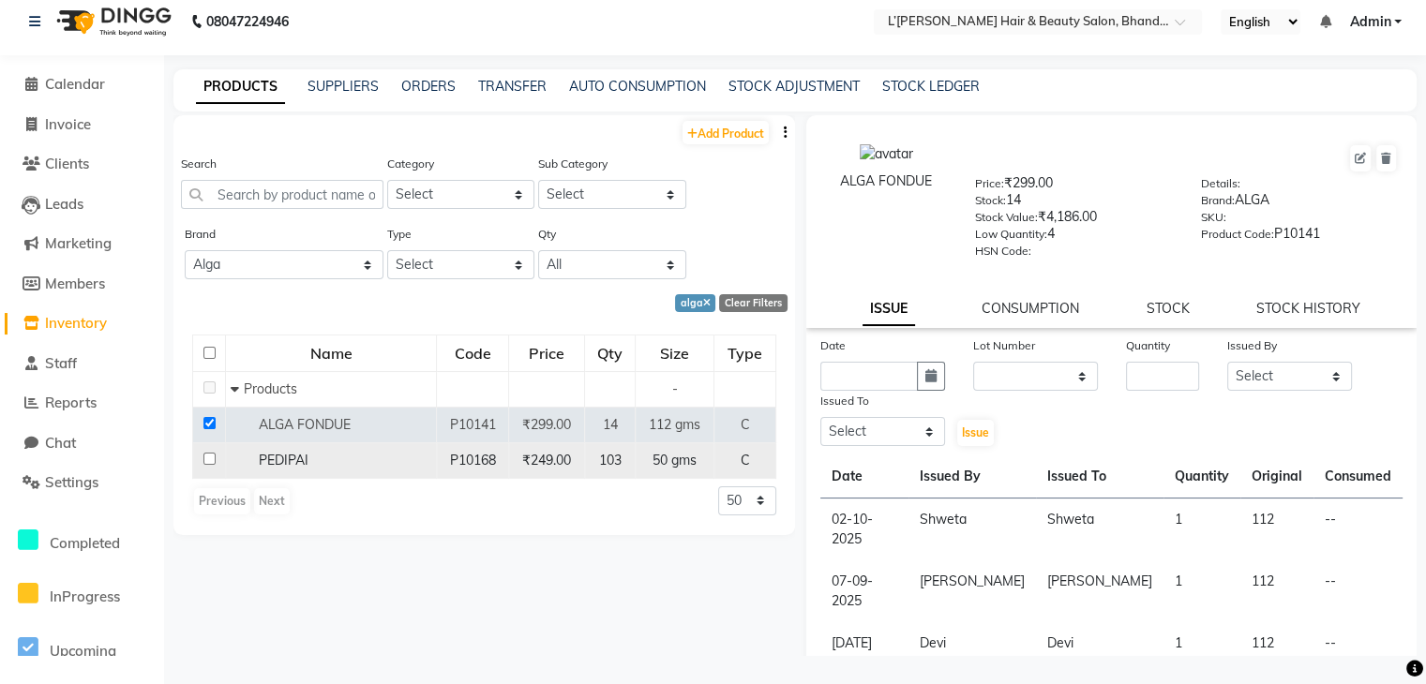
click at [206, 460] on input "checkbox" at bounding box center [209, 459] width 12 height 12
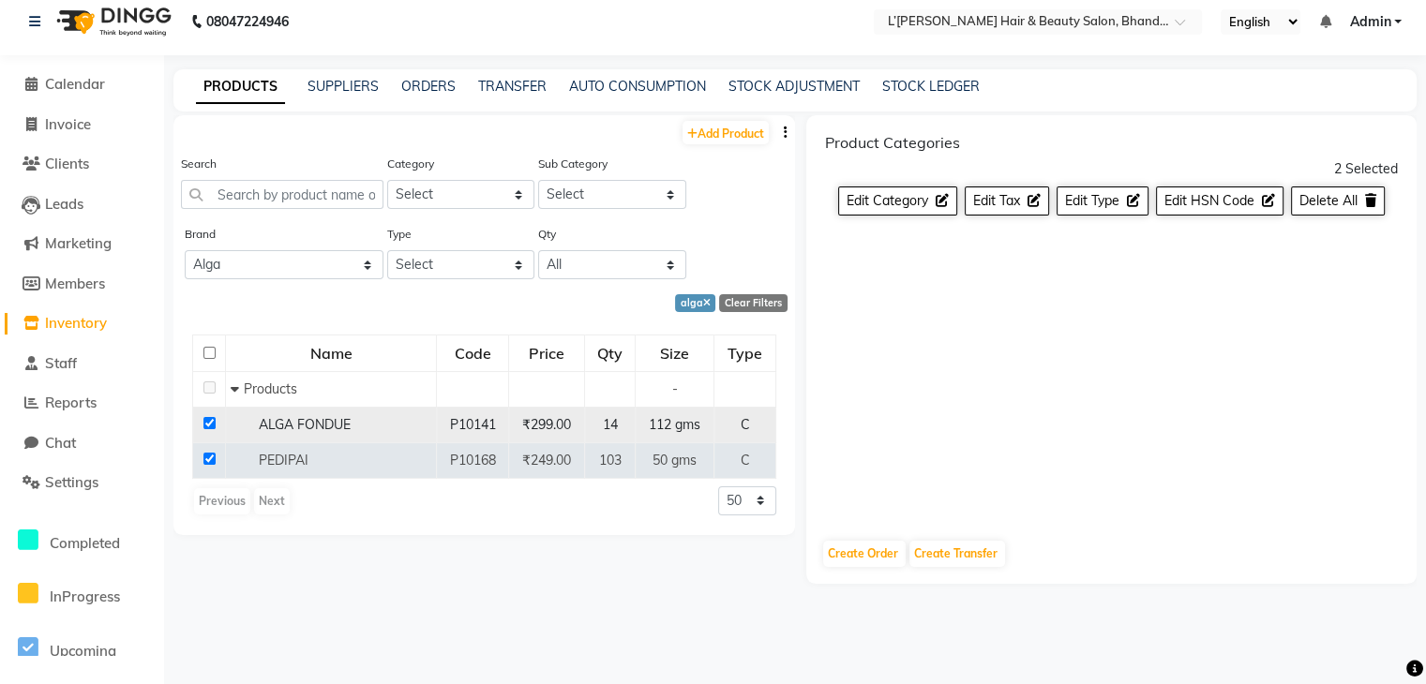
click at [208, 421] on input "checkbox" at bounding box center [209, 423] width 12 height 12
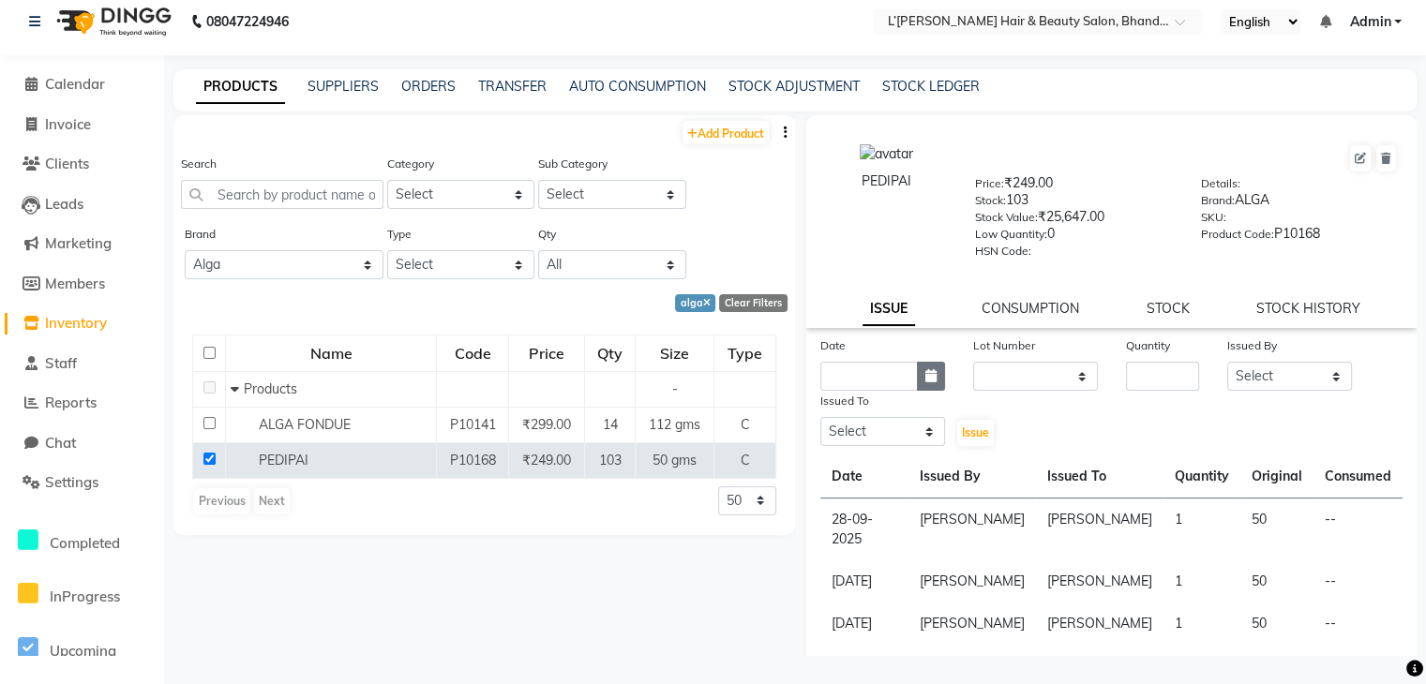
click at [930, 382] on icon "button" at bounding box center [930, 375] width 11 height 13
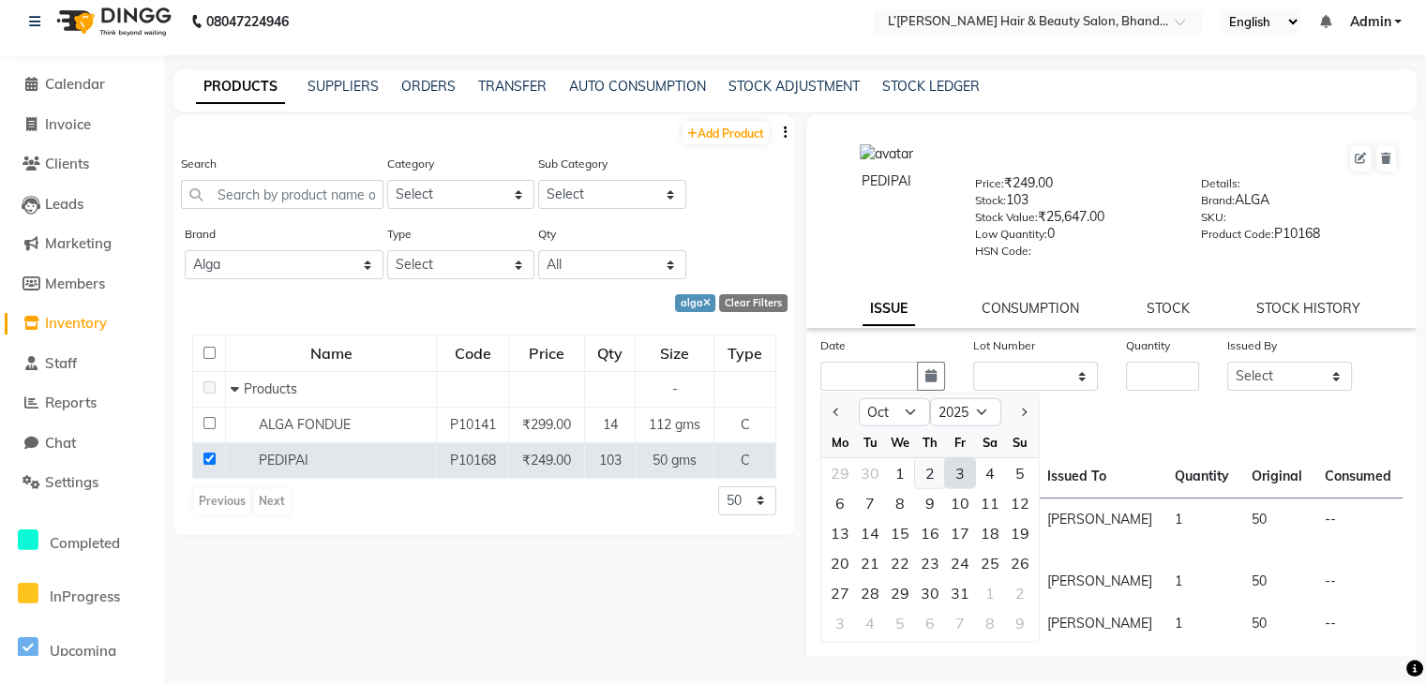
click at [927, 483] on div "2" at bounding box center [930, 473] width 30 height 30
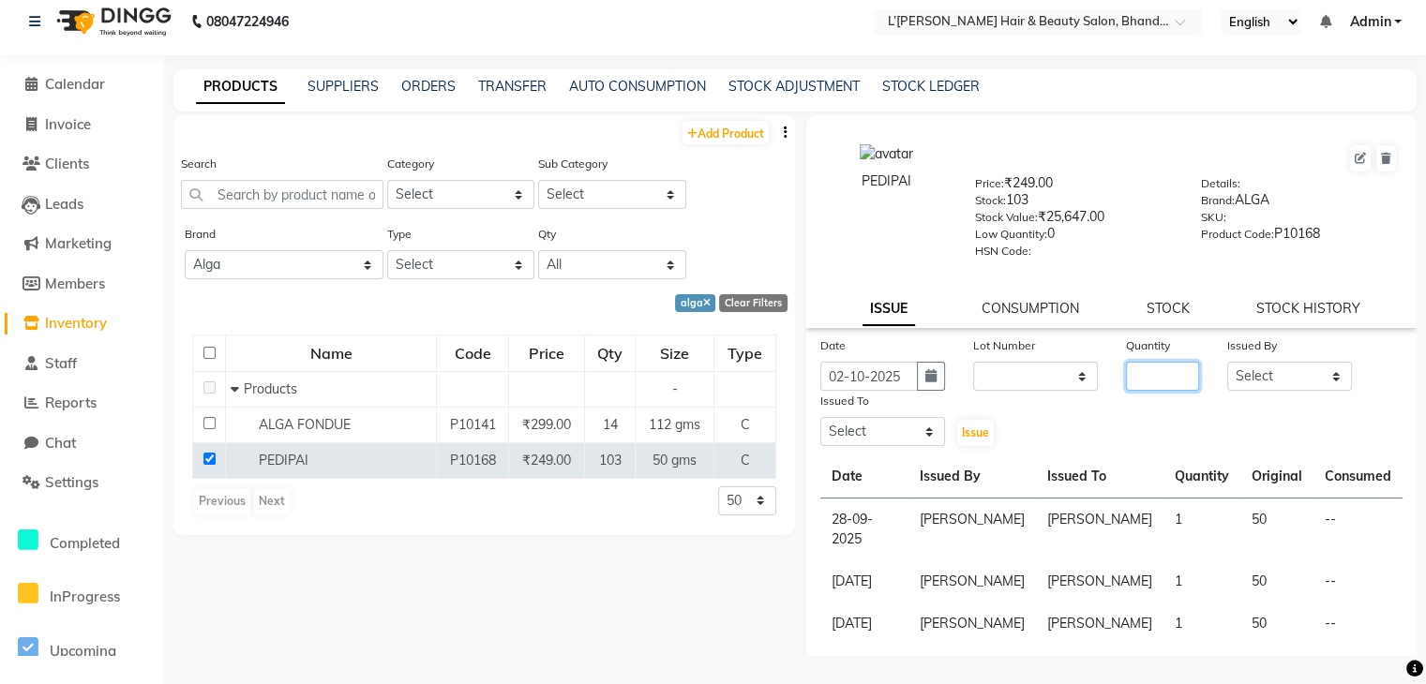
click at [1153, 391] on input "number" at bounding box center [1163, 376] width 74 height 29
click at [1287, 390] on select "Select Devi DIS Mamta Pinki Rajiya Rupal Shweta Uma UNKNOWN VIDHYA" at bounding box center [1289, 376] width 125 height 29
click at [1227, 367] on select "Select Devi DIS Mamta Pinki Rajiya Rupal Shweta Uma UNKNOWN VIDHYA" at bounding box center [1289, 376] width 125 height 29
click at [896, 424] on select "Select Devi DIS Mamta Pinki Rajiya Rupal Shweta Uma UNKNOWN VIDHYA" at bounding box center [882, 431] width 125 height 29
click at [820, 424] on select "Select Devi DIS Mamta Pinki Rajiya Rupal Shweta Uma UNKNOWN VIDHYA" at bounding box center [882, 431] width 125 height 29
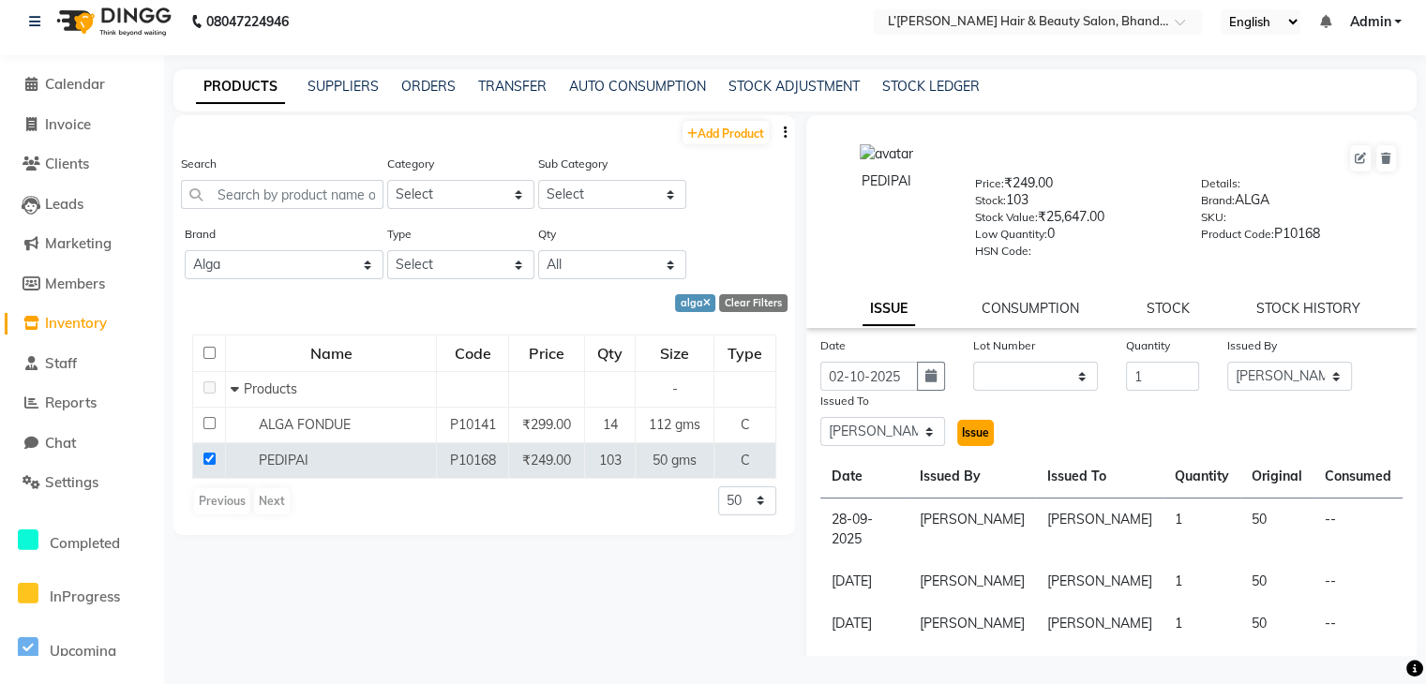
click at [967, 440] on span "Issue" at bounding box center [975, 433] width 27 height 14
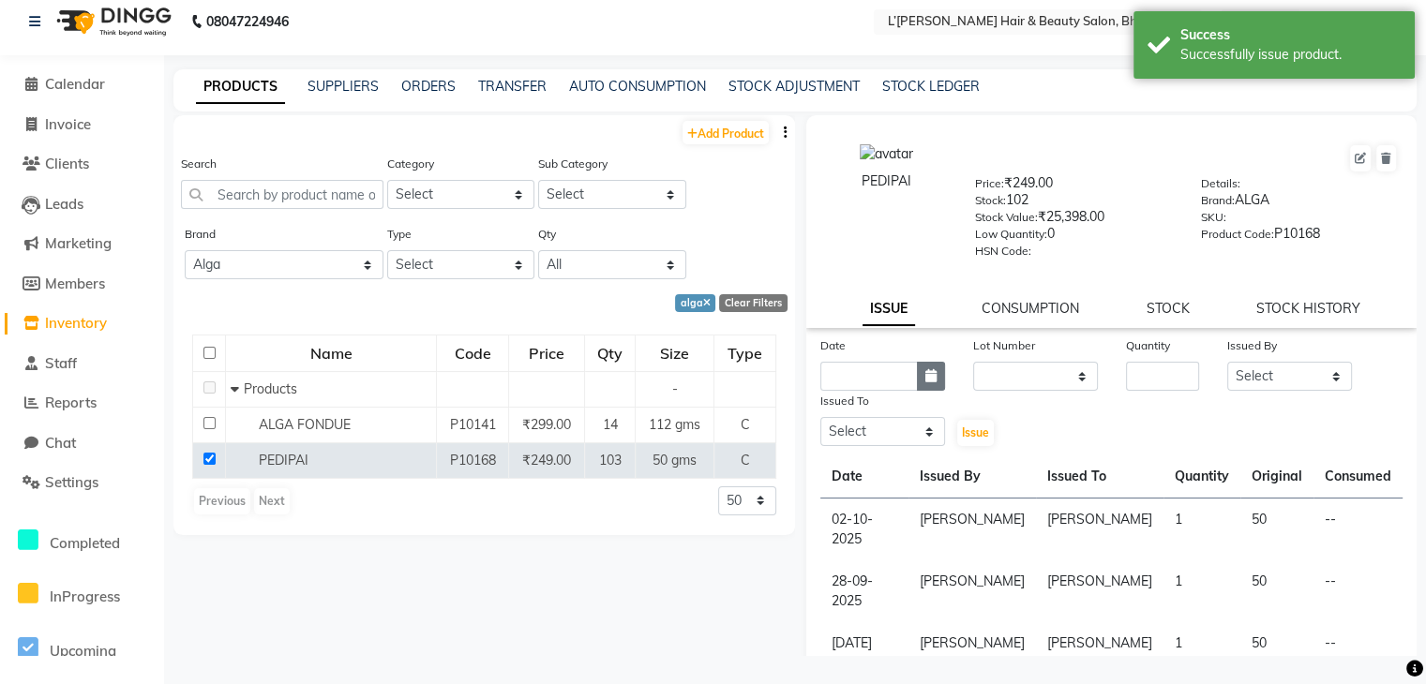
click at [928, 382] on icon "button" at bounding box center [930, 375] width 11 height 13
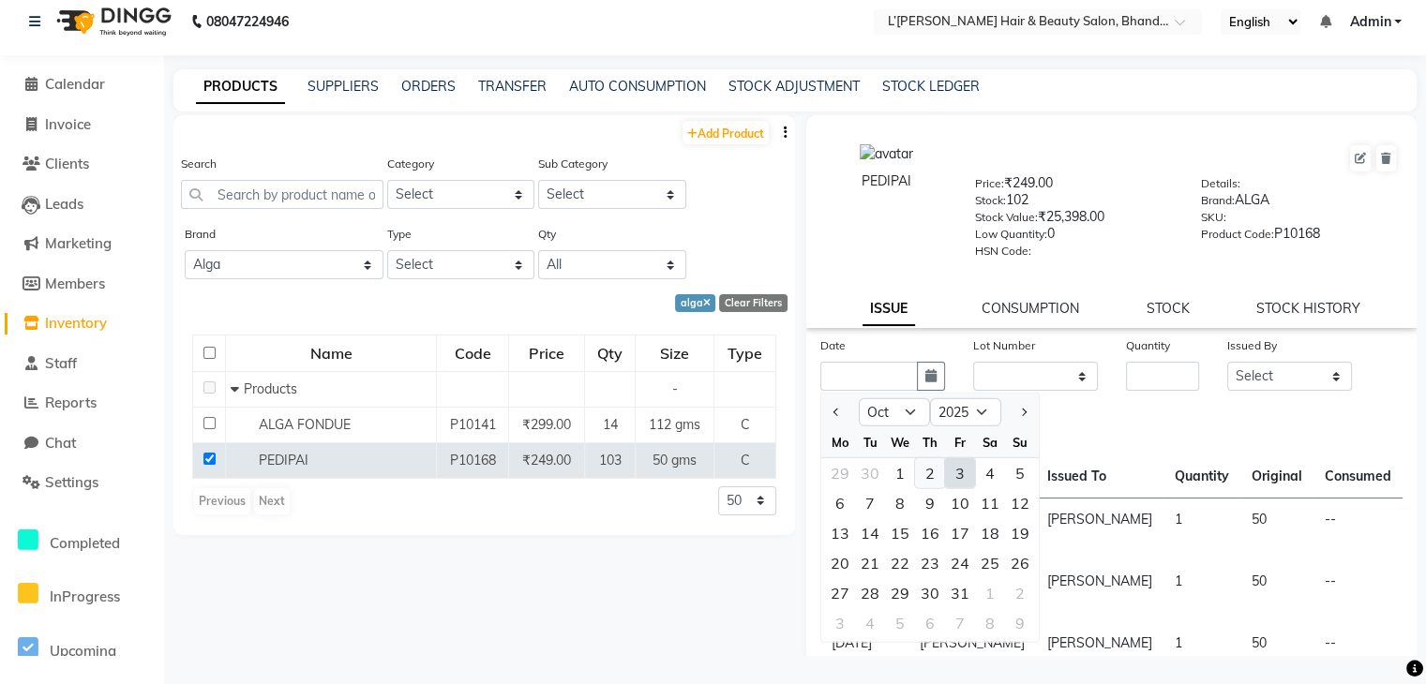
click at [926, 476] on div "2" at bounding box center [930, 473] width 30 height 30
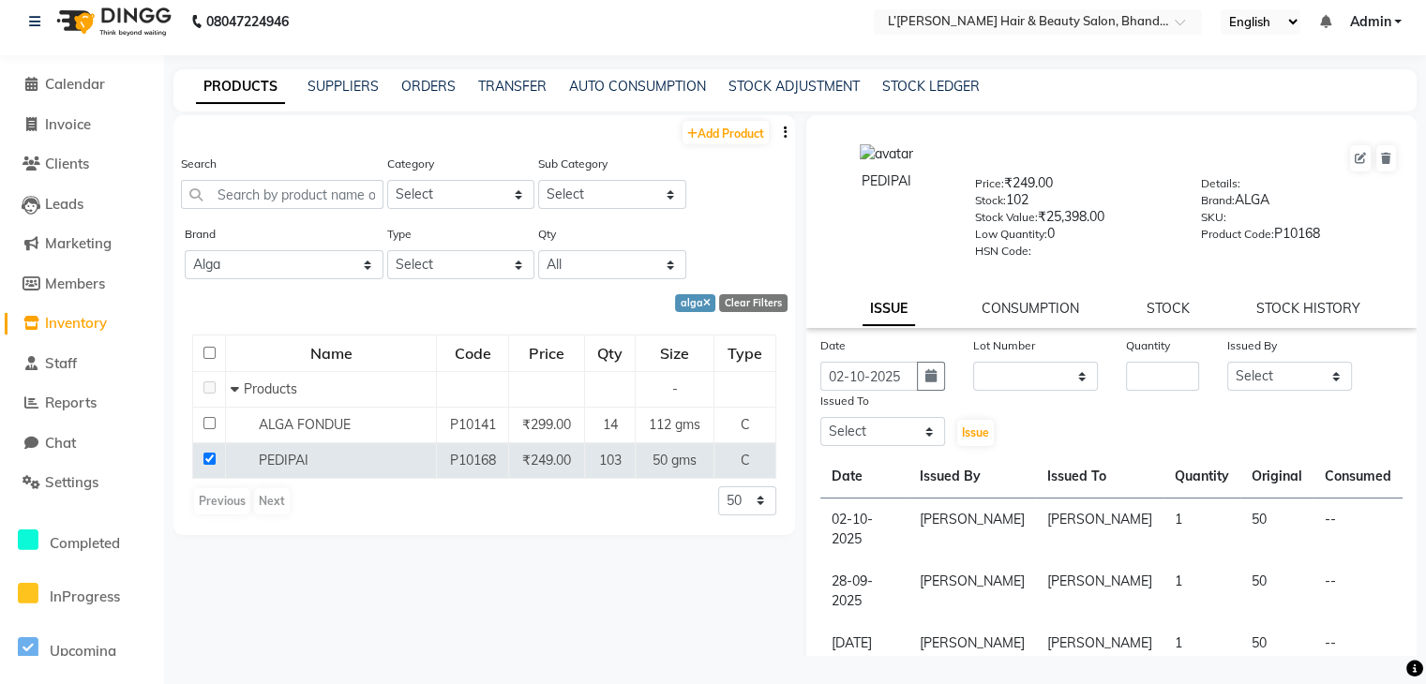
click at [1146, 362] on div "Quantity" at bounding box center [1163, 349] width 74 height 26
click at [1137, 386] on input "number" at bounding box center [1163, 376] width 74 height 29
click at [1258, 380] on select "Select Devi DIS Mamta Pinki Rajiya Rupal Shweta Uma UNKNOWN VIDHYA" at bounding box center [1289, 376] width 125 height 29
click at [1227, 367] on select "Select Devi DIS Mamta Pinki Rajiya Rupal Shweta Uma UNKNOWN VIDHYA" at bounding box center [1289, 376] width 125 height 29
click at [920, 441] on select "Select Devi DIS Mamta Pinki Rajiya Rupal Shweta Uma UNKNOWN VIDHYA" at bounding box center [882, 431] width 125 height 29
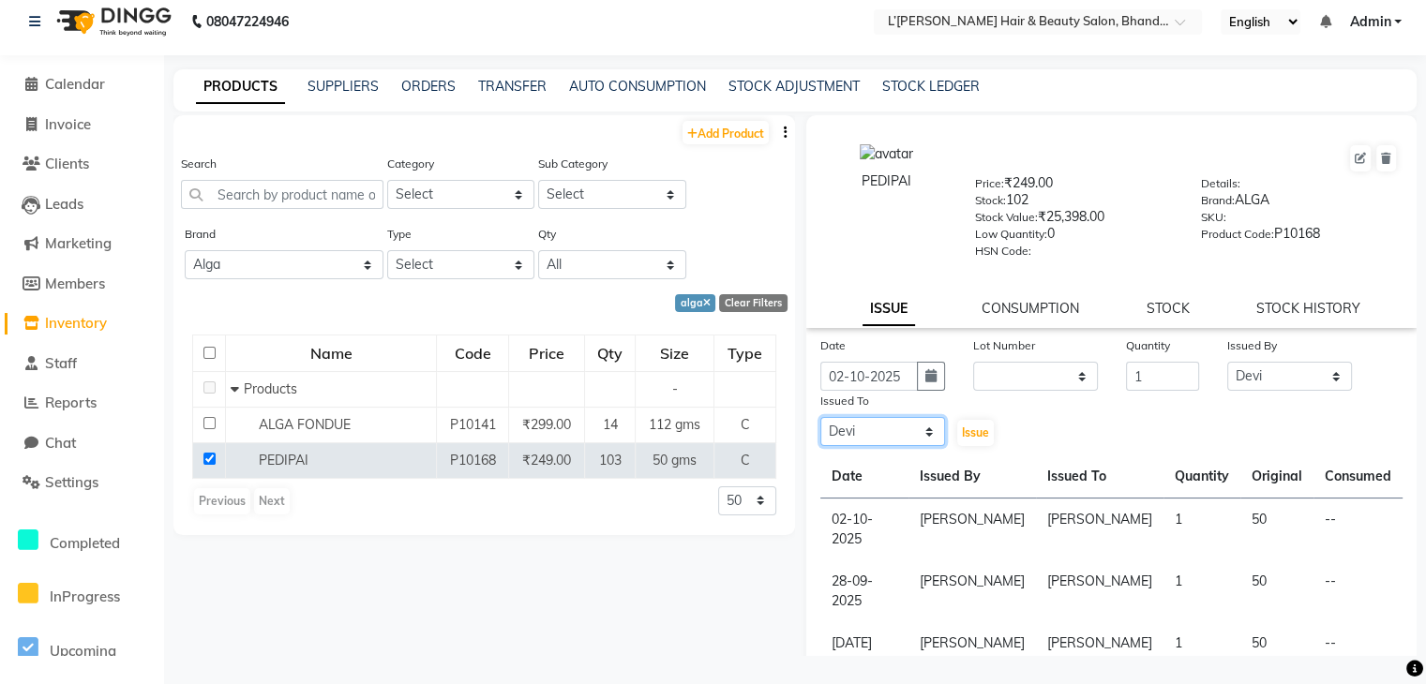
click at [820, 424] on select "Select Devi DIS Mamta Pinki Rajiya Rupal Shweta Uma UNKNOWN VIDHYA" at bounding box center [882, 431] width 125 height 29
click at [968, 440] on span "Issue" at bounding box center [975, 433] width 27 height 14
click at [925, 382] on icon "button" at bounding box center [930, 375] width 11 height 13
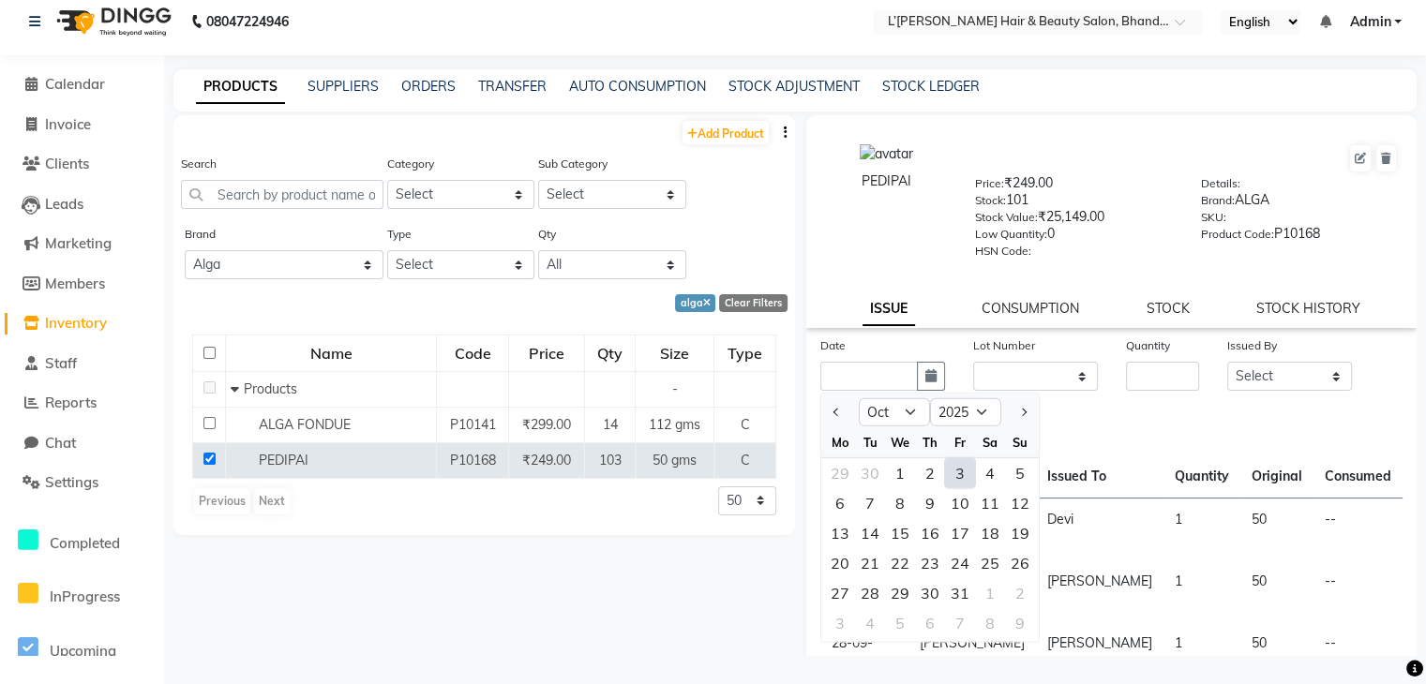
click at [960, 477] on div "3" at bounding box center [960, 473] width 30 height 30
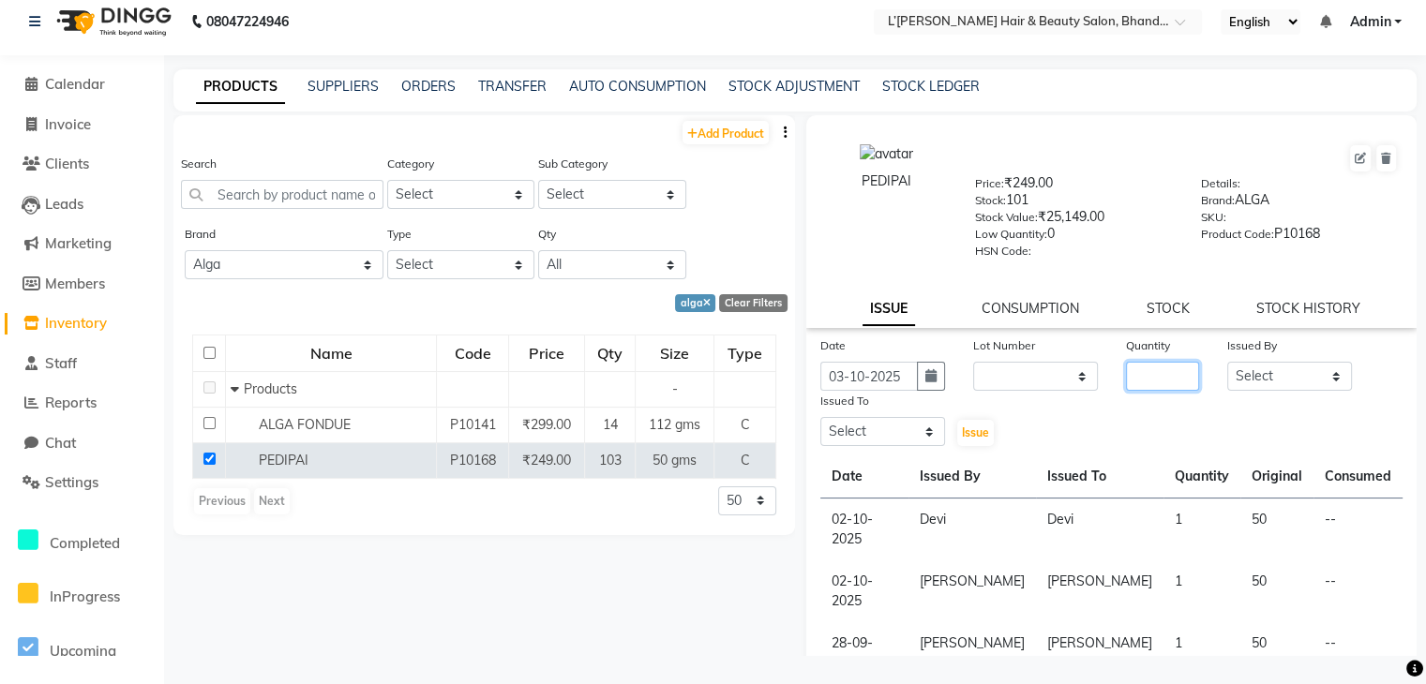
click at [1140, 387] on input "number" at bounding box center [1163, 376] width 74 height 29
click at [1261, 391] on select "Select Devi DIS Mamta Pinki Rajiya Rupal Shweta Uma UNKNOWN VIDHYA" at bounding box center [1289, 376] width 125 height 29
click at [1227, 367] on select "Select Devi DIS Mamta Pinki Rajiya Rupal Shweta Uma UNKNOWN VIDHYA" at bounding box center [1289, 376] width 125 height 29
click at [909, 446] on select "Select Devi DIS Mamta Pinki Rajiya Rupal Shweta Uma UNKNOWN VIDHYA" at bounding box center [882, 431] width 125 height 29
click at [820, 424] on select "Select Devi DIS Mamta Pinki Rajiya Rupal Shweta Uma UNKNOWN VIDHYA" at bounding box center [882, 431] width 125 height 29
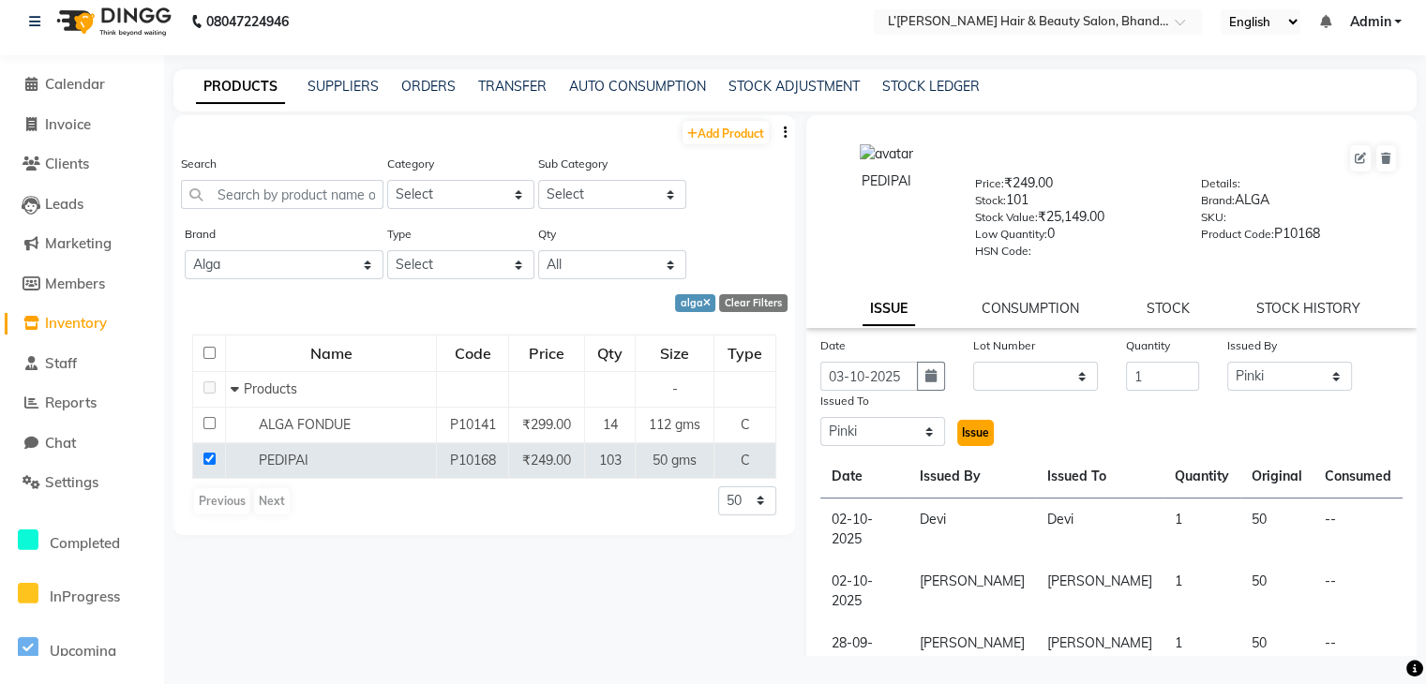
click at [967, 437] on span "Issue" at bounding box center [975, 433] width 27 height 14
click at [926, 382] on icon "button" at bounding box center [930, 375] width 11 height 13
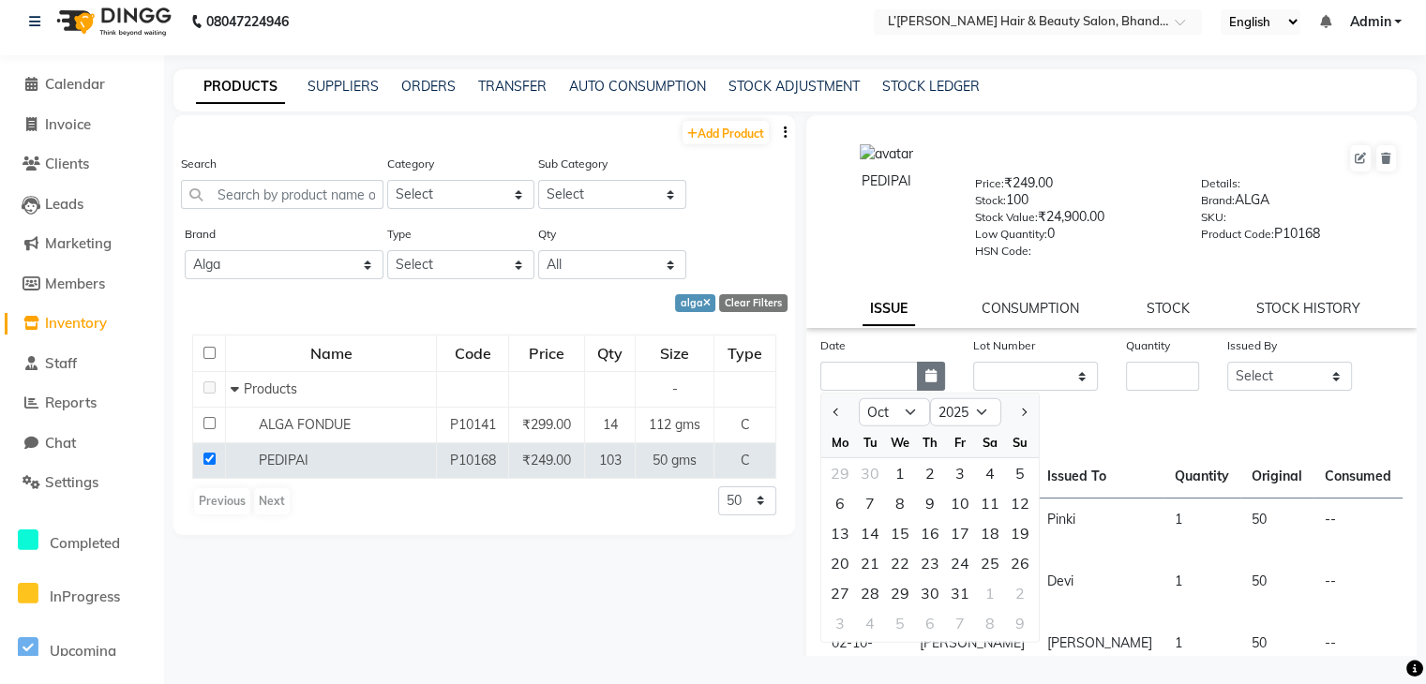
click at [926, 382] on icon "button" at bounding box center [930, 375] width 11 height 13
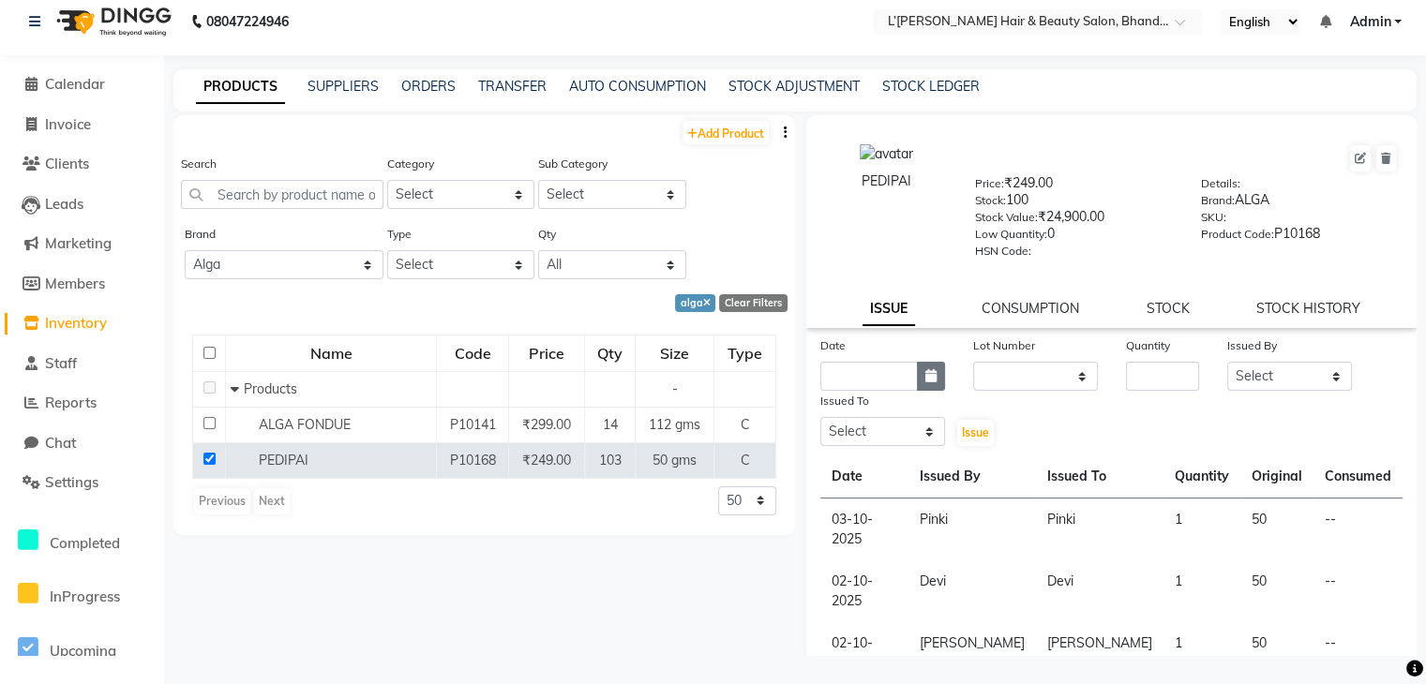
click at [926, 382] on icon "button" at bounding box center [930, 375] width 11 height 13
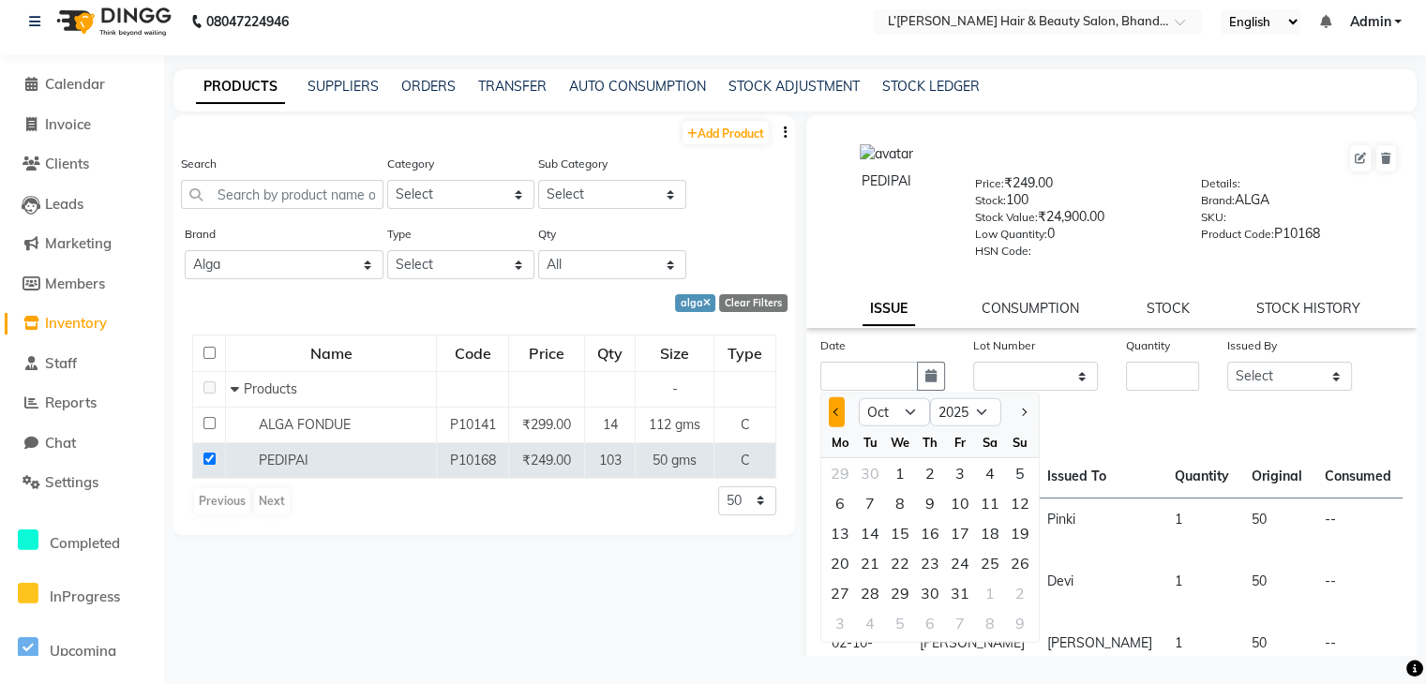
click at [834, 421] on button "Previous month" at bounding box center [837, 412] width 16 height 30
click at [866, 597] on div "30" at bounding box center [870, 593] width 30 height 30
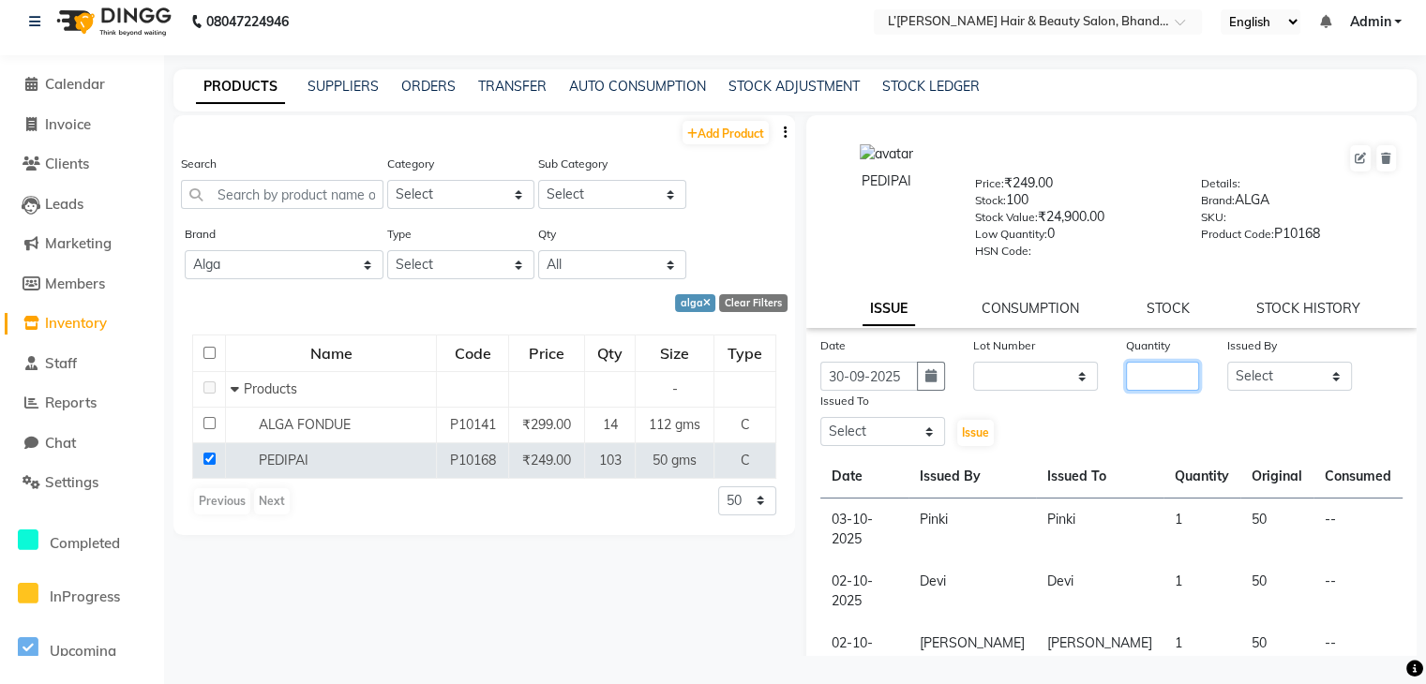
click at [1140, 385] on input "number" at bounding box center [1163, 376] width 74 height 29
click at [1272, 374] on select "Select Devi DIS Mamta Pinki Rajiya Rupal Shweta Uma UNKNOWN VIDHYA" at bounding box center [1289, 376] width 125 height 29
click at [1227, 367] on select "Select Devi DIS Mamta Pinki Rajiya Rupal Shweta Uma UNKNOWN VIDHYA" at bounding box center [1289, 376] width 125 height 29
click at [917, 439] on select "Select Devi DIS Mamta Pinki Rajiya Rupal Shweta Uma UNKNOWN VIDHYA" at bounding box center [882, 431] width 125 height 29
click at [820, 424] on select "Select Devi DIS Mamta Pinki Rajiya Rupal Shweta Uma UNKNOWN VIDHYA" at bounding box center [882, 431] width 125 height 29
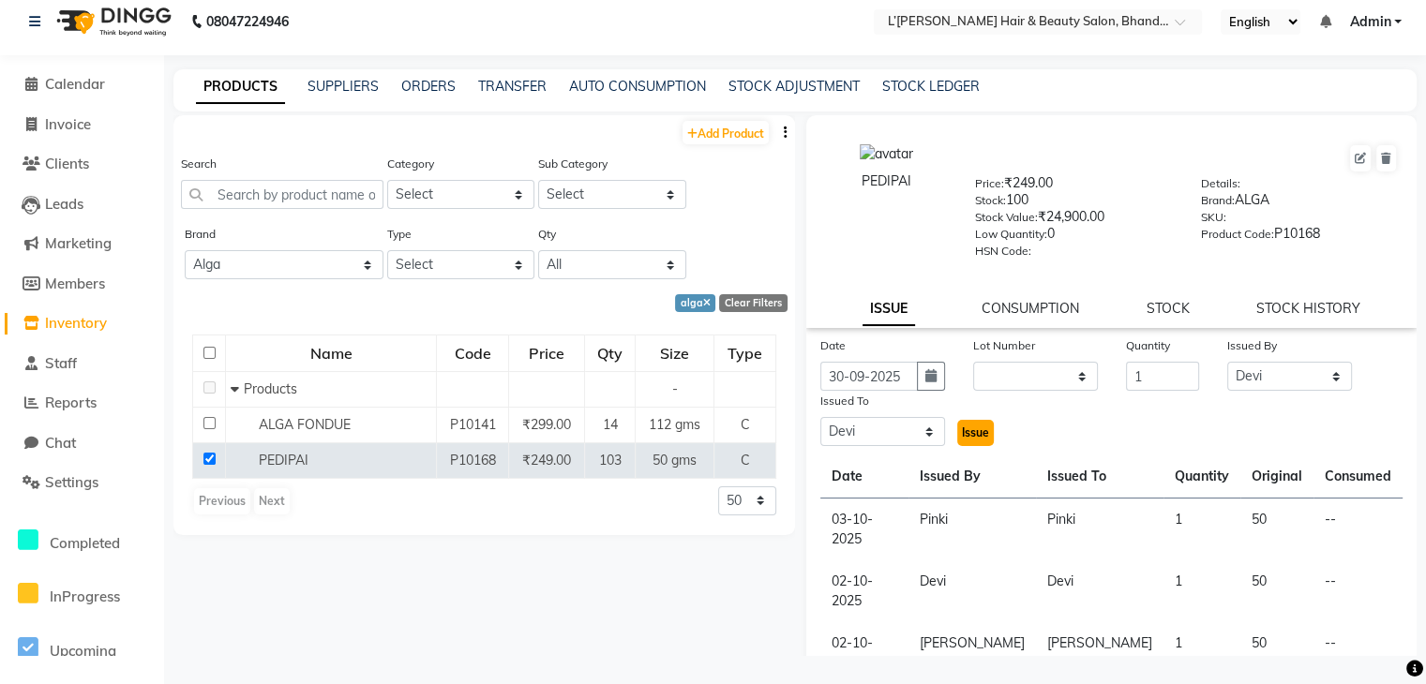
click at [972, 440] on span "Issue" at bounding box center [975, 433] width 27 height 14
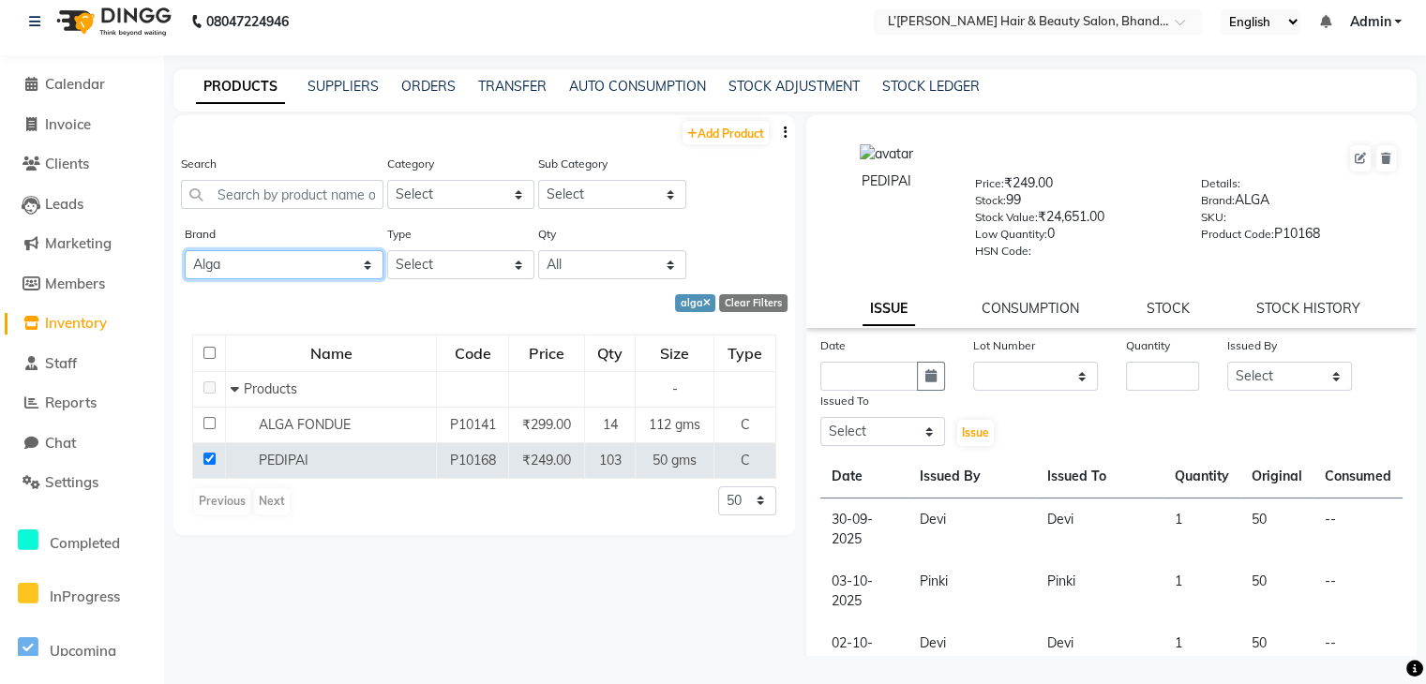
click at [285, 271] on select "All 2 Agelock Alga Beauty Beauty Gang Beauty Garage Blisskin Bodycare Bombine B…" at bounding box center [284, 264] width 199 height 29
click at [185, 251] on select "All 2 Agelock Alga Beauty Beauty Gang Beauty Garage Blisskin Bodycare Bombine B…" at bounding box center [284, 264] width 199 height 29
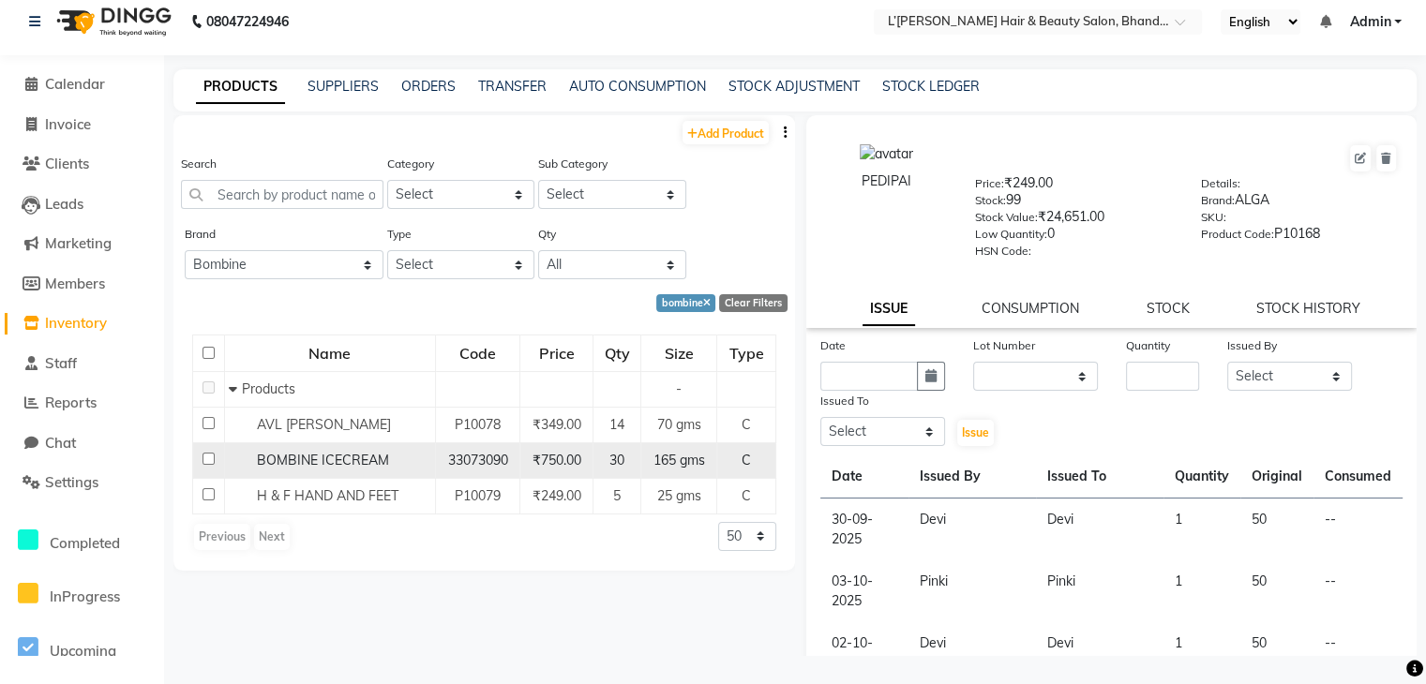
click at [206, 461] on input "checkbox" at bounding box center [208, 459] width 12 height 12
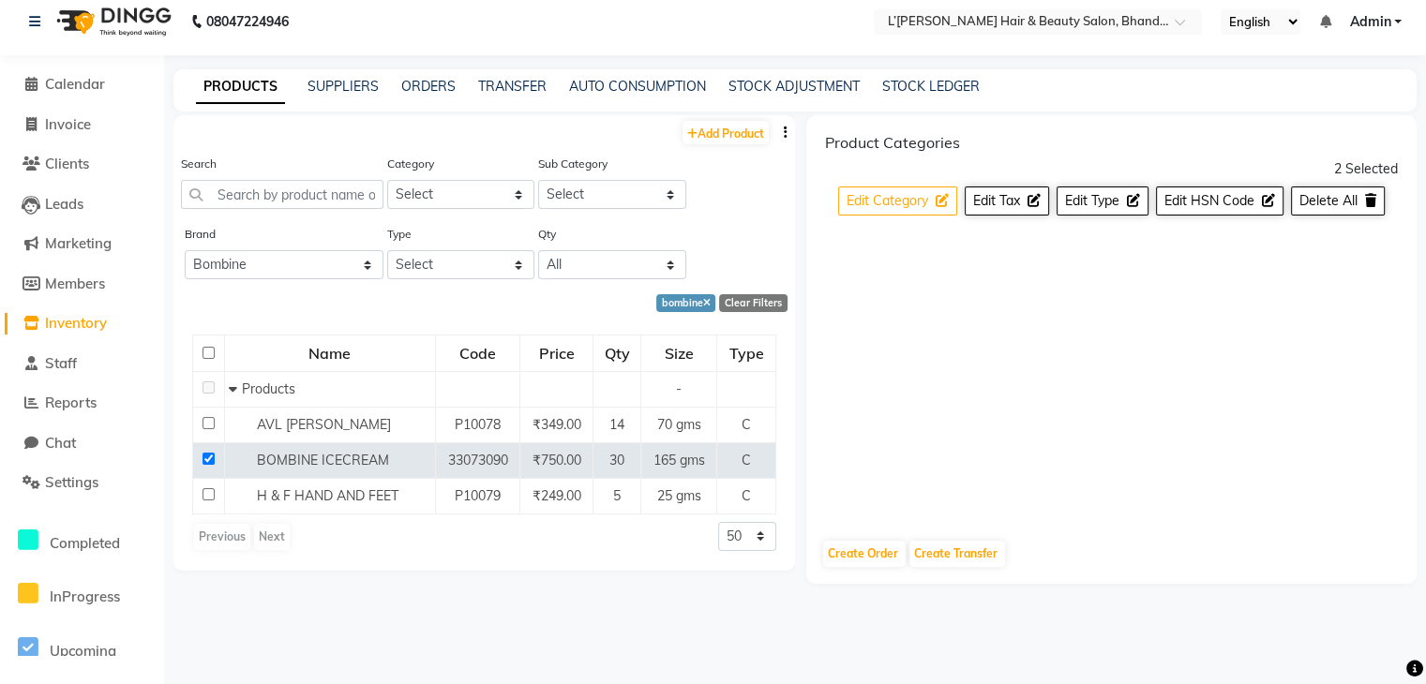
click at [904, 198] on span "Edit Category" at bounding box center [887, 200] width 82 height 17
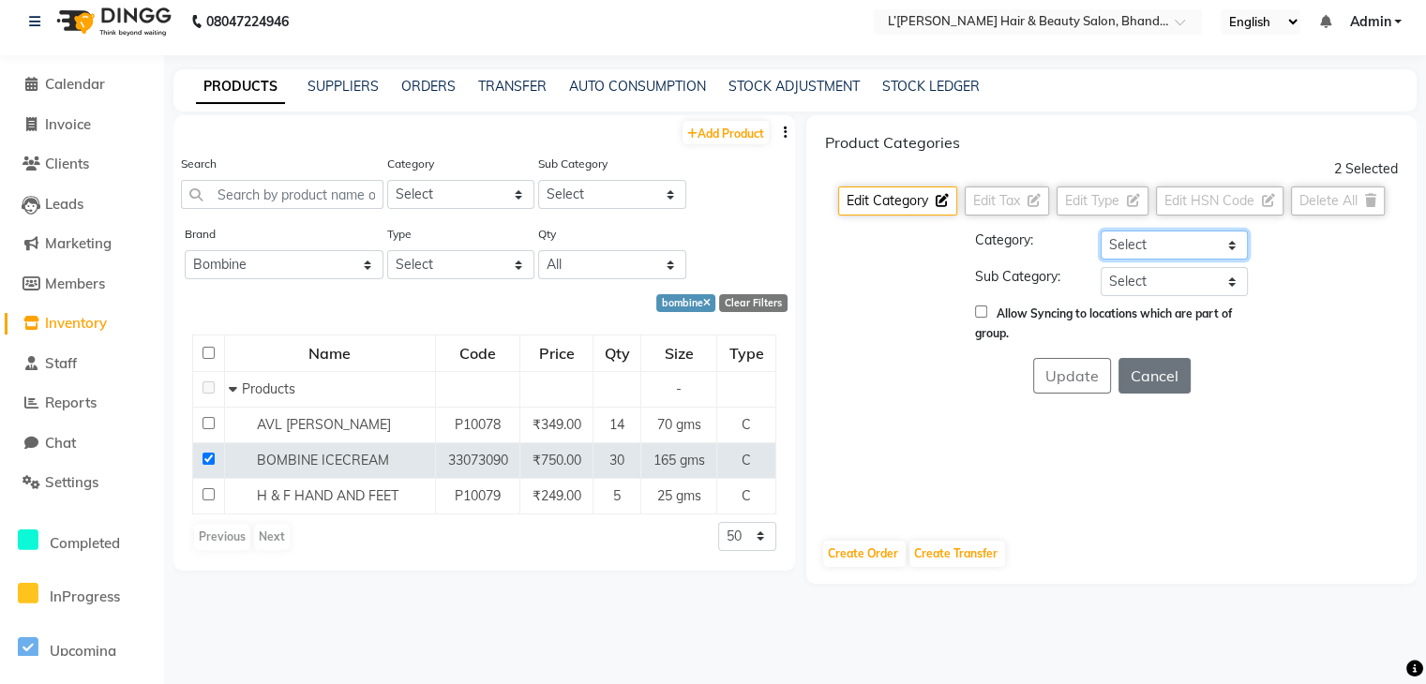
click at [1127, 248] on select "Select Hair Skin Makeup Personal Care Appliances Beard Waxing Disposable Thread…" at bounding box center [1174, 245] width 147 height 29
click at [1101, 231] on select "Select Hair Skin Makeup Personal Care Appliances Beard Waxing Disposable Thread…" at bounding box center [1174, 245] width 147 height 29
click at [1125, 272] on select "Select Products Appliances" at bounding box center [1174, 281] width 147 height 29
click at [1101, 267] on select "Select Products Appliances" at bounding box center [1174, 281] width 147 height 29
click at [1073, 384] on button "Update" at bounding box center [1072, 376] width 78 height 36
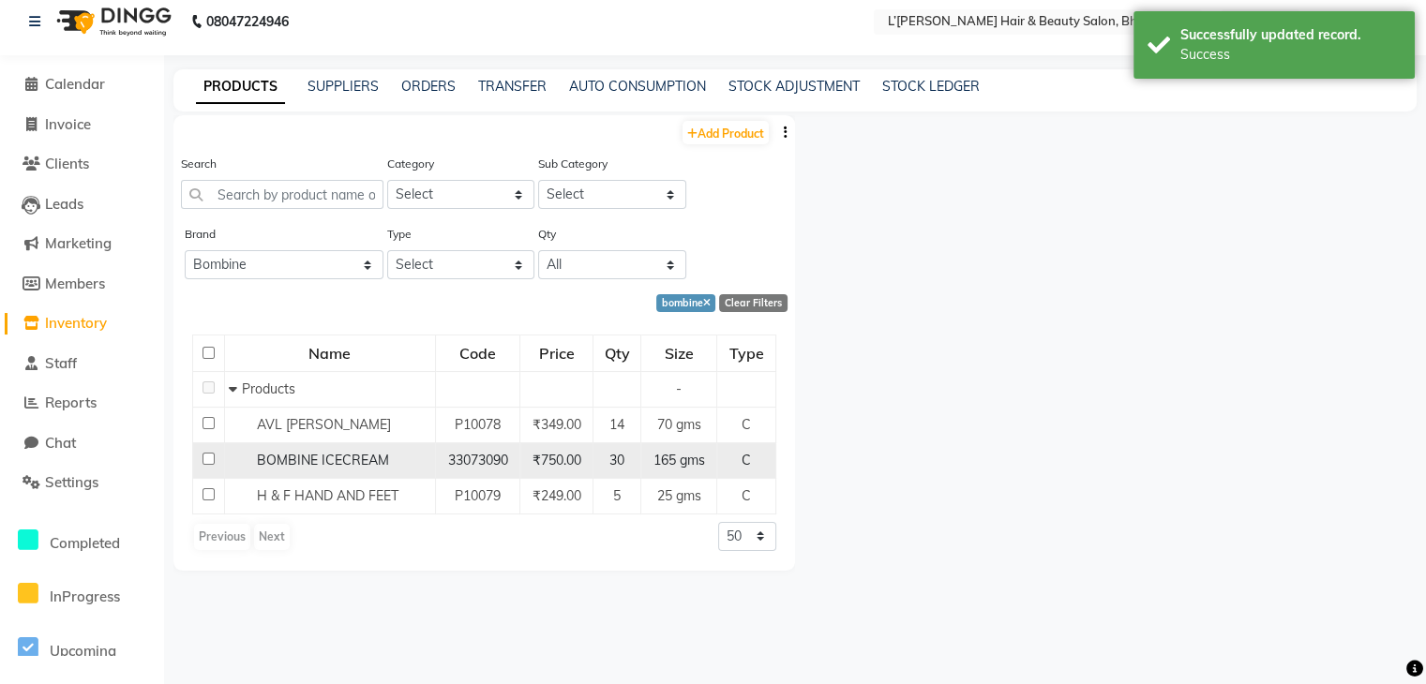
click at [204, 458] on input "checkbox" at bounding box center [208, 459] width 12 height 12
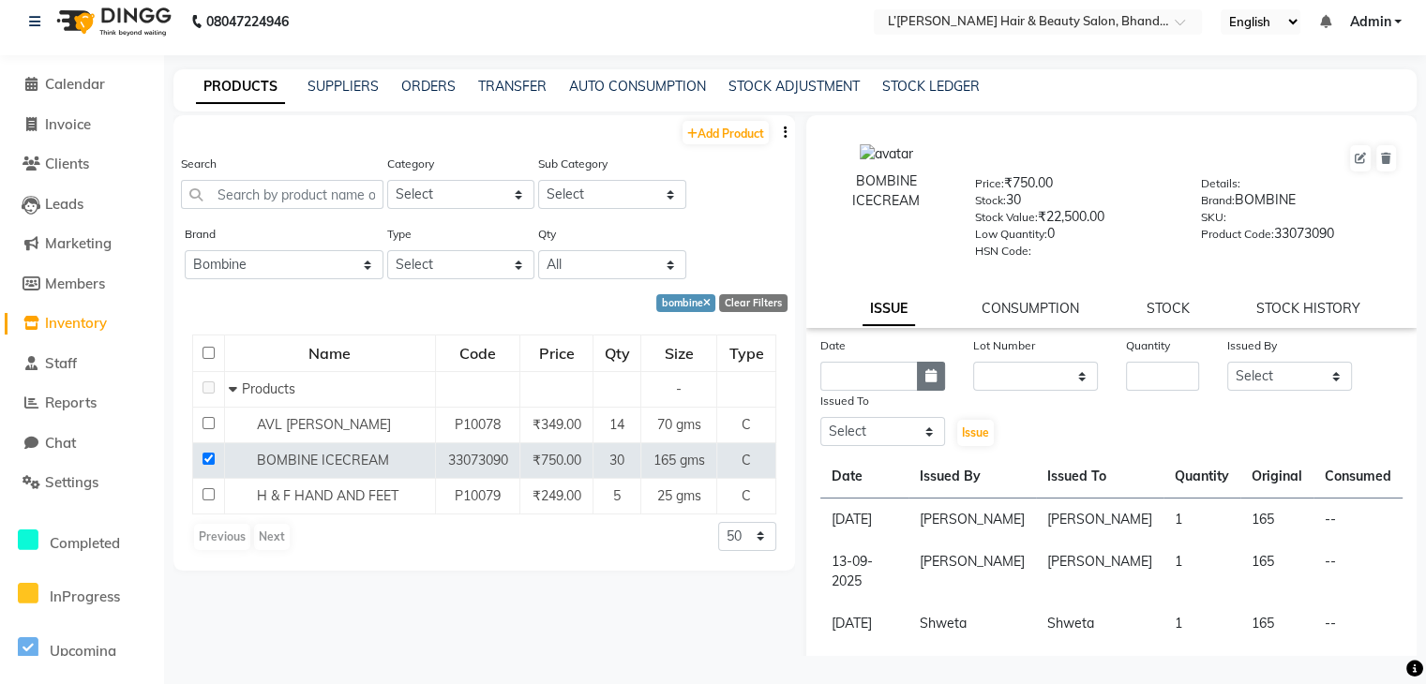
click at [933, 380] on button "button" at bounding box center [931, 376] width 28 height 29
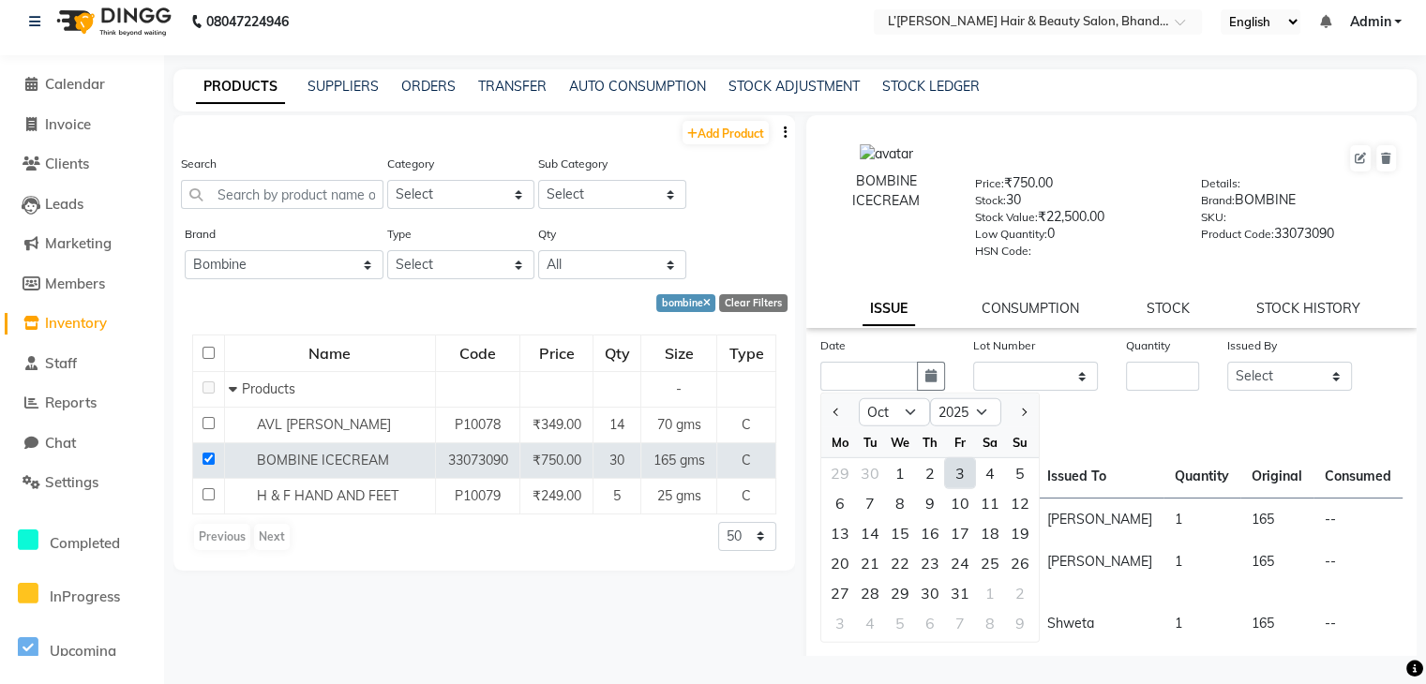
click at [960, 480] on div "3" at bounding box center [960, 473] width 30 height 30
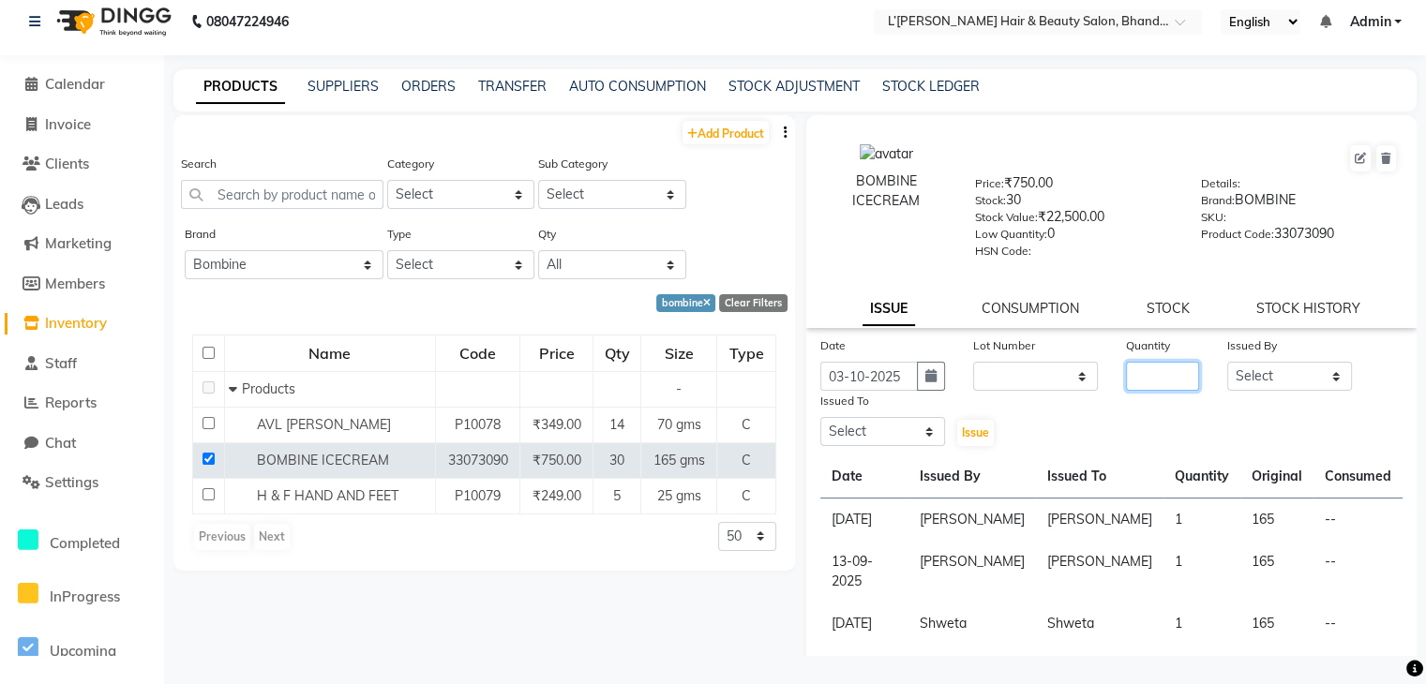
click at [1138, 382] on input "number" at bounding box center [1163, 376] width 74 height 29
click at [1281, 384] on select "Select Devi DIS Mamta Pinki Rajiya Rupal Shweta Uma UNKNOWN VIDHYA" at bounding box center [1289, 376] width 125 height 29
click at [1227, 367] on select "Select Devi DIS Mamta Pinki Rajiya Rupal Shweta Uma UNKNOWN VIDHYA" at bounding box center [1289, 376] width 125 height 29
click at [905, 443] on select "Select Devi DIS Mamta Pinki Rajiya Rupal Shweta Uma UNKNOWN VIDHYA" at bounding box center [882, 431] width 125 height 29
click at [820, 424] on select "Select Devi DIS Mamta Pinki Rajiya Rupal Shweta Uma UNKNOWN VIDHYA" at bounding box center [882, 431] width 125 height 29
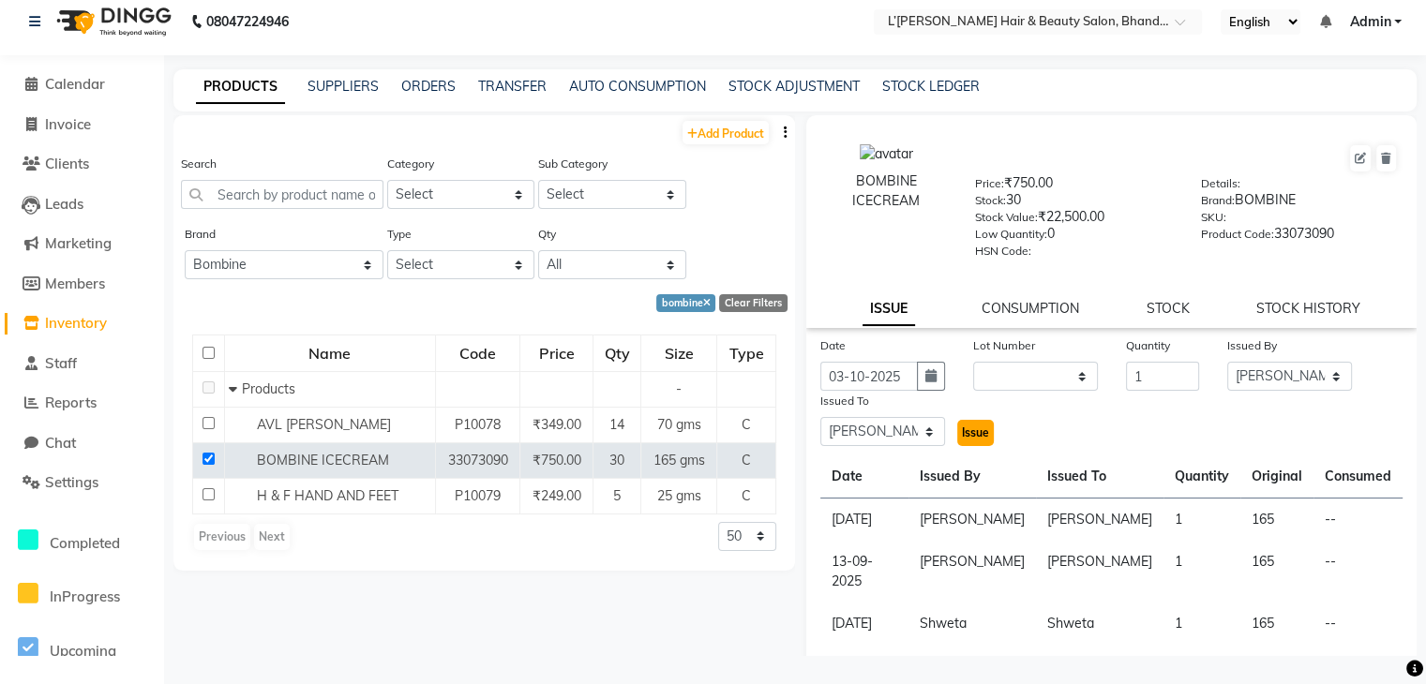
click at [977, 440] on span "Issue" at bounding box center [975, 433] width 27 height 14
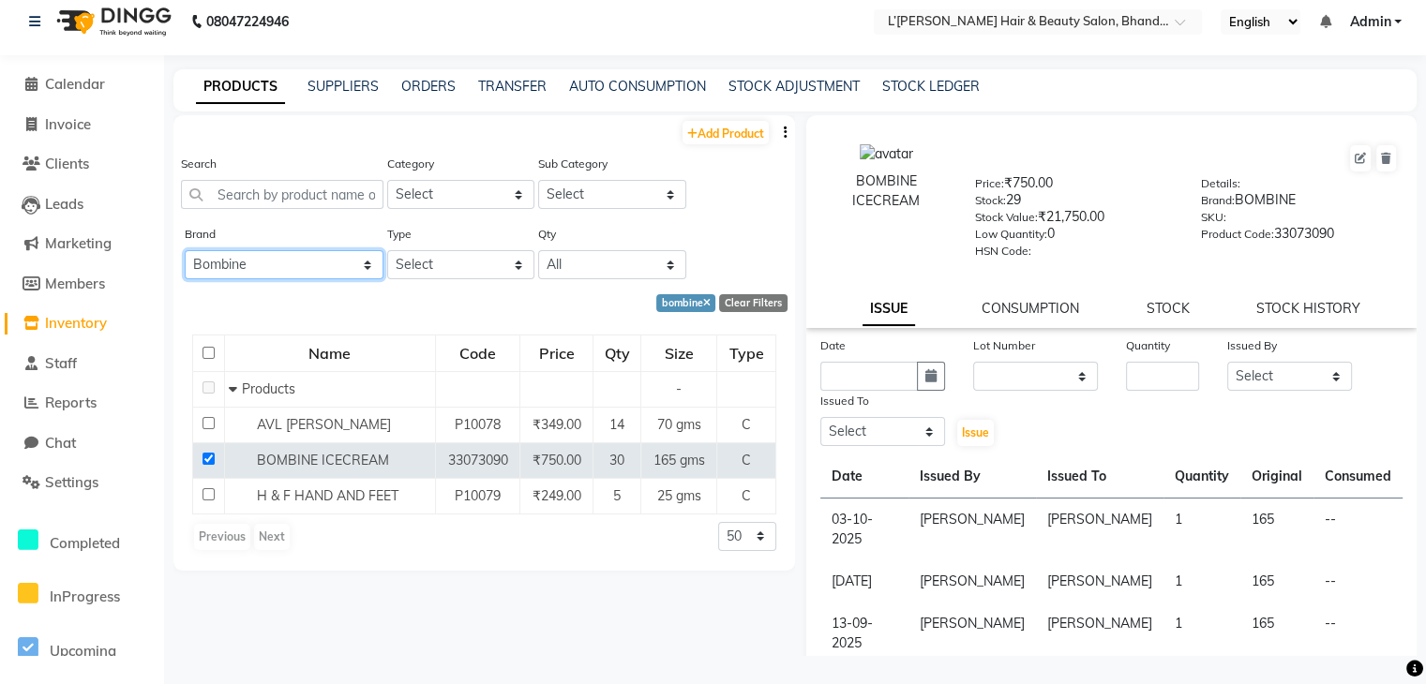
click at [272, 264] on select "All 2 Agelock Alga Beauty Beauty Gang Beauty Garage Blisskin Bodycare Bombine B…" at bounding box center [284, 264] width 199 height 29
click at [185, 251] on select "All 2 Agelock Alga Beauty Beauty Gang Beauty Garage Blisskin Bodycare Bombine B…" at bounding box center [284, 264] width 199 height 29
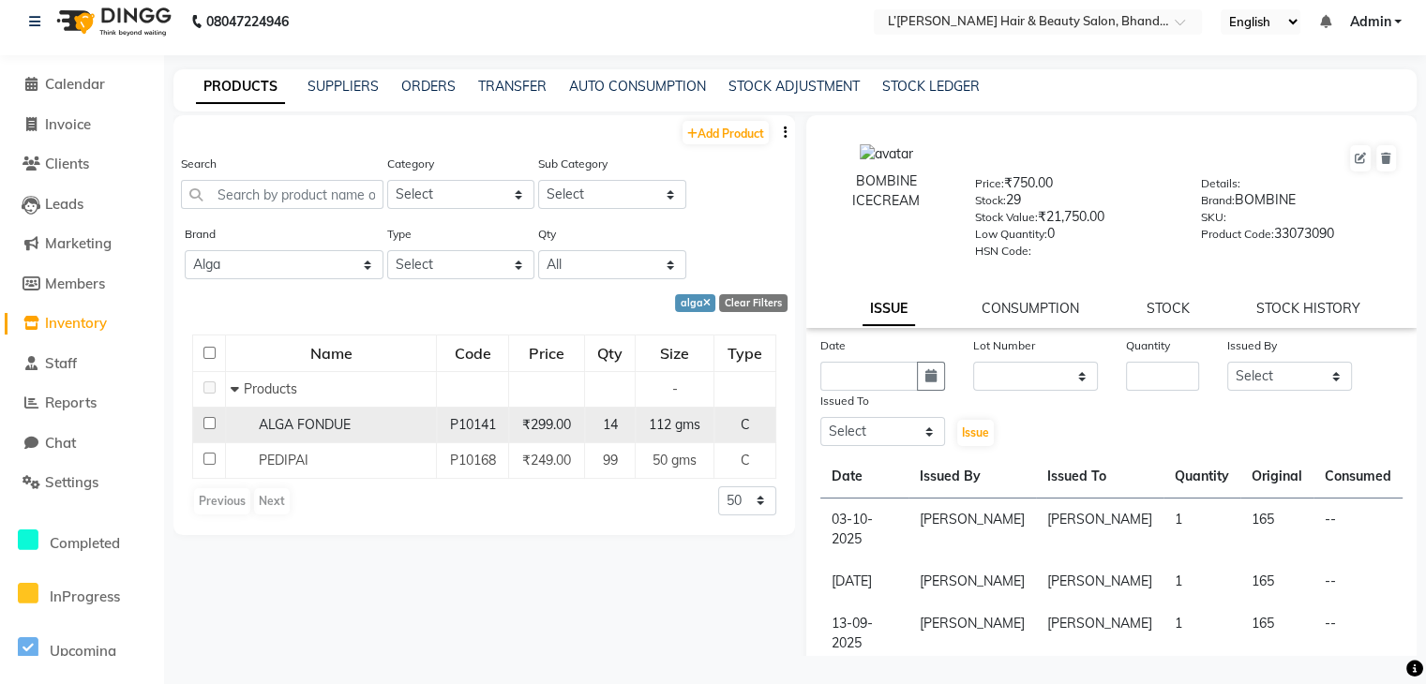
click at [206, 421] on input "checkbox" at bounding box center [209, 423] width 12 height 12
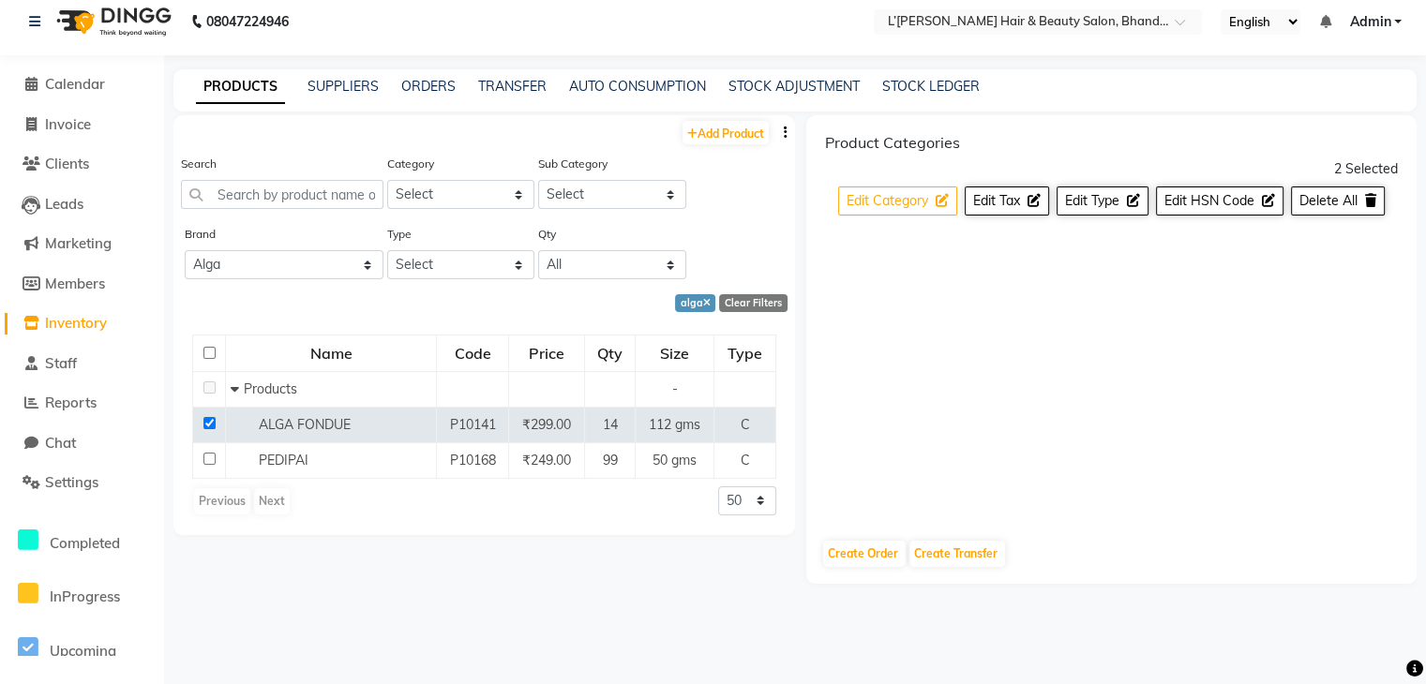
click at [910, 203] on span "Edit Category" at bounding box center [887, 200] width 82 height 17
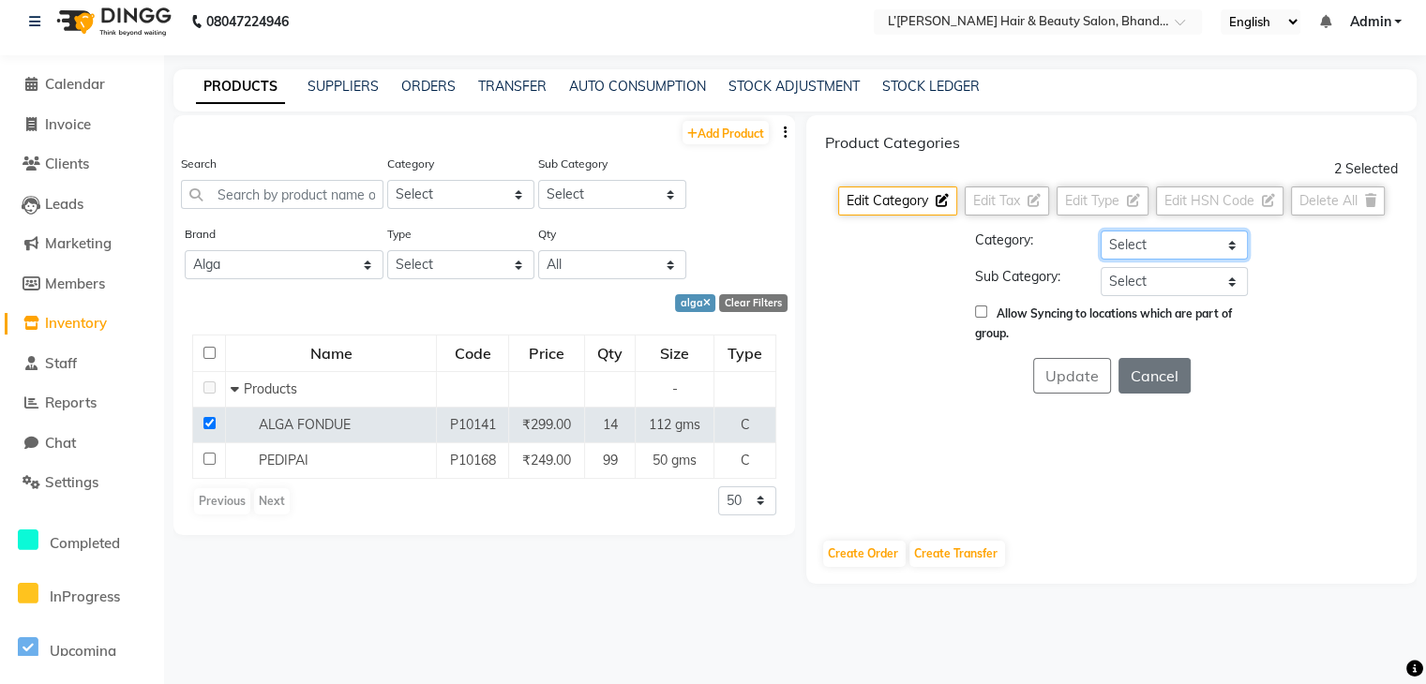
click at [1125, 251] on select "Select Hair Skin Makeup Personal Care Appliances Beard Waxing Disposable Thread…" at bounding box center [1174, 245] width 147 height 29
click at [1101, 231] on select "Select Hair Skin Makeup Personal Care Appliances Beard Waxing Disposable Thread…" at bounding box center [1174, 245] width 147 height 29
click at [1121, 280] on select "Select Products Appliances" at bounding box center [1174, 281] width 147 height 29
click at [1101, 267] on select "Select Products Appliances" at bounding box center [1174, 281] width 147 height 29
click at [1084, 380] on button "Update" at bounding box center [1072, 376] width 78 height 36
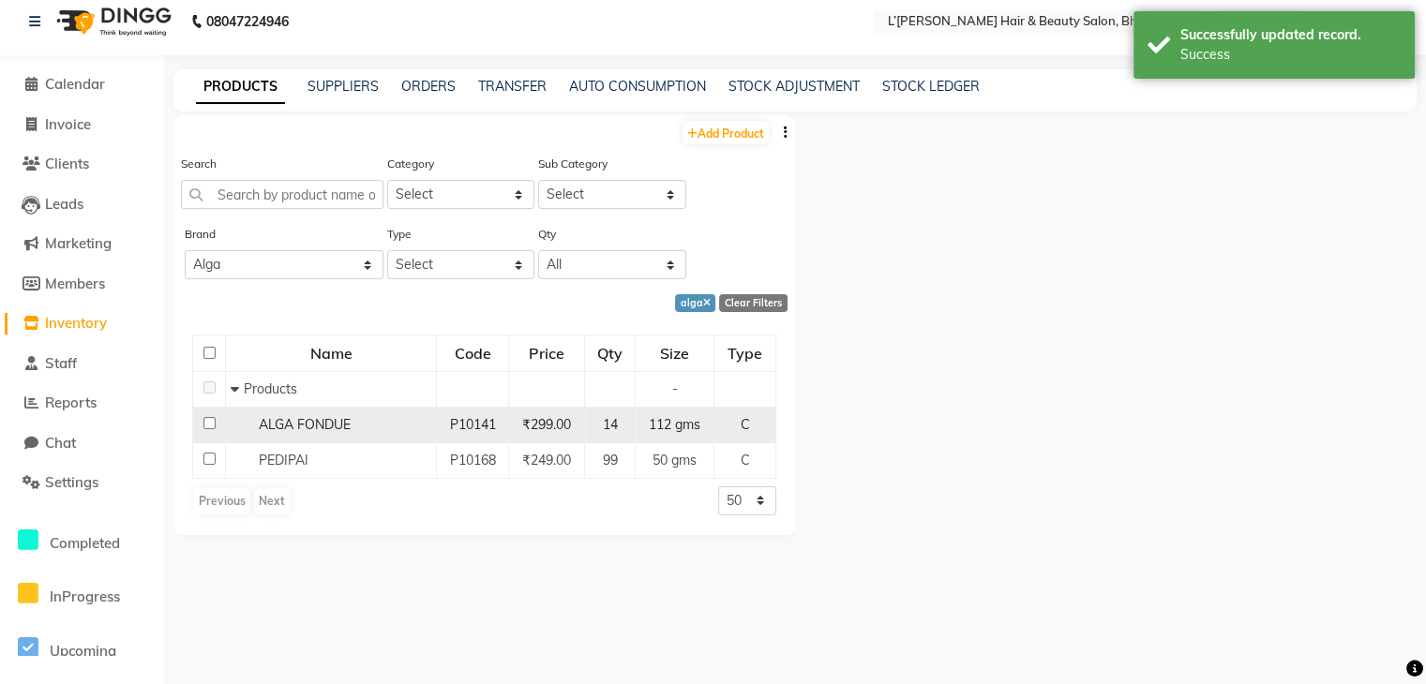
click at [206, 427] on input "checkbox" at bounding box center [209, 423] width 12 height 12
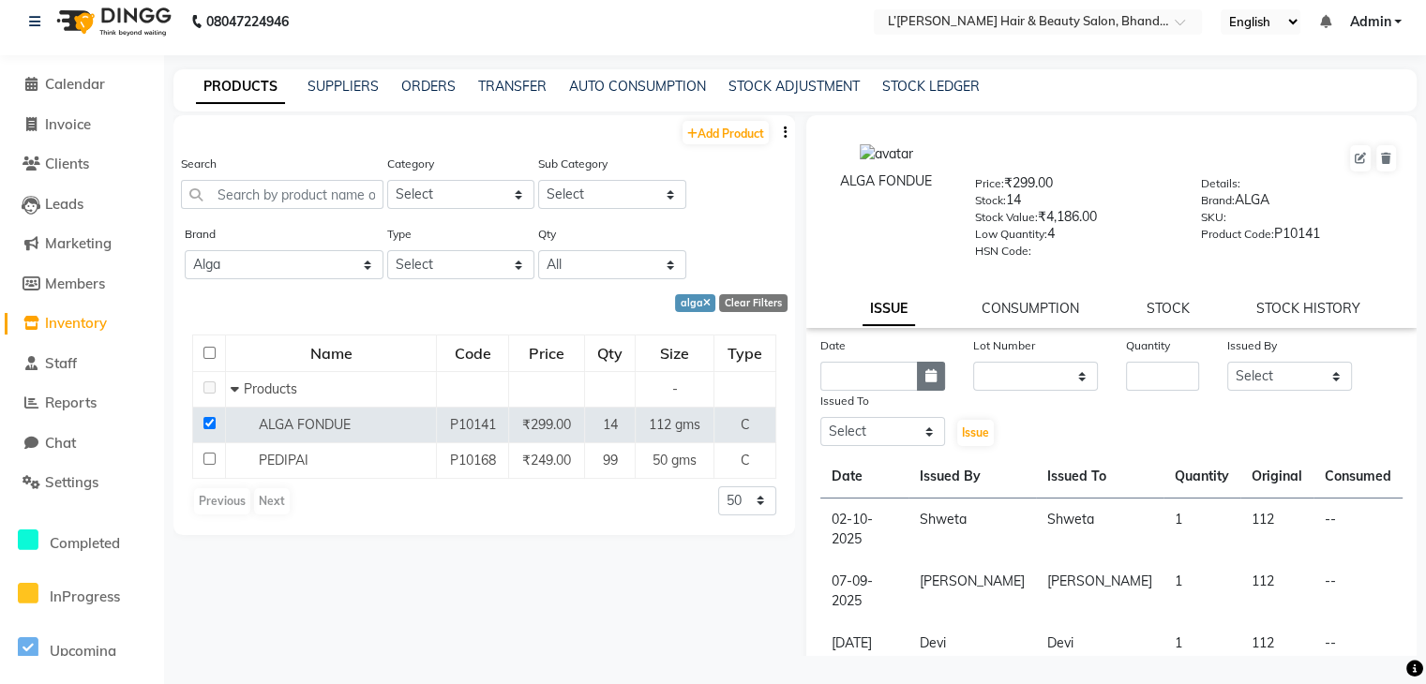
click at [928, 382] on icon "button" at bounding box center [930, 375] width 11 height 13
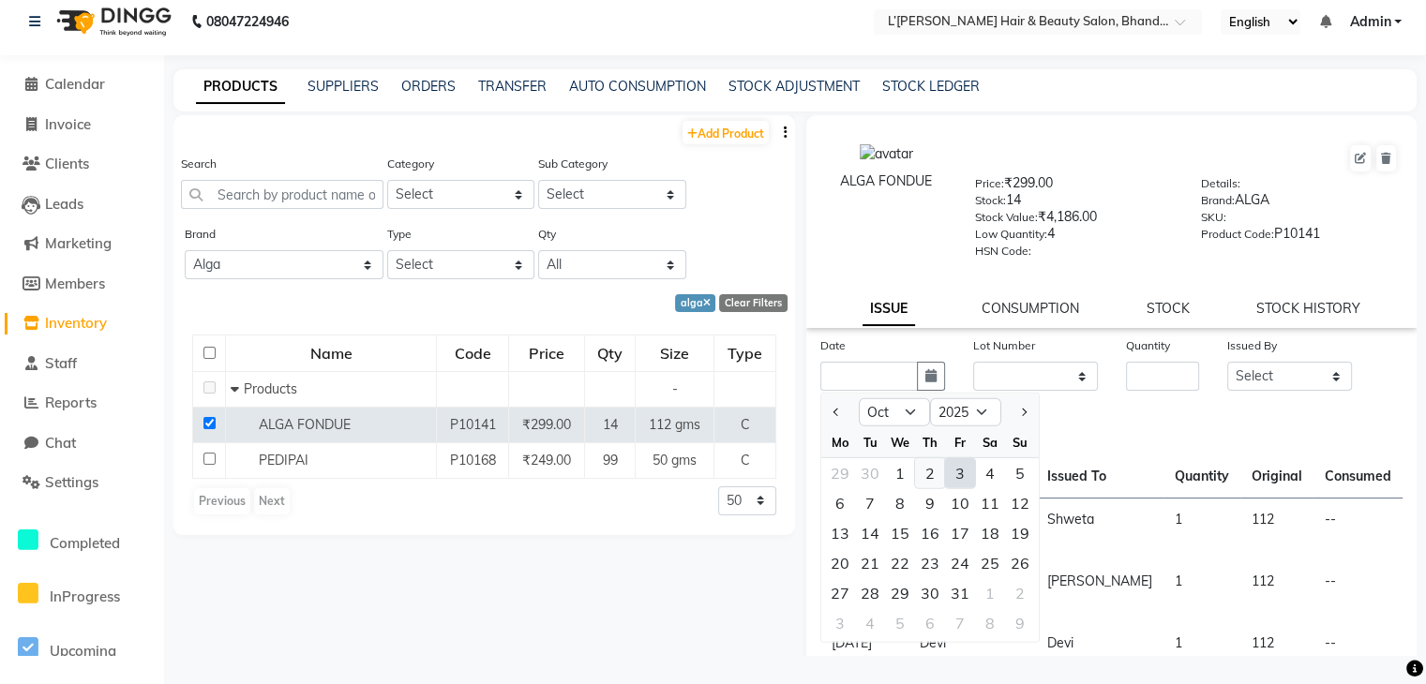
click at [928, 481] on div "2" at bounding box center [930, 473] width 30 height 30
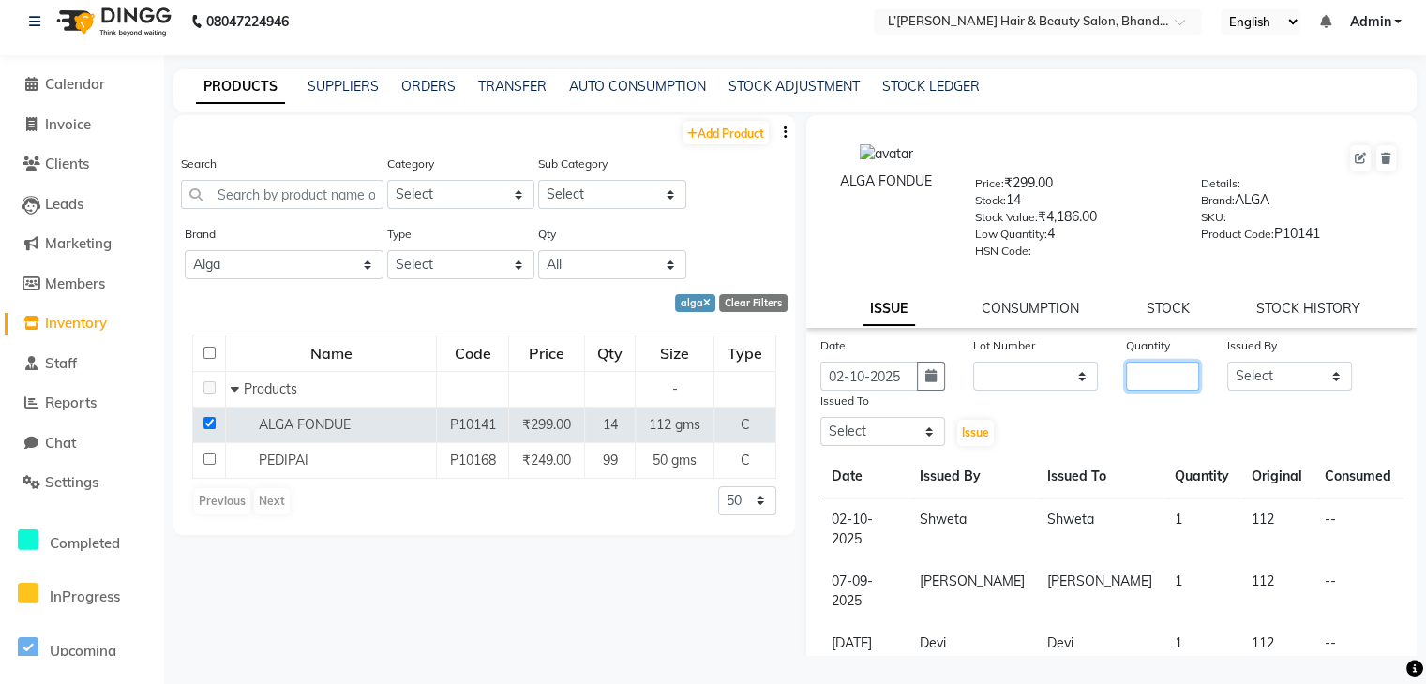
click at [1144, 387] on input "number" at bounding box center [1163, 376] width 74 height 29
click at [1254, 381] on select "Select Devi DIS Mamta Pinki Rajiya Rupal Shweta Uma UNKNOWN VIDHYA" at bounding box center [1289, 376] width 125 height 29
click at [1227, 367] on select "Select Devi DIS Mamta Pinki Rajiya Rupal Shweta Uma UNKNOWN VIDHYA" at bounding box center [1289, 376] width 125 height 29
click at [892, 446] on select "Select Devi DIS Mamta Pinki Rajiya Rupal Shweta Uma UNKNOWN VIDHYA" at bounding box center [882, 431] width 125 height 29
click at [820, 424] on select "Select Devi DIS Mamta Pinki Rajiya Rupal Shweta Uma UNKNOWN VIDHYA" at bounding box center [882, 431] width 125 height 29
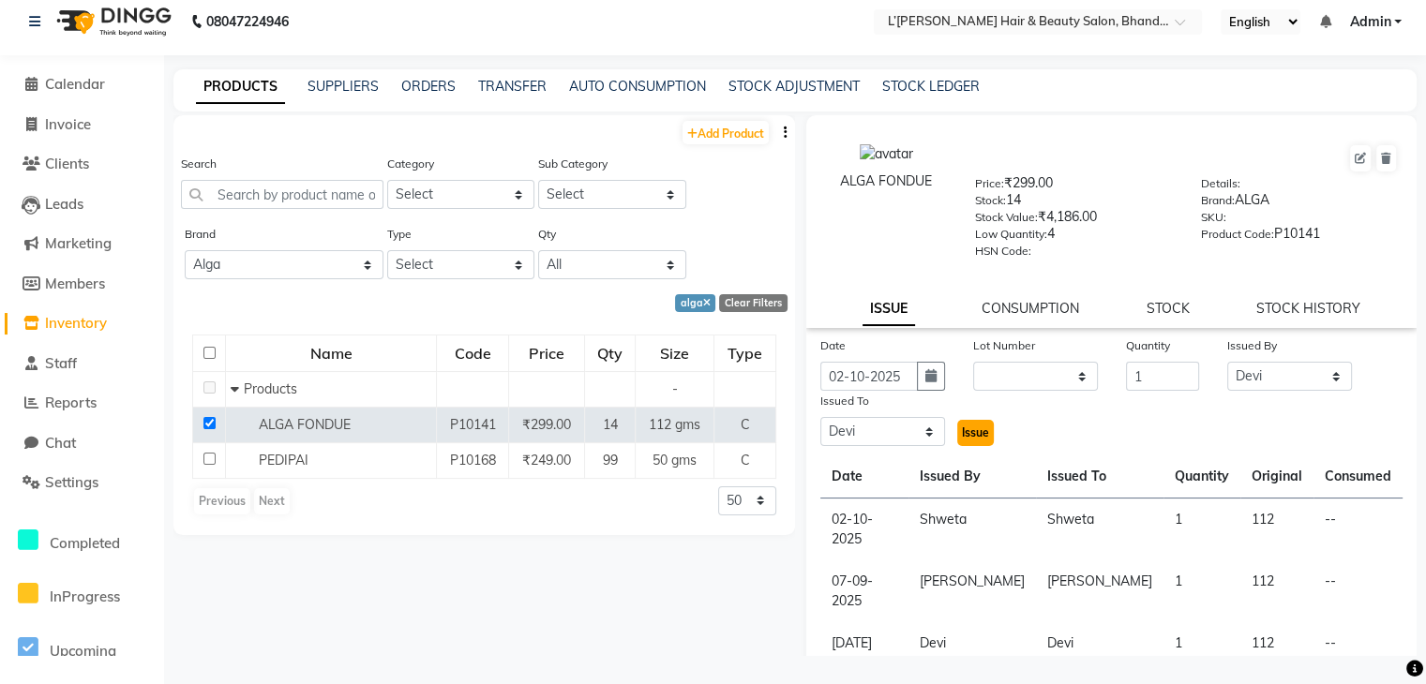
click at [968, 434] on span "Issue" at bounding box center [975, 433] width 27 height 14
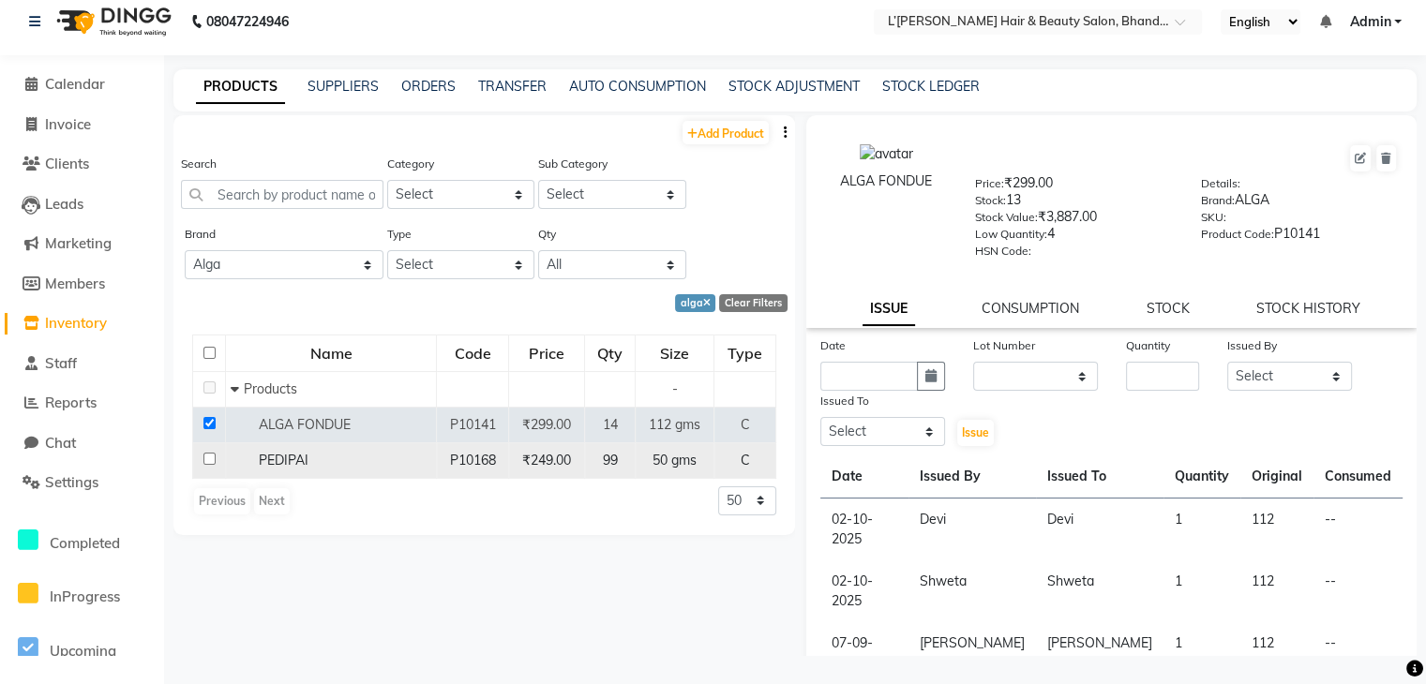
click at [206, 461] on input "checkbox" at bounding box center [209, 459] width 12 height 12
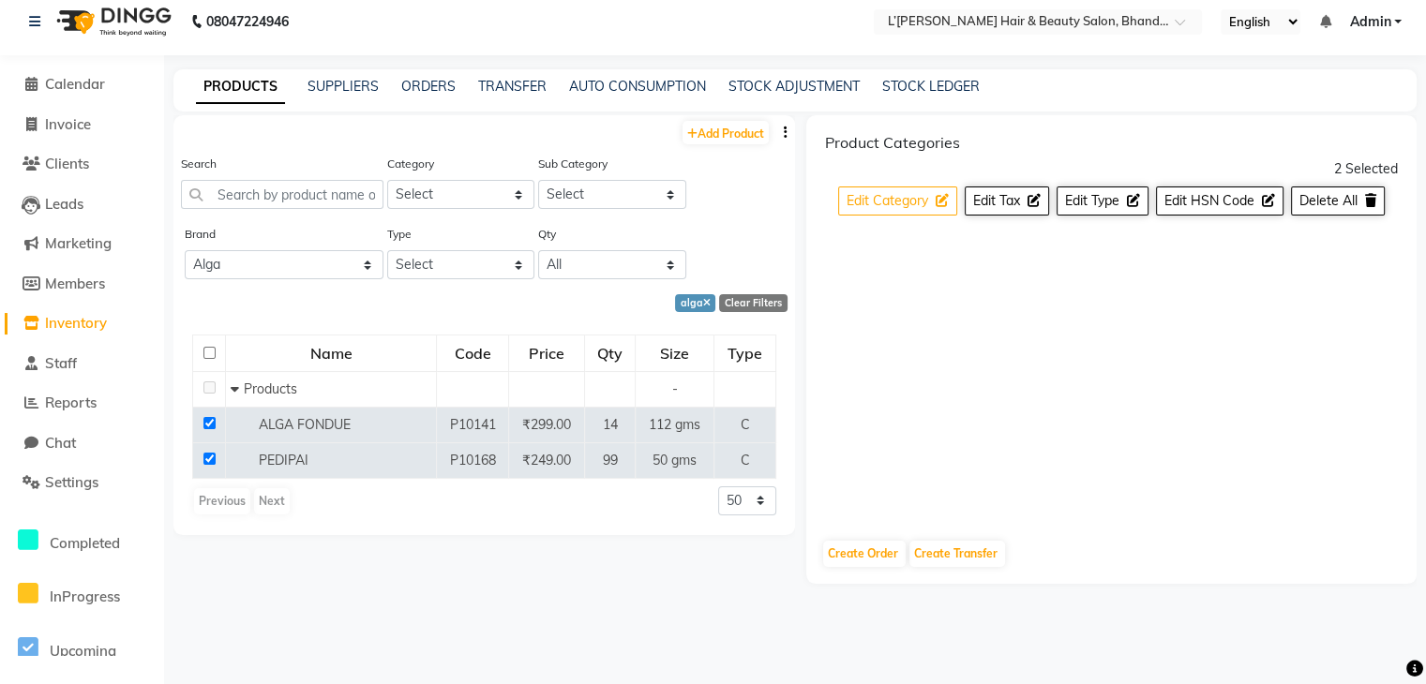
click at [921, 199] on span "Edit Category" at bounding box center [887, 200] width 82 height 17
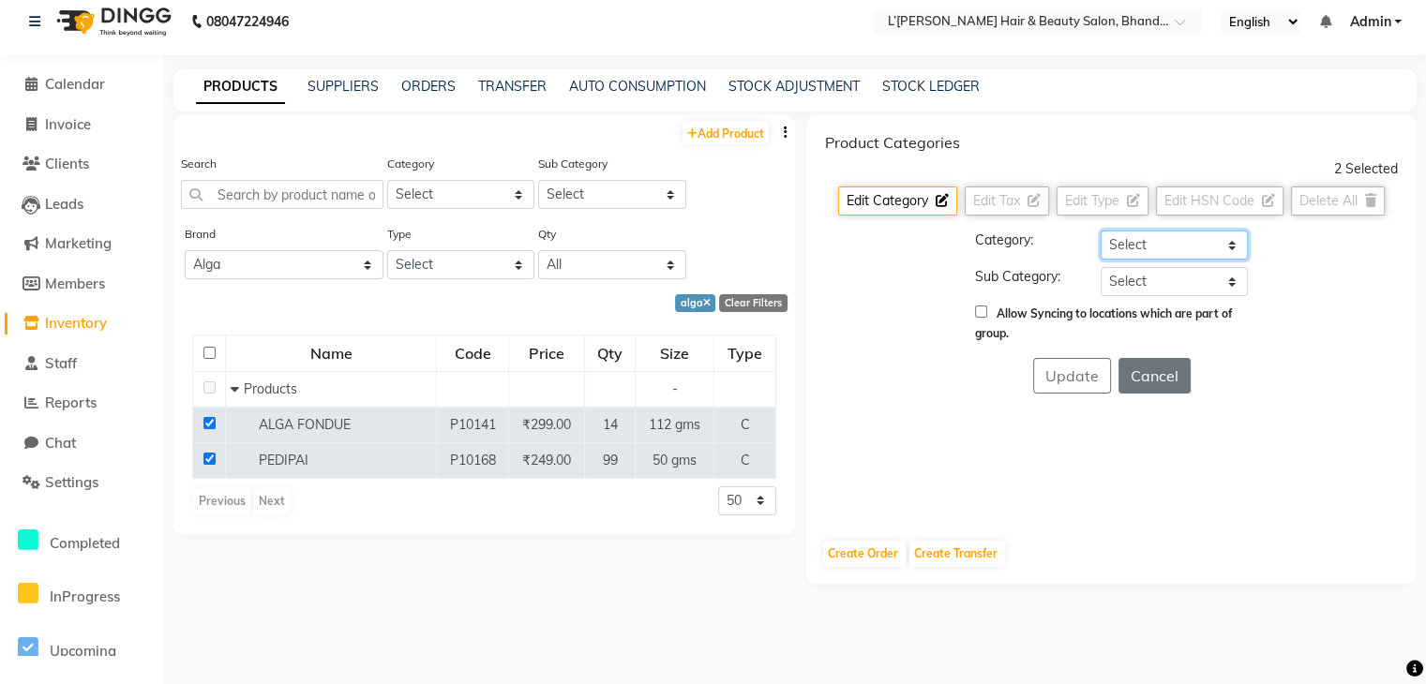
click at [1194, 246] on select "Select Hair Skin Makeup Personal Care Appliances Beard Waxing Disposable Thread…" at bounding box center [1174, 245] width 147 height 29
click at [1101, 231] on select "Select Hair Skin Makeup Personal Care Appliances Beard Waxing Disposable Thread…" at bounding box center [1174, 245] width 147 height 29
click at [939, 206] on icon at bounding box center [942, 200] width 13 height 13
click at [934, 368] on div "Update Cancel" at bounding box center [1111, 376] width 573 height 36
click at [885, 202] on span "Edit Category" at bounding box center [887, 200] width 82 height 17
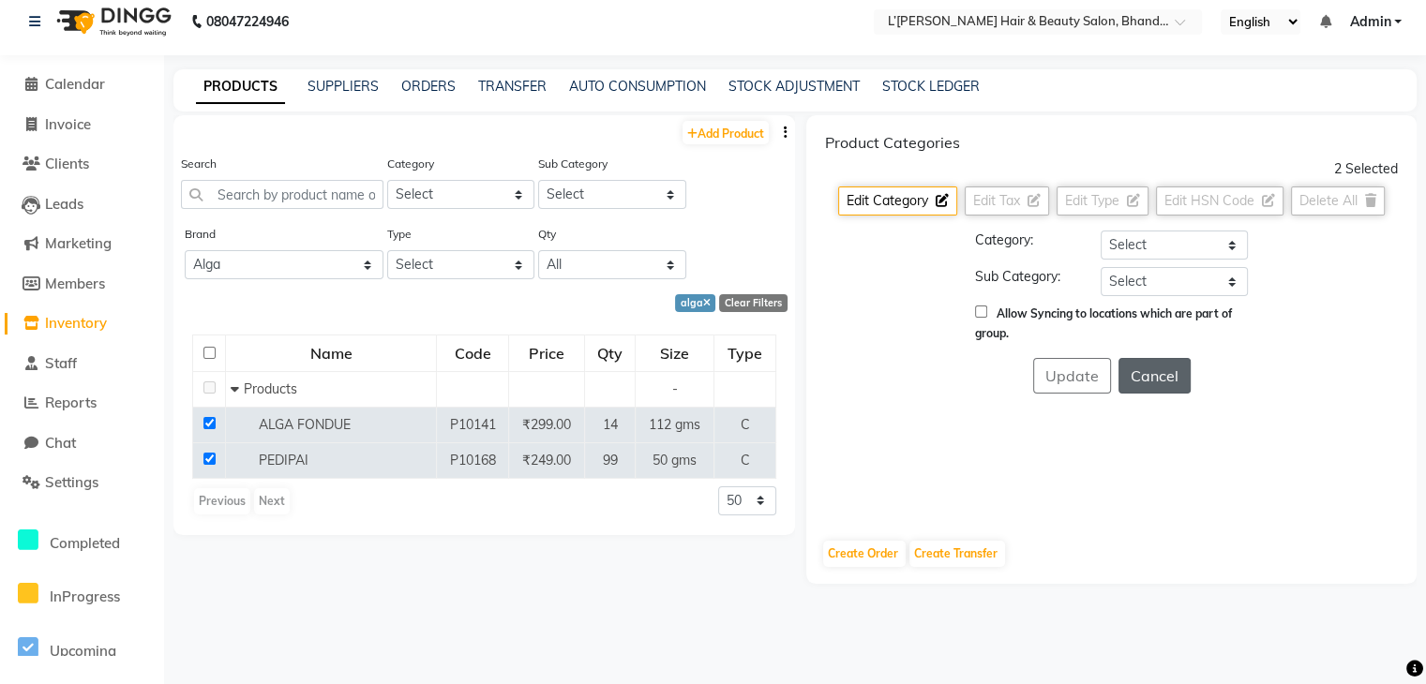
click at [1167, 367] on button "Cancel" at bounding box center [1154, 376] width 72 height 36
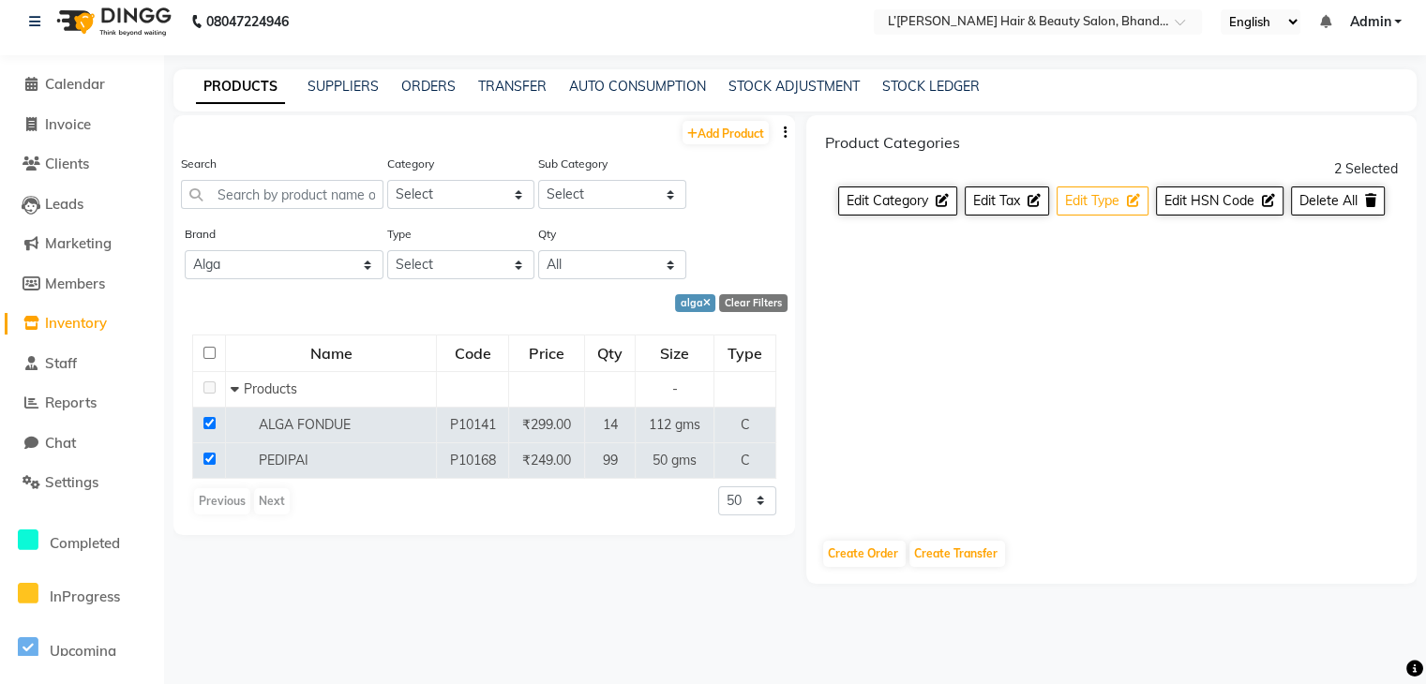
click at [1109, 200] on span "Edit Type" at bounding box center [1092, 200] width 54 height 17
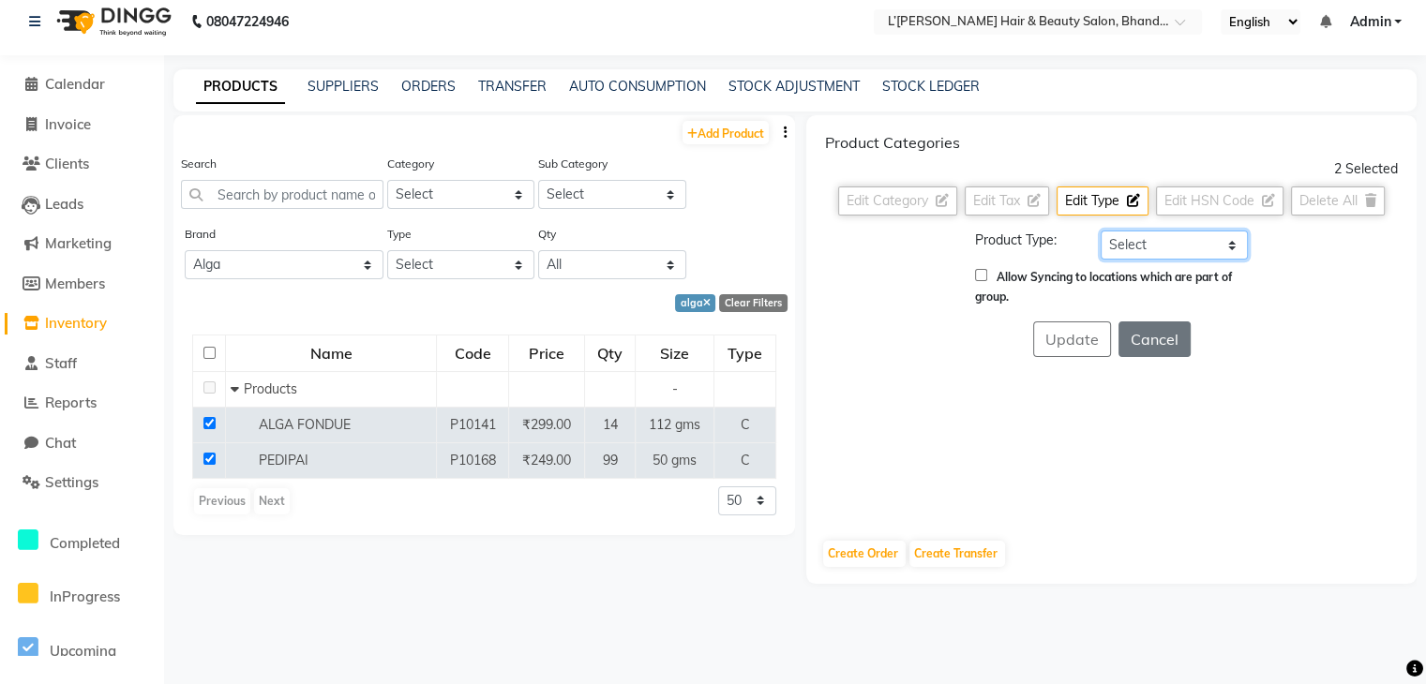
click at [1135, 240] on select "Select Both Retail Consumable" at bounding box center [1174, 245] width 147 height 29
click at [1101, 231] on select "Select Both Retail Consumable" at bounding box center [1174, 245] width 147 height 29
click at [1093, 334] on button "Update" at bounding box center [1072, 340] width 78 height 36
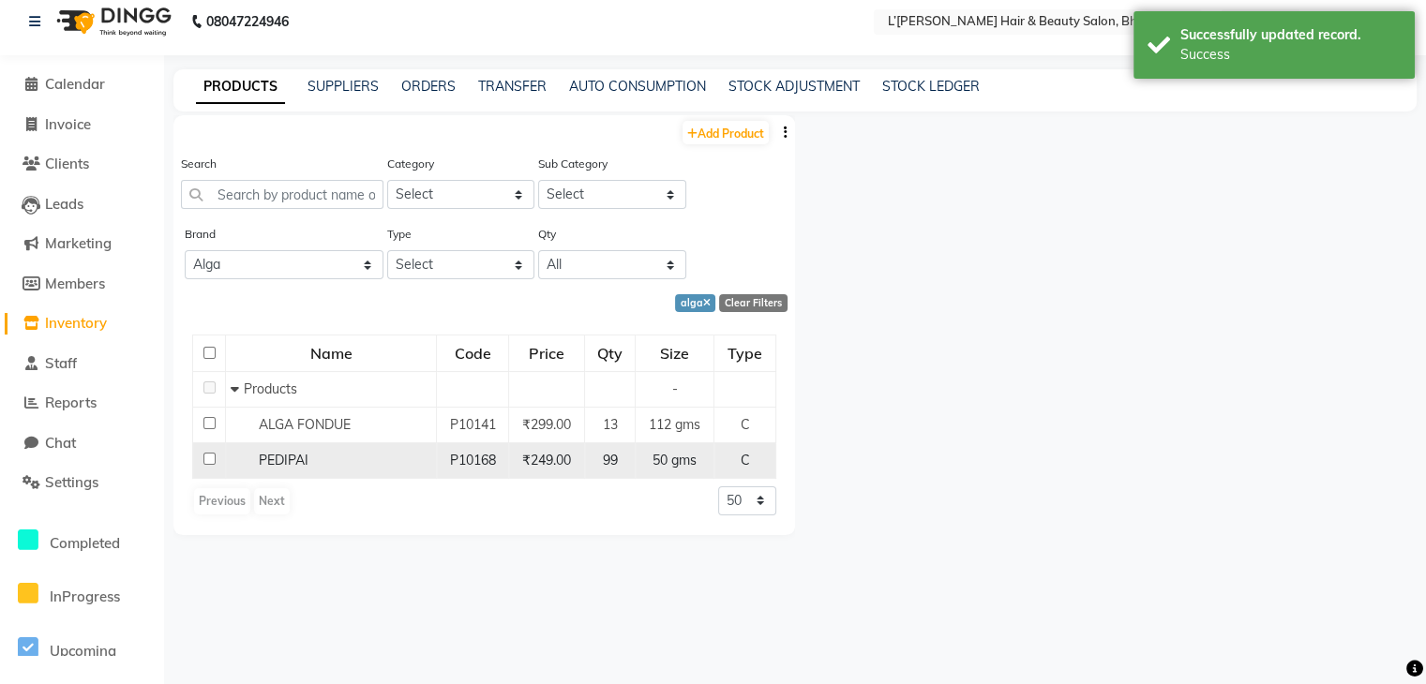
click at [206, 458] on input "checkbox" at bounding box center [209, 459] width 12 height 12
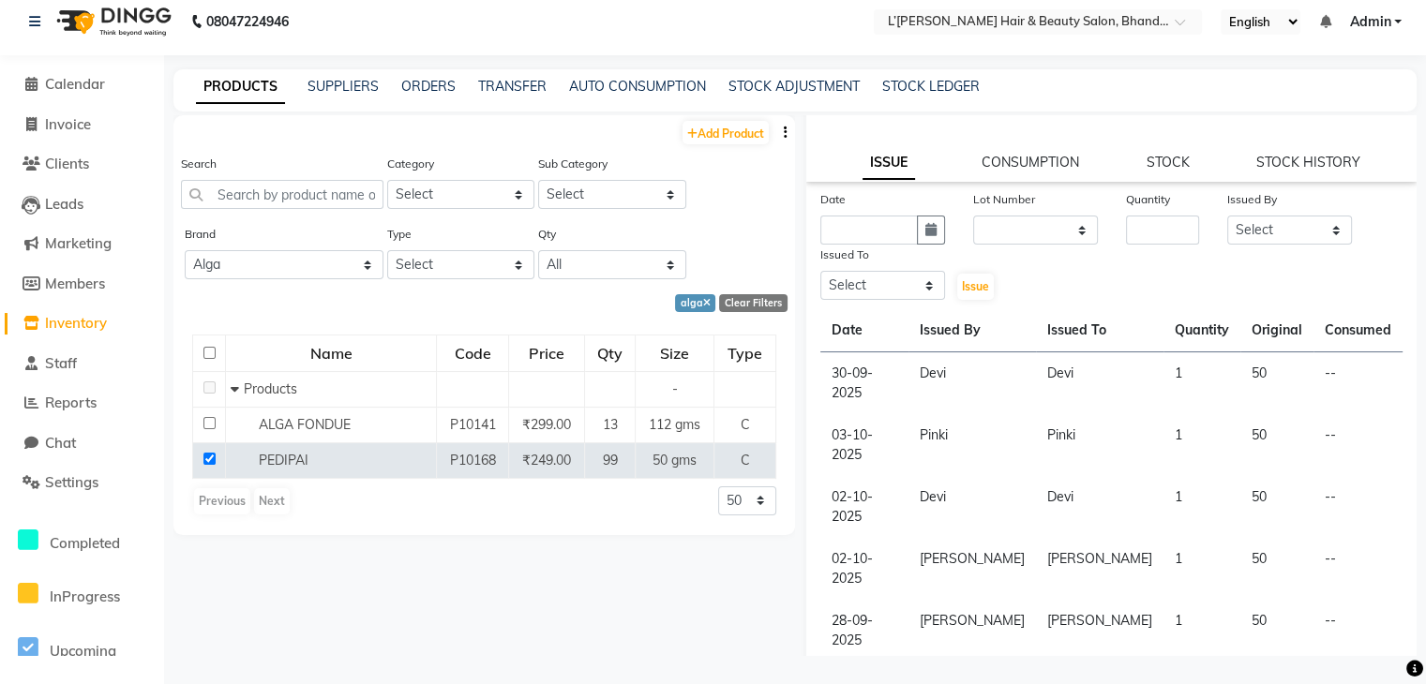
scroll to position [150, 0]
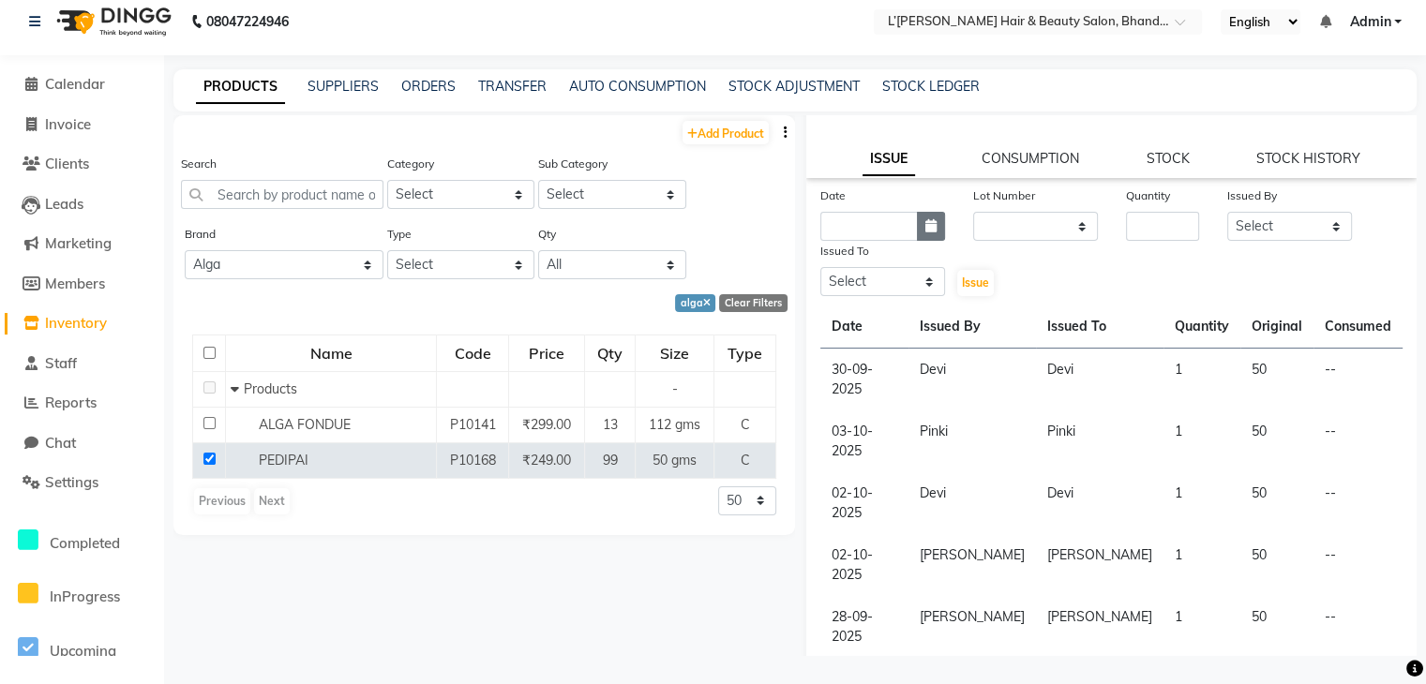
click at [925, 232] on icon "button" at bounding box center [930, 225] width 11 height 13
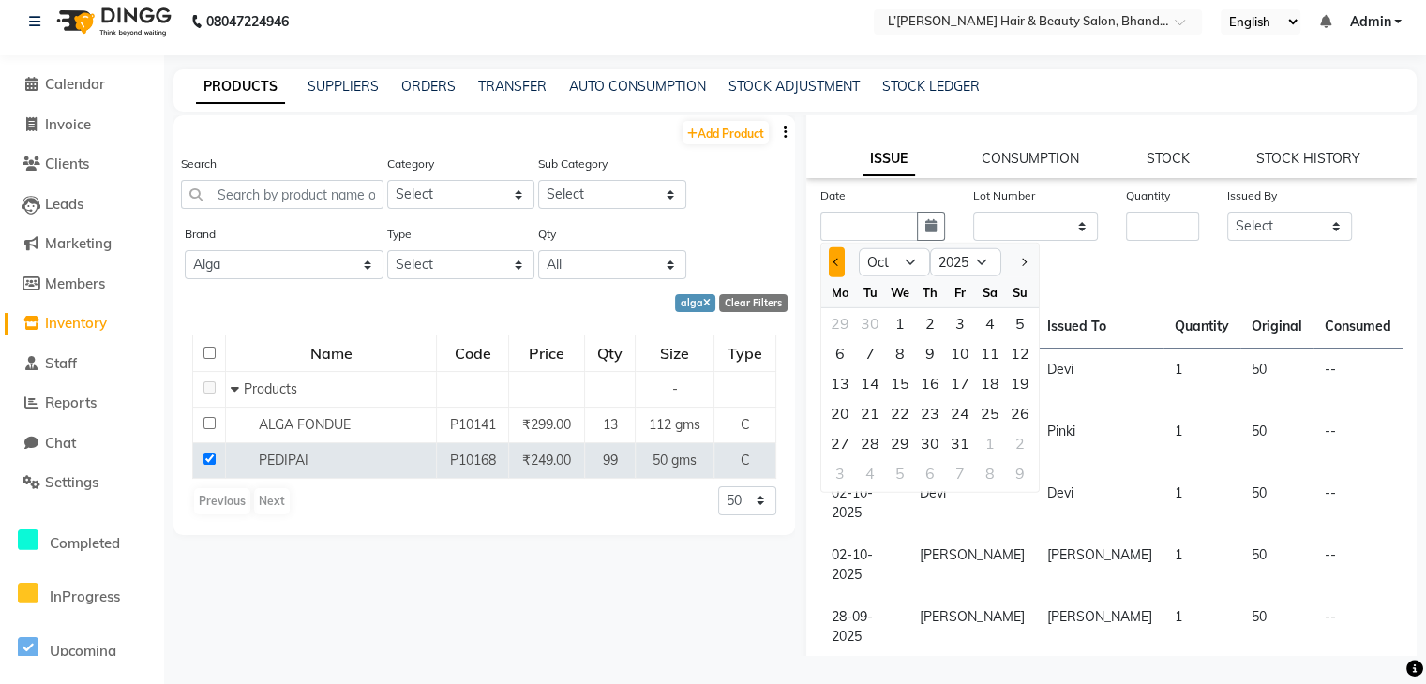
click at [834, 266] on span "Previous month" at bounding box center [836, 262] width 7 height 7
click at [874, 451] on div "30" at bounding box center [870, 443] width 30 height 30
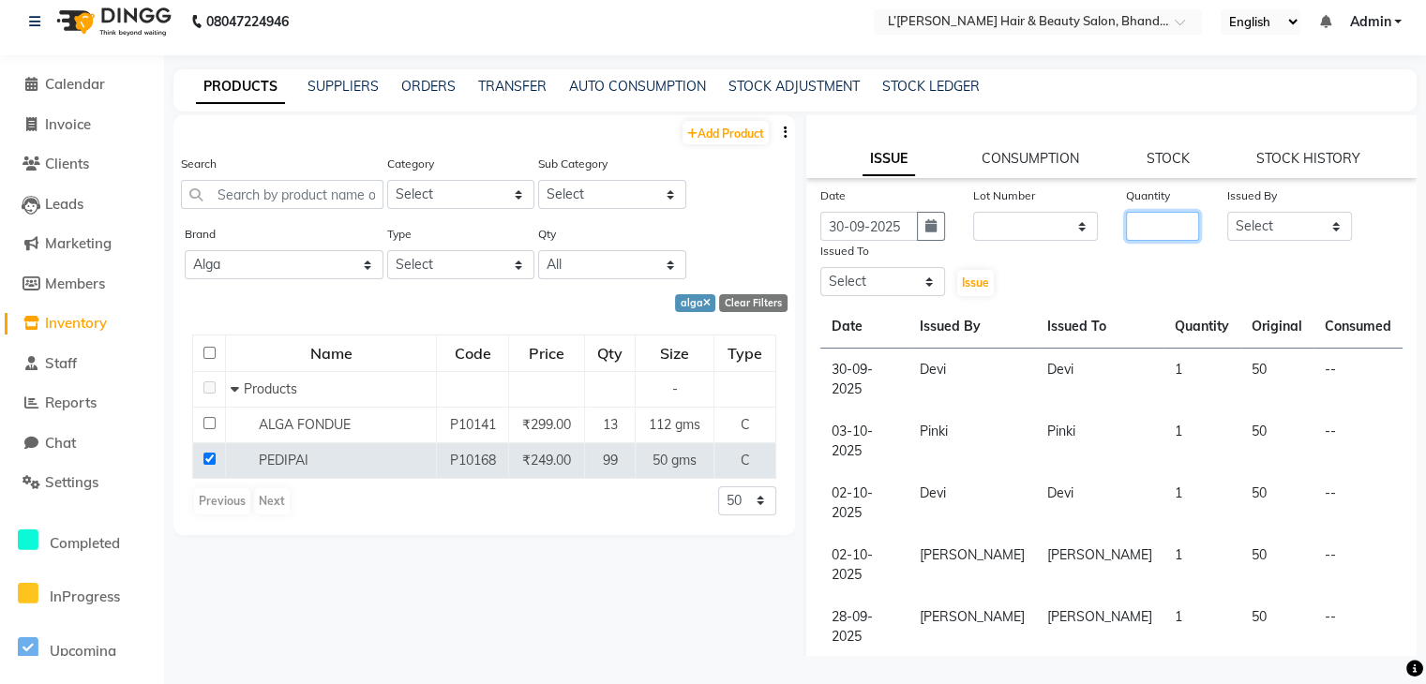
click at [1144, 240] on input "number" at bounding box center [1163, 226] width 74 height 29
click at [1256, 233] on select "Select Devi DIS Mamta Pinki Rajiya Rupal Shweta Uma UNKNOWN VIDHYA" at bounding box center [1289, 226] width 125 height 29
click at [1227, 217] on select "Select Devi DIS Mamta Pinki Rajiya Rupal Shweta Uma UNKNOWN VIDHYA" at bounding box center [1289, 226] width 125 height 29
click at [921, 287] on select "Select Devi DIS Mamta Pinki Rajiya Rupal Shweta Uma UNKNOWN VIDHYA" at bounding box center [882, 281] width 125 height 29
click at [820, 274] on select "Select Devi DIS Mamta Pinki Rajiya Rupal Shweta Uma UNKNOWN VIDHYA" at bounding box center [882, 281] width 125 height 29
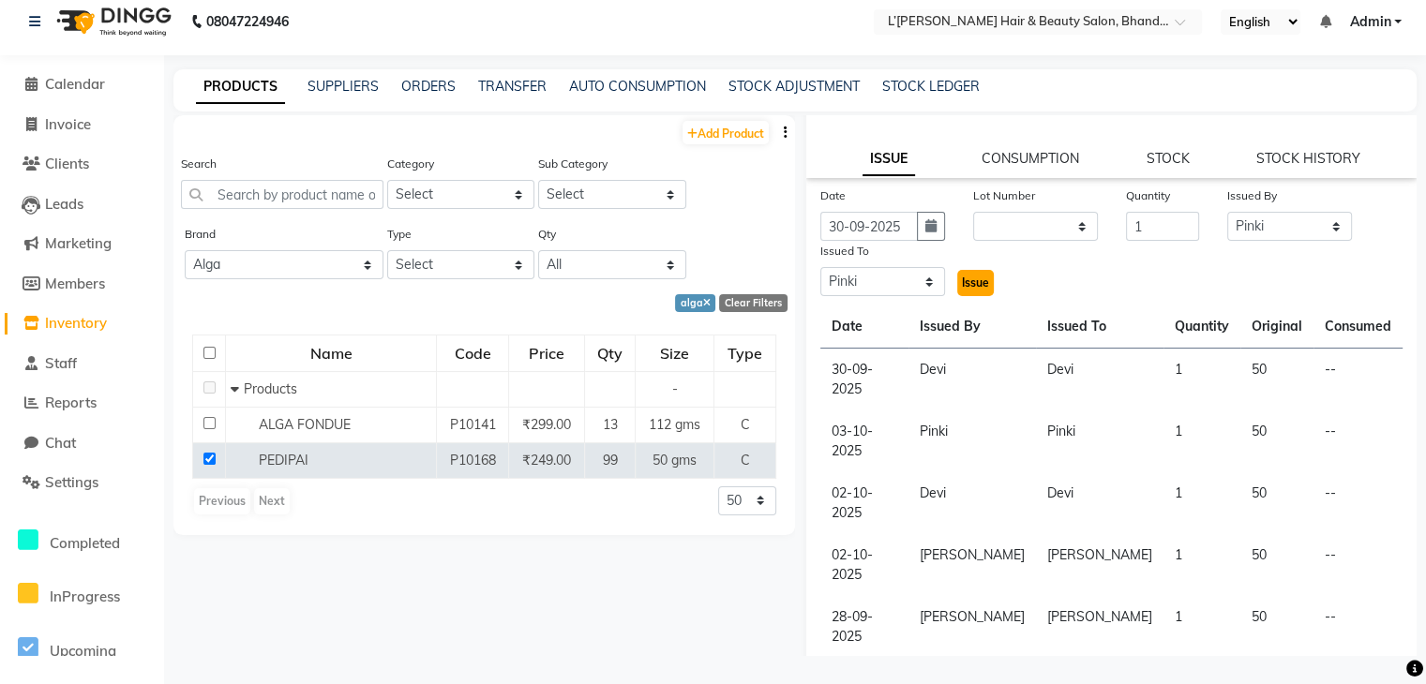
click at [967, 284] on span "Issue" at bounding box center [975, 283] width 27 height 14
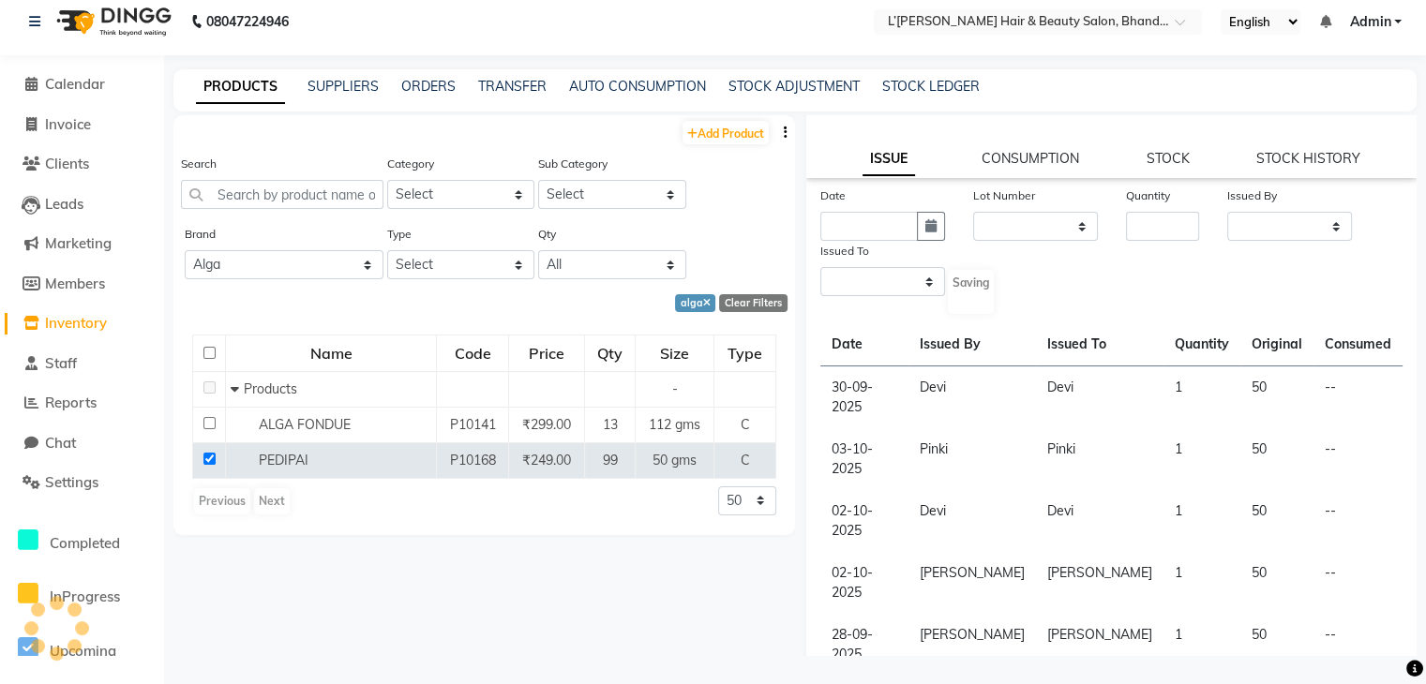
scroll to position [0, 0]
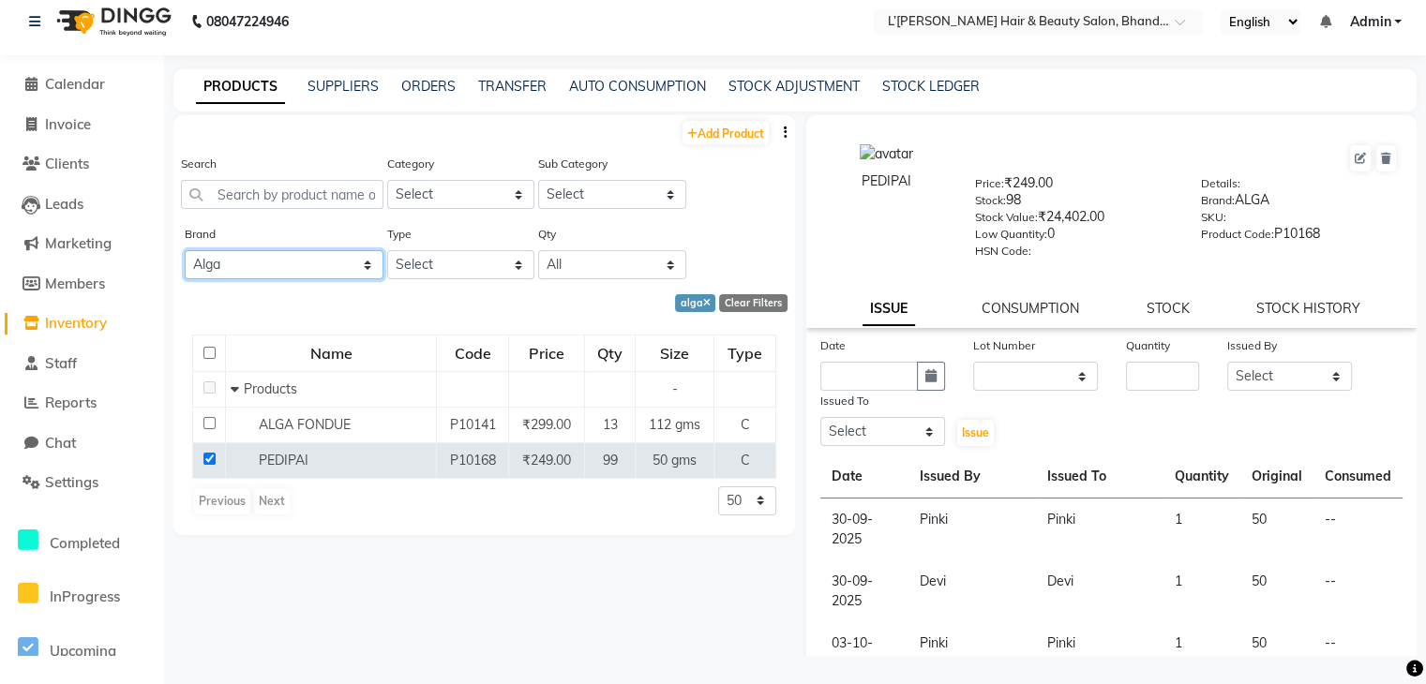
click at [271, 263] on select "All 2 Agelock Alga Beauty Beauty Gang Beauty Garage Blisskin Bodycare Bombine B…" at bounding box center [284, 264] width 199 height 29
click at [185, 251] on select "All 2 Agelock Alga Beauty Beauty Gang Beauty Garage Blisskin Bodycare Bombine B…" at bounding box center [284, 264] width 199 height 29
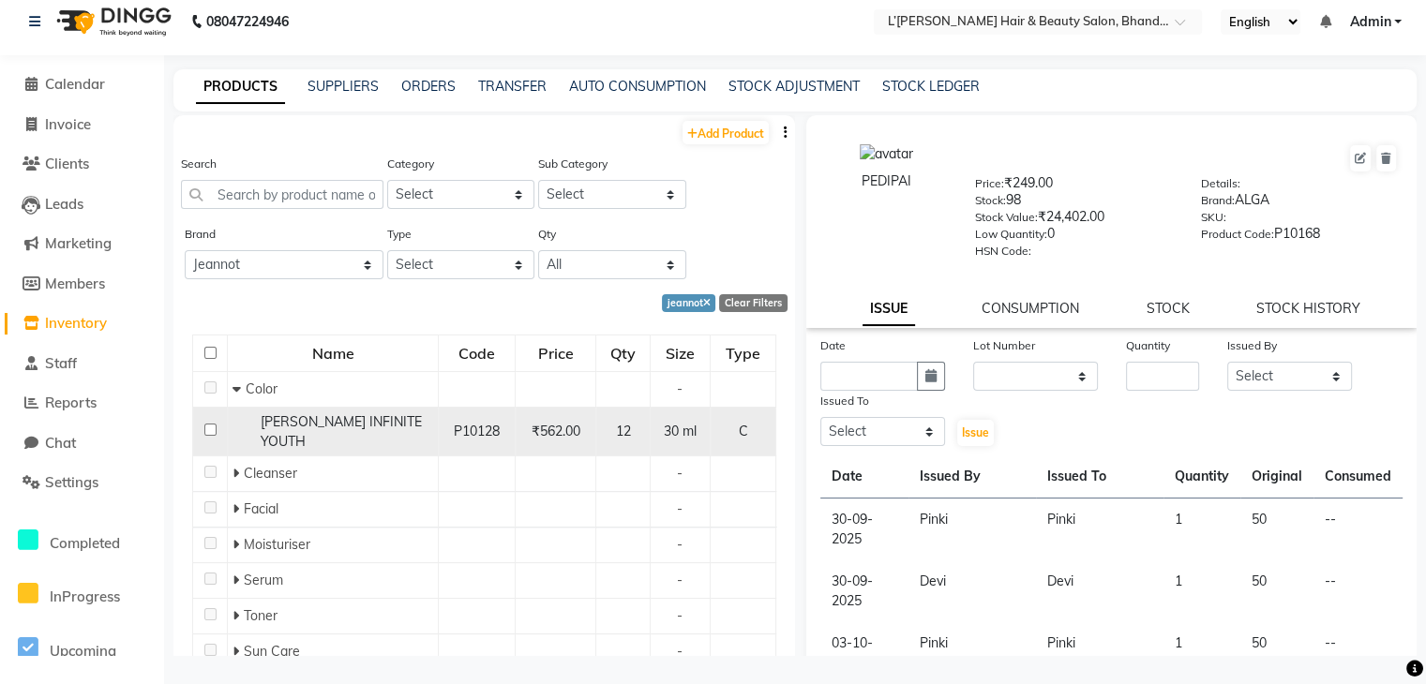
click at [210, 424] on input "checkbox" at bounding box center [210, 430] width 12 height 12
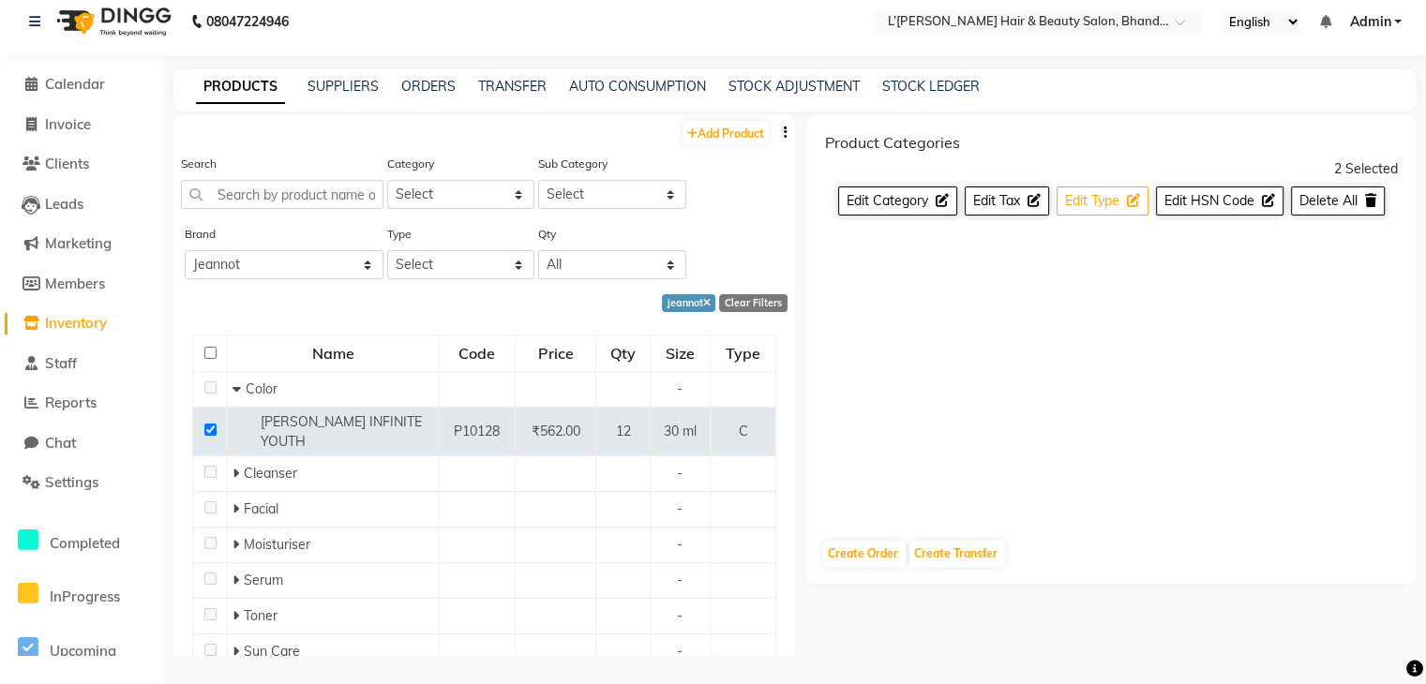
click at [1106, 207] on span "Edit Type" at bounding box center [1092, 200] width 54 height 17
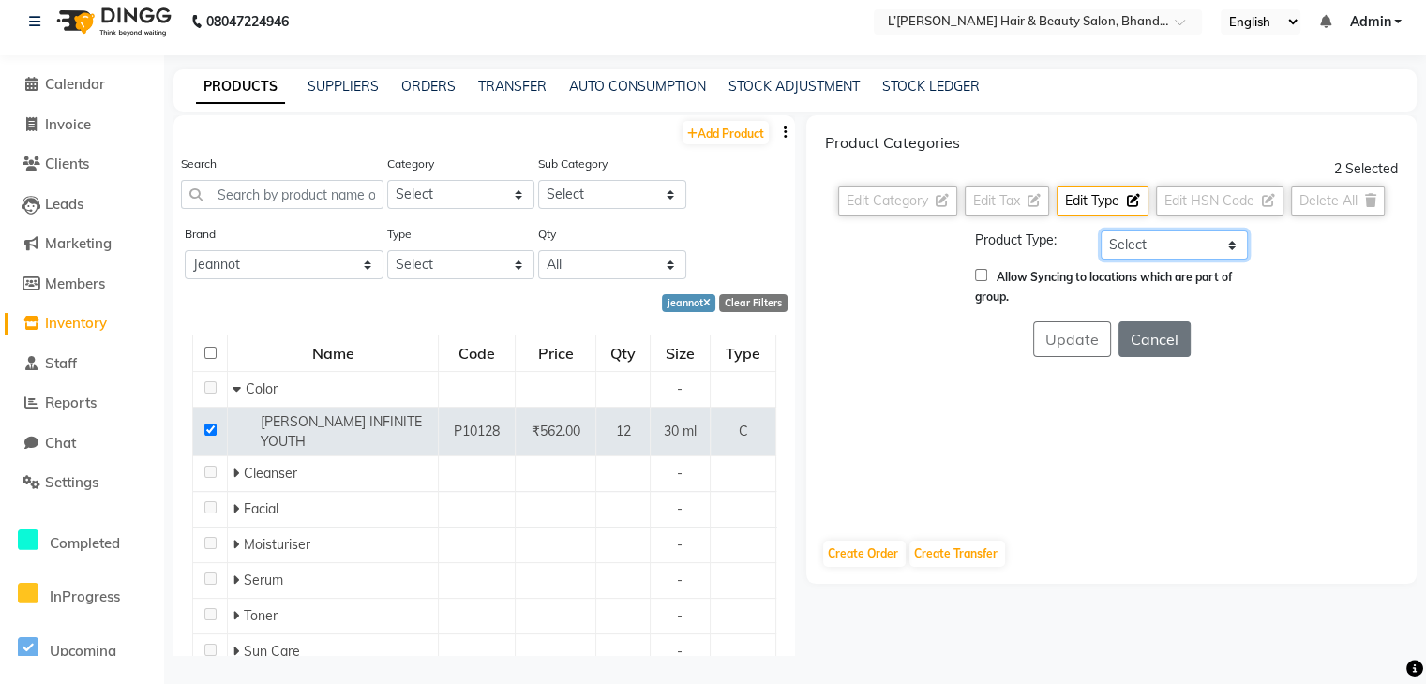
click at [1120, 243] on select "Select Both Retail Consumable" at bounding box center [1174, 245] width 147 height 29
click at [1101, 231] on select "Select Both Retail Consumable" at bounding box center [1174, 245] width 147 height 29
click at [1071, 338] on button "Update" at bounding box center [1072, 340] width 78 height 36
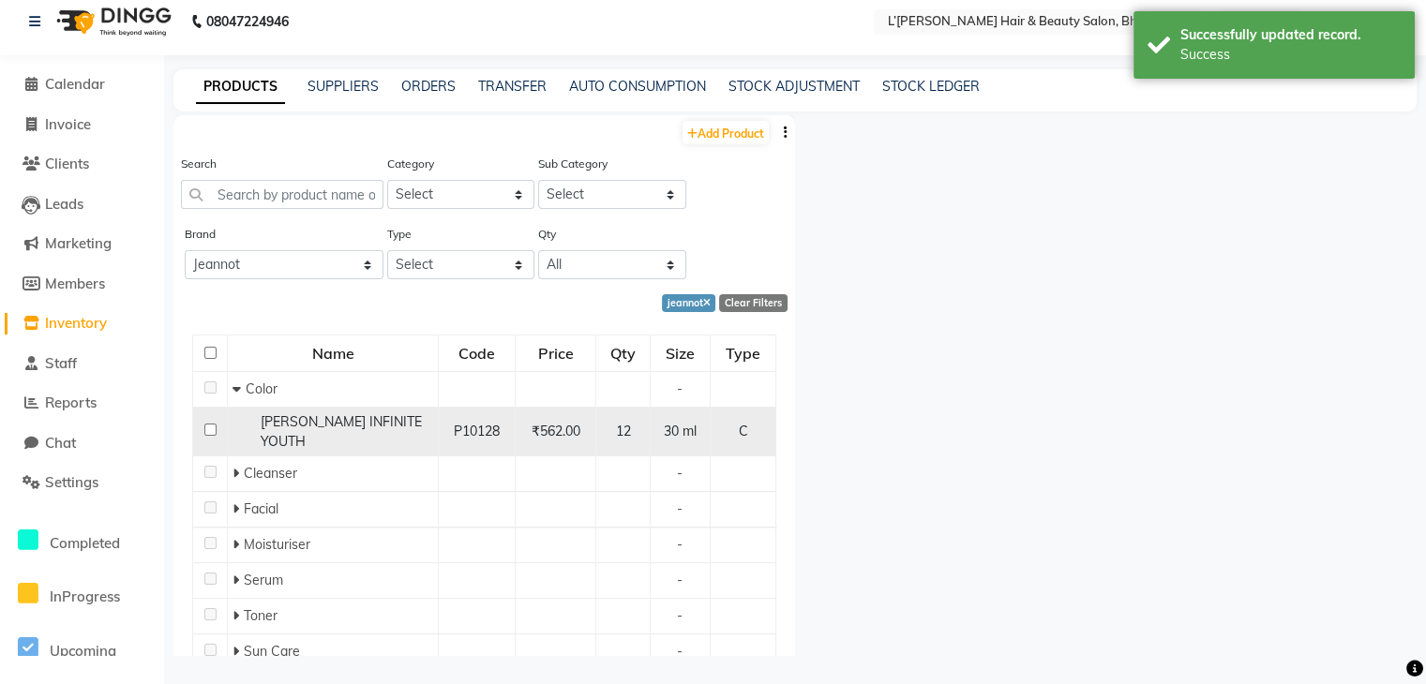
click at [206, 424] on input "checkbox" at bounding box center [210, 430] width 12 height 12
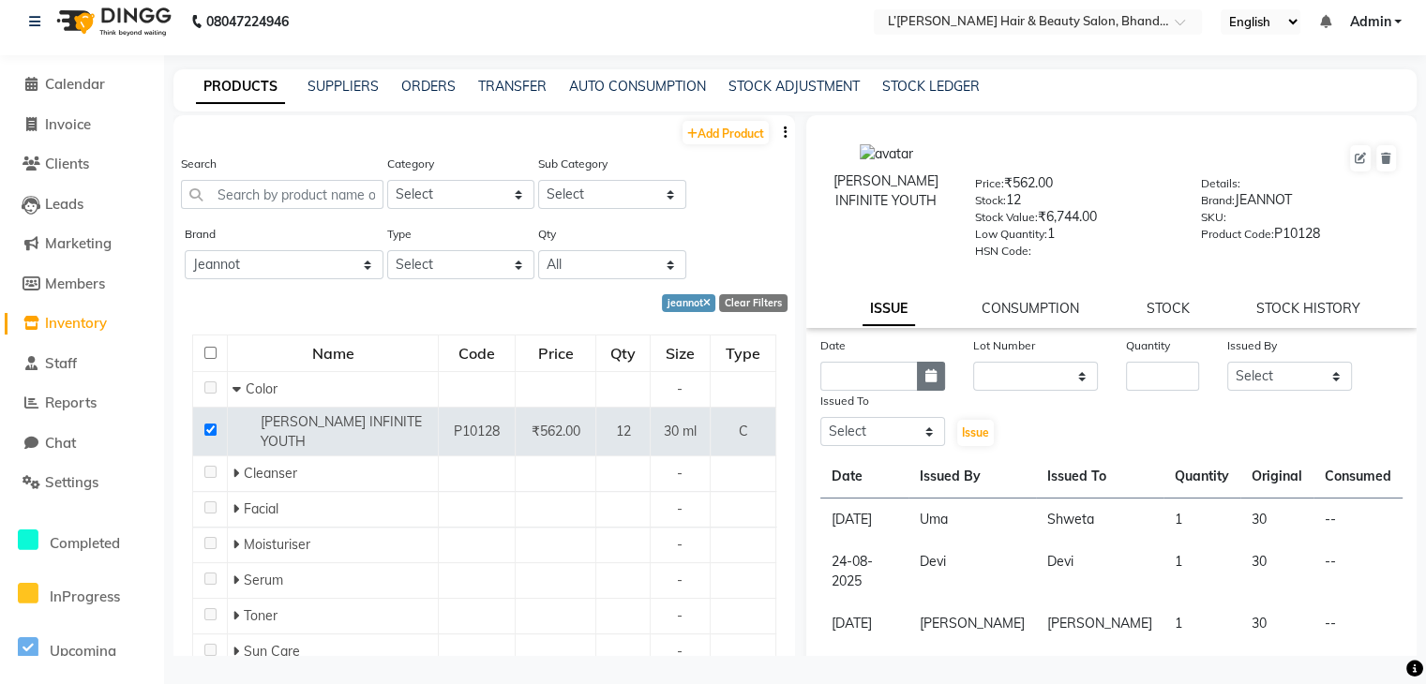
click at [925, 382] on icon "button" at bounding box center [930, 375] width 11 height 13
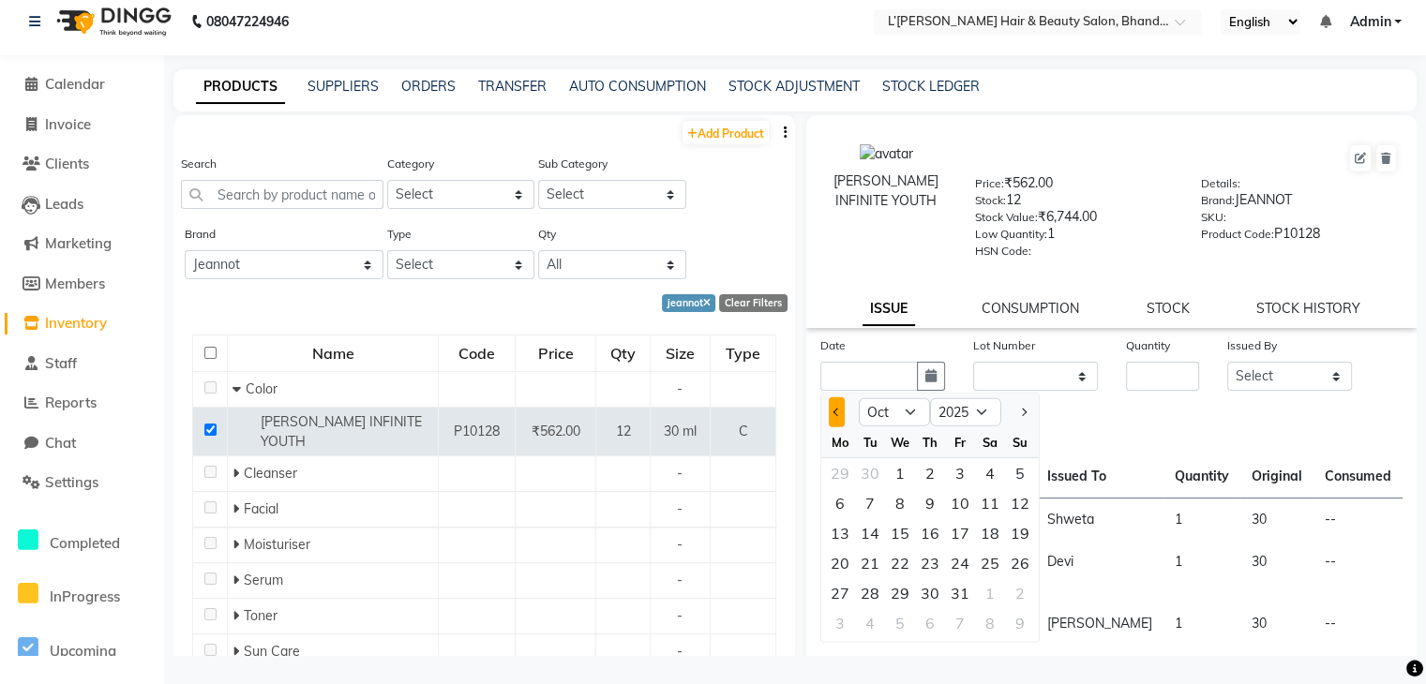
click at [836, 416] on span "Previous month" at bounding box center [836, 412] width 7 height 7
click at [1016, 570] on div "28" at bounding box center [1020, 563] width 30 height 30
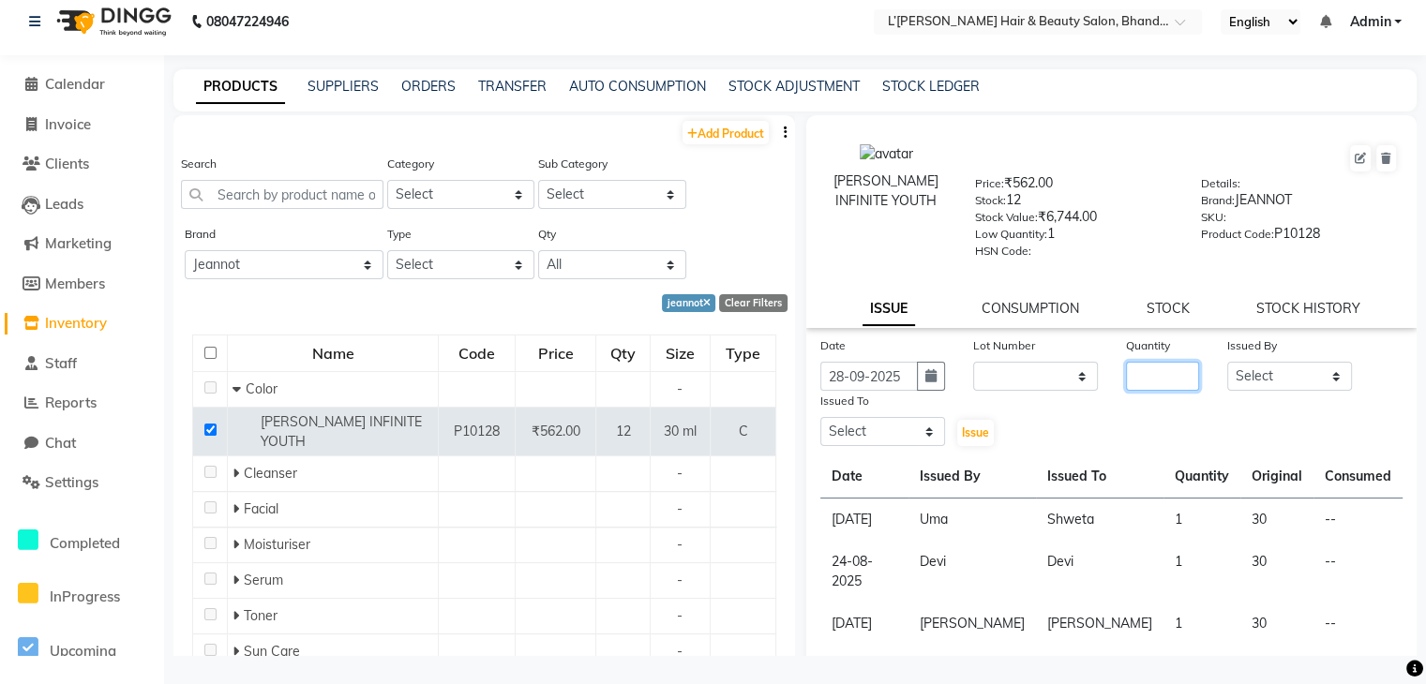
click at [1144, 391] on input "number" at bounding box center [1163, 376] width 74 height 29
click at [1242, 387] on select "Select Devi DIS Mamta Pinki Rajiya Rupal Shweta Uma UNKNOWN VIDHYA" at bounding box center [1289, 376] width 125 height 29
click at [1227, 367] on select "Select Devi DIS Mamta Pinki Rajiya Rupal Shweta Uma UNKNOWN VIDHYA" at bounding box center [1289, 376] width 125 height 29
click at [907, 446] on select "Select Devi DIS Mamta Pinki Rajiya Rupal Shweta Uma UNKNOWN VIDHYA" at bounding box center [882, 431] width 125 height 29
click at [820, 424] on select "Select Devi DIS Mamta Pinki Rajiya Rupal Shweta Uma UNKNOWN VIDHYA" at bounding box center [882, 431] width 125 height 29
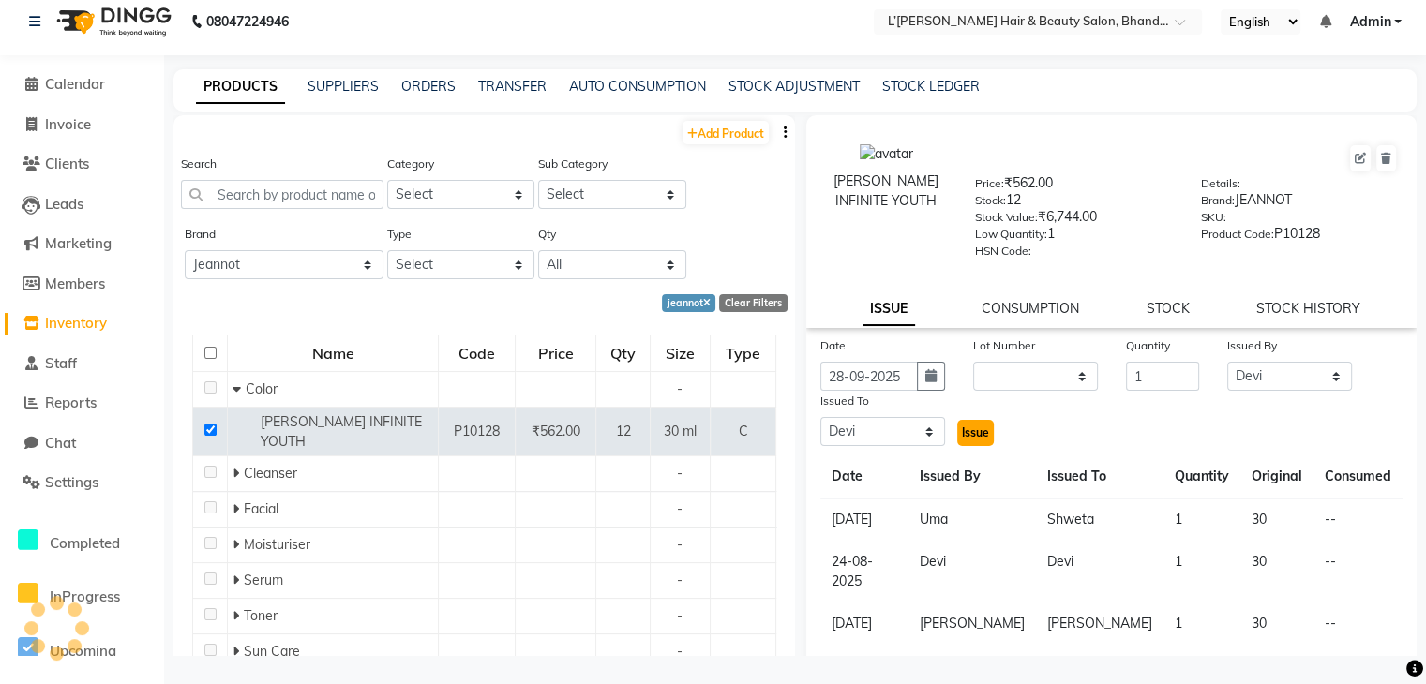
click at [962, 432] on span "Issue" at bounding box center [975, 433] width 27 height 14
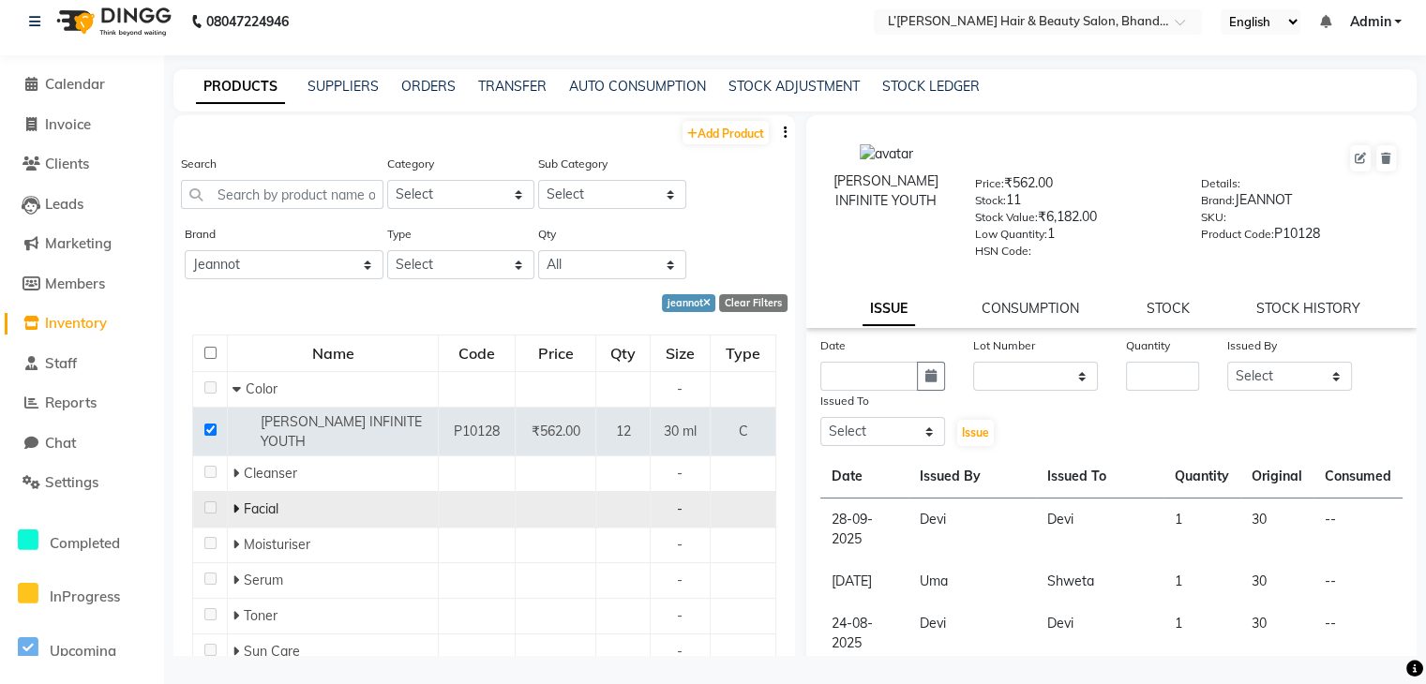
click at [232, 502] on icon at bounding box center [235, 508] width 7 height 13
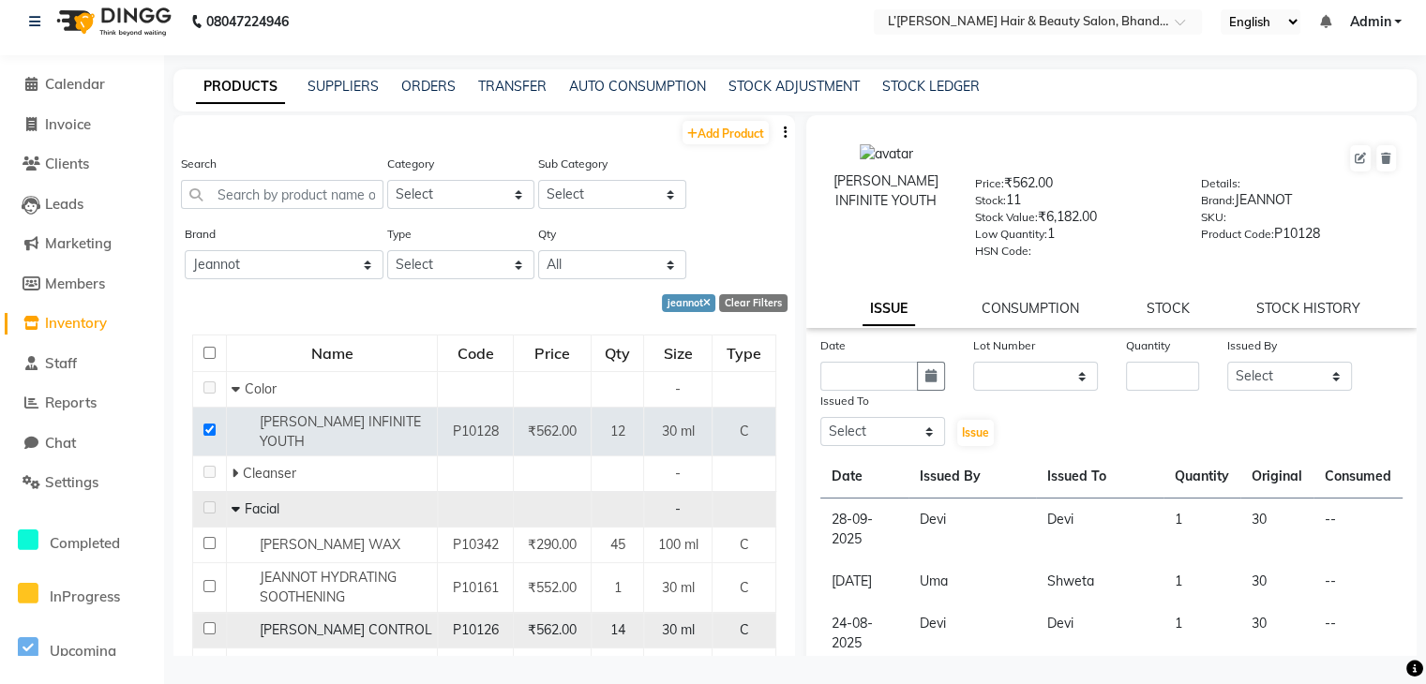
click at [206, 622] on input "checkbox" at bounding box center [209, 628] width 12 height 12
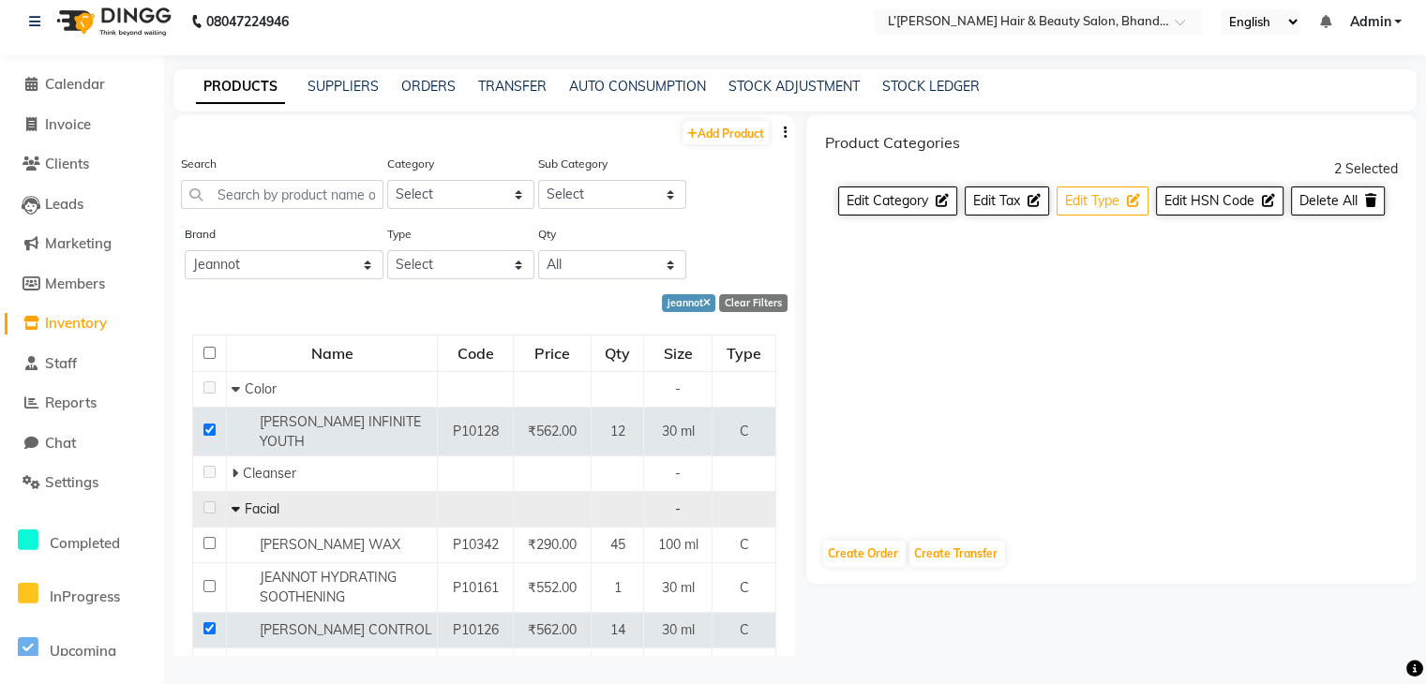
click at [1129, 196] on icon at bounding box center [1133, 200] width 13 height 13
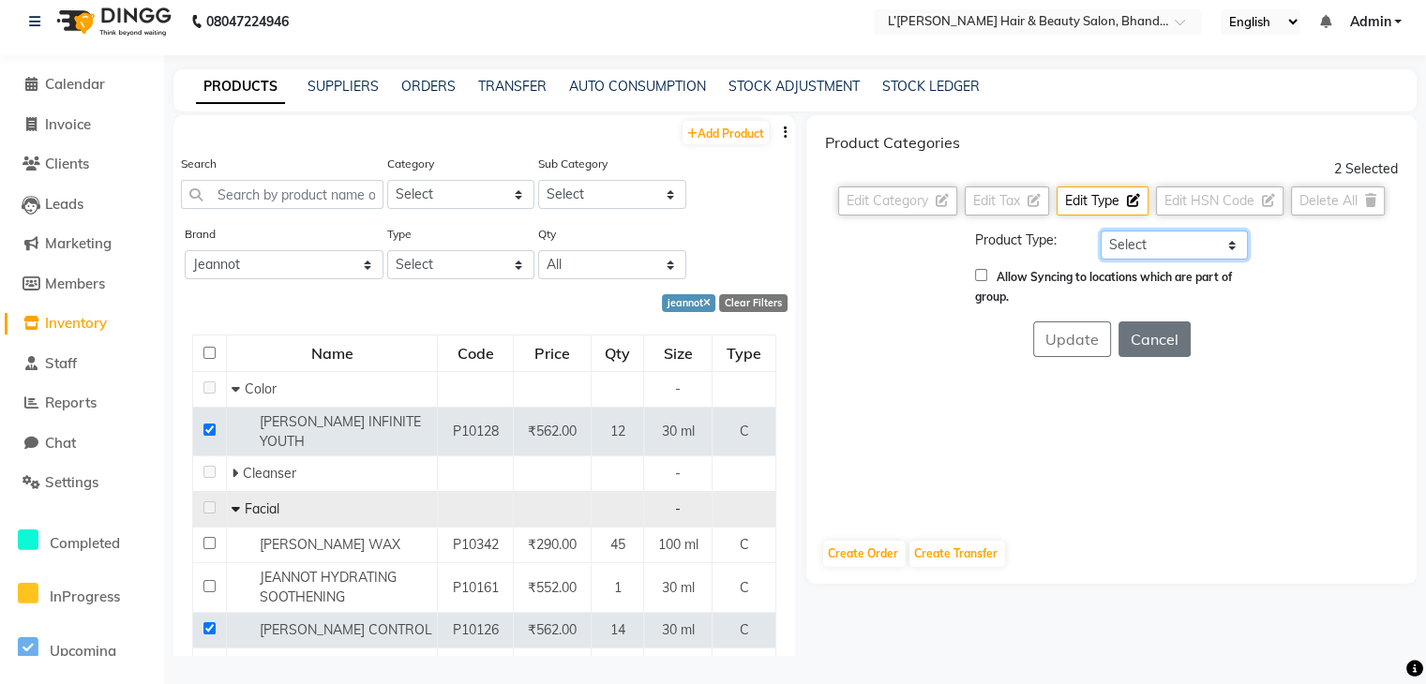
click at [1127, 248] on select "Select Both Retail Consumable" at bounding box center [1174, 245] width 147 height 29
click at [1101, 231] on select "Select Both Retail Consumable" at bounding box center [1174, 245] width 147 height 29
click at [1068, 340] on button "Update" at bounding box center [1072, 340] width 78 height 36
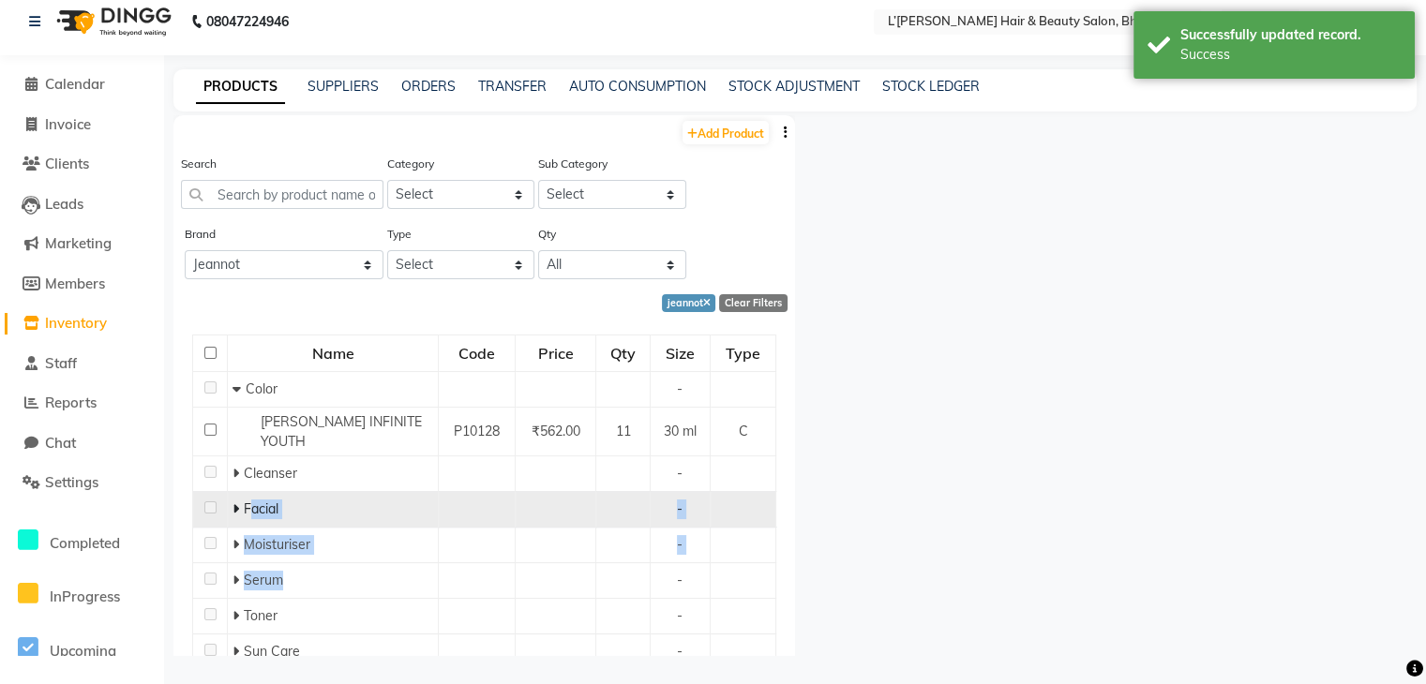
drag, startPoint x: 369, startPoint y: 571, endPoint x: 247, endPoint y: 498, distance: 142.1
click at [247, 498] on tbody "Color - JEANNOT INFINITE YOUTH P10128 ₹562.00 11 30 ml C Cleanser - Facial - Mo…" at bounding box center [484, 574] width 583 height 406
click at [235, 502] on icon at bounding box center [235, 508] width 7 height 13
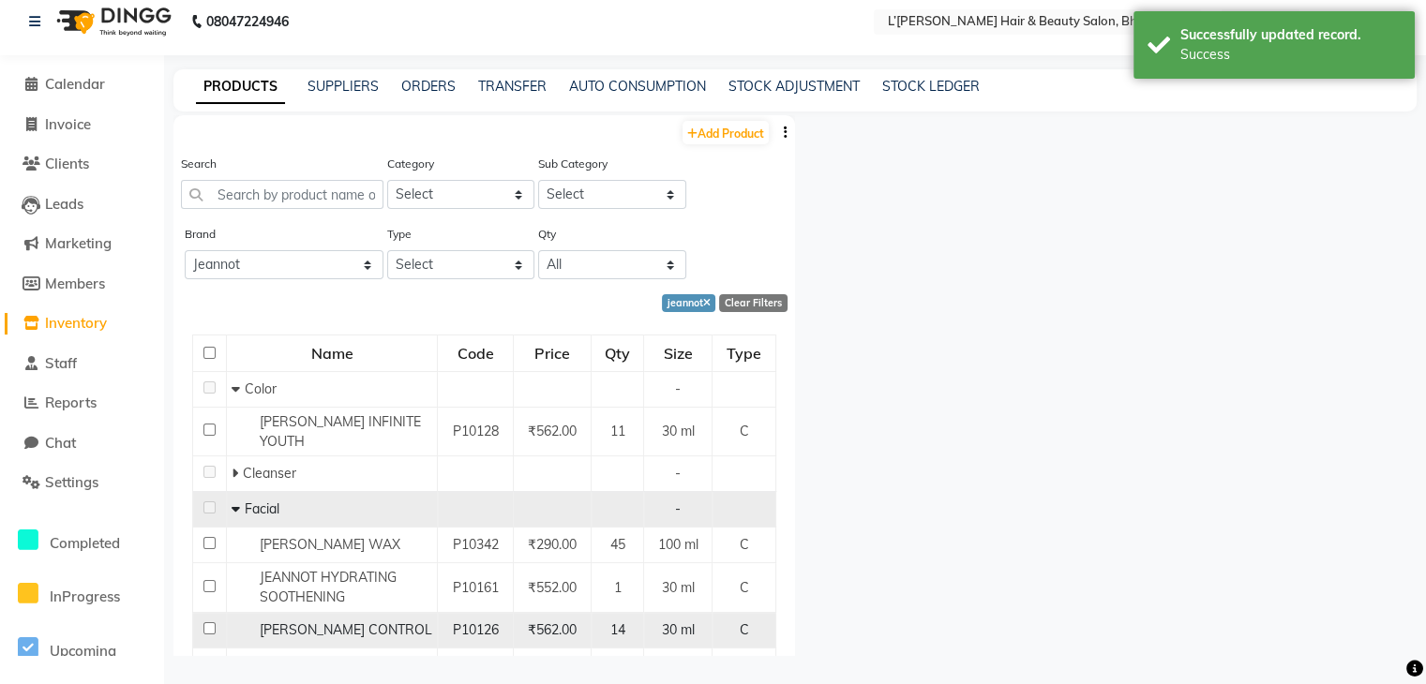
click at [210, 622] on input "checkbox" at bounding box center [209, 628] width 12 height 12
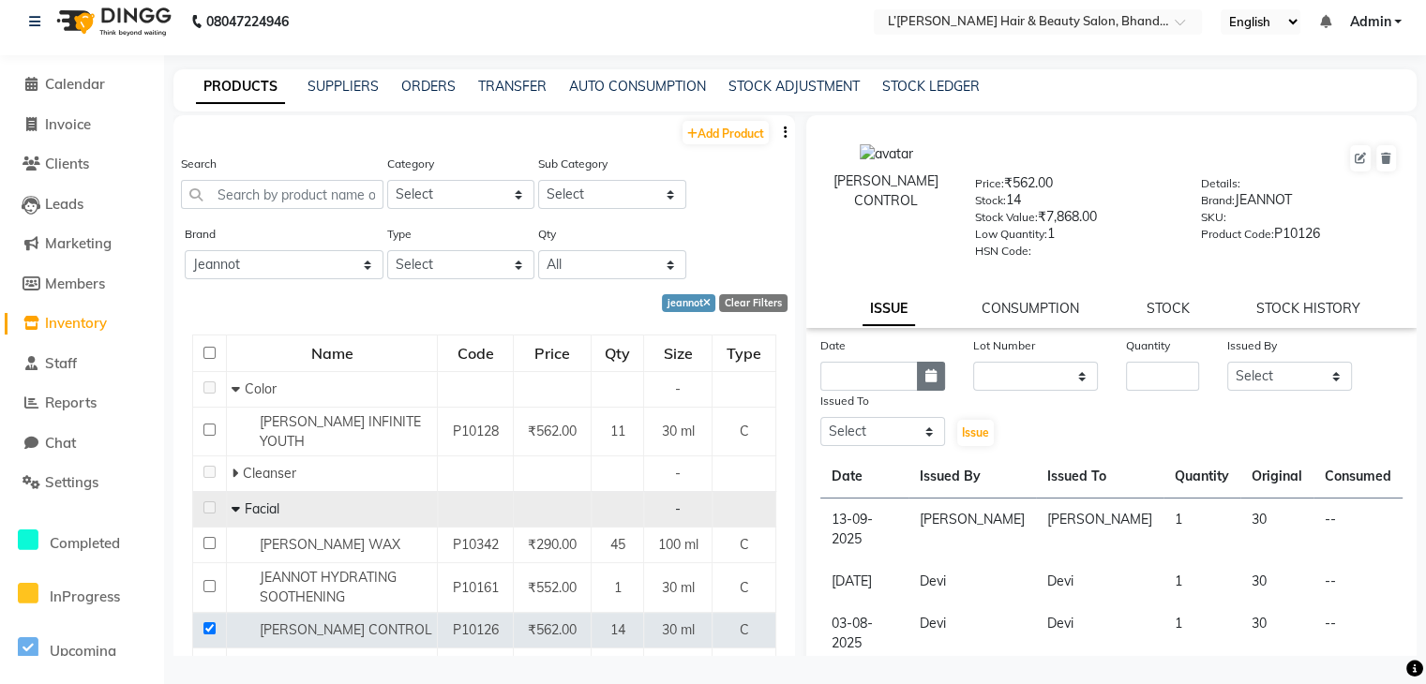
click at [925, 382] on icon "button" at bounding box center [930, 375] width 11 height 13
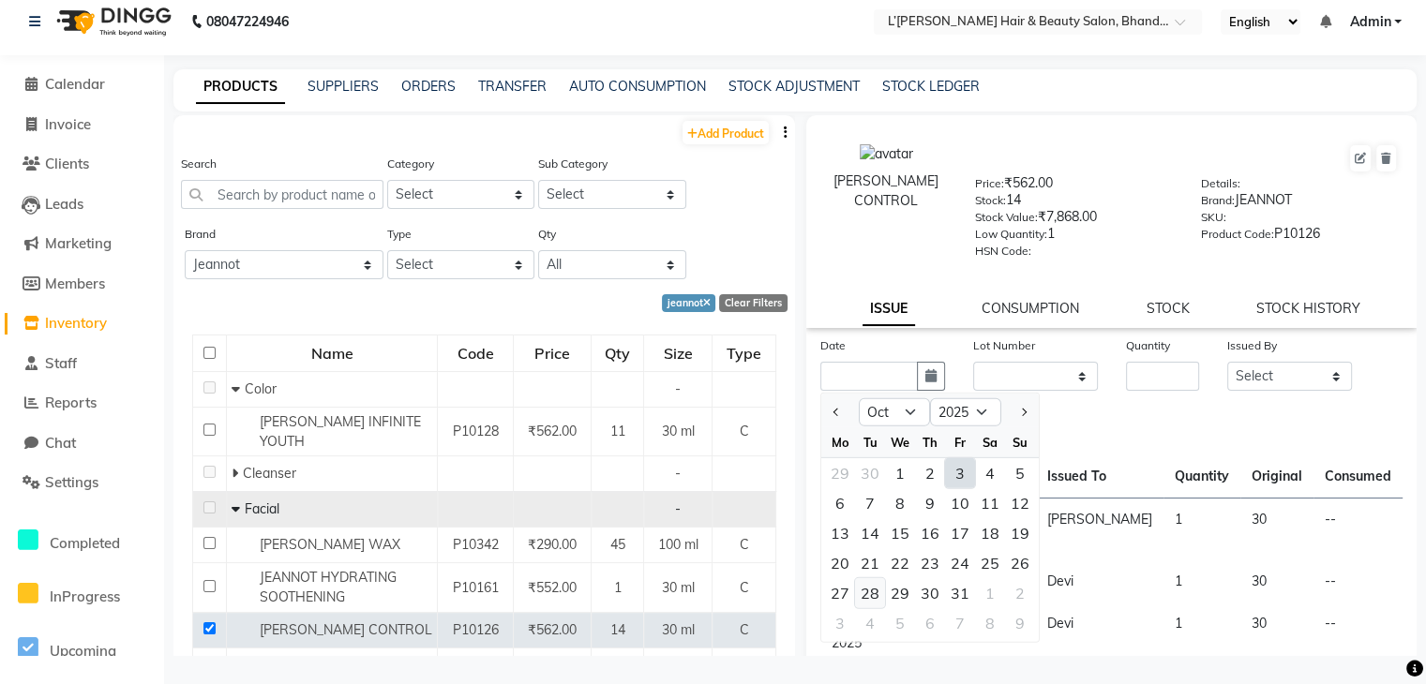
click at [867, 597] on div "28" at bounding box center [870, 593] width 30 height 30
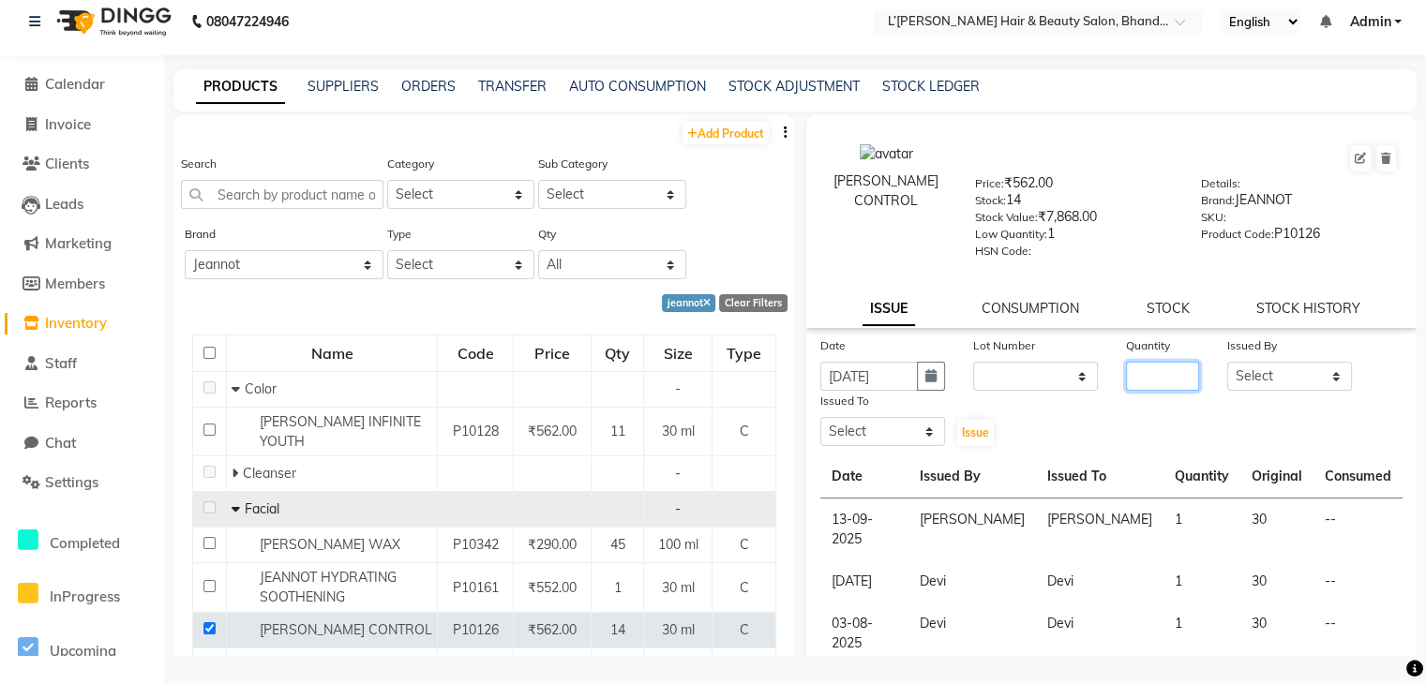
click at [1155, 382] on input "number" at bounding box center [1163, 376] width 74 height 29
click at [1267, 384] on select "Select Devi DIS Mamta Pinki Rajiya Rupal Shweta Uma UNKNOWN VIDHYA" at bounding box center [1289, 376] width 125 height 29
click at [1227, 367] on select "Select Devi DIS Mamta Pinki Rajiya Rupal Shweta Uma UNKNOWN VIDHYA" at bounding box center [1289, 376] width 125 height 29
click at [907, 446] on select "Select Devi DIS Mamta Pinki Rajiya Rupal Shweta Uma UNKNOWN VIDHYA" at bounding box center [882, 431] width 125 height 29
click at [820, 424] on select "Select Devi DIS Mamta Pinki Rajiya Rupal Shweta Uma UNKNOWN VIDHYA" at bounding box center [882, 431] width 125 height 29
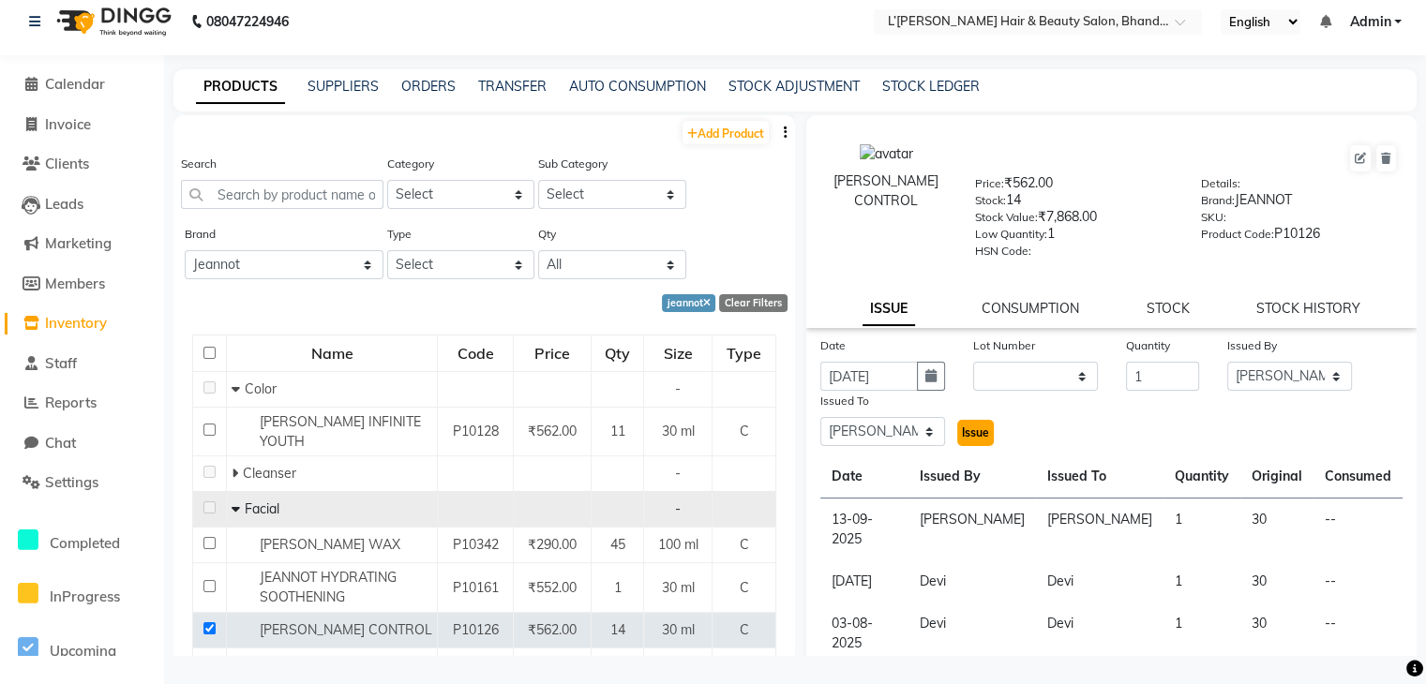
click at [975, 438] on span "Issue" at bounding box center [975, 433] width 27 height 14
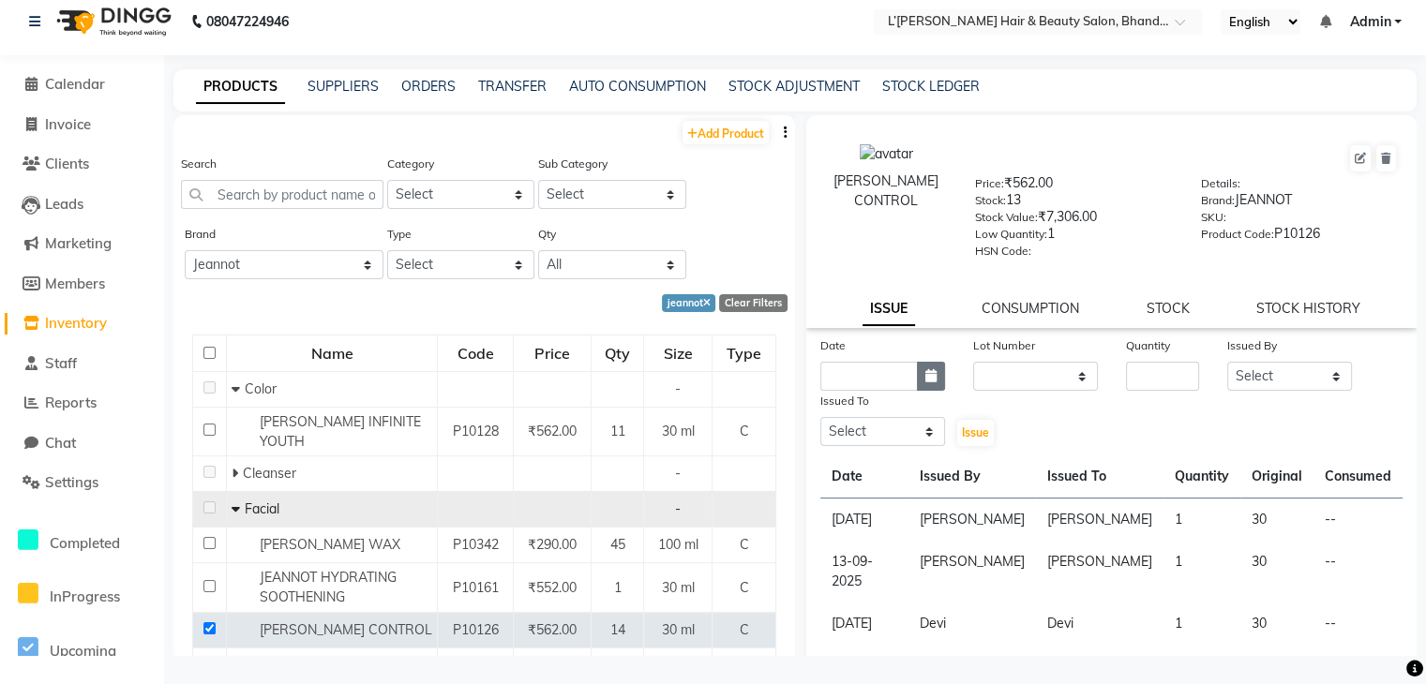
click at [925, 382] on icon "button" at bounding box center [930, 375] width 11 height 13
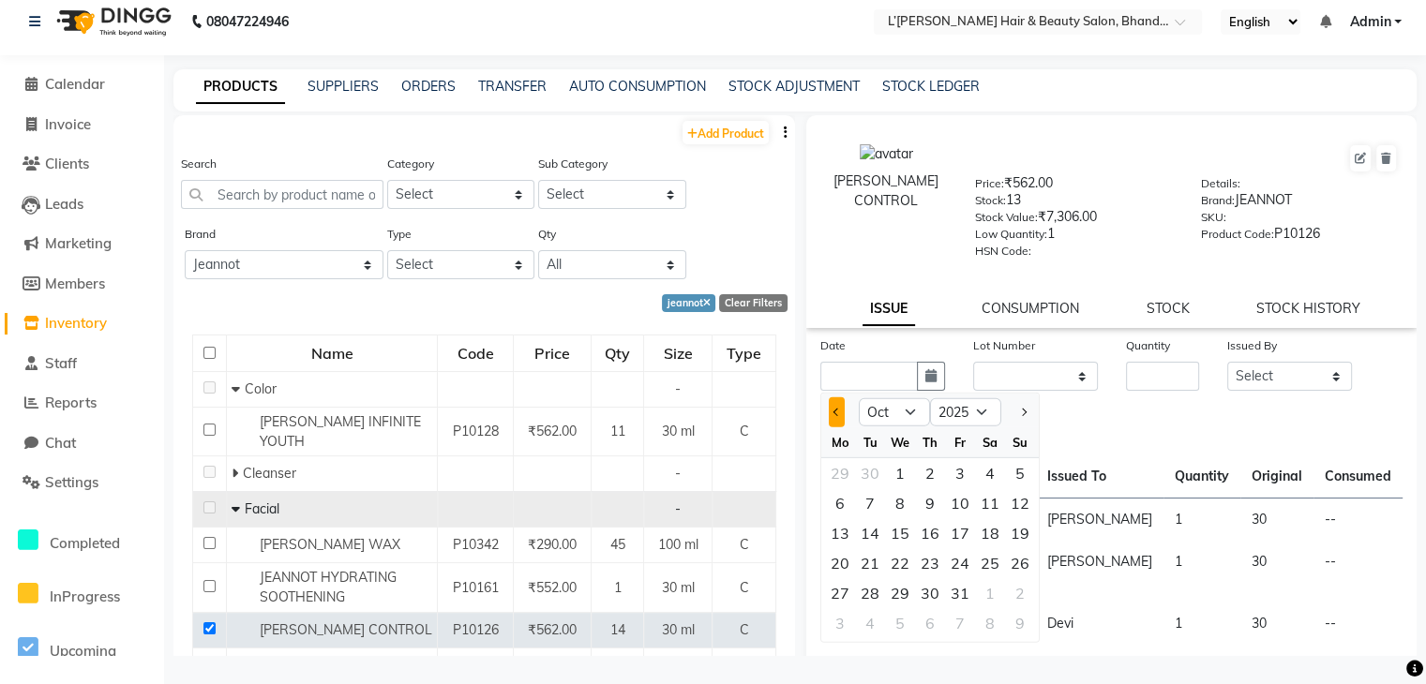
click at [831, 421] on button "Previous month" at bounding box center [837, 412] width 16 height 30
click at [1375, 542] on td "--" at bounding box center [1357, 520] width 89 height 43
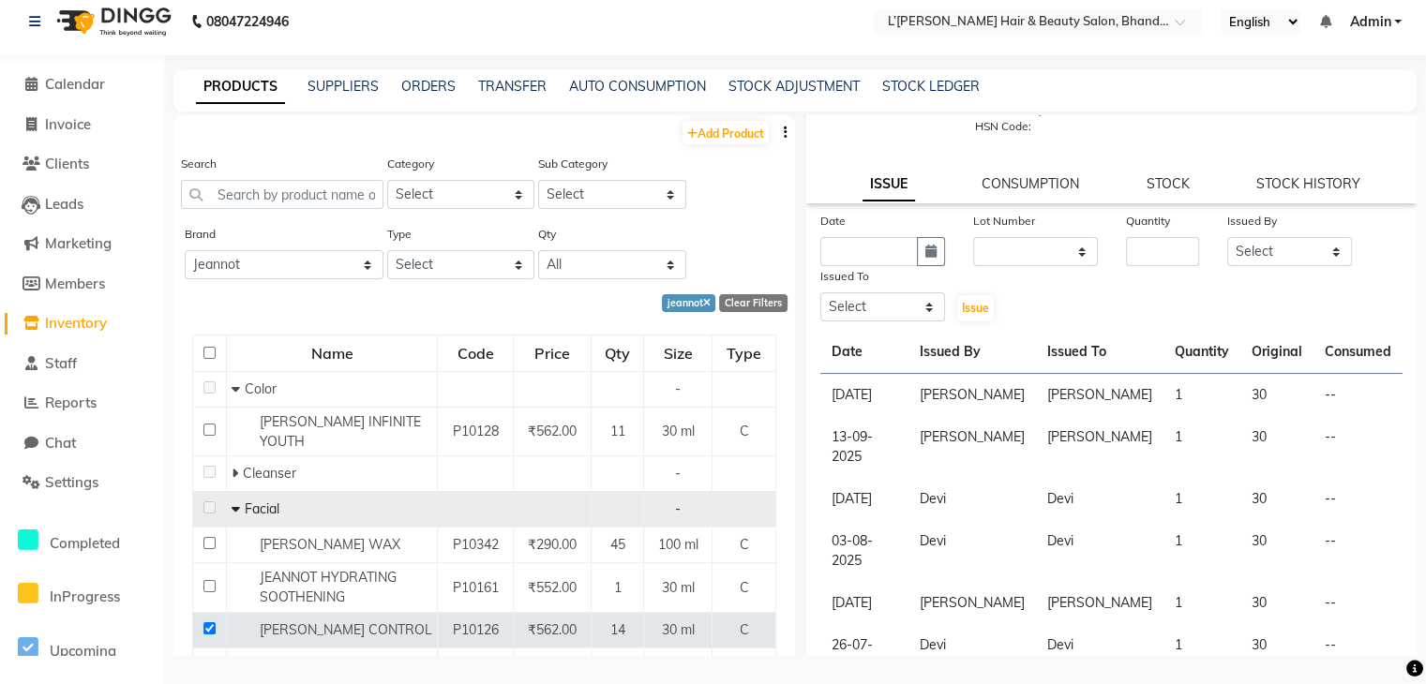
scroll to position [162, 0]
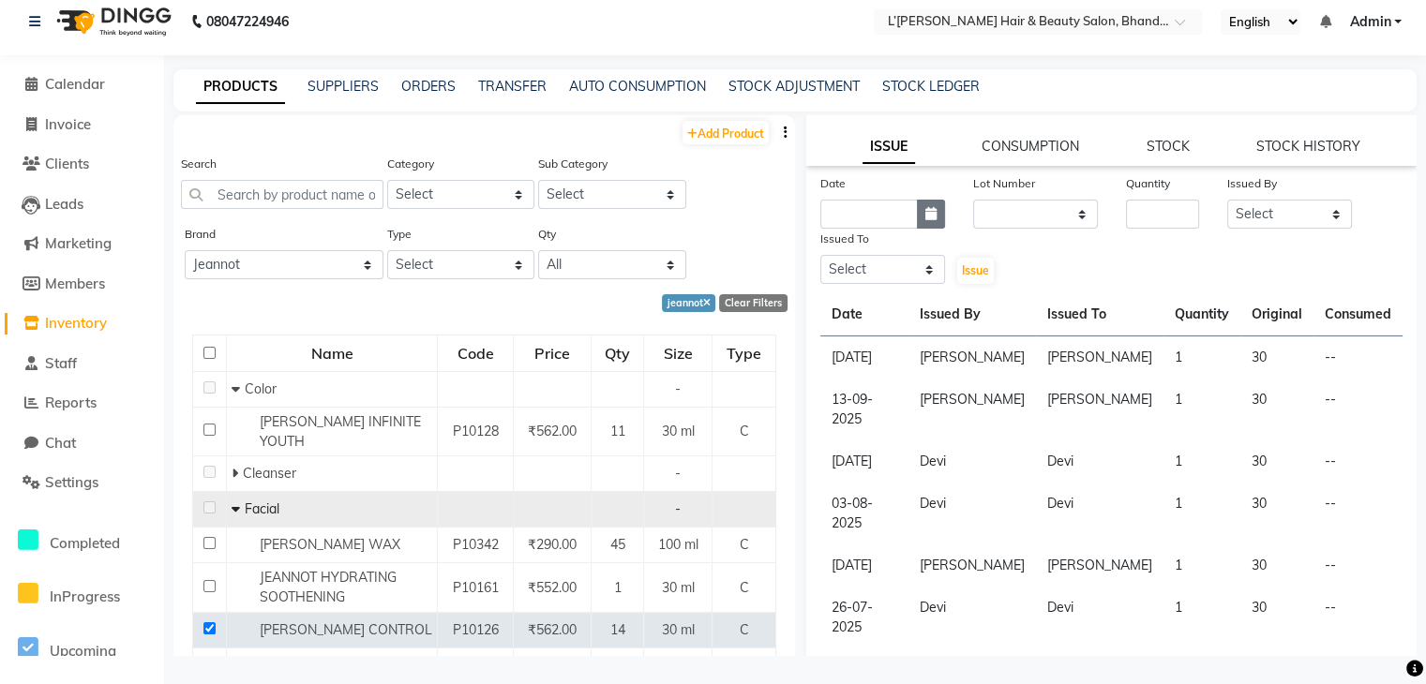
click at [929, 220] on icon "button" at bounding box center [930, 213] width 11 height 13
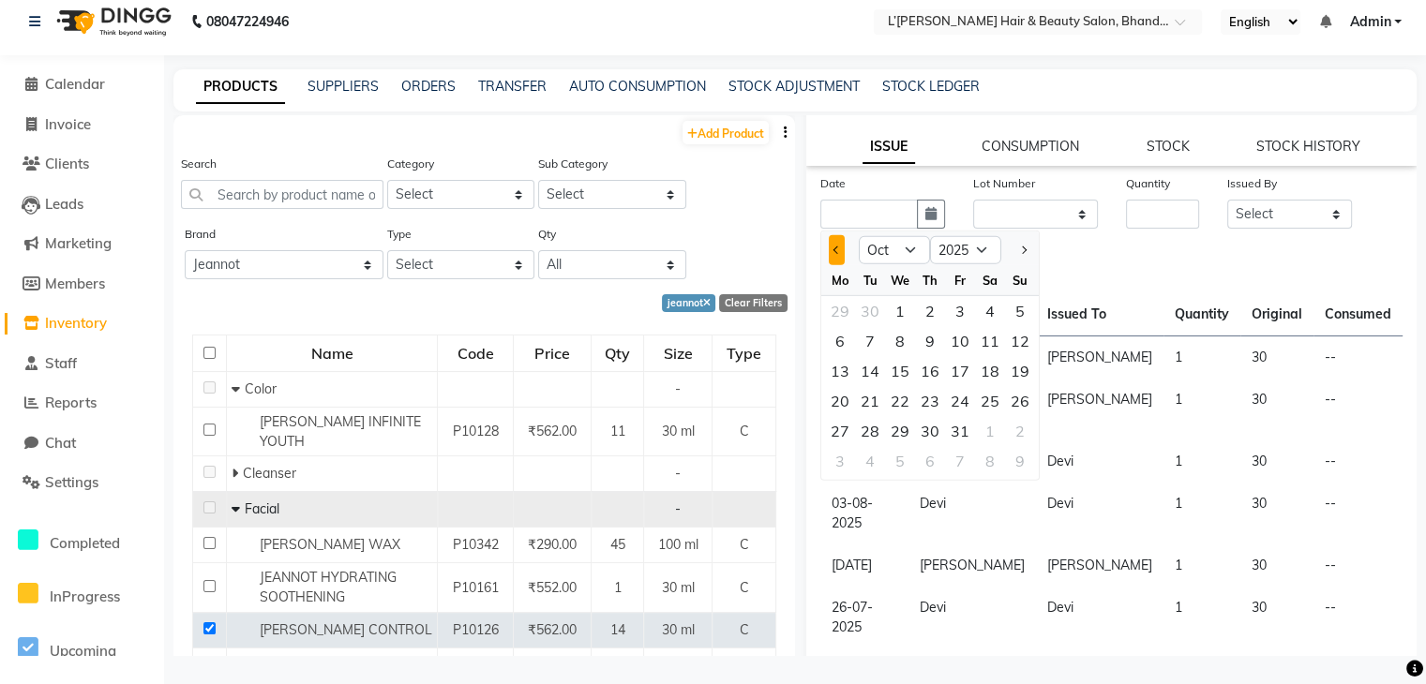
click at [831, 256] on button "Previous month" at bounding box center [837, 250] width 16 height 30
click at [993, 406] on div "27" at bounding box center [990, 401] width 30 height 30
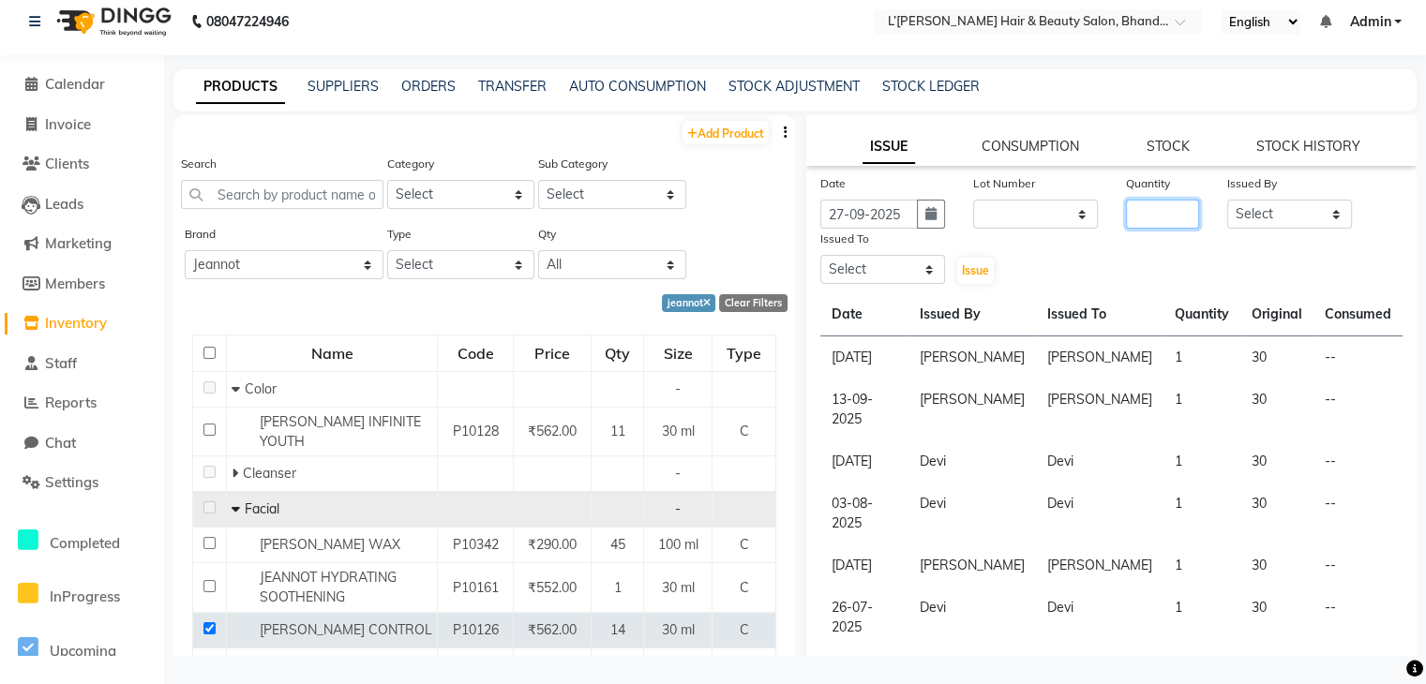
click at [1132, 220] on input "number" at bounding box center [1163, 214] width 74 height 29
click at [1243, 218] on select "Select Devi DIS Mamta Pinki Rajiya Rupal Shweta Uma UNKNOWN VIDHYA" at bounding box center [1289, 214] width 125 height 29
click at [1227, 205] on select "Select Devi DIS Mamta Pinki Rajiya Rupal Shweta Uma UNKNOWN VIDHYA" at bounding box center [1289, 214] width 125 height 29
click at [907, 281] on select "Select Devi DIS Mamta Pinki Rajiya Rupal Shweta Uma UNKNOWN VIDHYA" at bounding box center [882, 269] width 125 height 29
click at [820, 262] on select "Select Devi DIS Mamta Pinki Rajiya Rupal Shweta Uma UNKNOWN VIDHYA" at bounding box center [882, 269] width 125 height 29
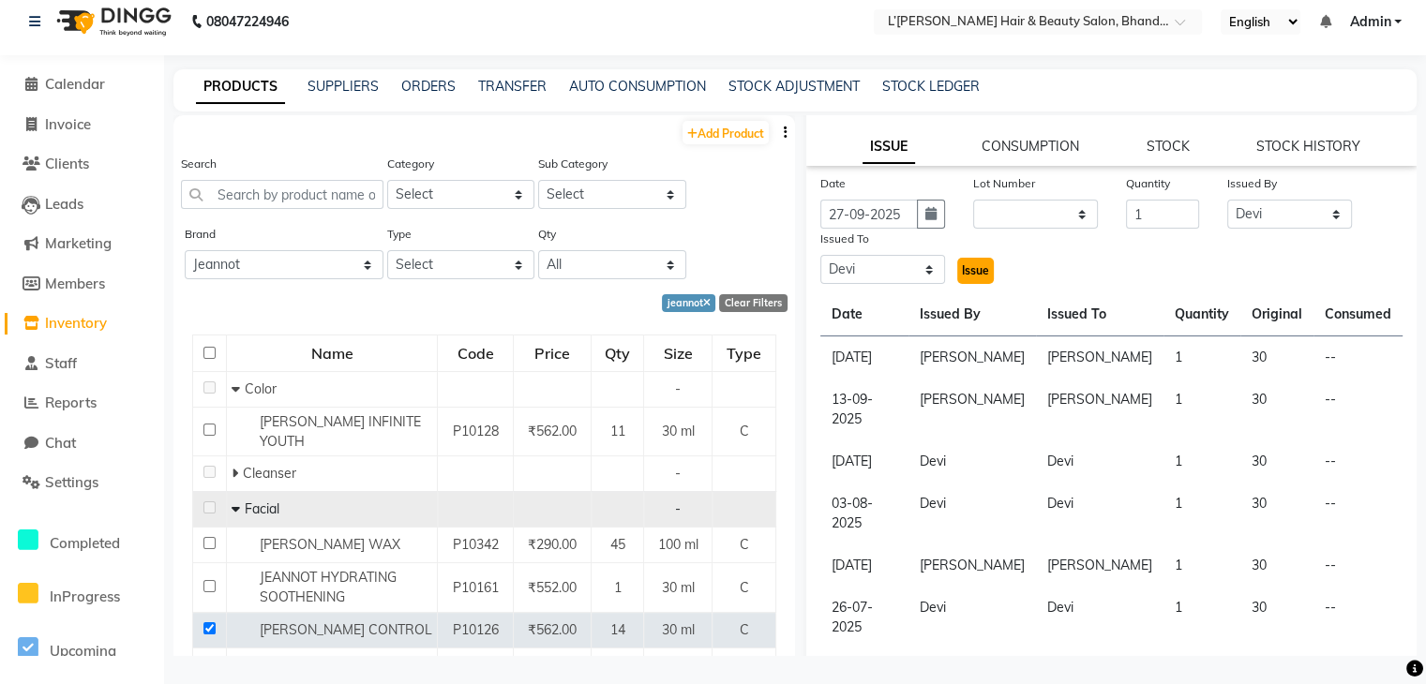
click at [967, 273] on span "Issue" at bounding box center [975, 270] width 27 height 14
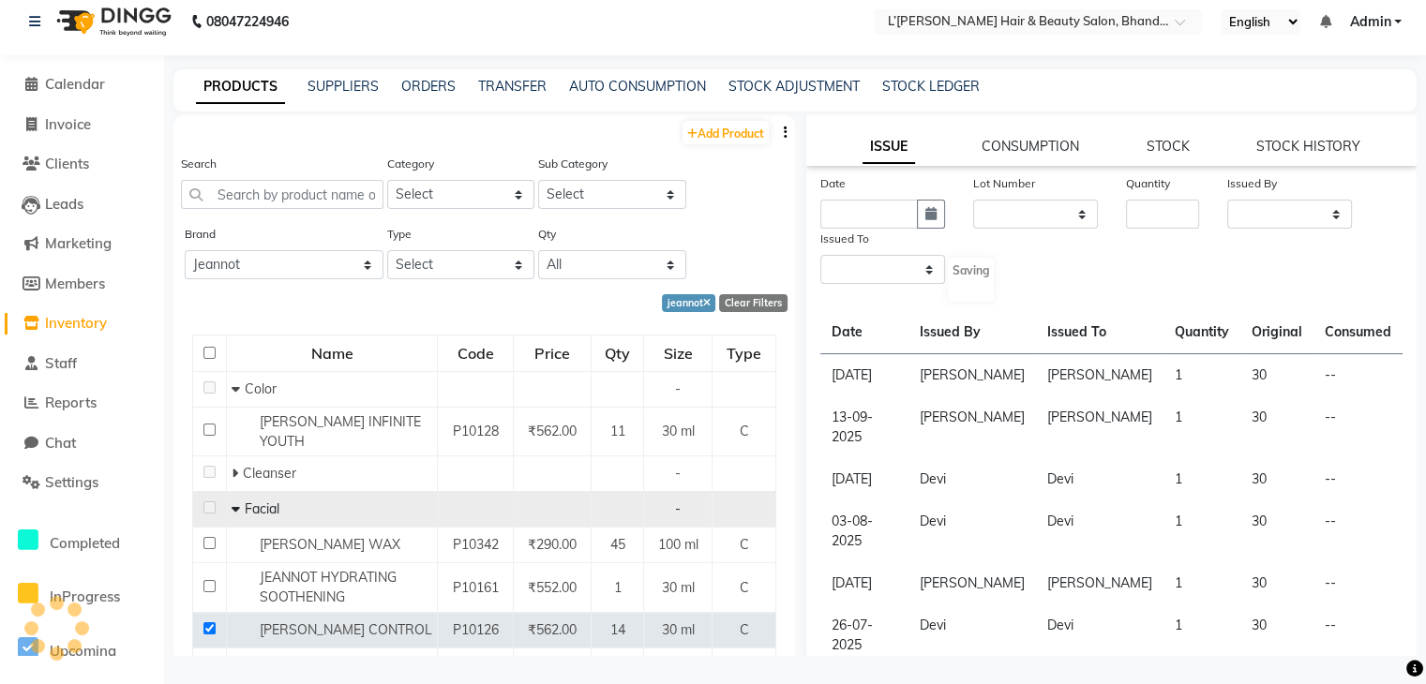
scroll to position [0, 0]
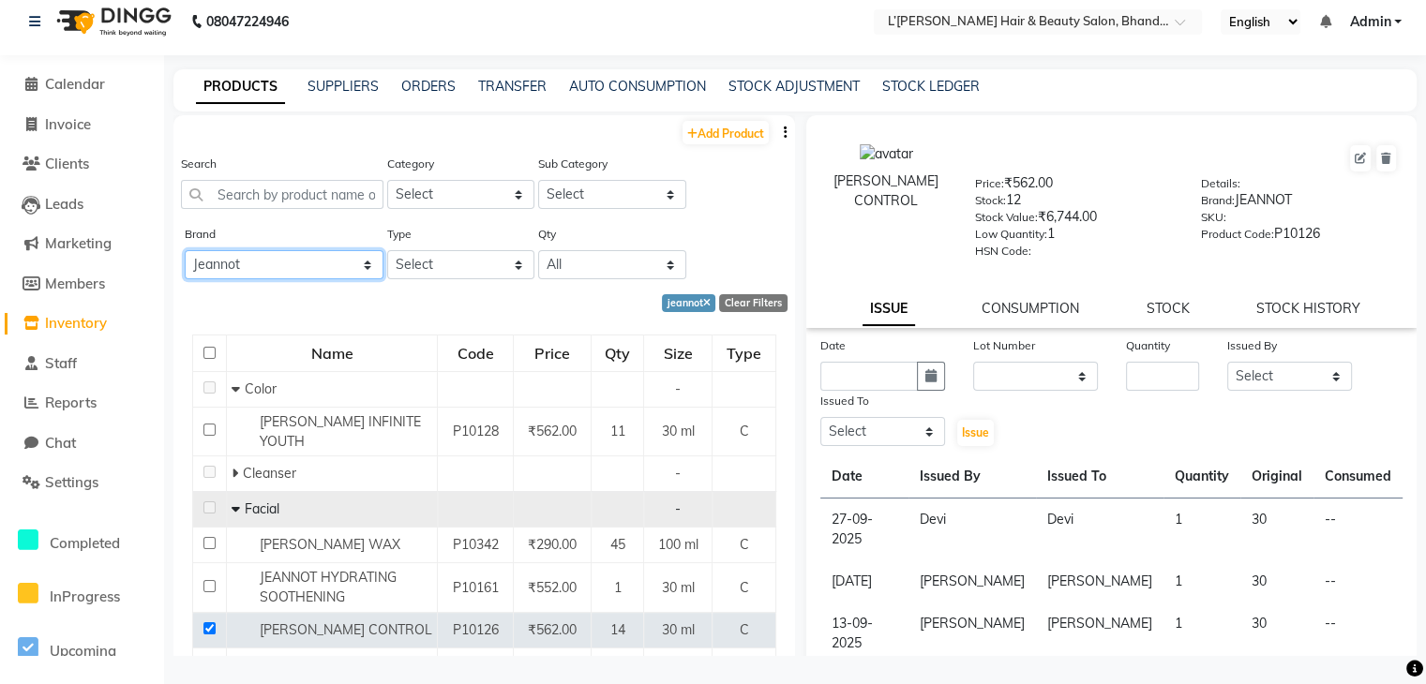
click at [262, 268] on select "All 2 Agelock Alga Beauty Beauty Gang Beauty Garage Blisskin Bodycare Bombine B…" at bounding box center [284, 264] width 199 height 29
click at [185, 251] on select "All 2 Agelock Alga Beauty Beauty Gang Beauty Garage Blisskin Bodycare Bombine B…" at bounding box center [284, 264] width 199 height 29
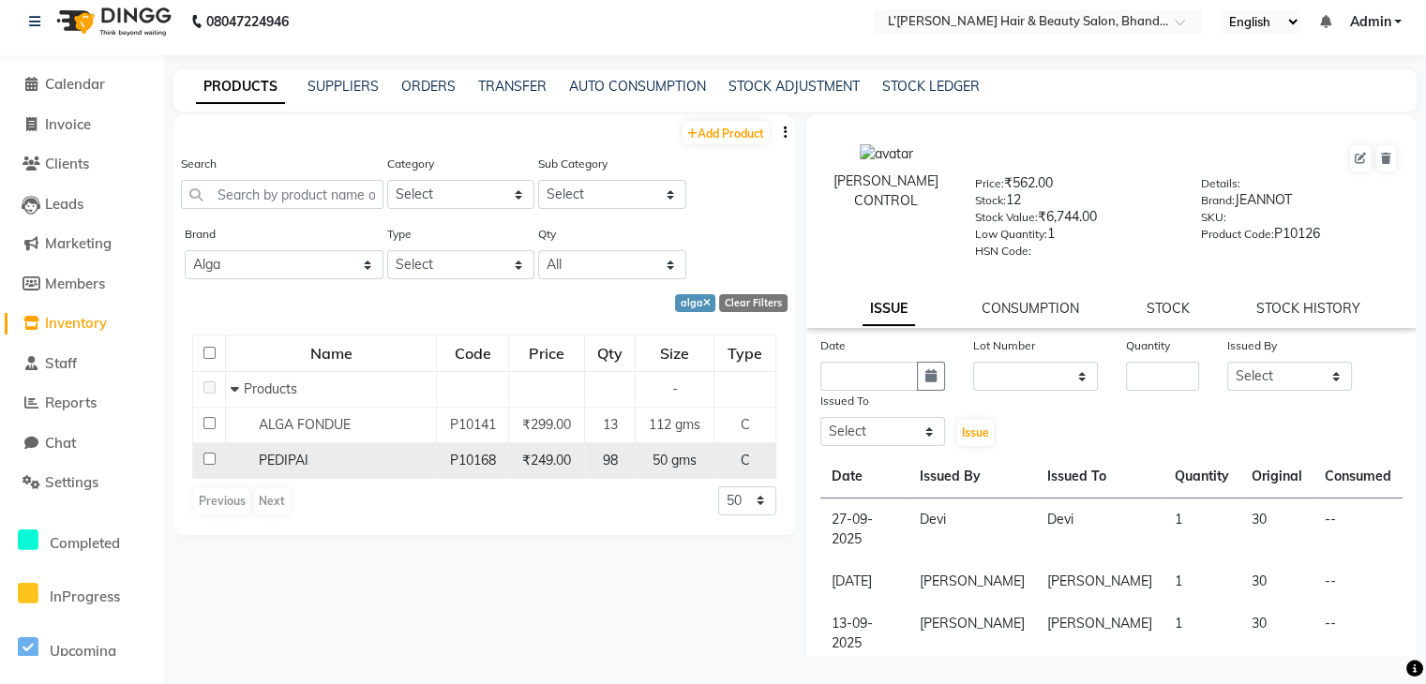
click at [207, 460] on input "checkbox" at bounding box center [209, 459] width 12 height 12
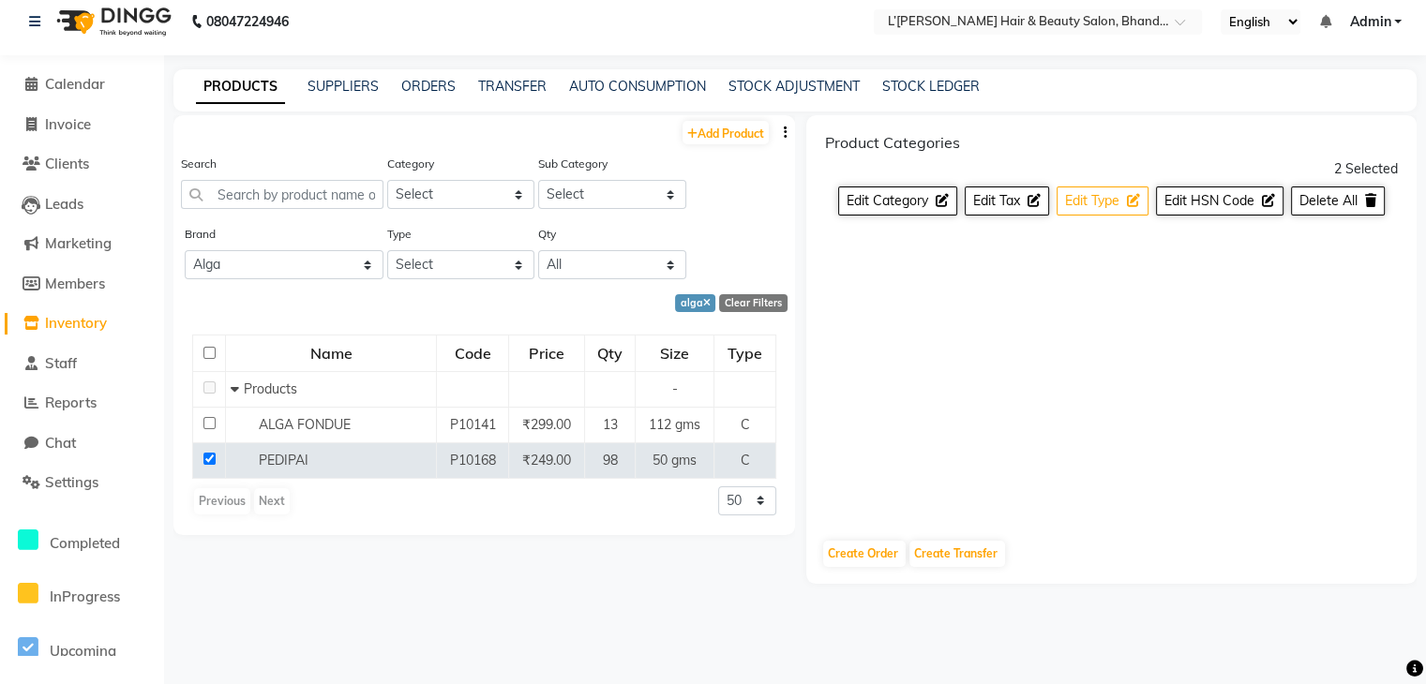
click at [1121, 200] on button "Edit Type" at bounding box center [1102, 201] width 92 height 29
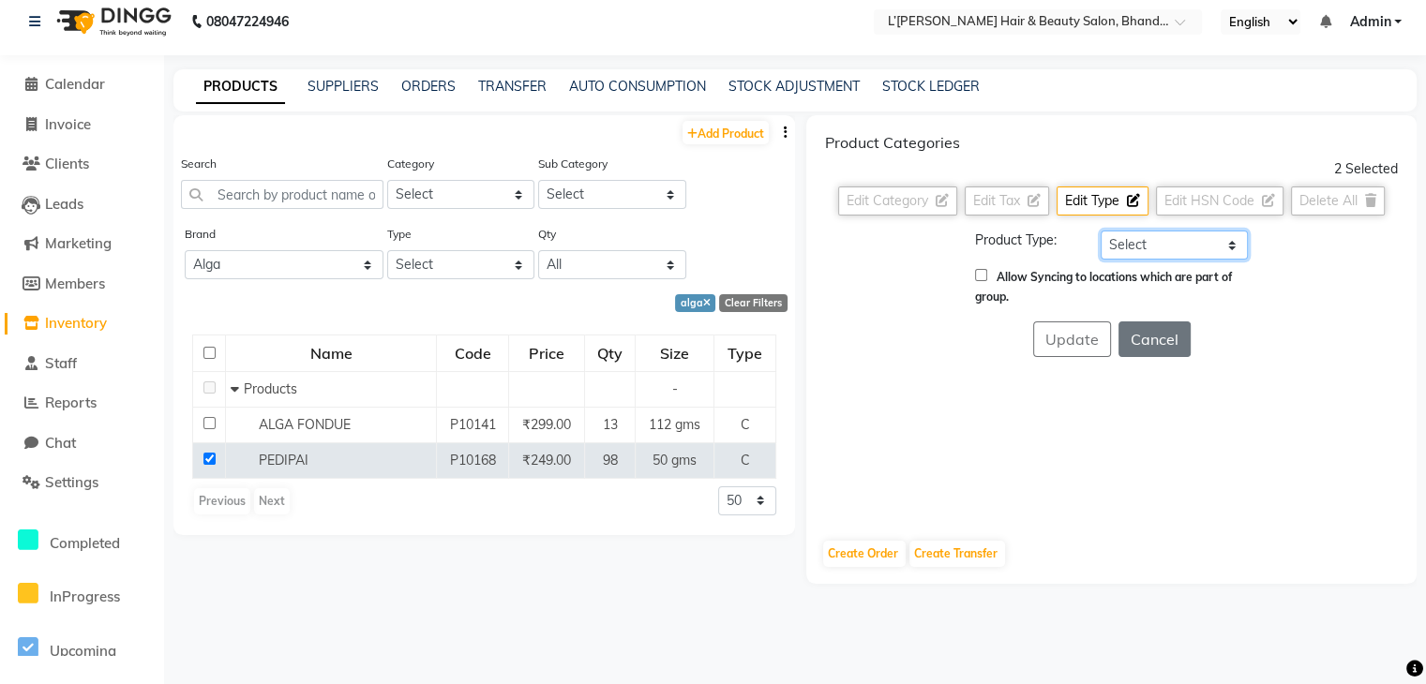
click at [1127, 247] on select "Select Both Retail Consumable" at bounding box center [1174, 245] width 147 height 29
click at [1101, 231] on select "Select Both Retail Consumable" at bounding box center [1174, 245] width 147 height 29
click at [1087, 337] on button "Update" at bounding box center [1072, 340] width 78 height 36
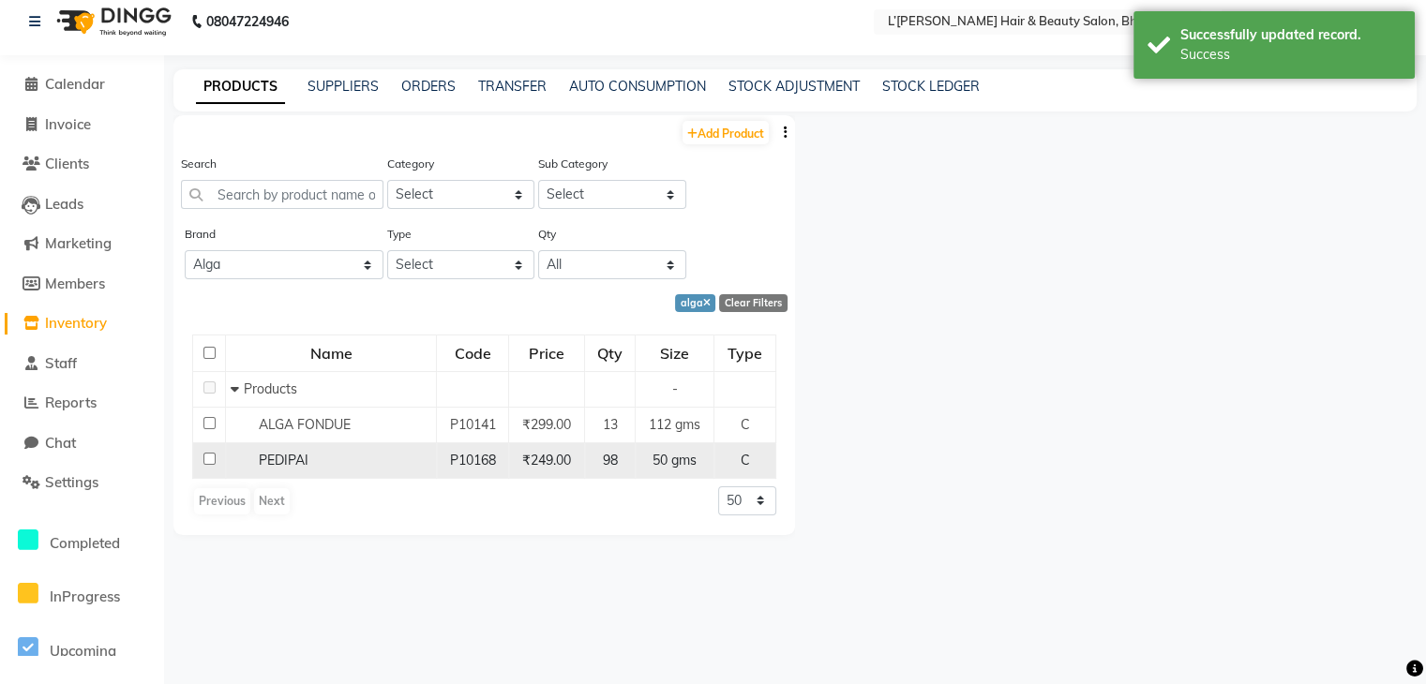
click at [209, 458] on input "checkbox" at bounding box center [209, 459] width 12 height 12
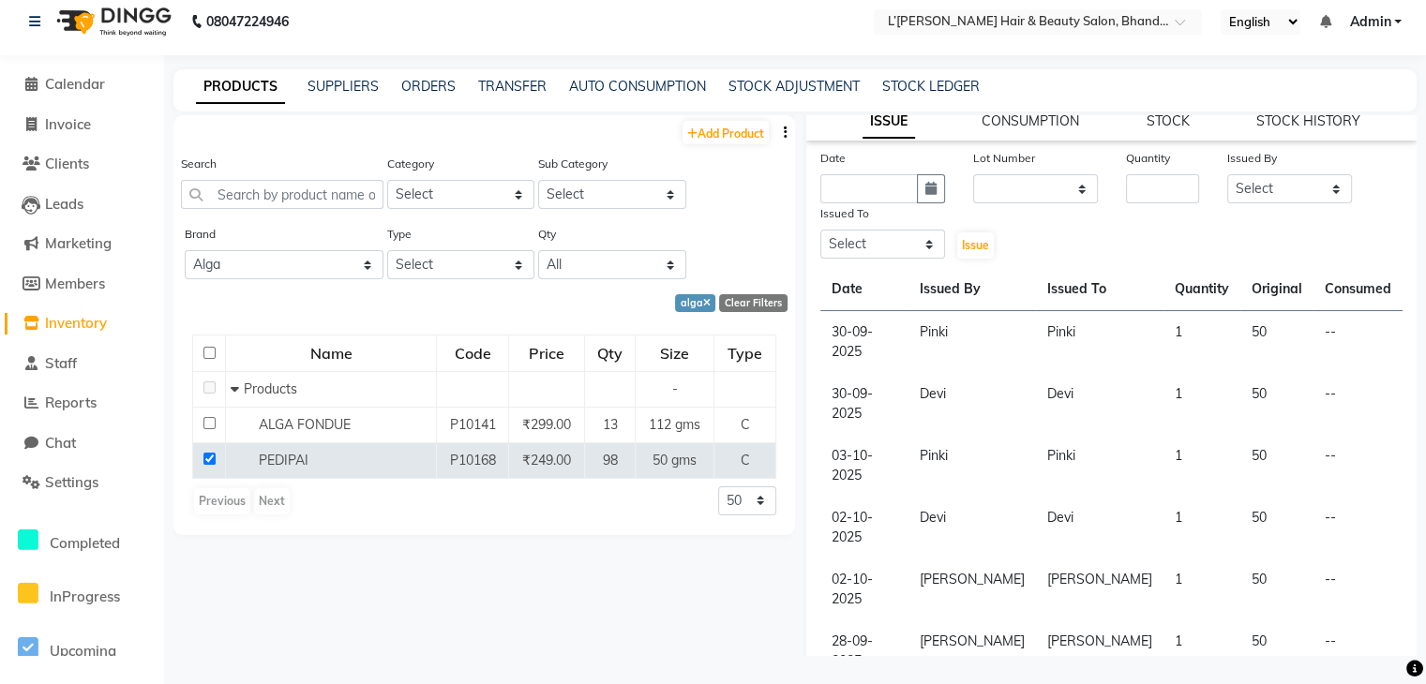
scroll to position [202, 0]
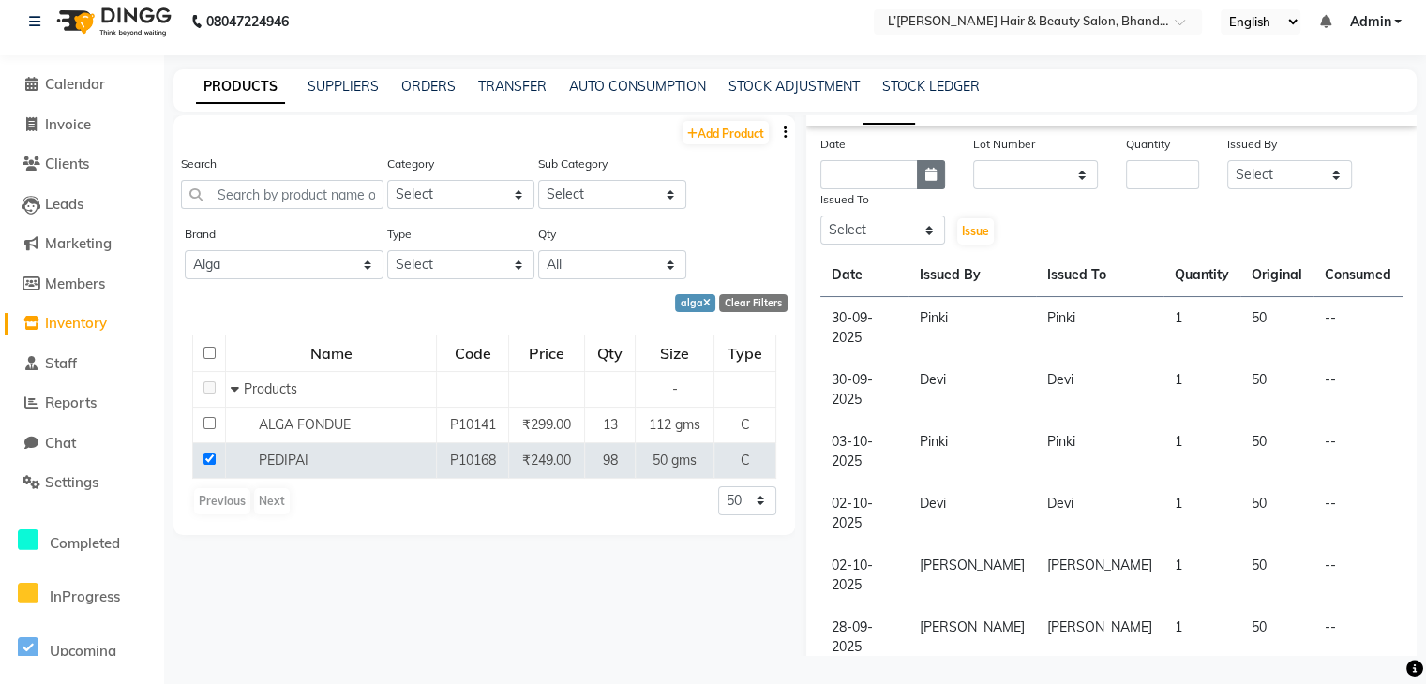
click at [926, 181] on icon "button" at bounding box center [930, 174] width 11 height 13
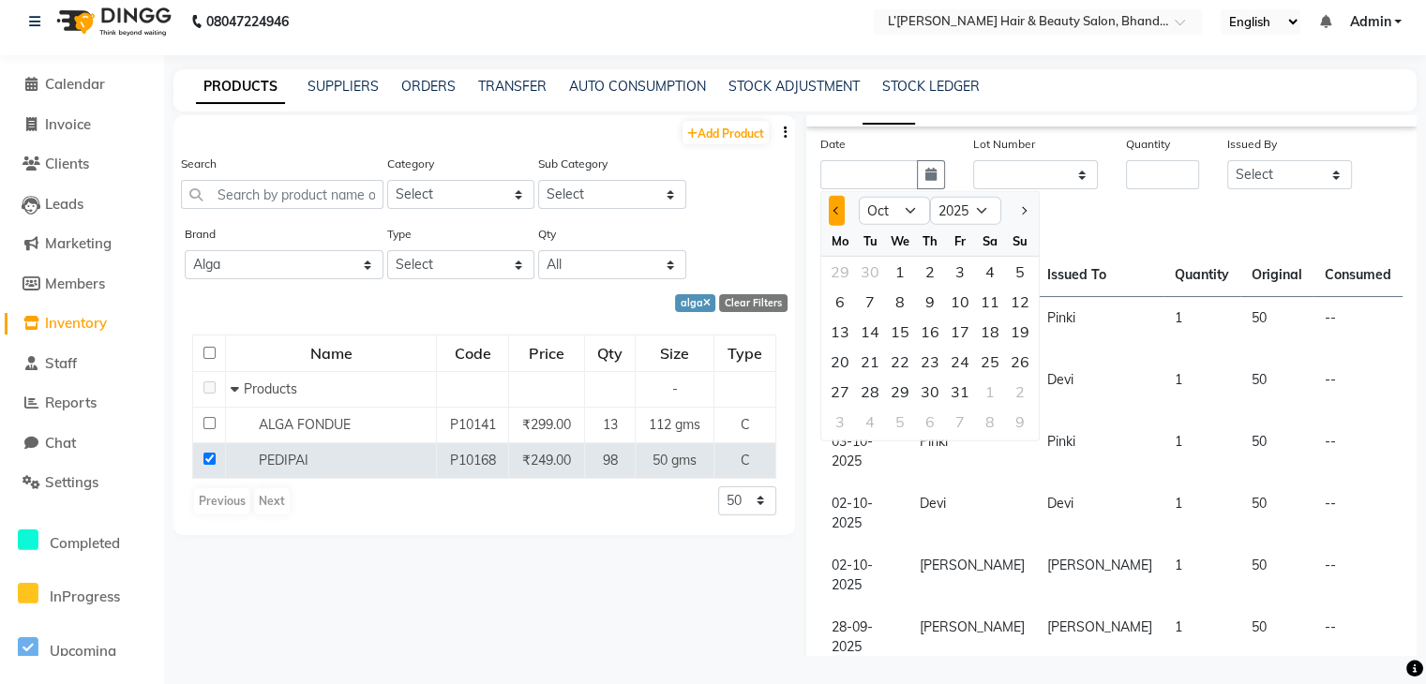
click at [831, 217] on button "Previous month" at bounding box center [837, 211] width 16 height 30
click at [931, 368] on div "25" at bounding box center [930, 362] width 30 height 30
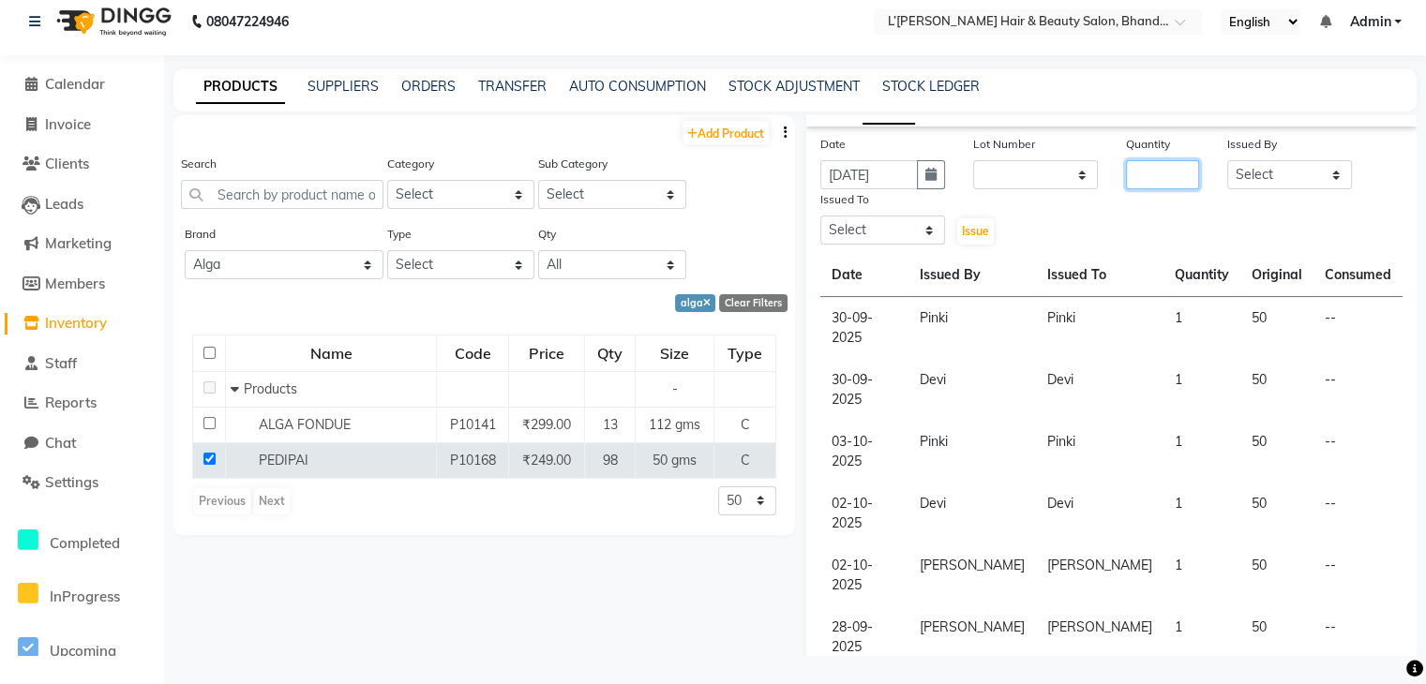
click at [1144, 177] on input "number" at bounding box center [1163, 174] width 74 height 29
click at [1284, 183] on select "Select Devi DIS Mamta Pinki Rajiya Rupal Shweta Uma UNKNOWN VIDHYA" at bounding box center [1289, 174] width 125 height 29
click at [1227, 166] on select "Select Devi DIS Mamta Pinki Rajiya Rupal Shweta Uma UNKNOWN VIDHYA" at bounding box center [1289, 174] width 125 height 29
click at [916, 245] on select "Select Devi DIS Mamta Pinki Rajiya Rupal Shweta Uma UNKNOWN VIDHYA" at bounding box center [882, 230] width 125 height 29
click at [820, 222] on select "Select Devi DIS Mamta Pinki Rajiya Rupal Shweta Uma UNKNOWN VIDHYA" at bounding box center [882, 230] width 125 height 29
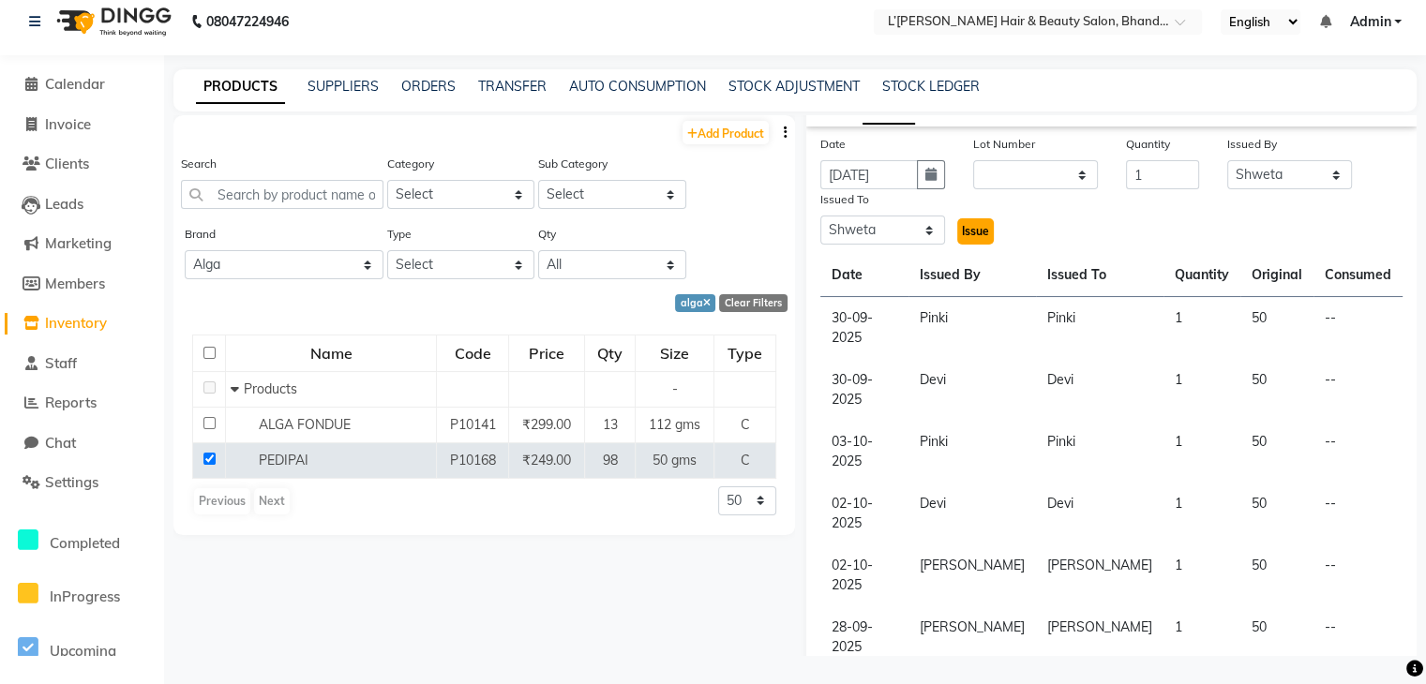
click at [967, 238] on span "Issue" at bounding box center [975, 231] width 27 height 14
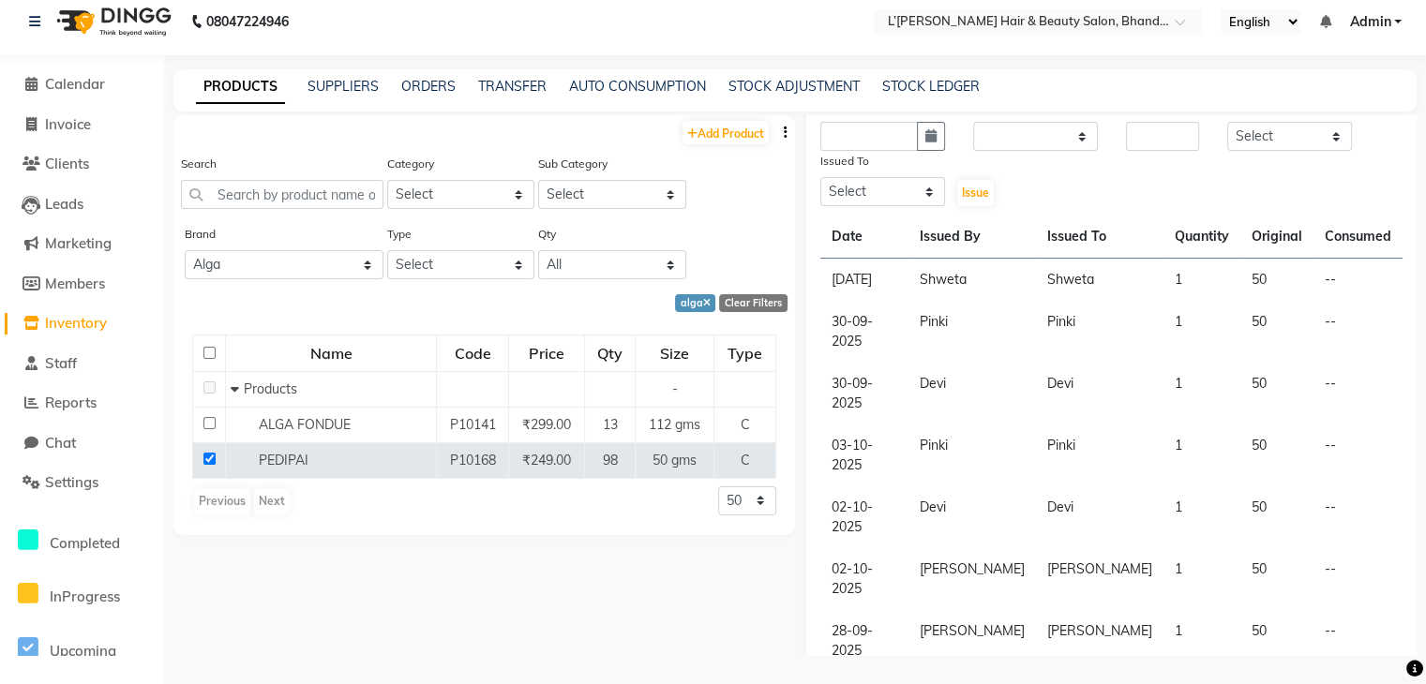
scroll to position [244, 0]
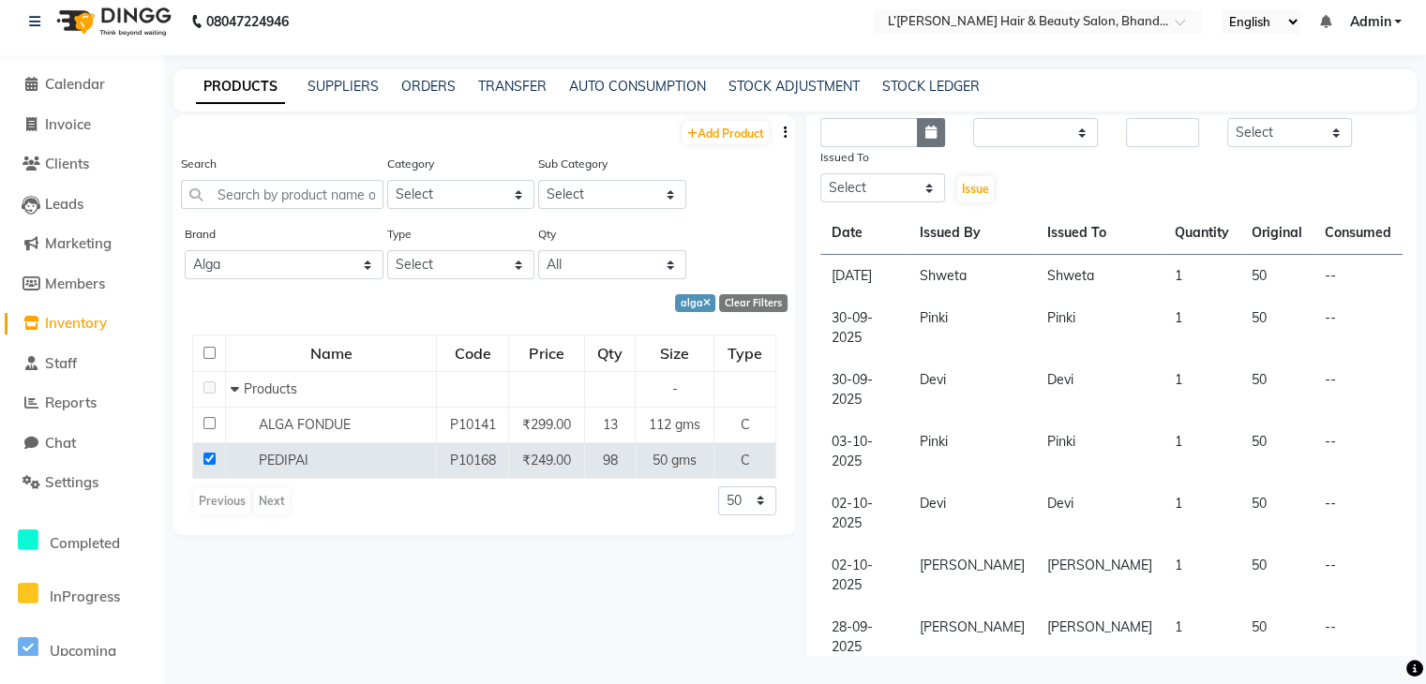
click at [927, 139] on icon "button" at bounding box center [930, 132] width 11 height 13
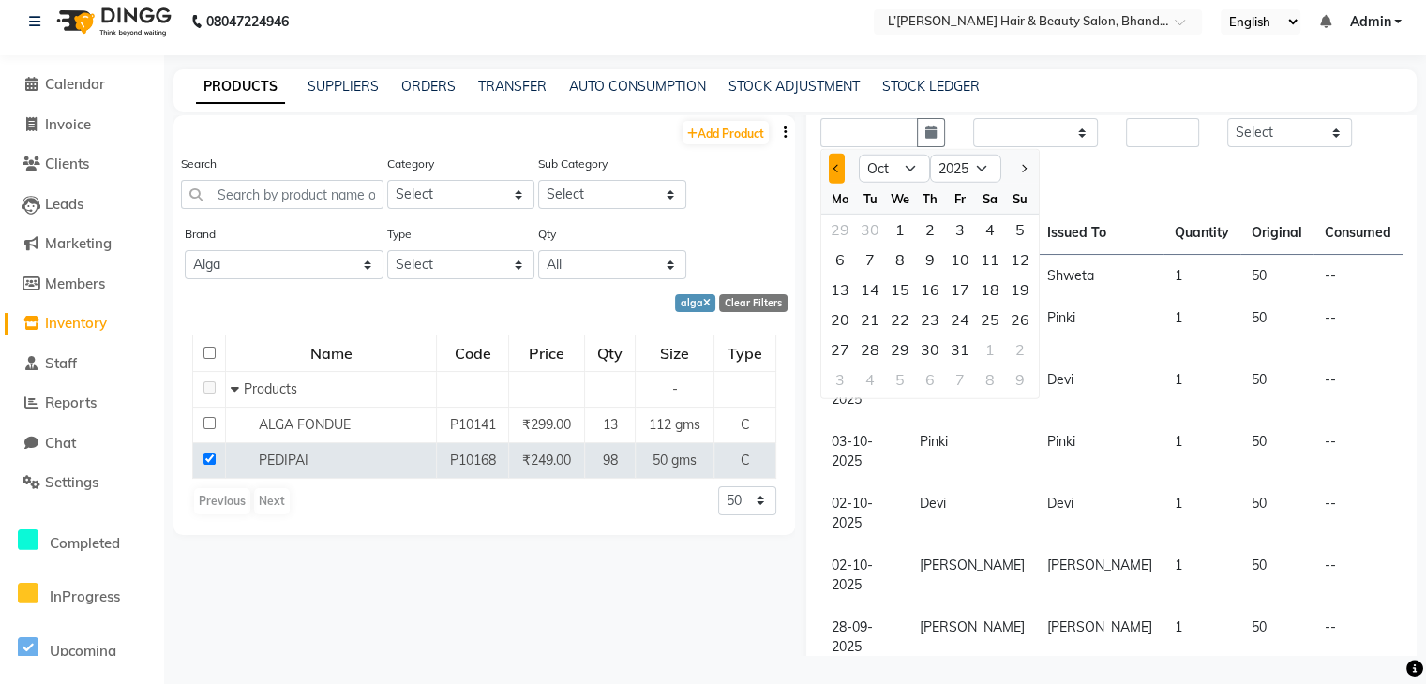
click at [840, 177] on button "Previous month" at bounding box center [837, 169] width 16 height 30
click at [874, 322] on div "23" at bounding box center [870, 320] width 30 height 30
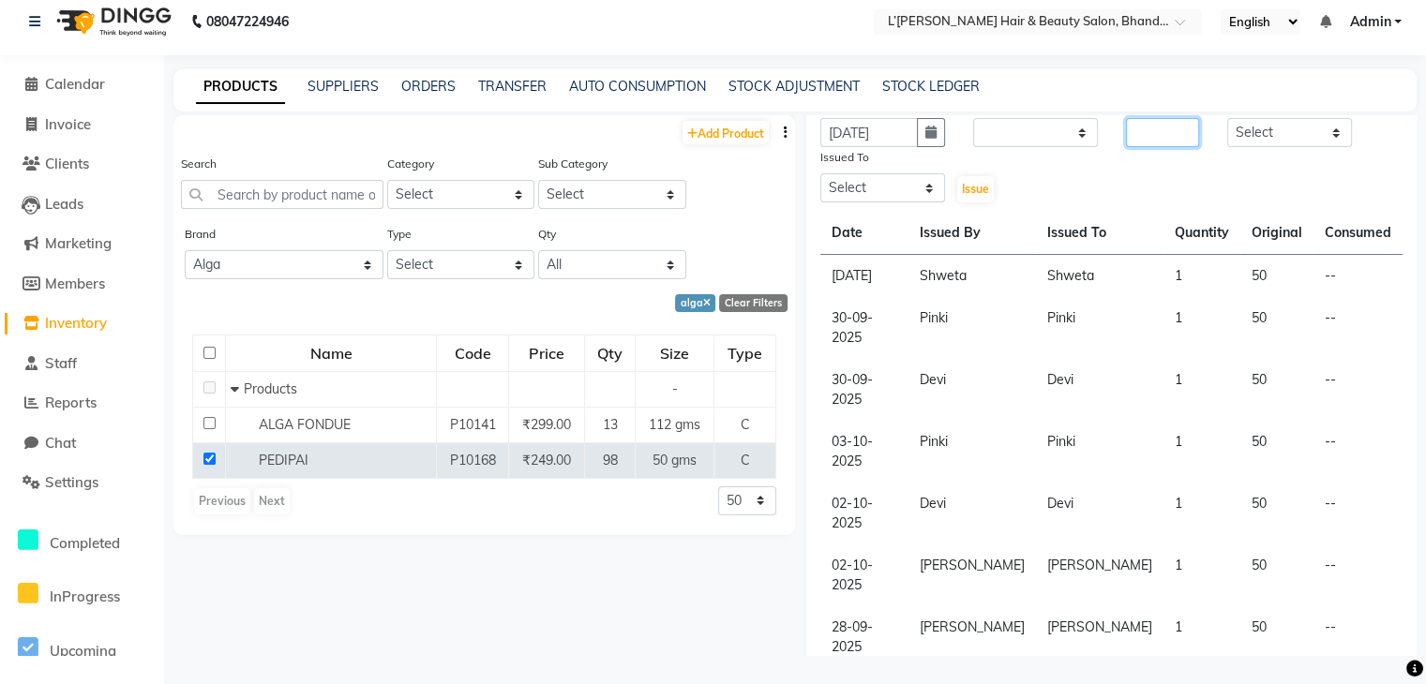
click at [1135, 140] on input "number" at bounding box center [1163, 132] width 74 height 29
click at [1280, 130] on select "Select Devi DIS Mamta Pinki Rajiya Rupal Shweta Uma UNKNOWN VIDHYA" at bounding box center [1289, 132] width 125 height 29
click at [1227, 124] on select "Select Devi DIS Mamta Pinki Rajiya Rupal Shweta Uma UNKNOWN VIDHYA" at bounding box center [1289, 132] width 125 height 29
click at [890, 202] on select "Select Devi DIS Mamta Pinki Rajiya Rupal Shweta Uma UNKNOWN VIDHYA" at bounding box center [882, 187] width 125 height 29
click at [820, 180] on select "Select Devi DIS Mamta Pinki Rajiya Rupal Shweta Uma UNKNOWN VIDHYA" at bounding box center [882, 187] width 125 height 29
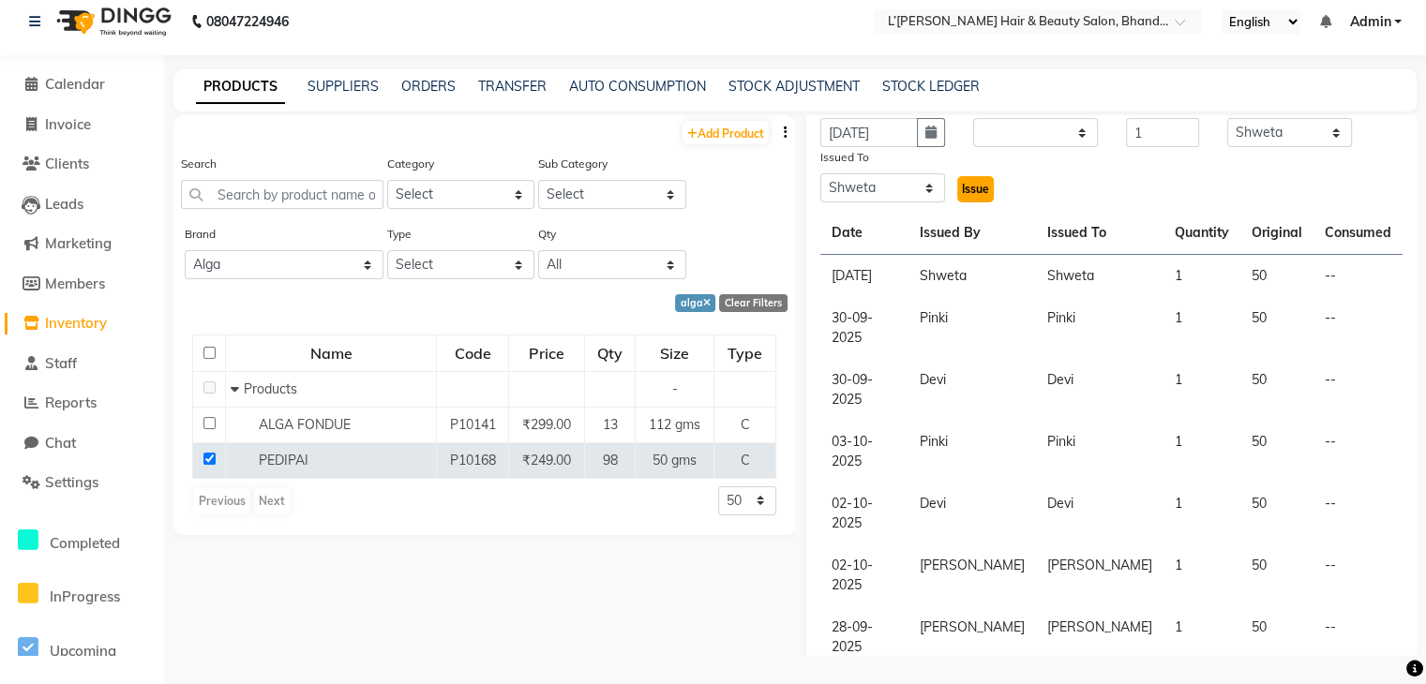
click at [963, 196] on span "Issue" at bounding box center [975, 189] width 27 height 14
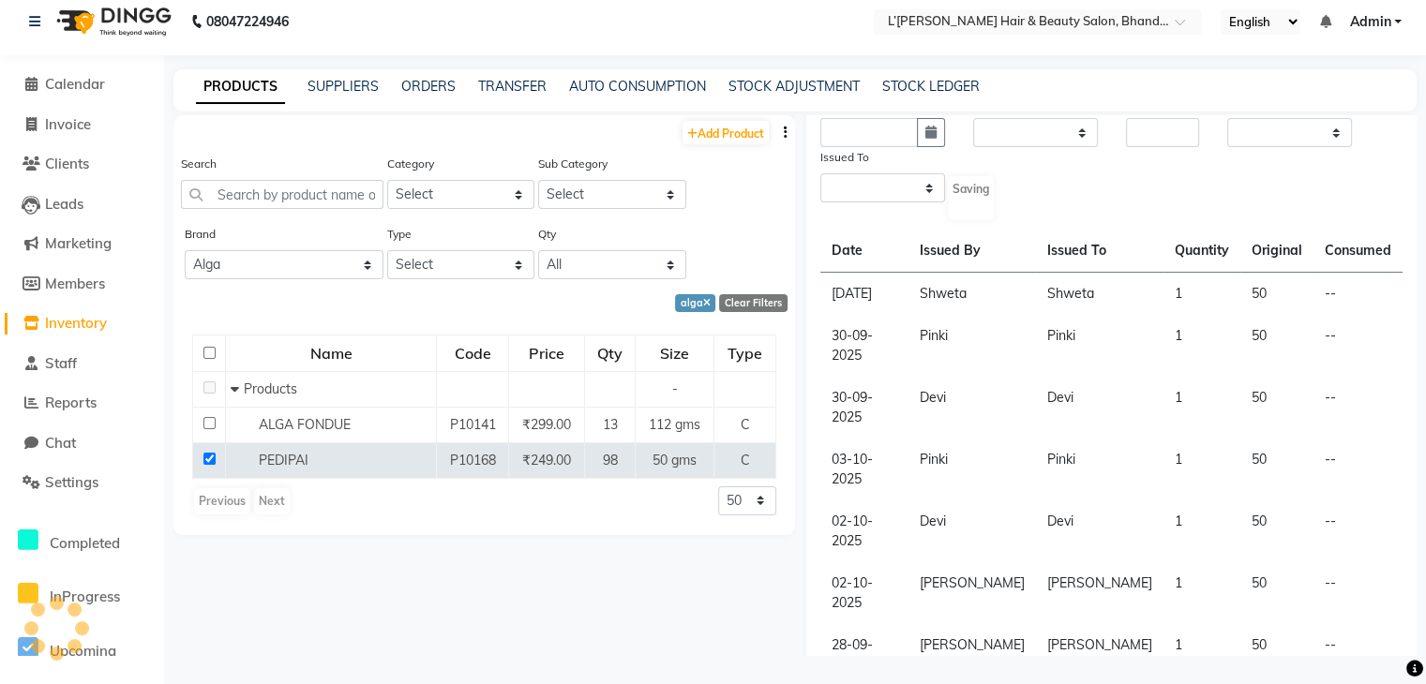
scroll to position [0, 0]
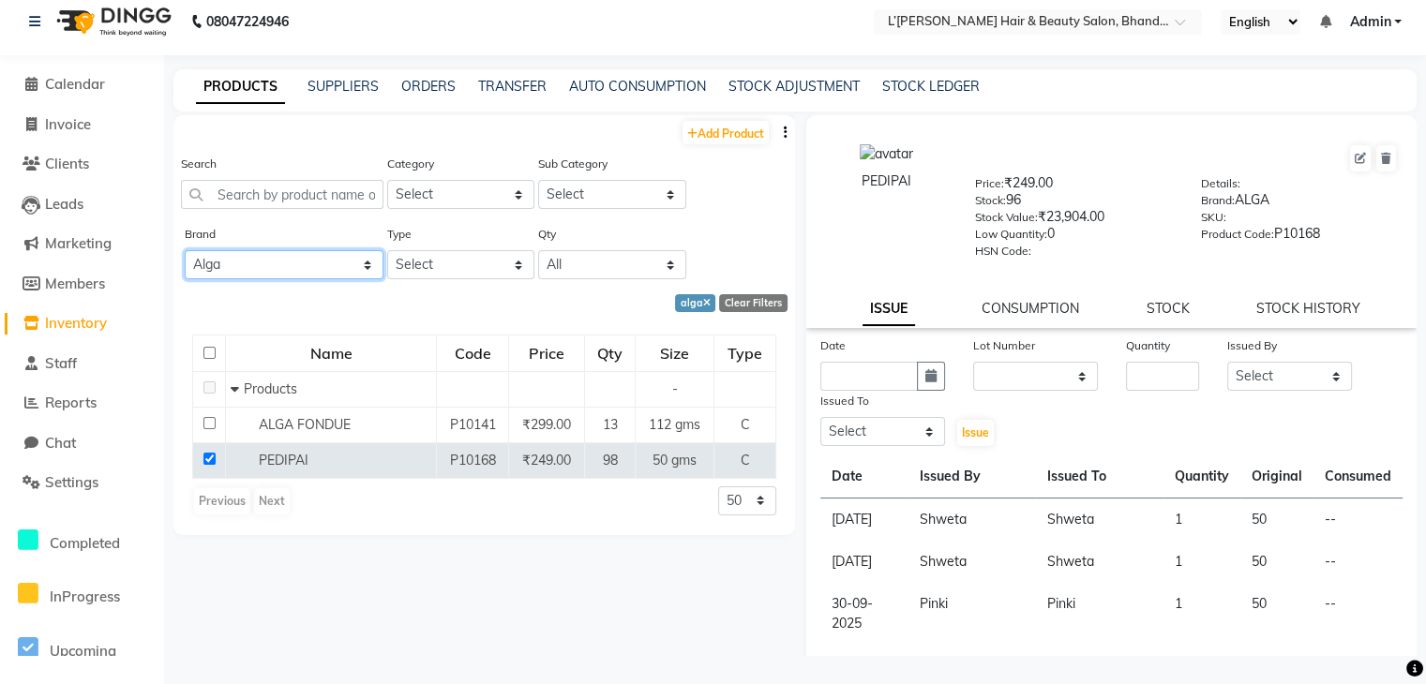
click at [238, 264] on select "All 2 Agelock Alga Beauty Beauty Gang Beauty Garage Blisskin Bodycare Bombine B…" at bounding box center [284, 264] width 199 height 29
click at [185, 251] on select "All 2 Agelock Alga Beauty Beauty Gang Beauty Garage Blisskin Bodycare Bombine B…" at bounding box center [284, 264] width 199 height 29
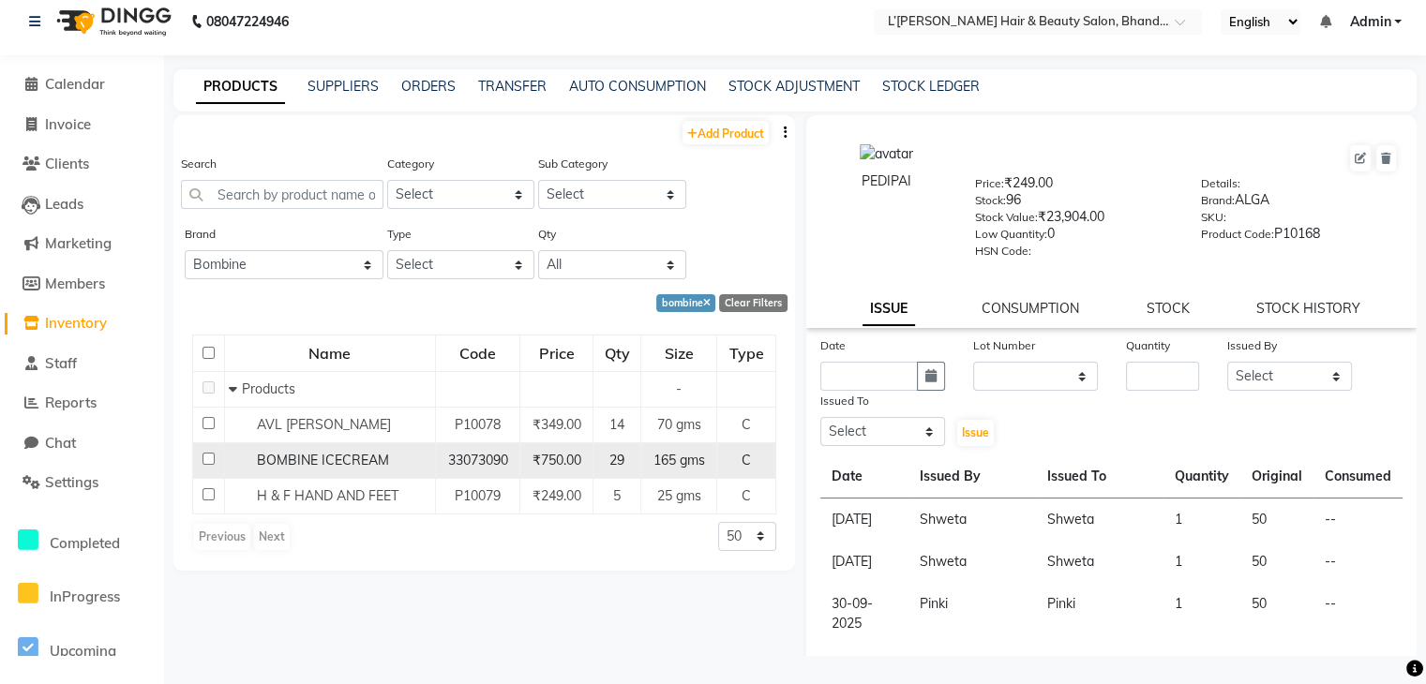
click at [203, 458] on input "checkbox" at bounding box center [208, 459] width 12 height 12
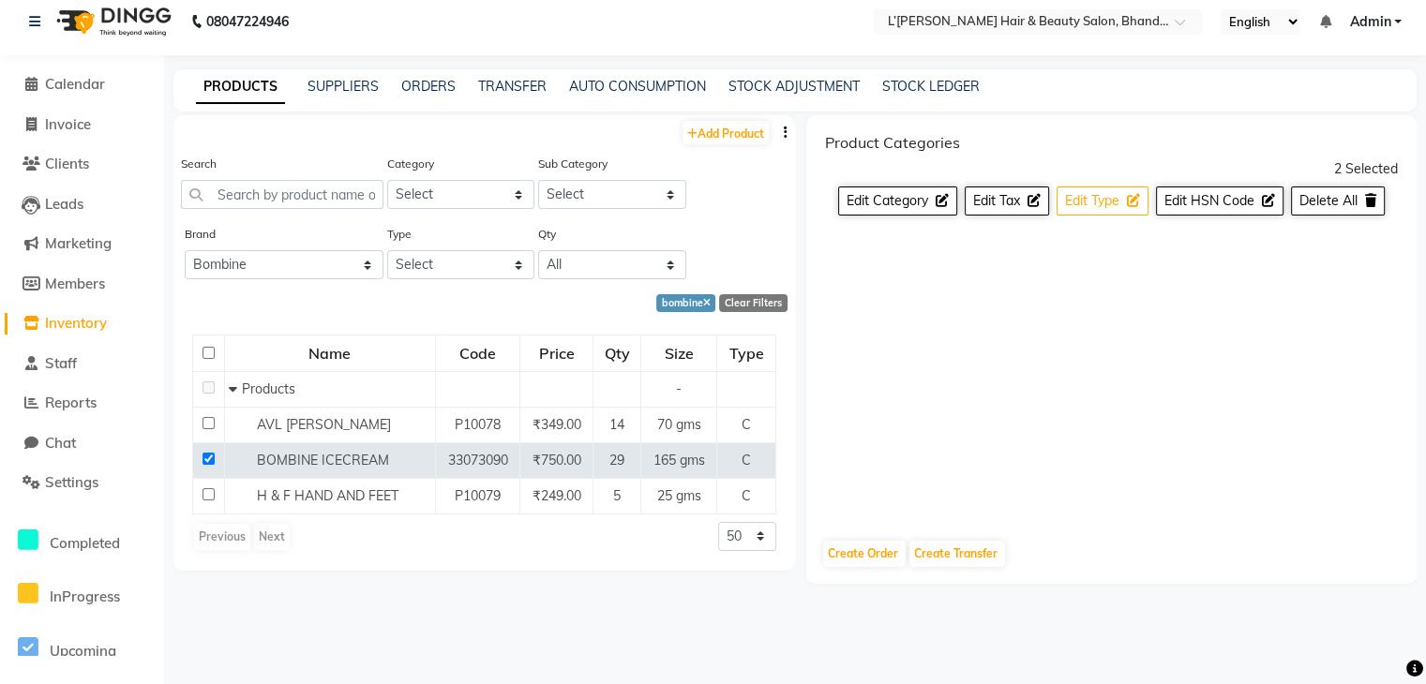
click at [1092, 207] on span "Edit Type" at bounding box center [1092, 200] width 54 height 17
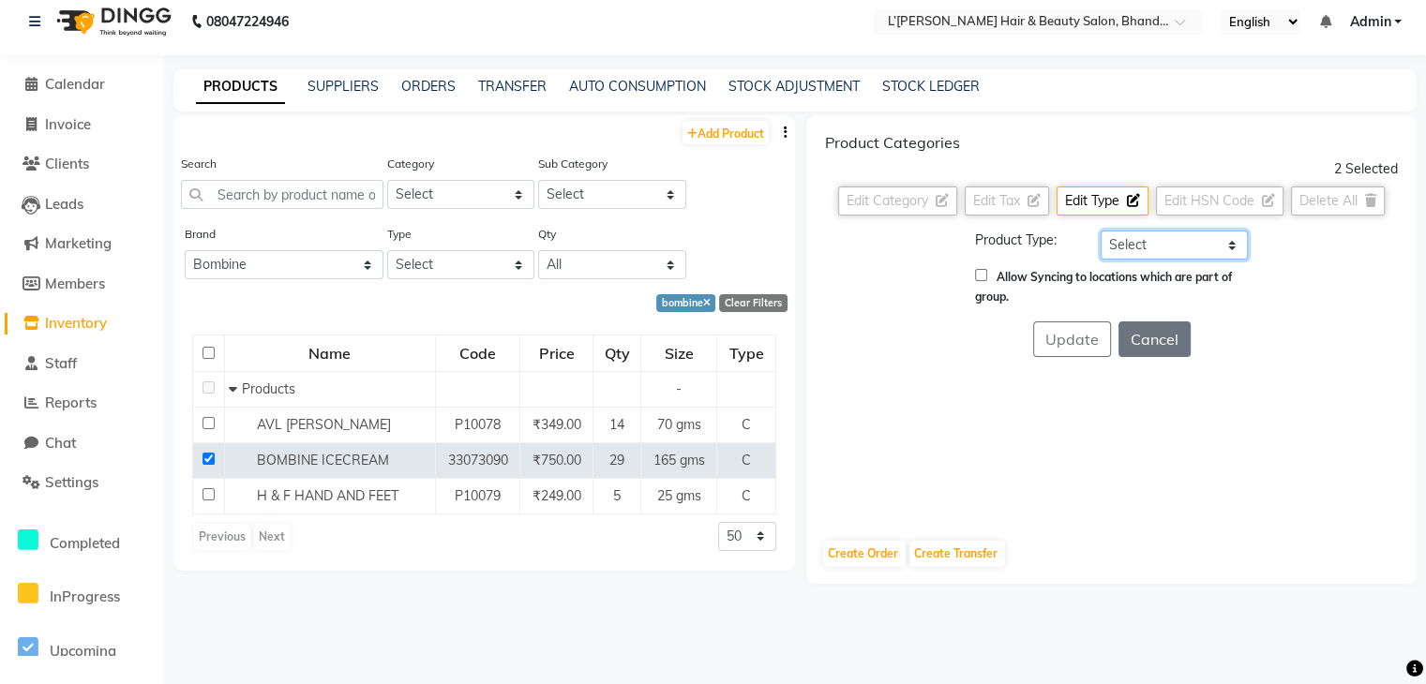
click at [1128, 242] on select "Select Both Retail Consumable" at bounding box center [1174, 245] width 147 height 29
click at [1101, 231] on select "Select Both Retail Consumable" at bounding box center [1174, 245] width 147 height 29
click at [1101, 334] on button "Update" at bounding box center [1072, 340] width 78 height 36
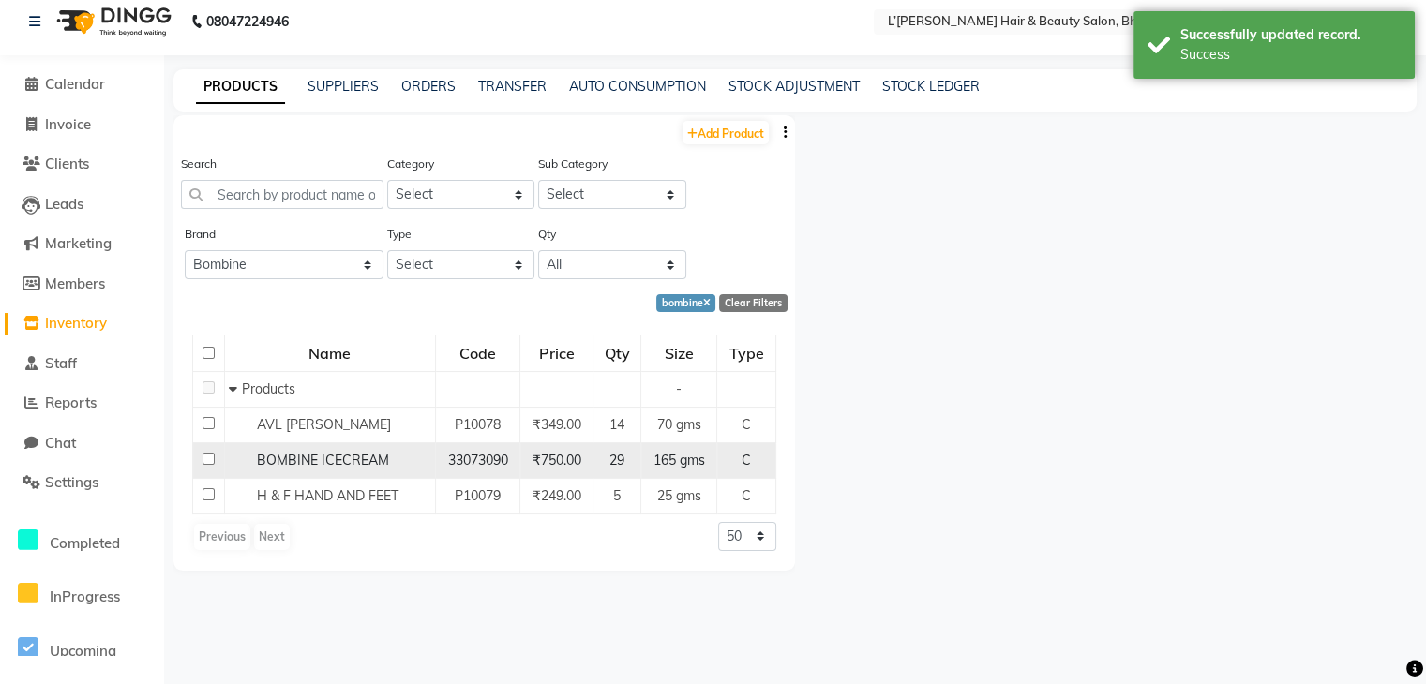
click at [207, 456] on input "checkbox" at bounding box center [208, 459] width 12 height 12
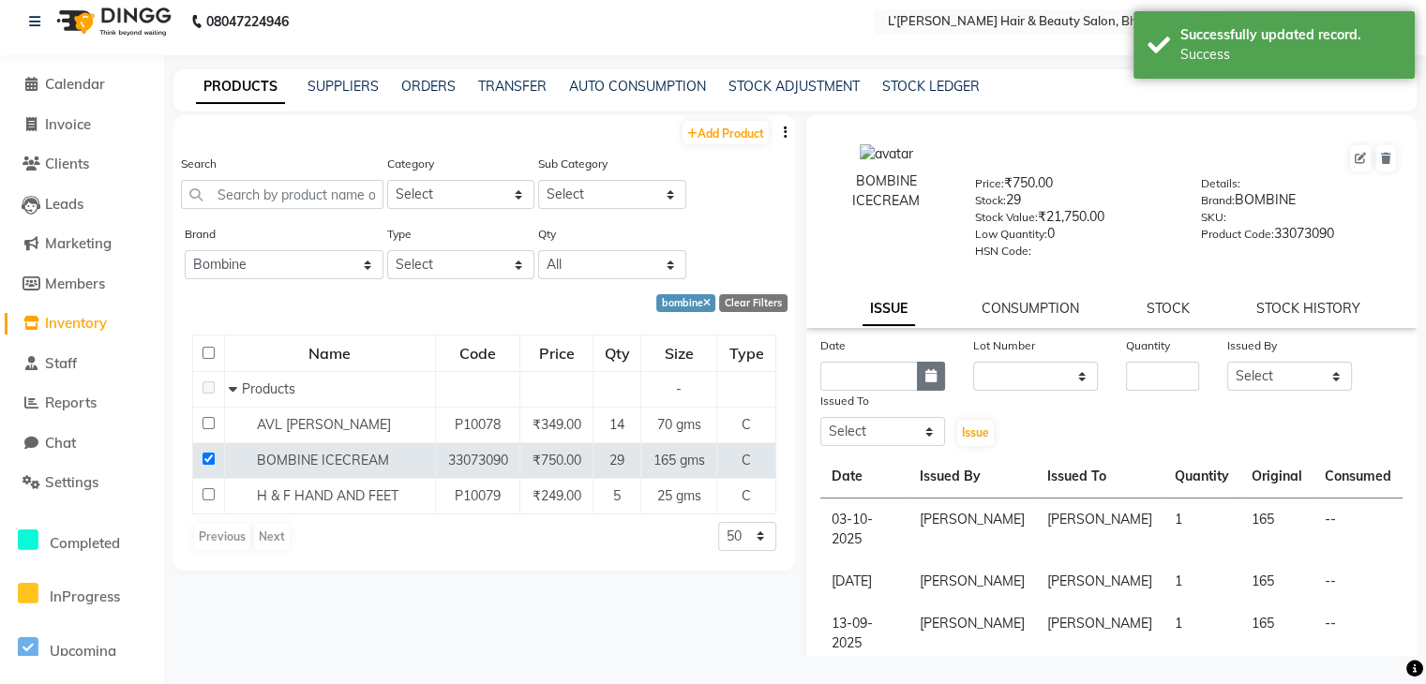
click at [926, 382] on icon "button" at bounding box center [930, 375] width 11 height 13
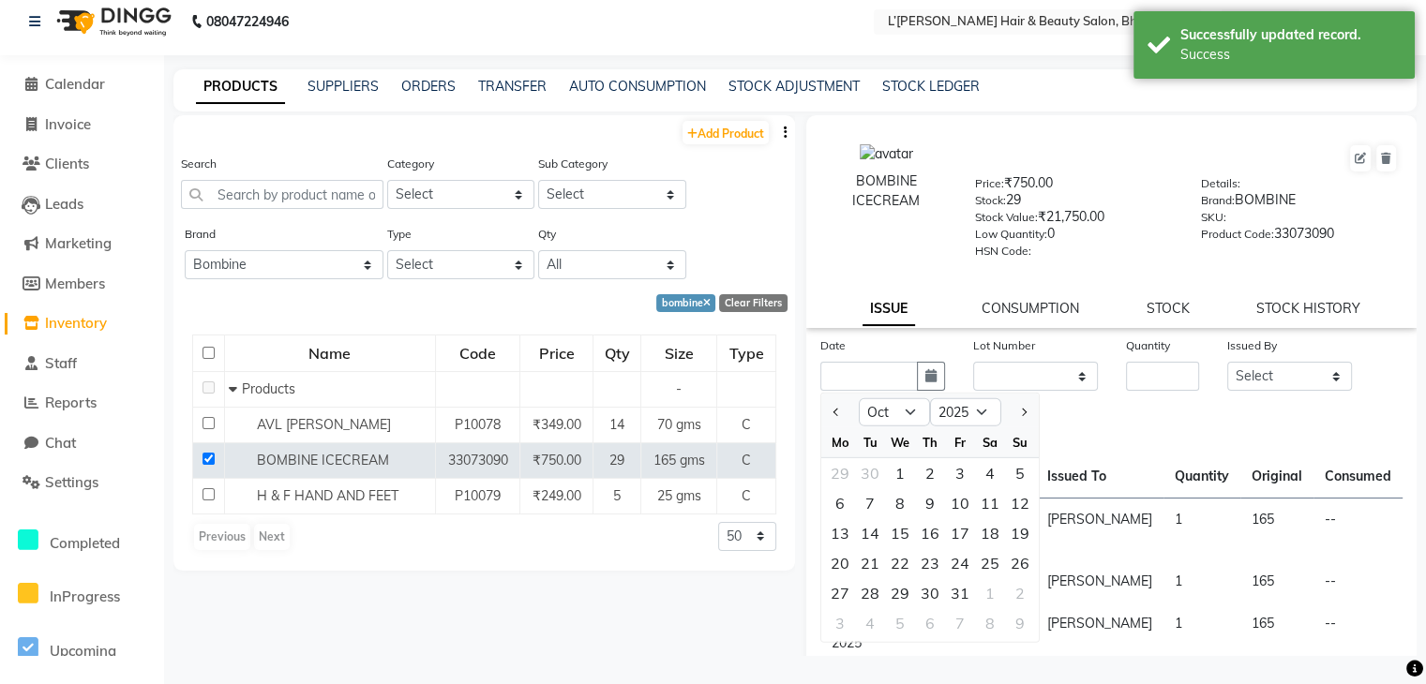
click at [1145, 408] on div "Date Jan Feb Mar Apr May Jun Jul Aug Sep Oct Nov Dec 2015 2016 2017 2018 2019 2…" at bounding box center [1111, 392] width 610 height 112
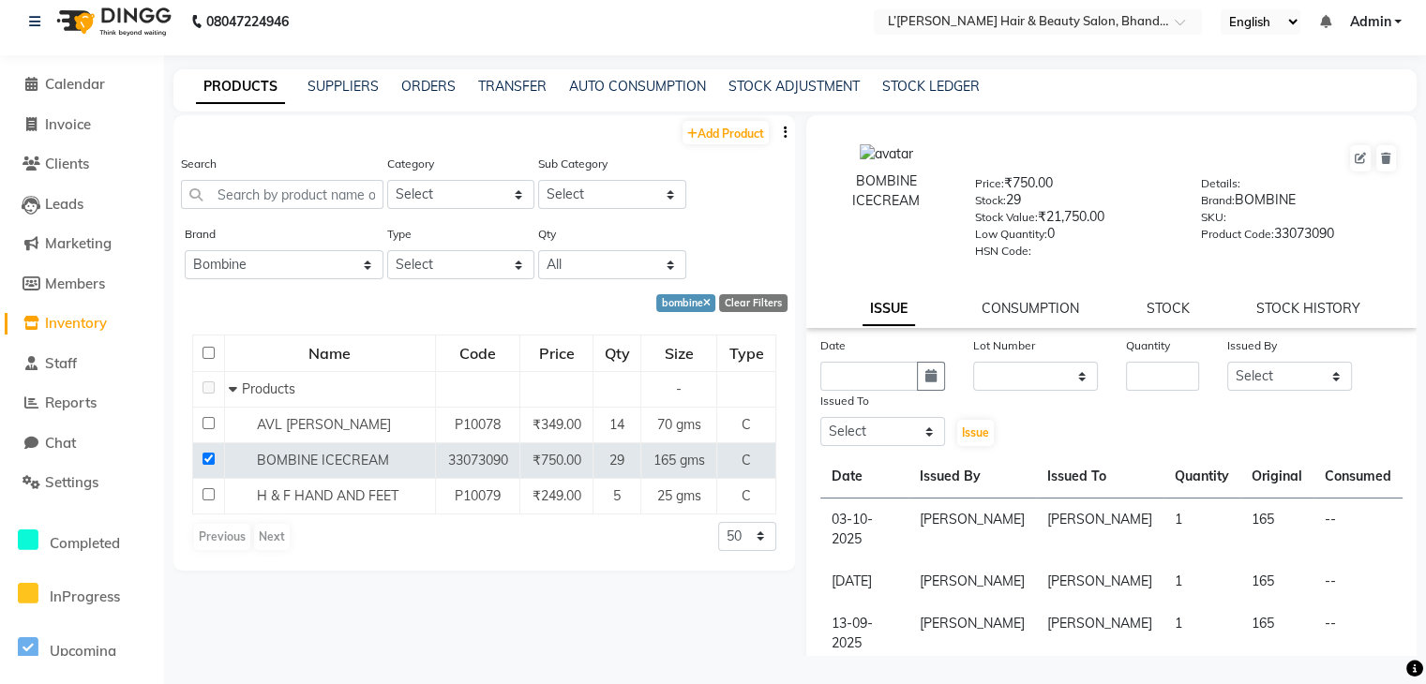
scroll to position [326, 0]
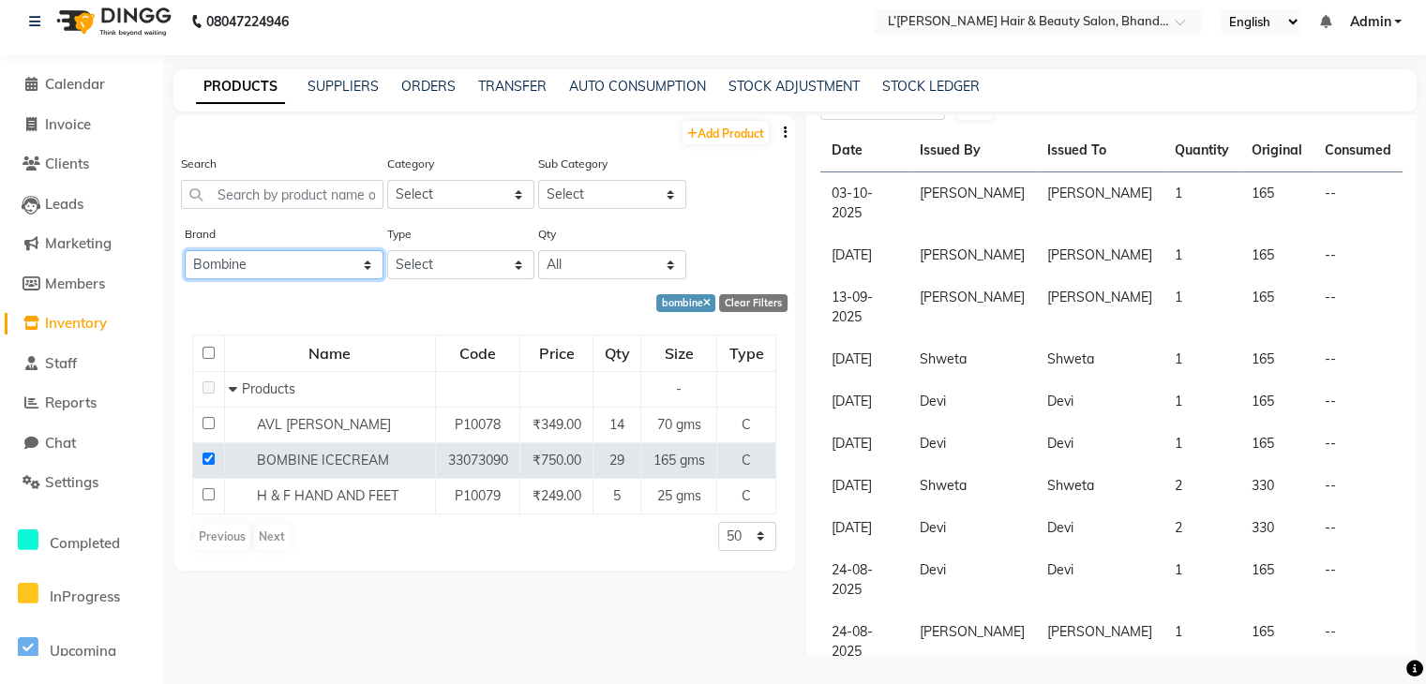
click at [285, 269] on select "All 2 Agelock Alga Beauty Beauty Gang Beauty Garage Blisskin Bodycare Bombine B…" at bounding box center [284, 264] width 199 height 29
click at [185, 251] on select "All 2 Agelock Alga Beauty Beauty Gang Beauty Garage Blisskin Bodycare Bombine B…" at bounding box center [284, 264] width 199 height 29
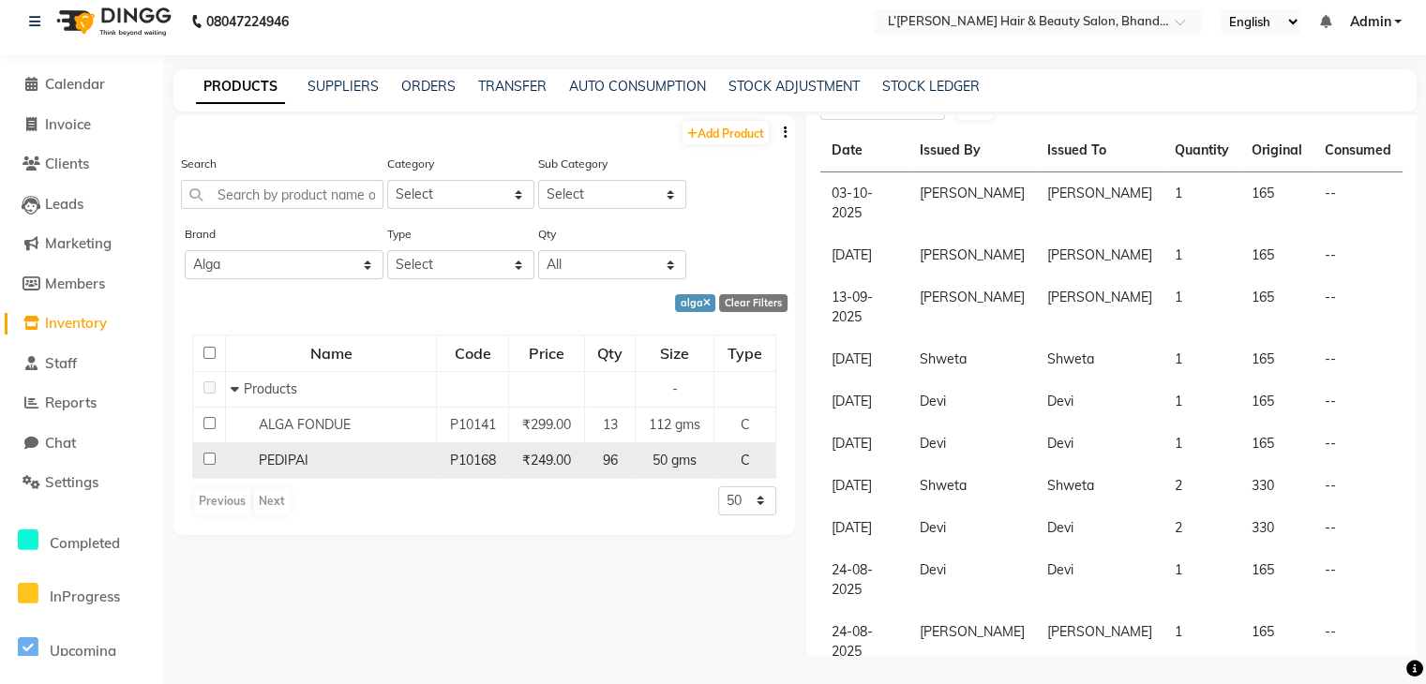
click at [209, 458] on input "checkbox" at bounding box center [209, 459] width 12 height 12
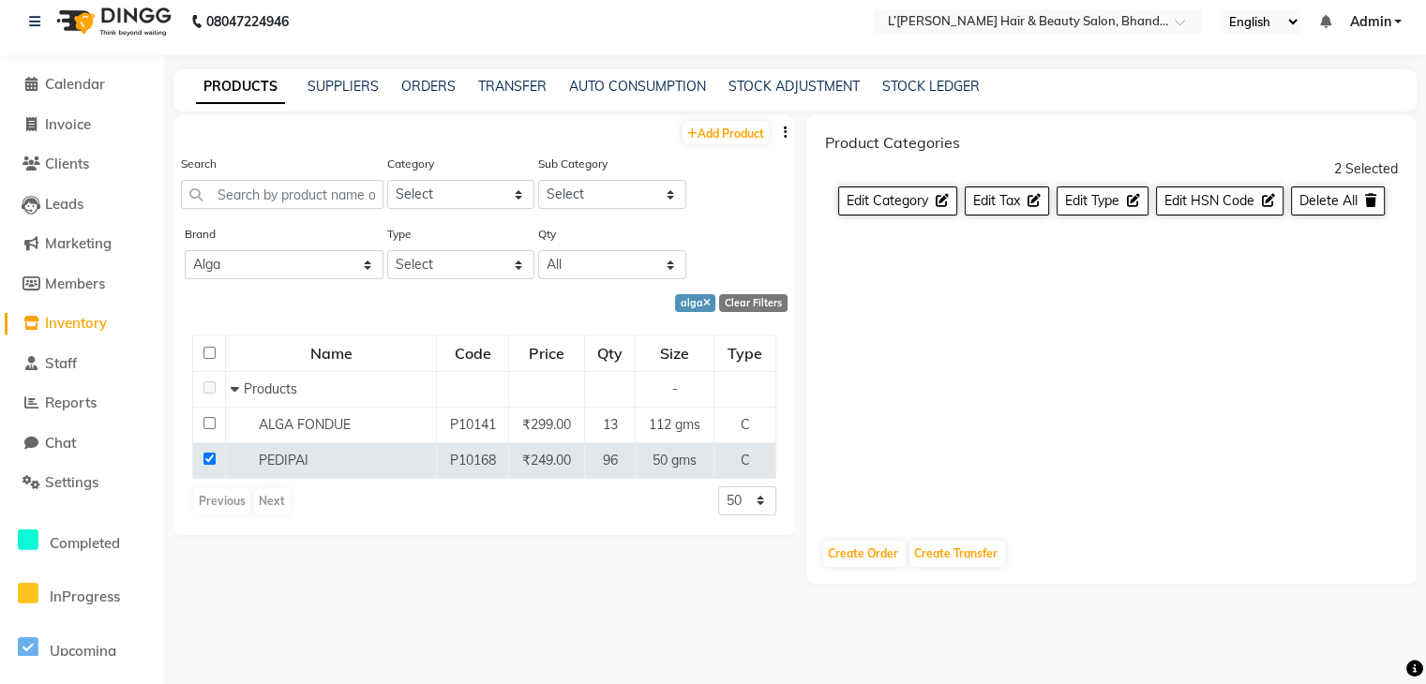
drag, startPoint x: 209, startPoint y: 458, endPoint x: 816, endPoint y: 391, distance: 610.3
click at [816, 391] on div "Add Product Search Category Select Hair Skin Makeup Personal Care Appliances Be…" at bounding box center [794, 385] width 1243 height 541
click at [963, 547] on span "Create Transfer" at bounding box center [955, 554] width 83 height 14
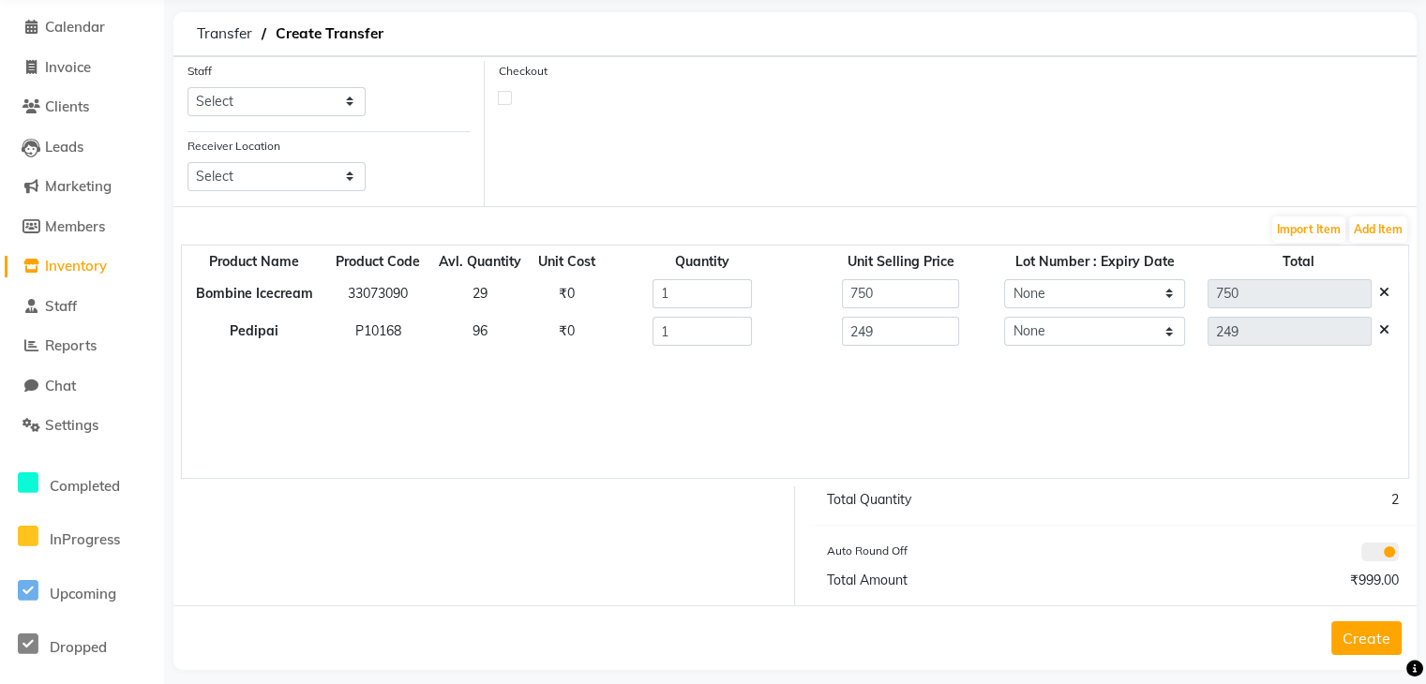
scroll to position [52, 0]
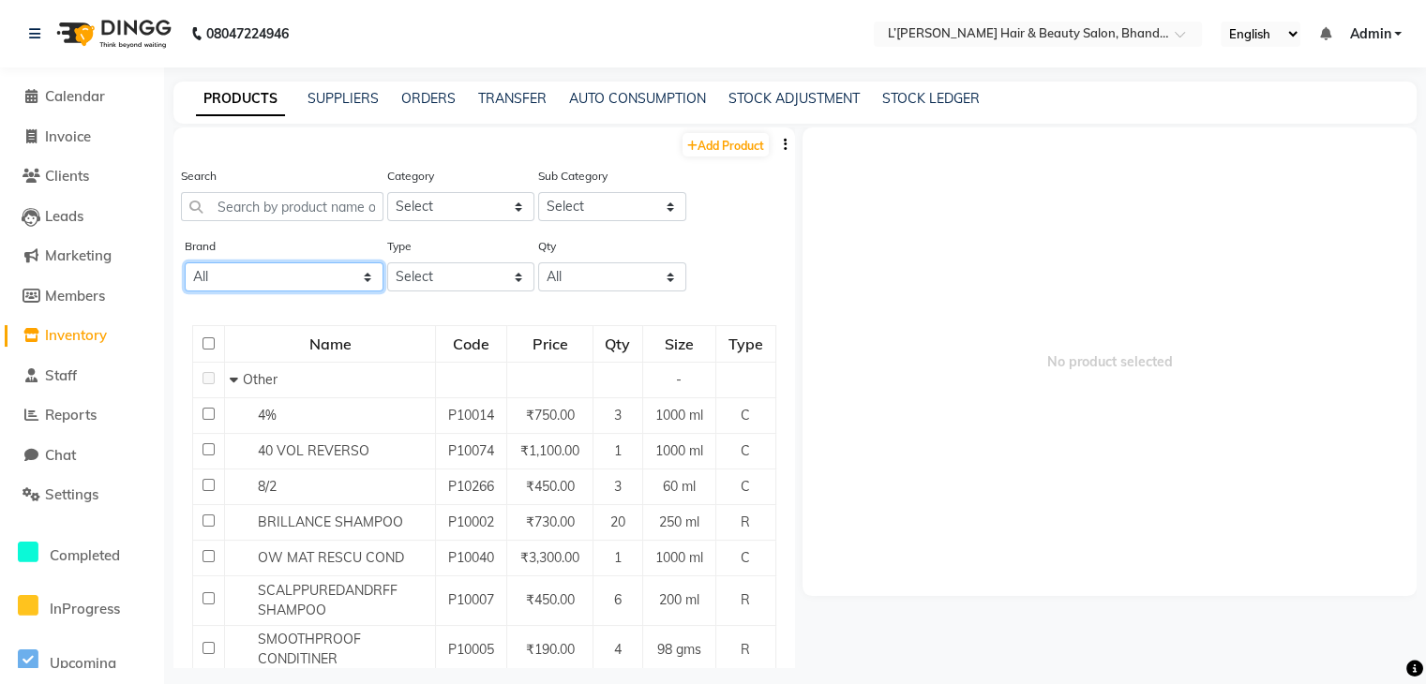
click at [252, 280] on select "All 2 Agelock Alga Beauty Beauty Gang Beauty Garage Blisskin Bodycare Bombine B…" at bounding box center [284, 276] width 199 height 29
click at [185, 264] on select "All 2 Agelock Alga Beauty Beauty Gang Beauty Garage Blisskin Bodycare Bombine B…" at bounding box center [284, 276] width 199 height 29
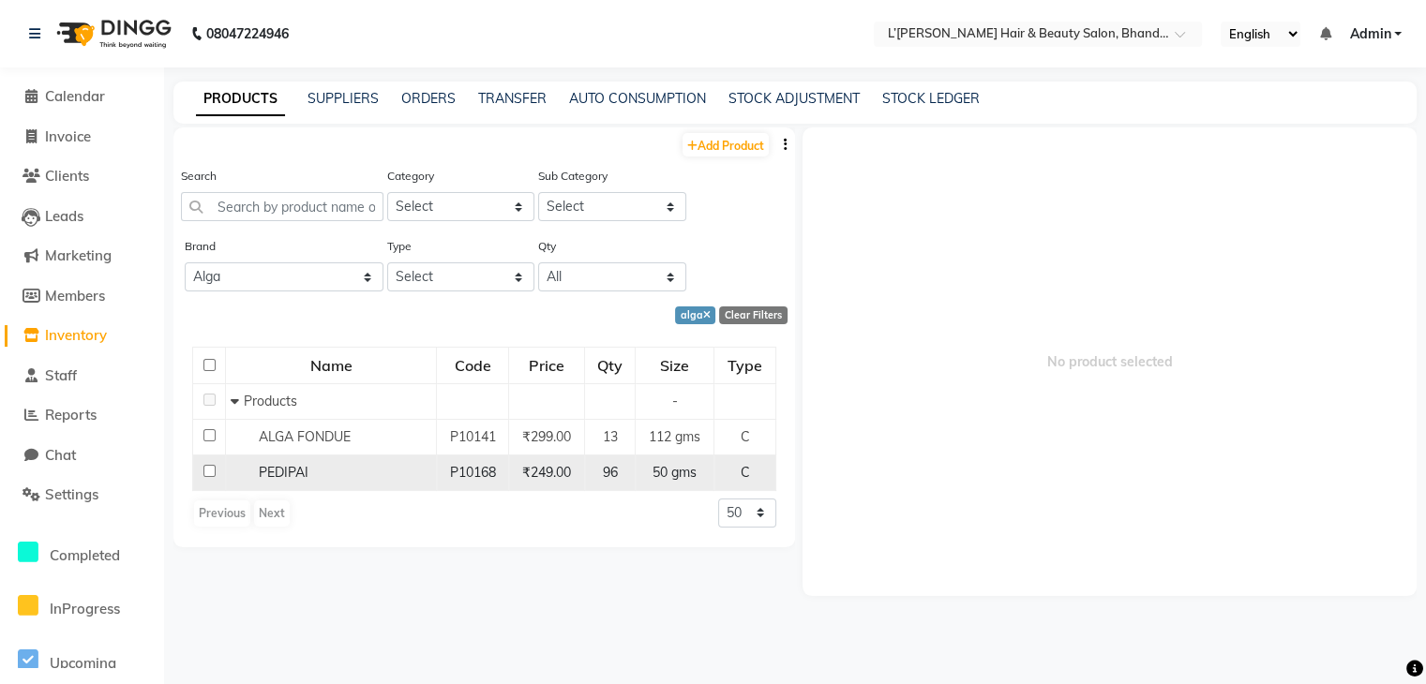
click at [206, 471] on input "checkbox" at bounding box center [209, 471] width 12 height 12
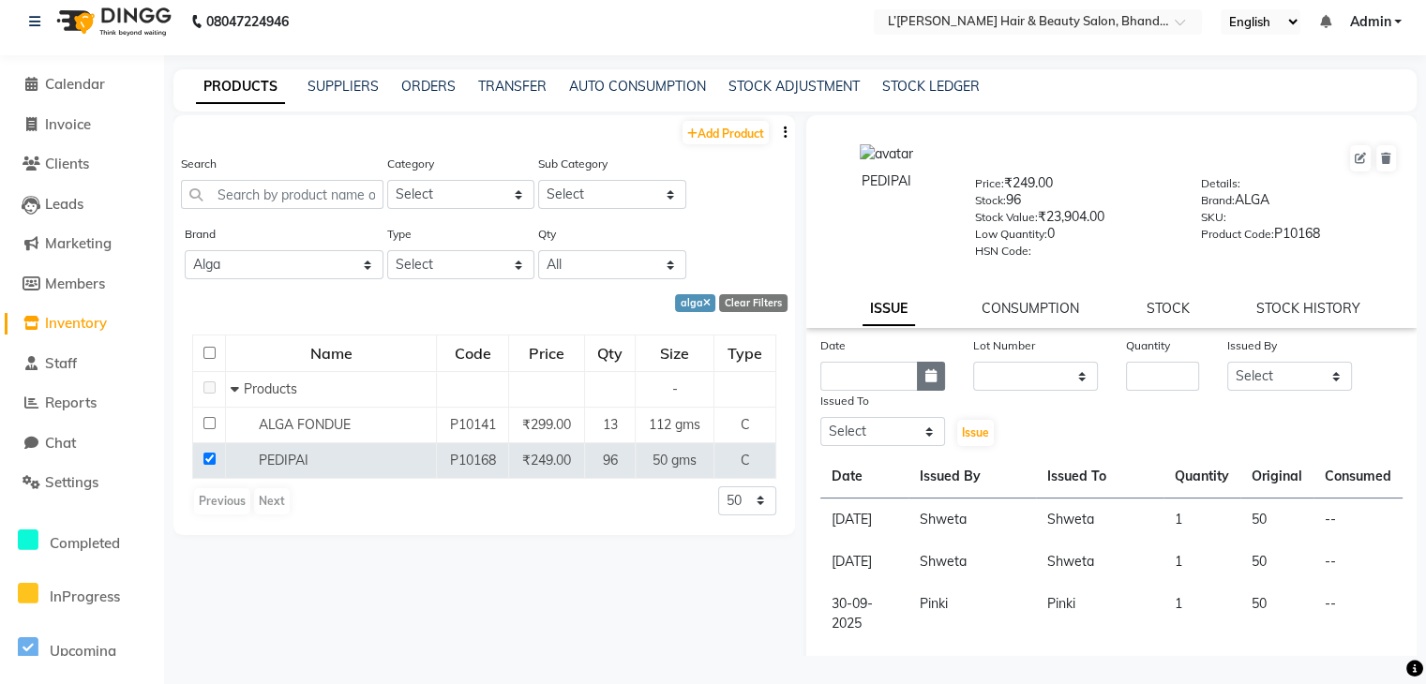
click at [930, 382] on icon "button" at bounding box center [930, 375] width 11 height 13
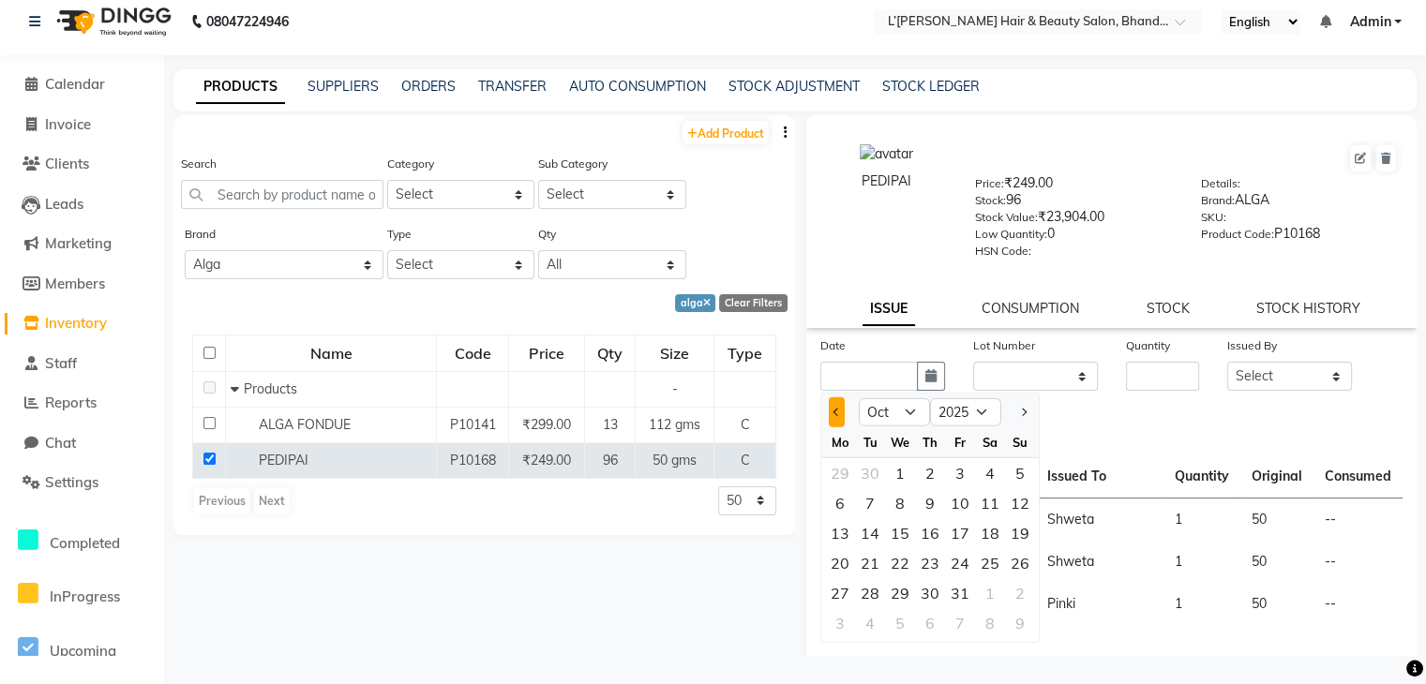
click at [836, 416] on span "Previous month" at bounding box center [836, 412] width 7 height 7
click at [870, 565] on div "23" at bounding box center [870, 563] width 30 height 30
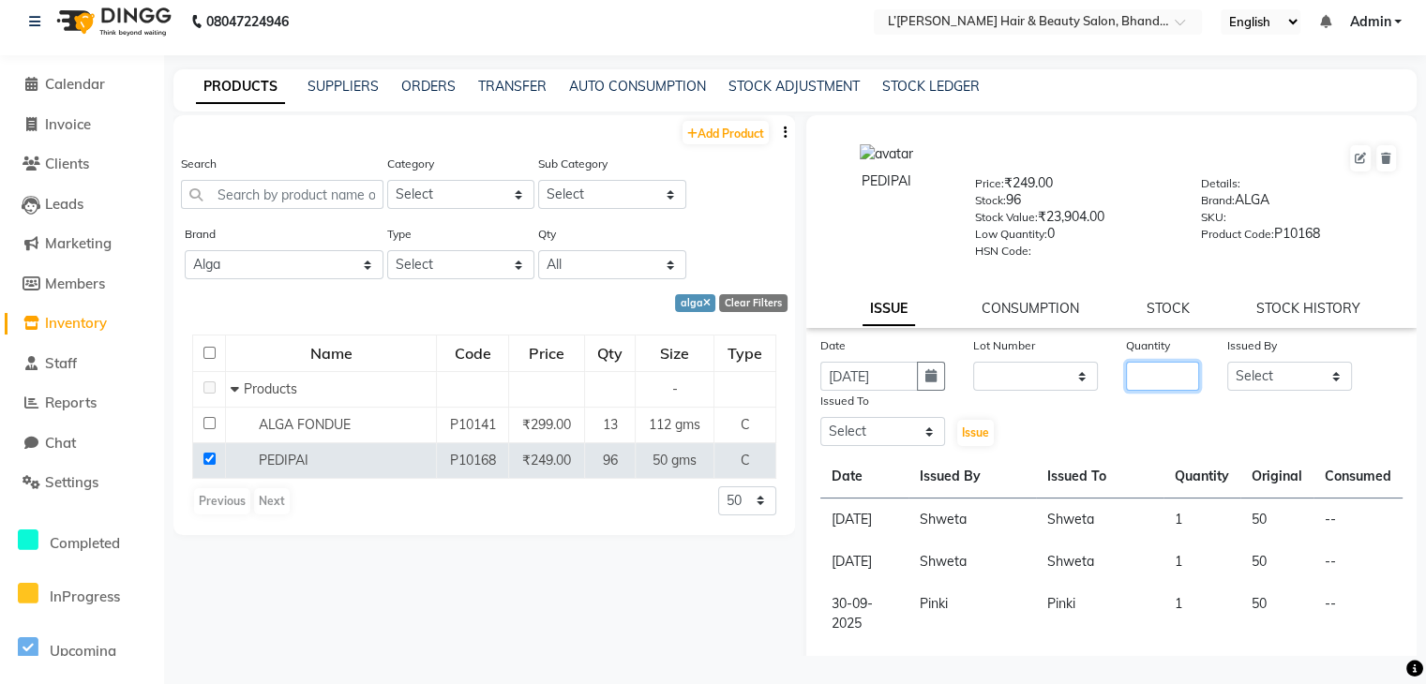
click at [1132, 391] on input "number" at bounding box center [1163, 376] width 74 height 29
click at [1266, 388] on select "Select Devi DIS Mamta Pinki Rajiya Rupal Shweta Uma UNKNOWN VIDHYA" at bounding box center [1289, 376] width 125 height 29
click at [1227, 367] on select "Select Devi DIS Mamta Pinki Rajiya Rupal Shweta Uma UNKNOWN VIDHYA" at bounding box center [1289, 376] width 125 height 29
click at [899, 440] on select "Select Devi DIS Mamta Pinki Rajiya Rupal Shweta Uma UNKNOWN VIDHYA" at bounding box center [882, 431] width 125 height 29
click at [820, 424] on select "Select Devi DIS Mamta Pinki Rajiya Rupal Shweta Uma UNKNOWN VIDHYA" at bounding box center [882, 431] width 125 height 29
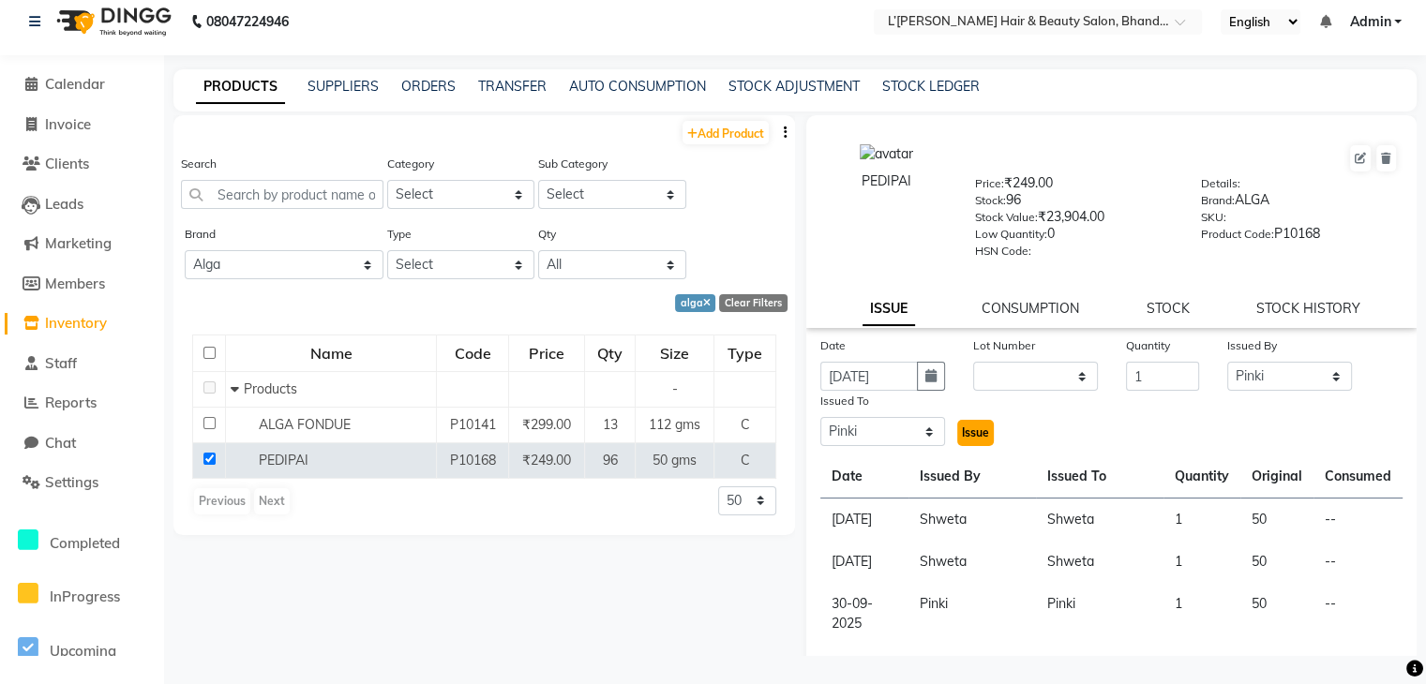
click at [967, 440] on span "Issue" at bounding box center [975, 433] width 27 height 14
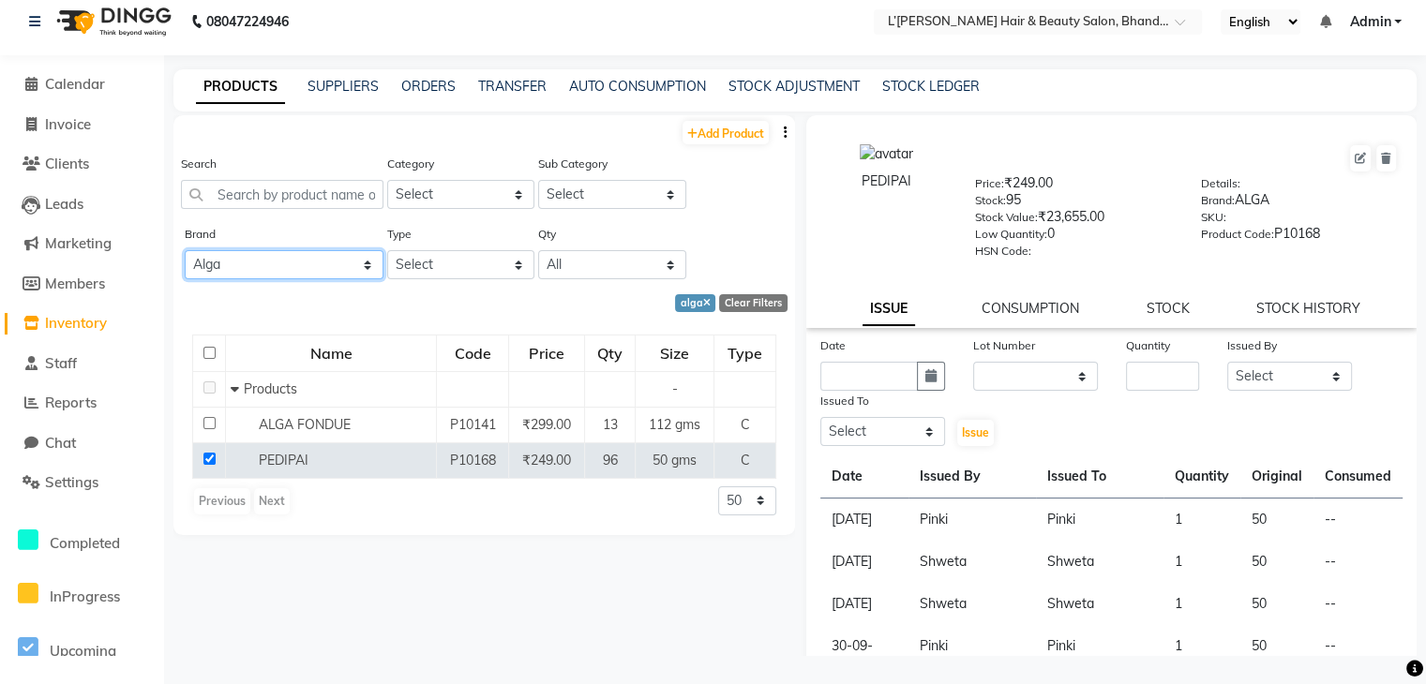
click at [249, 267] on select "All 2 Agelock Alga Beauty Beauty Gang Beauty Garage Blisskin Bodycare Bombine B…" at bounding box center [284, 264] width 199 height 29
click at [185, 251] on select "All 2 Agelock Alga Beauty Beauty Gang Beauty Garage Blisskin Bodycare Bombine B…" at bounding box center [284, 264] width 199 height 29
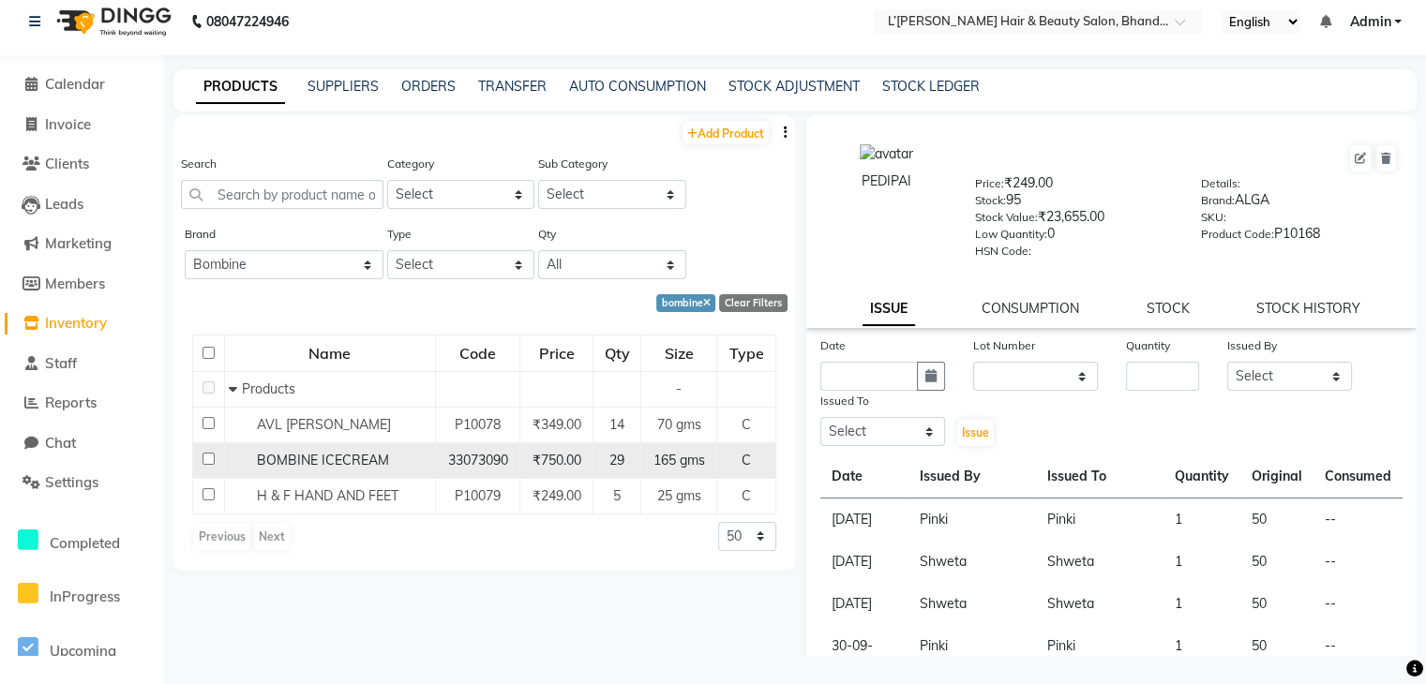
click at [207, 460] on input "checkbox" at bounding box center [208, 459] width 12 height 12
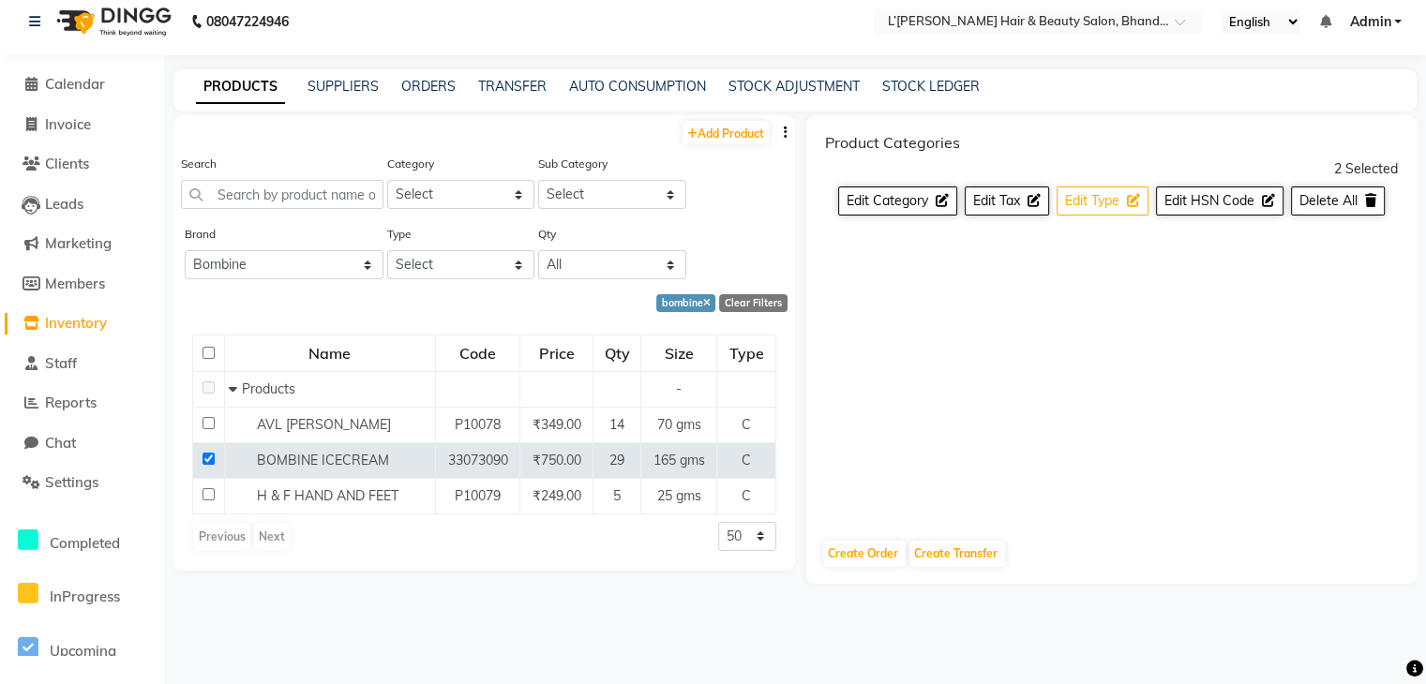
click at [1117, 204] on span "Edit Type" at bounding box center [1092, 200] width 54 height 17
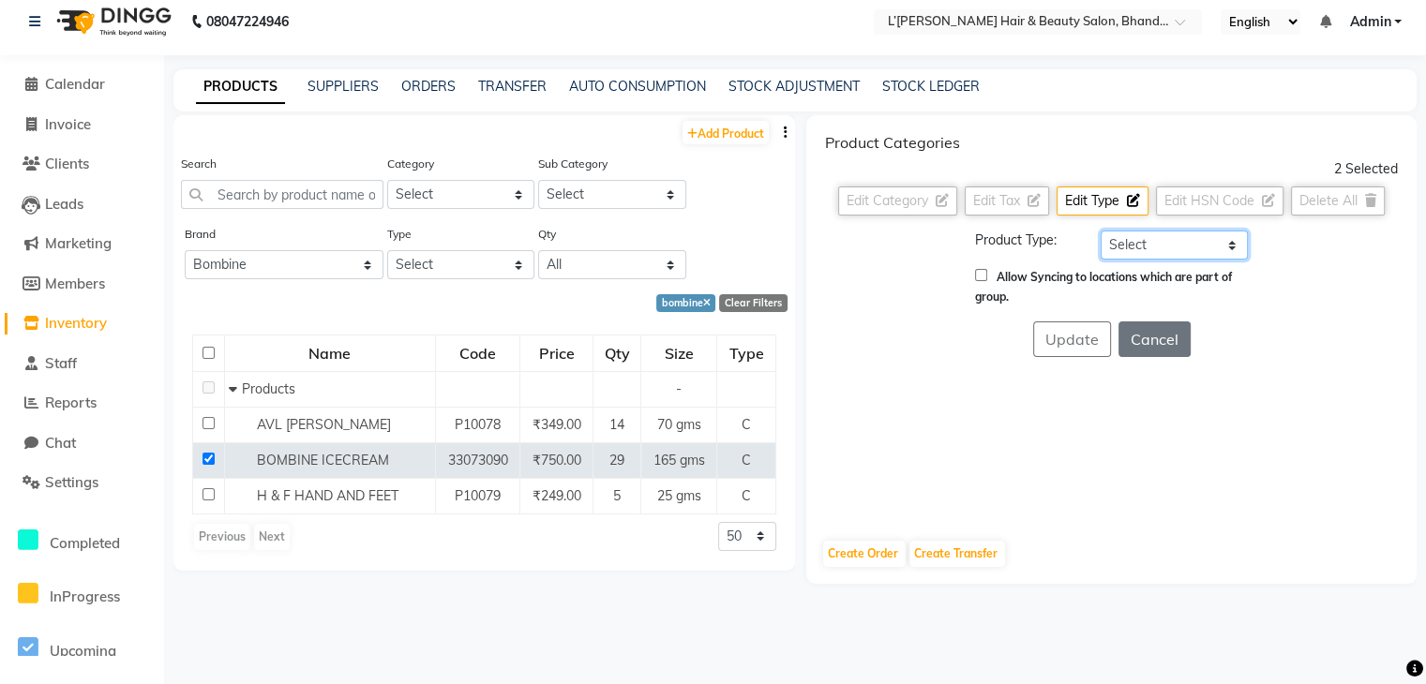
click at [1117, 250] on select "Select Both Retail Consumable" at bounding box center [1174, 245] width 147 height 29
click at [1101, 231] on select "Select Both Retail Consumable" at bounding box center [1174, 245] width 147 height 29
click at [1074, 326] on button "Update" at bounding box center [1072, 340] width 78 height 36
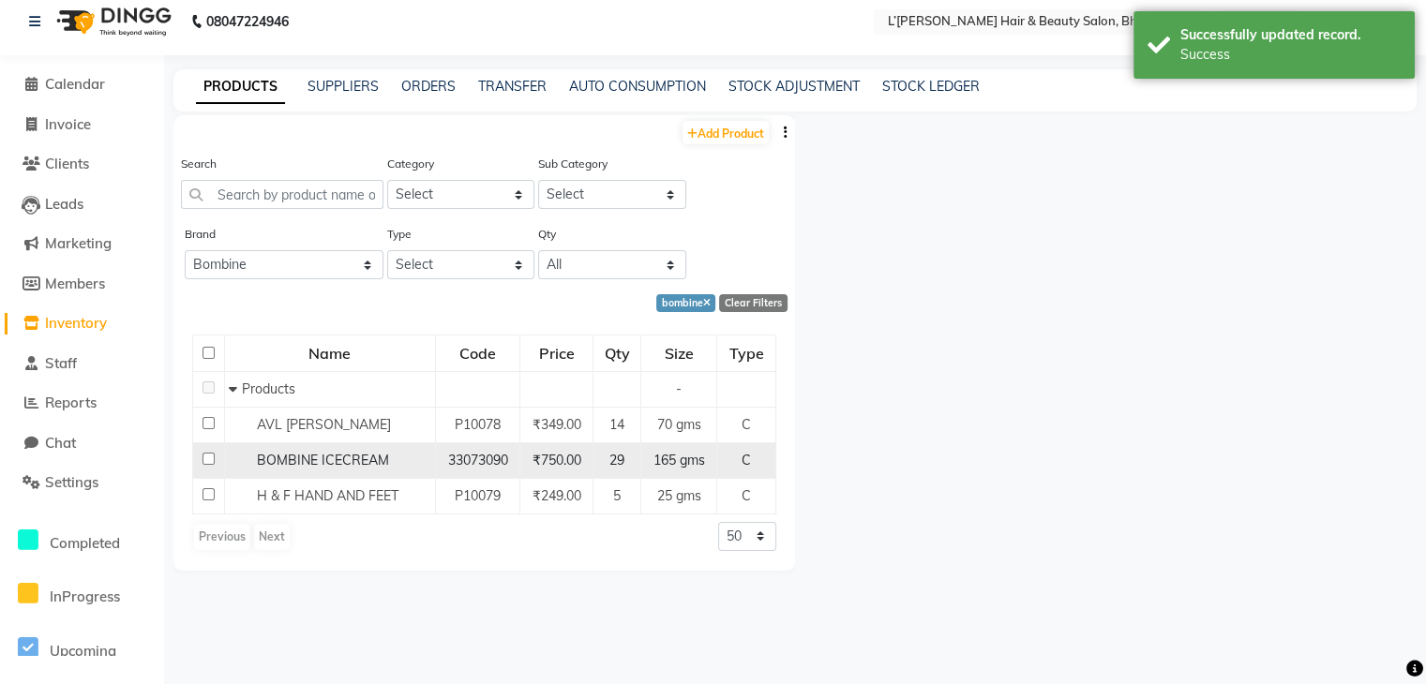
click at [208, 458] on input "checkbox" at bounding box center [208, 459] width 12 height 12
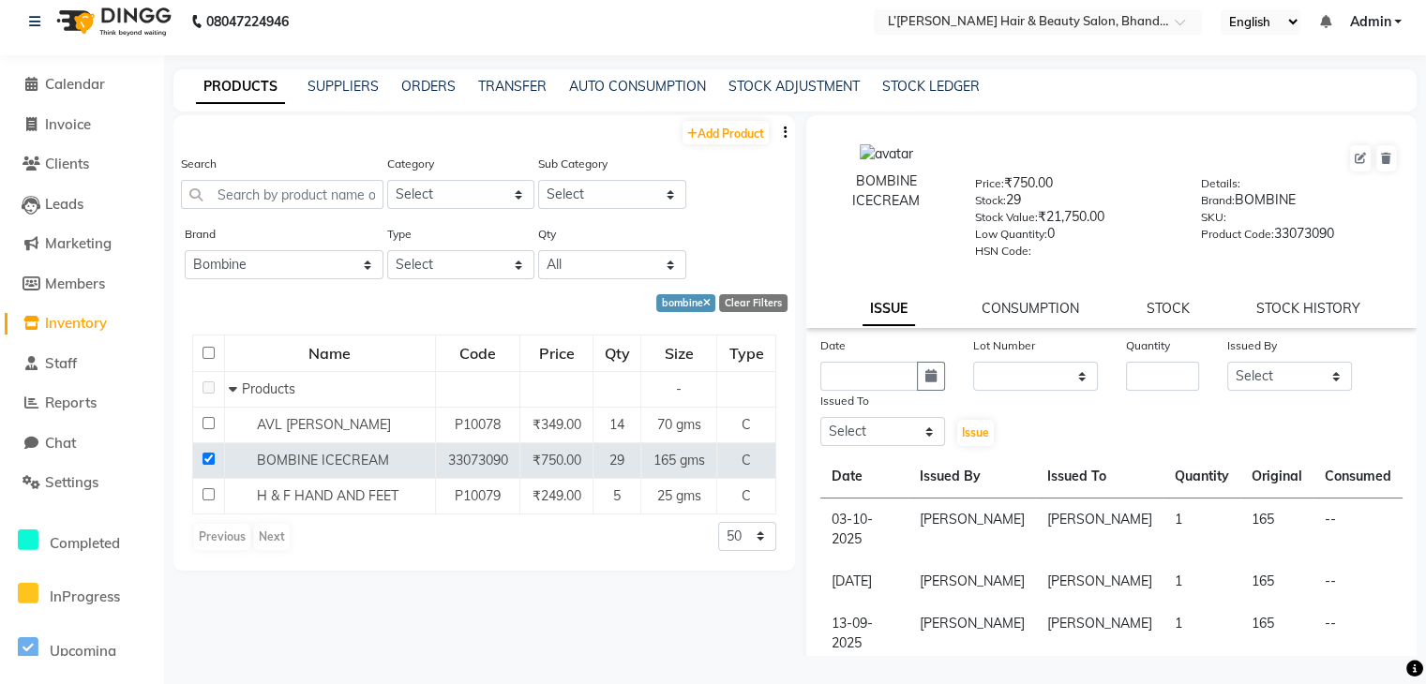
click at [626, 551] on div "Previous Next 50 100 500" at bounding box center [484, 537] width 584 height 30
click at [536, 630] on div "Add Product Search Category Select Hair Skin Makeup Personal Care Appliances Be…" at bounding box center [484, 385] width 622 height 541
click at [279, 268] on select "All 2 Agelock Alga Beauty Beauty Gang Beauty Garage Blisskin Bodycare Bombine B…" at bounding box center [284, 264] width 199 height 29
click at [185, 251] on select "All 2 Agelock Alga Beauty Beauty Gang Beauty Garage Blisskin Bodycare Bombine B…" at bounding box center [284, 264] width 199 height 29
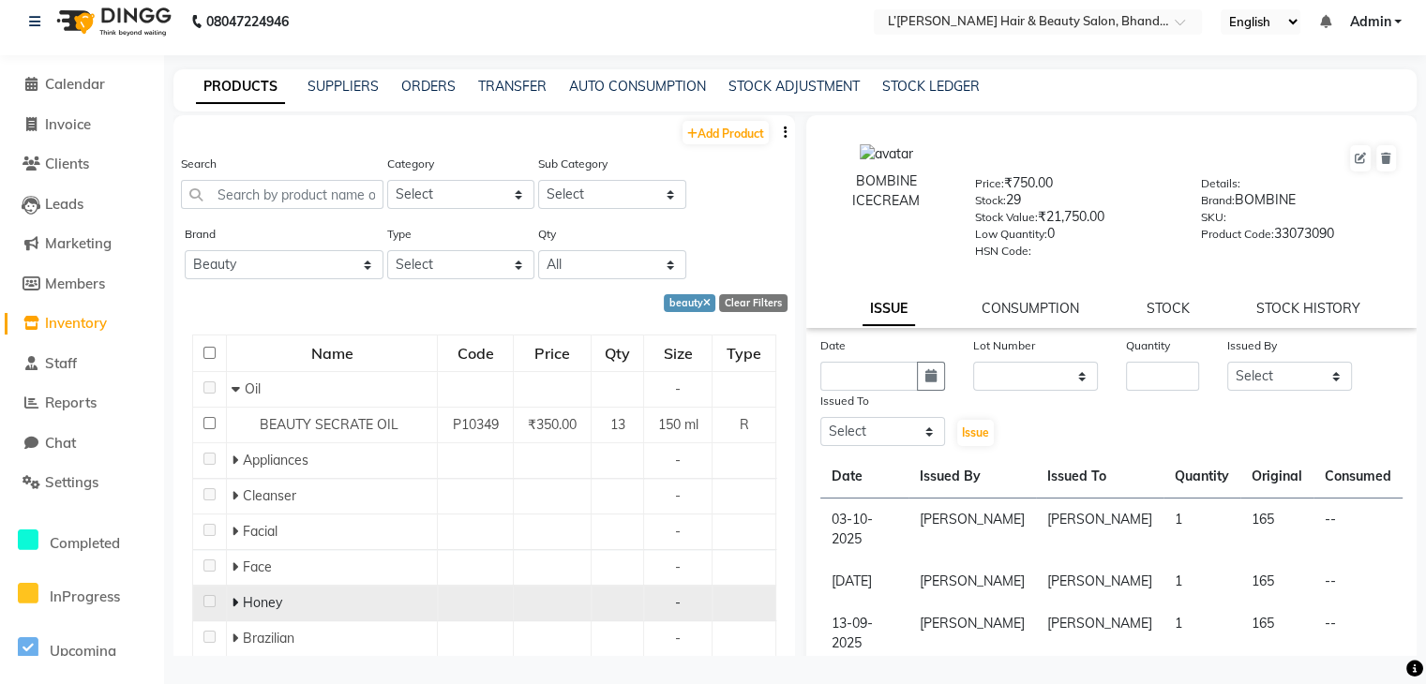
click at [233, 601] on icon at bounding box center [235, 602] width 7 height 13
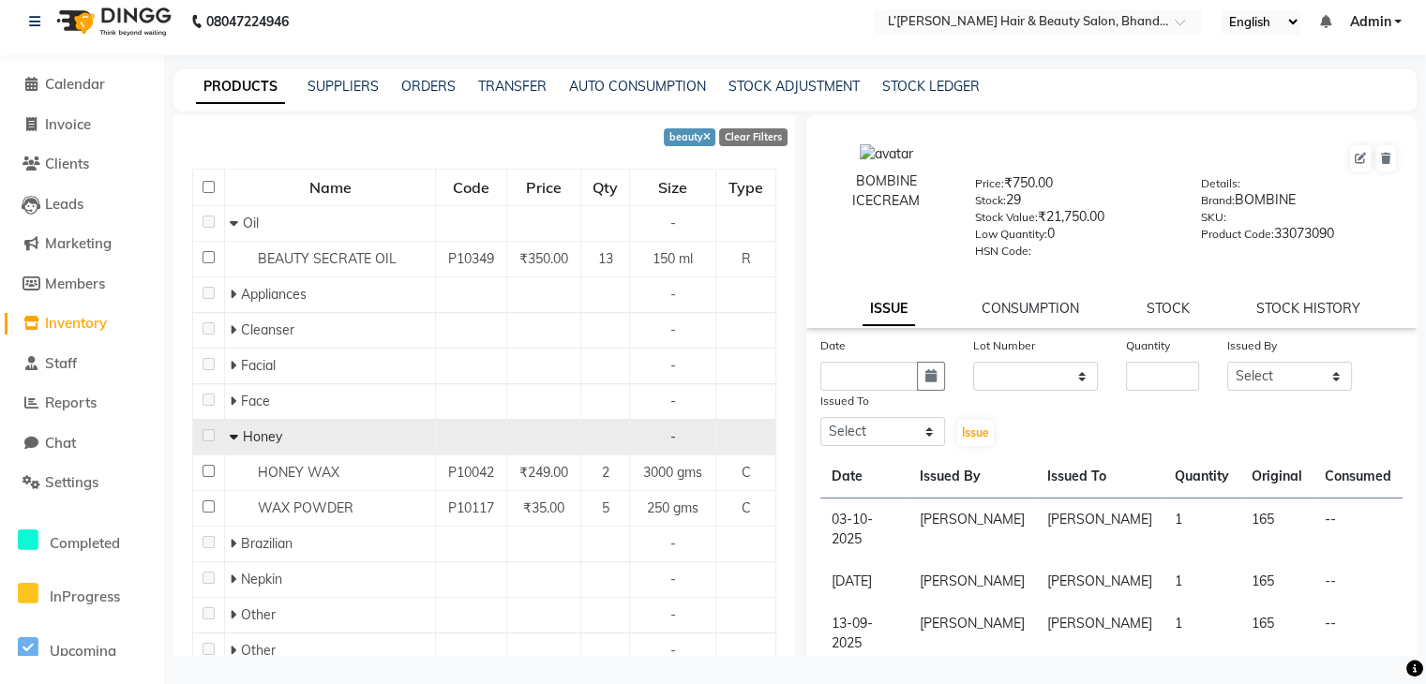
scroll to position [187, 0]
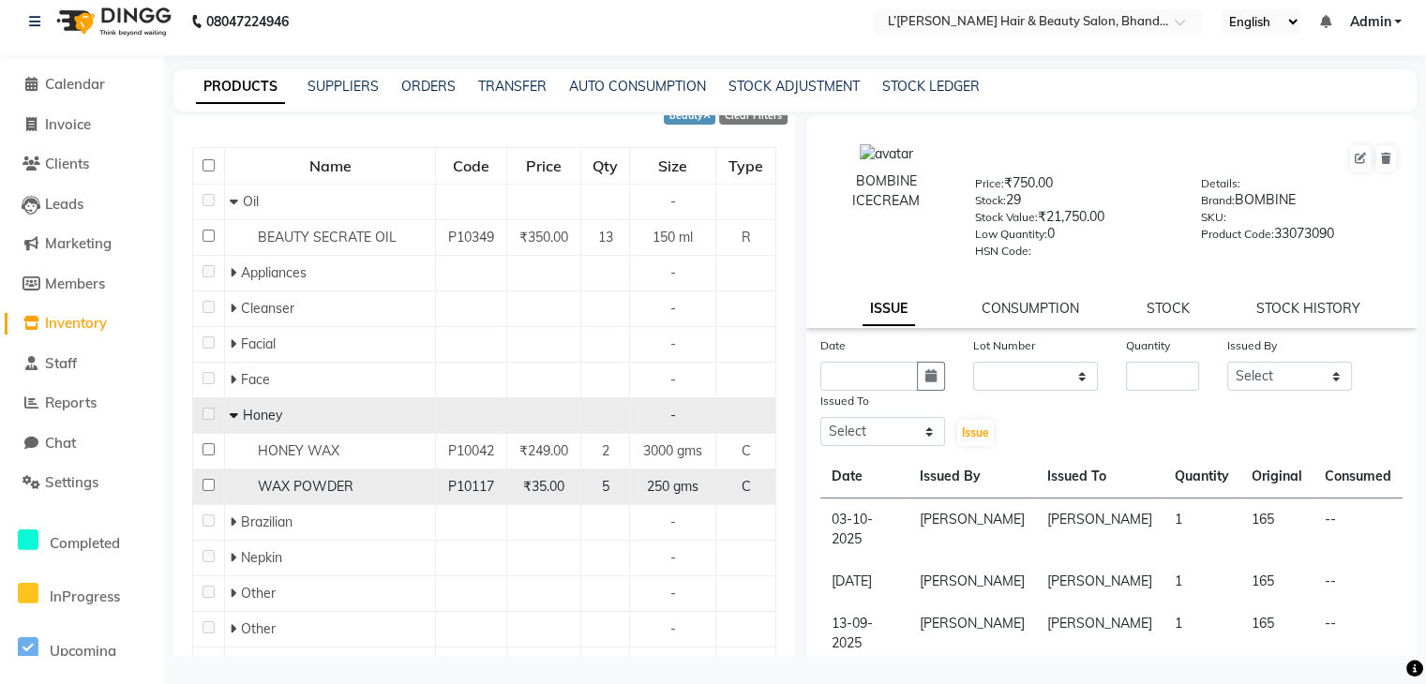
click at [205, 484] on input "checkbox" at bounding box center [208, 485] width 12 height 12
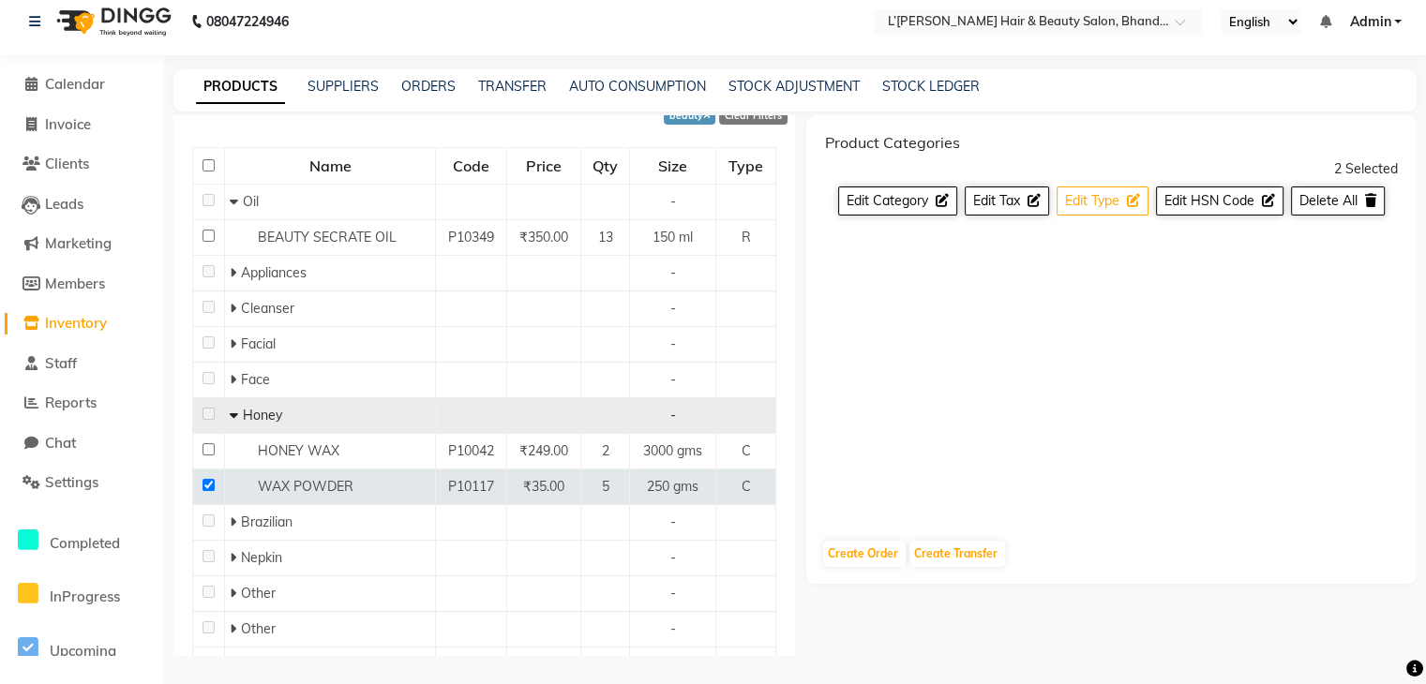
click at [1106, 203] on span "Edit Type" at bounding box center [1092, 200] width 54 height 17
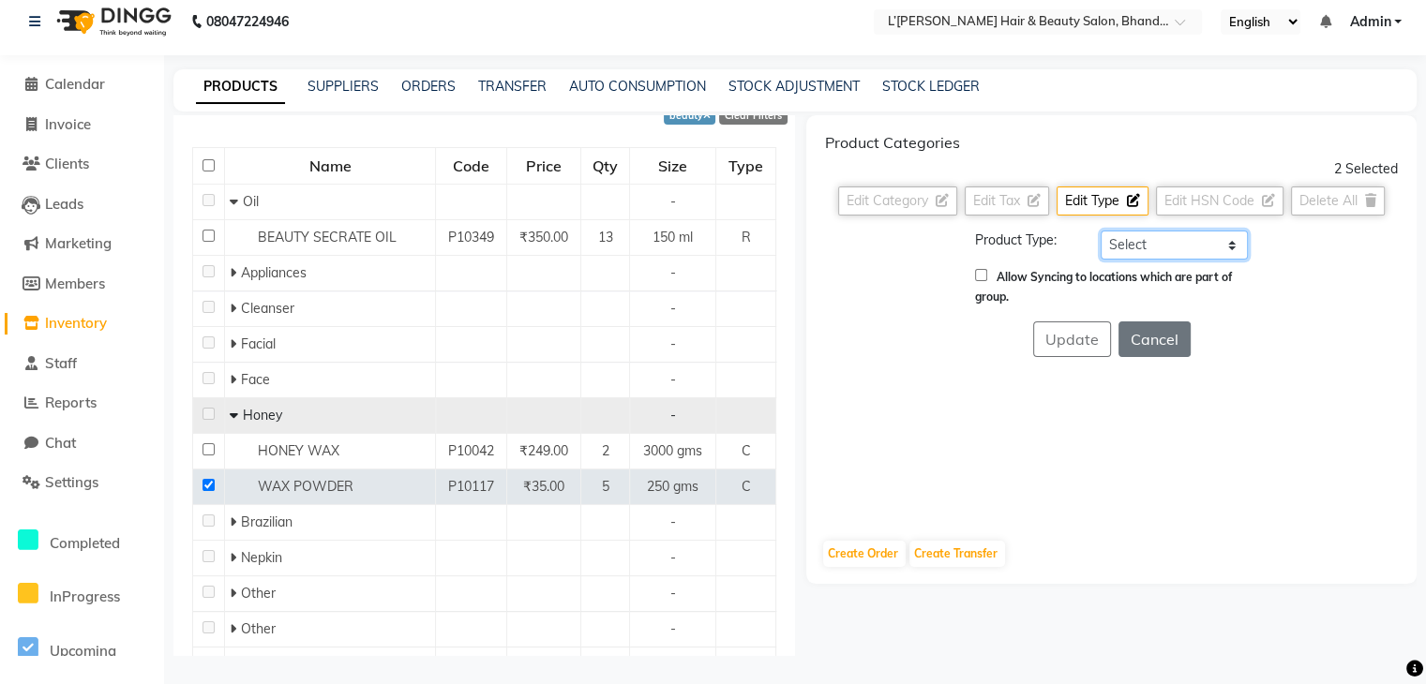
click at [1118, 246] on select "Select Both Retail Consumable" at bounding box center [1174, 245] width 147 height 29
click at [1101, 231] on select "Select Both Retail Consumable" at bounding box center [1174, 245] width 147 height 29
click at [1081, 331] on button "Update" at bounding box center [1072, 340] width 78 height 36
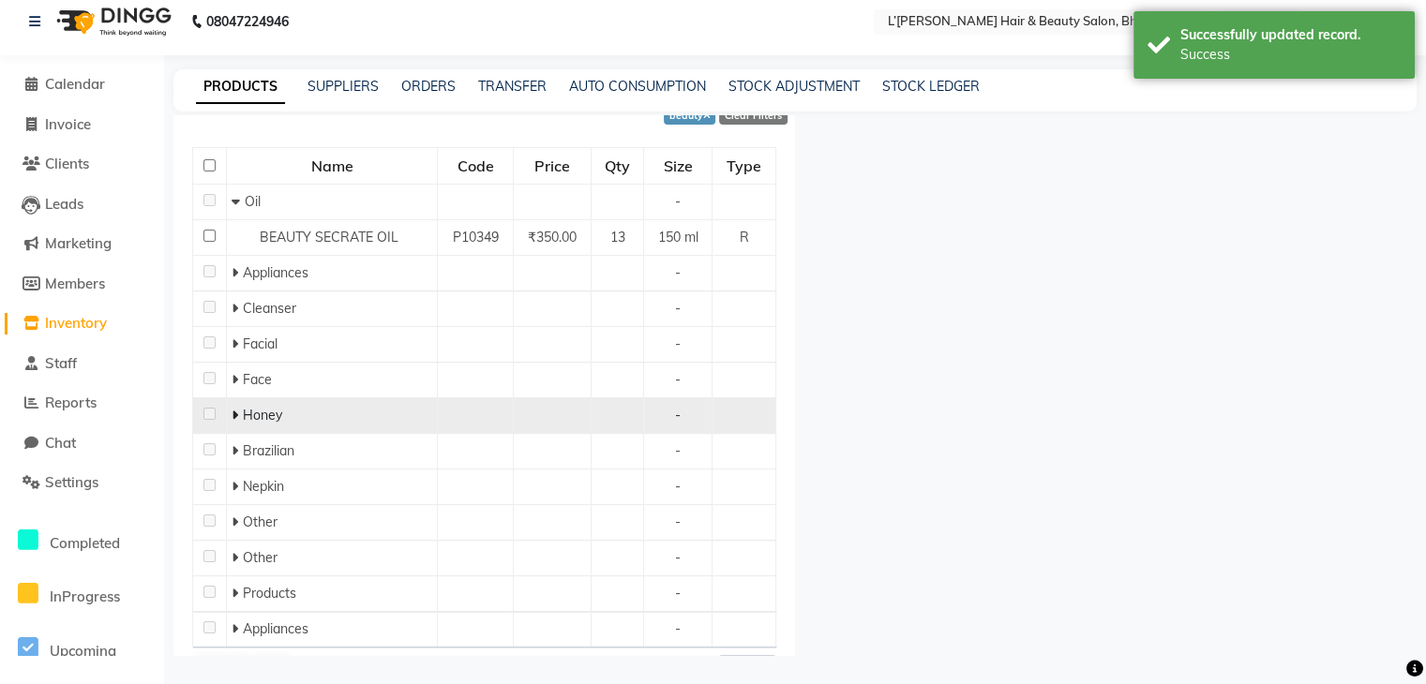
click at [232, 413] on icon at bounding box center [235, 415] width 7 height 13
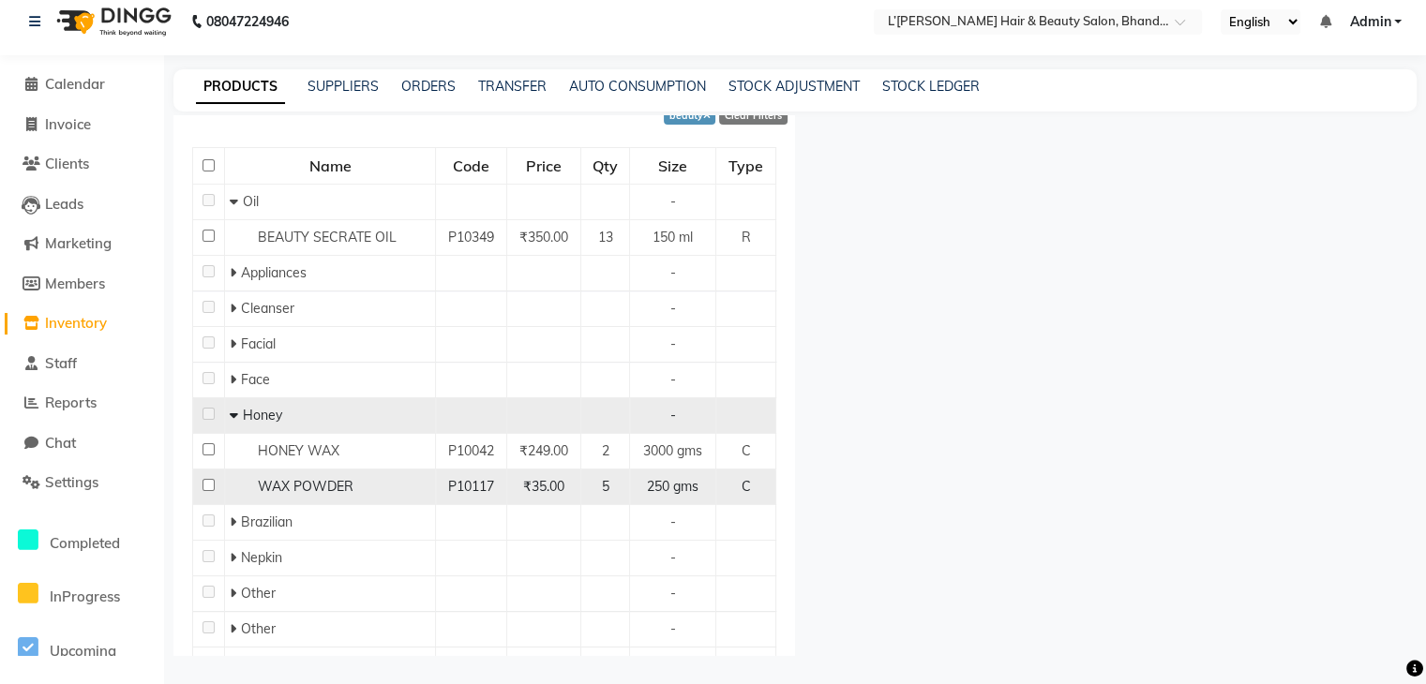
click at [207, 484] on input "checkbox" at bounding box center [208, 485] width 12 height 12
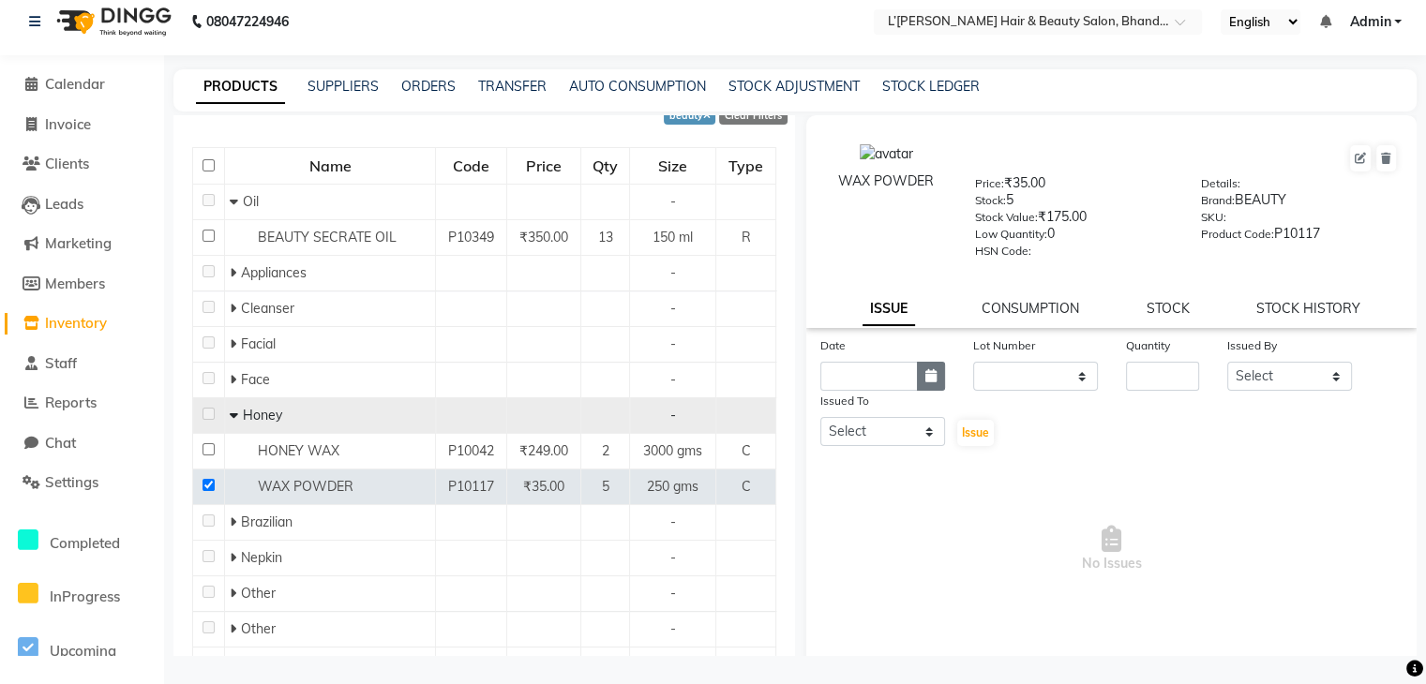
click at [926, 382] on icon "button" at bounding box center [930, 375] width 11 height 13
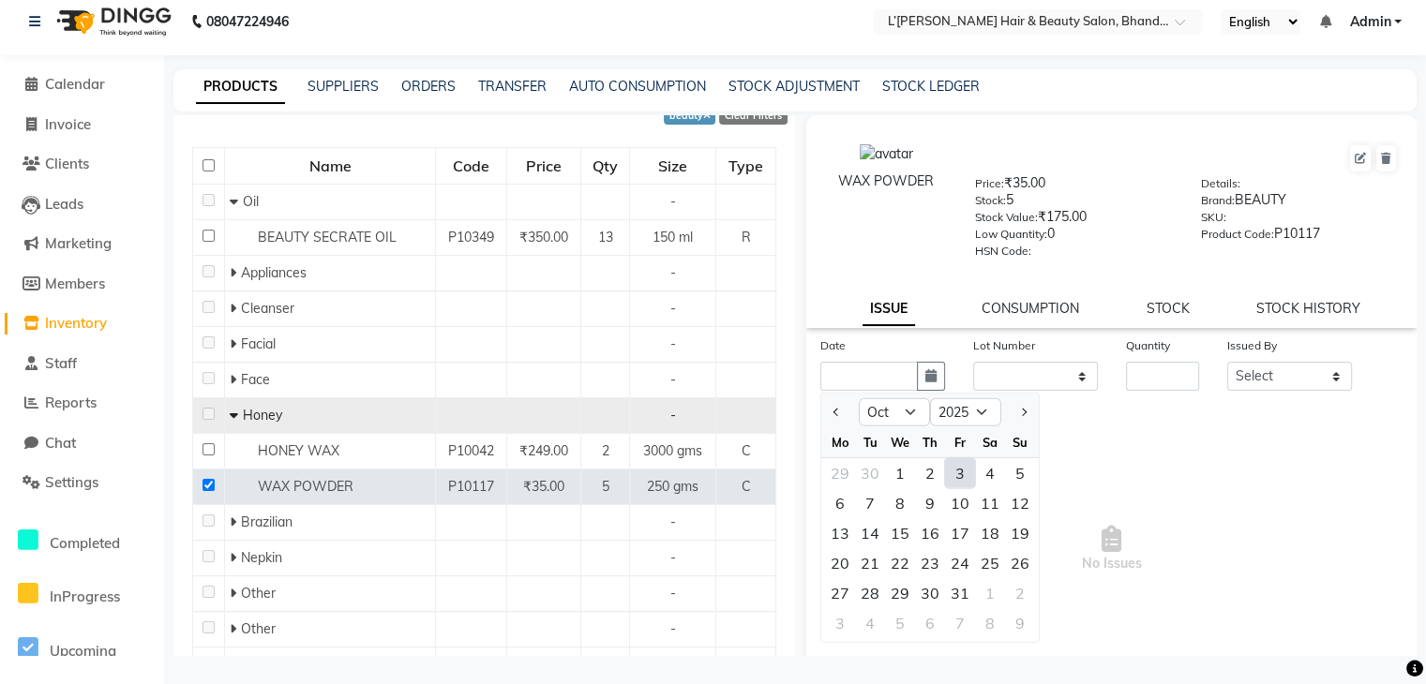
click at [959, 483] on div "3" at bounding box center [960, 473] width 30 height 30
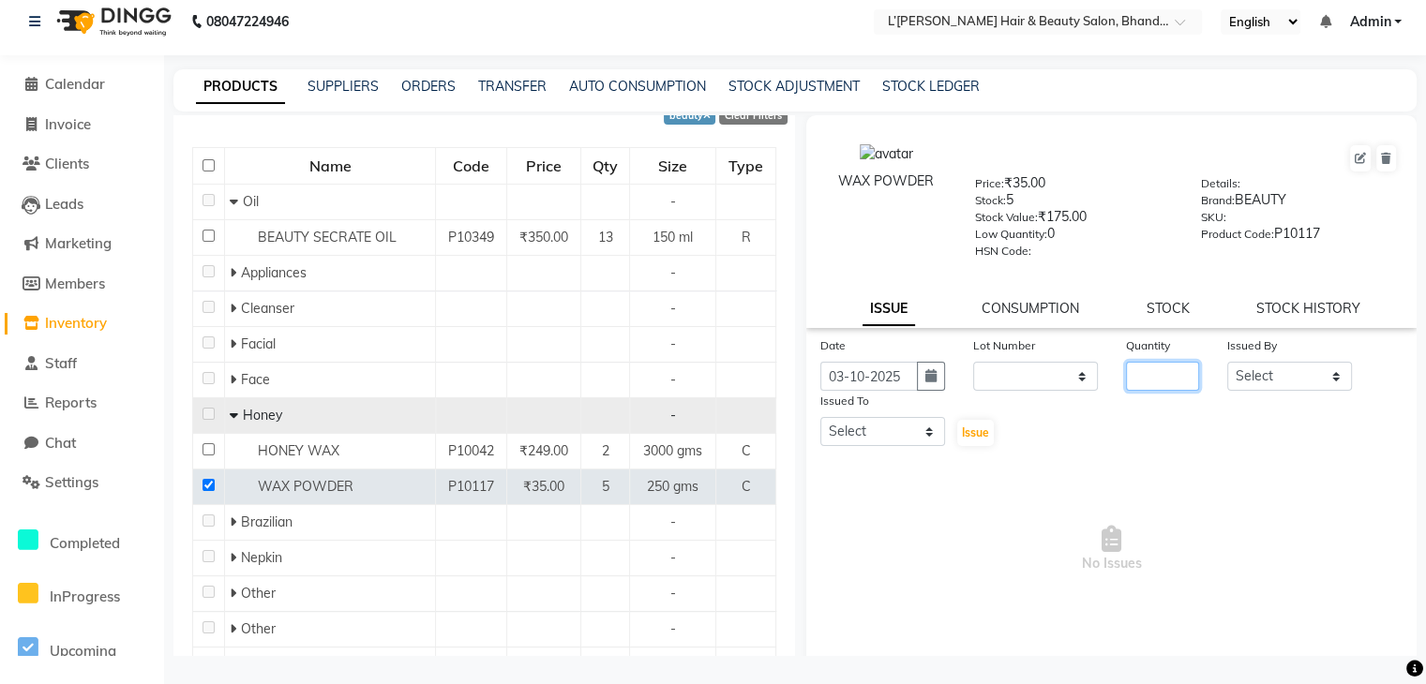
click at [1157, 389] on input "number" at bounding box center [1163, 376] width 74 height 29
click at [1256, 383] on select "Select Devi DIS Mamta Pinki Rajiya Rupal Shweta Uma UNKNOWN VIDHYA" at bounding box center [1289, 376] width 125 height 29
click at [1227, 367] on select "Select Devi DIS Mamta Pinki Rajiya Rupal Shweta Uma UNKNOWN VIDHYA" at bounding box center [1289, 376] width 125 height 29
click at [893, 428] on select "Select Devi DIS Mamta Pinki Rajiya Rupal Shweta Uma UNKNOWN VIDHYA" at bounding box center [882, 431] width 125 height 29
click at [820, 424] on select "Select Devi DIS Mamta Pinki Rajiya Rupal Shweta Uma UNKNOWN VIDHYA" at bounding box center [882, 431] width 125 height 29
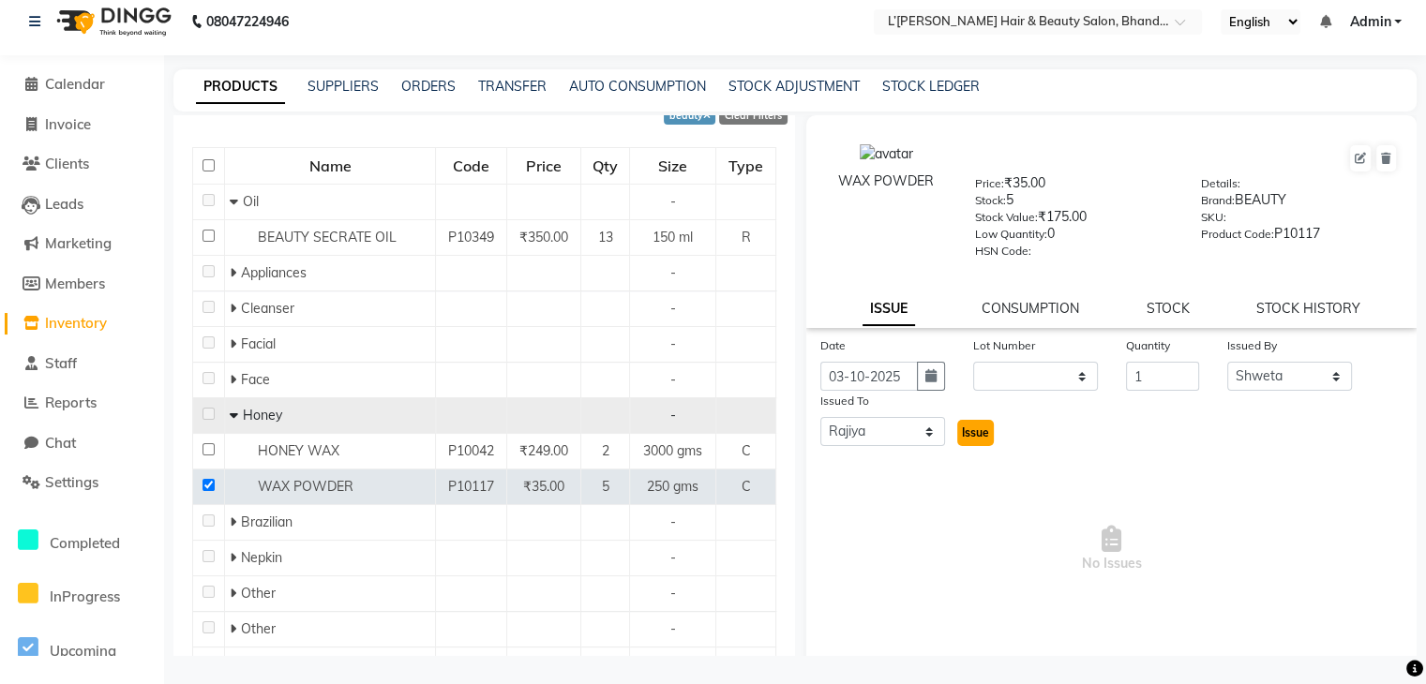
click at [965, 440] on span "Issue" at bounding box center [975, 433] width 27 height 14
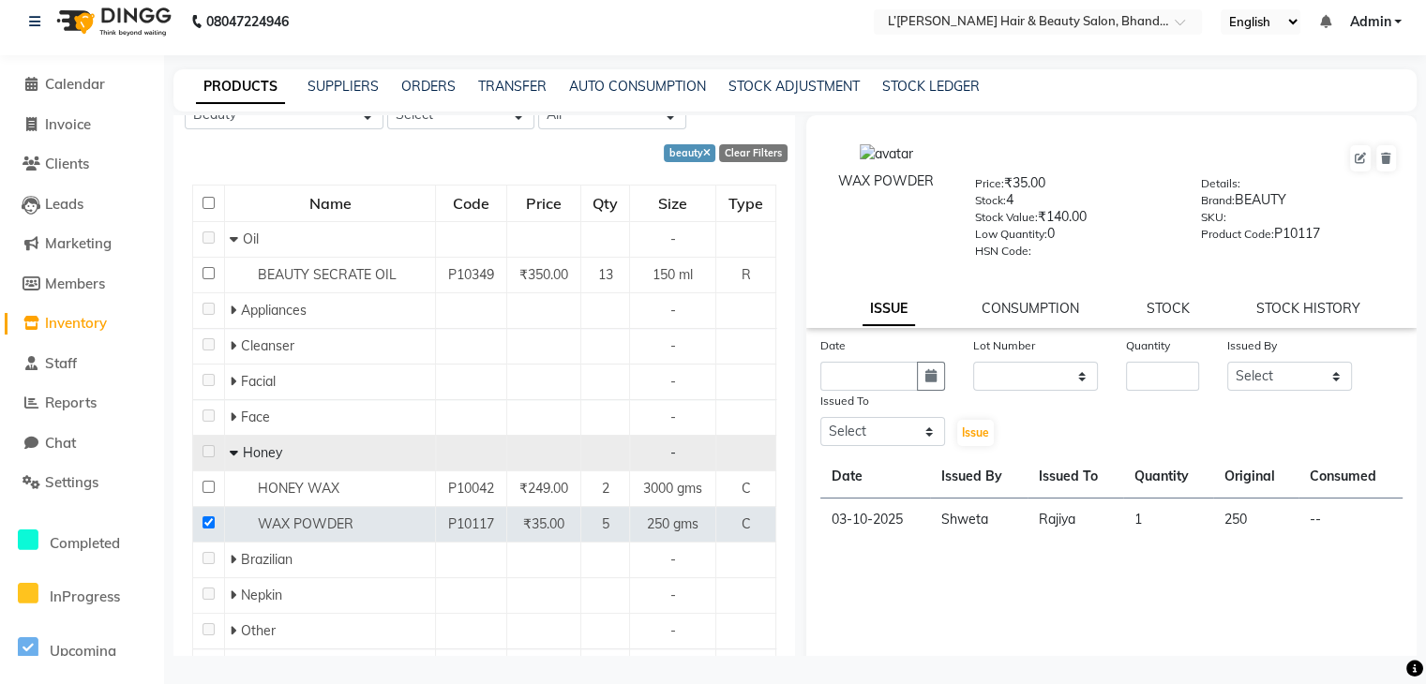
scroll to position [0, 0]
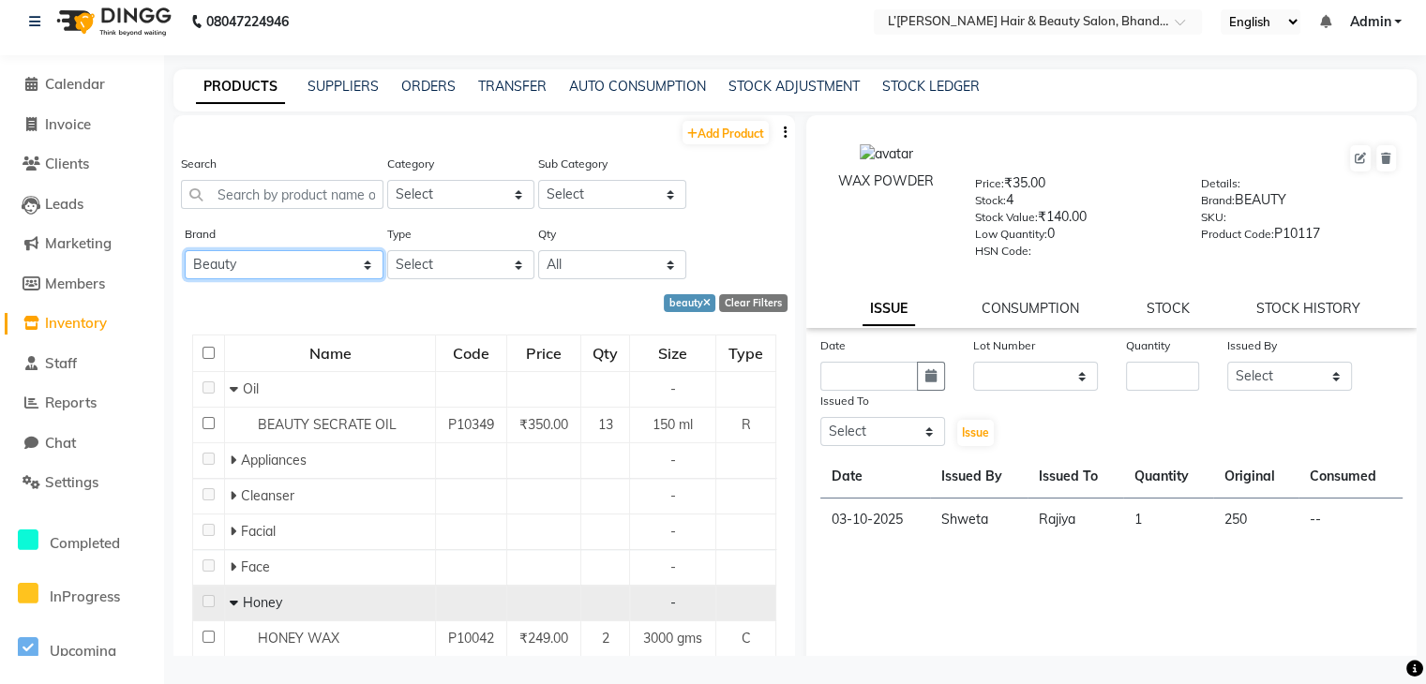
click at [341, 271] on select "All 2 Agelock Alga Beauty Beauty Gang Beauty Garage Blisskin Bodycare Bombine B…" at bounding box center [284, 264] width 199 height 29
click at [185, 251] on select "All 2 Agelock Alga Beauty Beauty Gang Beauty Garage Blisskin Bodycare Bombine B…" at bounding box center [284, 264] width 199 height 29
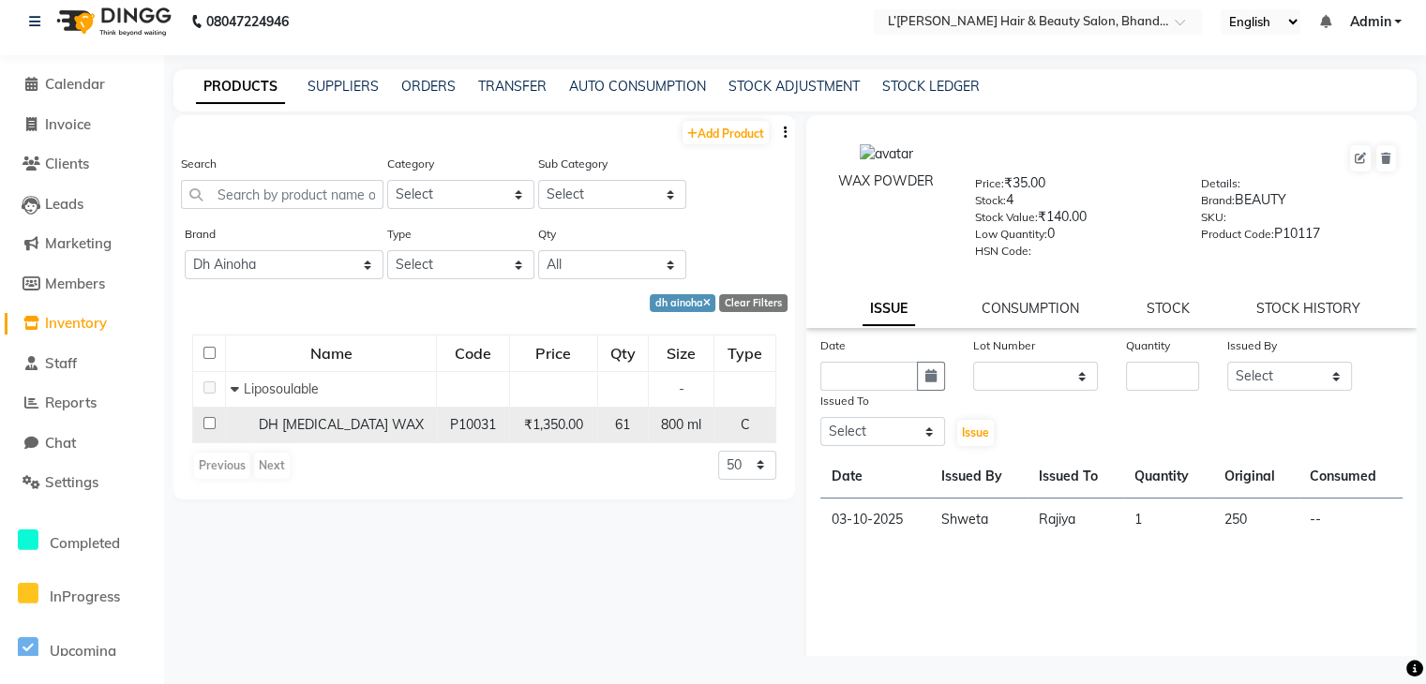
click at [205, 425] on input "checkbox" at bounding box center [209, 423] width 12 height 12
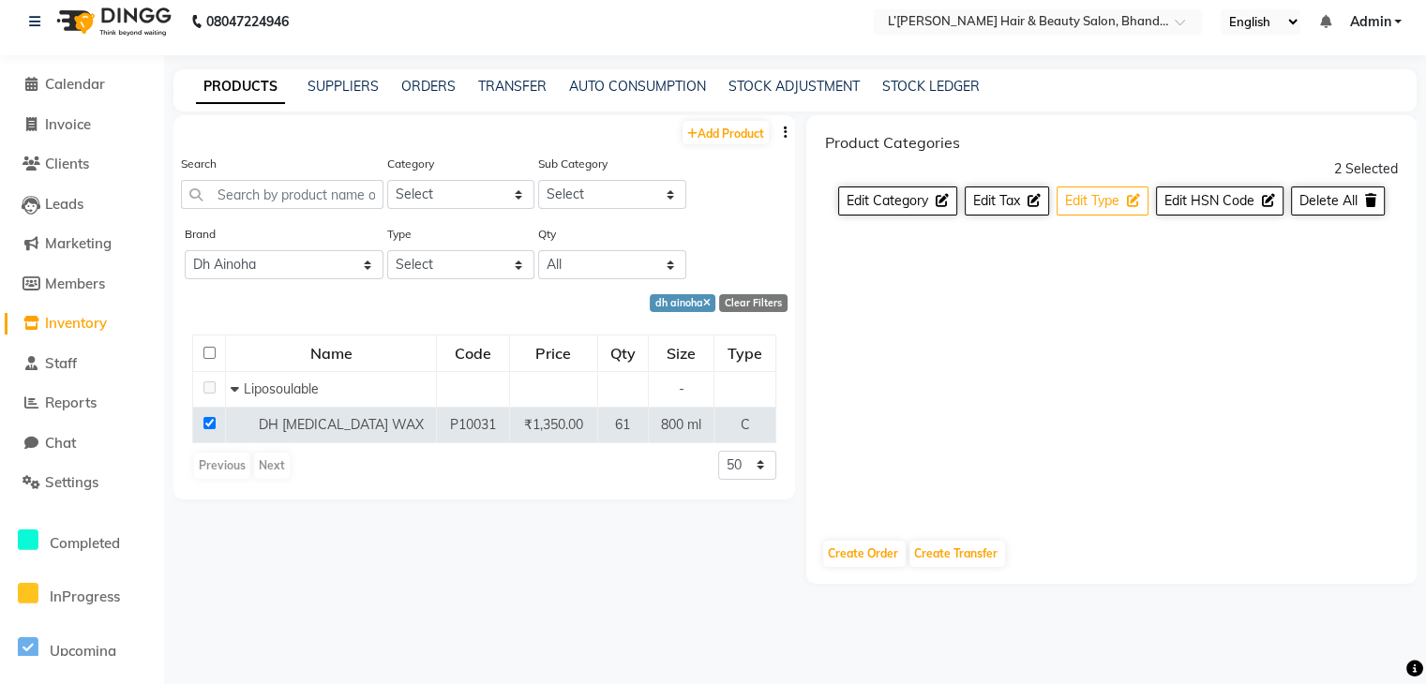
click at [1087, 192] on span "Edit Type" at bounding box center [1092, 200] width 54 height 17
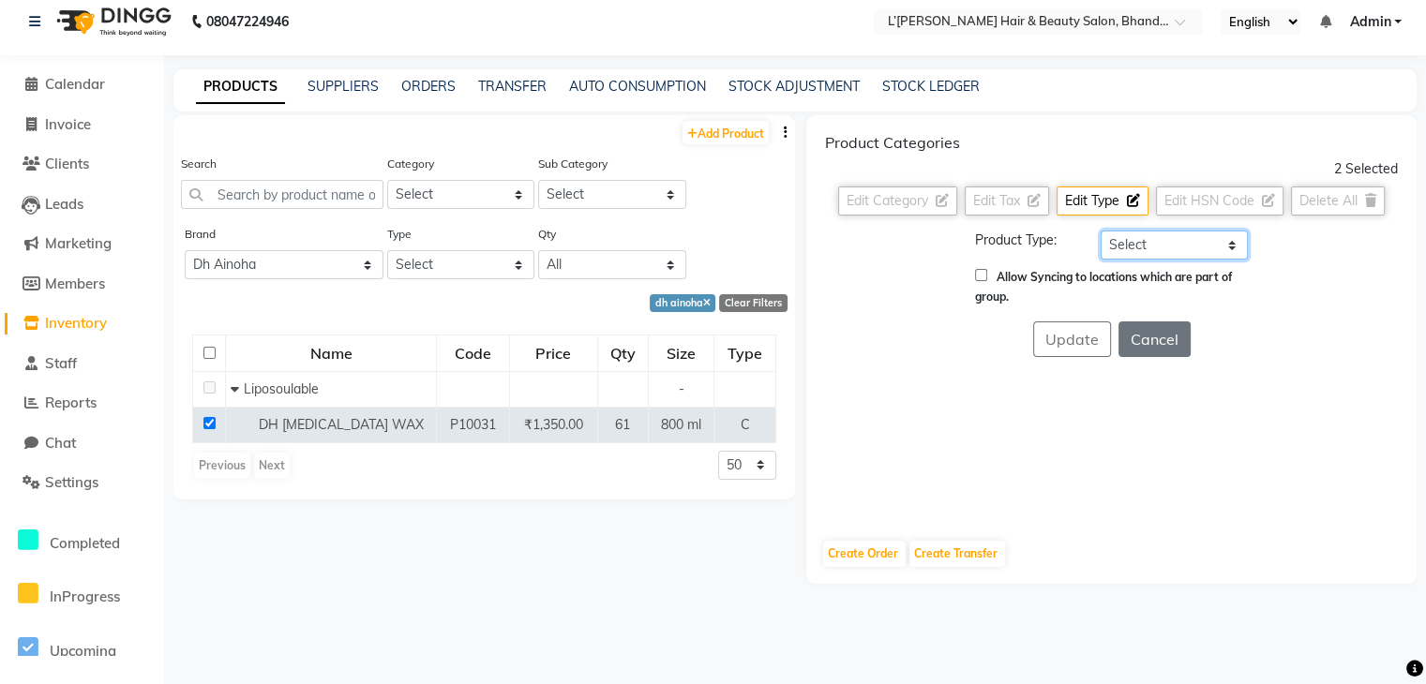
click at [1129, 252] on select "Select Both Retail Consumable" at bounding box center [1174, 245] width 147 height 29
click at [1101, 231] on select "Select Both Retail Consumable" at bounding box center [1174, 245] width 147 height 29
click at [1051, 340] on button "Update" at bounding box center [1072, 340] width 78 height 36
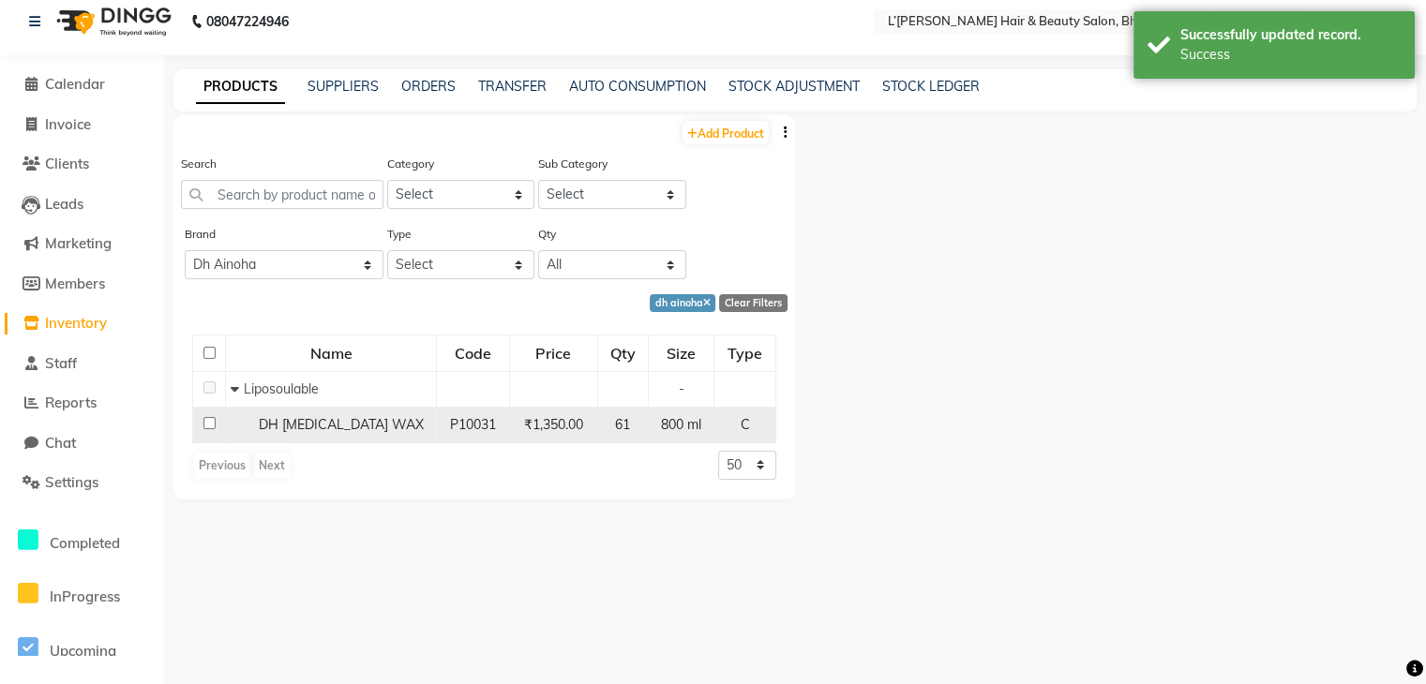
click at [210, 427] on input "checkbox" at bounding box center [209, 423] width 12 height 12
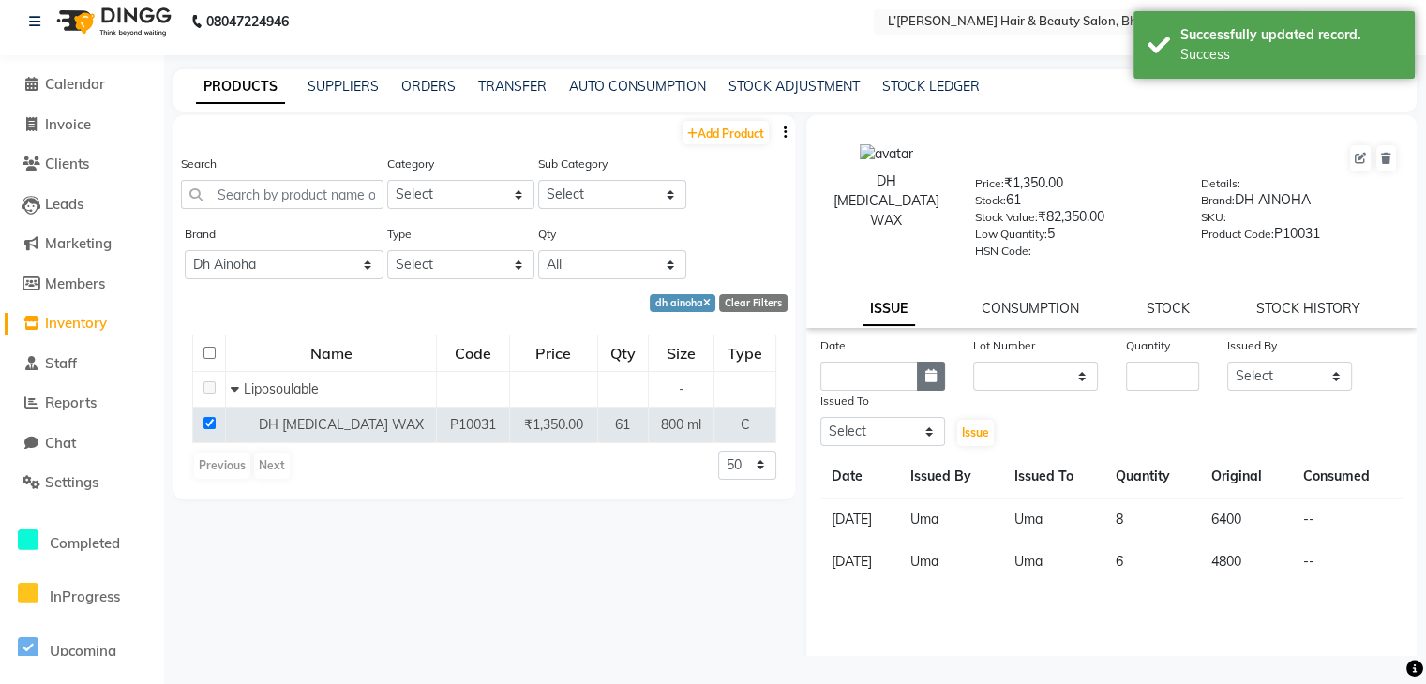
click at [927, 382] on icon "button" at bounding box center [930, 375] width 11 height 13
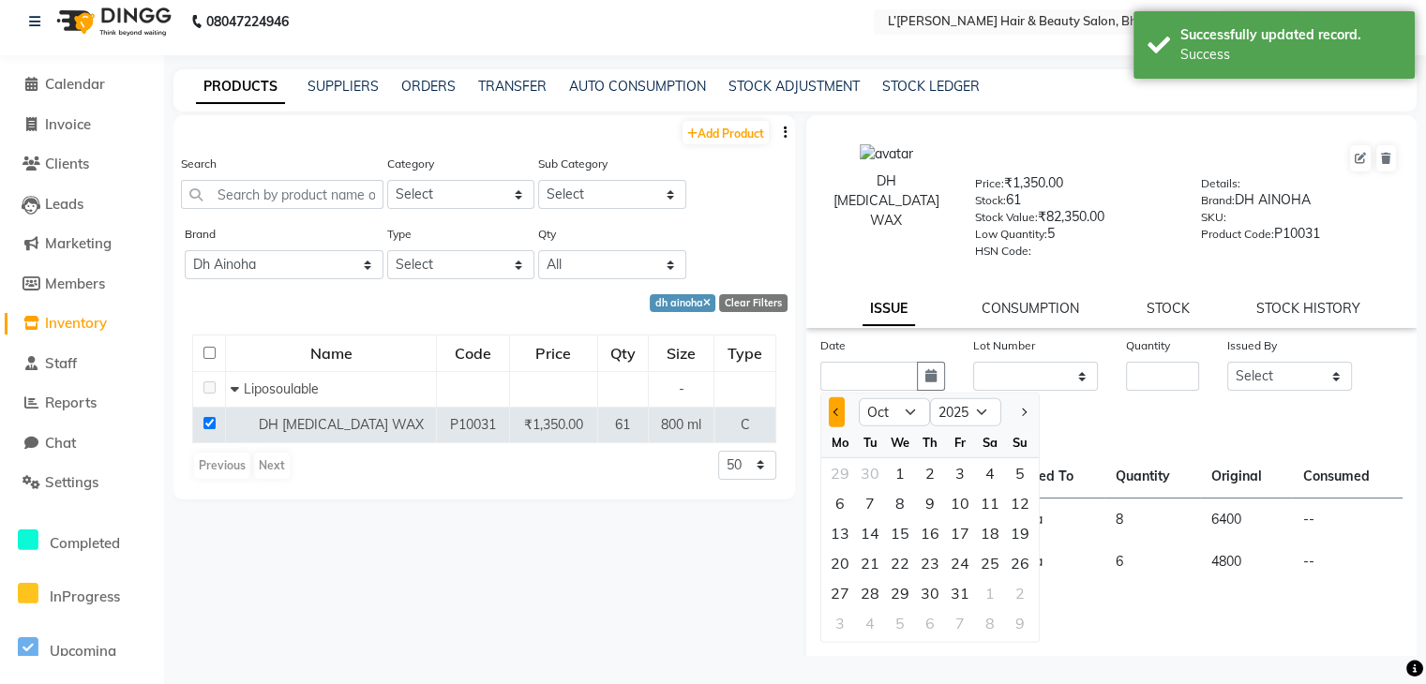
click at [838, 413] on button "Previous month" at bounding box center [837, 412] width 16 height 30
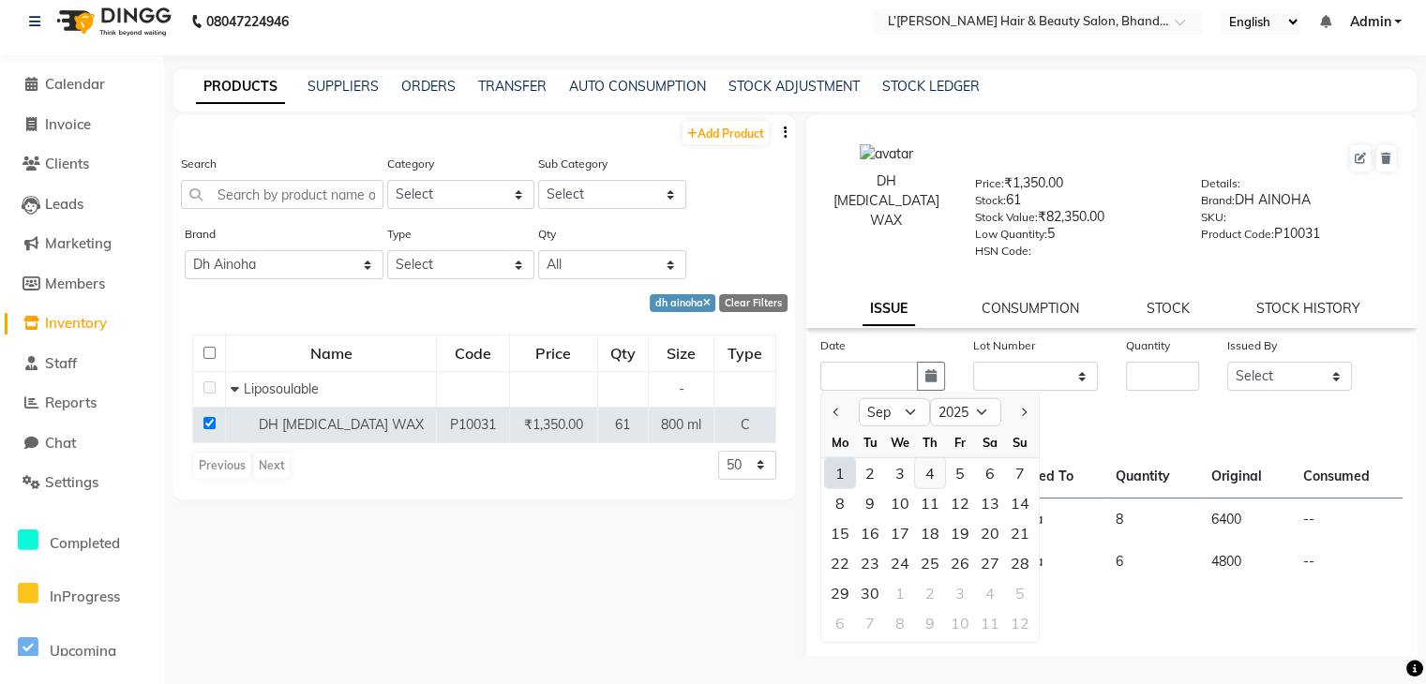
click at [928, 481] on div "4" at bounding box center [930, 473] width 30 height 30
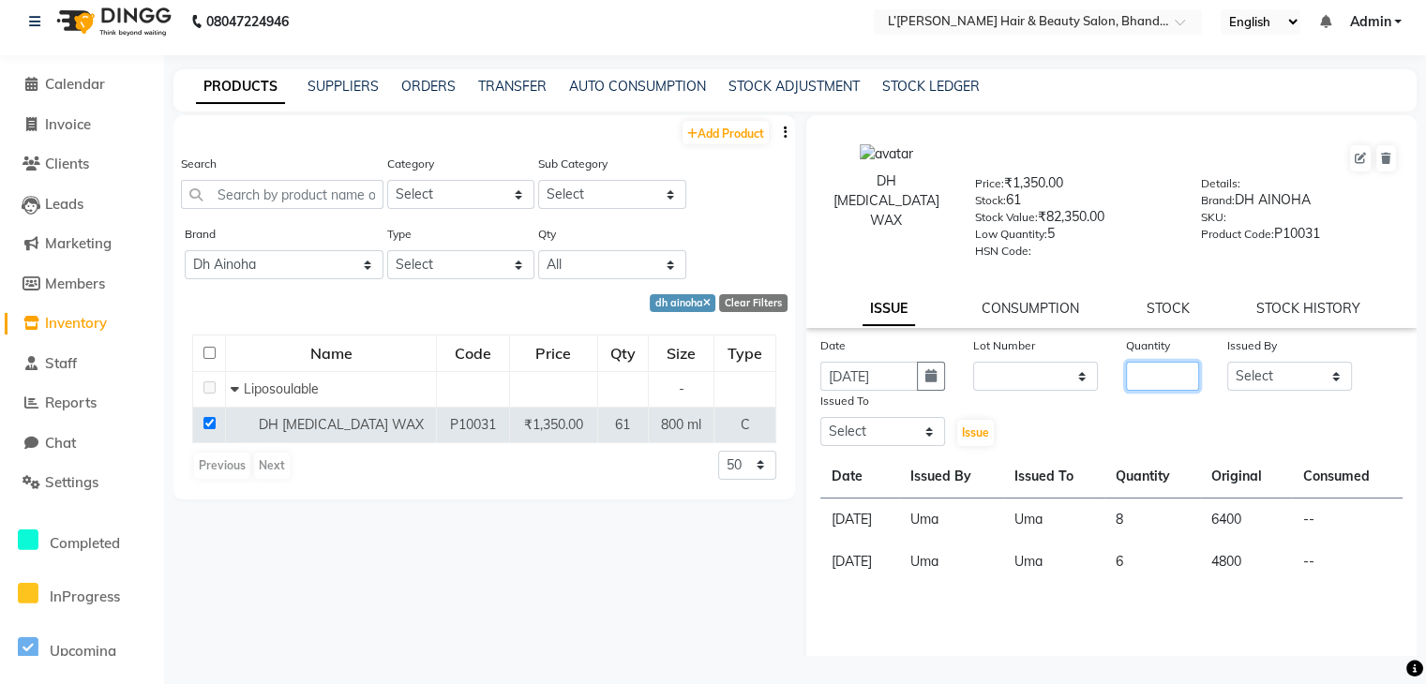
click at [1127, 385] on input "number" at bounding box center [1163, 376] width 74 height 29
click at [1267, 383] on select "Select Devi DIS Mamta Pinki Rajiya Rupal Shweta Uma UNKNOWN VIDHYA" at bounding box center [1289, 376] width 125 height 29
click at [1227, 367] on select "Select Devi DIS Mamta Pinki Rajiya Rupal Shweta Uma UNKNOWN VIDHYA" at bounding box center [1289, 376] width 125 height 29
click at [912, 438] on select "Select Devi DIS Mamta Pinki Rajiya Rupal Shweta Uma UNKNOWN VIDHYA" at bounding box center [882, 431] width 125 height 29
click at [820, 424] on select "Select Devi DIS Mamta Pinki Rajiya Rupal Shweta Uma UNKNOWN VIDHYA" at bounding box center [882, 431] width 125 height 29
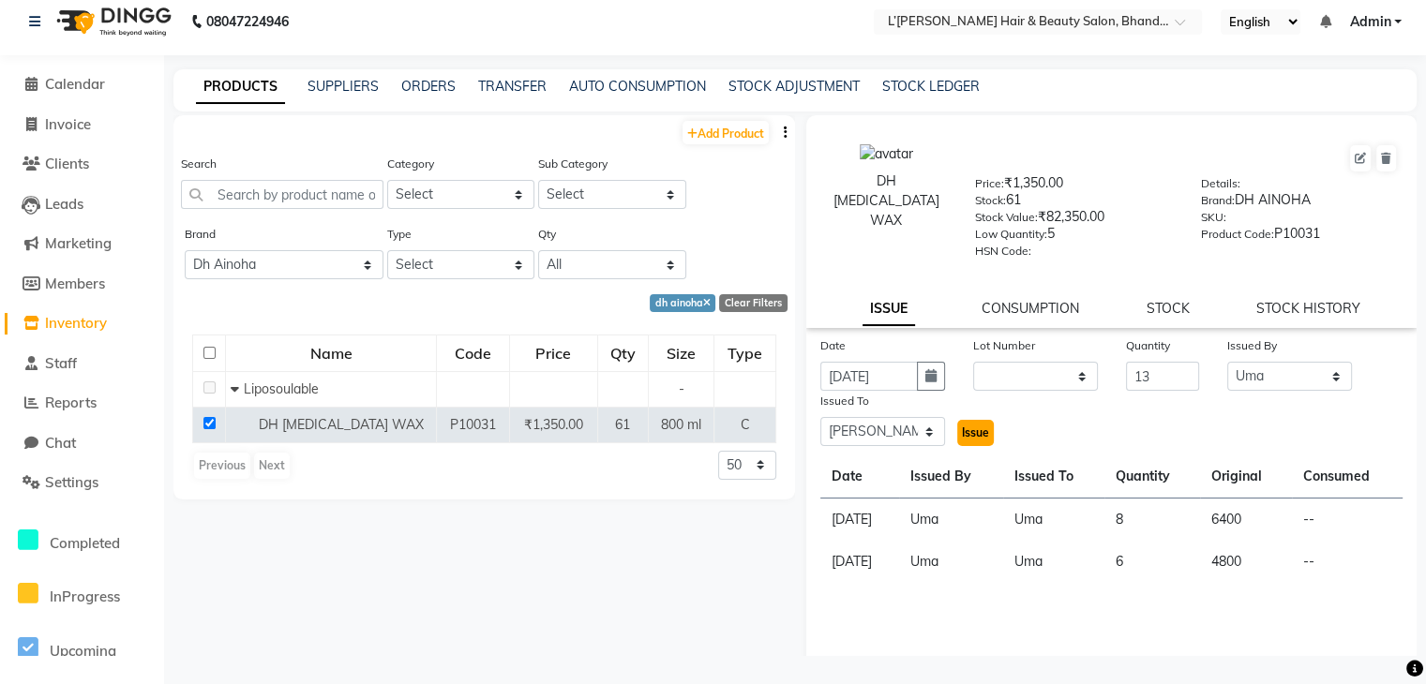
click at [971, 436] on span "Issue" at bounding box center [975, 433] width 27 height 14
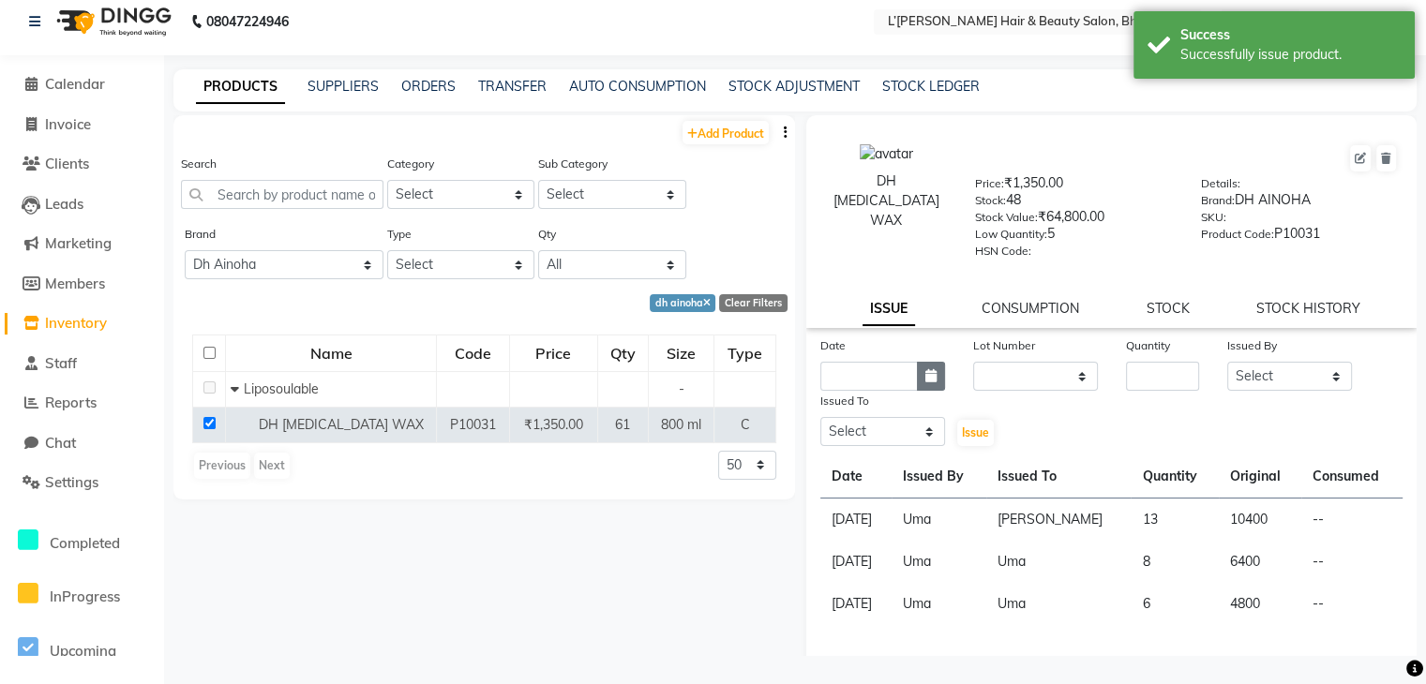
click at [925, 382] on icon "button" at bounding box center [930, 375] width 11 height 13
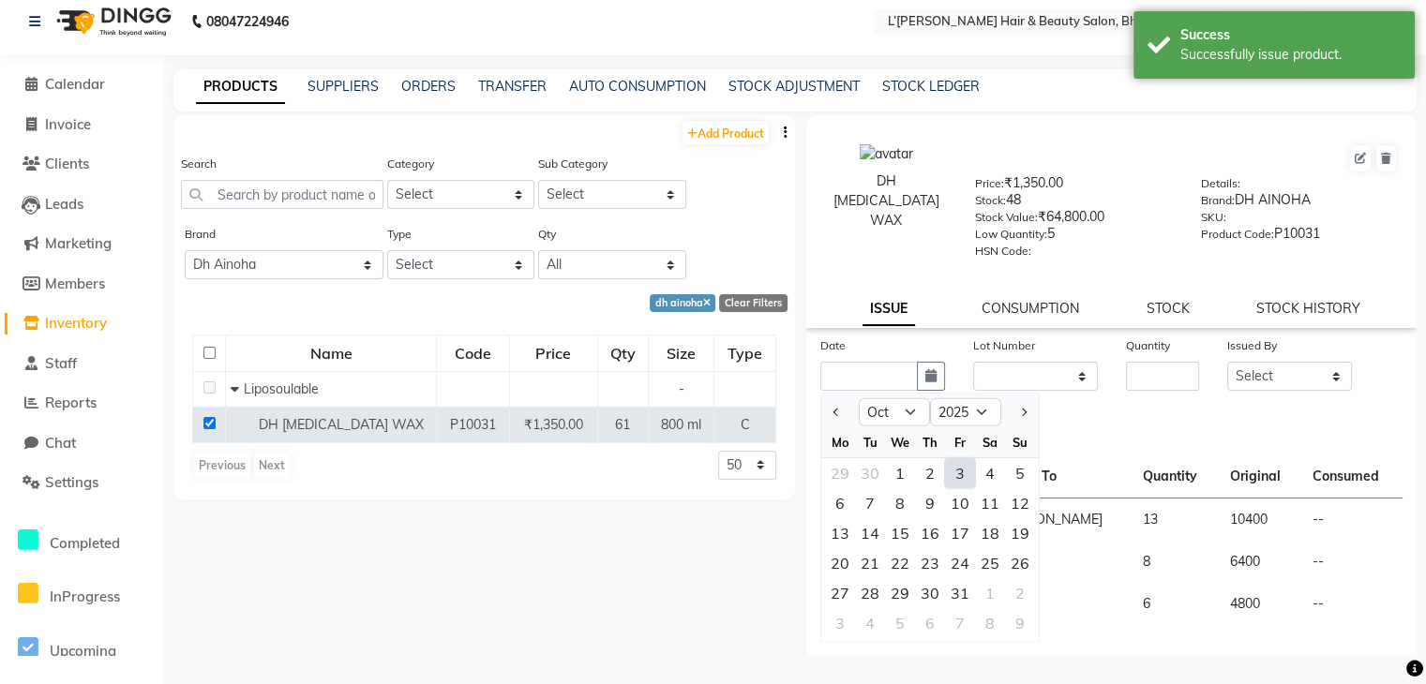
click at [956, 473] on div "3" at bounding box center [960, 473] width 30 height 30
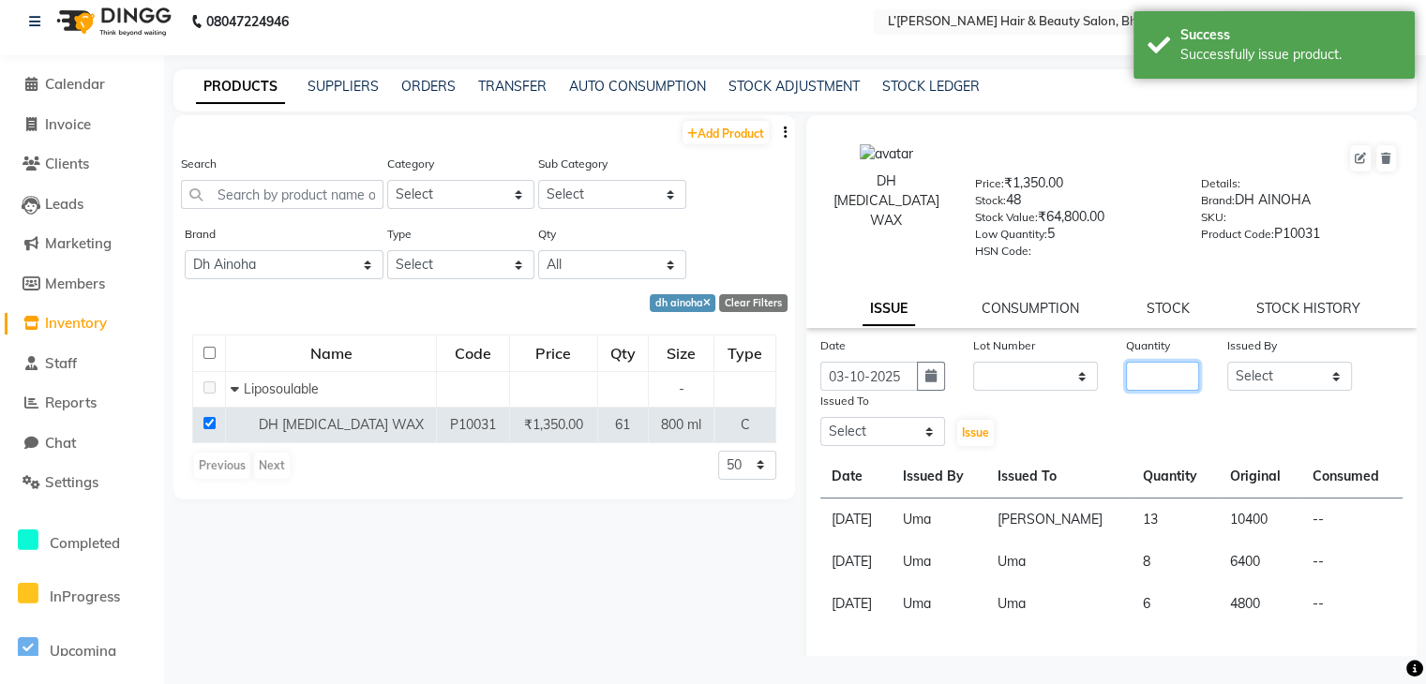
click at [1140, 391] on input "number" at bounding box center [1163, 376] width 74 height 29
click at [1251, 383] on select "Select Devi DIS Mamta Pinki Rajiya Rupal Shweta Uma UNKNOWN VIDHYA" at bounding box center [1289, 376] width 125 height 29
click at [1227, 367] on select "Select Devi DIS Mamta Pinki Rajiya Rupal Shweta Uma UNKNOWN VIDHYA" at bounding box center [1289, 376] width 125 height 29
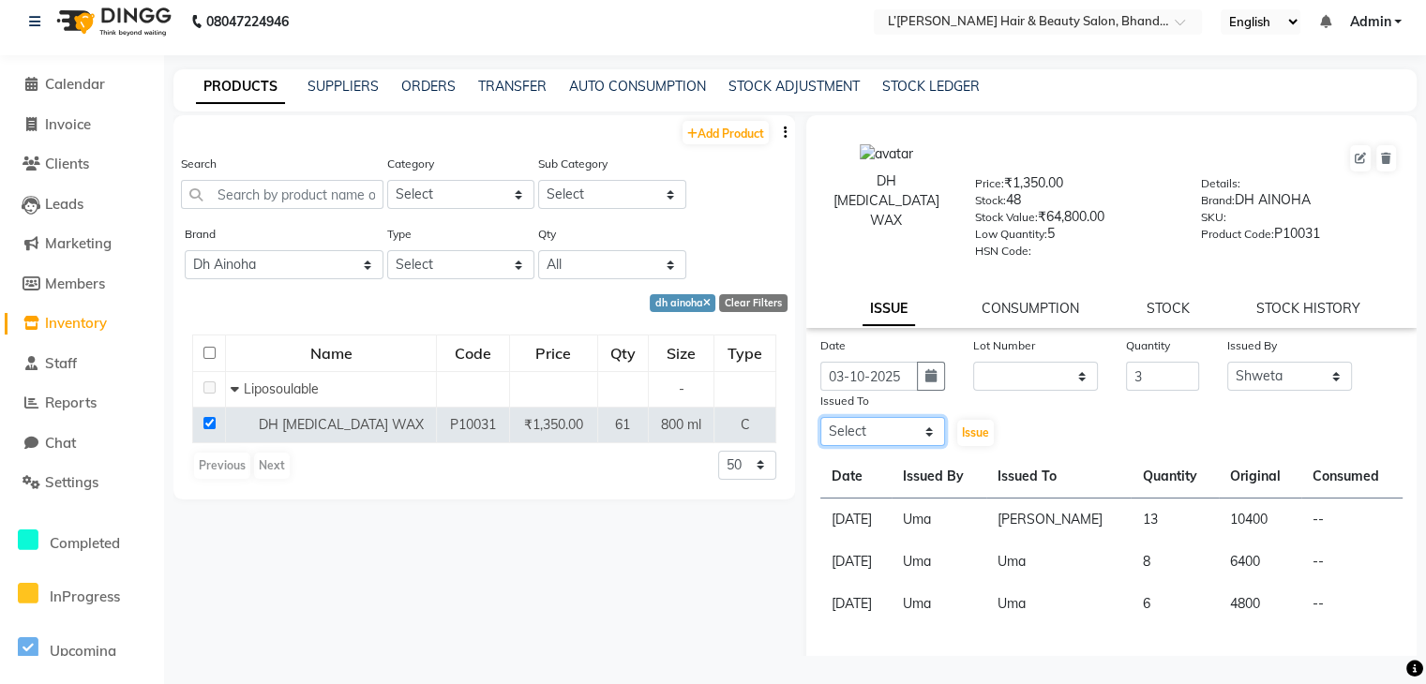
click at [916, 437] on select "Select Devi DIS Mamta Pinki Rajiya Rupal Shweta Uma UNKNOWN VIDHYA" at bounding box center [882, 431] width 125 height 29
click at [820, 424] on select "Select Devi DIS Mamta Pinki Rajiya Rupal Shweta Uma UNKNOWN VIDHYA" at bounding box center [882, 431] width 125 height 29
click at [971, 439] on span "Issue" at bounding box center [975, 433] width 27 height 14
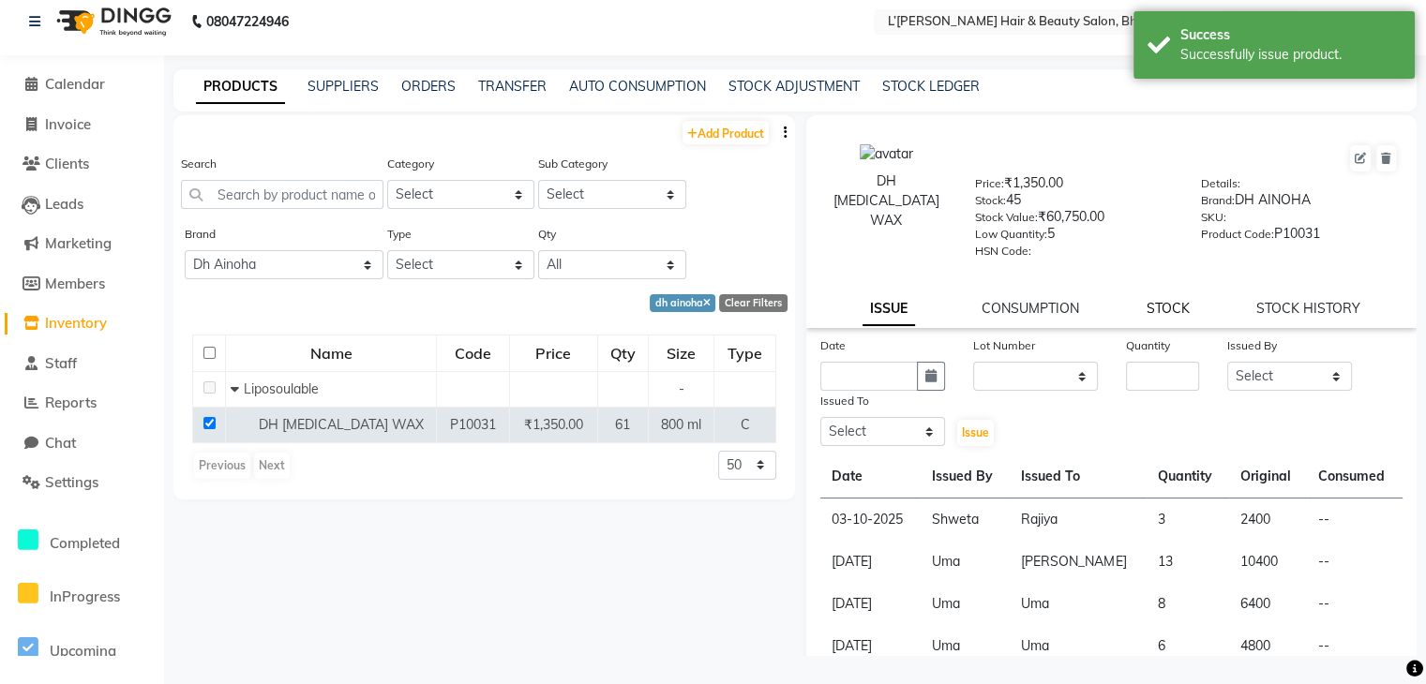
click at [1170, 317] on link "STOCK" at bounding box center [1167, 308] width 43 height 17
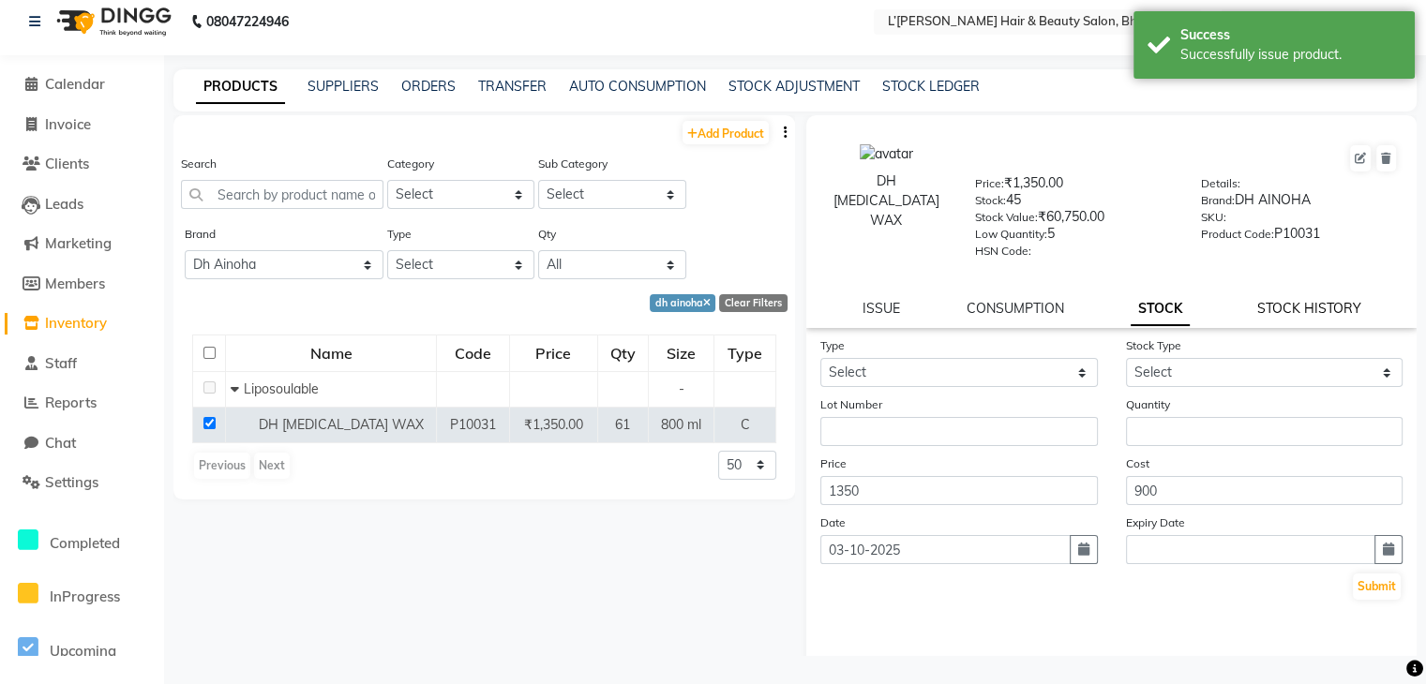
click at [1276, 312] on link "STOCK HISTORY" at bounding box center [1308, 308] width 104 height 17
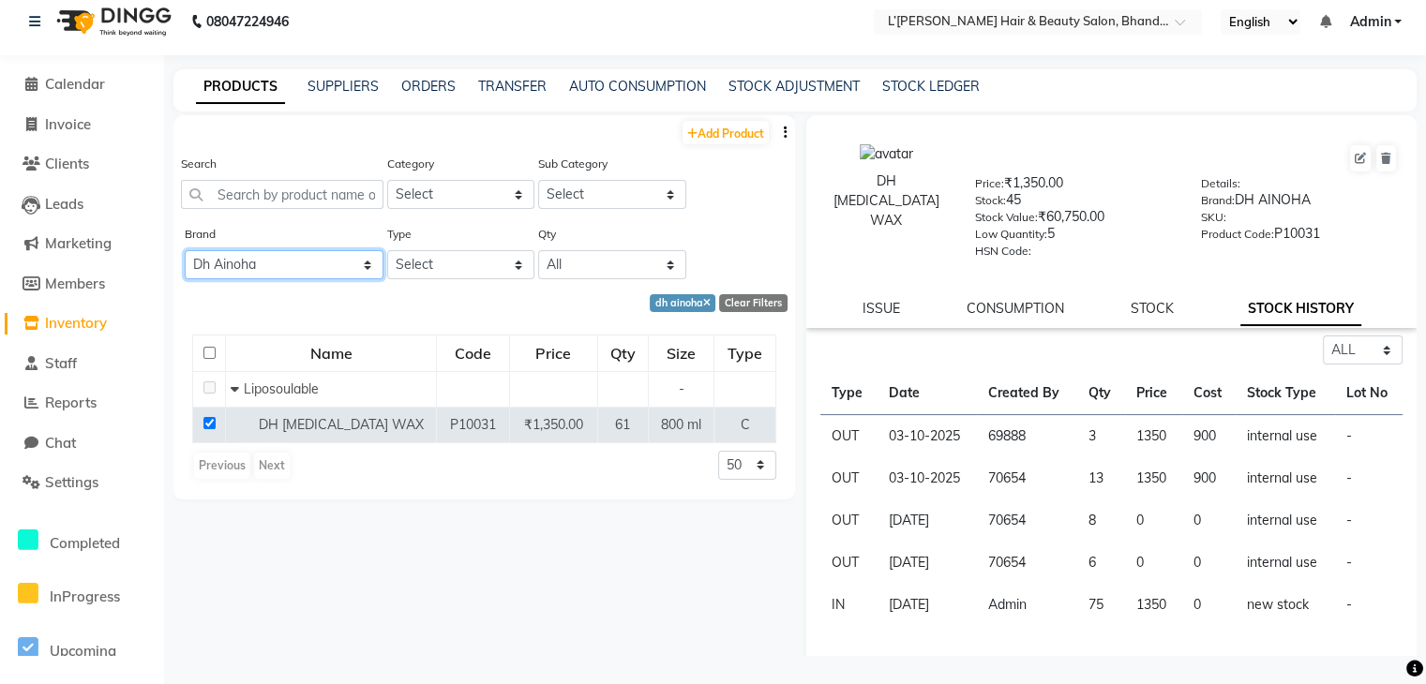
click at [352, 273] on select "All 2 Agelock Alga Beauty Beauty Gang Beauty Garage Blisskin Bodycare Bombine B…" at bounding box center [284, 264] width 199 height 29
click at [185, 251] on select "All 2 Agelock Alga Beauty Beauty Gang Beauty Garage Blisskin Bodycare Bombine B…" at bounding box center [284, 264] width 199 height 29
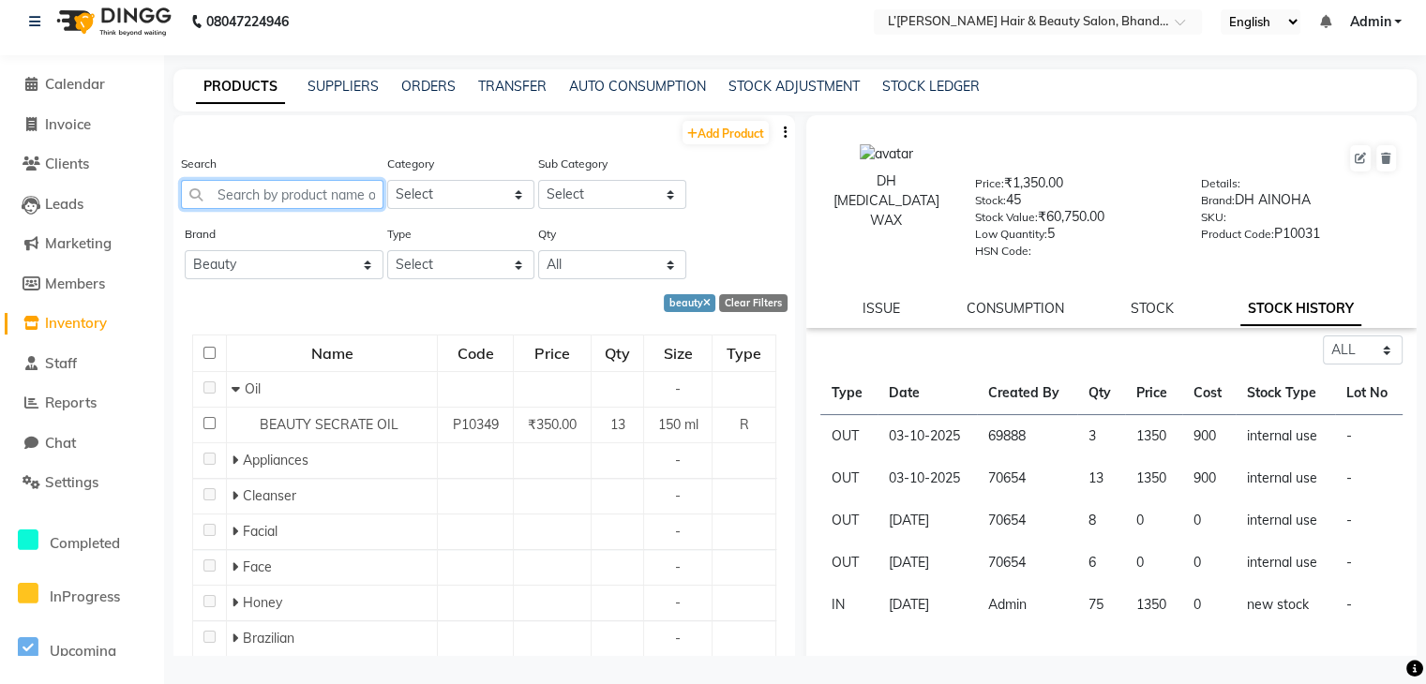
click at [227, 192] on input "text" at bounding box center [282, 194] width 202 height 29
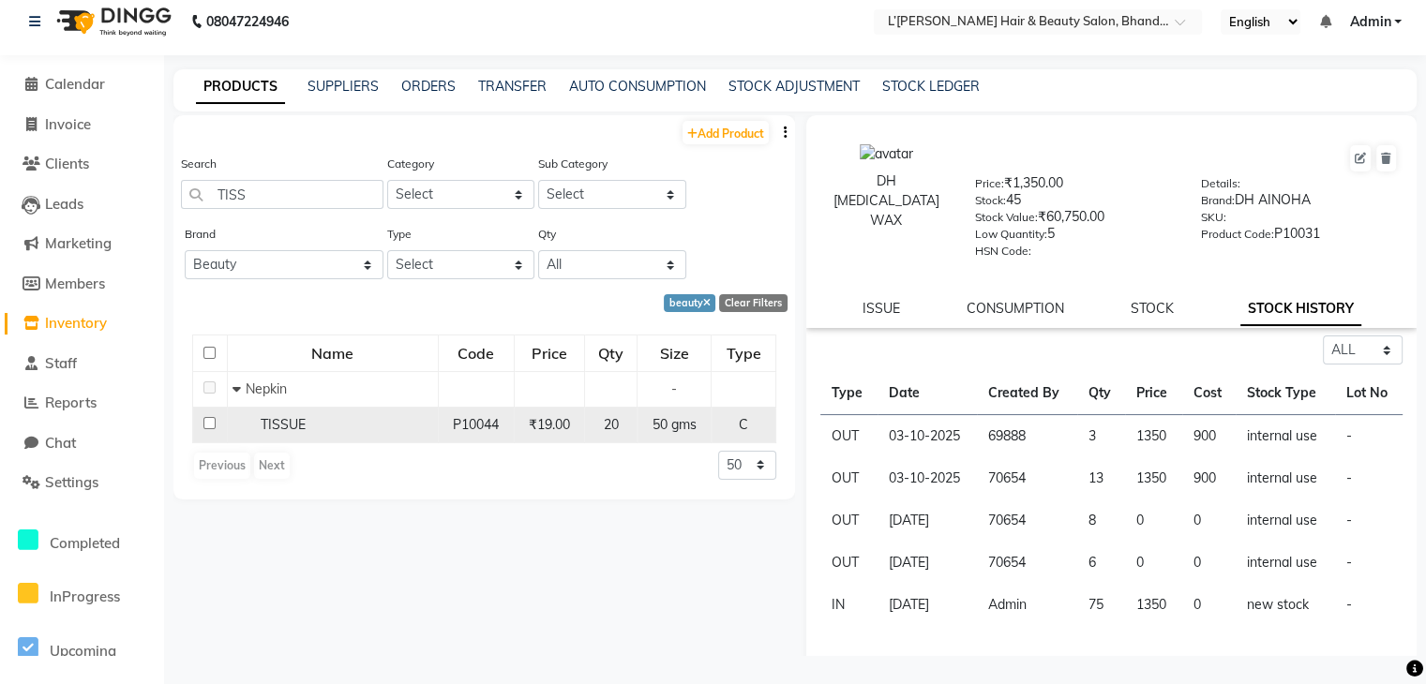
click at [208, 425] on input "checkbox" at bounding box center [209, 423] width 12 height 12
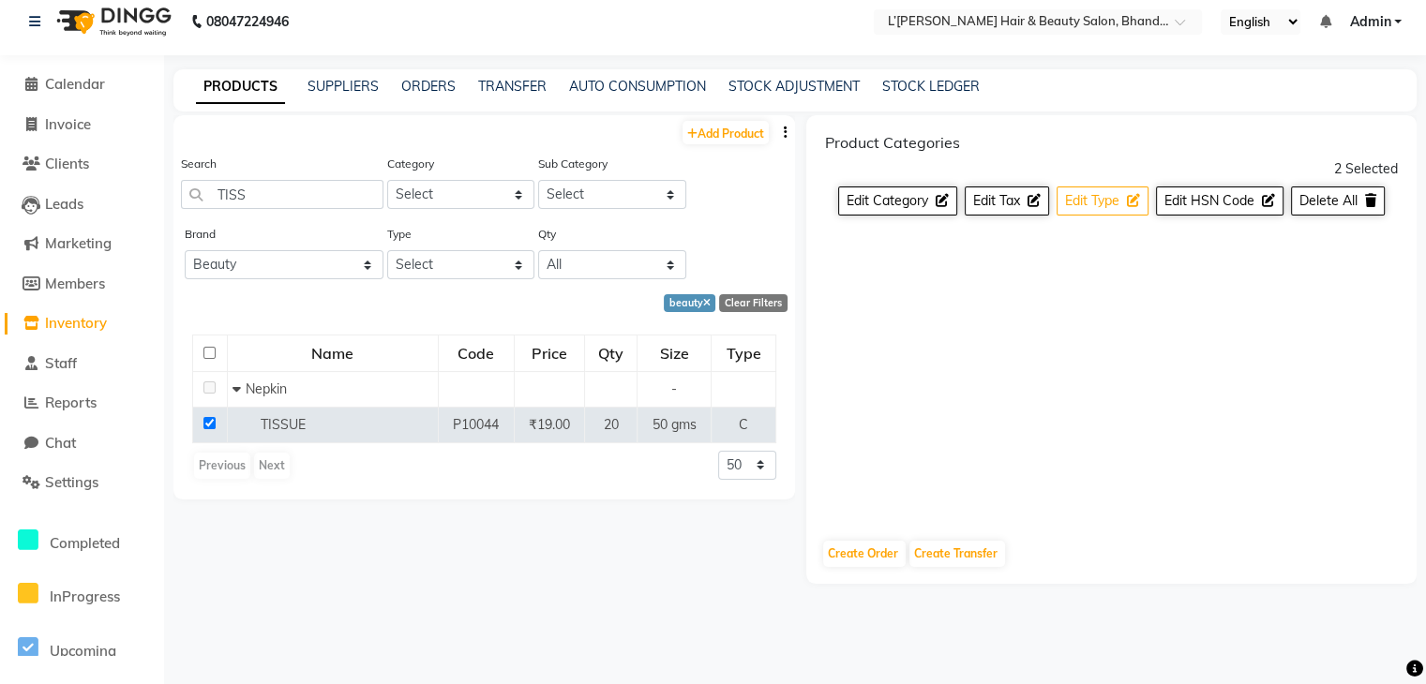
click at [1106, 207] on span "Edit Type" at bounding box center [1092, 200] width 54 height 17
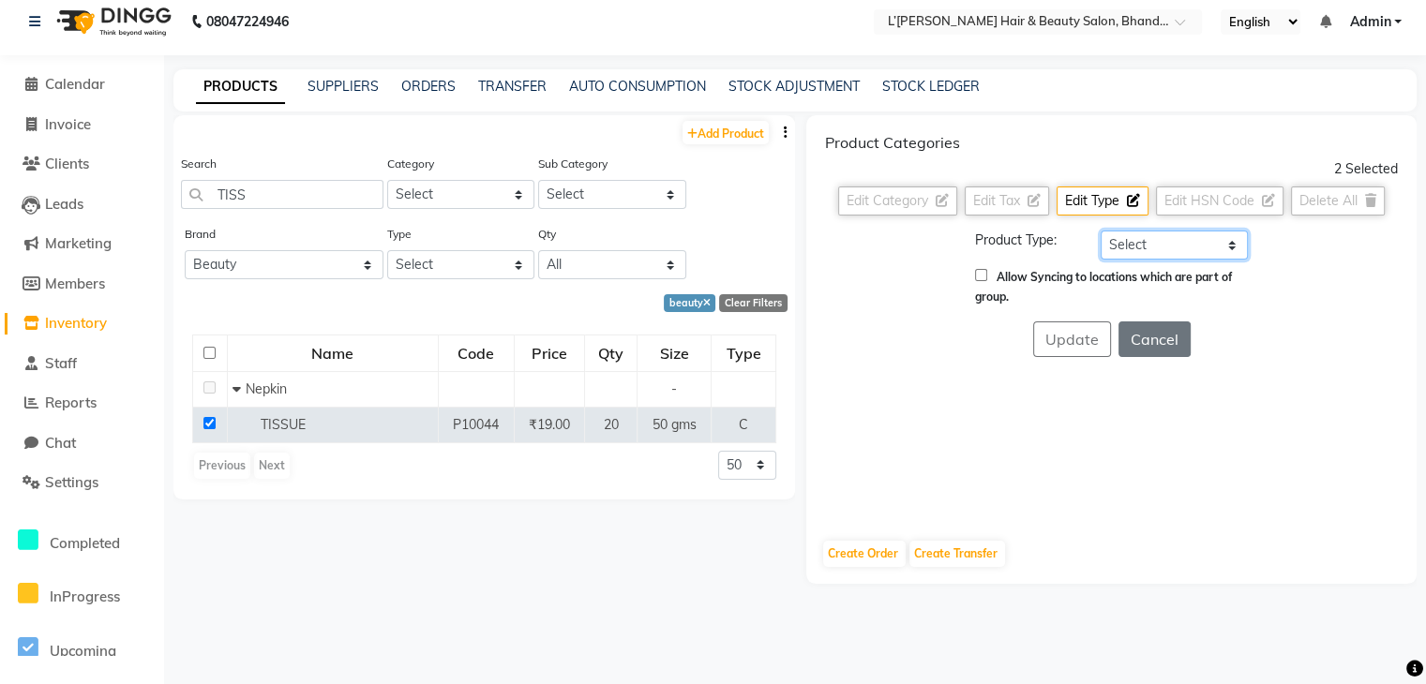
click at [1138, 237] on select "Select Both Retail Consumable" at bounding box center [1174, 245] width 147 height 29
click at [1101, 231] on select "Select Both Retail Consumable" at bounding box center [1174, 245] width 147 height 29
click at [1076, 337] on button "Update" at bounding box center [1072, 340] width 78 height 36
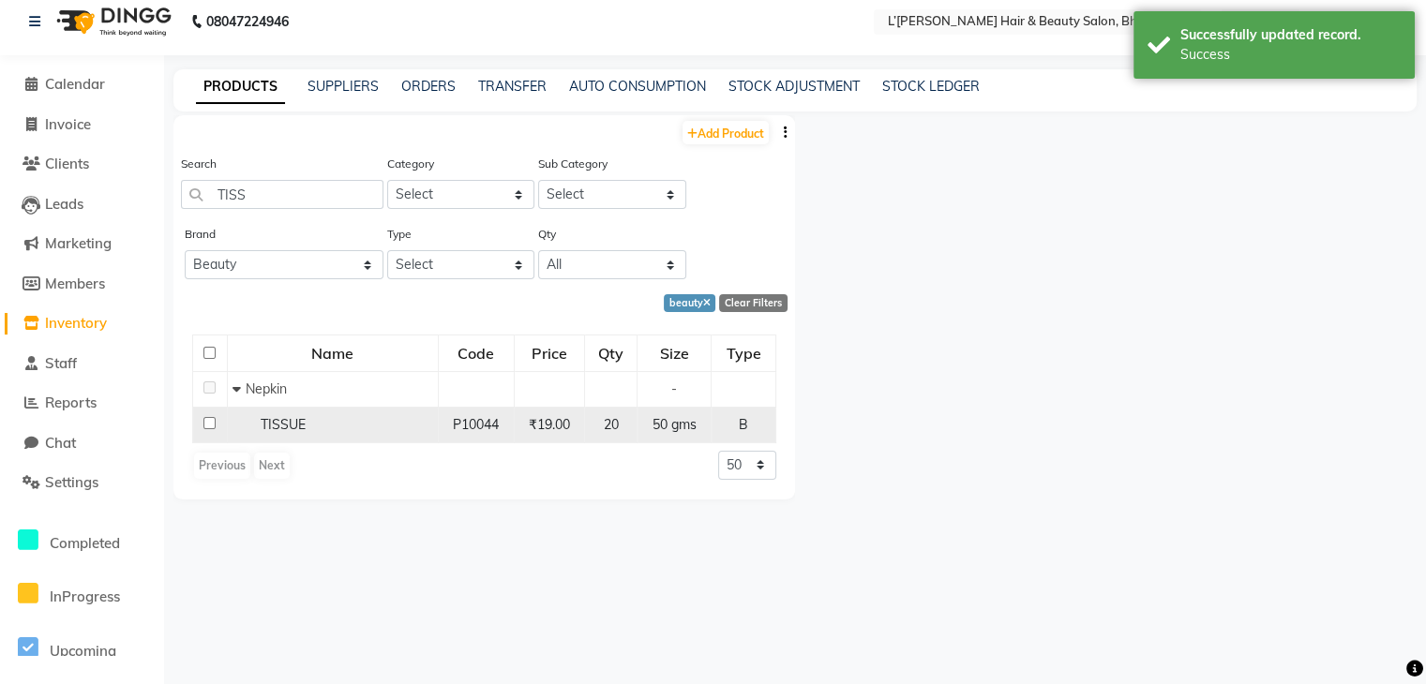
click at [207, 428] on input "checkbox" at bounding box center [209, 423] width 12 height 12
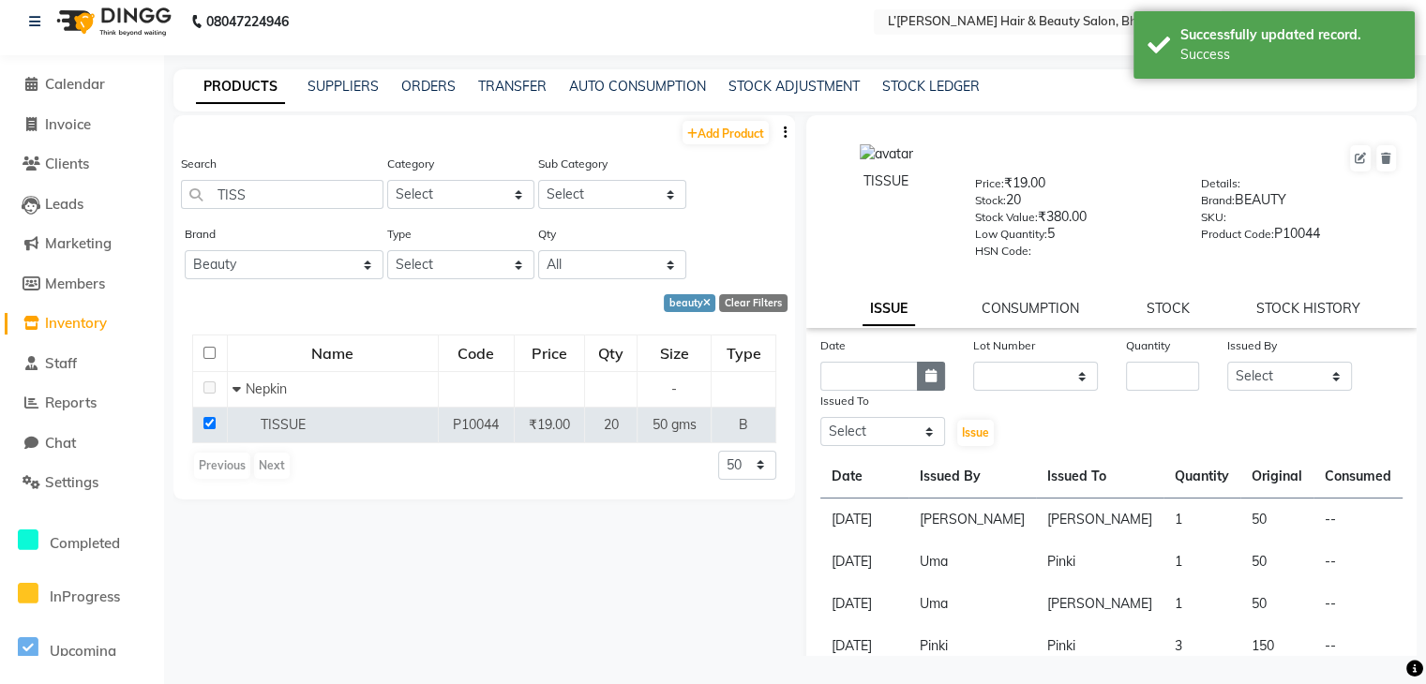
click at [927, 382] on icon "button" at bounding box center [930, 375] width 11 height 13
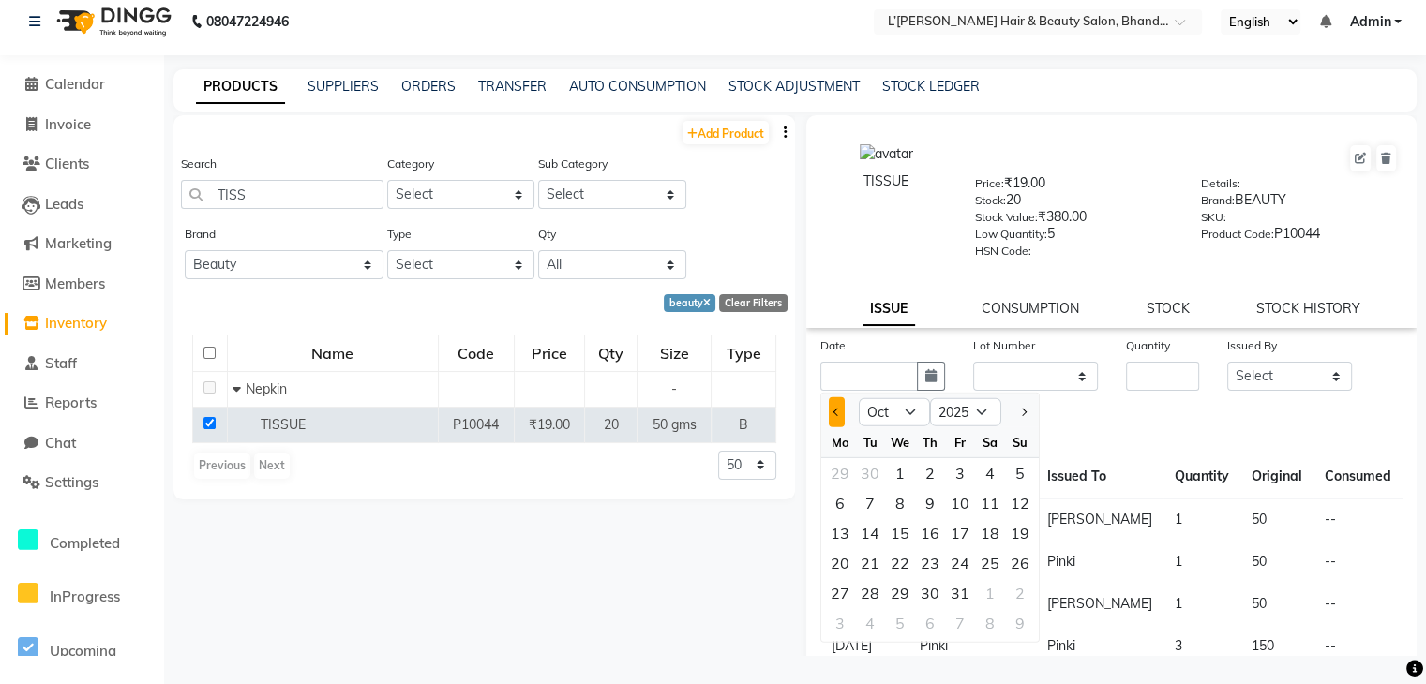
click at [835, 416] on span "Previous month" at bounding box center [836, 412] width 7 height 7
click at [894, 507] on div "10" at bounding box center [900, 503] width 30 height 30
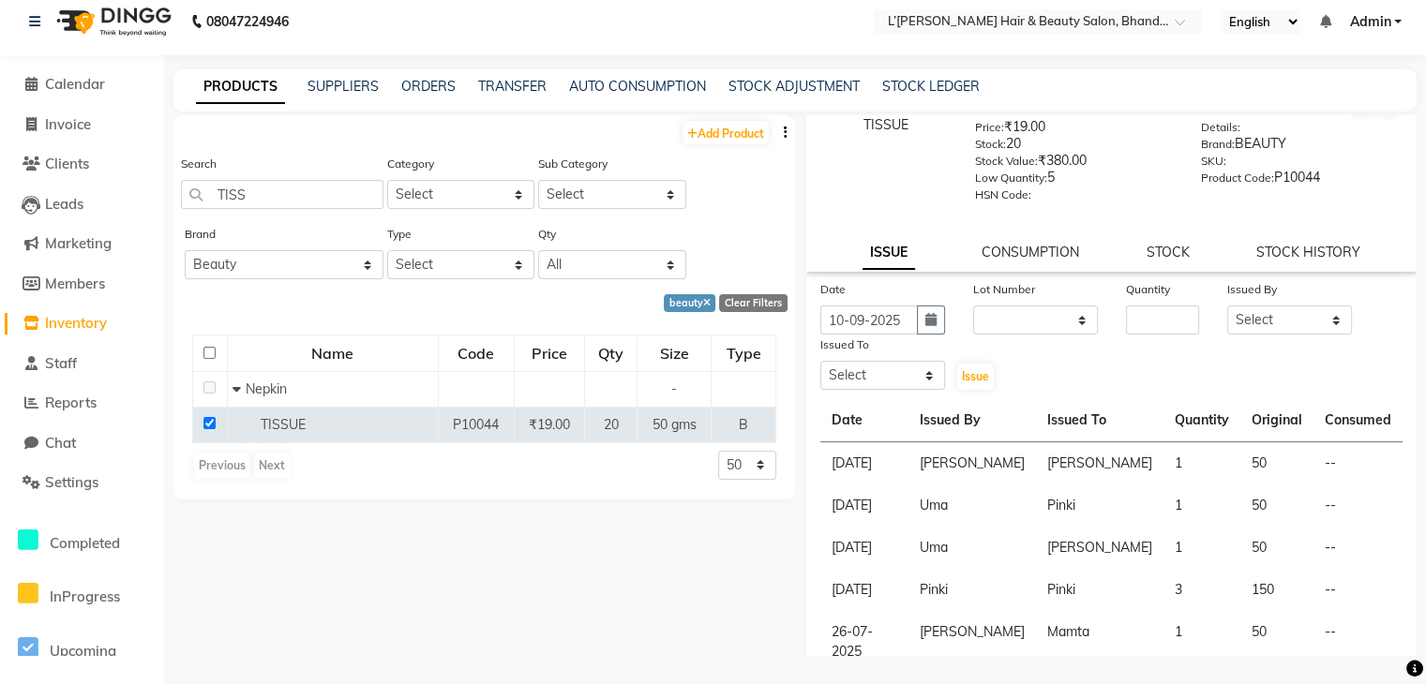
scroll to position [75, 0]
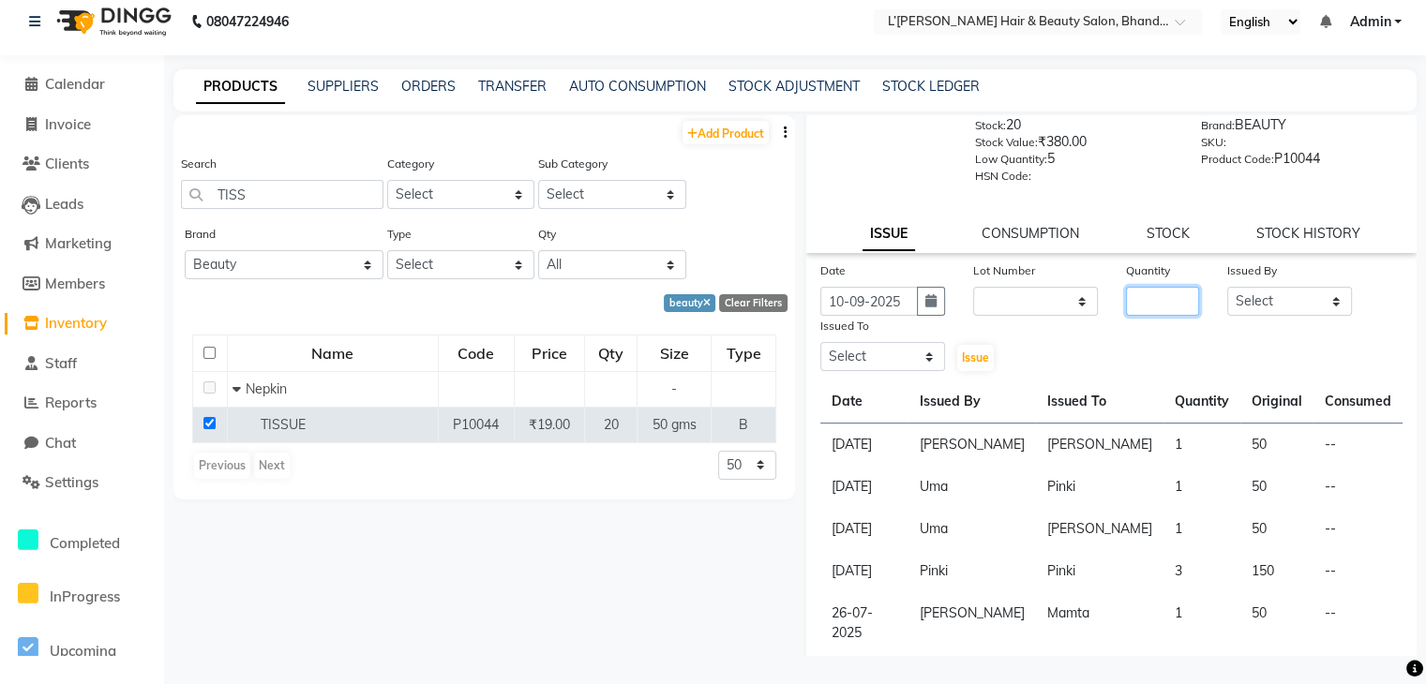
click at [1137, 307] on input "number" at bounding box center [1163, 301] width 74 height 29
click at [1283, 311] on select "Select Devi DIS Mamta Pinki Rajiya Rupal Shweta Uma UNKNOWN VIDHYA" at bounding box center [1289, 301] width 125 height 29
click at [1227, 292] on select "Select Devi DIS Mamta Pinki Rajiya Rupal Shweta Uma UNKNOWN VIDHYA" at bounding box center [1289, 301] width 125 height 29
click at [926, 369] on select "Select Devi DIS Mamta Pinki Rajiya Rupal Shweta Uma UNKNOWN VIDHYA" at bounding box center [882, 356] width 125 height 29
click at [820, 349] on select "Select Devi DIS Mamta Pinki Rajiya Rupal Shweta Uma UNKNOWN VIDHYA" at bounding box center [882, 356] width 125 height 29
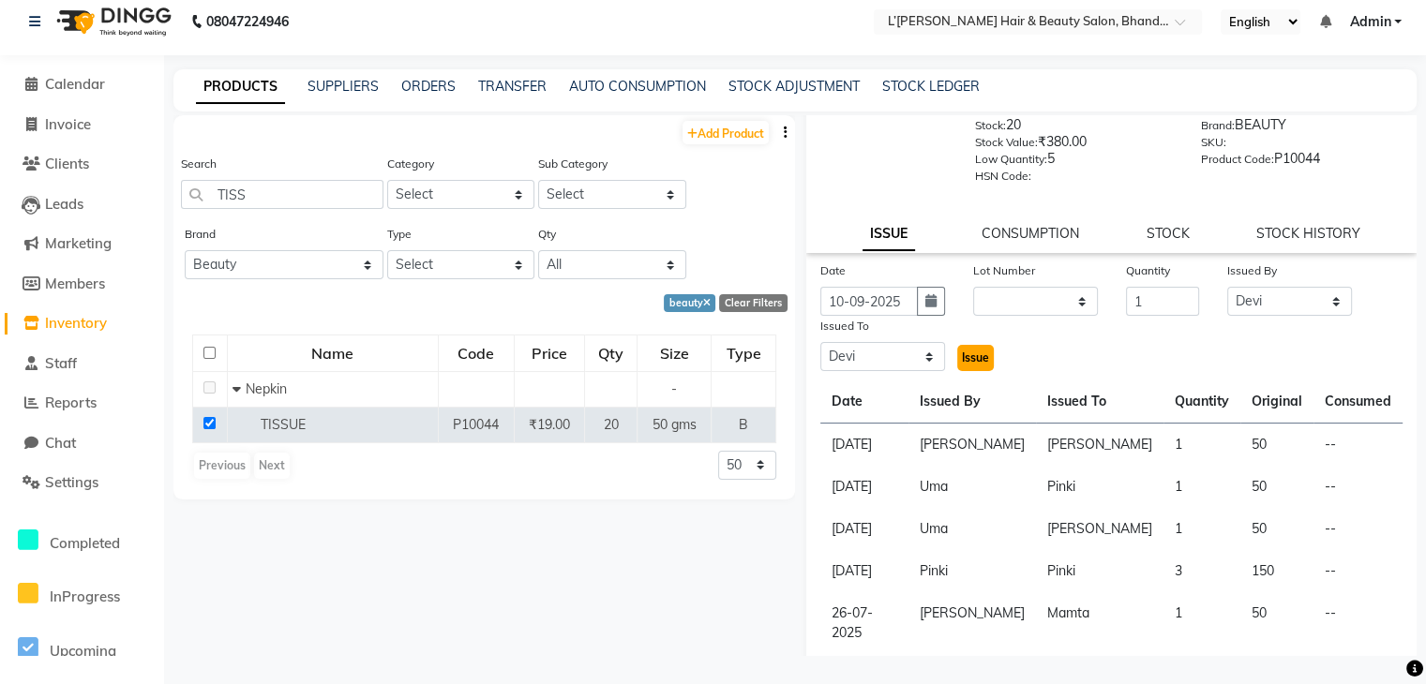
click at [966, 365] on span "Issue" at bounding box center [975, 358] width 27 height 14
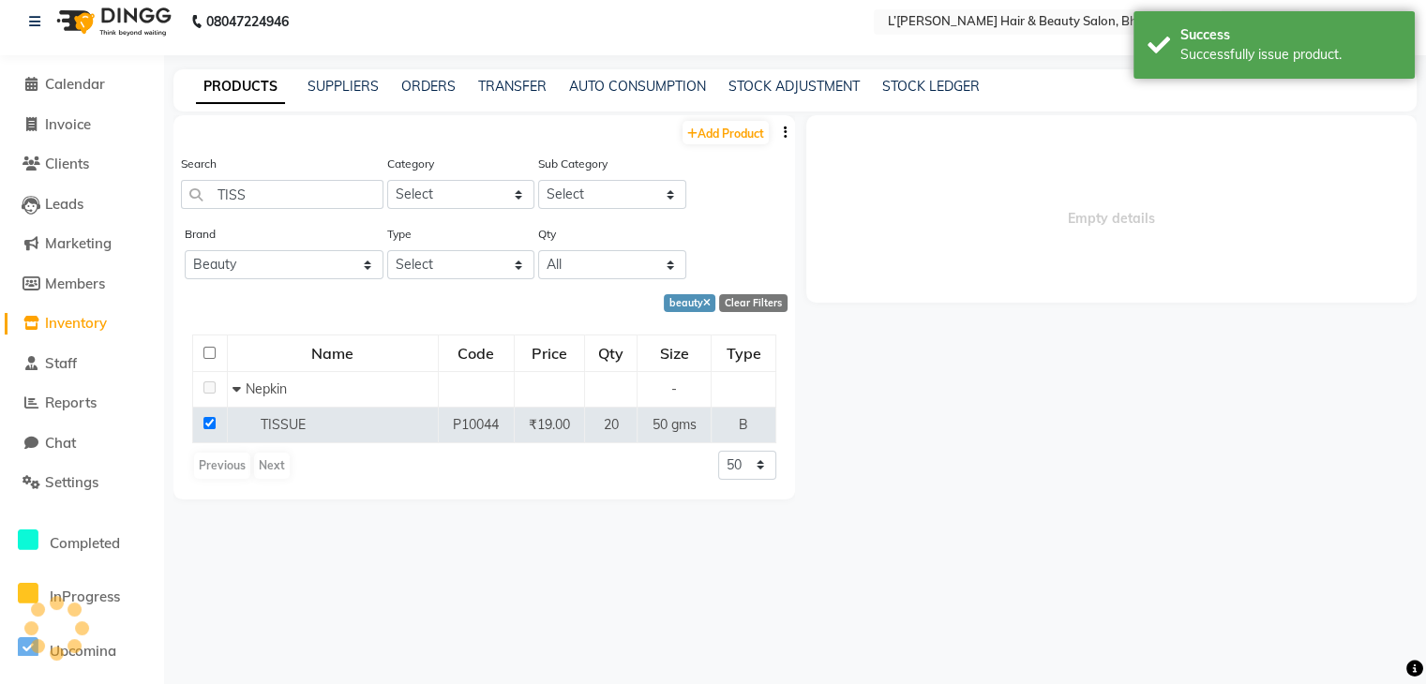
scroll to position [0, 0]
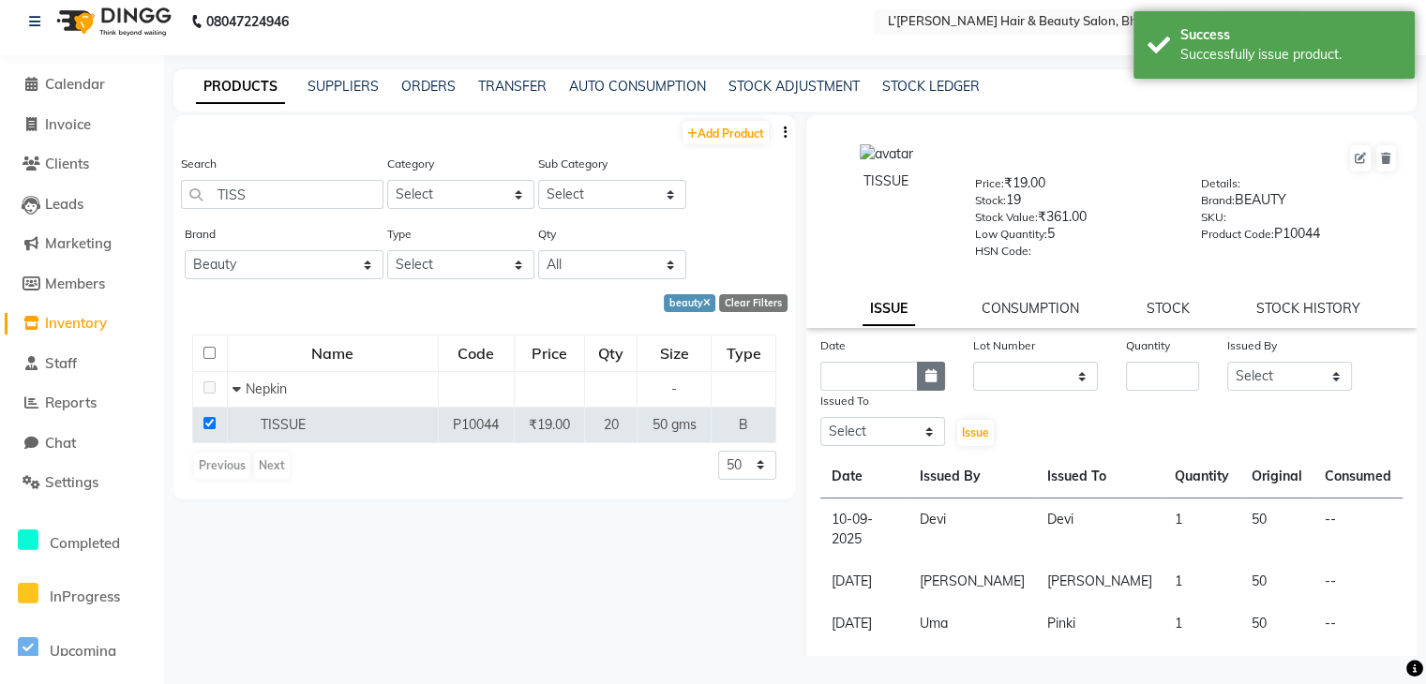
click at [927, 382] on icon "button" at bounding box center [930, 375] width 11 height 13
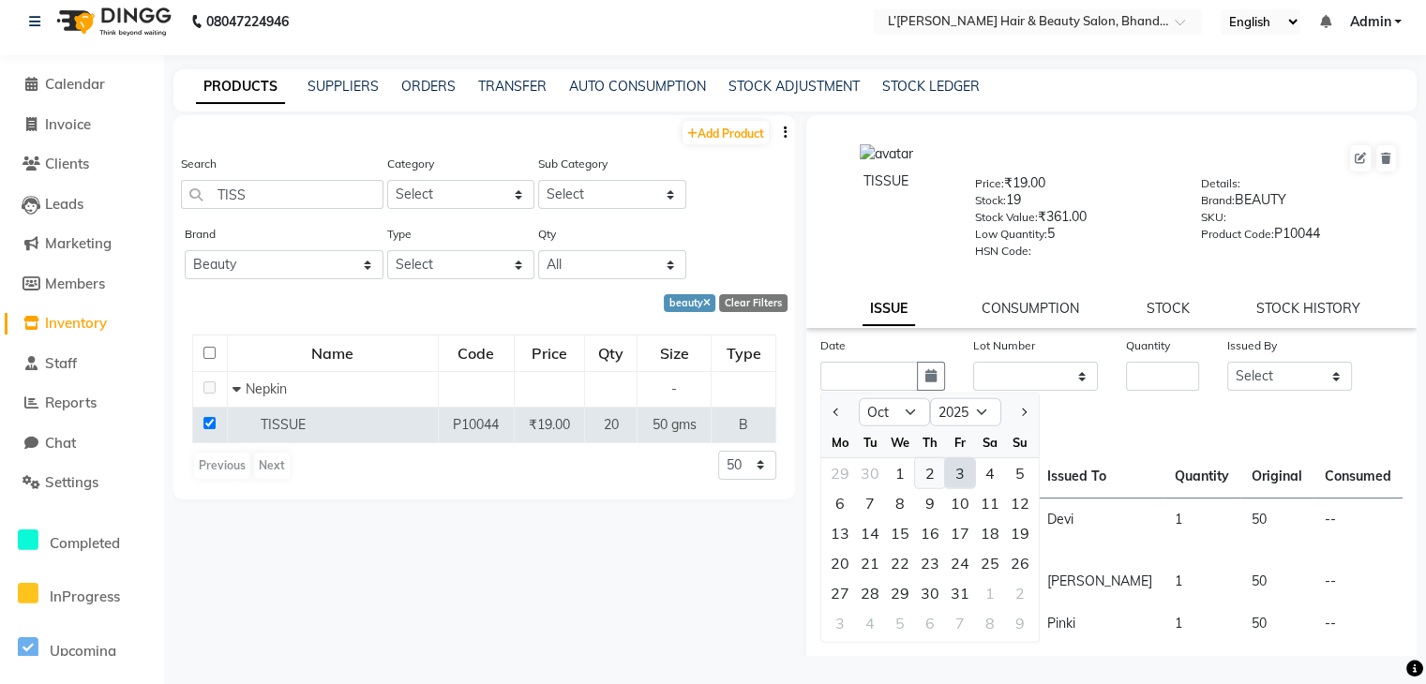
click at [930, 476] on div "2" at bounding box center [930, 473] width 30 height 30
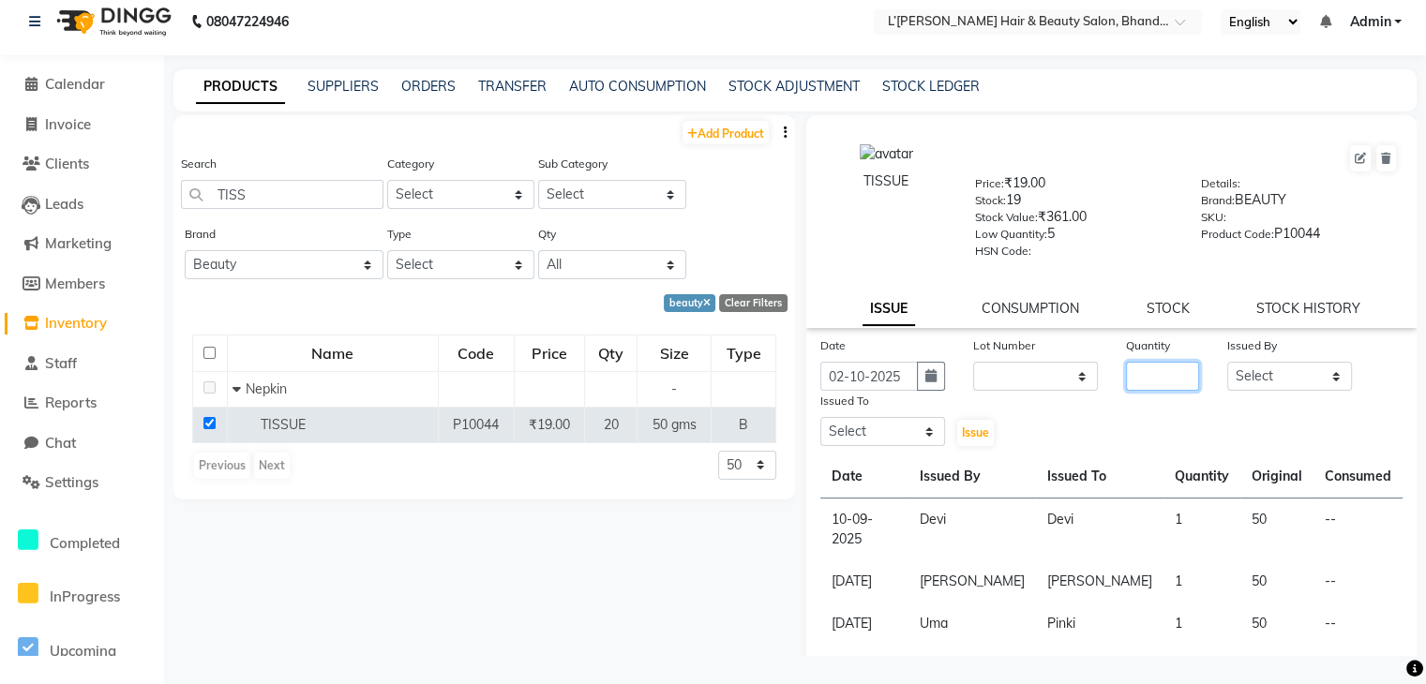
click at [1147, 391] on input "number" at bounding box center [1163, 376] width 74 height 29
click at [1249, 382] on select "Select Devi DIS Mamta Pinki Rajiya Rupal Shweta Uma UNKNOWN VIDHYA" at bounding box center [1289, 376] width 125 height 29
click at [1227, 367] on select "Select Devi DIS Mamta Pinki Rajiya Rupal Shweta Uma UNKNOWN VIDHYA" at bounding box center [1289, 376] width 125 height 29
click at [881, 433] on select "Select Devi DIS Mamta Pinki Rajiya Rupal Shweta Uma UNKNOWN VIDHYA" at bounding box center [882, 431] width 125 height 29
click at [820, 424] on select "Select Devi DIS Mamta Pinki Rajiya Rupal Shweta Uma UNKNOWN VIDHYA" at bounding box center [882, 431] width 125 height 29
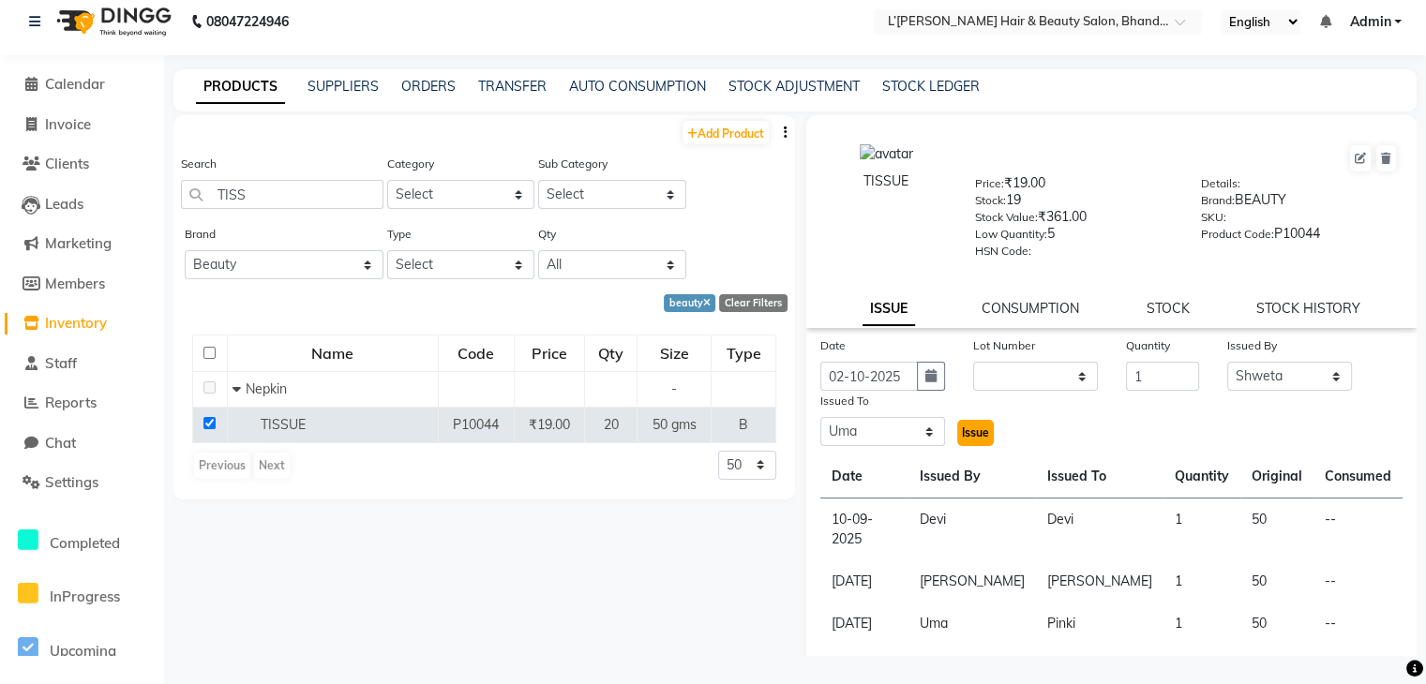
click at [968, 437] on span "Issue" at bounding box center [975, 433] width 27 height 14
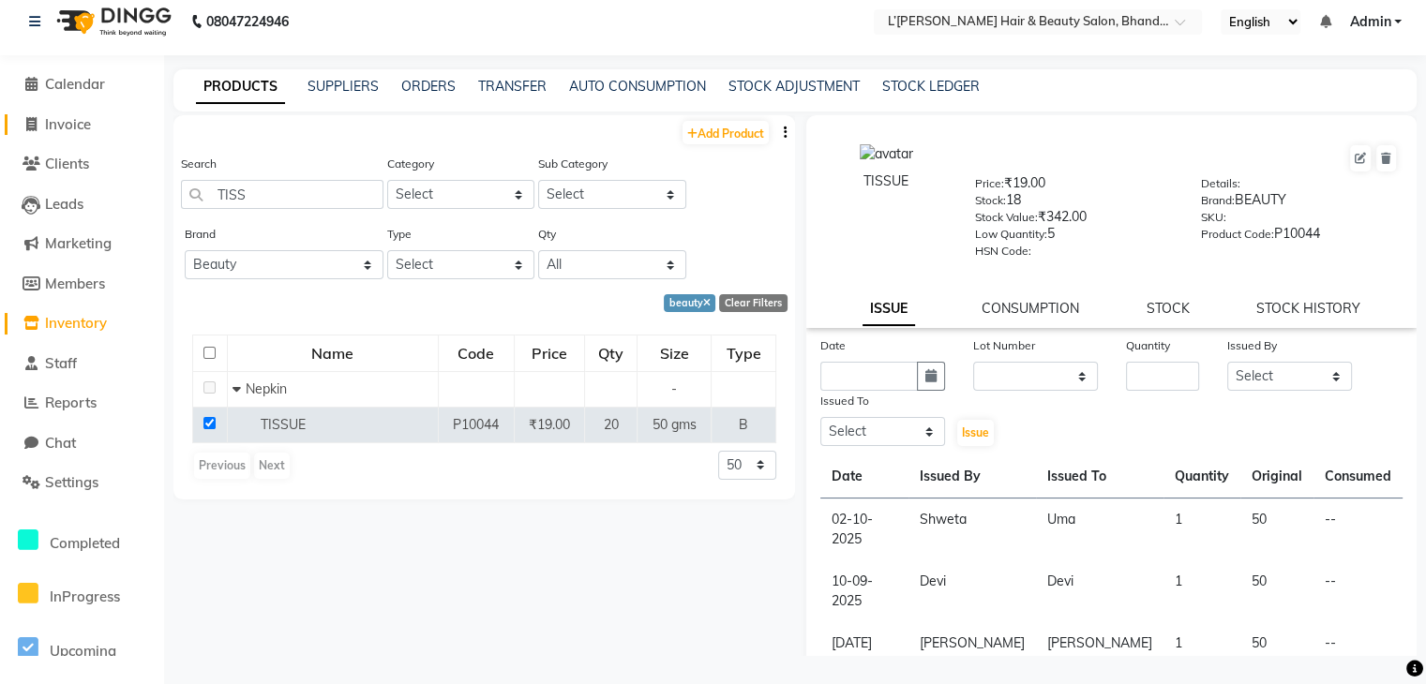
click at [32, 117] on icon at bounding box center [31, 124] width 10 height 14
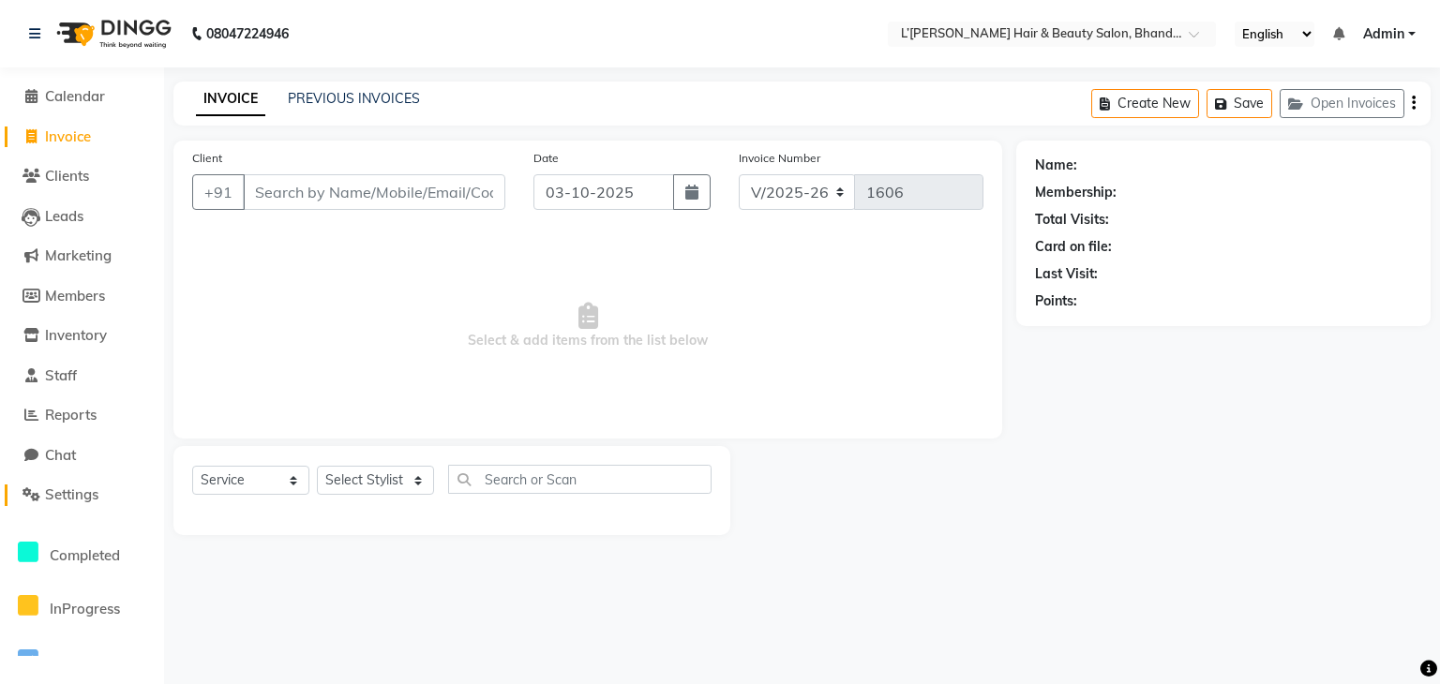
click at [78, 491] on span "Settings" at bounding box center [71, 495] width 53 height 18
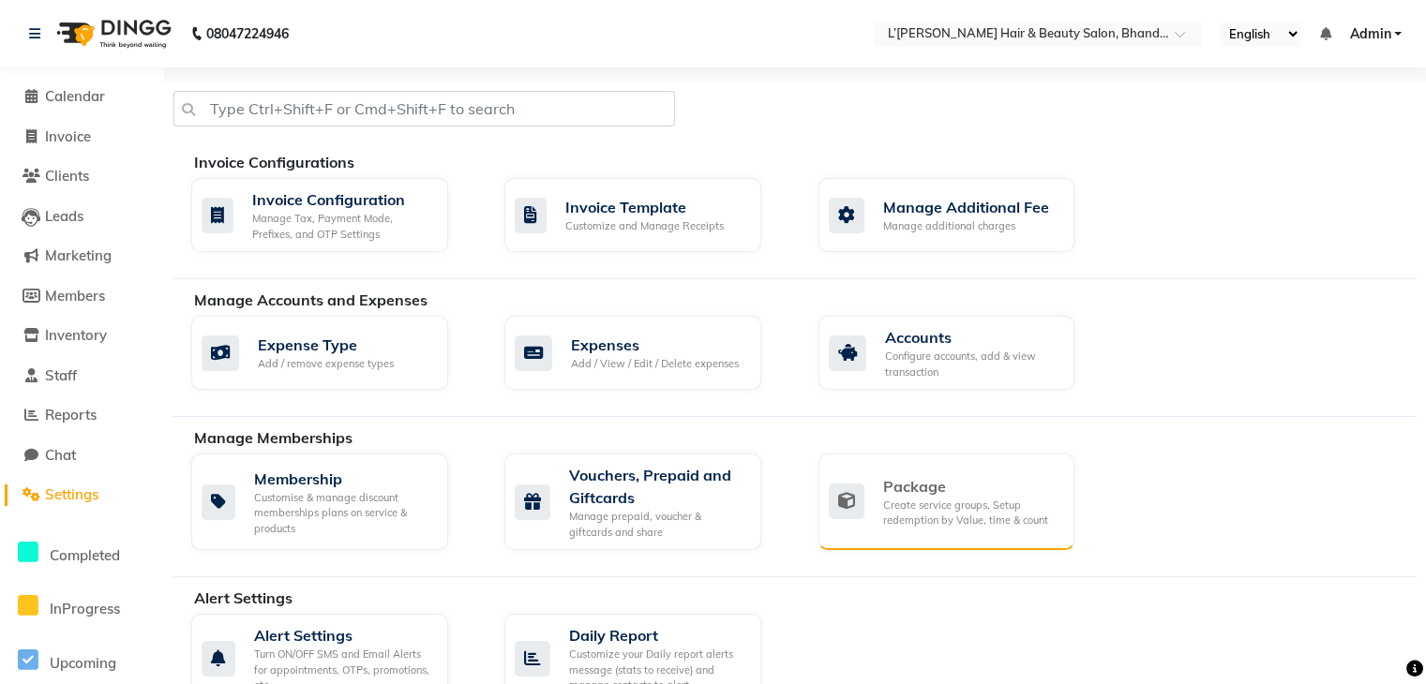
click at [909, 503] on div "Create service groups, Setup redemption by Value, time & count" at bounding box center [971, 513] width 177 height 31
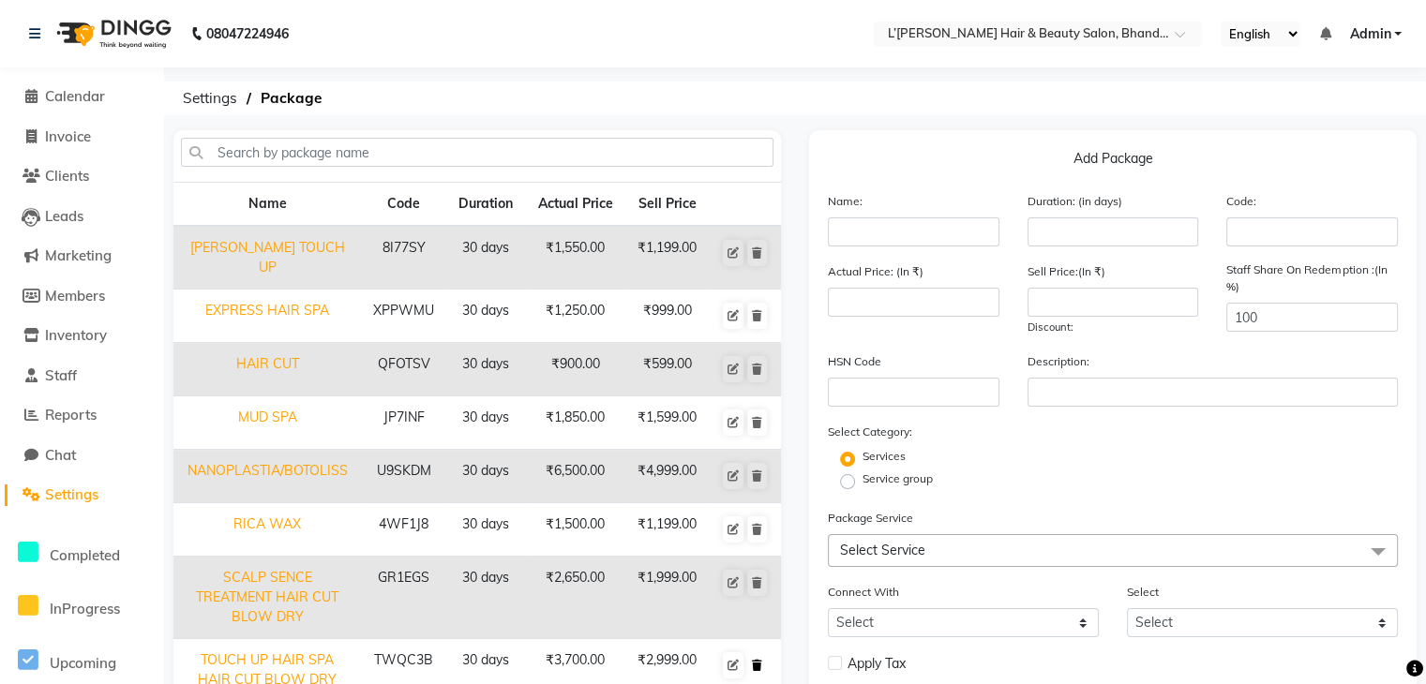
click at [757, 660] on icon at bounding box center [757, 665] width 10 height 11
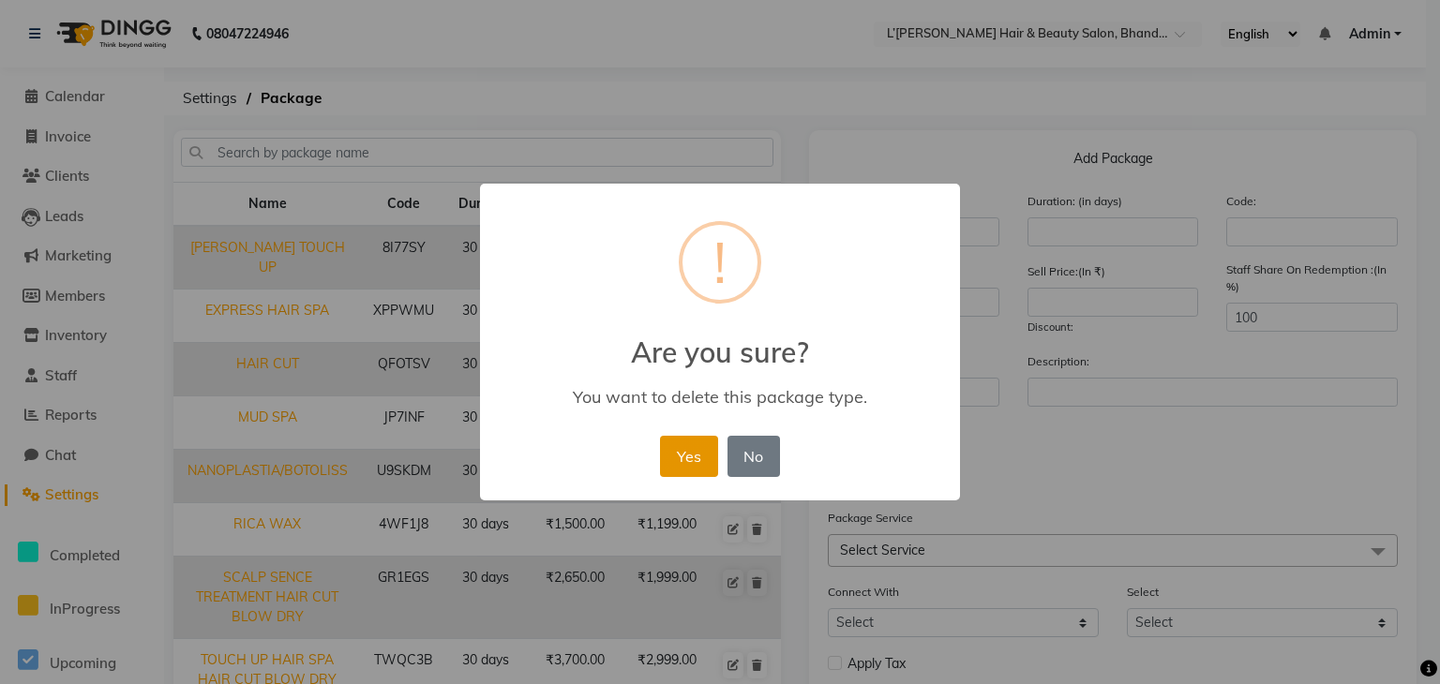
click at [679, 447] on button "Yes" at bounding box center [688, 456] width 57 height 41
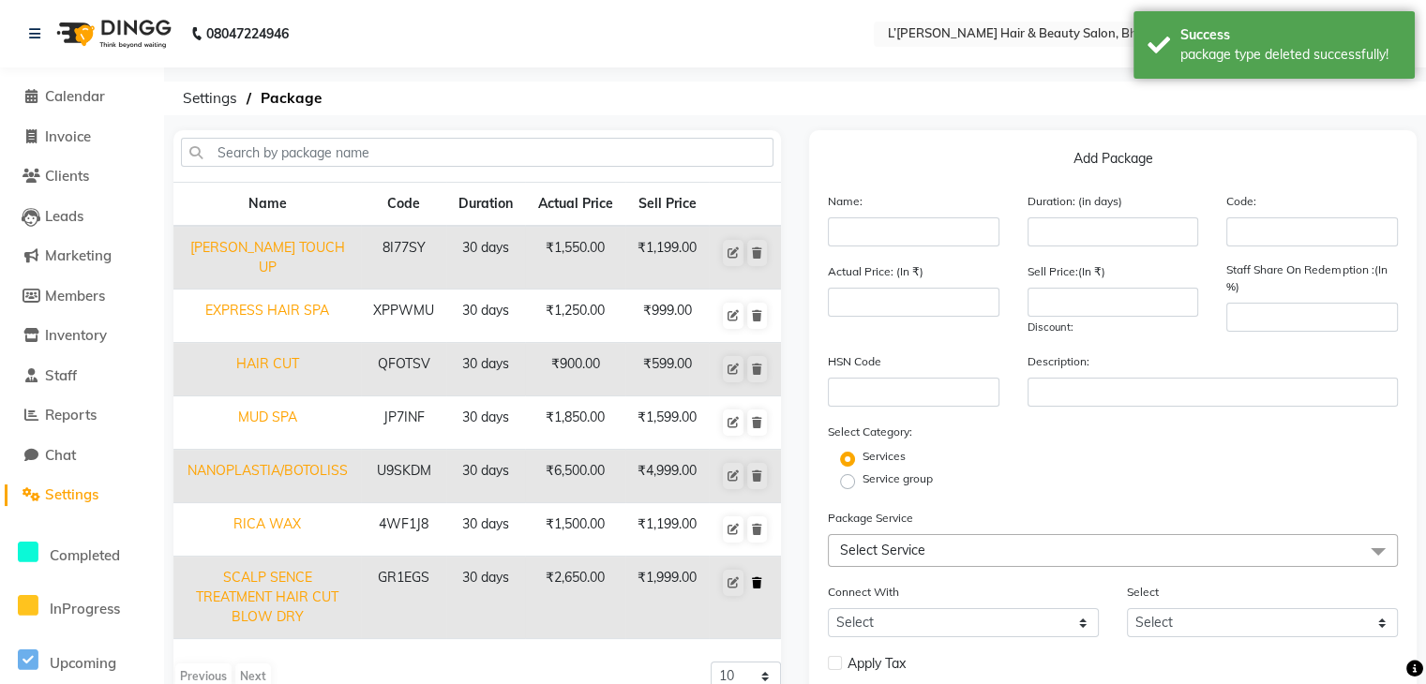
click at [755, 577] on icon at bounding box center [757, 582] width 10 height 11
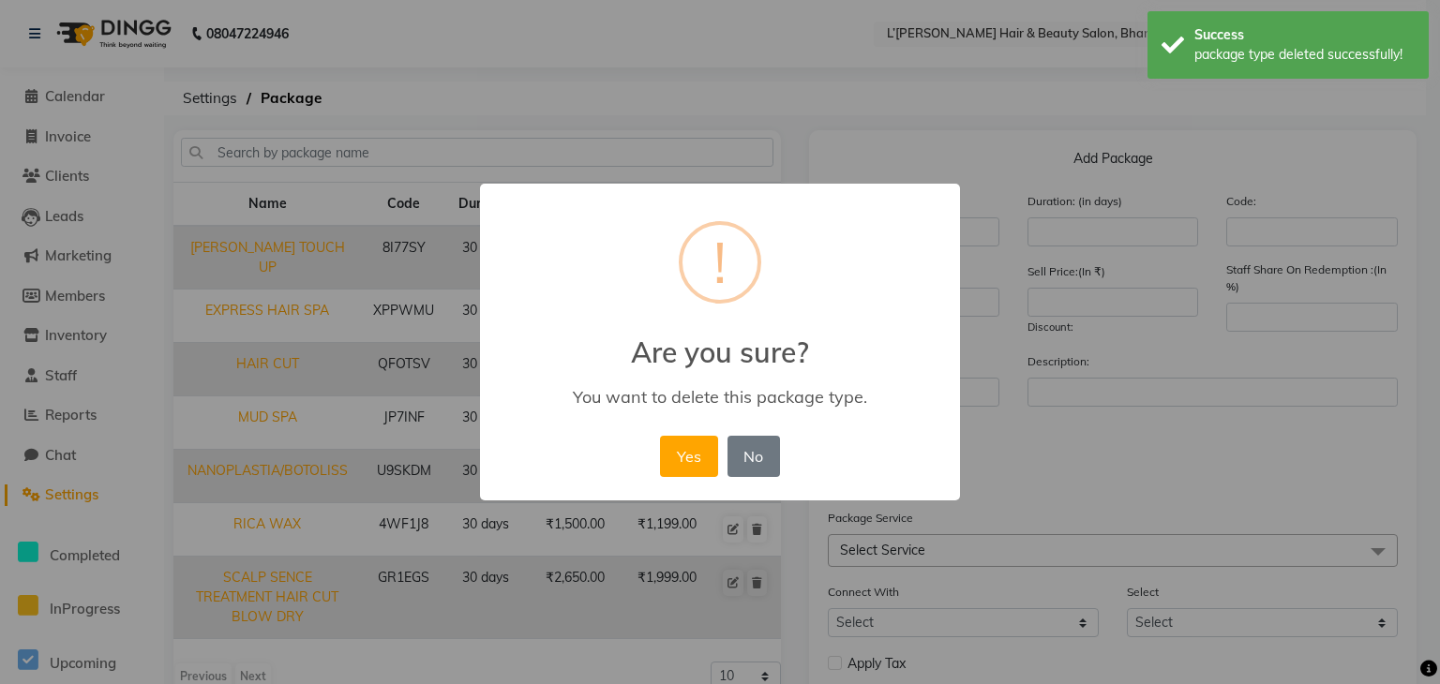
click at [806, 616] on div "× ! Are you sure? You want to delete this package type. Yes No No" at bounding box center [720, 342] width 1440 height 684
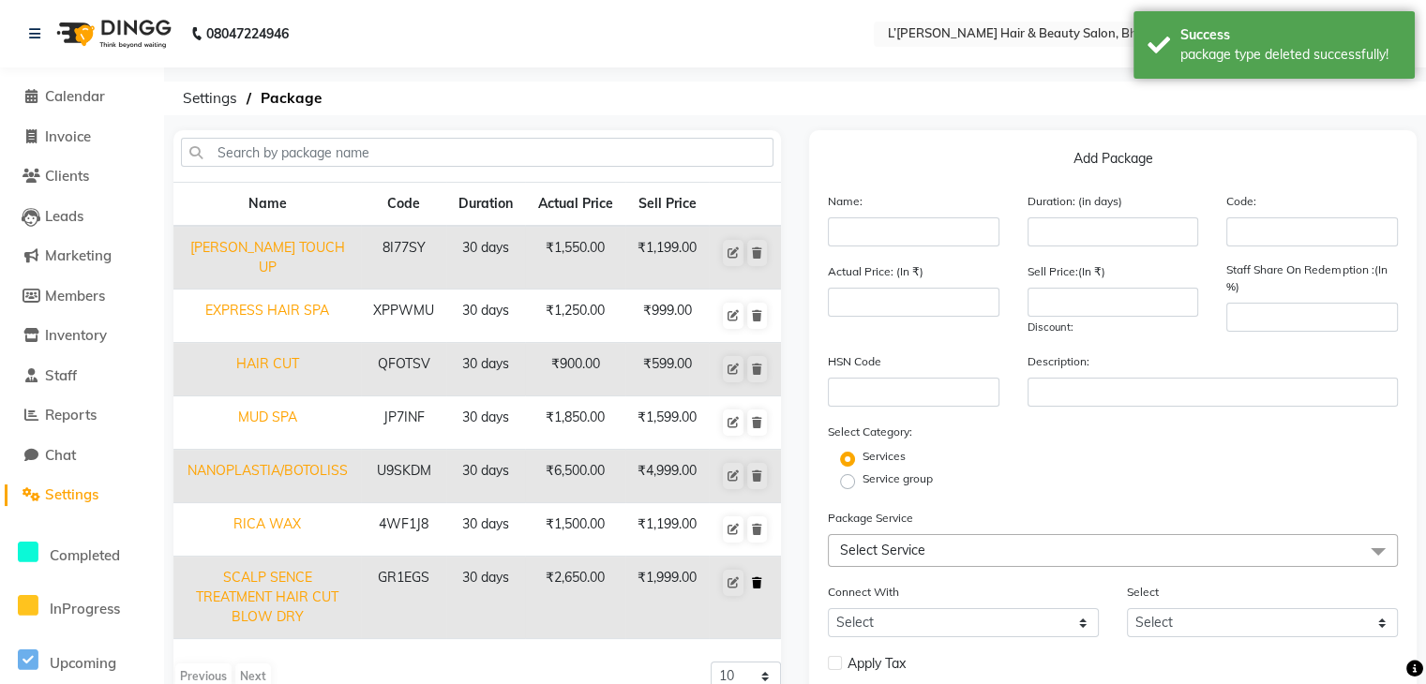
click at [757, 577] on icon at bounding box center [757, 582] width 10 height 11
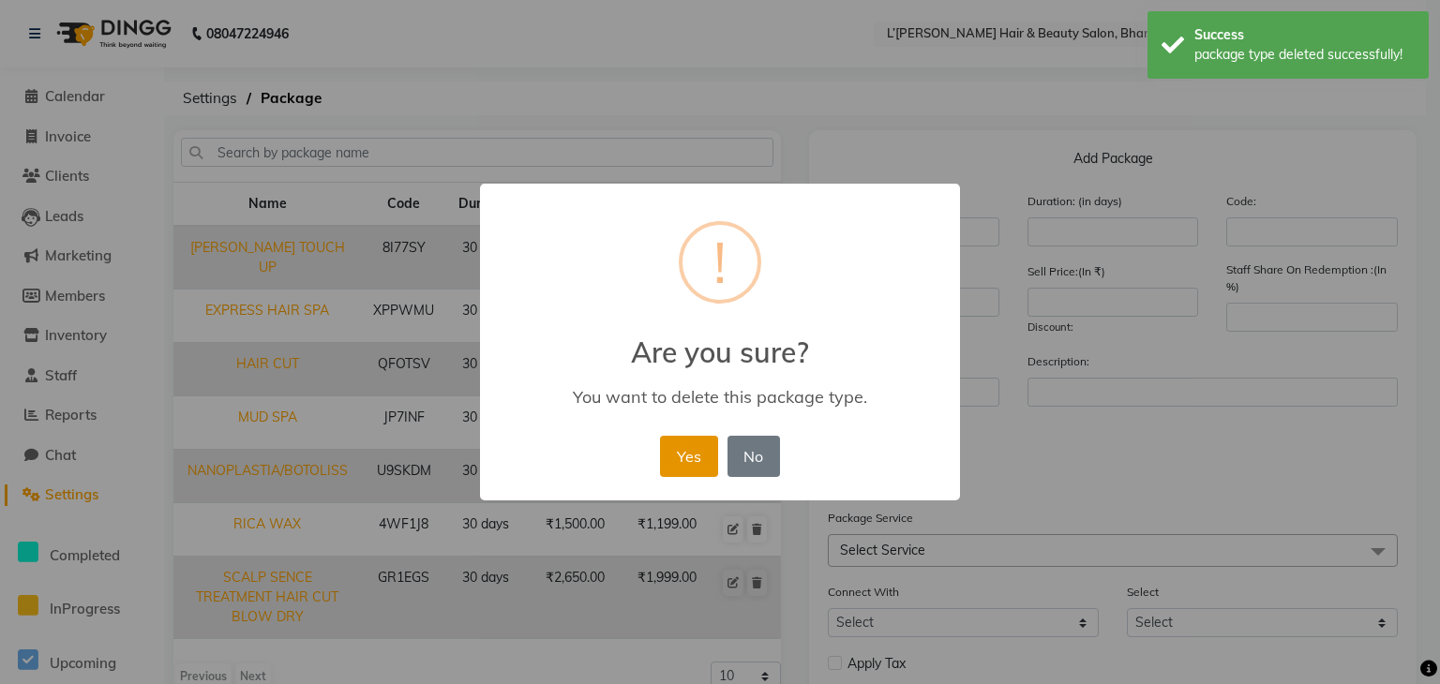
click at [682, 452] on button "Yes" at bounding box center [688, 456] width 57 height 41
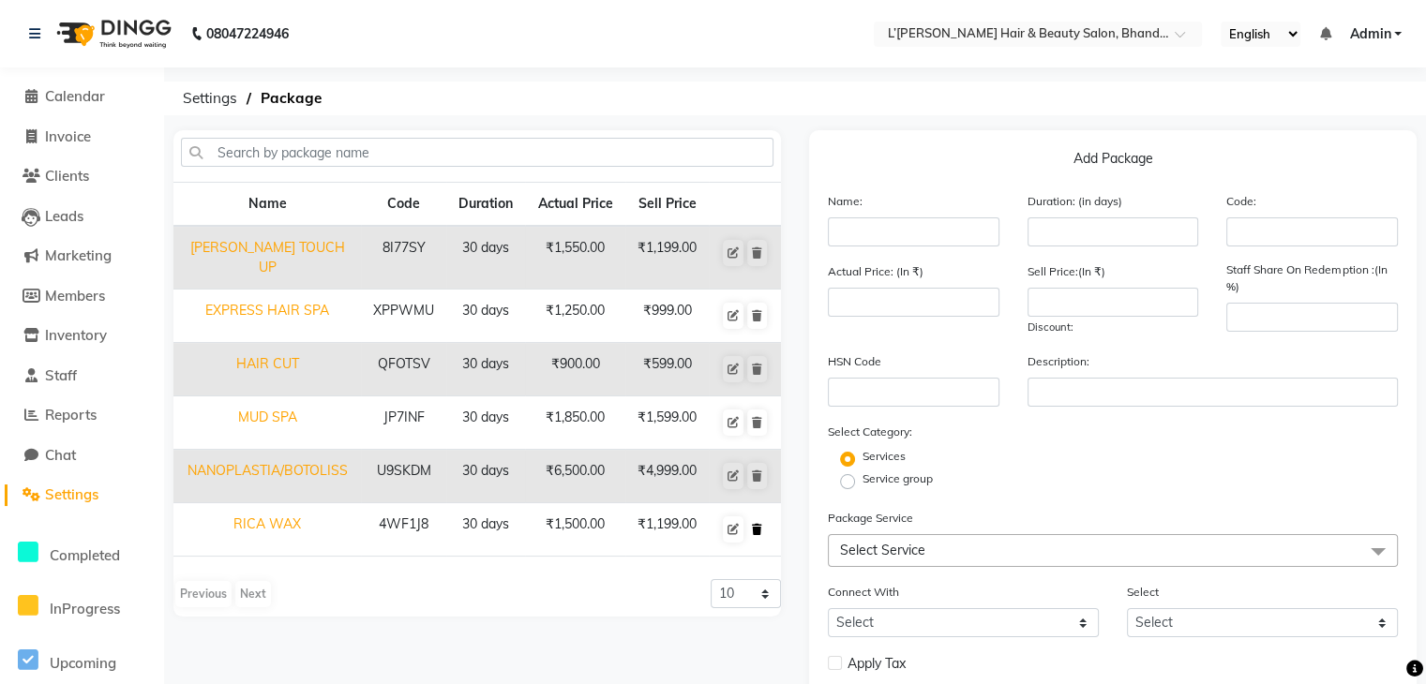
click at [761, 526] on button at bounding box center [757, 530] width 20 height 26
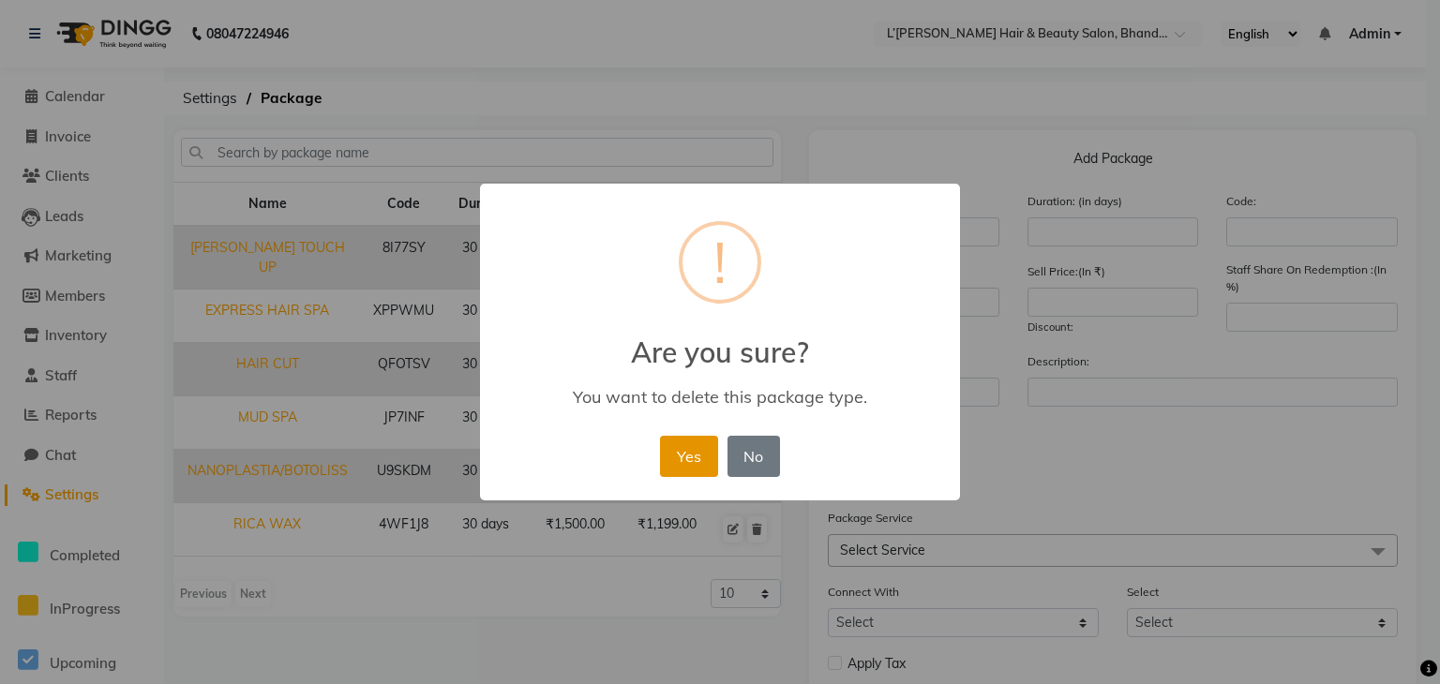
click at [694, 456] on button "Yes" at bounding box center [688, 456] width 57 height 41
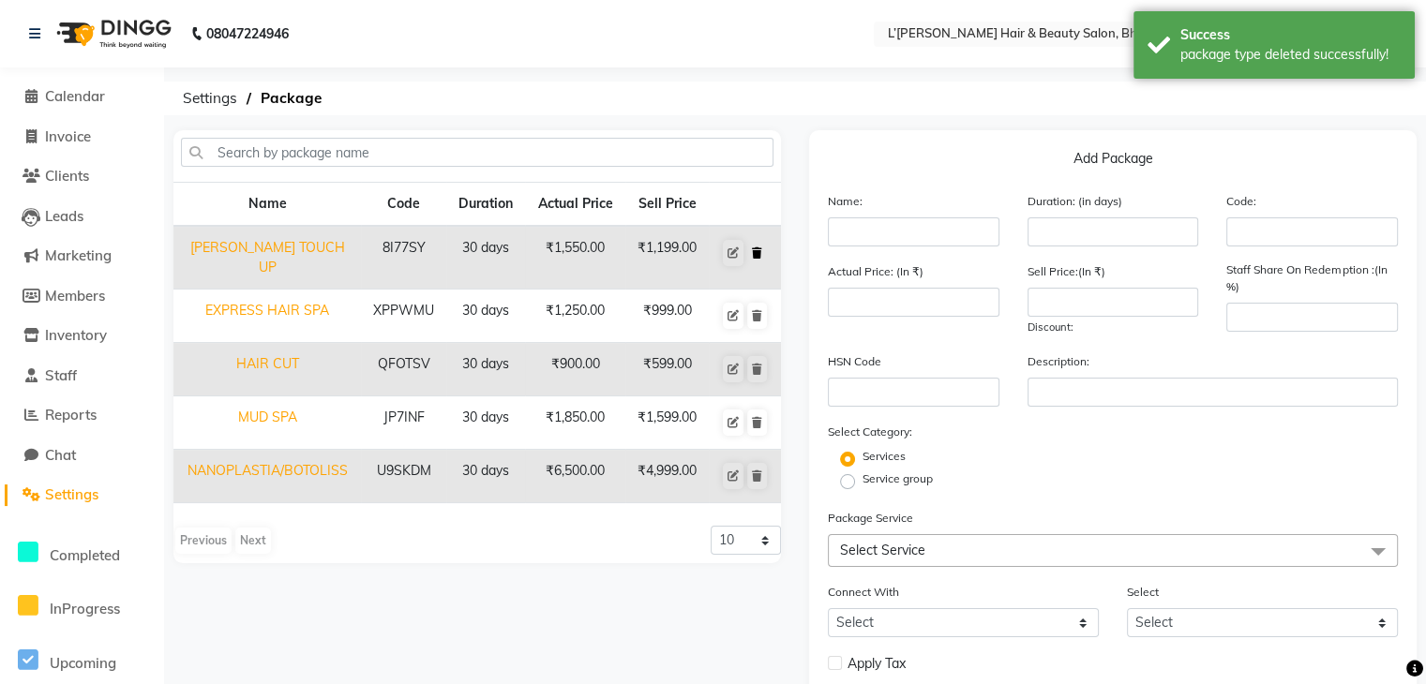
click at [759, 248] on icon at bounding box center [757, 252] width 10 height 11
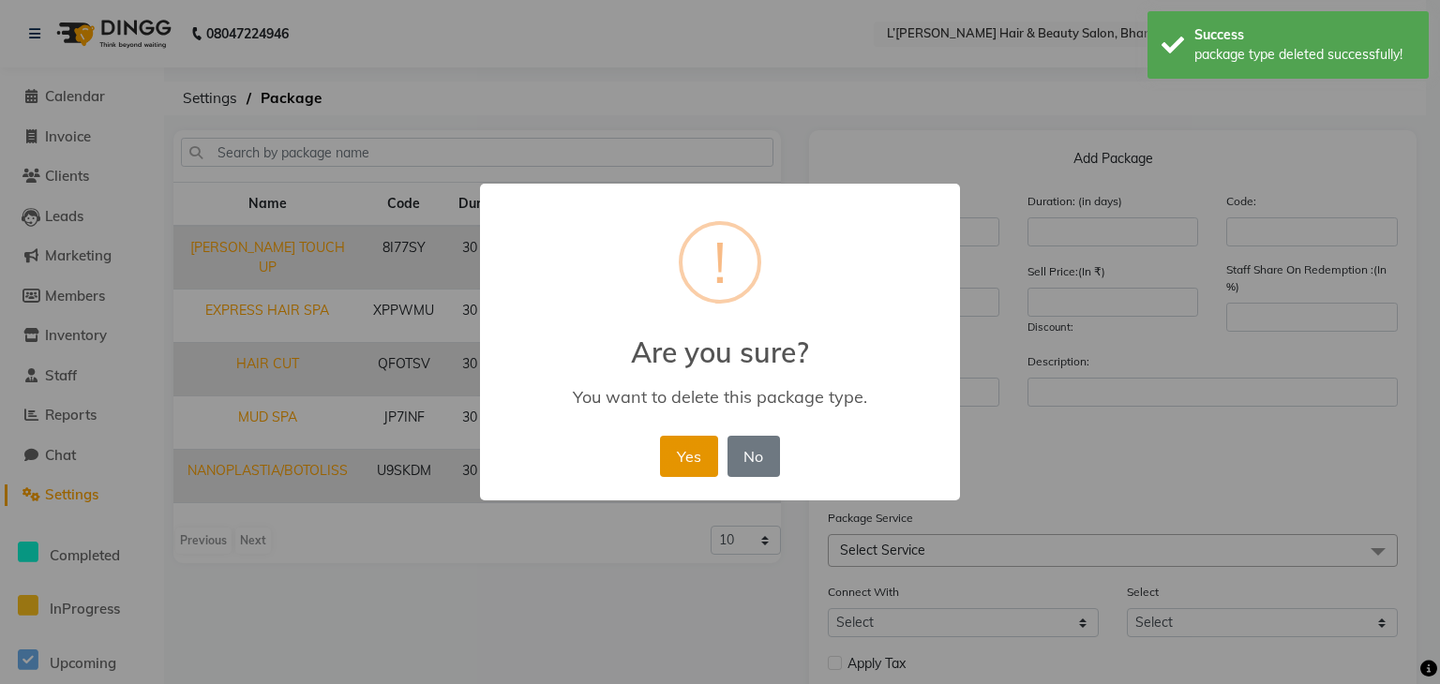
click at [703, 451] on button "Yes" at bounding box center [688, 456] width 57 height 41
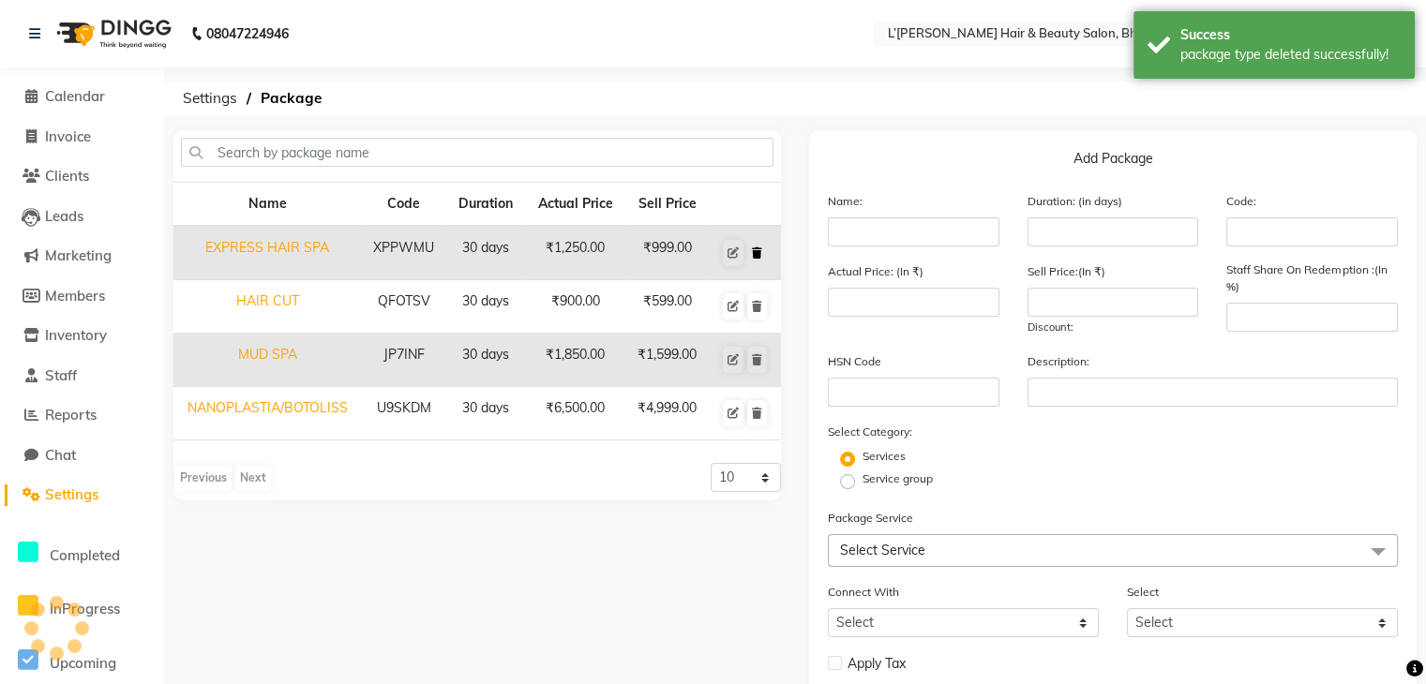
click at [757, 252] on icon at bounding box center [757, 252] width 10 height 11
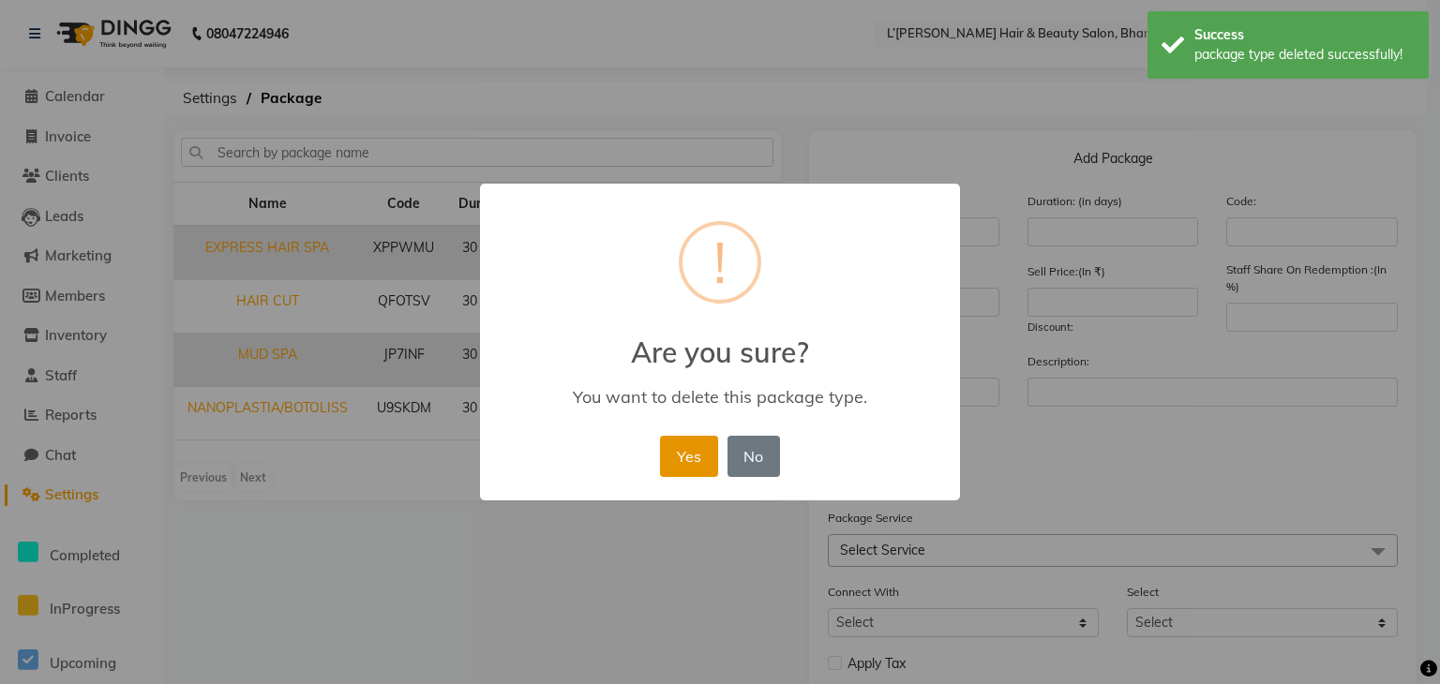
click at [698, 449] on button "Yes" at bounding box center [688, 456] width 57 height 41
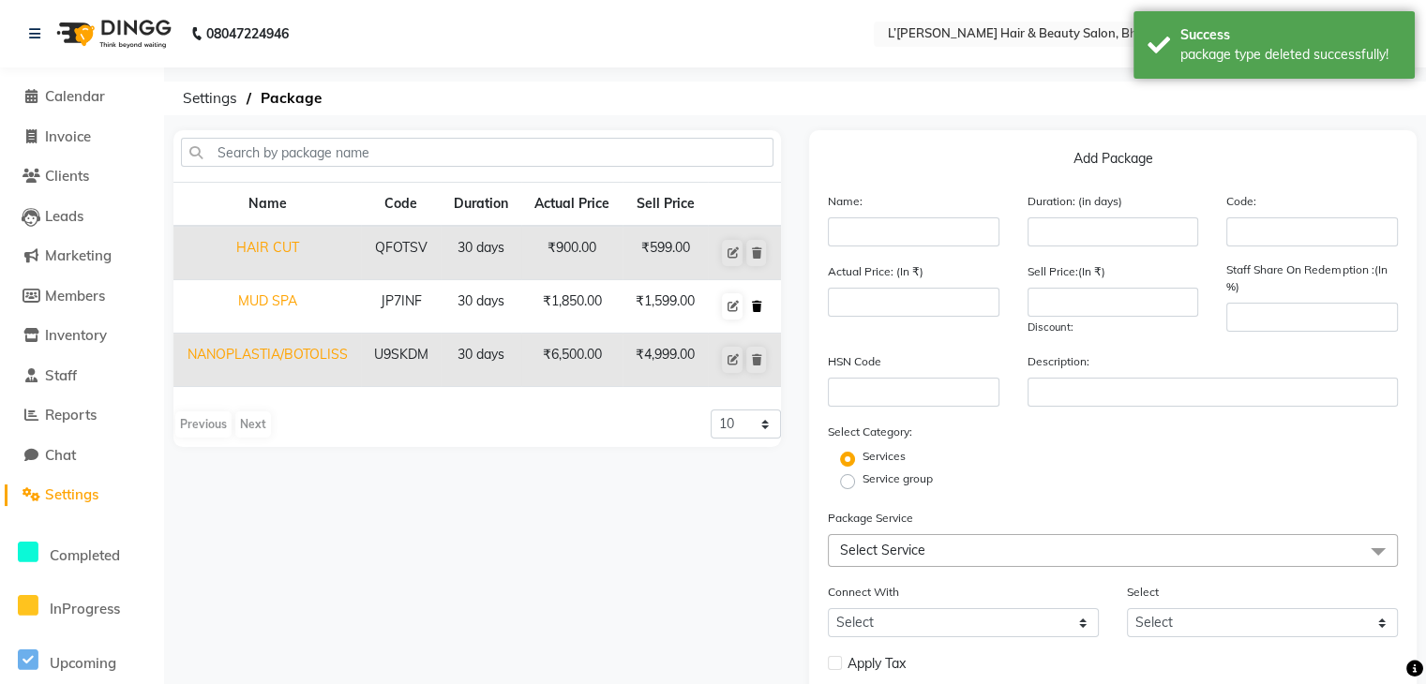
click at [753, 301] on icon at bounding box center [756, 306] width 10 height 11
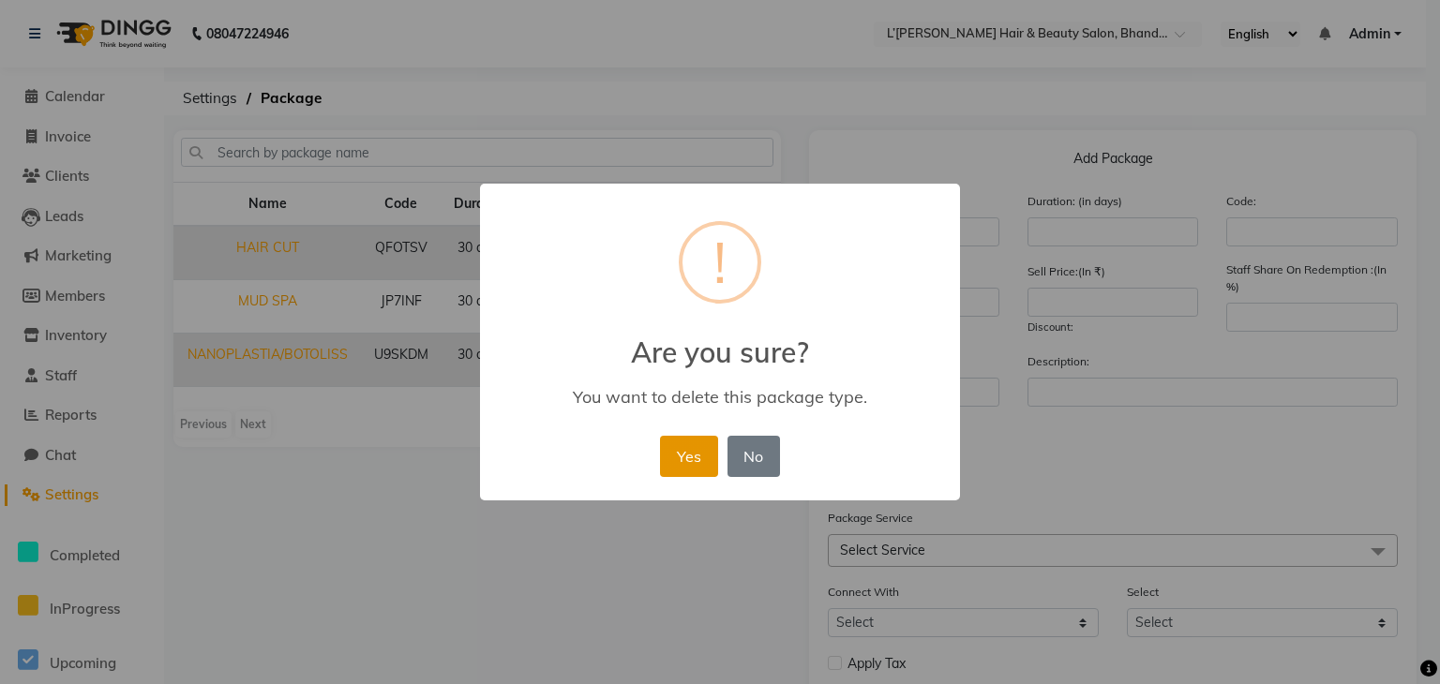
click at [671, 463] on button "Yes" at bounding box center [688, 456] width 57 height 41
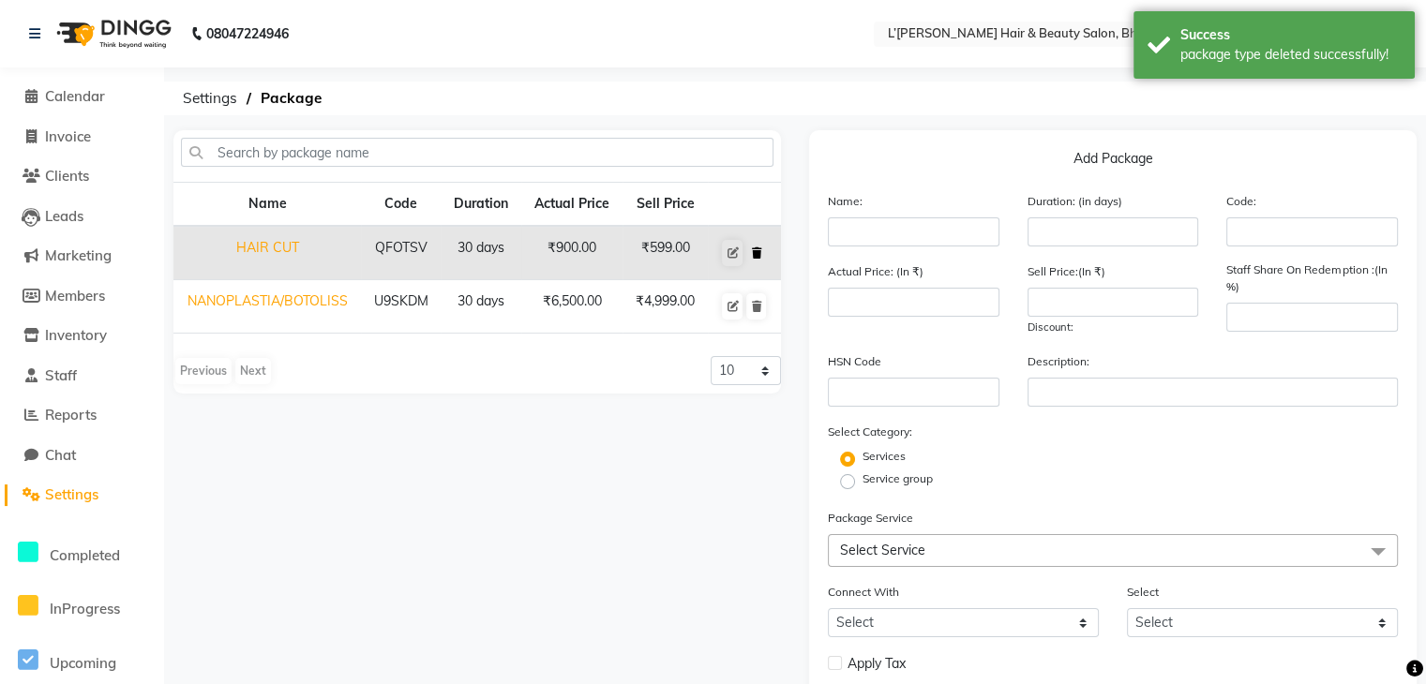
click at [758, 251] on icon at bounding box center [756, 252] width 10 height 11
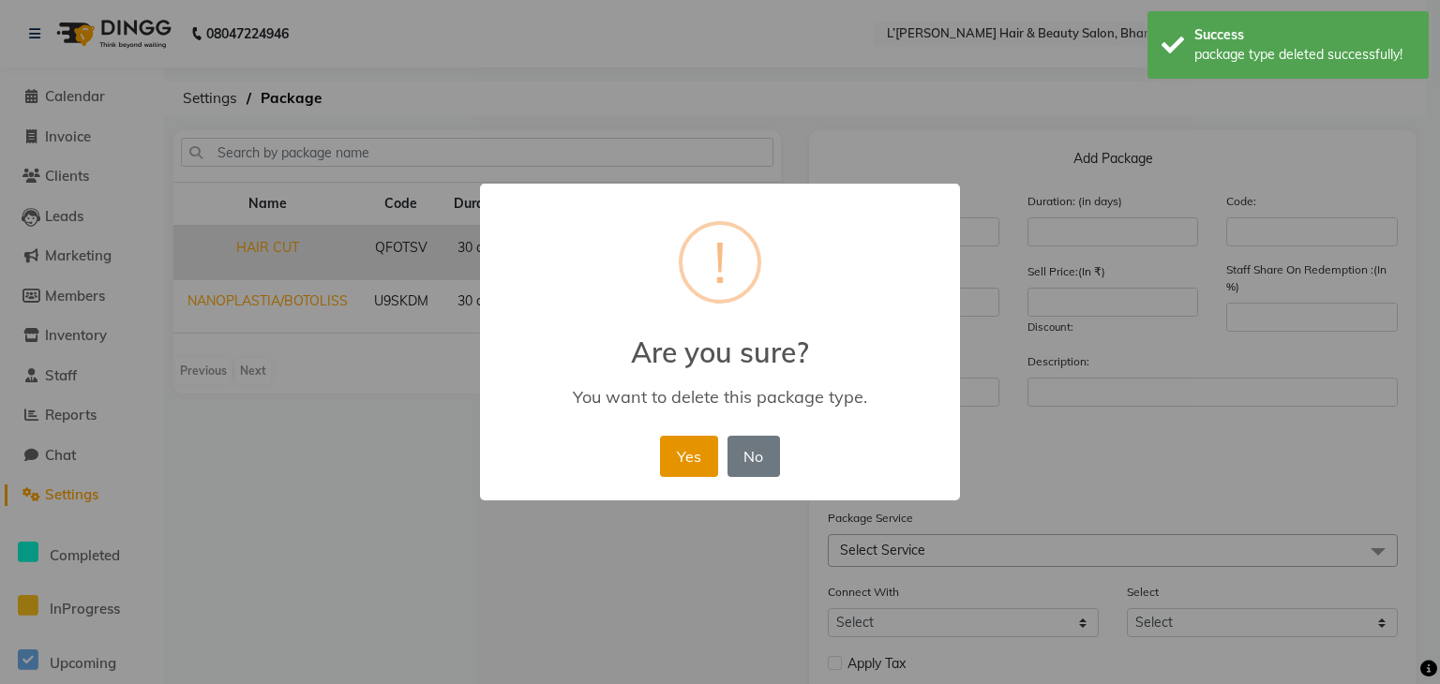
click at [693, 453] on button "Yes" at bounding box center [688, 456] width 57 height 41
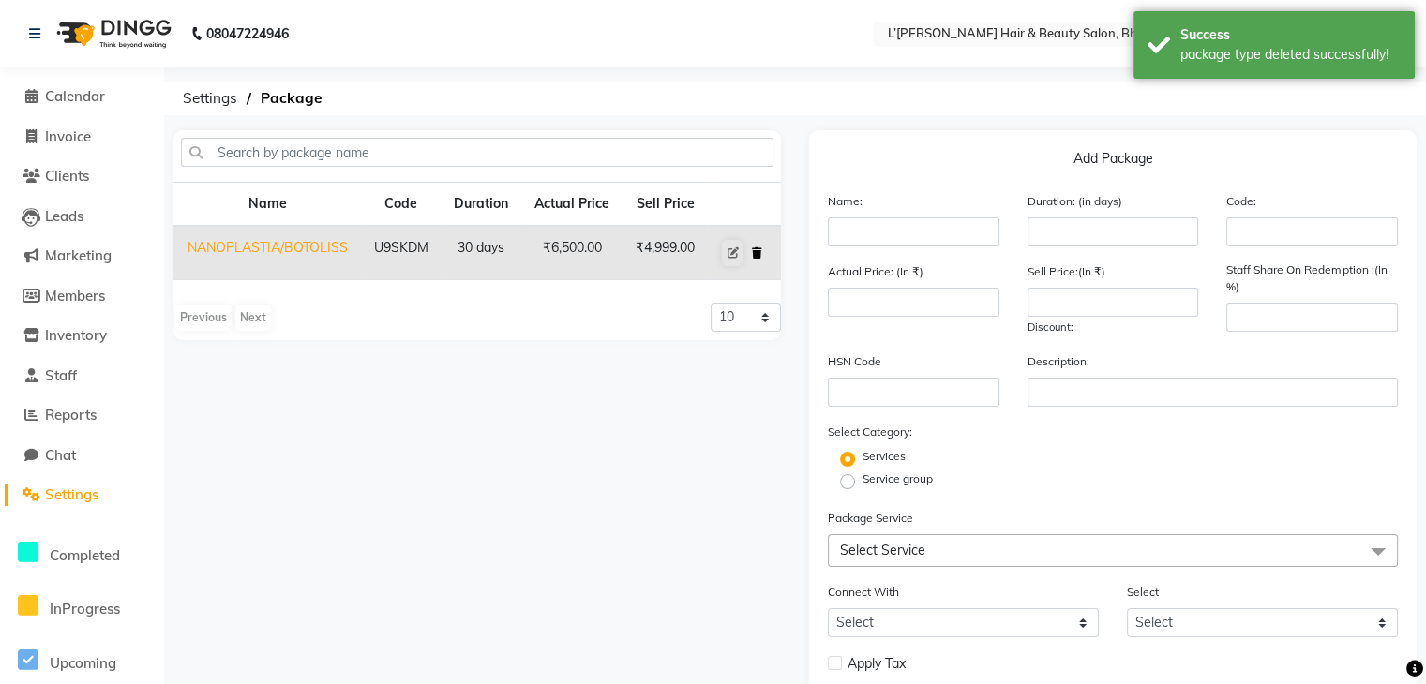
click at [756, 250] on icon at bounding box center [756, 252] width 10 height 11
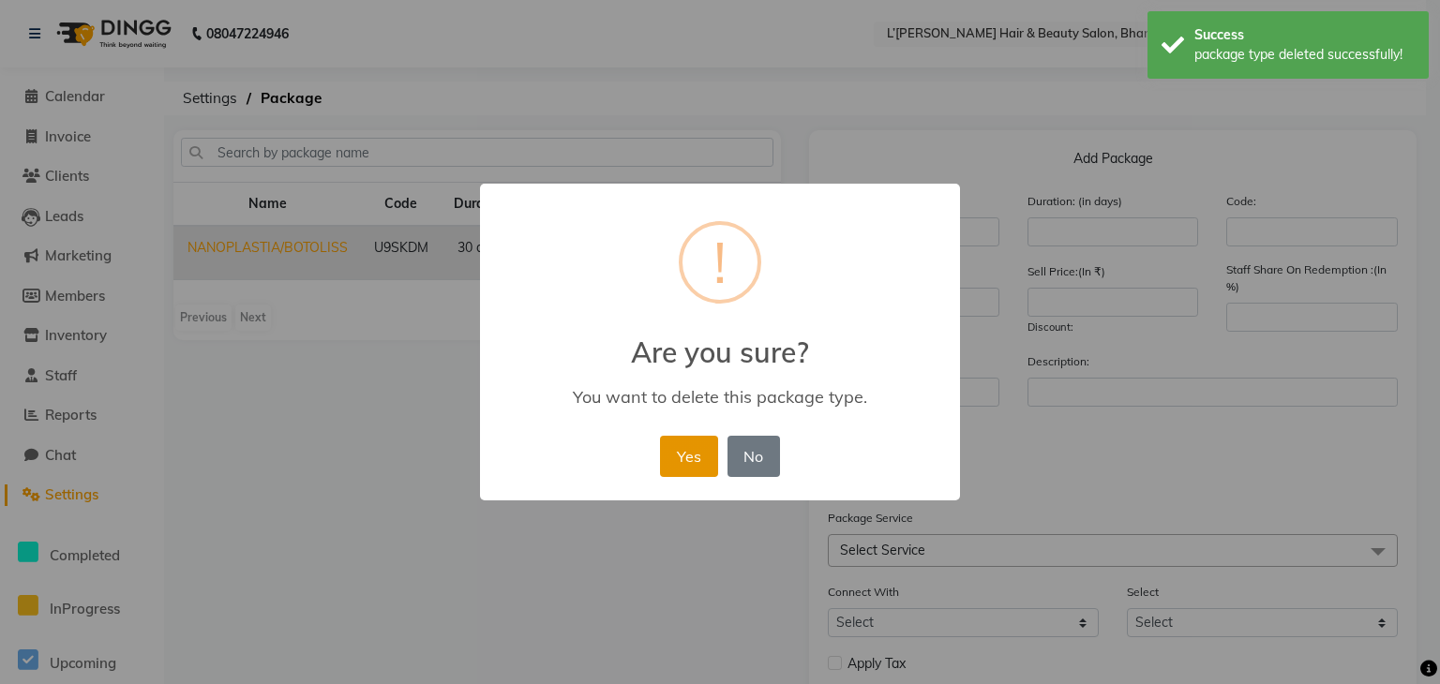
click at [685, 463] on button "Yes" at bounding box center [688, 456] width 57 height 41
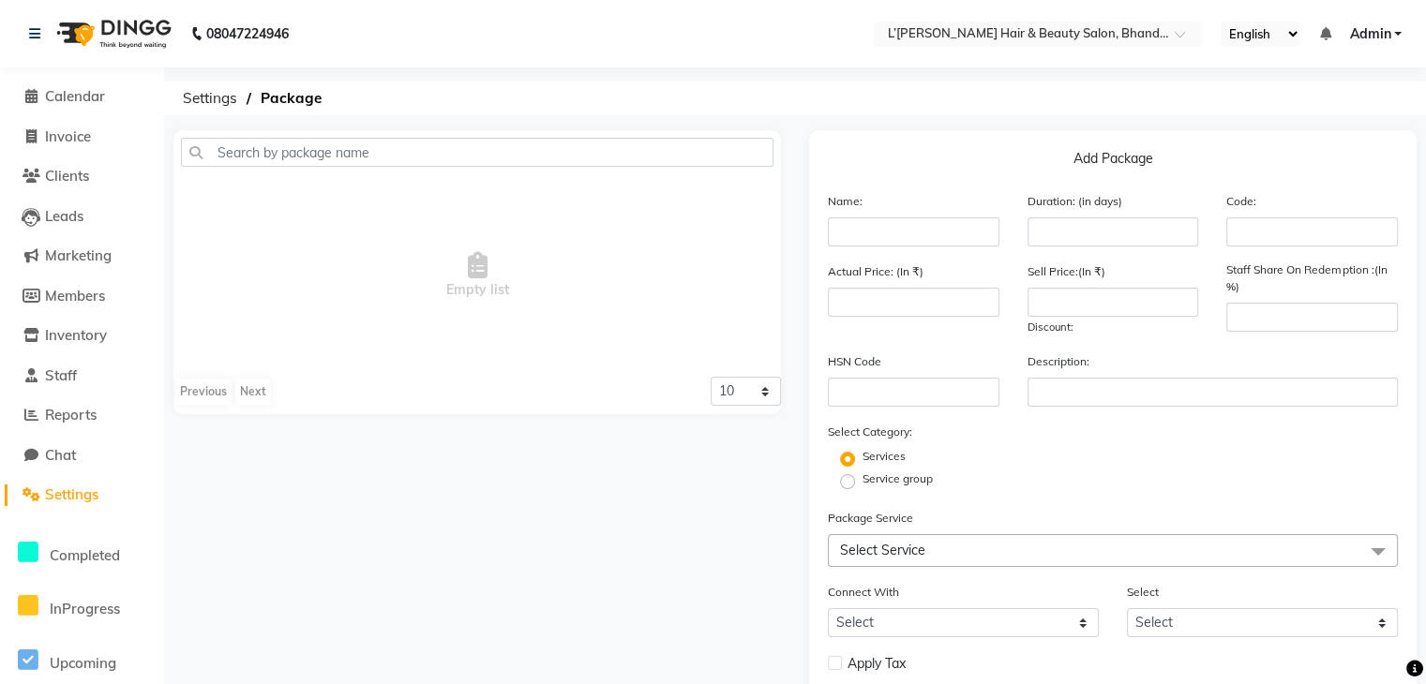
click at [85, 497] on span "Settings" at bounding box center [71, 495] width 53 height 18
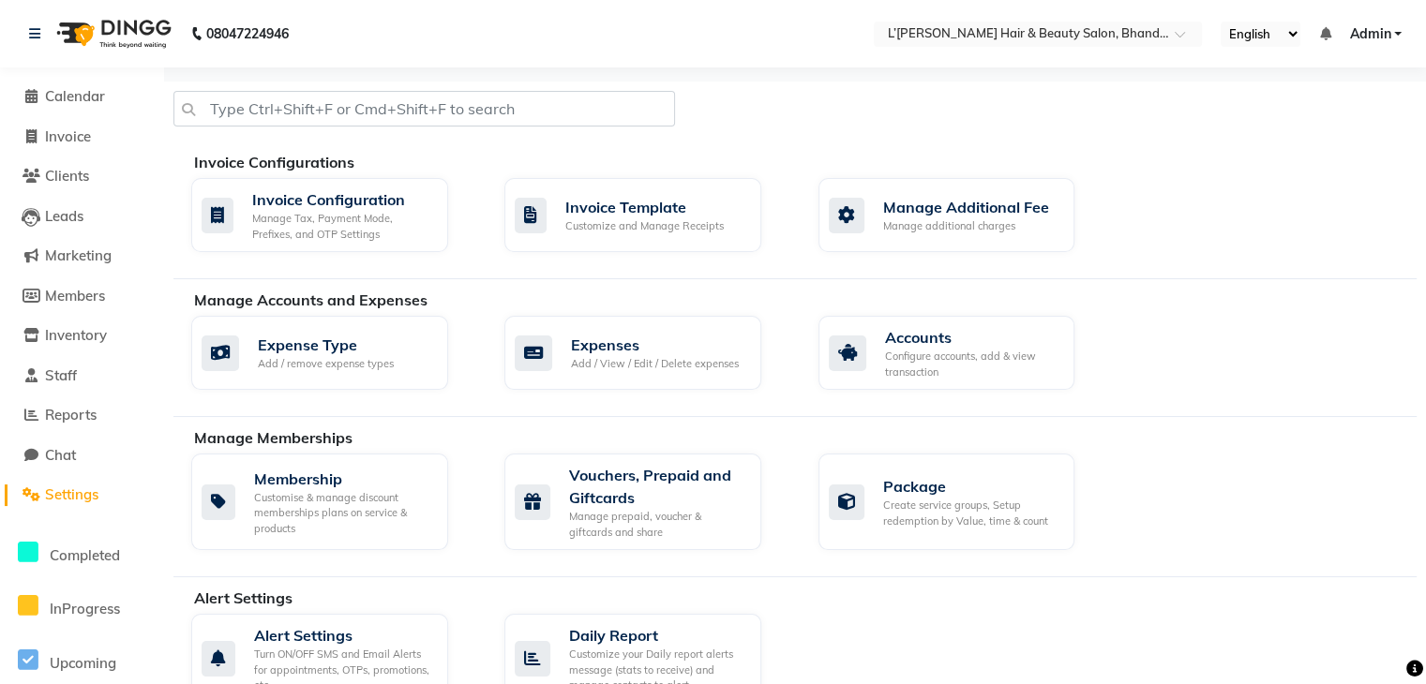
scroll to position [598, 0]
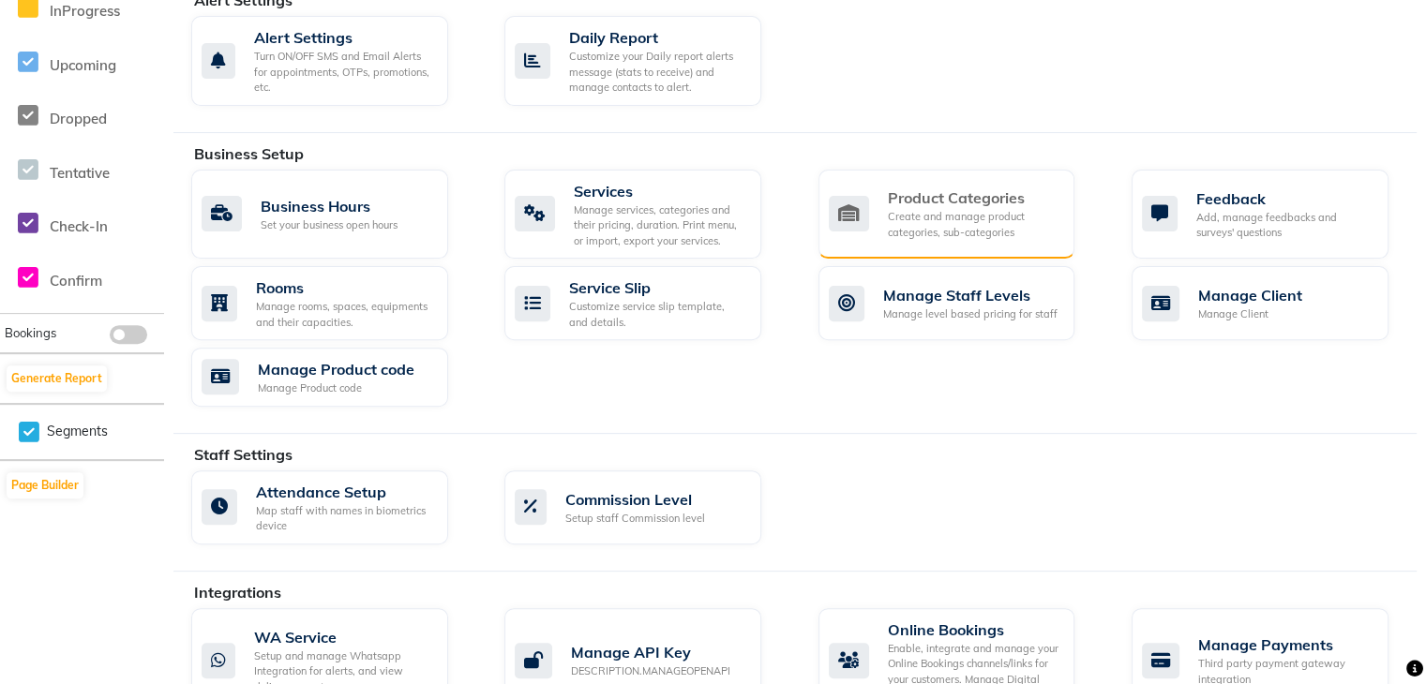
click at [936, 210] on div "Create and manage product categories, sub-categories" at bounding box center [974, 224] width 172 height 31
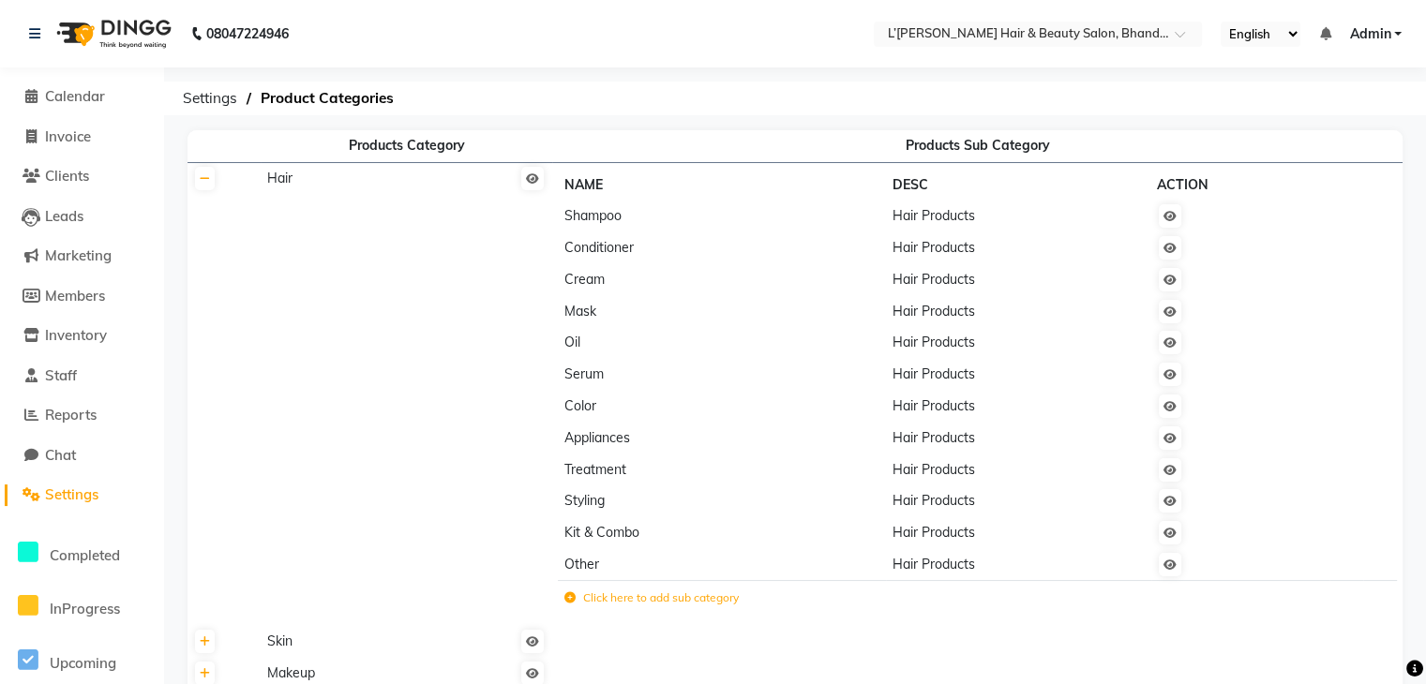
scroll to position [598, 0]
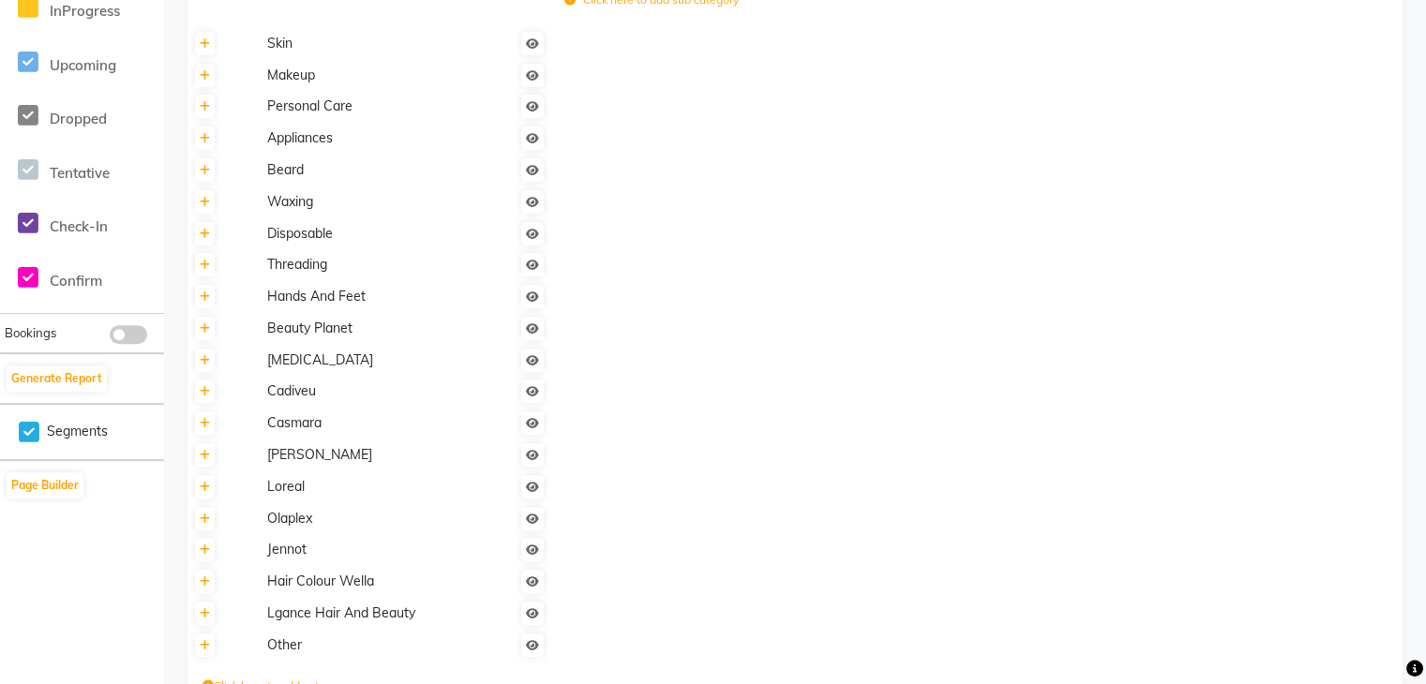
click at [26, 429] on icon at bounding box center [29, 432] width 21 height 23
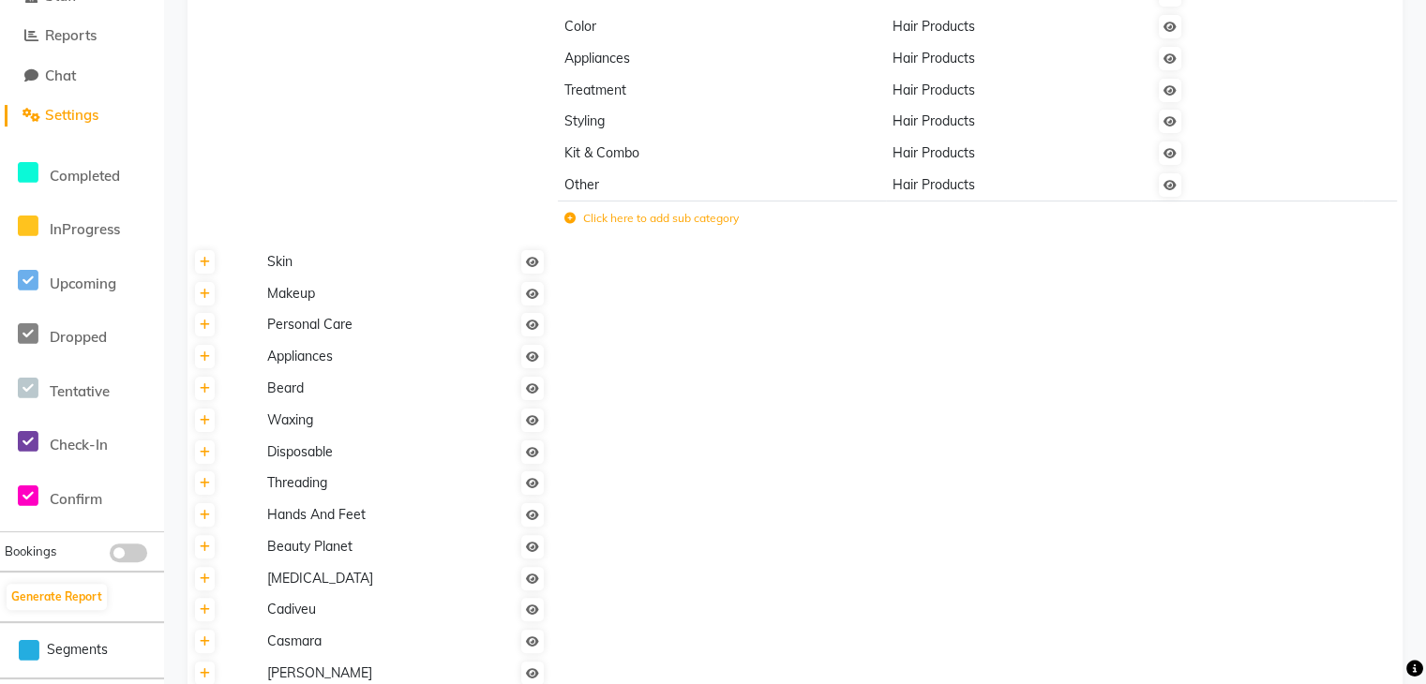
scroll to position [373, 0]
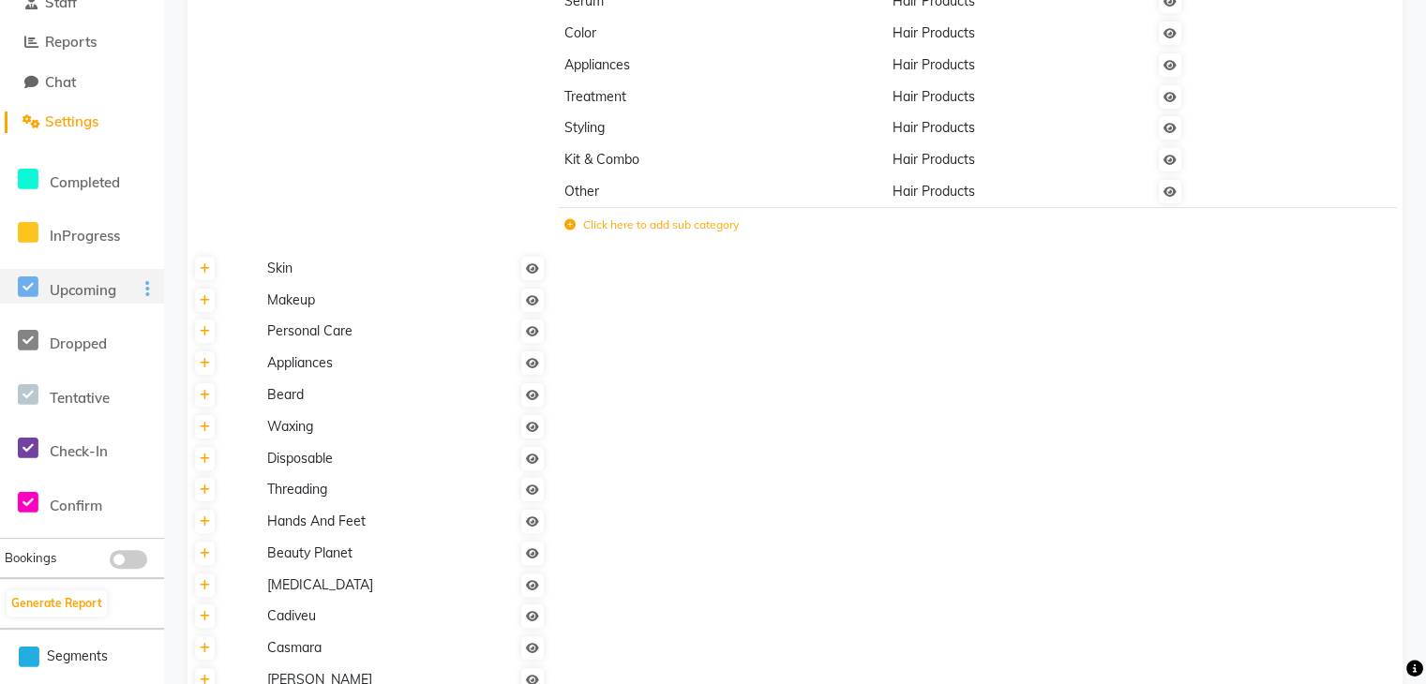
click at [93, 288] on span "Upcoming" at bounding box center [83, 290] width 67 height 18
click at [145, 289] on icon at bounding box center [147, 289] width 5 height 1
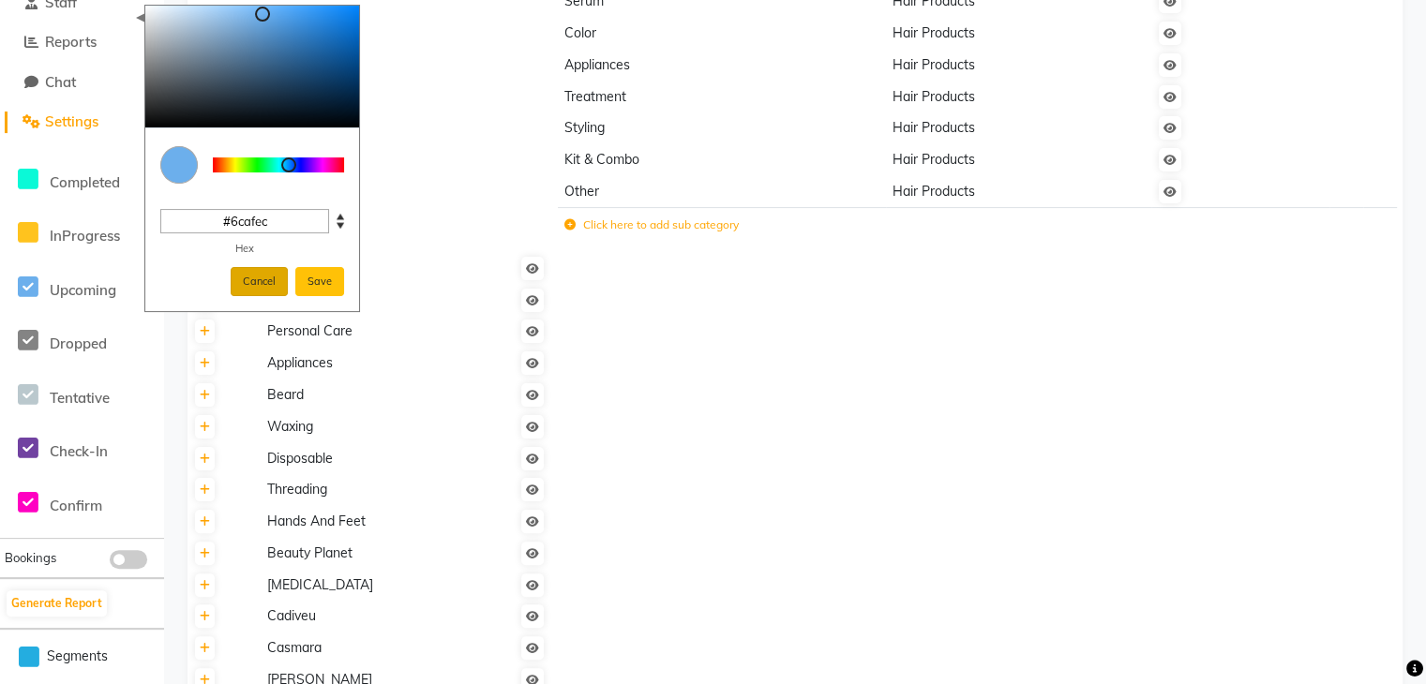
click at [251, 287] on button "Cancel" at bounding box center [259, 281] width 57 height 29
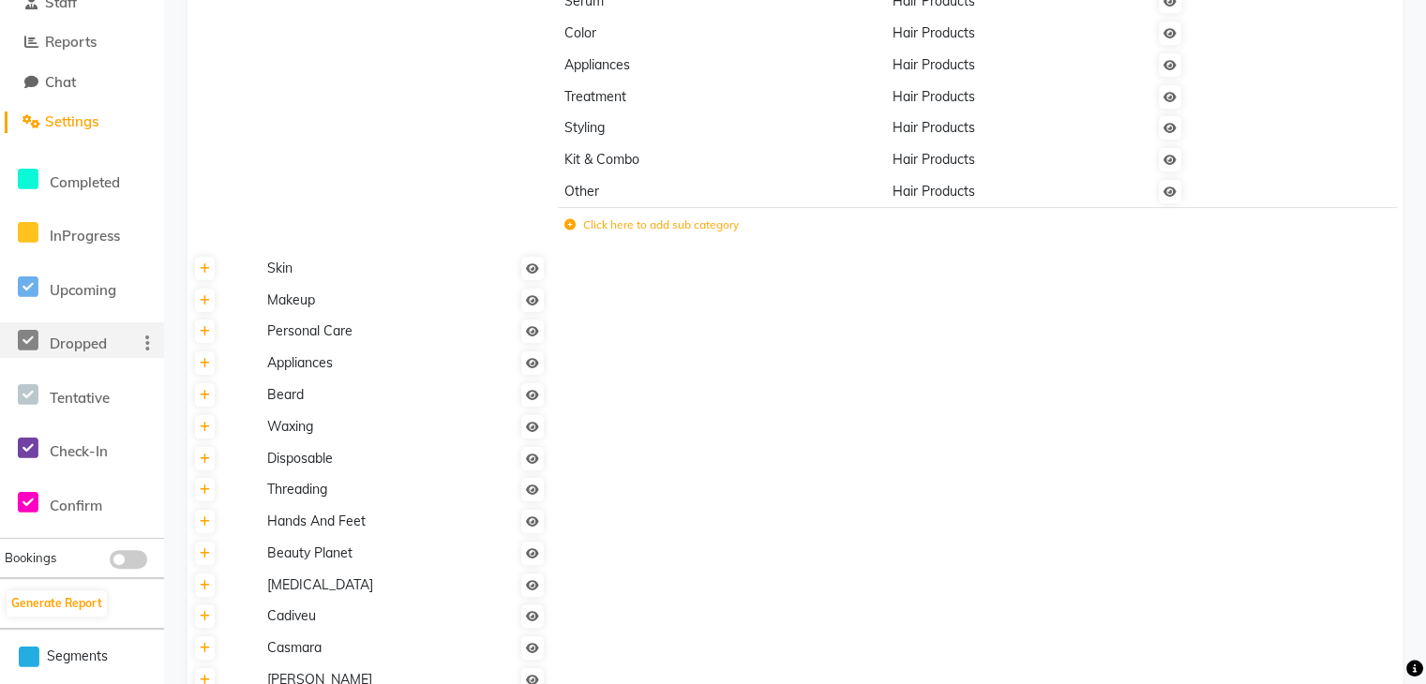
click at [122, 342] on div "Dropped" at bounding box center [82, 340] width 164 height 36
click at [145, 343] on icon at bounding box center [147, 343] width 5 height 1
click at [135, 391] on div at bounding box center [143, 398] width 41 height 22
click at [127, 452] on div at bounding box center [143, 453] width 41 height 22
click at [148, 451] on icon at bounding box center [147, 451] width 5 height 1
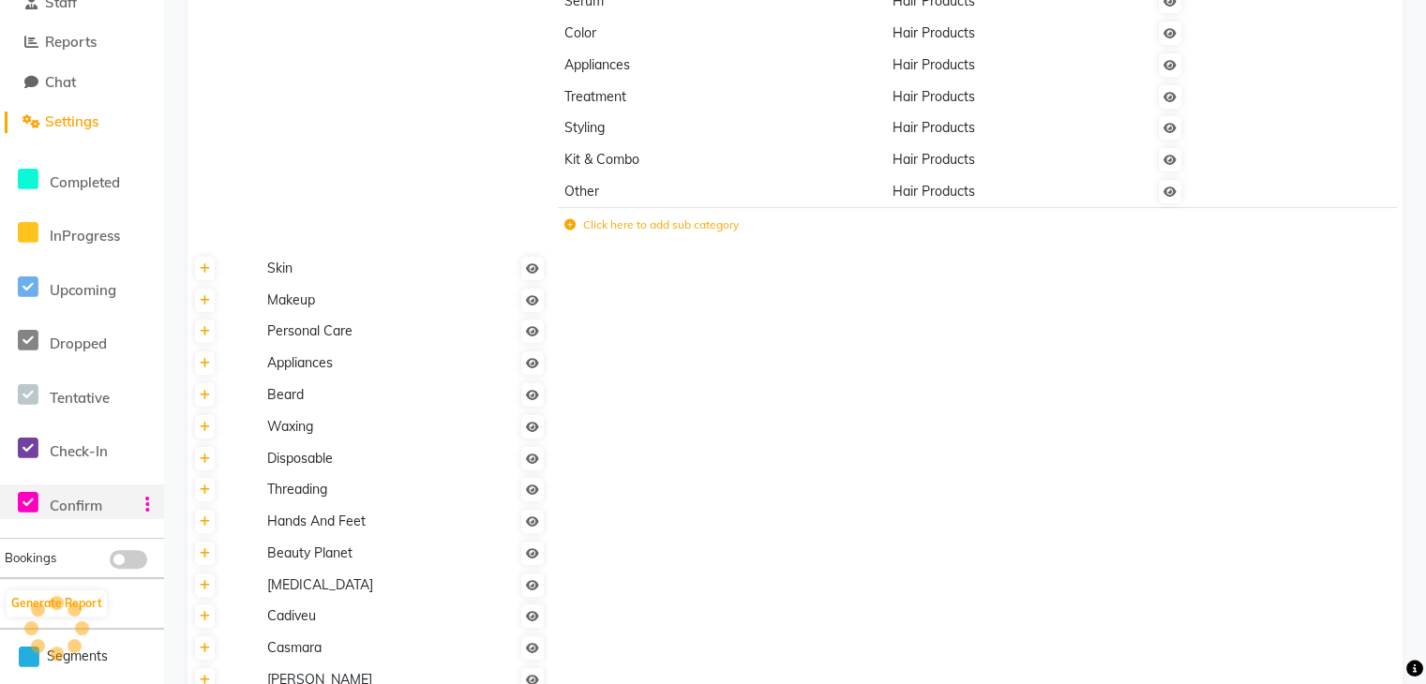
click at [15, 507] on span at bounding box center [28, 503] width 28 height 36
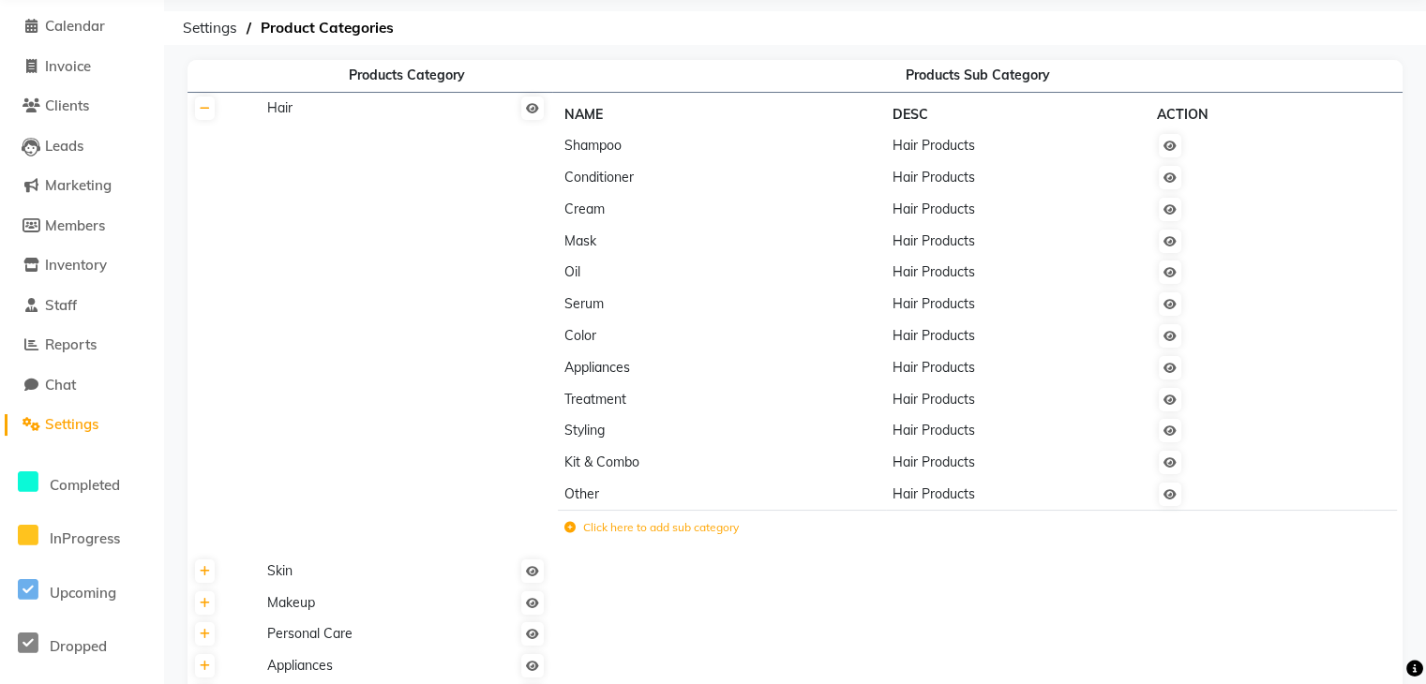
scroll to position [0, 0]
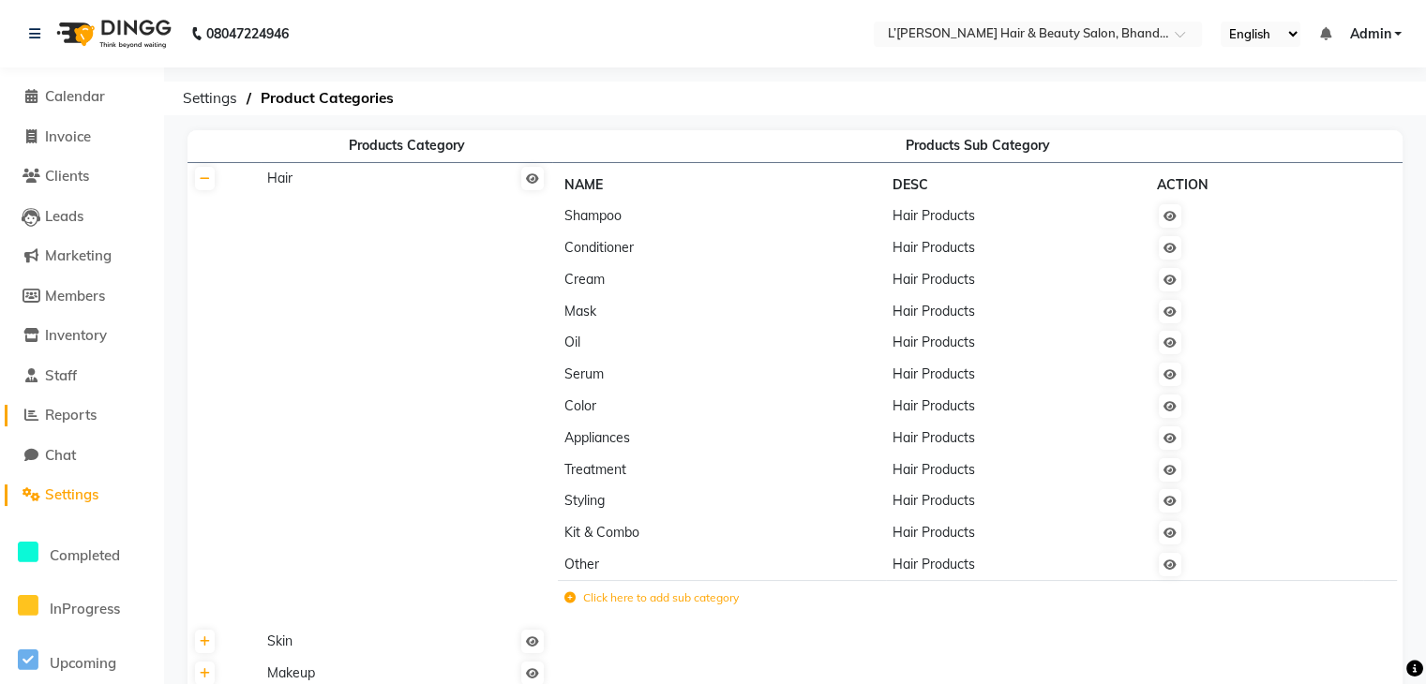
click at [85, 409] on span "Reports" at bounding box center [71, 415] width 52 height 18
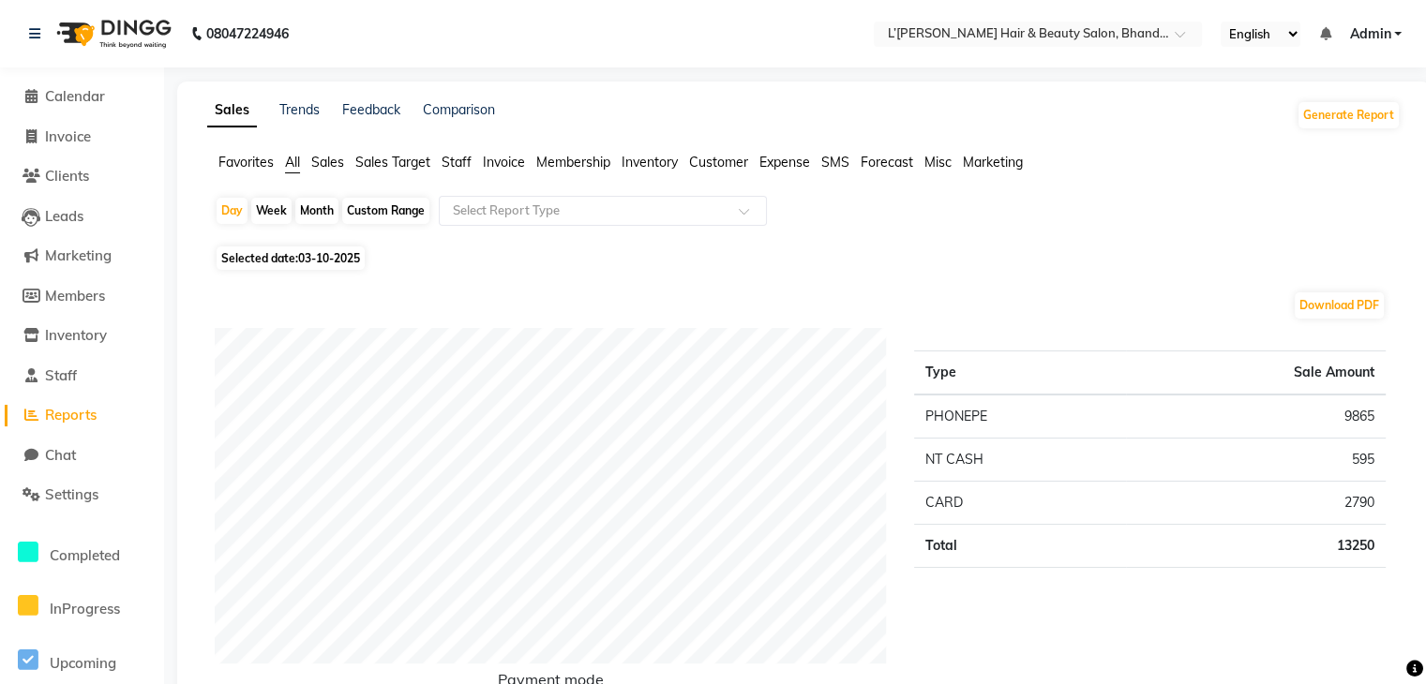
click at [651, 166] on span "Inventory" at bounding box center [650, 162] width 56 height 17
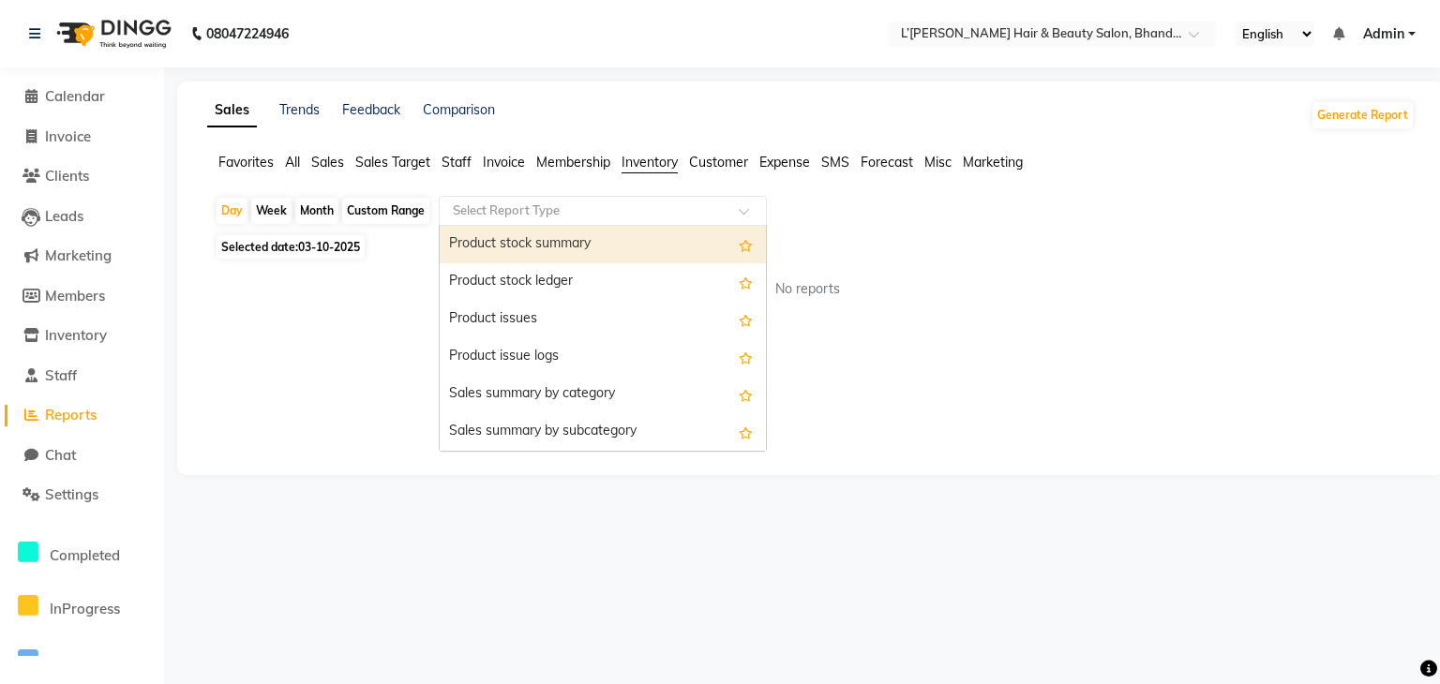
click at [501, 208] on input "text" at bounding box center [584, 211] width 270 height 19
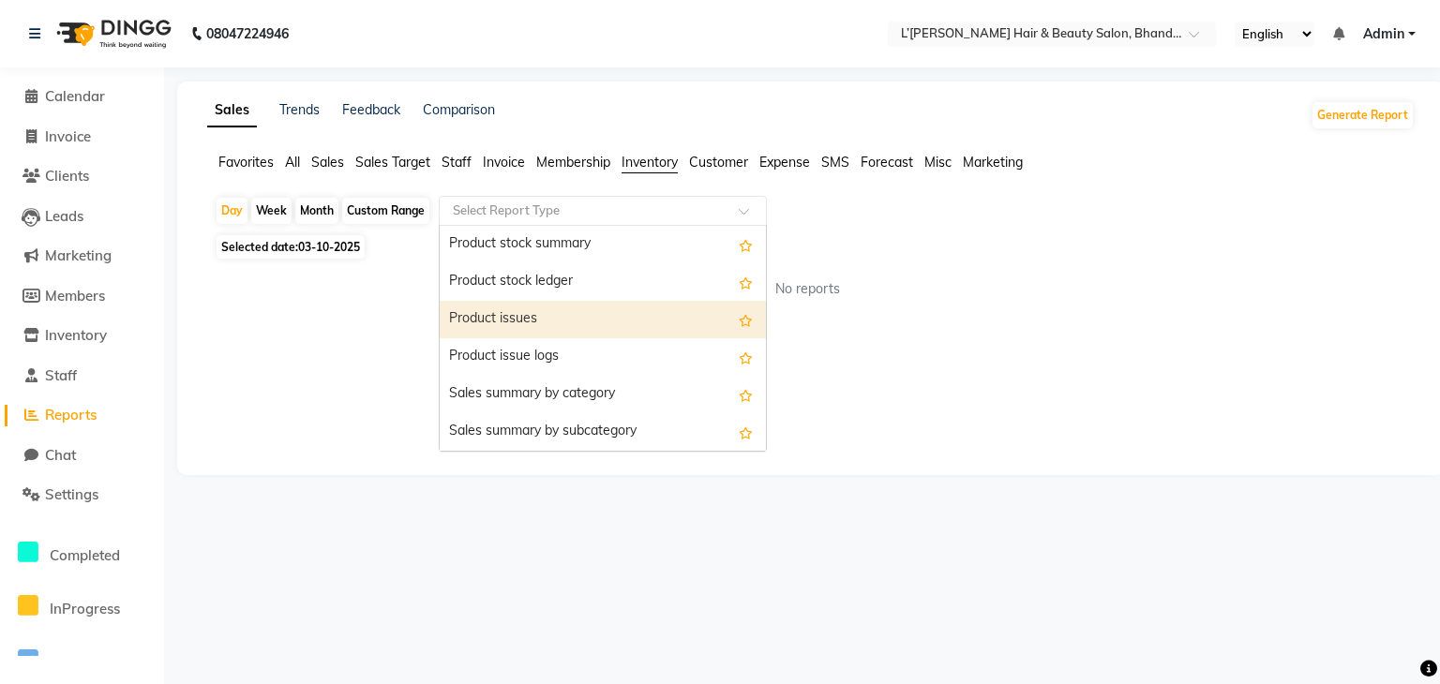
click at [517, 316] on div "Product issues" at bounding box center [603, 319] width 326 height 37
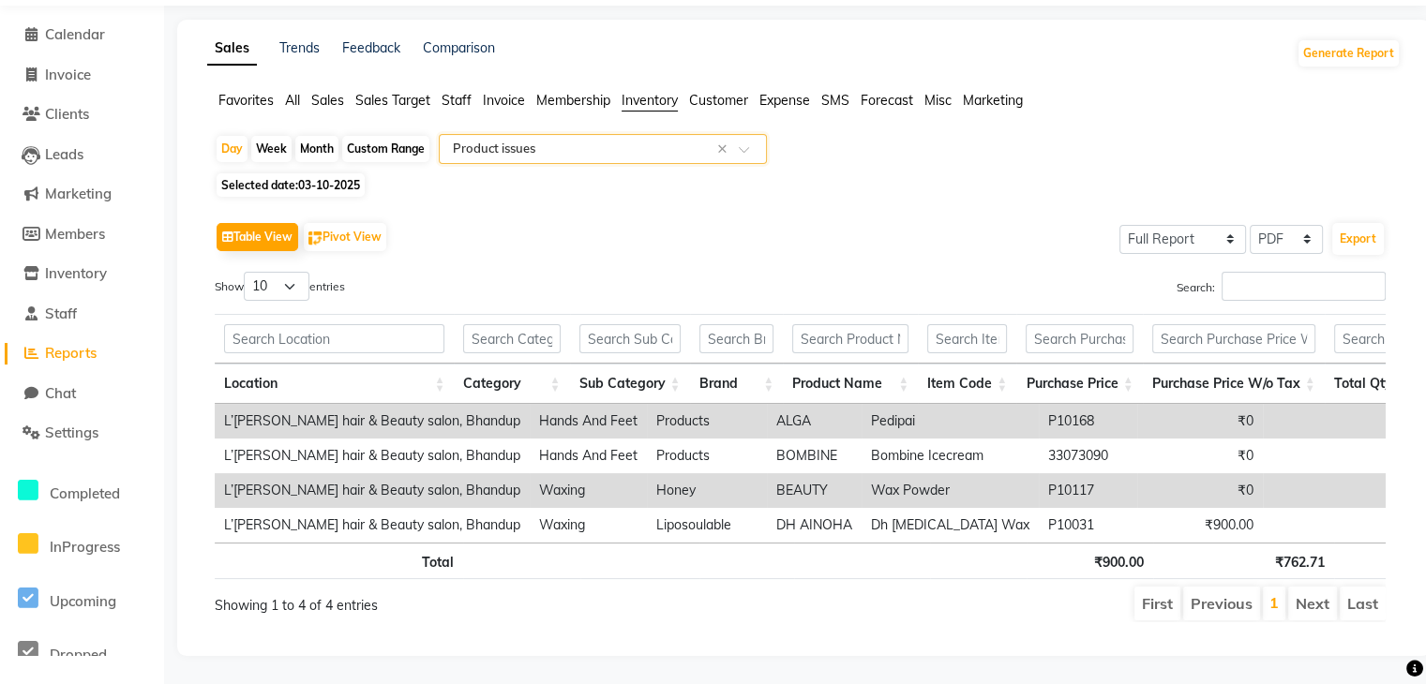
scroll to position [89, 0]
click at [317, 136] on div "Month" at bounding box center [316, 149] width 43 height 26
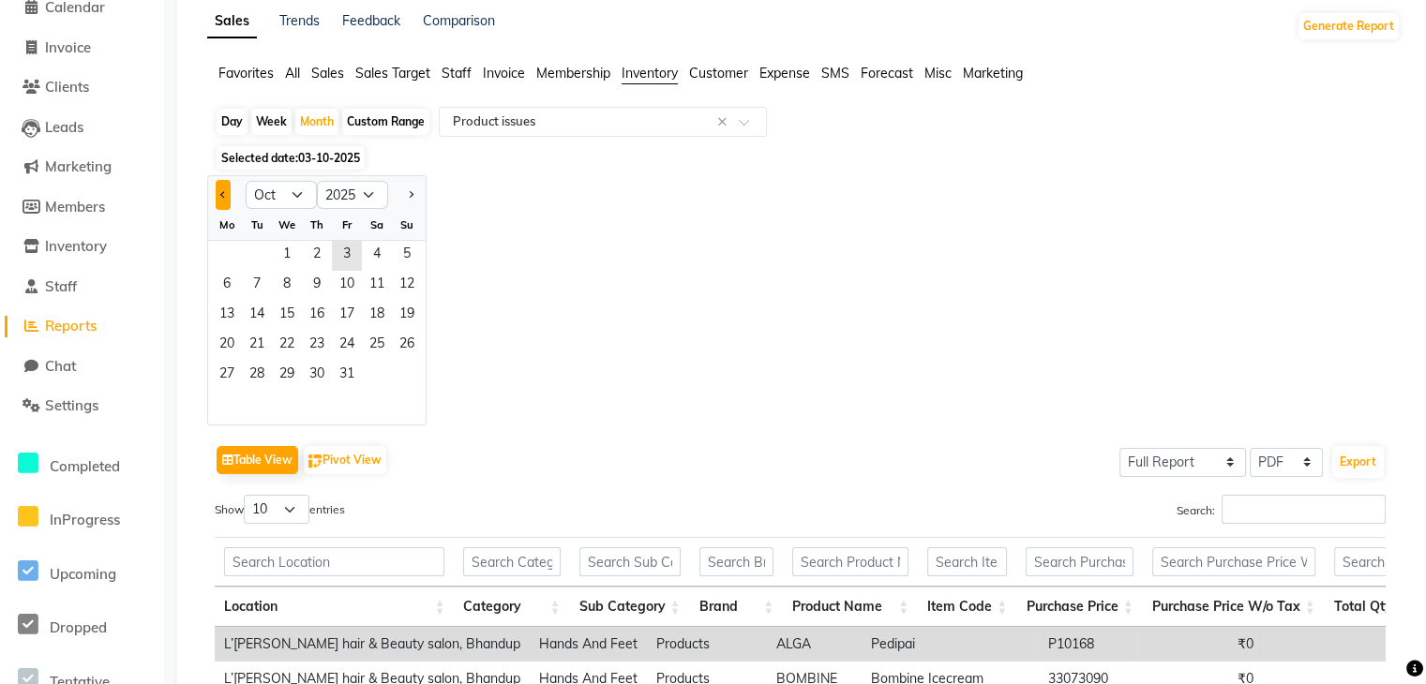
click at [220, 194] on span "Previous month" at bounding box center [223, 194] width 7 height 7
click at [223, 248] on span "1" at bounding box center [227, 256] width 30 height 30
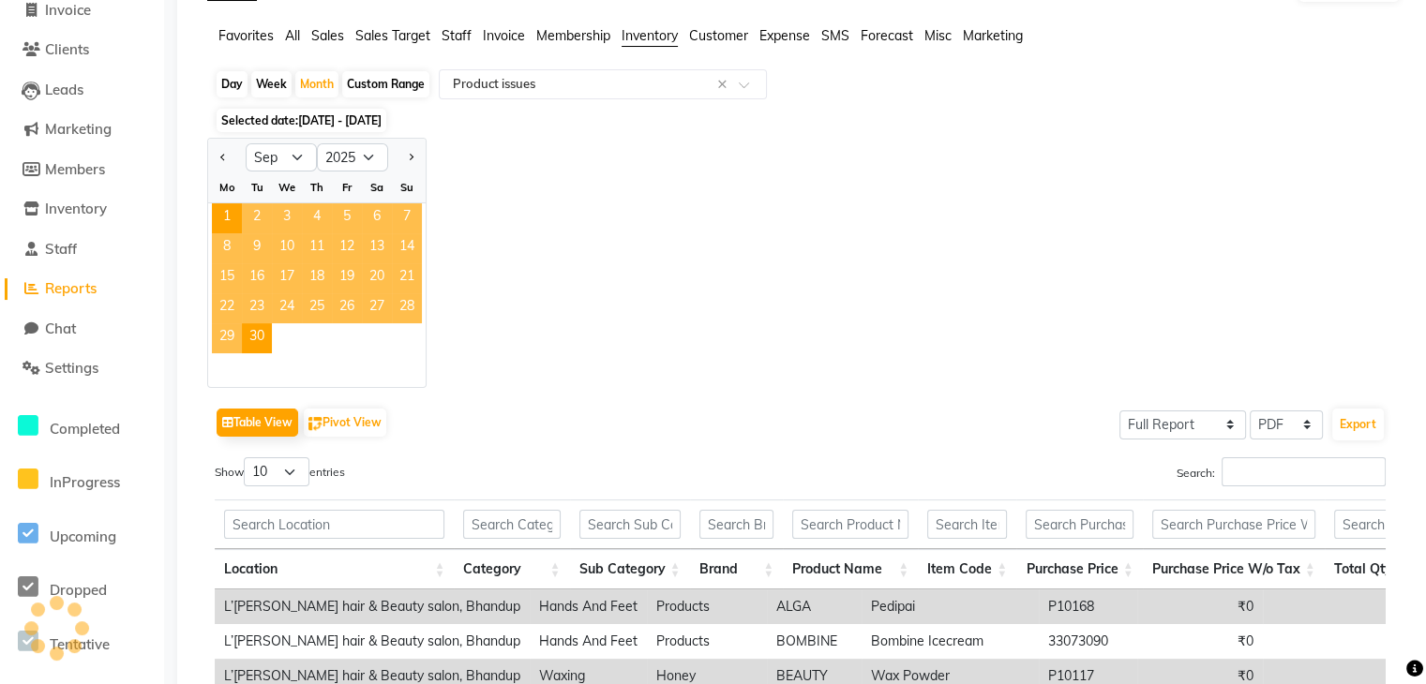
scroll to position [0, 0]
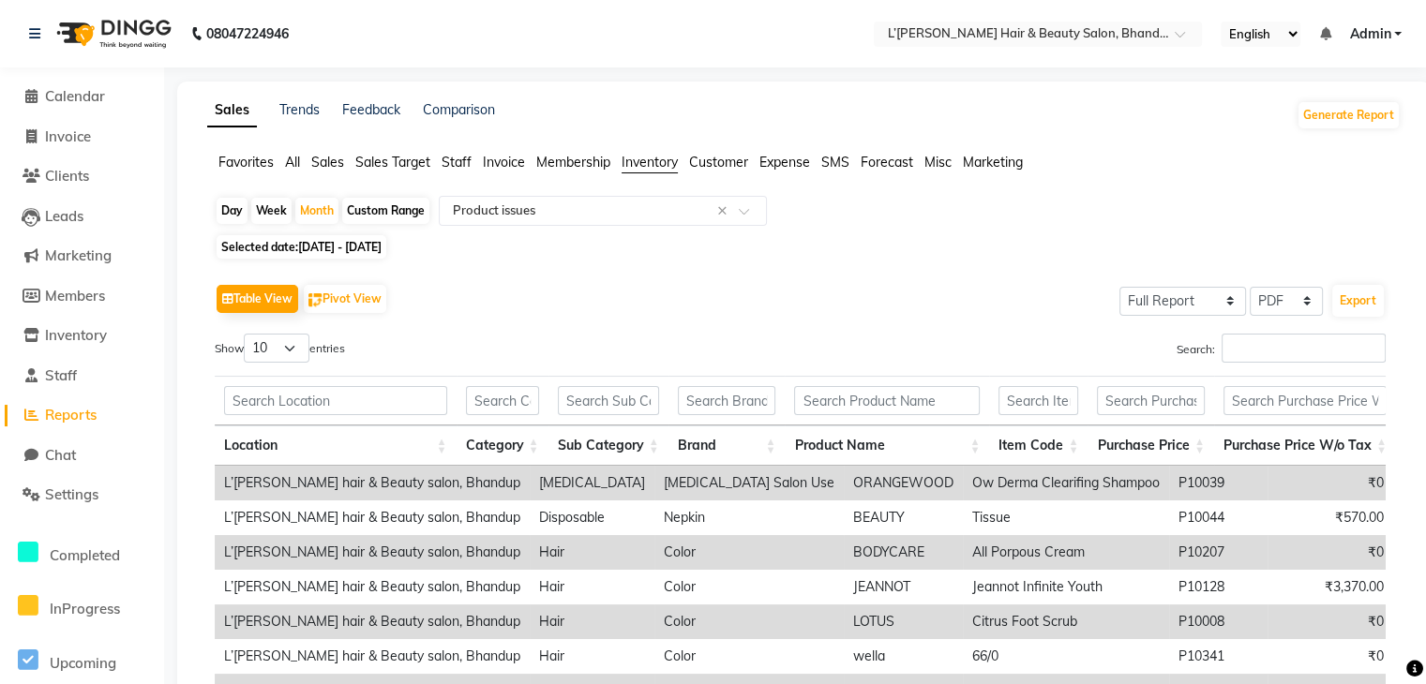
click at [1426, 672] on html "08047224946 Select Location × L’gance Hair & Beauty Salon, Bhandup English ENGL…" at bounding box center [713, 342] width 1426 height 684
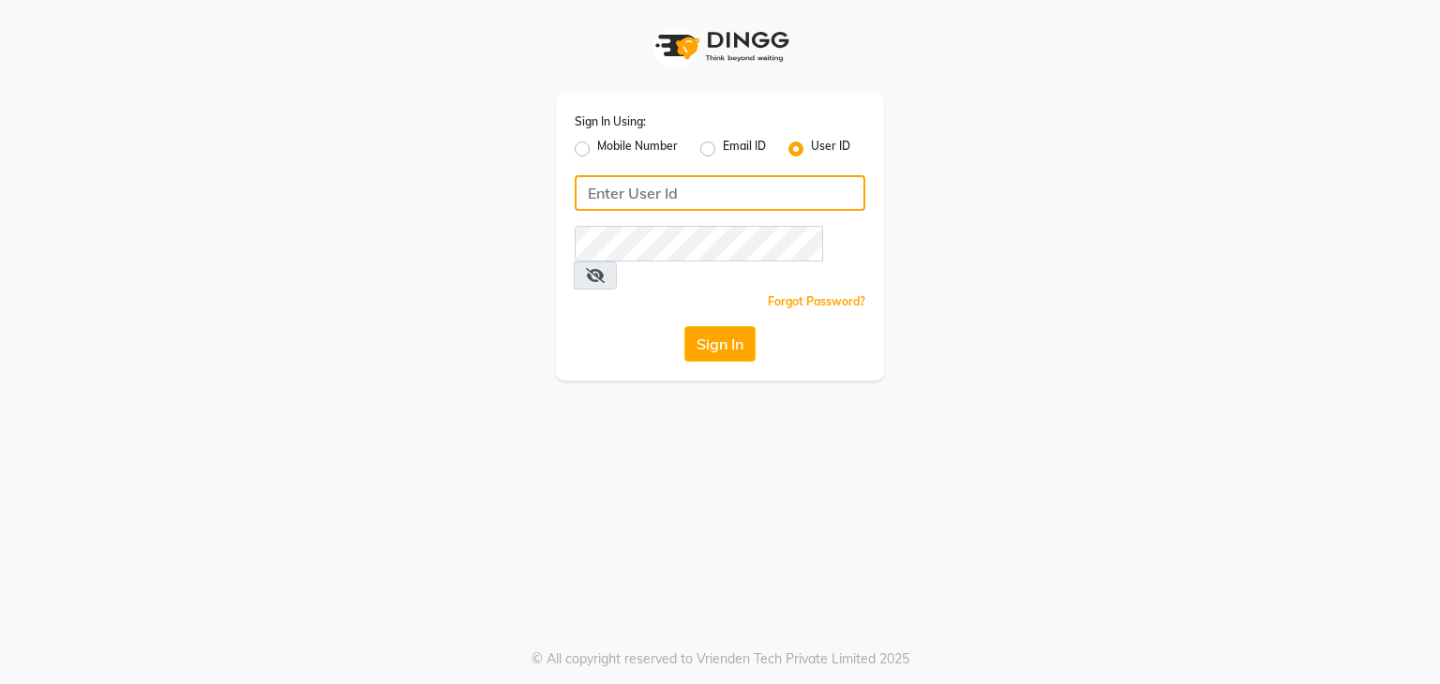
click at [586, 198] on input "Username" at bounding box center [720, 193] width 291 height 36
type input "U"
type input "uma@123"
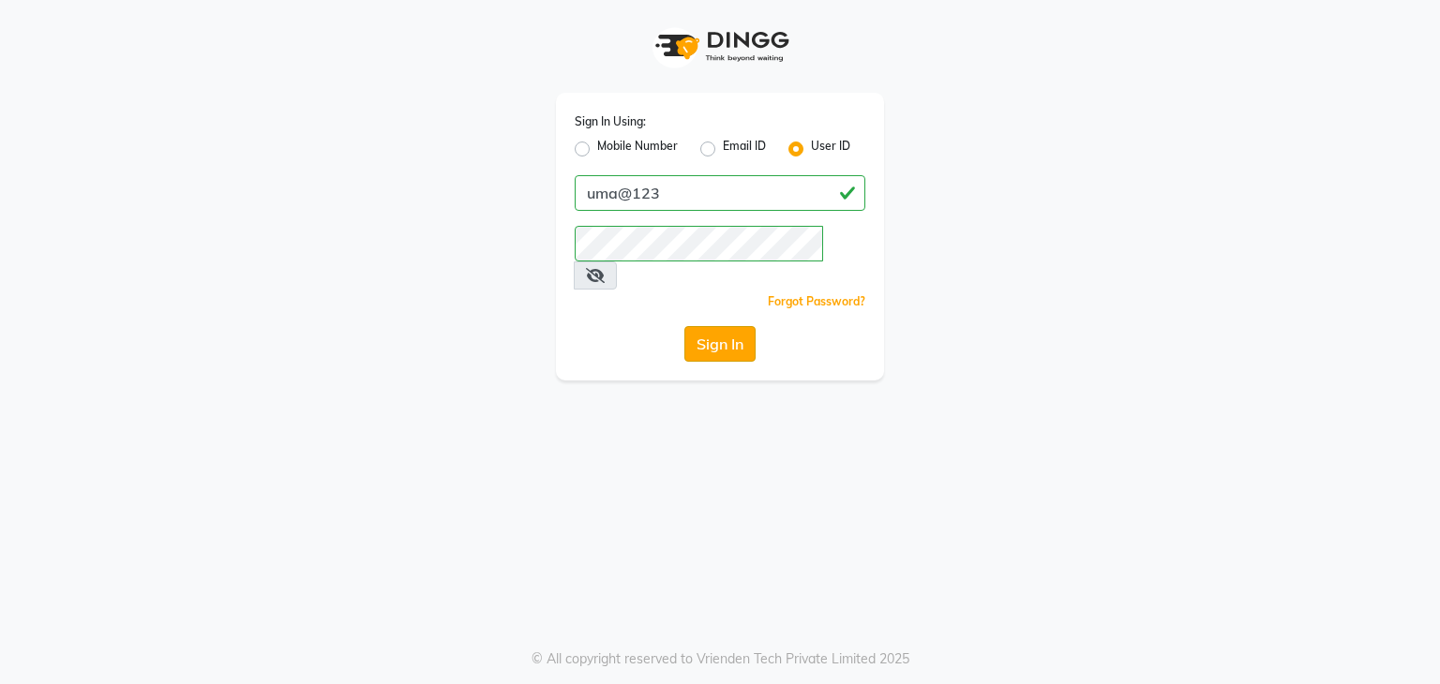
click at [701, 326] on button "Sign In" at bounding box center [719, 344] width 71 height 36
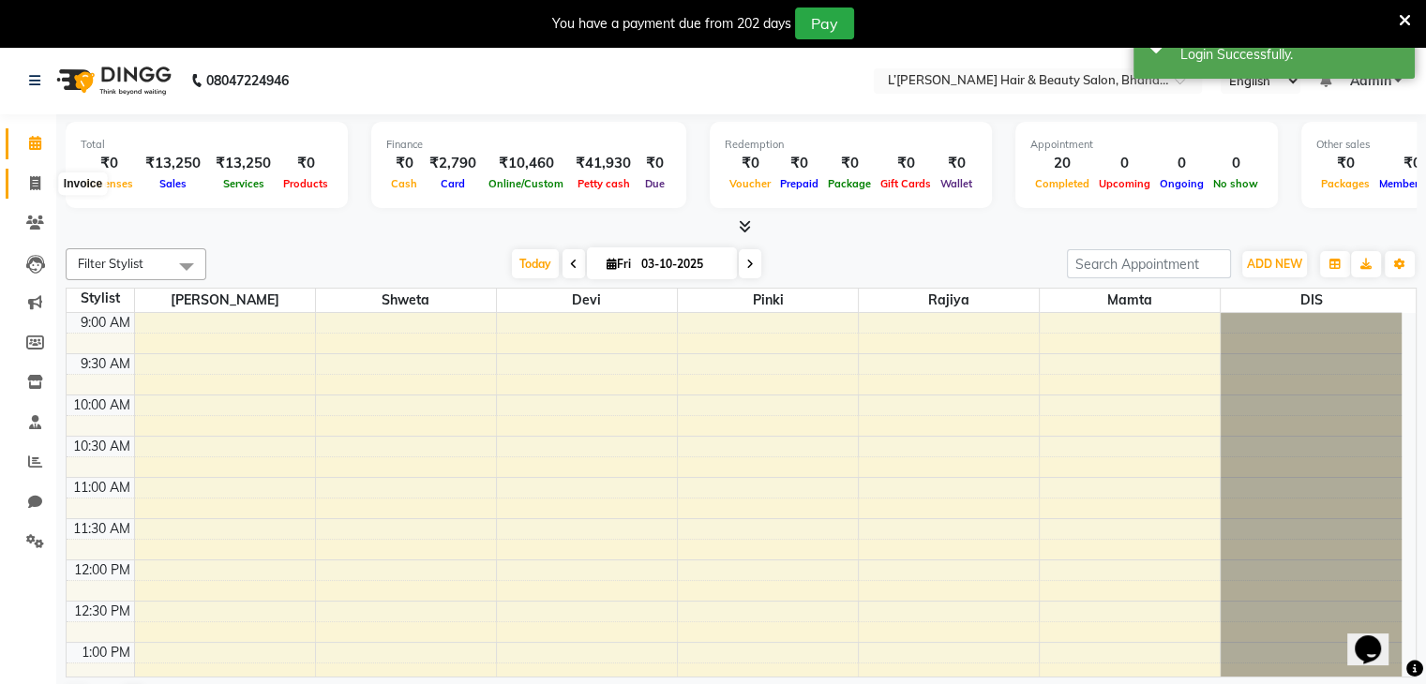
click at [32, 184] on icon at bounding box center [35, 183] width 10 height 14
select select "service"
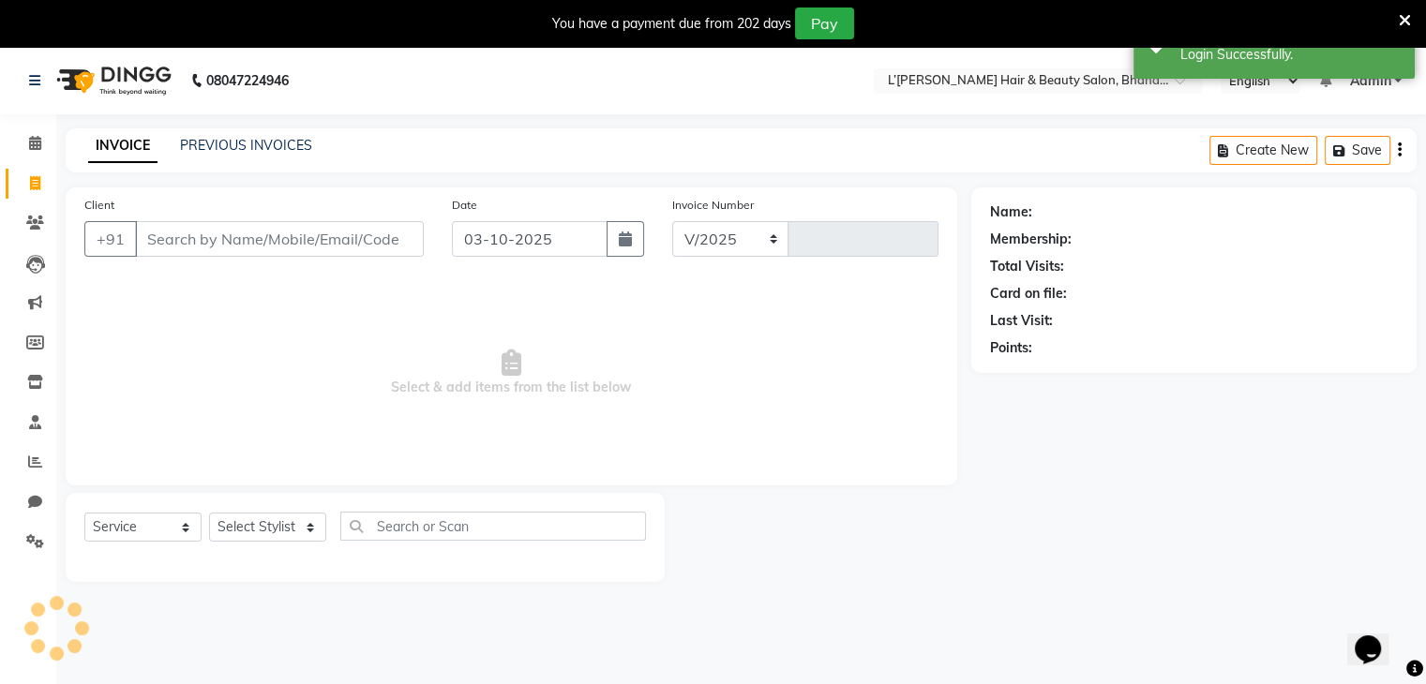
select select "7828"
type input "1606"
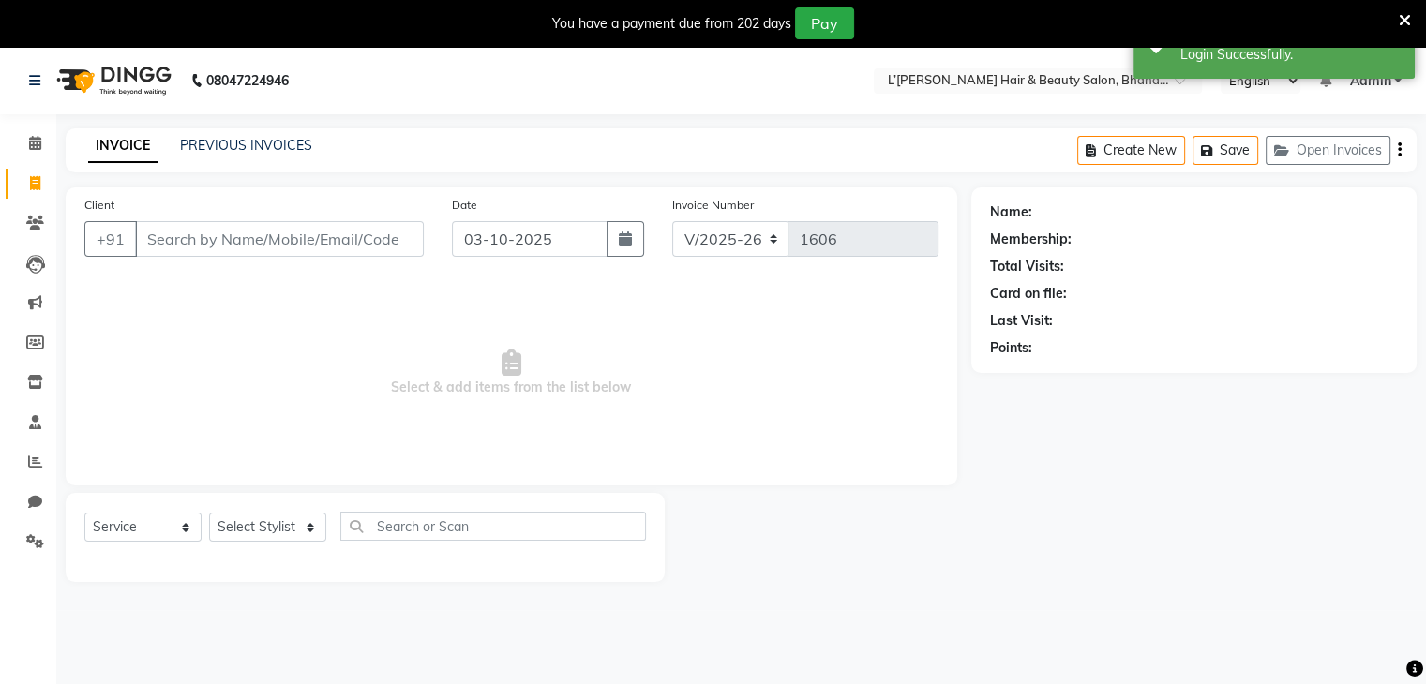
click at [171, 241] on input "Client" at bounding box center [279, 239] width 289 height 36
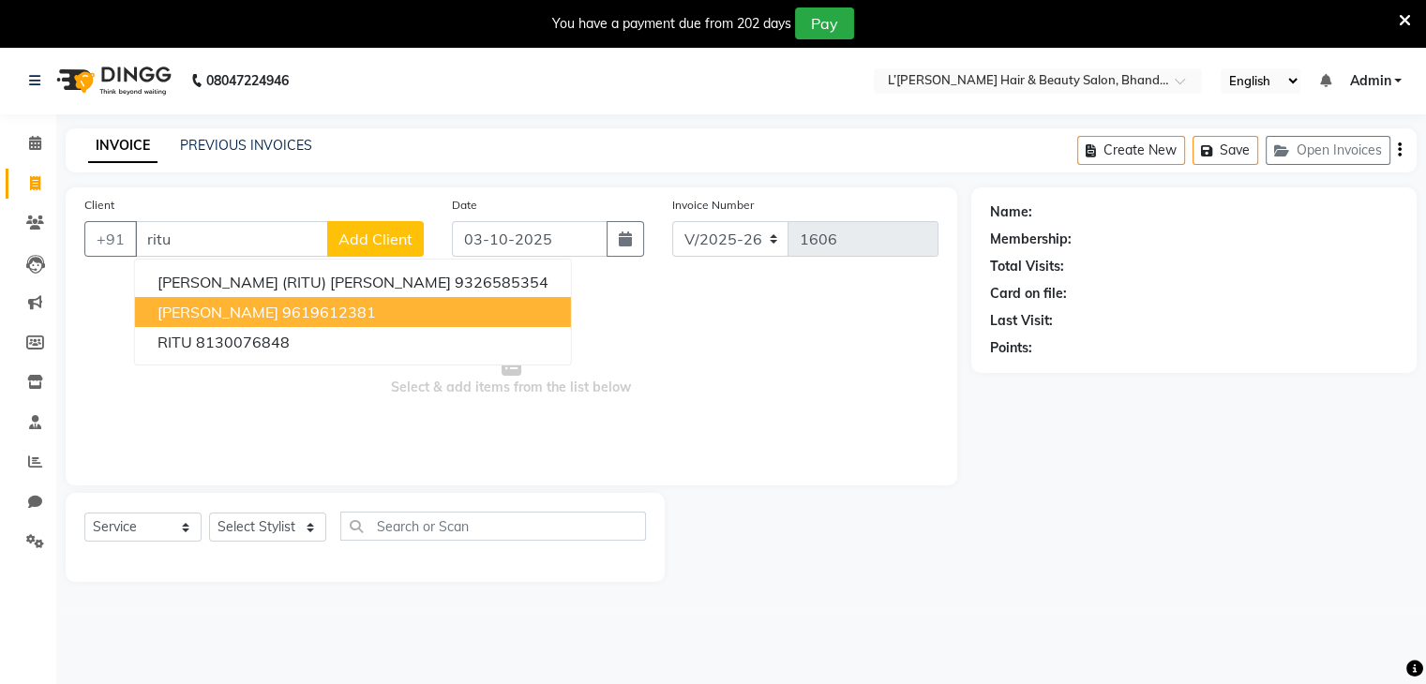
click at [198, 316] on span "[PERSON_NAME]" at bounding box center [217, 312] width 121 height 19
type input "9619612381"
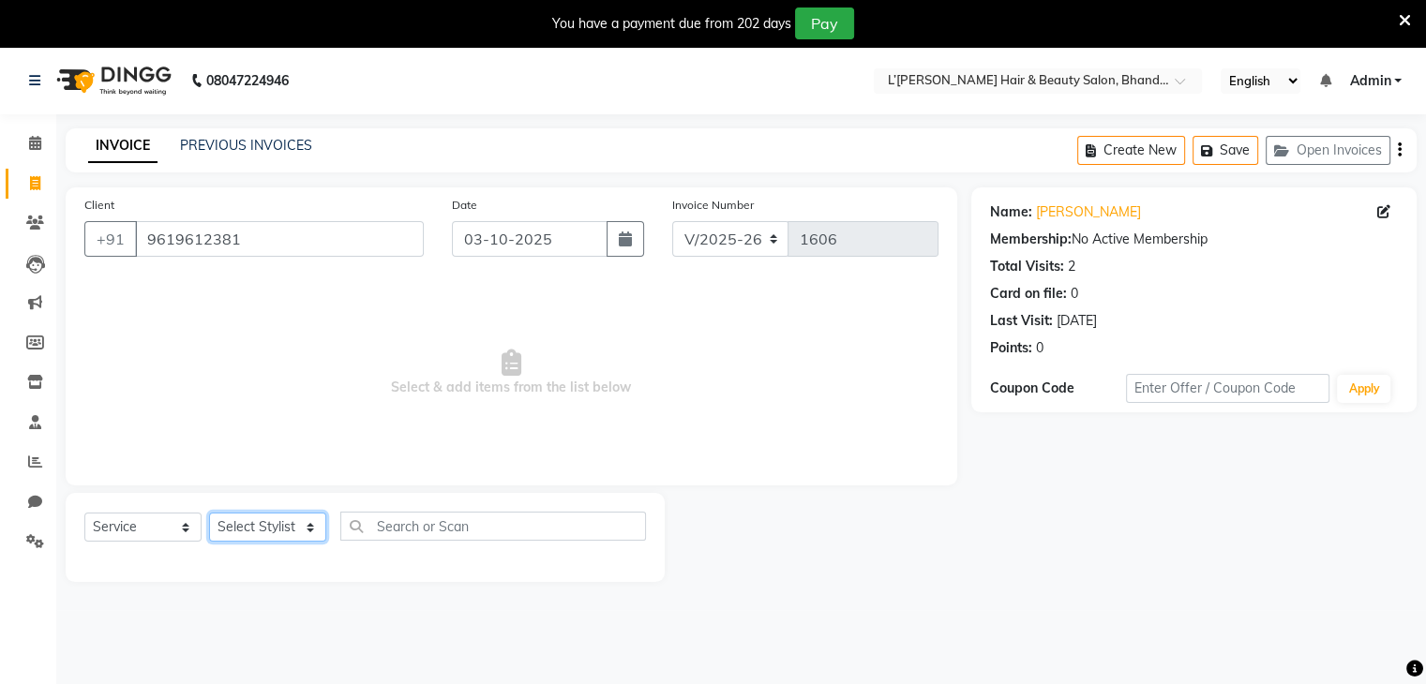
click at [309, 535] on select "Select Stylist Devi DIS Mamta Pinki [PERSON_NAME] Shweta Uma UNKNOWN [PERSON_NA…" at bounding box center [267, 527] width 117 height 29
select select "69889"
click at [209, 514] on select "Select Stylist Devi DIS Mamta Pinki [PERSON_NAME] Shweta Uma UNKNOWN [PERSON_NA…" at bounding box center [267, 527] width 117 height 29
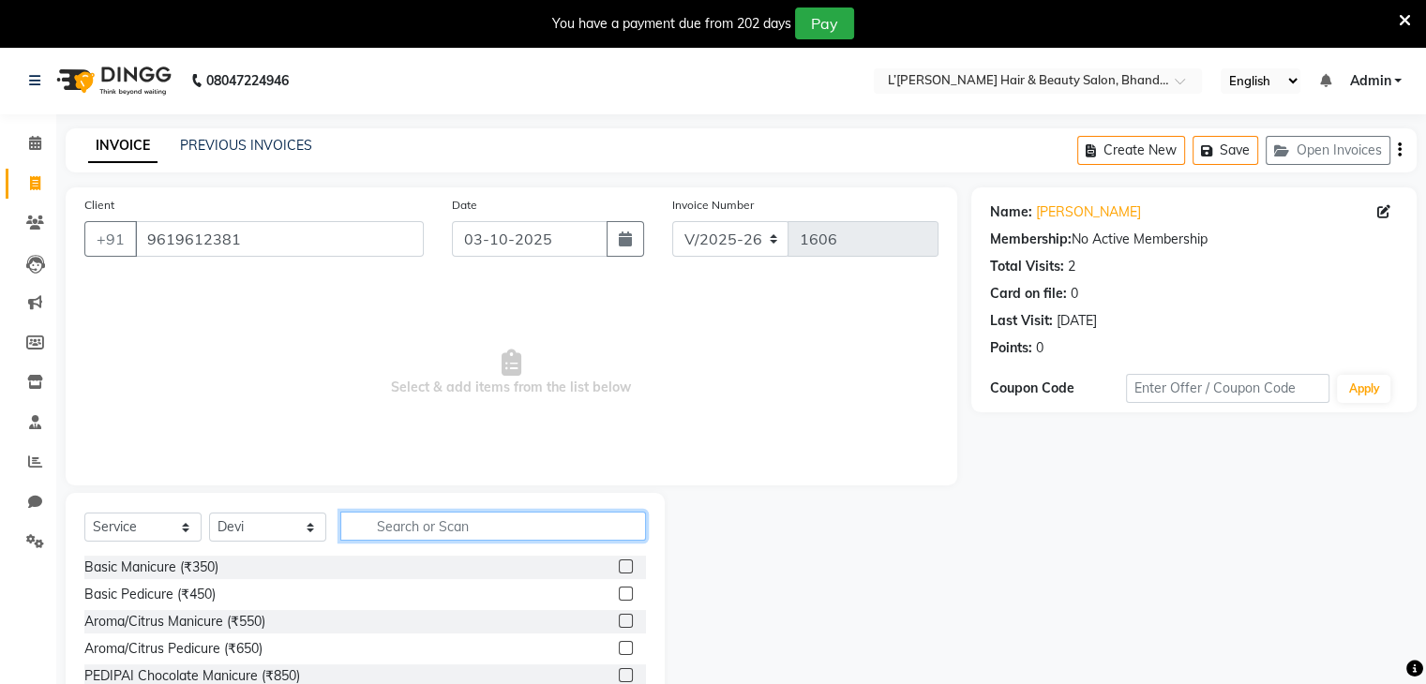
click at [362, 518] on input "text" at bounding box center [493, 526] width 306 height 29
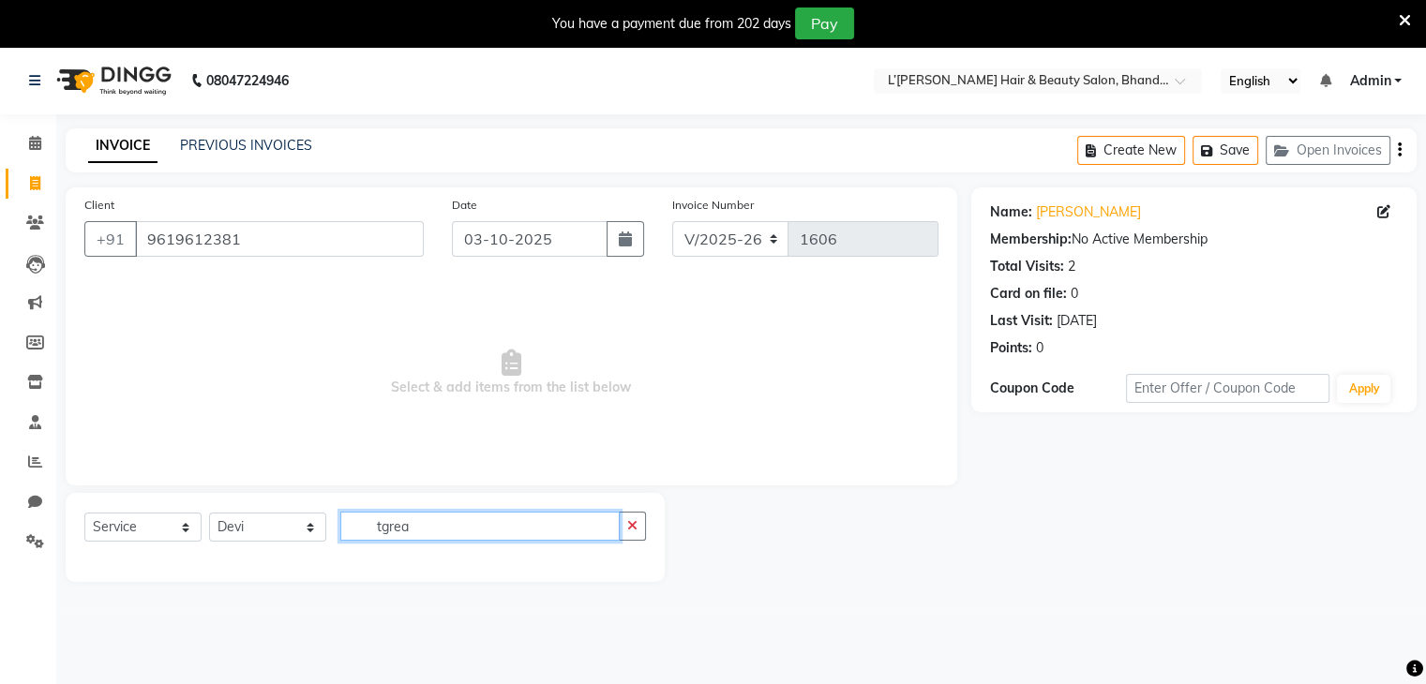
type input "tgrea"
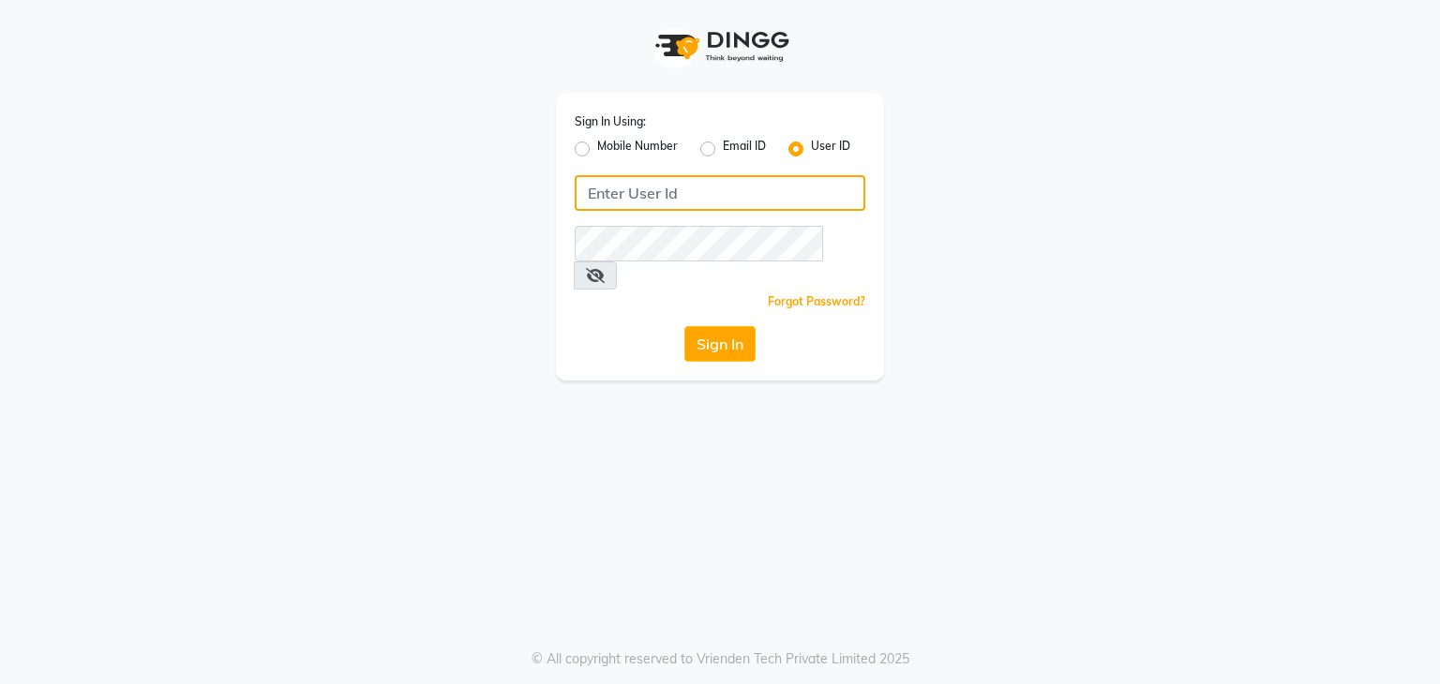
click at [590, 200] on input "Username" at bounding box center [720, 193] width 291 height 36
type input "uma@123"
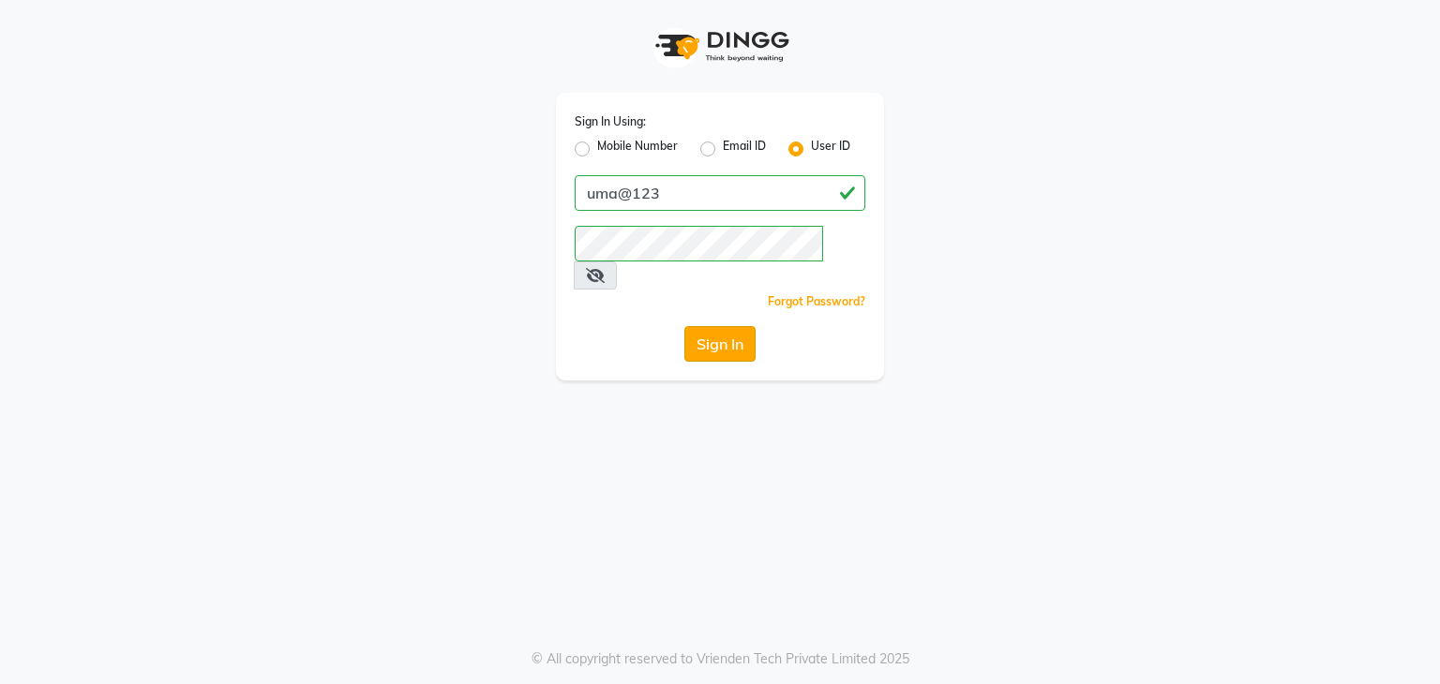
click at [703, 330] on button "Sign In" at bounding box center [719, 344] width 71 height 36
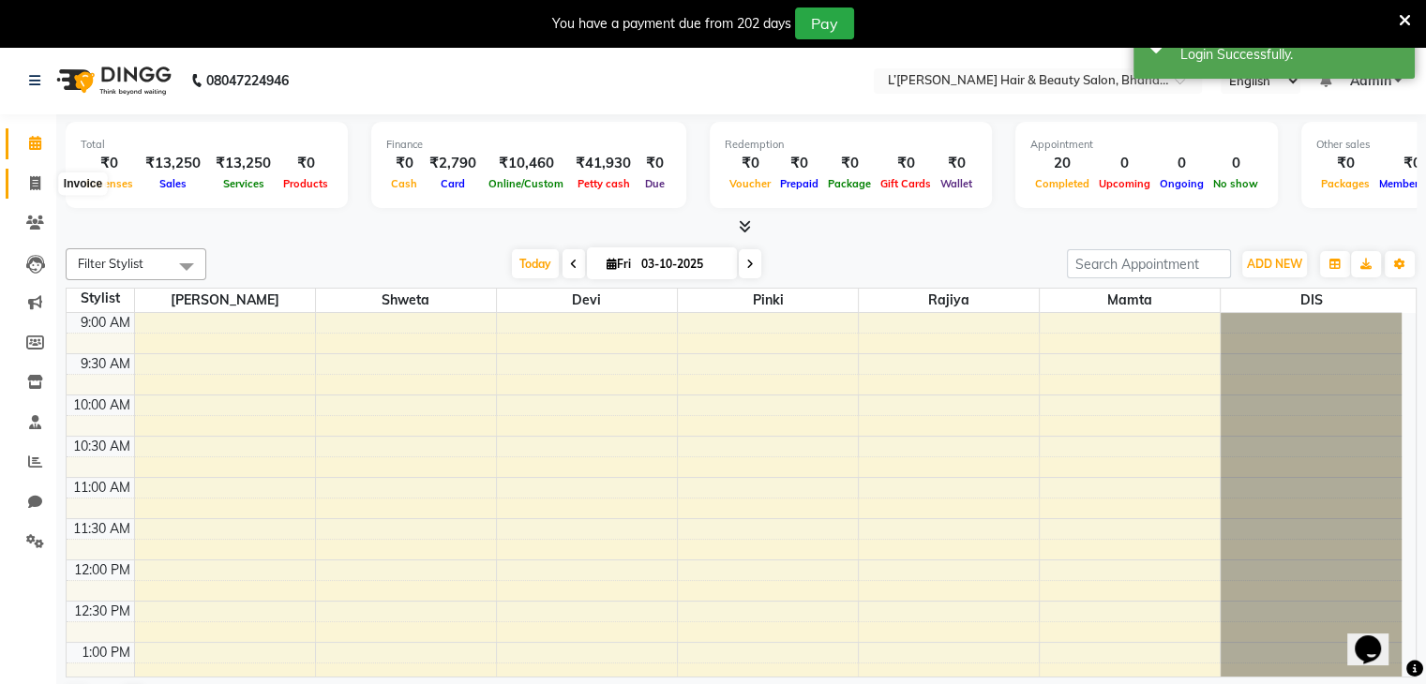
click at [34, 185] on icon at bounding box center [35, 183] width 10 height 14
select select "7828"
select select "service"
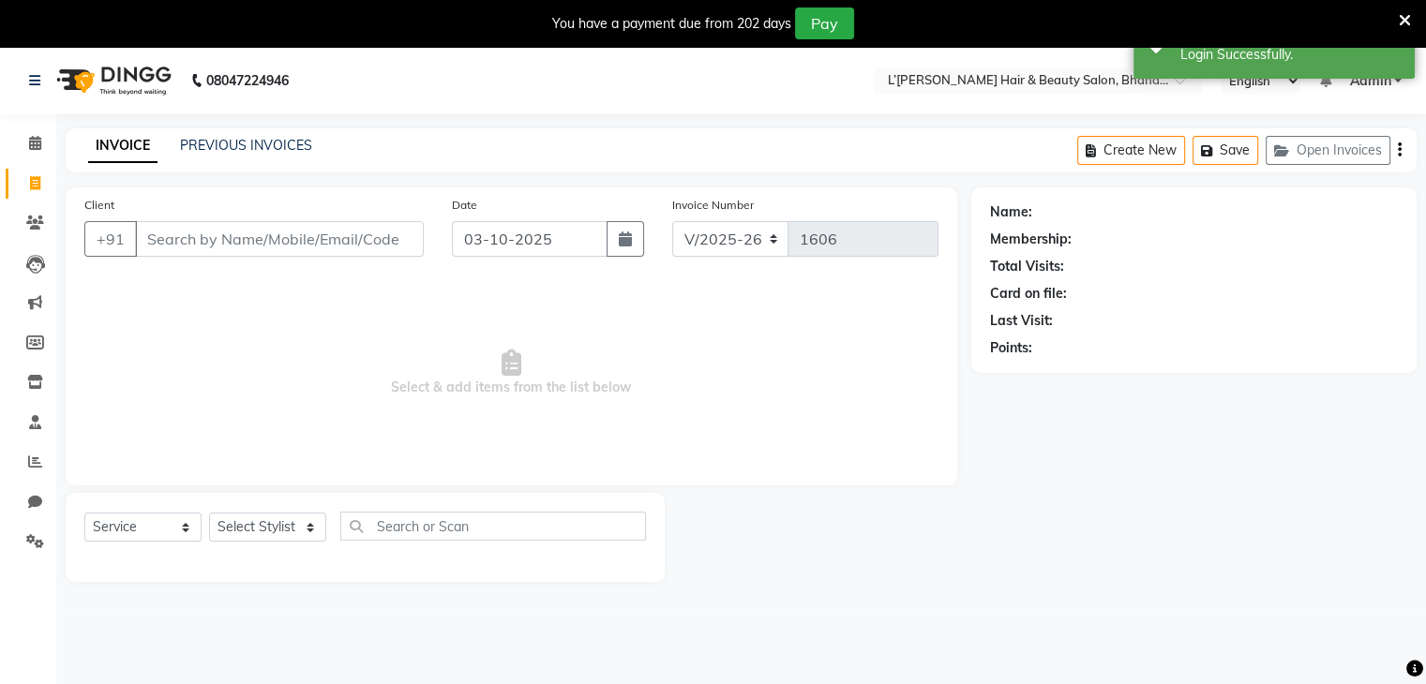
click at [160, 246] on input "Client" at bounding box center [279, 239] width 289 height 36
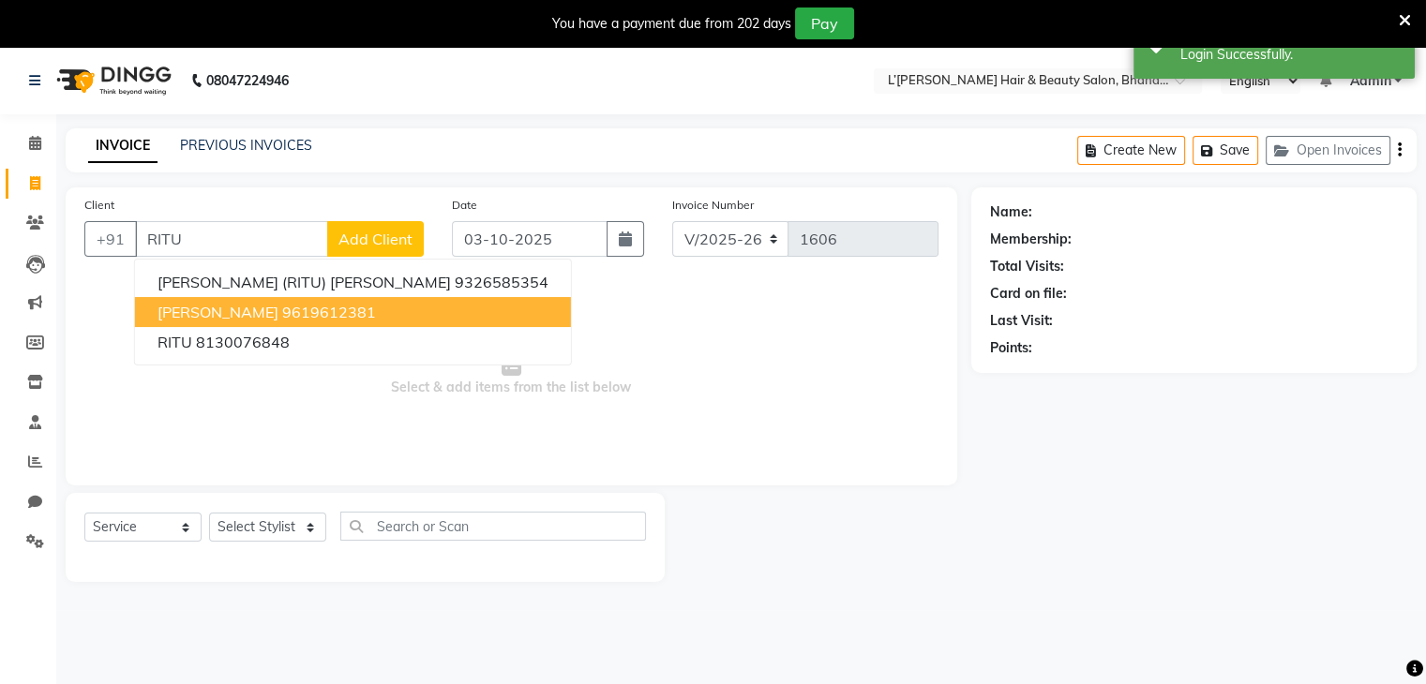
click at [176, 312] on span "[PERSON_NAME]" at bounding box center [217, 312] width 121 height 19
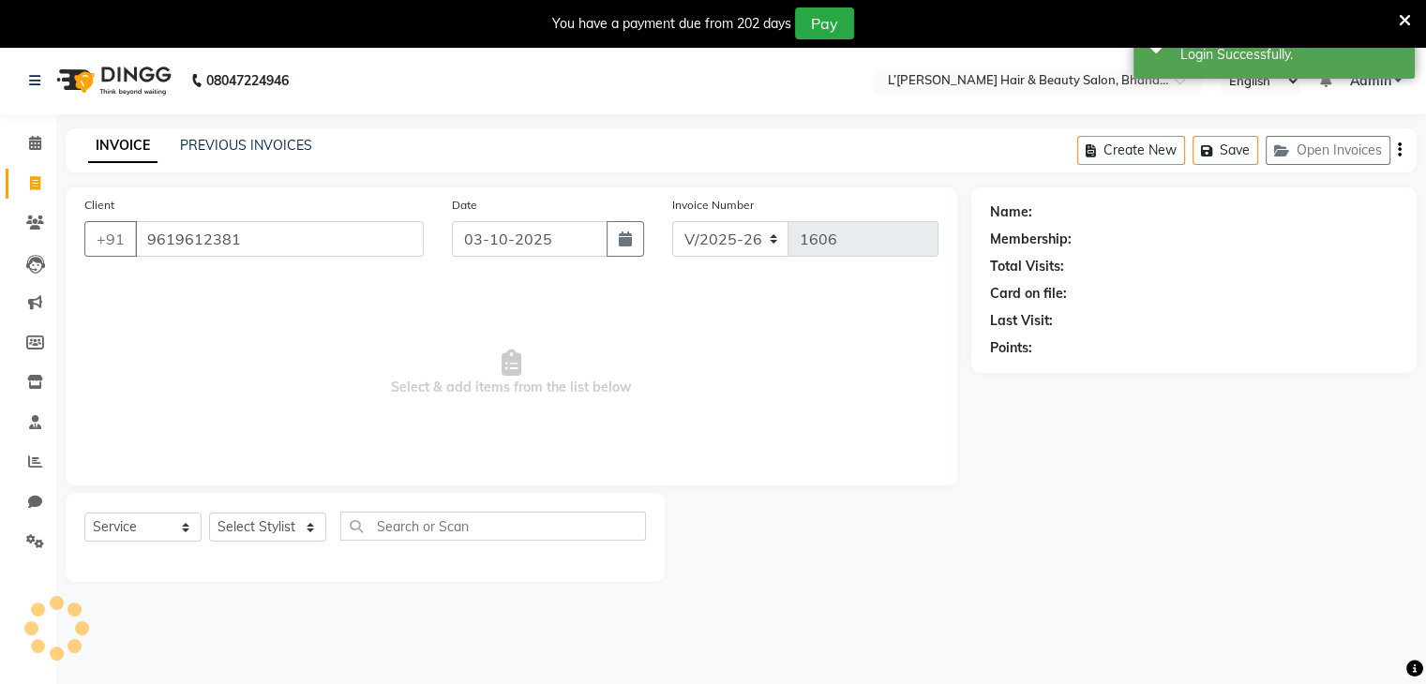
type input "9619612381"
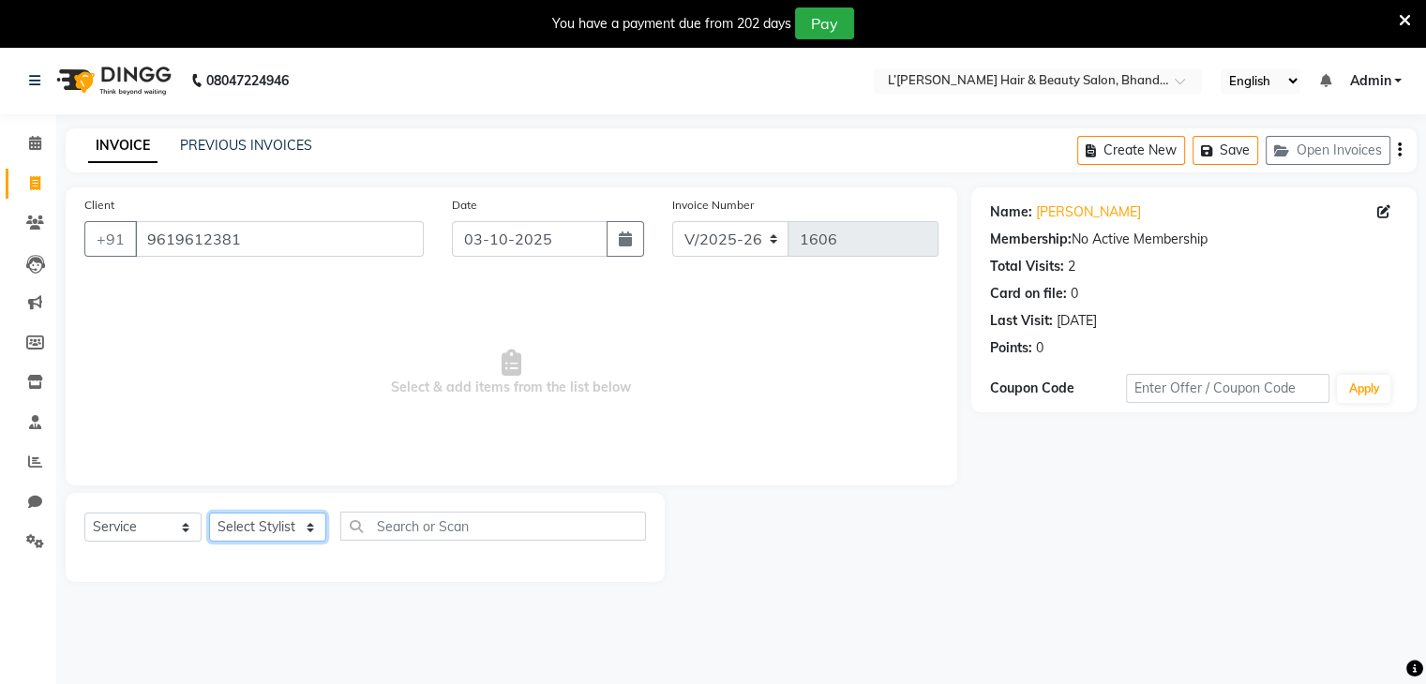
click at [243, 530] on select "Select Stylist Devi DIS Mamta Pinki [PERSON_NAME] Shweta Uma UNKNOWN [PERSON_NA…" at bounding box center [267, 527] width 117 height 29
select select "69889"
click at [209, 514] on select "Select Stylist Devi DIS Mamta Pinki [PERSON_NAME] Shweta Uma UNKNOWN [PERSON_NA…" at bounding box center [267, 527] width 117 height 29
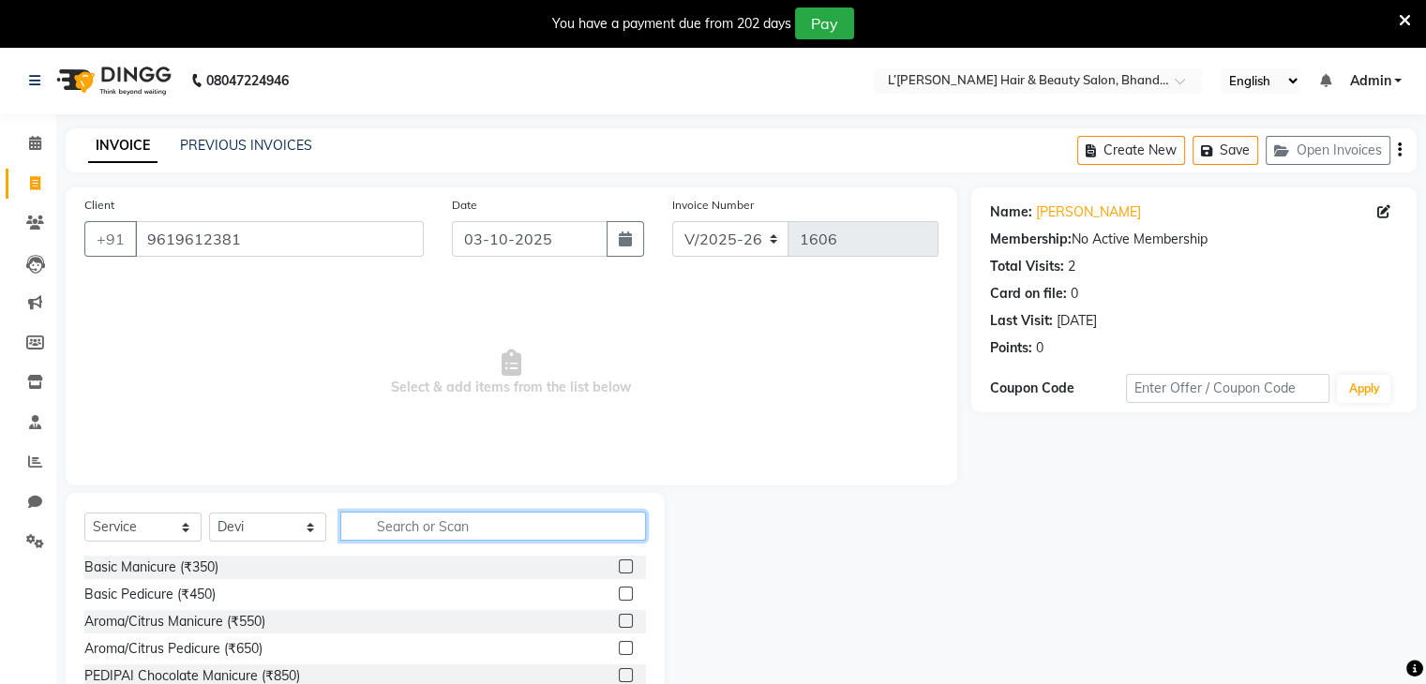
click at [382, 530] on input "text" at bounding box center [493, 526] width 306 height 29
type input "THREAD"
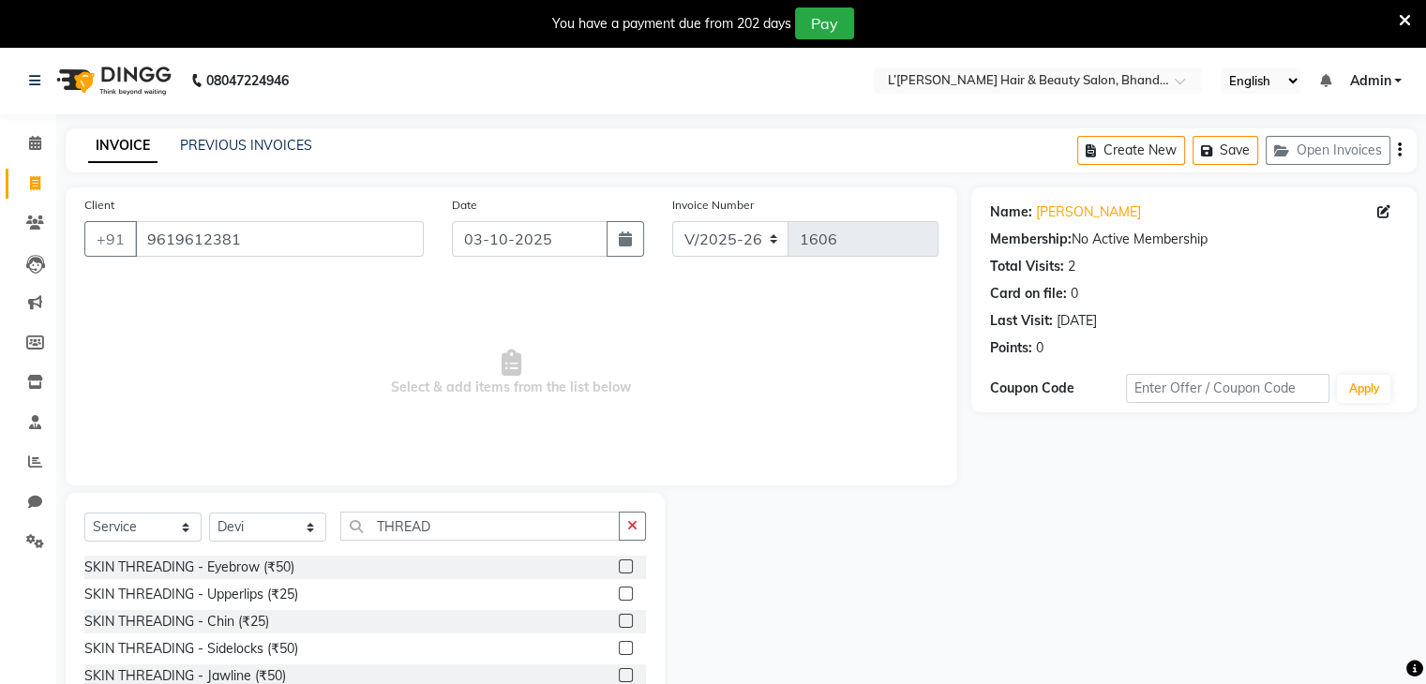
click at [619, 567] on label at bounding box center [626, 567] width 14 height 14
click at [619, 567] on input "checkbox" at bounding box center [625, 568] width 12 height 12
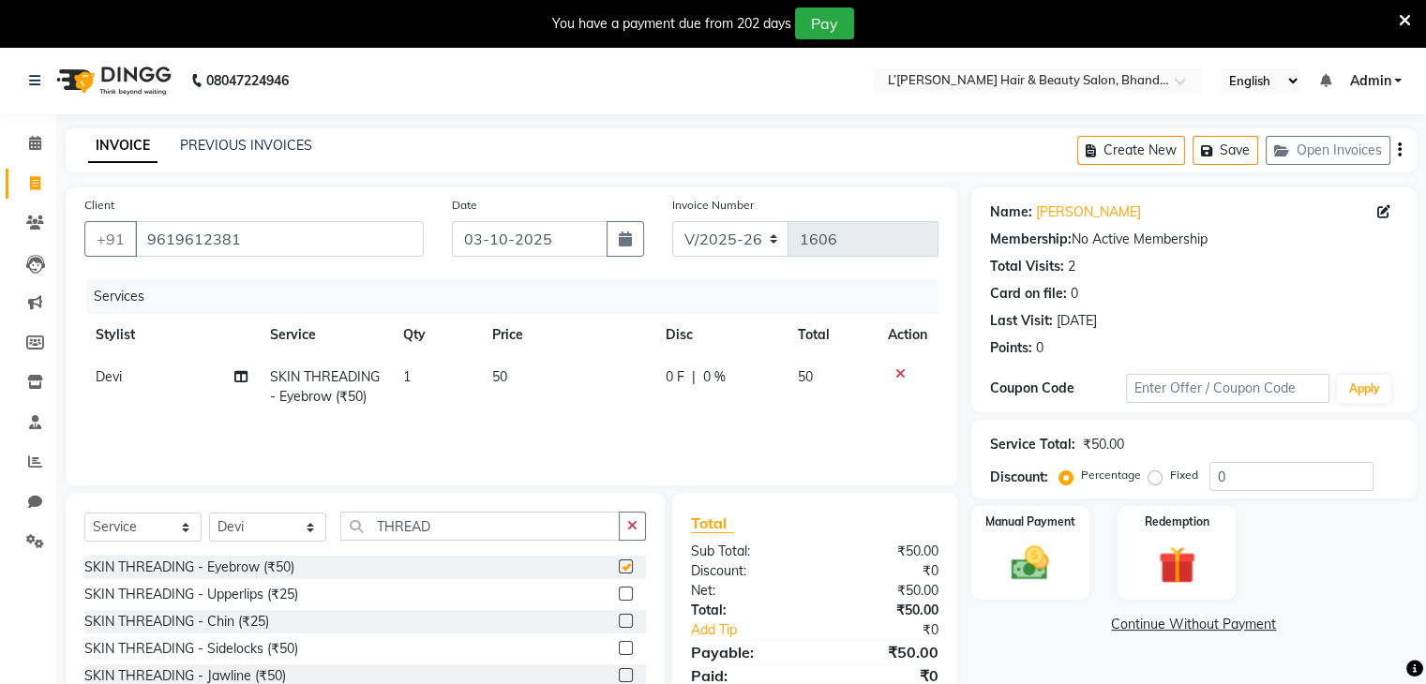
checkbox input "false"
click at [166, 535] on select "Select Service Product Membership Package Voucher Prepaid Gift Card" at bounding box center [142, 527] width 117 height 29
select select "product"
click at [84, 514] on select "Select Service Product Membership Package Voucher Prepaid Gift Card" at bounding box center [142, 527] width 117 height 29
click at [305, 533] on select "Select Stylist Devi DIS Mamta Pinki [PERSON_NAME] Shweta Uma UNKNOWN [PERSON_NA…" at bounding box center [267, 527] width 117 height 29
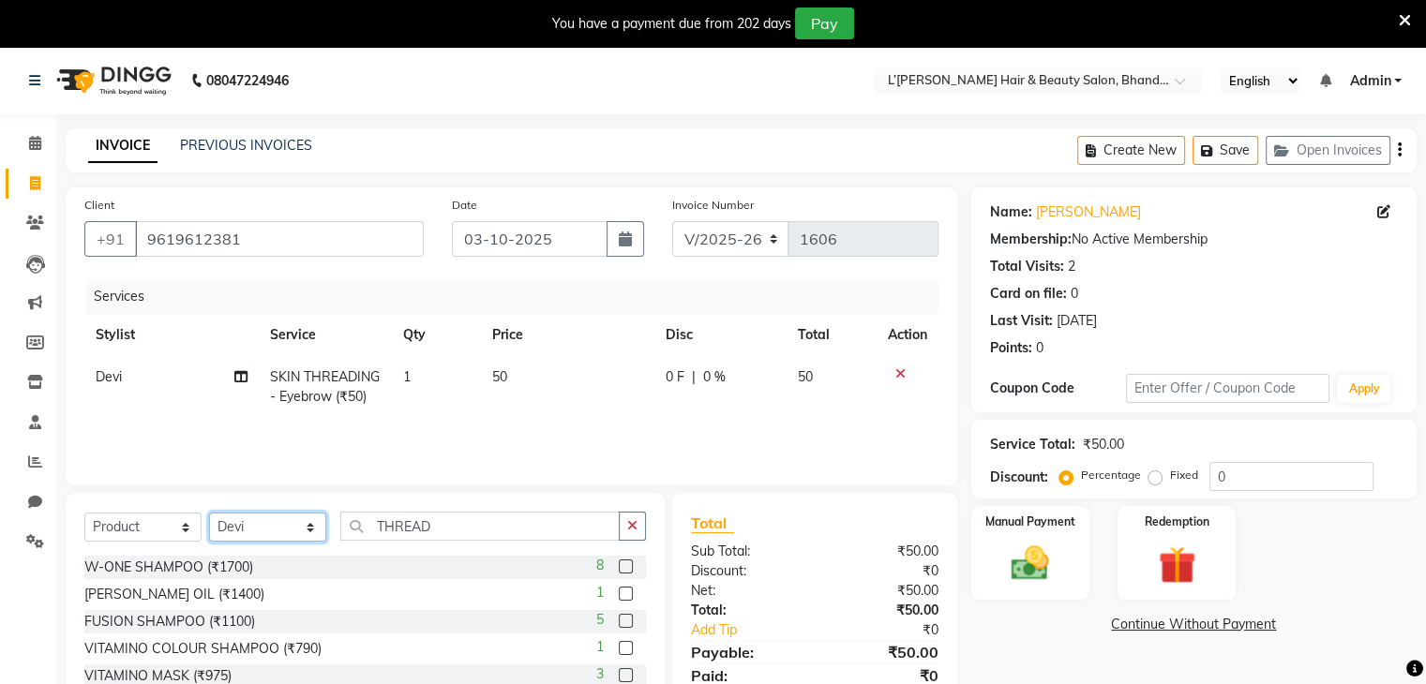
select select "70654"
click at [209, 514] on select "Select Stylist Devi DIS Mamta Pinki [PERSON_NAME] Shweta Uma UNKNOWN [PERSON_NA…" at bounding box center [267, 527] width 117 height 29
click at [445, 528] on input "THREAD" at bounding box center [479, 526] width 279 height 29
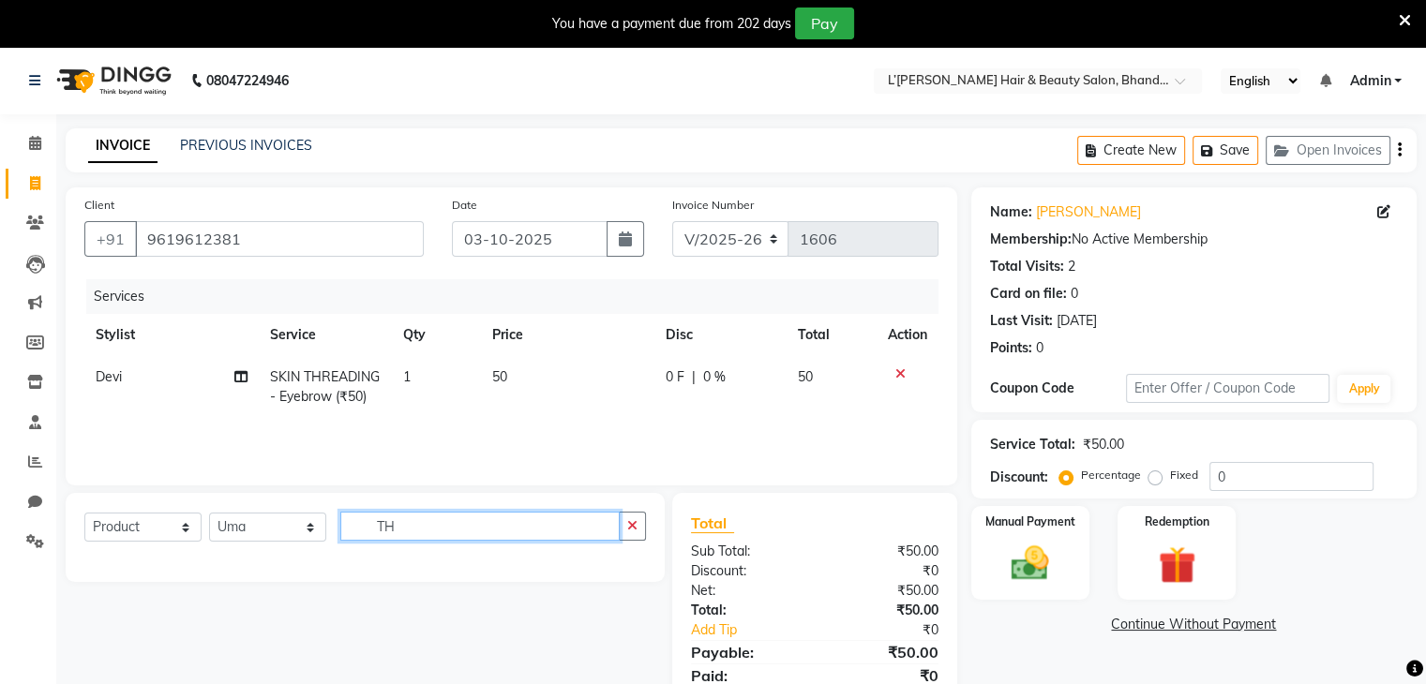
type input "T"
type input "3"
type input "BLISS"
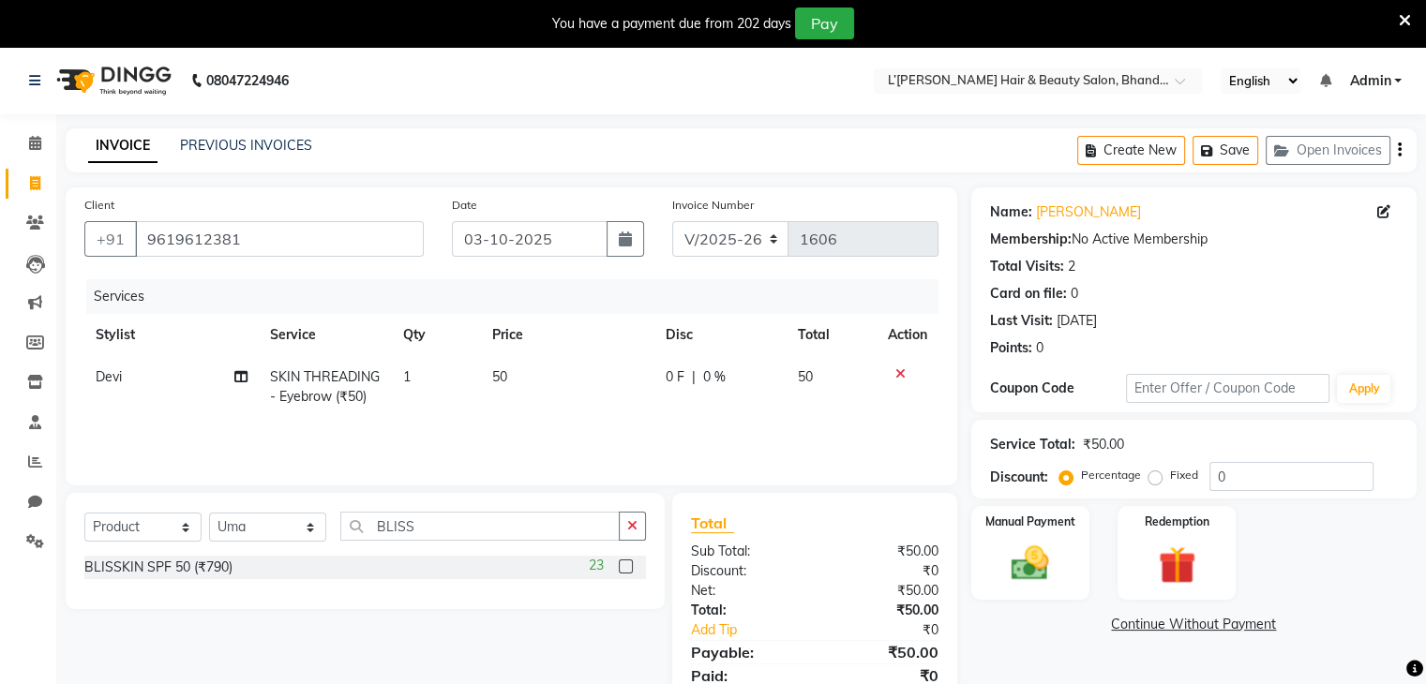
click at [624, 570] on label at bounding box center [626, 567] width 14 height 14
click at [624, 570] on input "checkbox" at bounding box center [625, 568] width 12 height 12
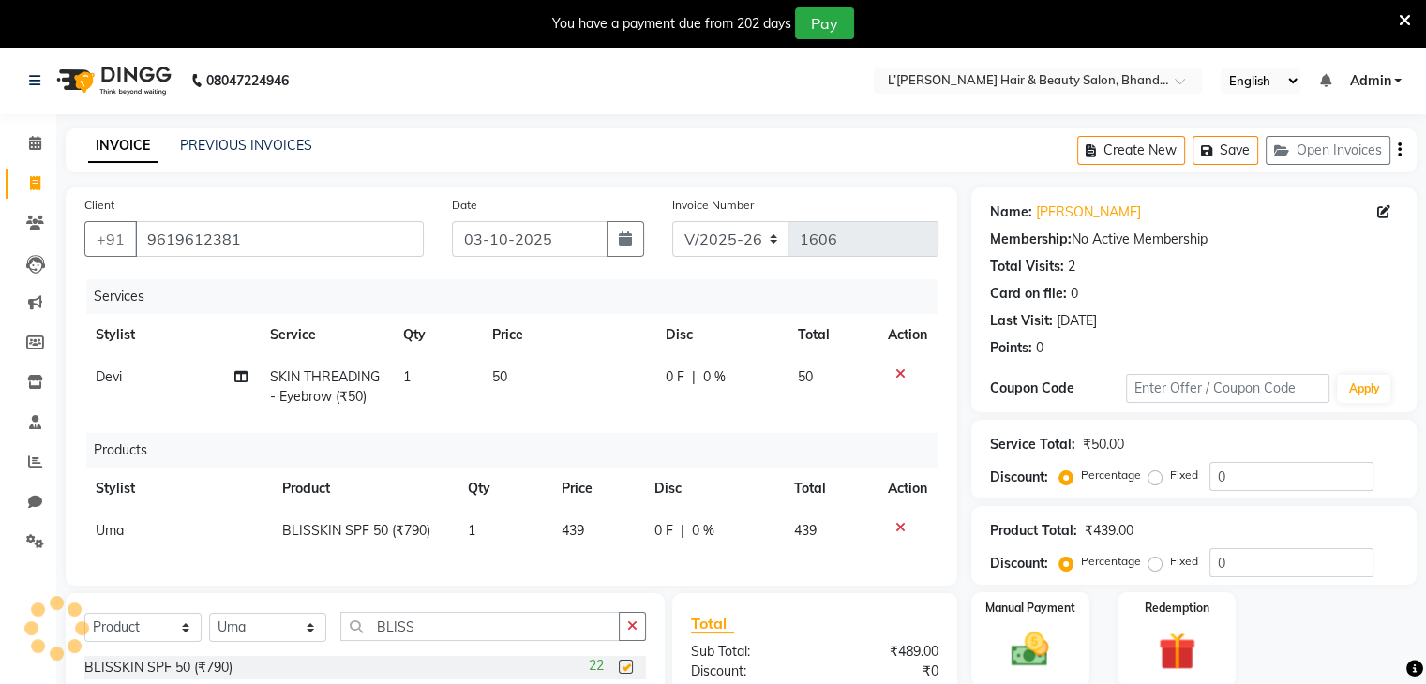
checkbox input "false"
click at [593, 527] on td "439" at bounding box center [597, 531] width 94 height 42
select select "70654"
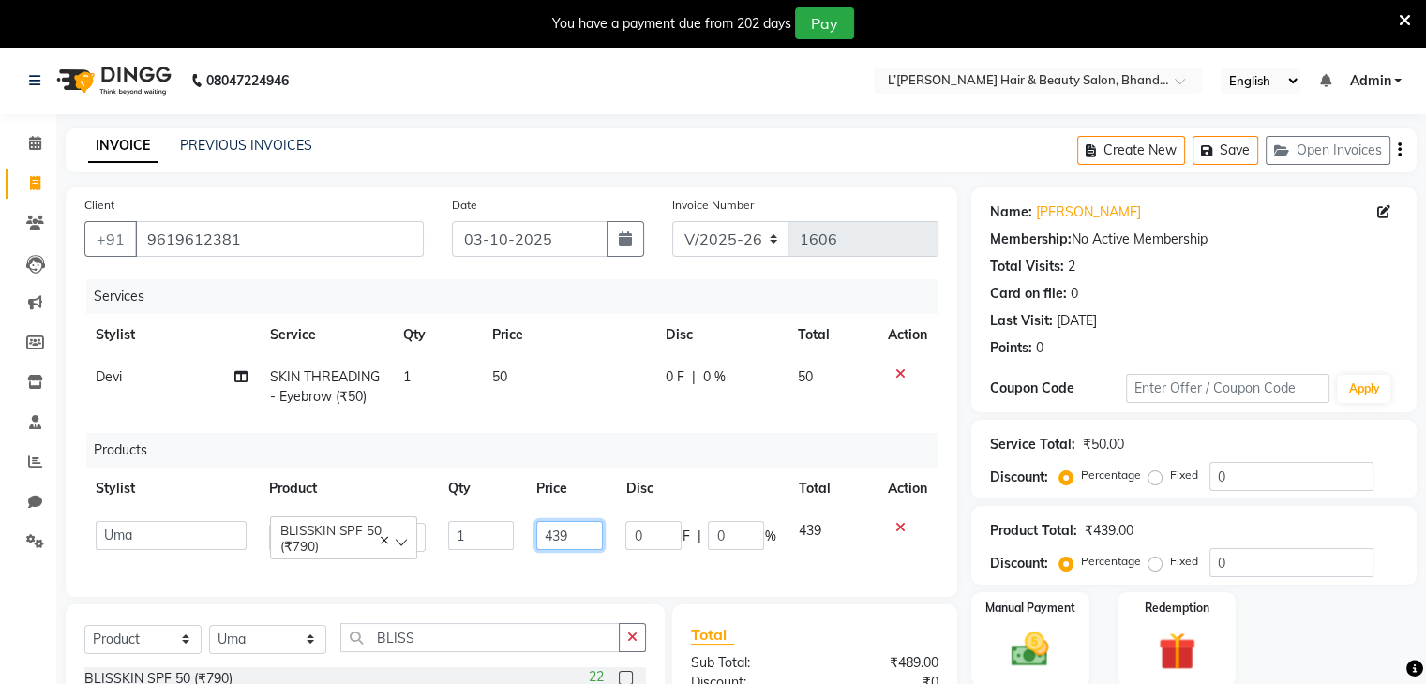
click at [577, 542] on input "439" at bounding box center [569, 535] width 67 height 29
type input "4"
type input "790"
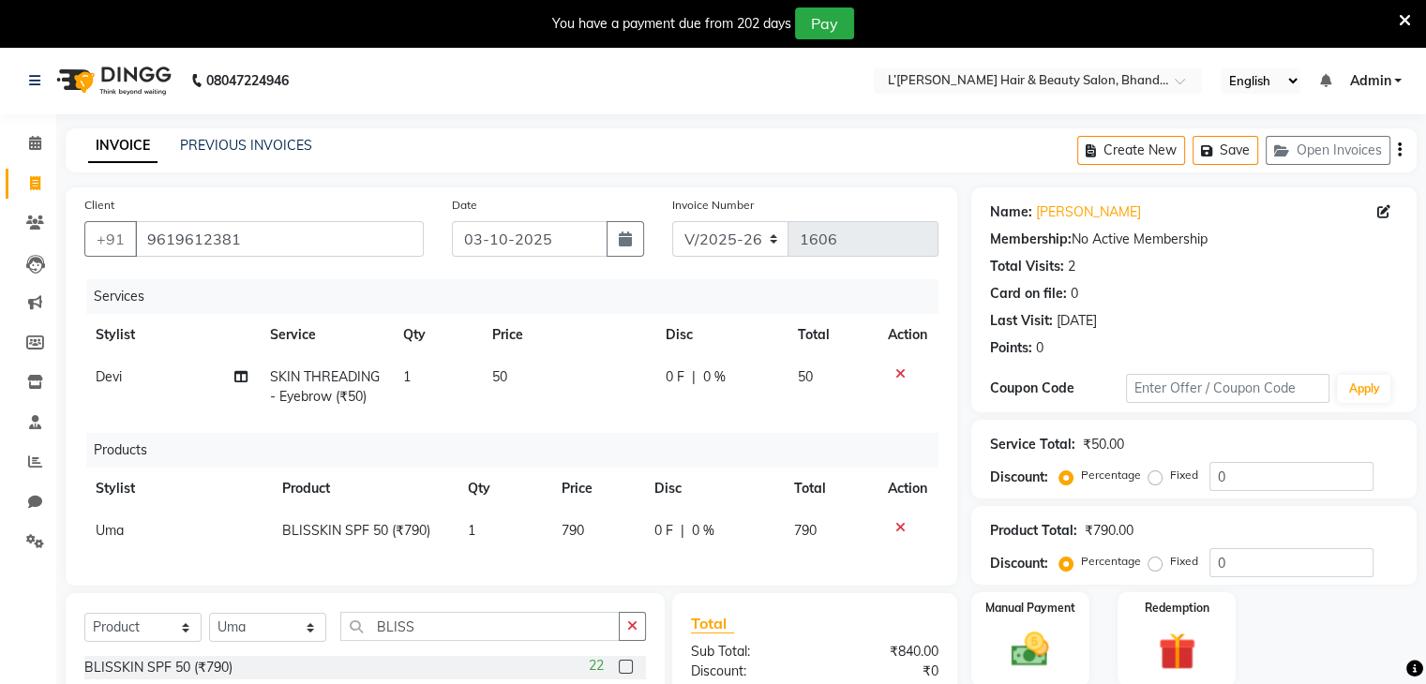
click at [840, 564] on div "Services Stylist Service Qty Price Disc Total Action Devi SKIN THREADING - Eyeb…" at bounding box center [511, 423] width 854 height 288
click at [1248, 565] on input "0" at bounding box center [1291, 562] width 164 height 29
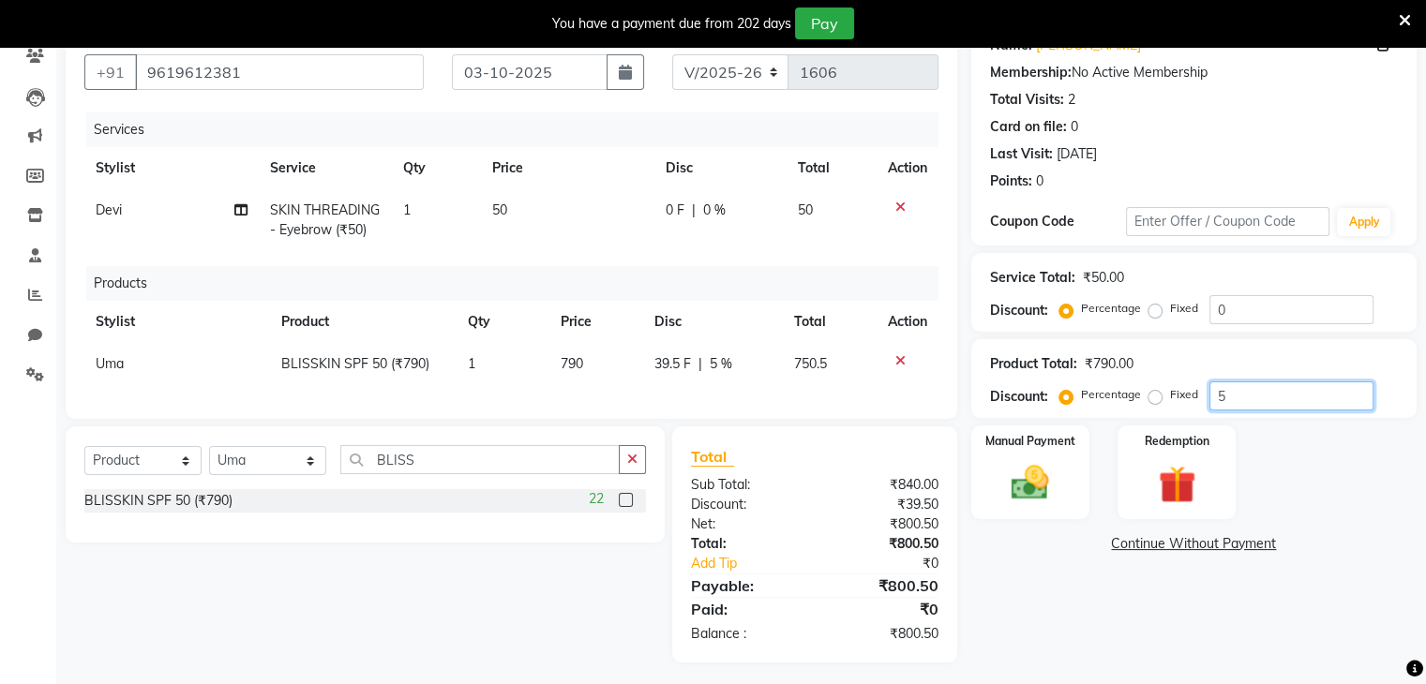
scroll to position [187, 0]
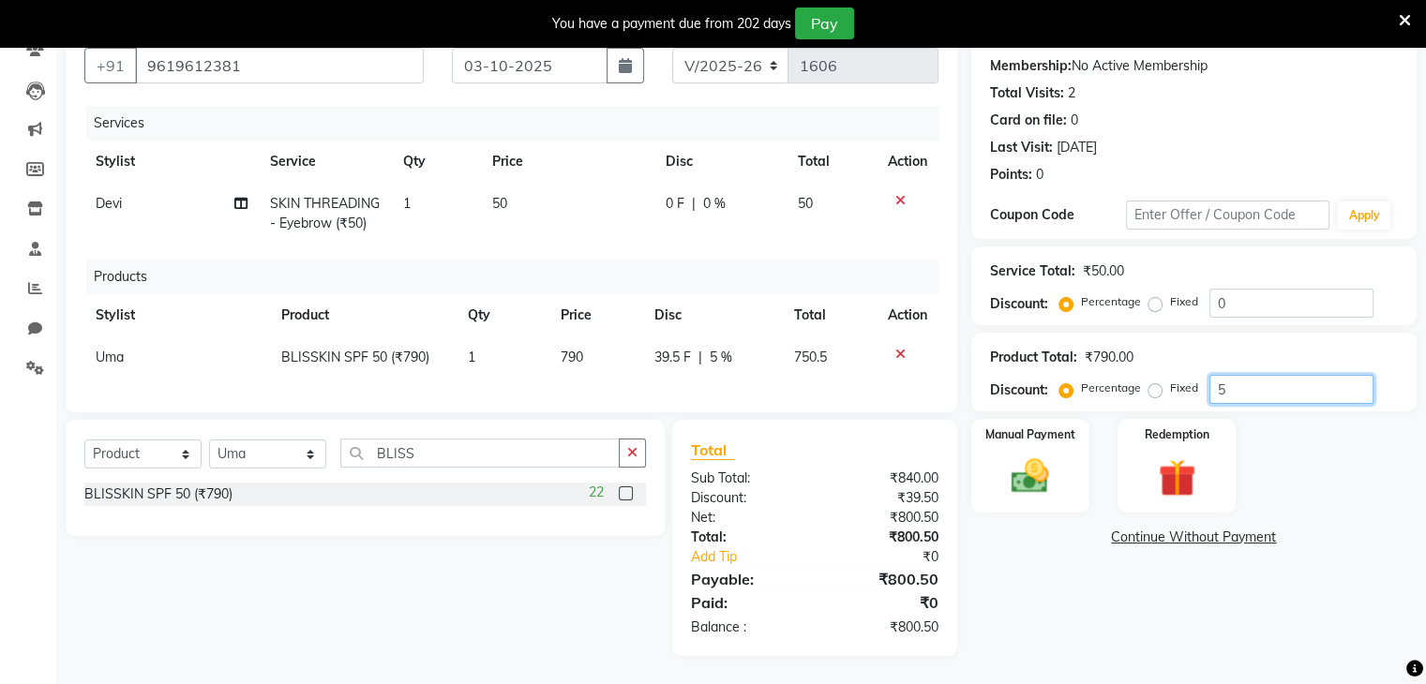
type input "5"
click at [510, 187] on td "50" at bounding box center [567, 214] width 173 height 62
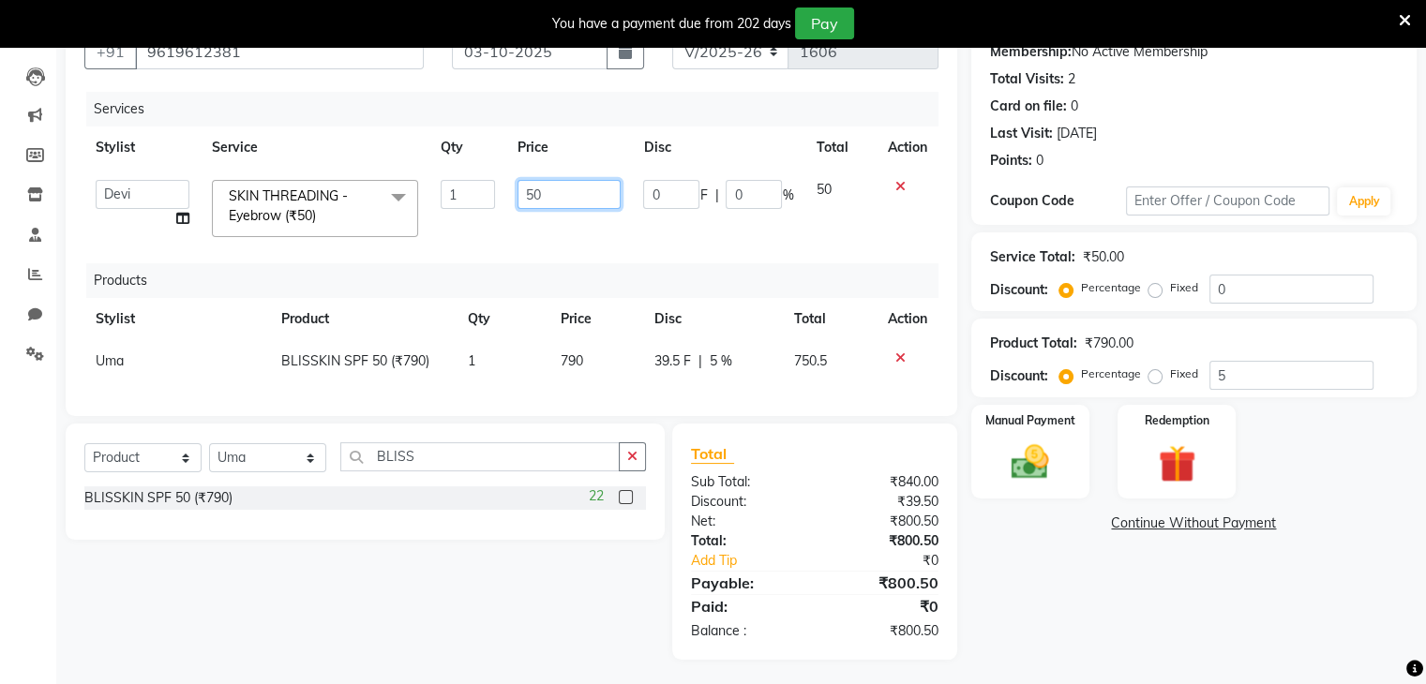
click at [562, 188] on input "50" at bounding box center [568, 194] width 103 height 29
type input "5"
type input "49.5"
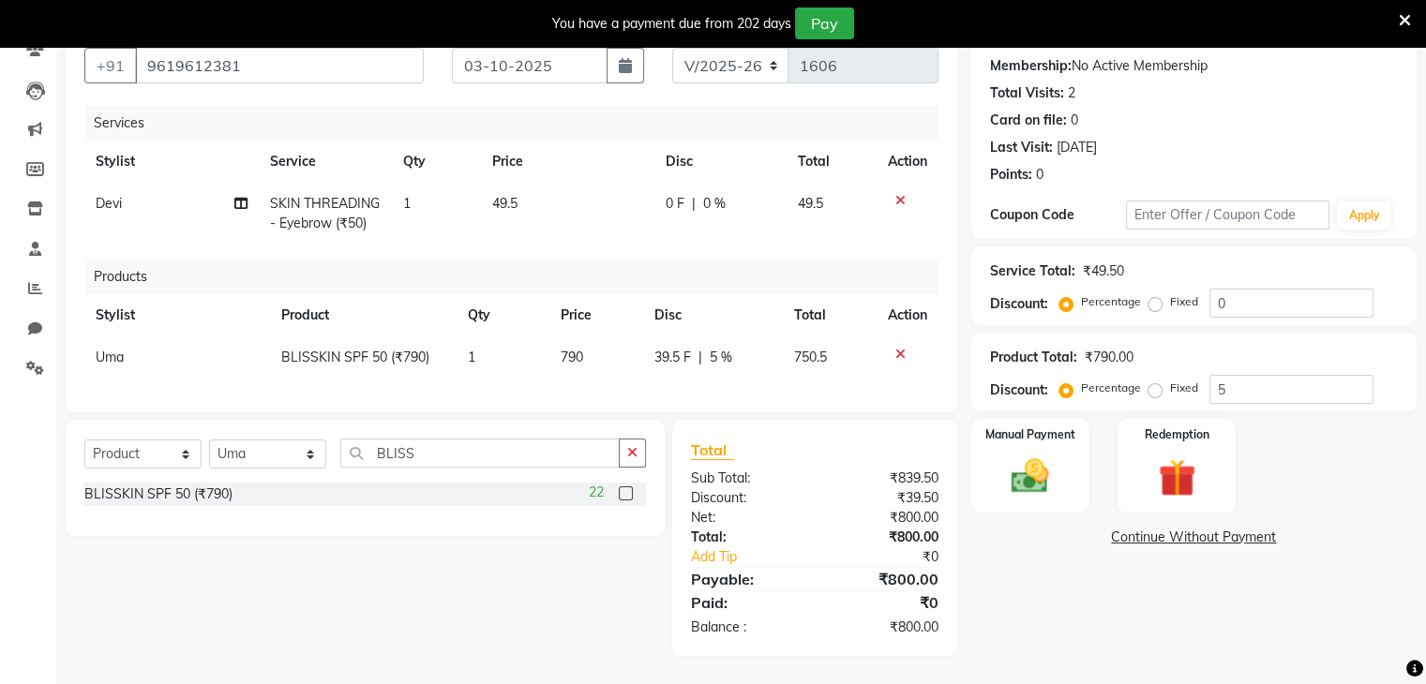
click at [1018, 586] on div "Name: [PERSON_NAME] Membership: No Active Membership Total Visits: 2 Card on fi…" at bounding box center [1200, 335] width 459 height 642
click at [1032, 479] on img at bounding box center [1029, 477] width 63 height 45
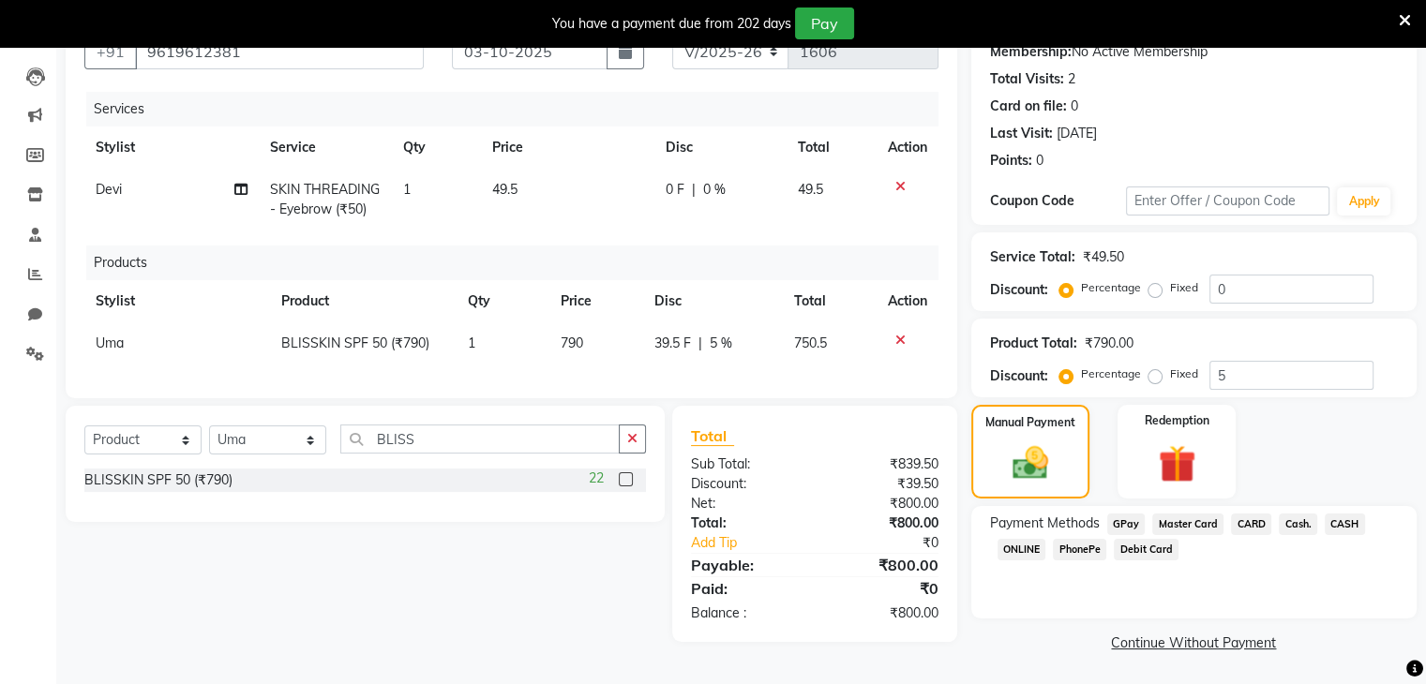
click at [1086, 548] on span "PhonePe" at bounding box center [1079, 550] width 53 height 22
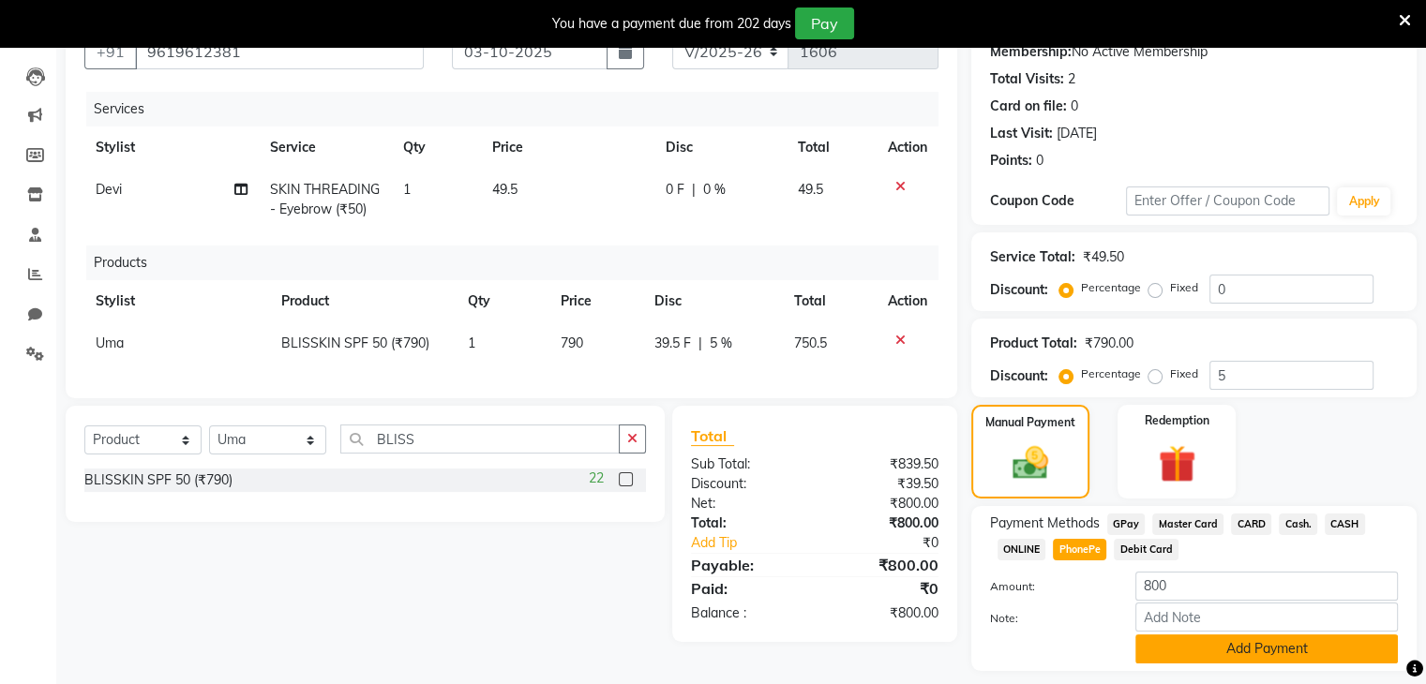
click at [1179, 658] on button "Add Payment" at bounding box center [1266, 649] width 262 height 29
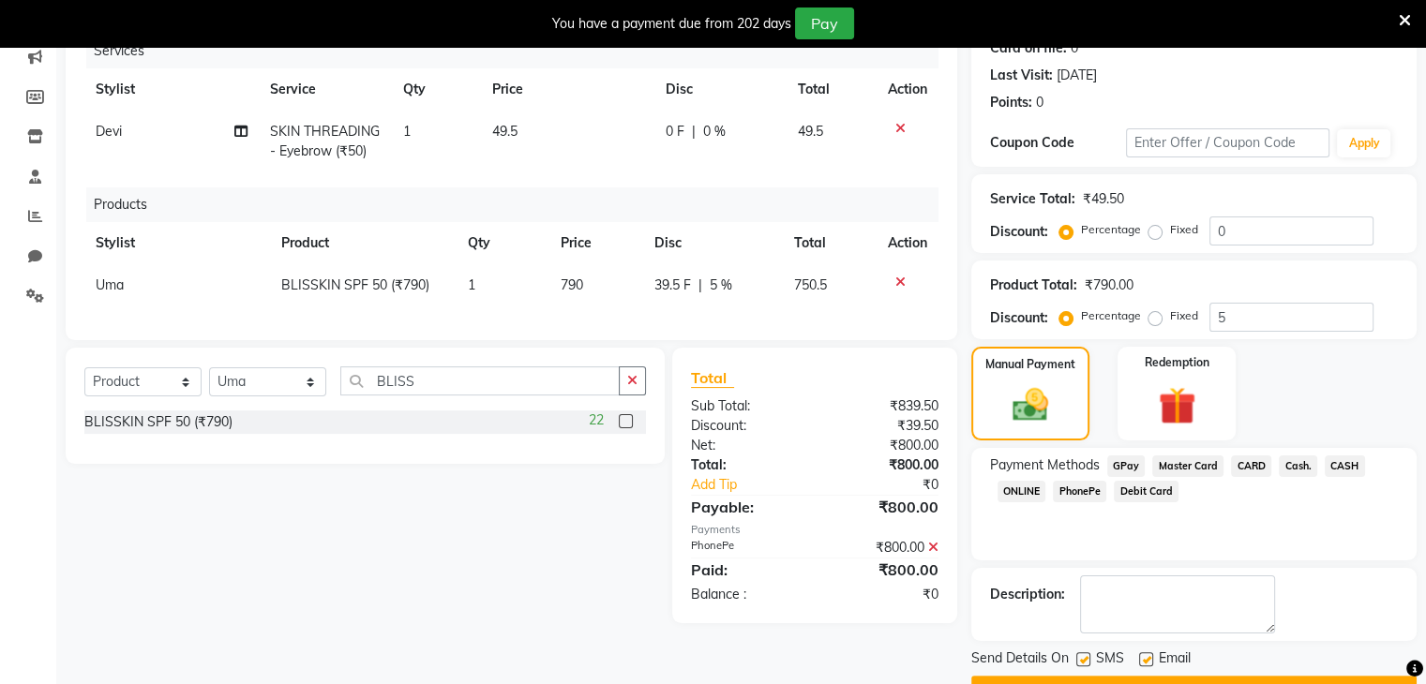
scroll to position [292, 0]
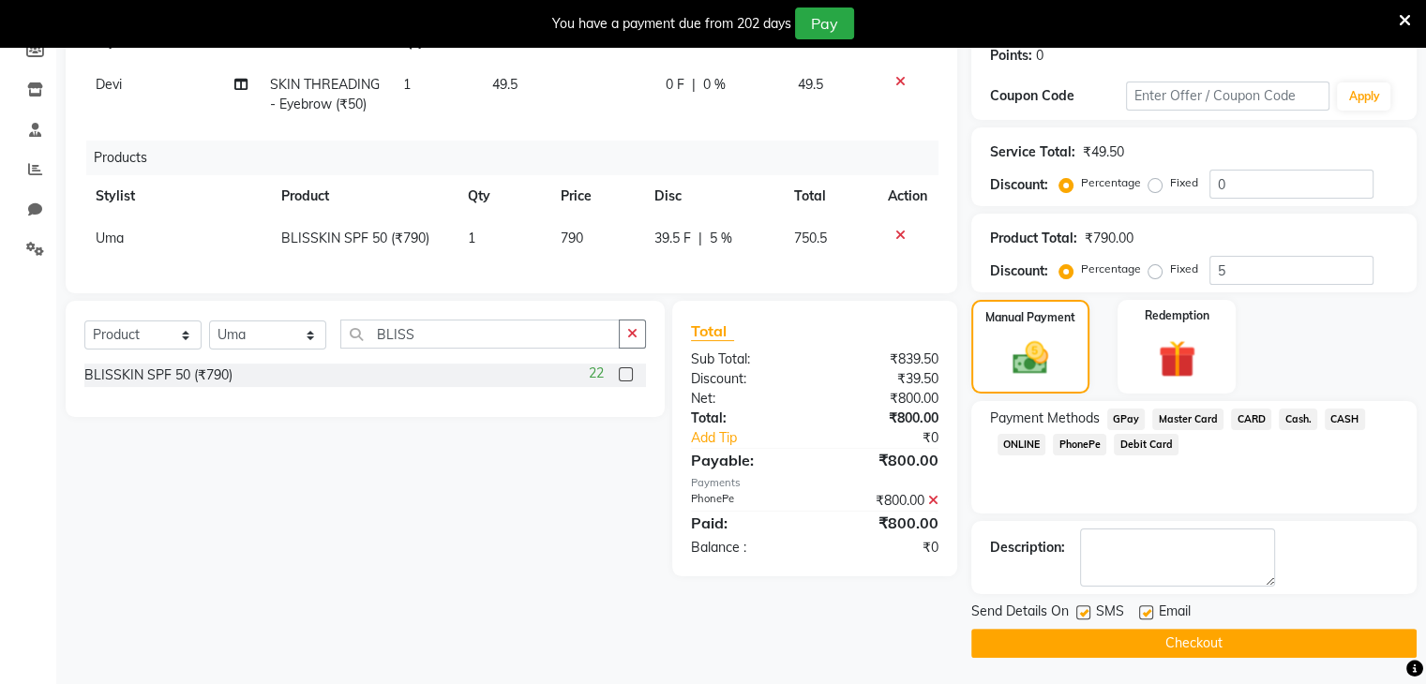
click at [1202, 640] on button "Checkout" at bounding box center [1193, 643] width 445 height 29
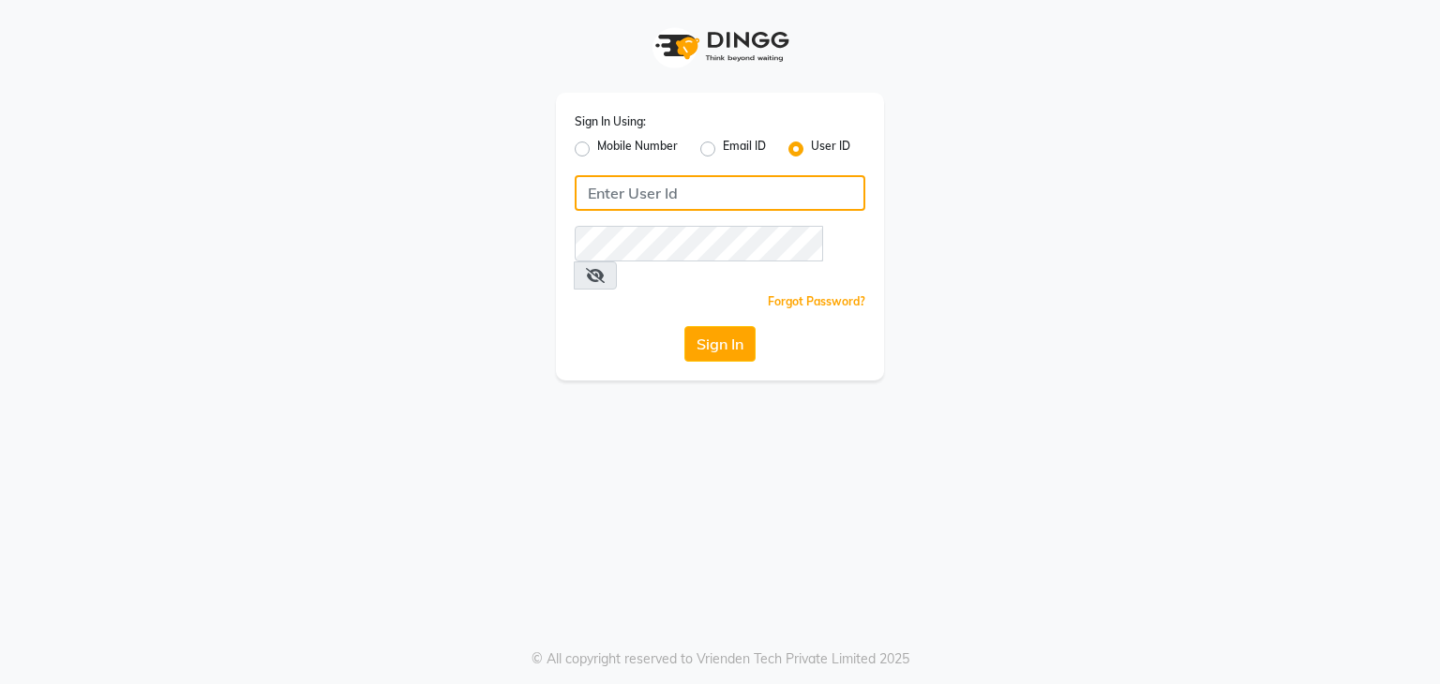
click at [591, 191] on input "Username" at bounding box center [720, 193] width 291 height 36
click at [593, 191] on input "Username" at bounding box center [720, 193] width 291 height 36
click at [648, 188] on input "uma@" at bounding box center [720, 193] width 291 height 36
type input "uma@123"
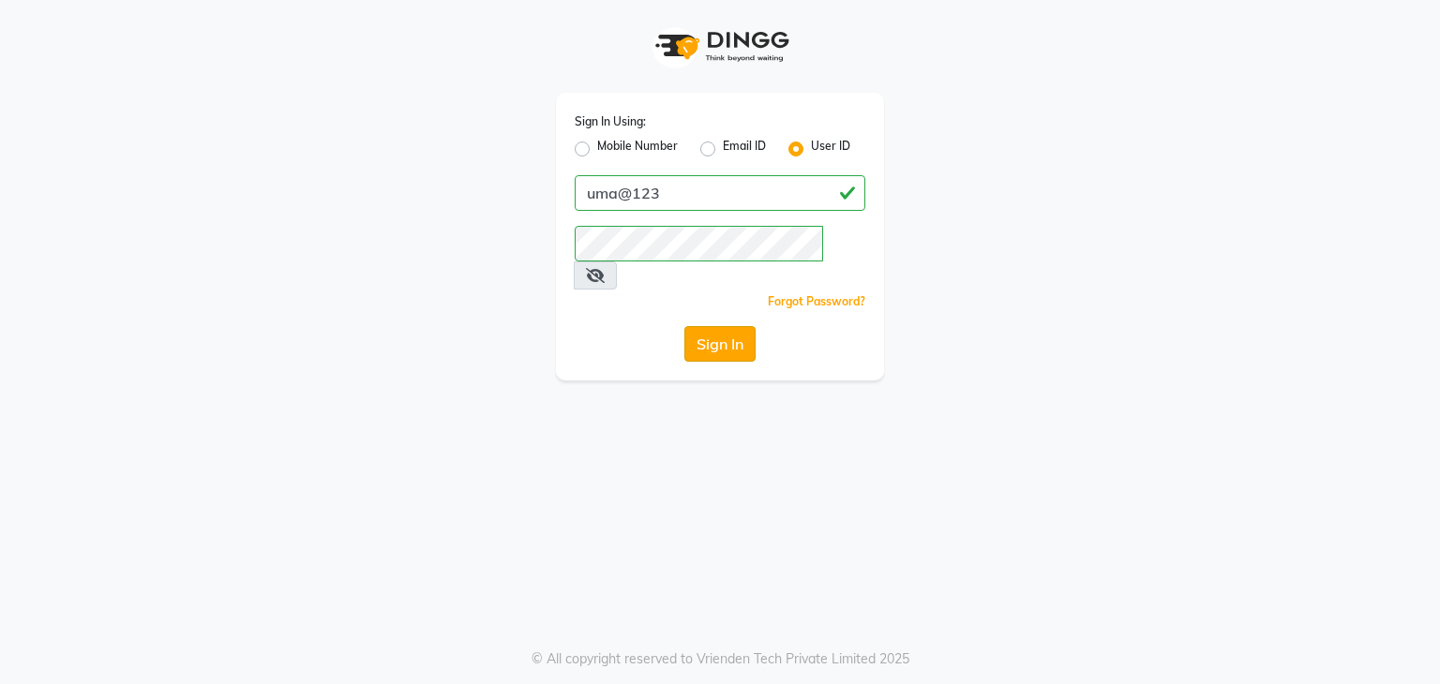
click at [710, 326] on button "Sign In" at bounding box center [719, 344] width 71 height 36
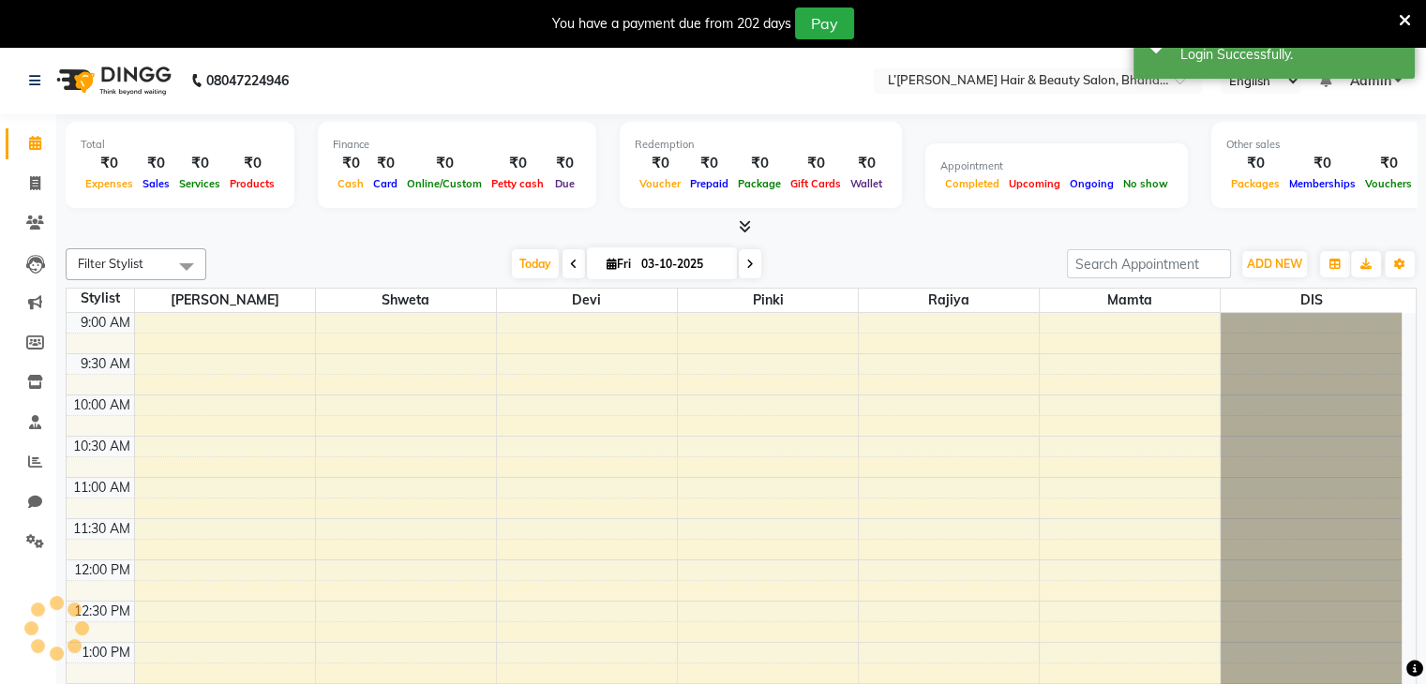
select select "en"
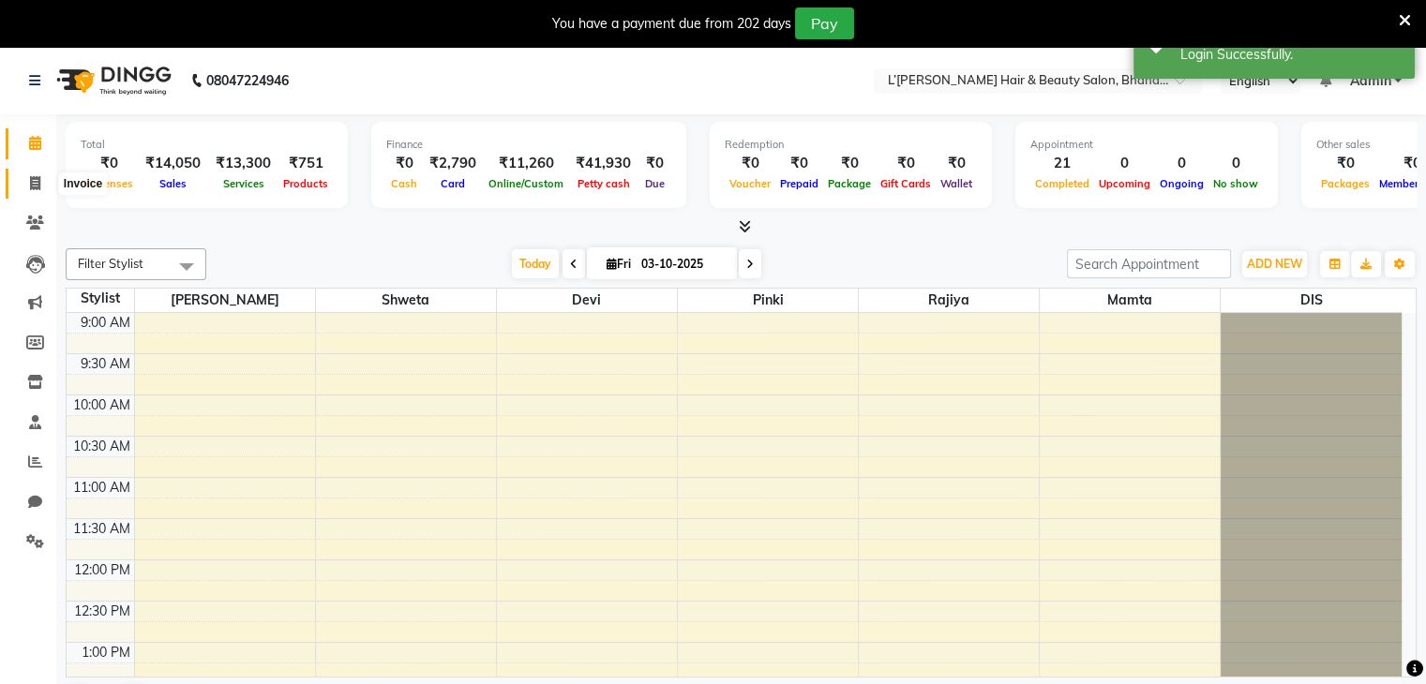
click at [33, 185] on icon at bounding box center [35, 183] width 10 height 14
select select "7828"
select select "service"
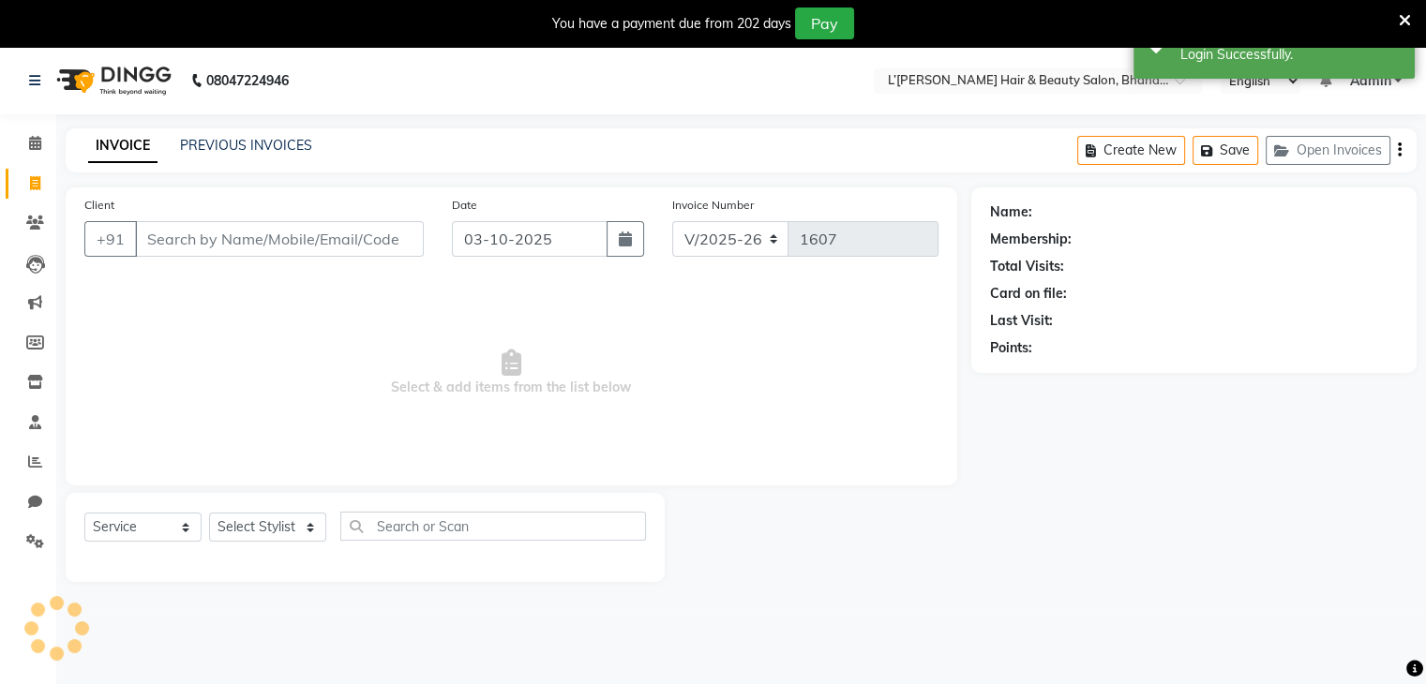
click at [161, 238] on input "Client" at bounding box center [279, 239] width 289 height 36
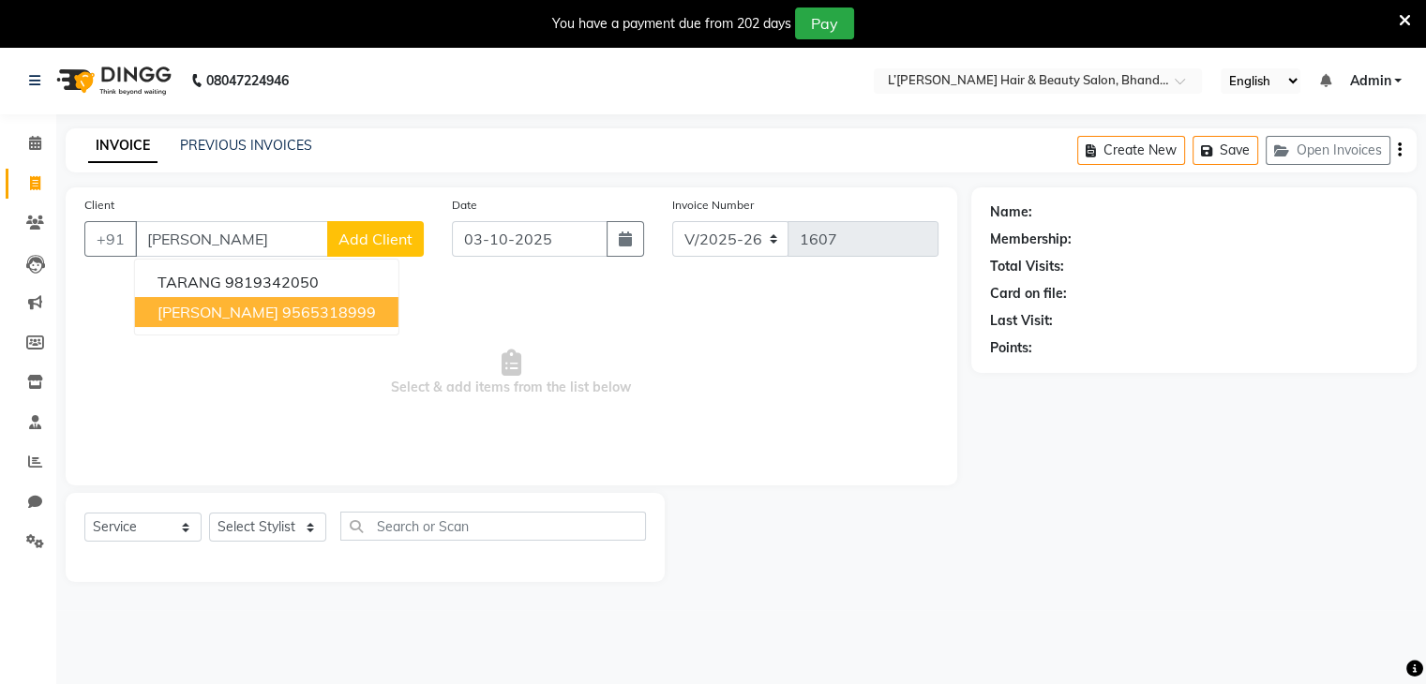
click at [222, 314] on span "TARANNUM KHAN" at bounding box center [217, 312] width 121 height 19
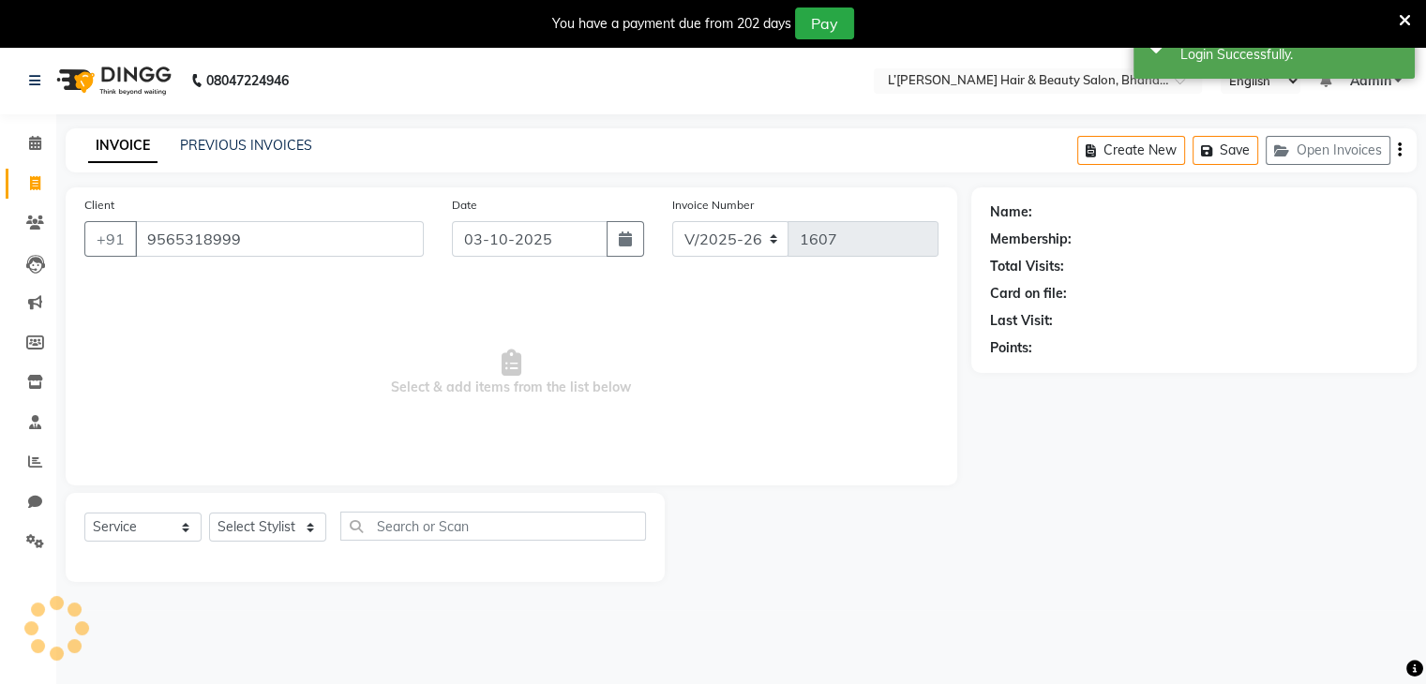
type input "9565318999"
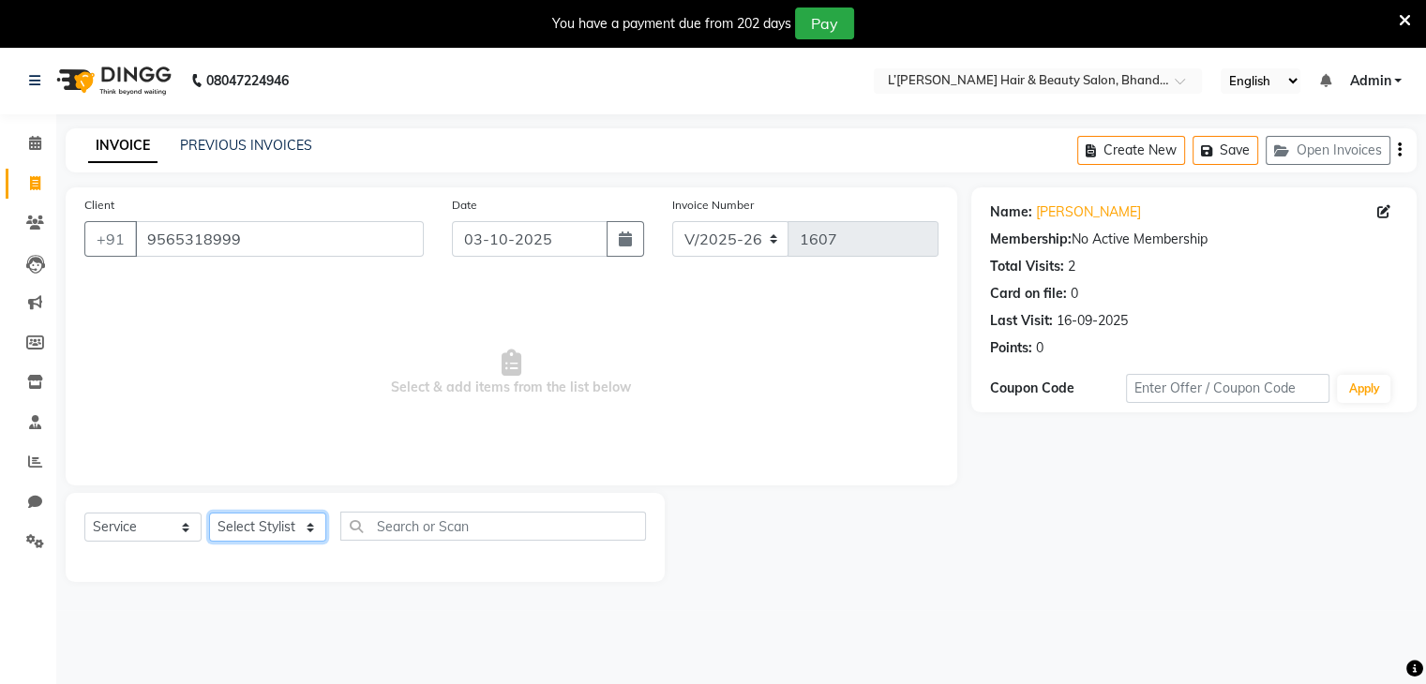
click at [288, 524] on select "Select Stylist Devi DIS Mamta Pinki [PERSON_NAME] Shweta Uma UNKNOWN [PERSON_NA…" at bounding box center [267, 527] width 117 height 29
select select "69888"
click at [209, 514] on select "Select Stylist Devi DIS Mamta Pinki [PERSON_NAME] Shweta Uma UNKNOWN [PERSON_NA…" at bounding box center [267, 527] width 117 height 29
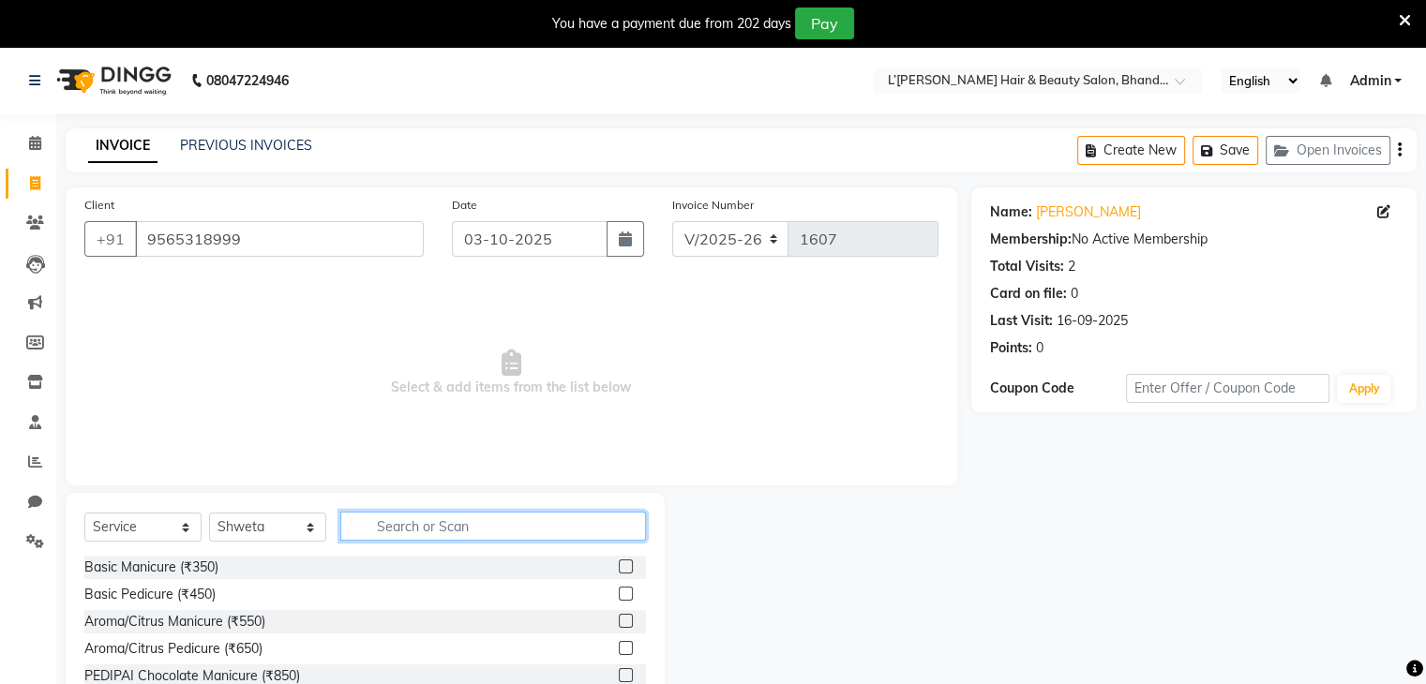
click at [374, 518] on input "text" at bounding box center [493, 526] width 306 height 29
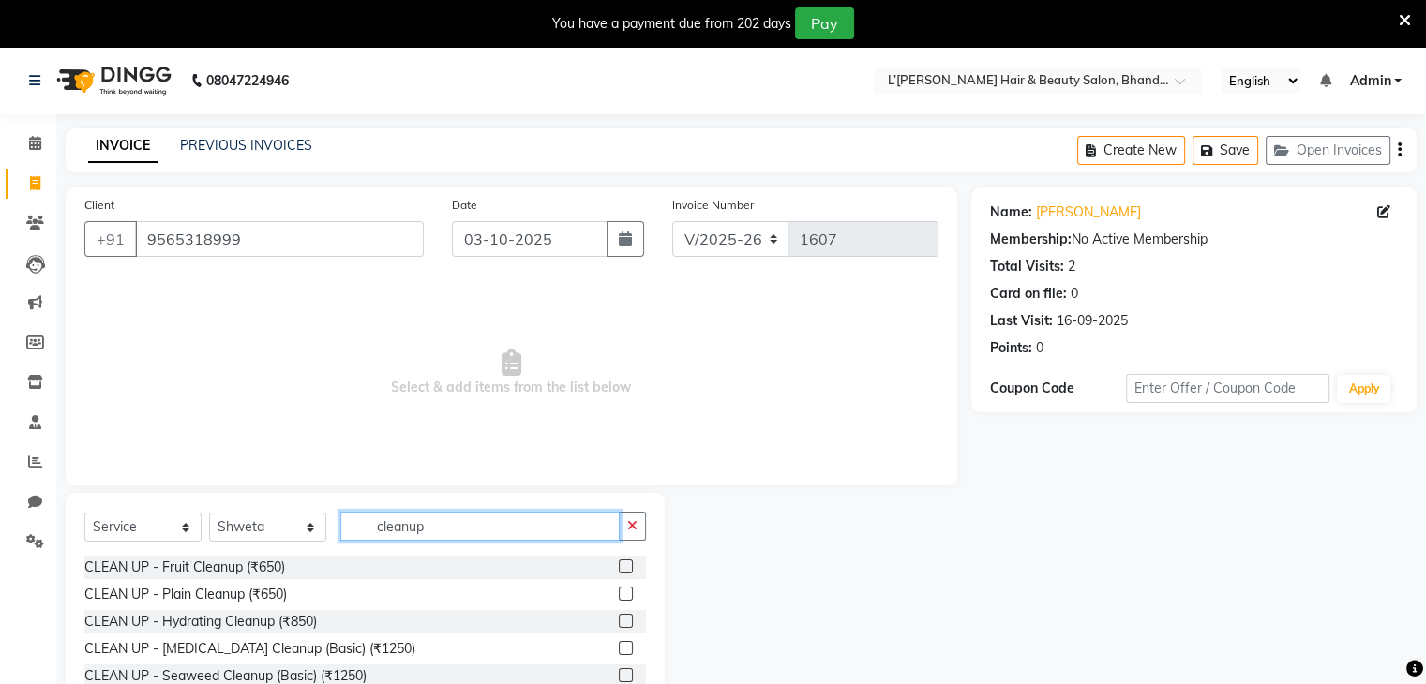
type input "cleanup"
click at [625, 621] on label at bounding box center [626, 621] width 14 height 14
click at [625, 621] on input "checkbox" at bounding box center [625, 622] width 12 height 12
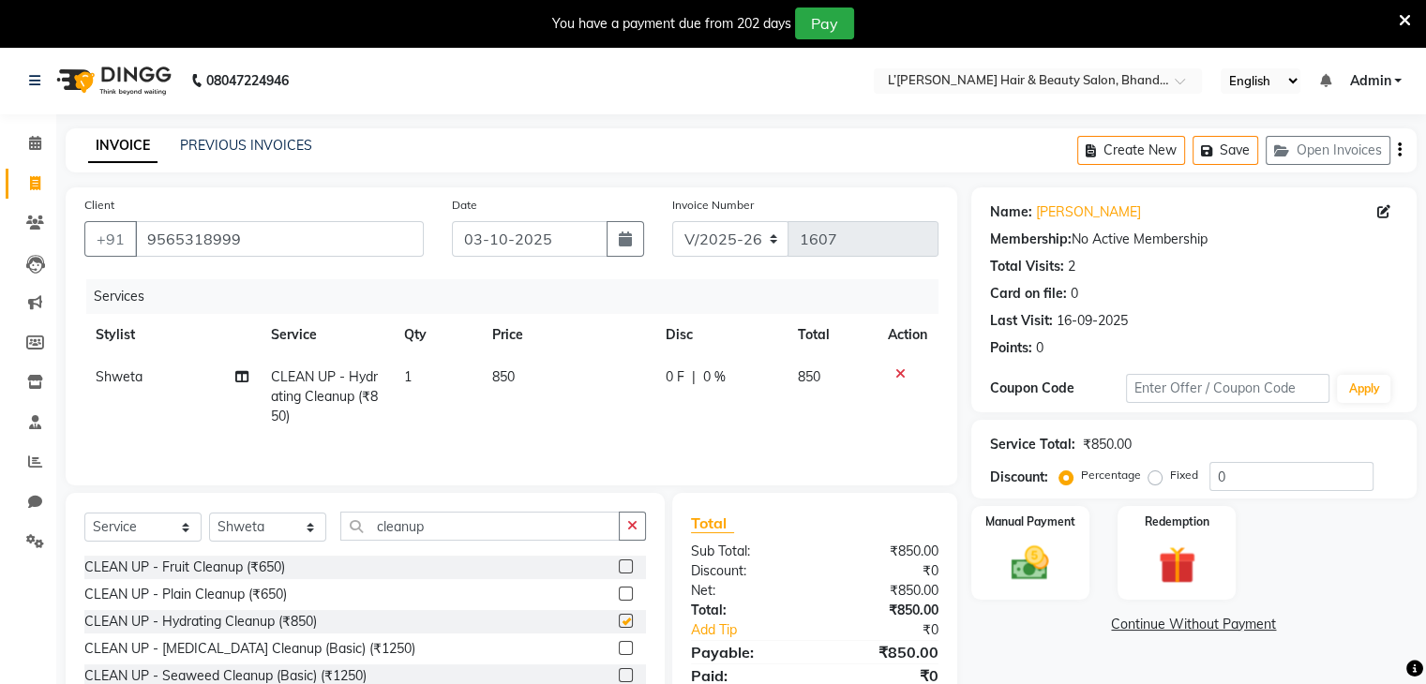
checkbox input "false"
click at [431, 530] on input "cleanup" at bounding box center [479, 526] width 279 height 29
type input "c"
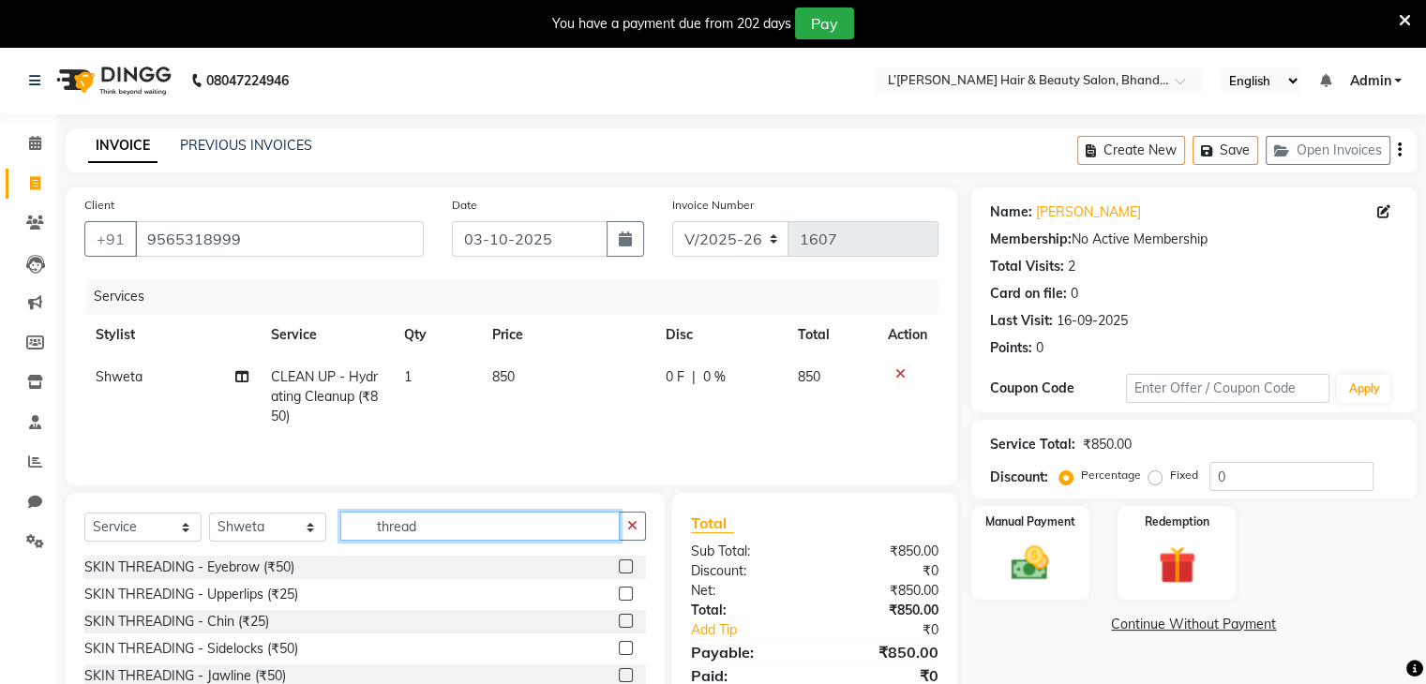
type input "thread"
click at [619, 597] on label at bounding box center [626, 594] width 14 height 14
click at [619, 597] on input "checkbox" at bounding box center [625, 595] width 12 height 12
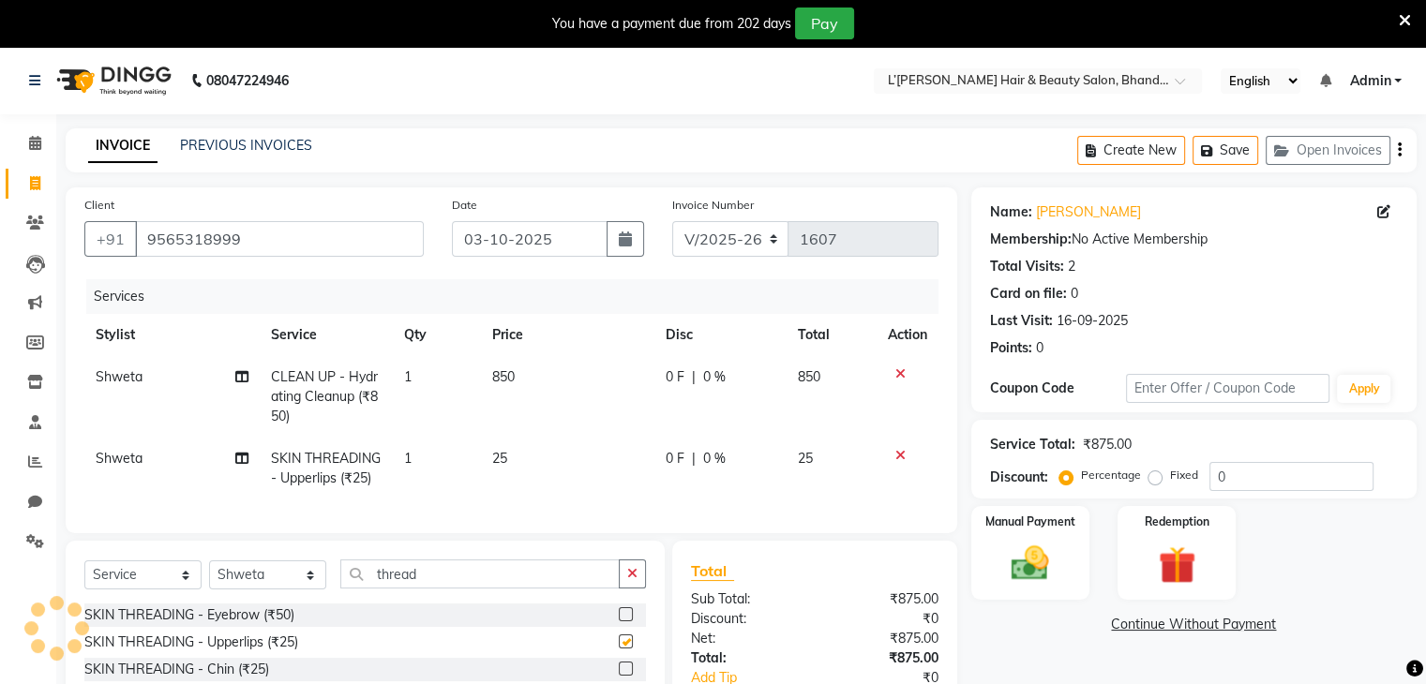
checkbox input "false"
click at [619, 622] on label at bounding box center [626, 614] width 14 height 14
click at [619, 622] on input "checkbox" at bounding box center [625, 615] width 12 height 12
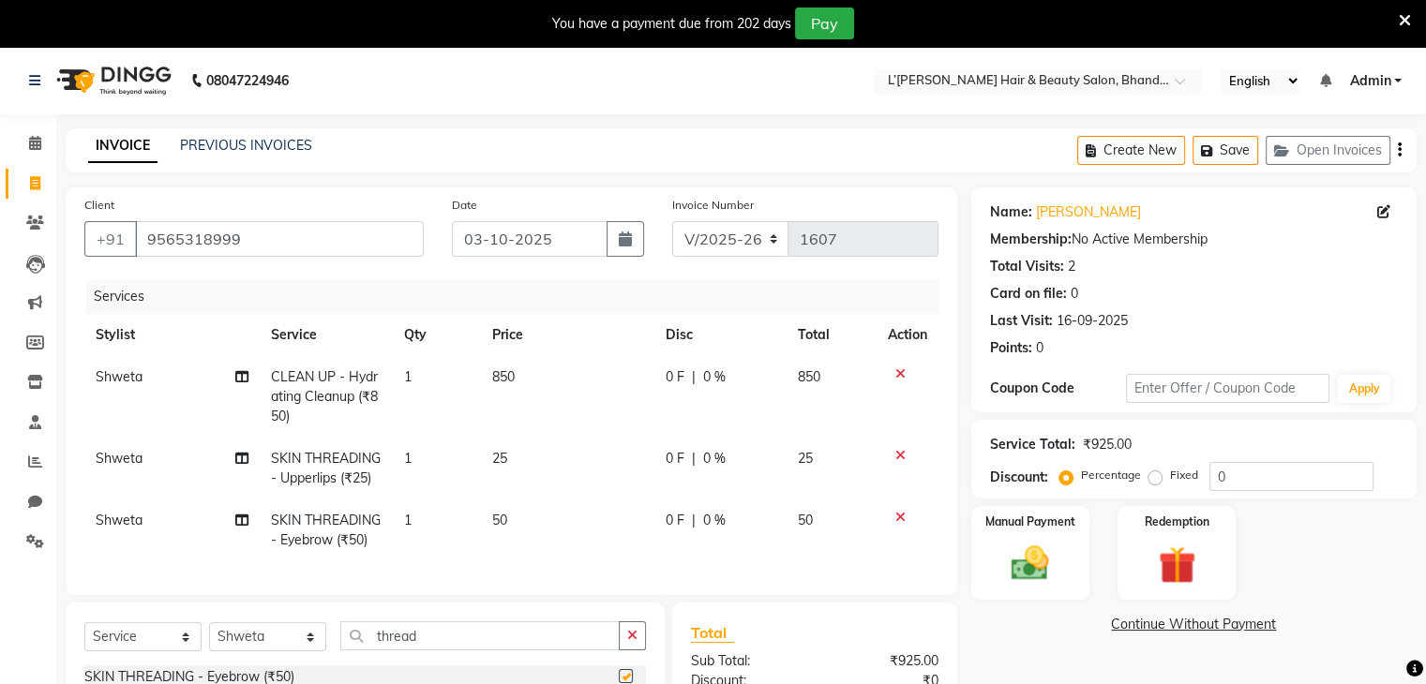
checkbox input "false"
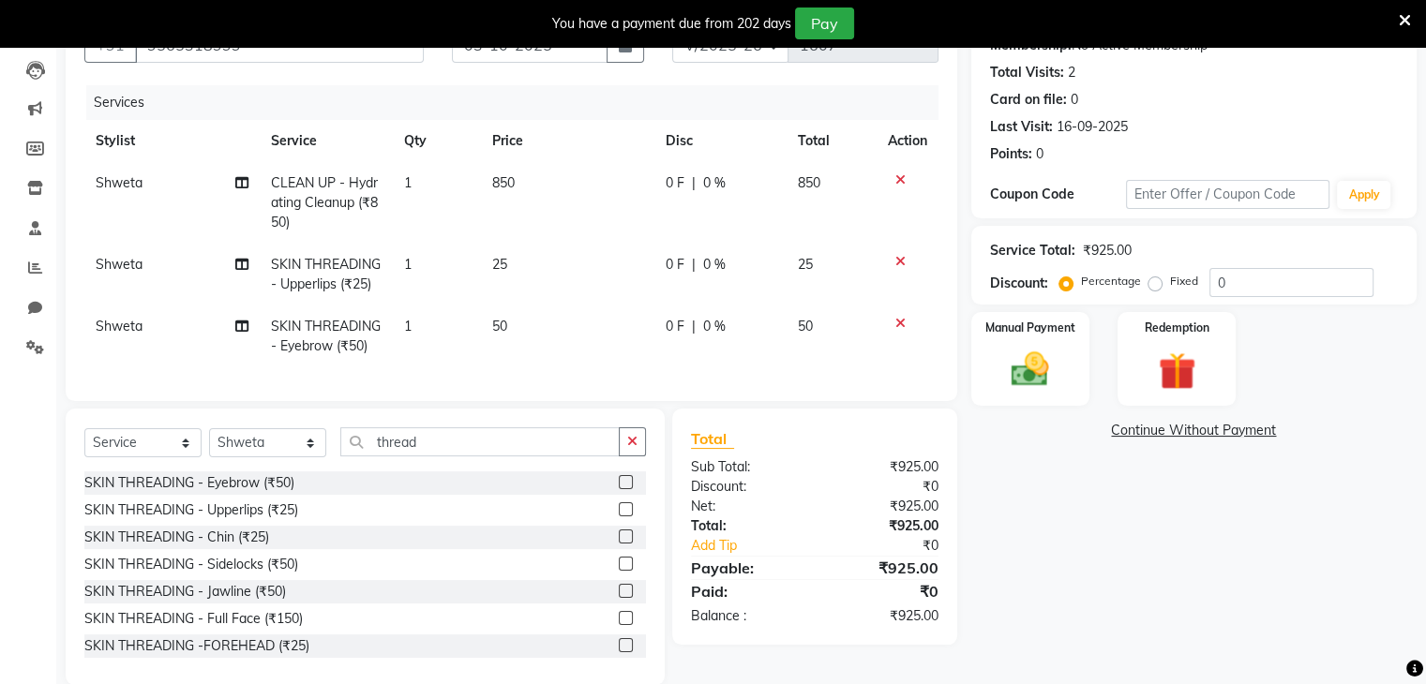
scroll to position [238, 0]
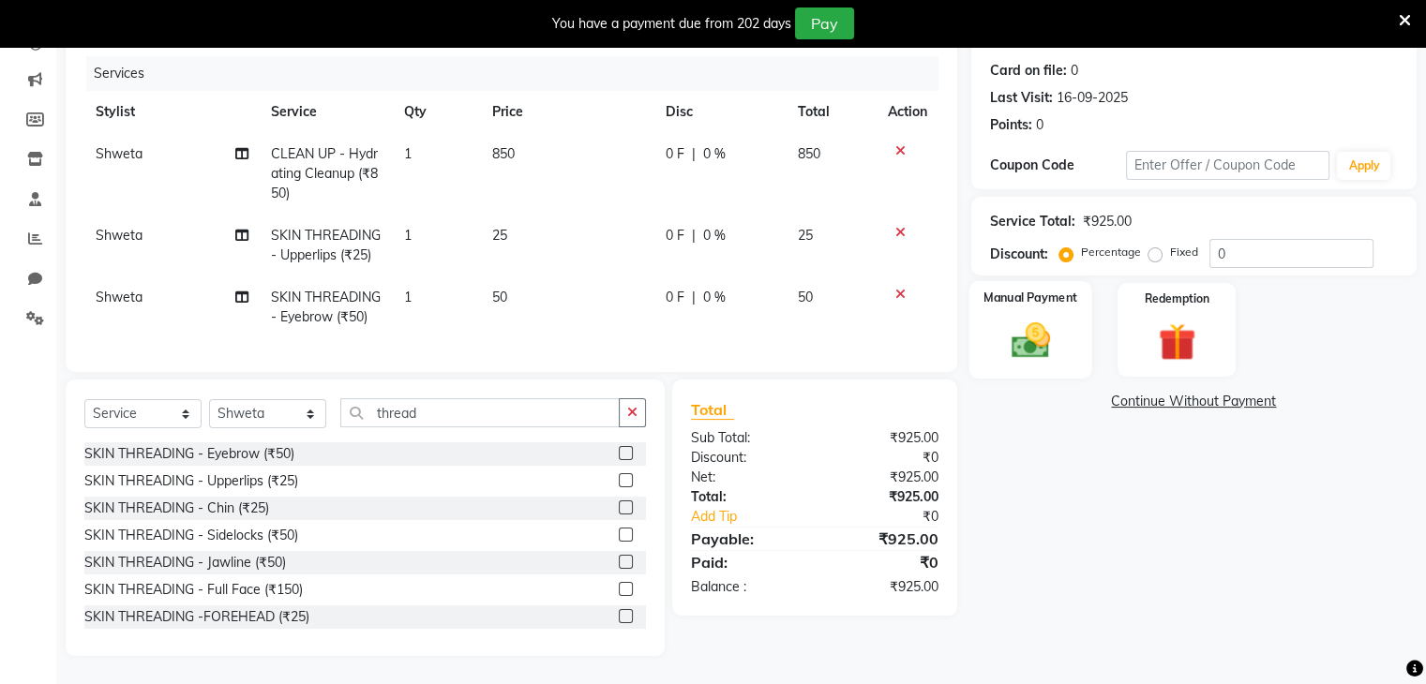
click at [1032, 326] on img at bounding box center [1029, 341] width 63 height 45
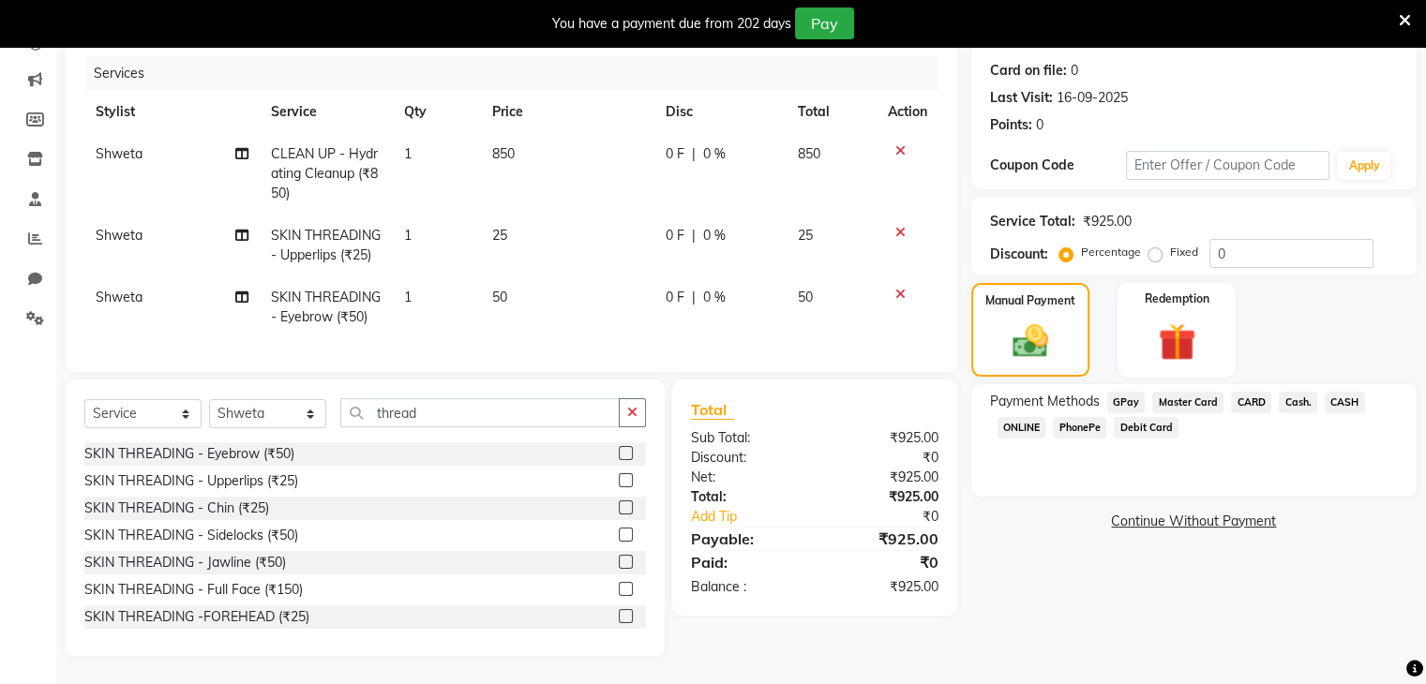
click at [1086, 417] on span "PhonePe" at bounding box center [1079, 428] width 53 height 22
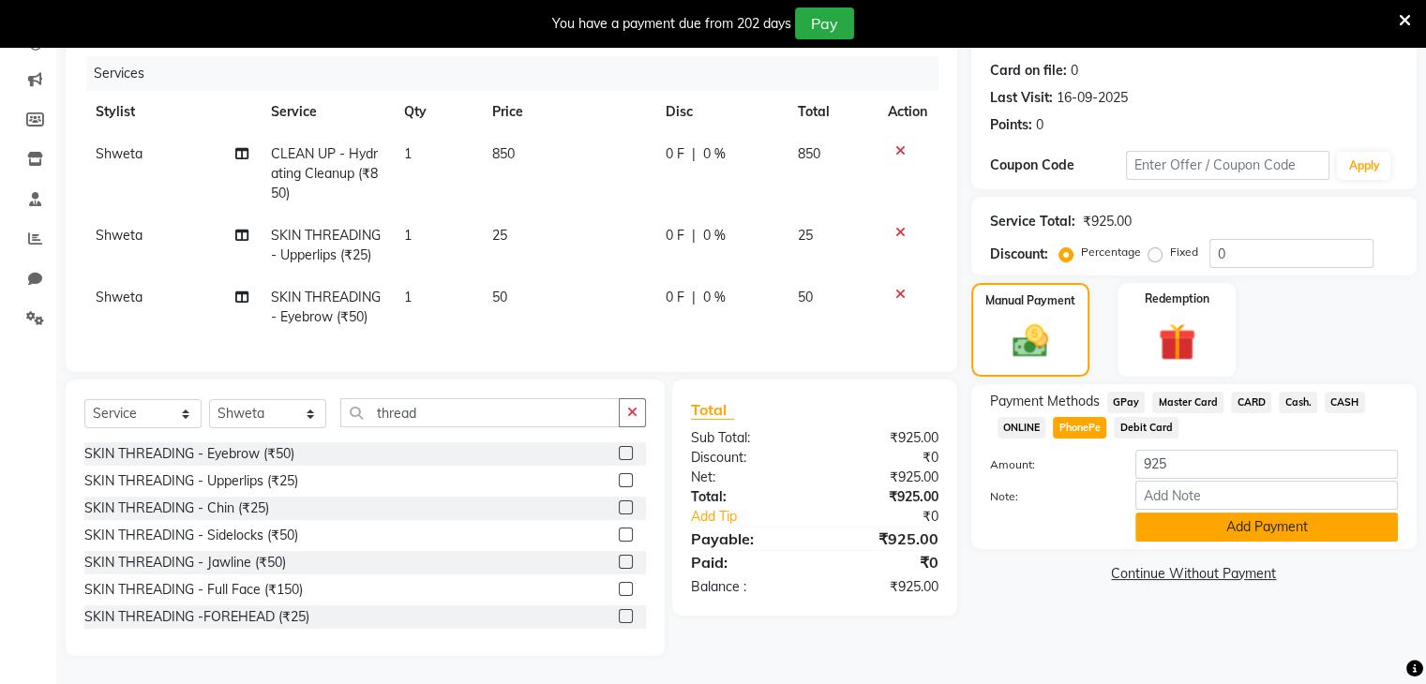
click at [1178, 513] on button "Add Payment" at bounding box center [1266, 527] width 262 height 29
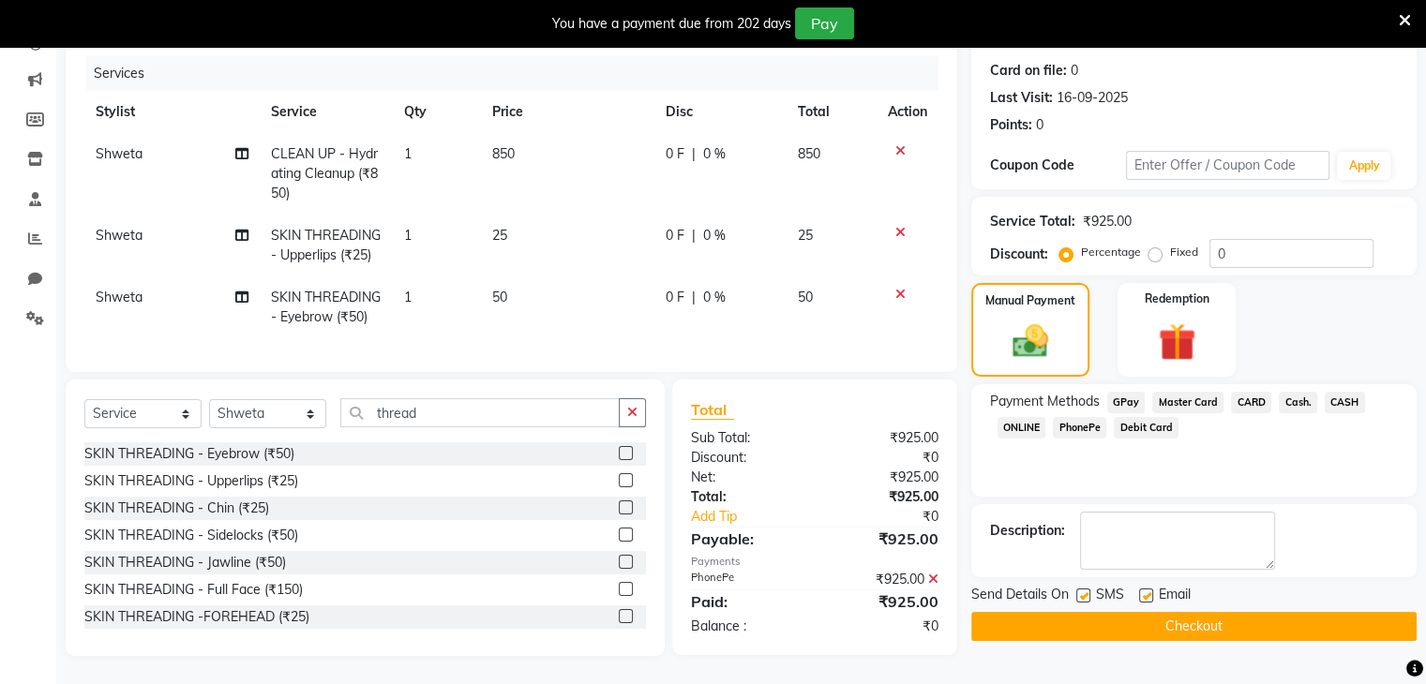
click at [1132, 612] on button "Checkout" at bounding box center [1193, 626] width 445 height 29
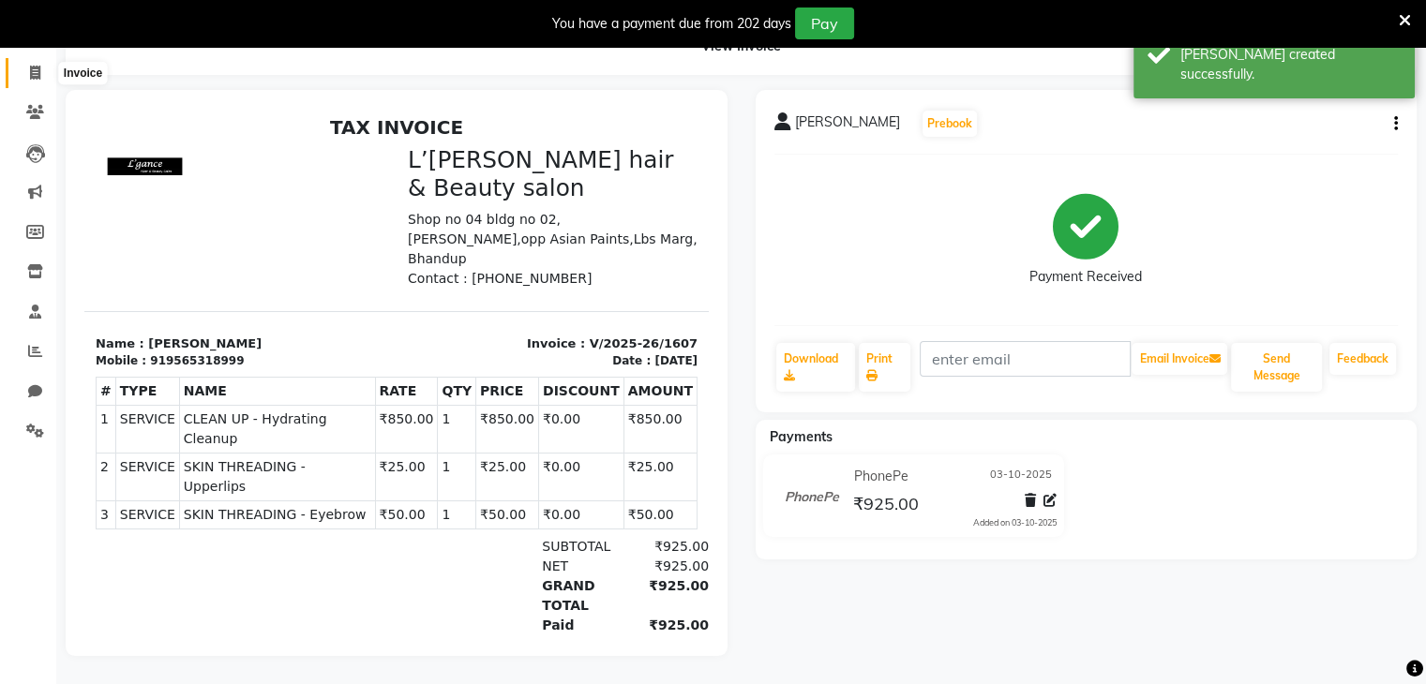
click at [41, 63] on span at bounding box center [35, 74] width 33 height 22
select select "service"
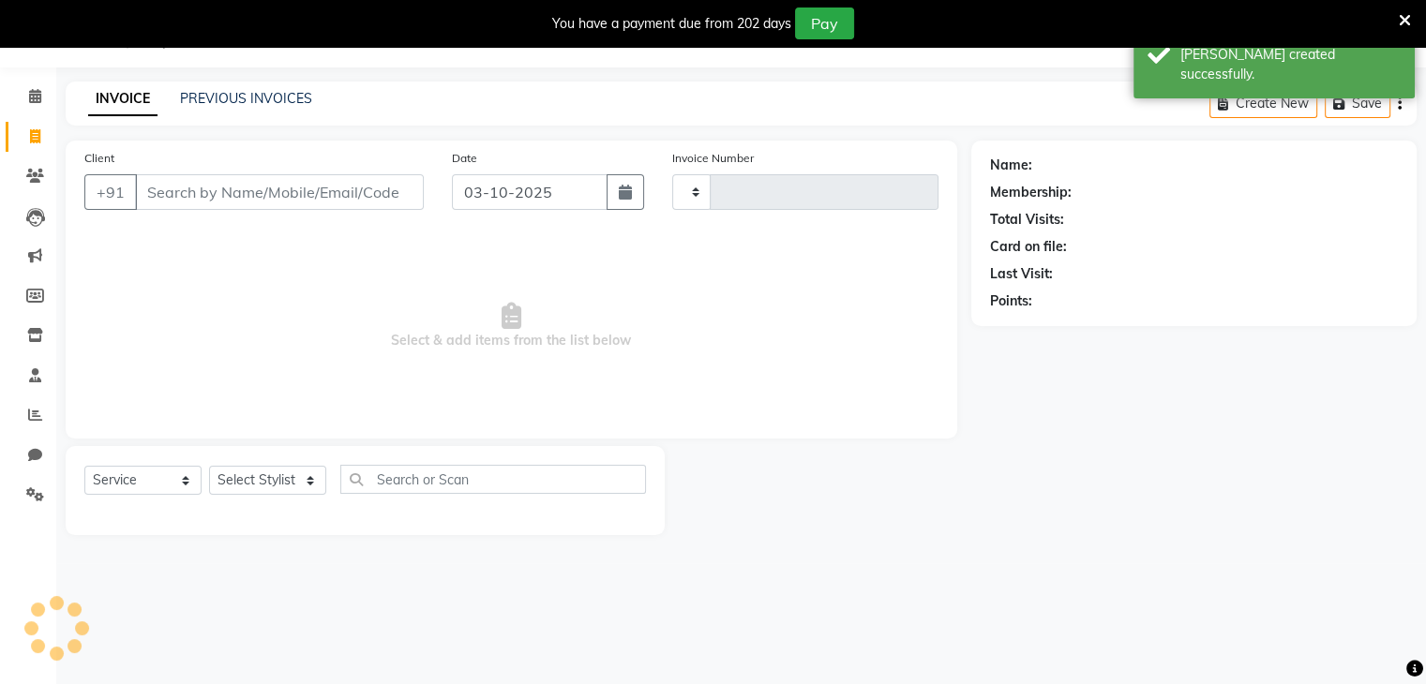
scroll to position [47, 0]
type input "1608"
select select "7828"
